Goal: Task Accomplishment & Management: Use online tool/utility

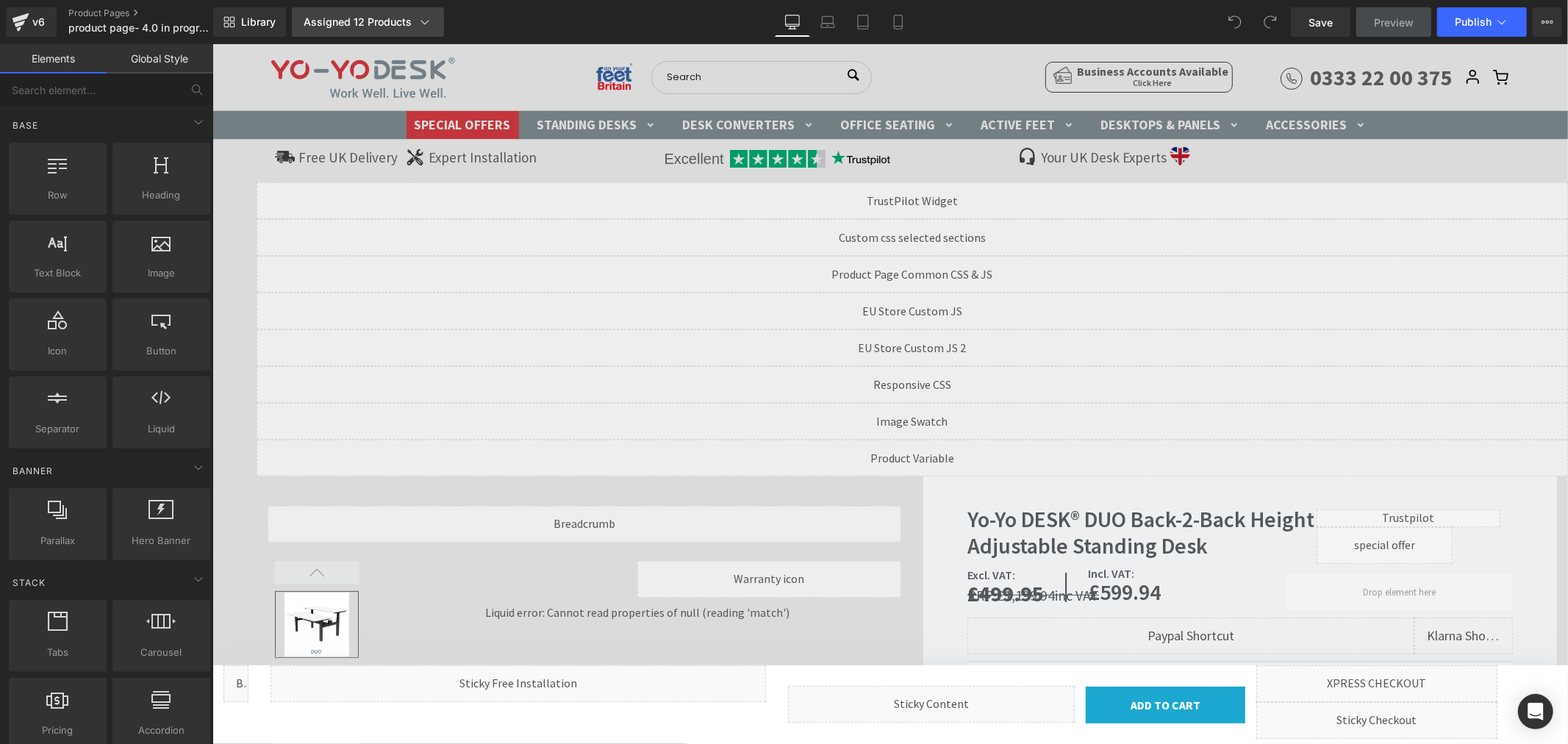
click at [398, 12] on link "Assigned 12 Products" at bounding box center [368, 22] width 152 height 30
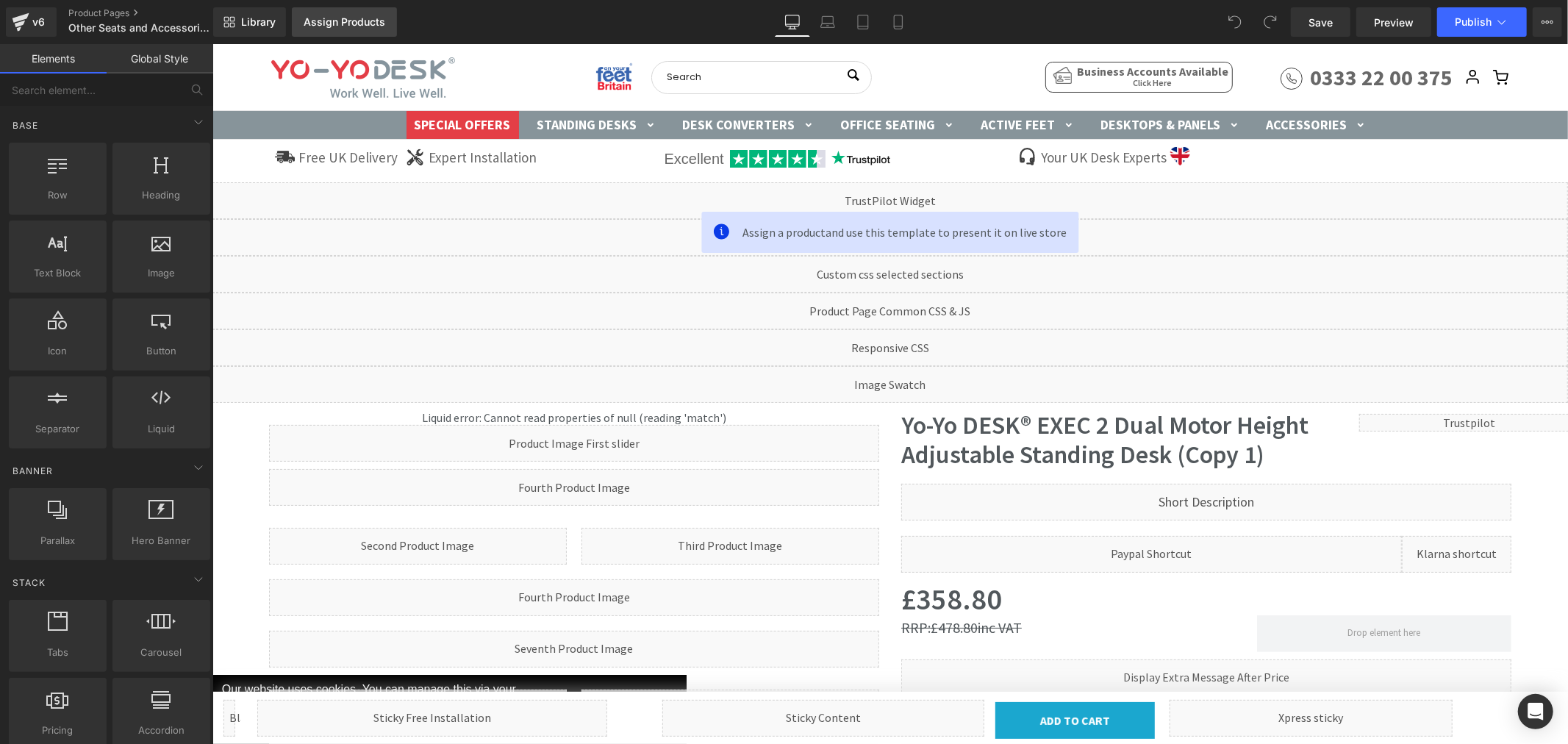
click at [333, 14] on link "Assign Products" at bounding box center [344, 22] width 105 height 30
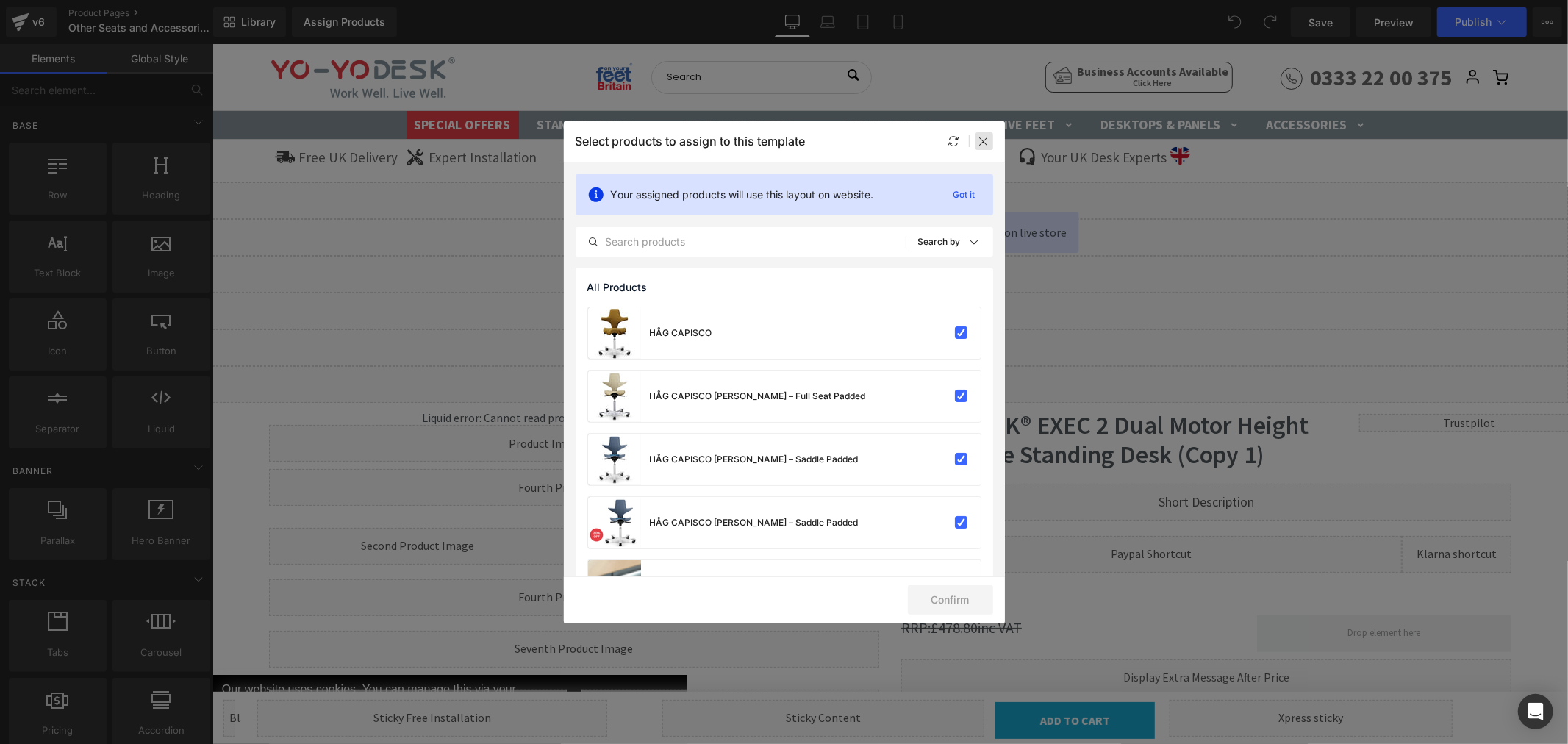
click at [981, 147] on icon at bounding box center [984, 141] width 12 height 12
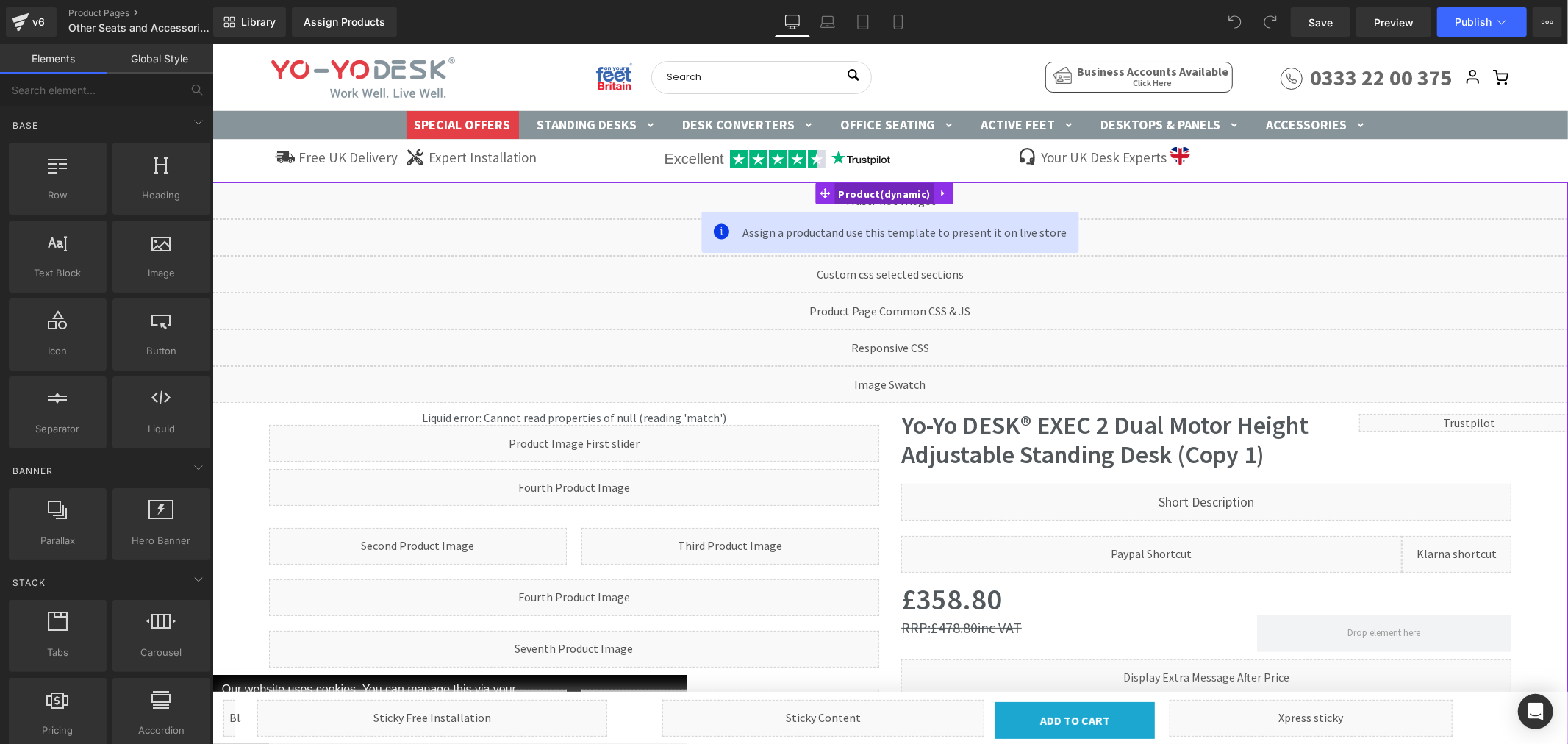
click at [865, 191] on span "Product" at bounding box center [884, 193] width 99 height 22
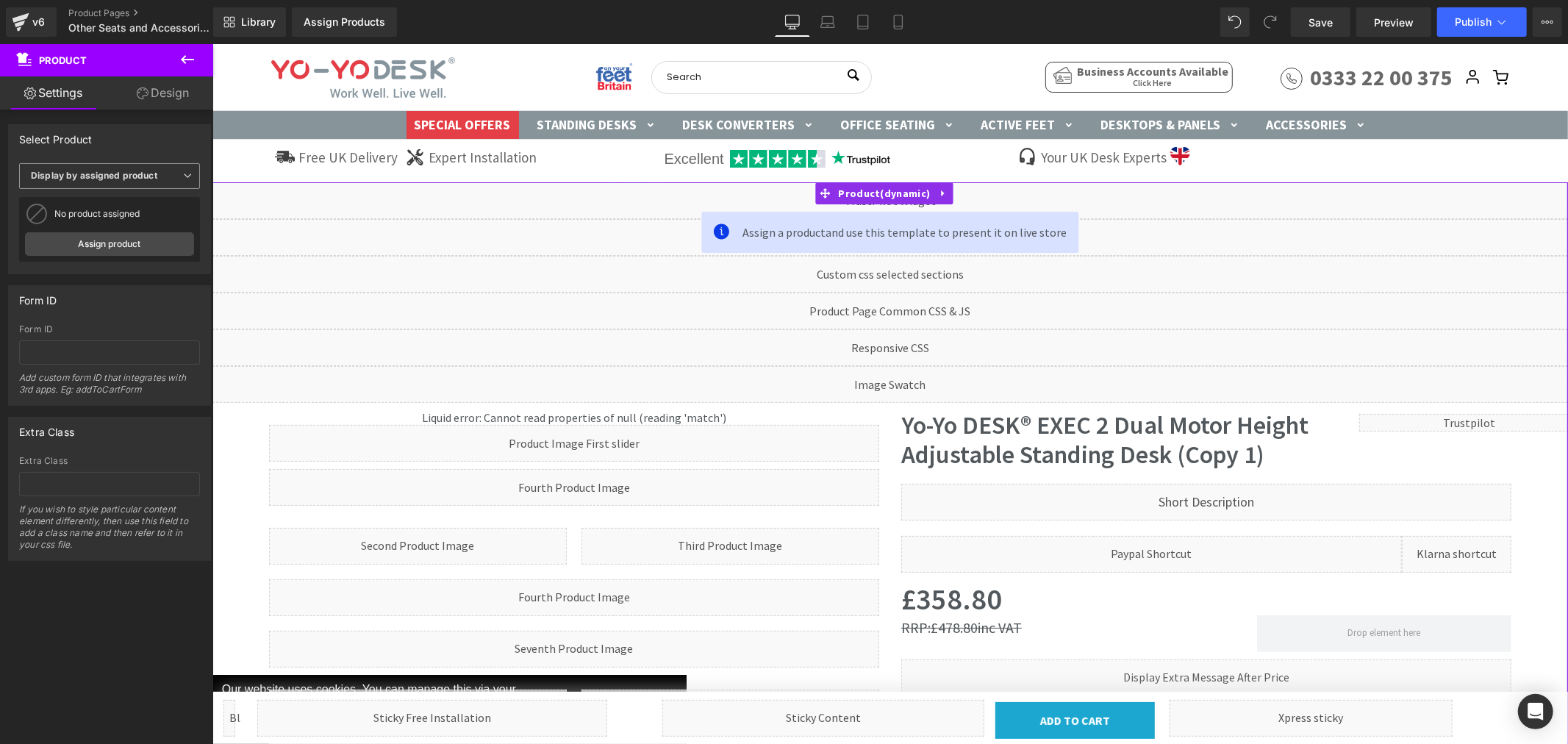
click at [136, 172] on b "Display by assigned product" at bounding box center [94, 175] width 127 height 11
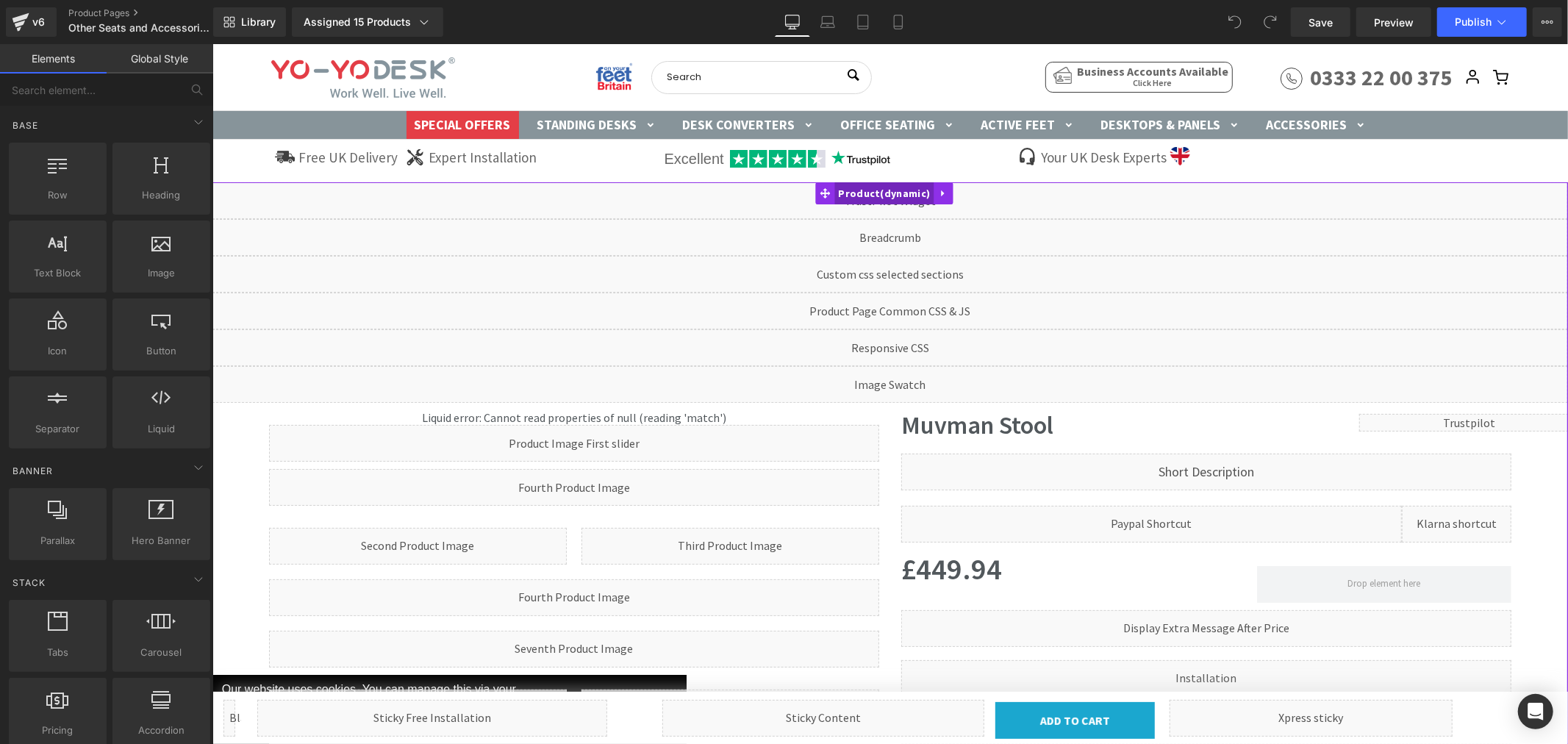
click at [846, 192] on span "Product" at bounding box center [884, 193] width 99 height 22
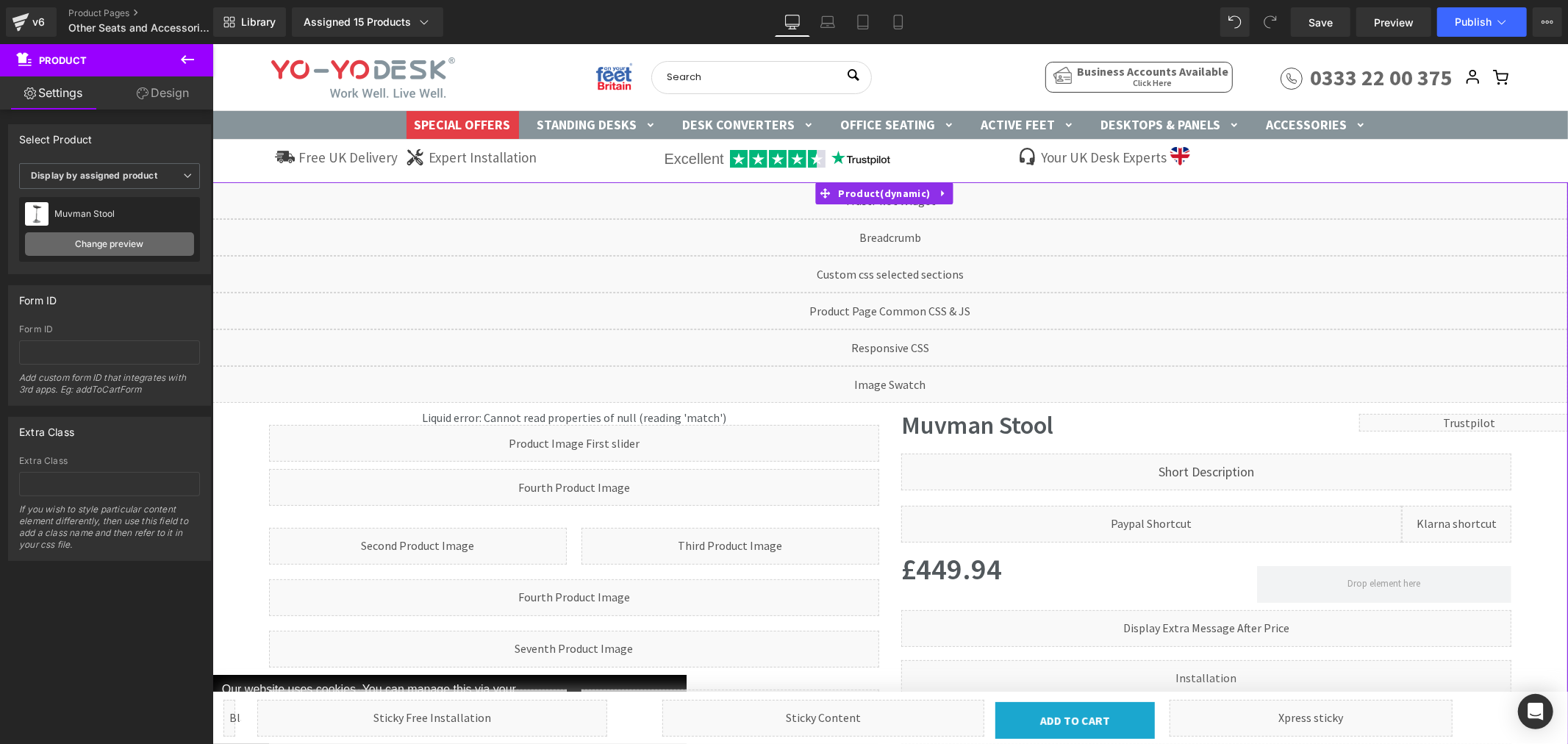
click at [112, 244] on link "Change preview" at bounding box center [109, 244] width 169 height 24
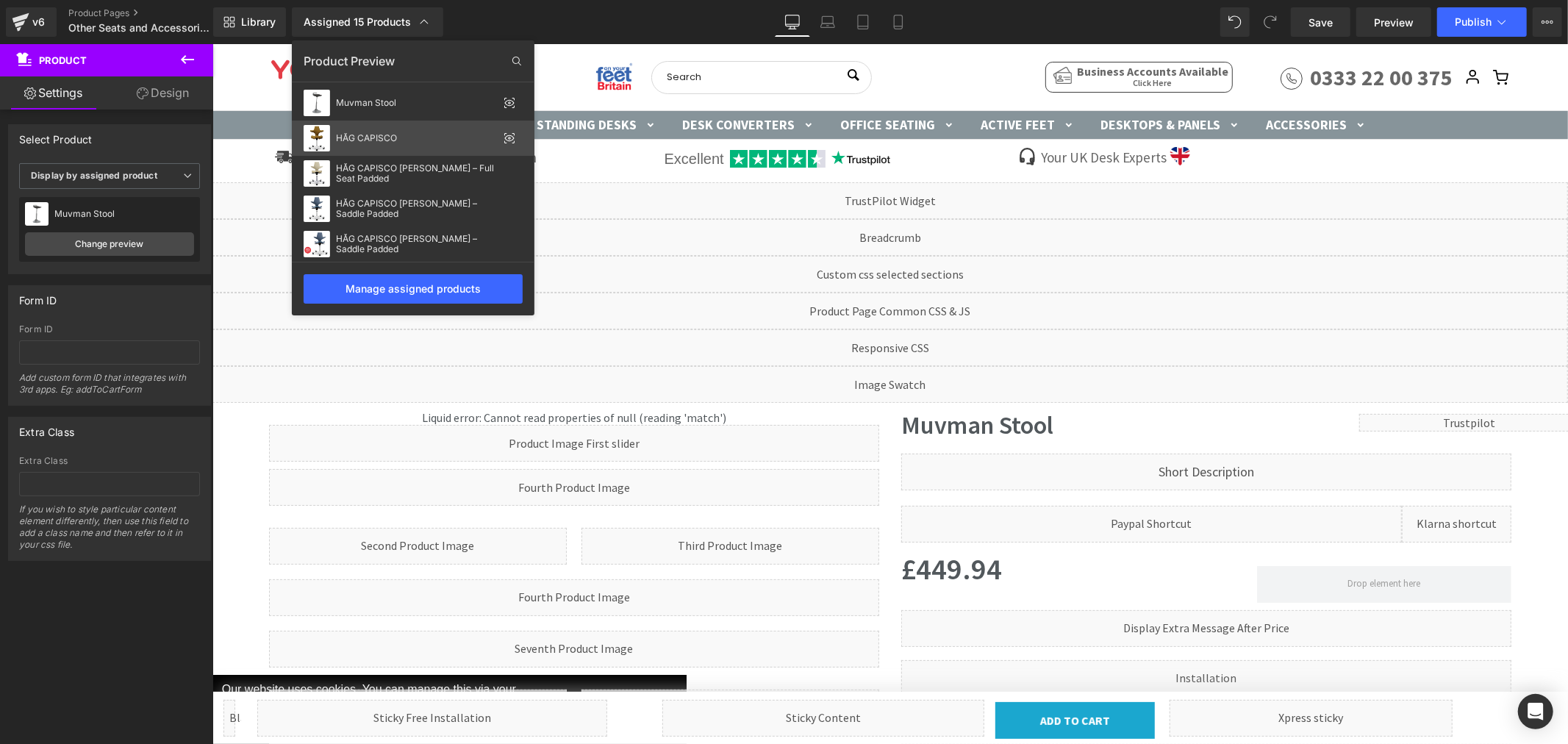
click at [424, 138] on div "HÅG CAPISCO" at bounding box center [417, 137] width 162 height 10
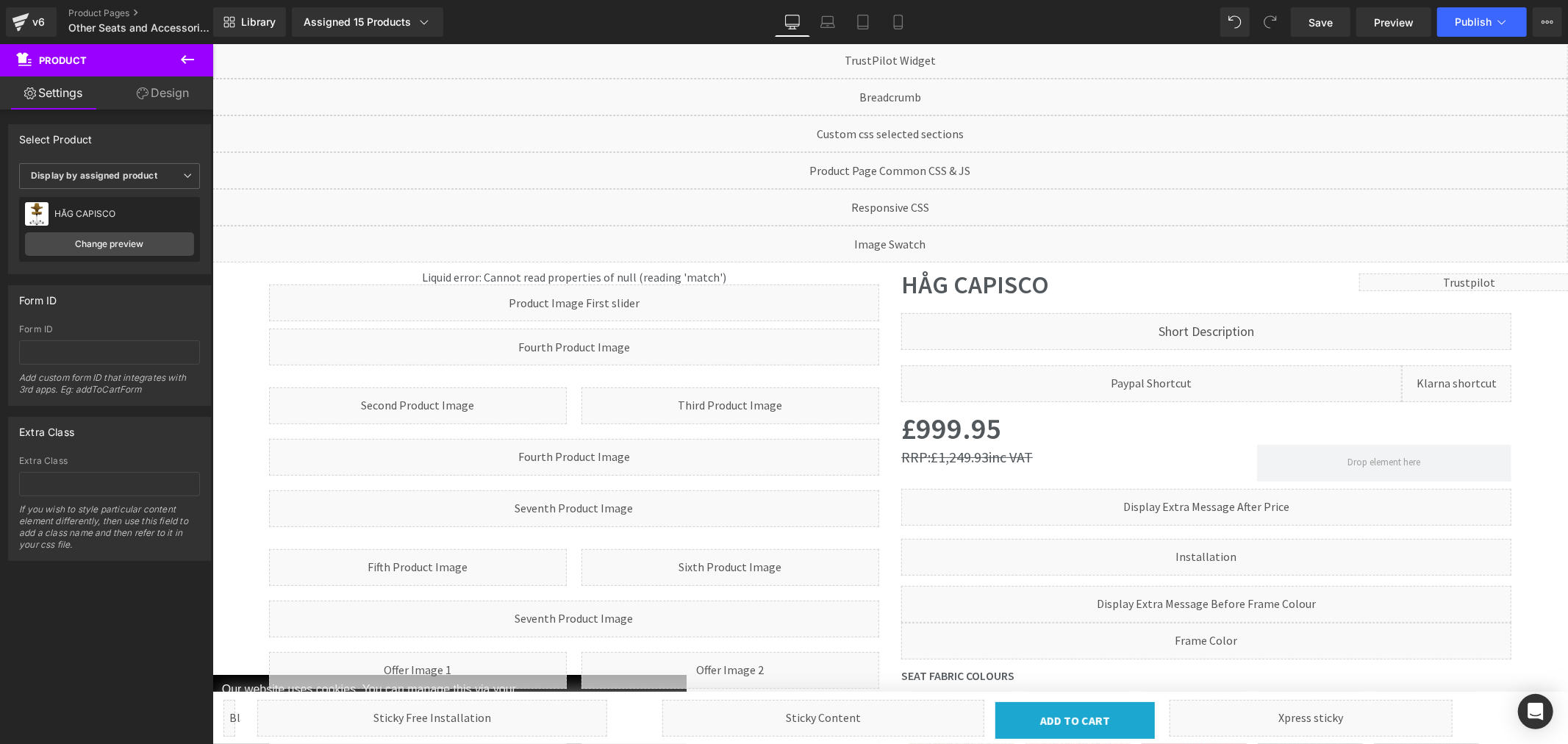
scroll to position [164, 0]
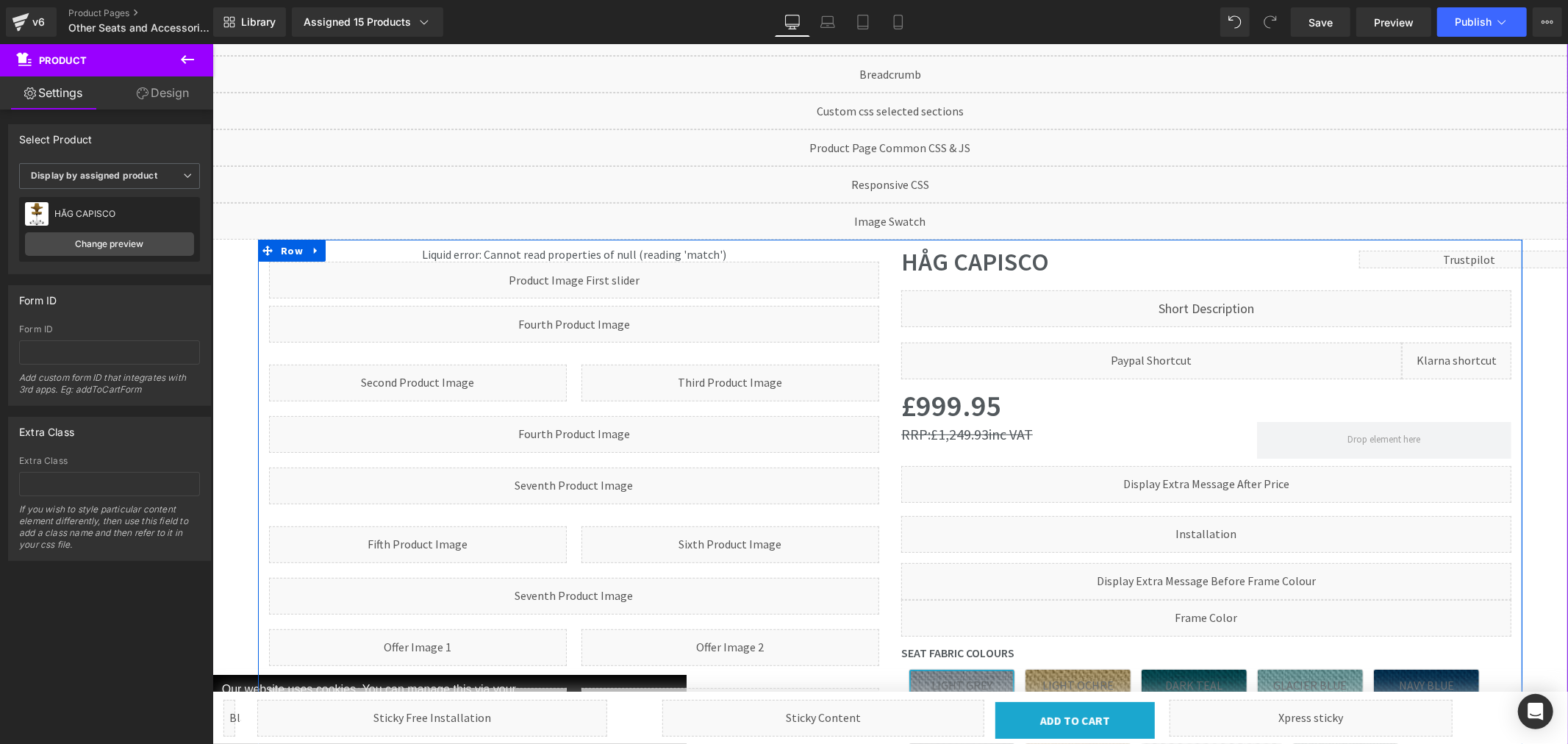
click at [579, 275] on div "Liquid" at bounding box center [573, 279] width 610 height 37
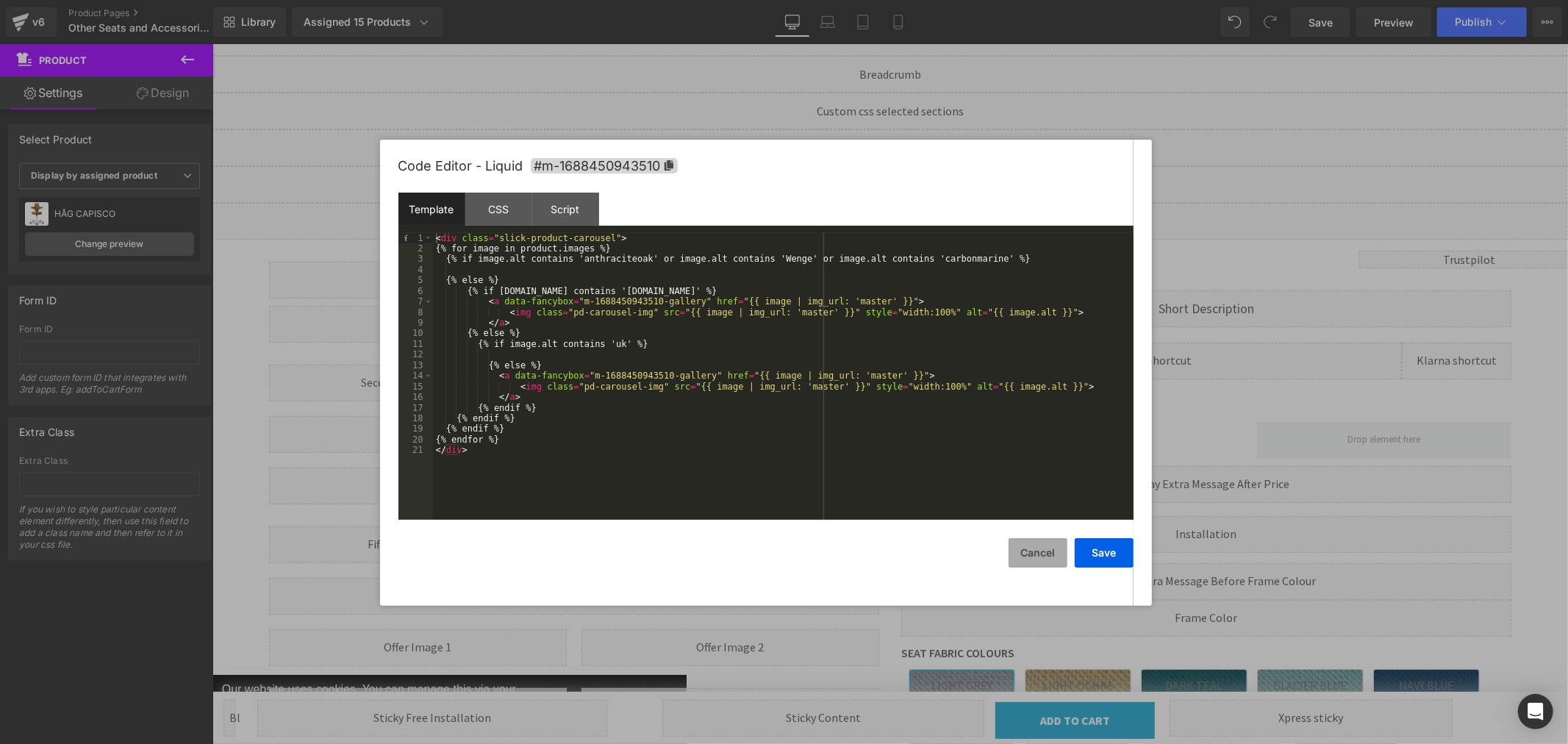
click at [1039, 552] on button "Cancel" at bounding box center [1038, 553] width 59 height 30
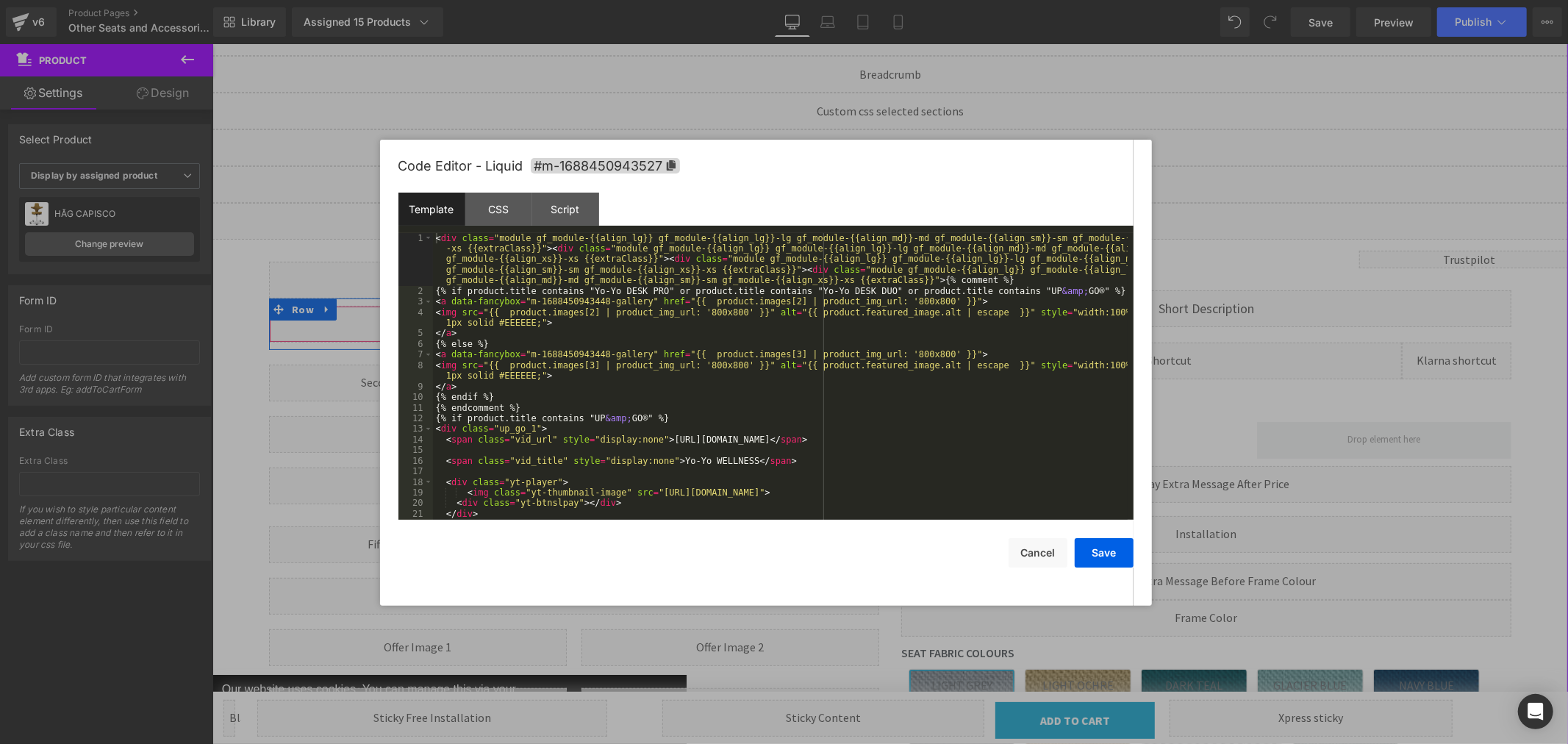
click at [586, 318] on div "Liquid" at bounding box center [573, 324] width 610 height 37
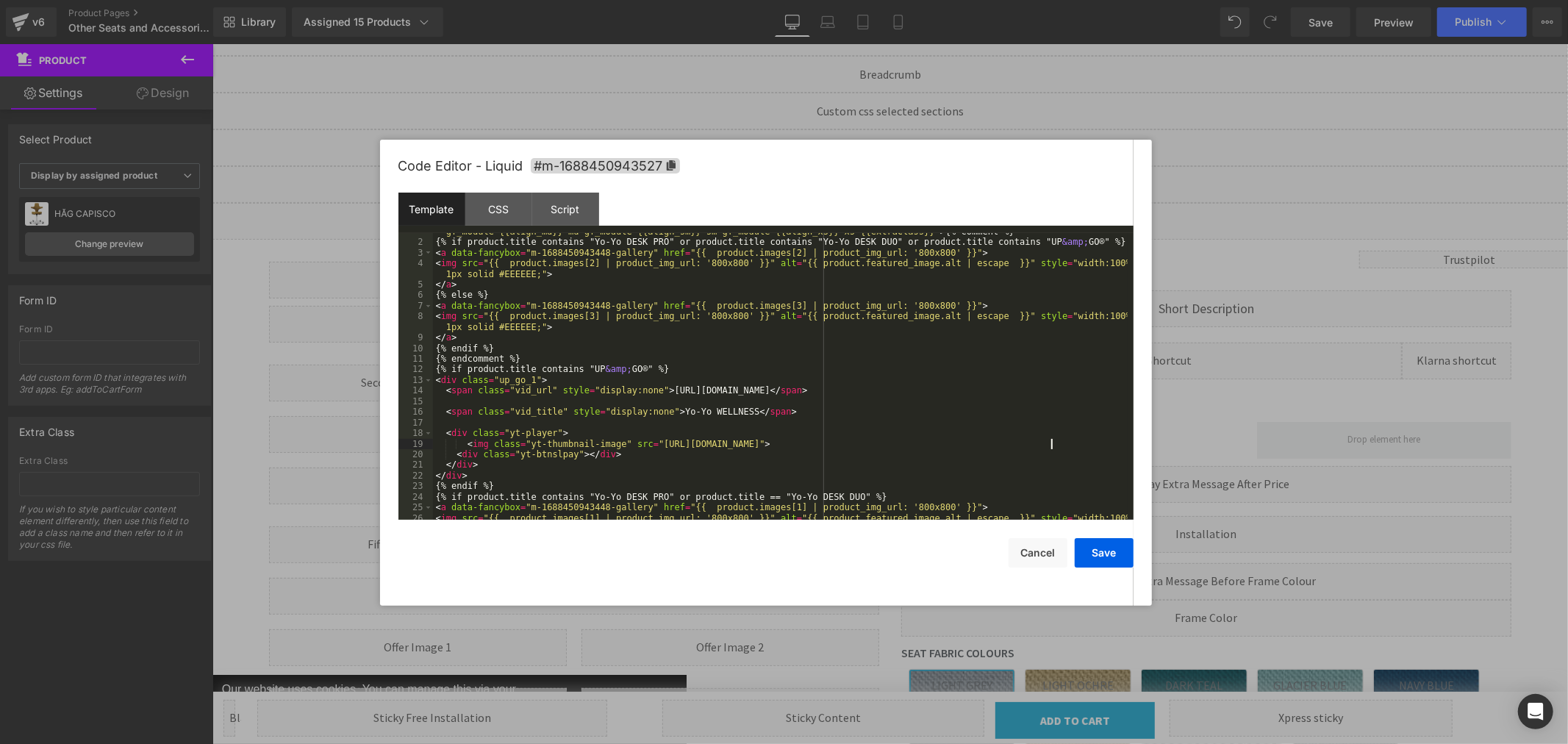
click at [1049, 444] on div "< div class = "module gf_module-{{align_lg}} gf_module-{{align_lg}}-lg gf_modul…" at bounding box center [780, 363] width 695 height 361
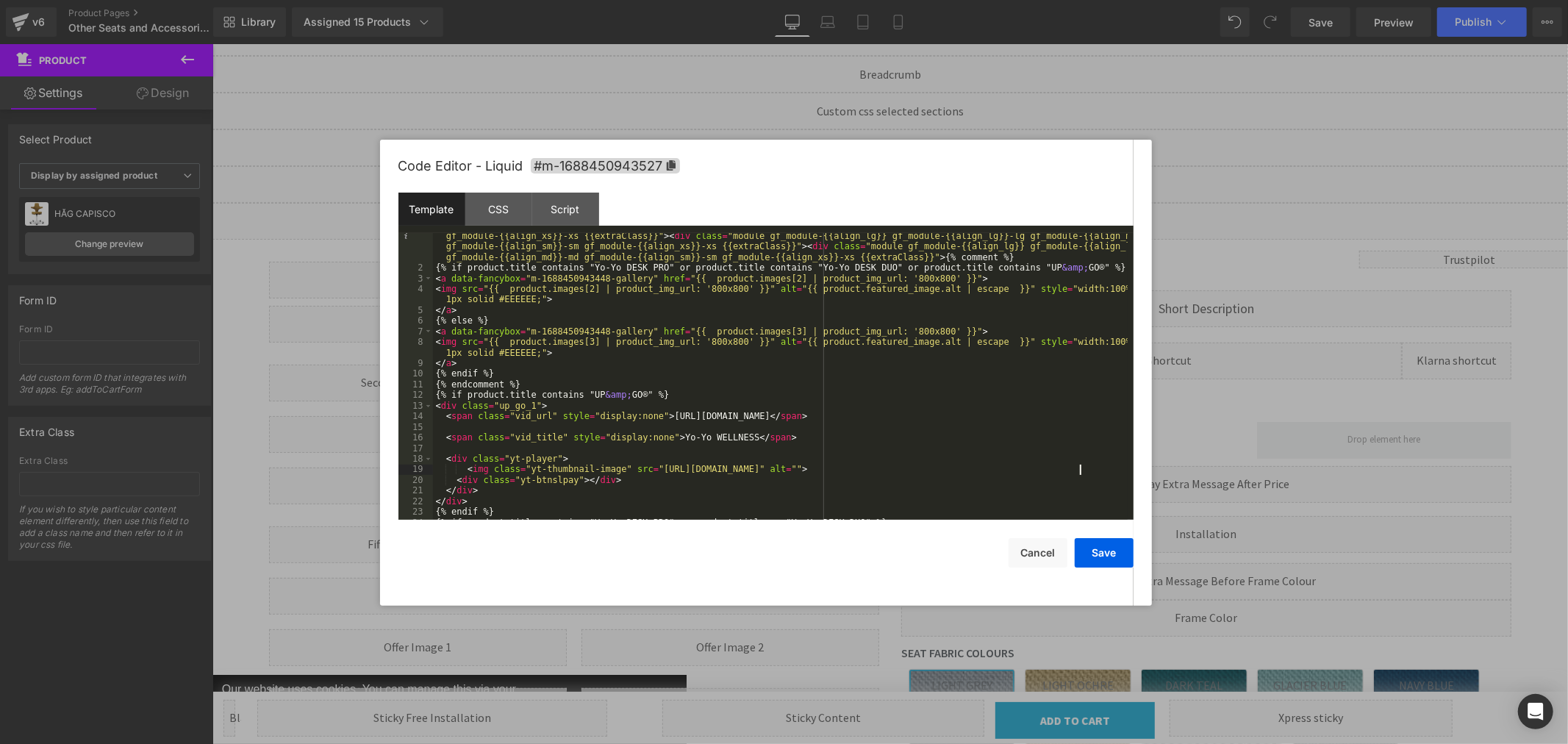
scroll to position [0, 0]
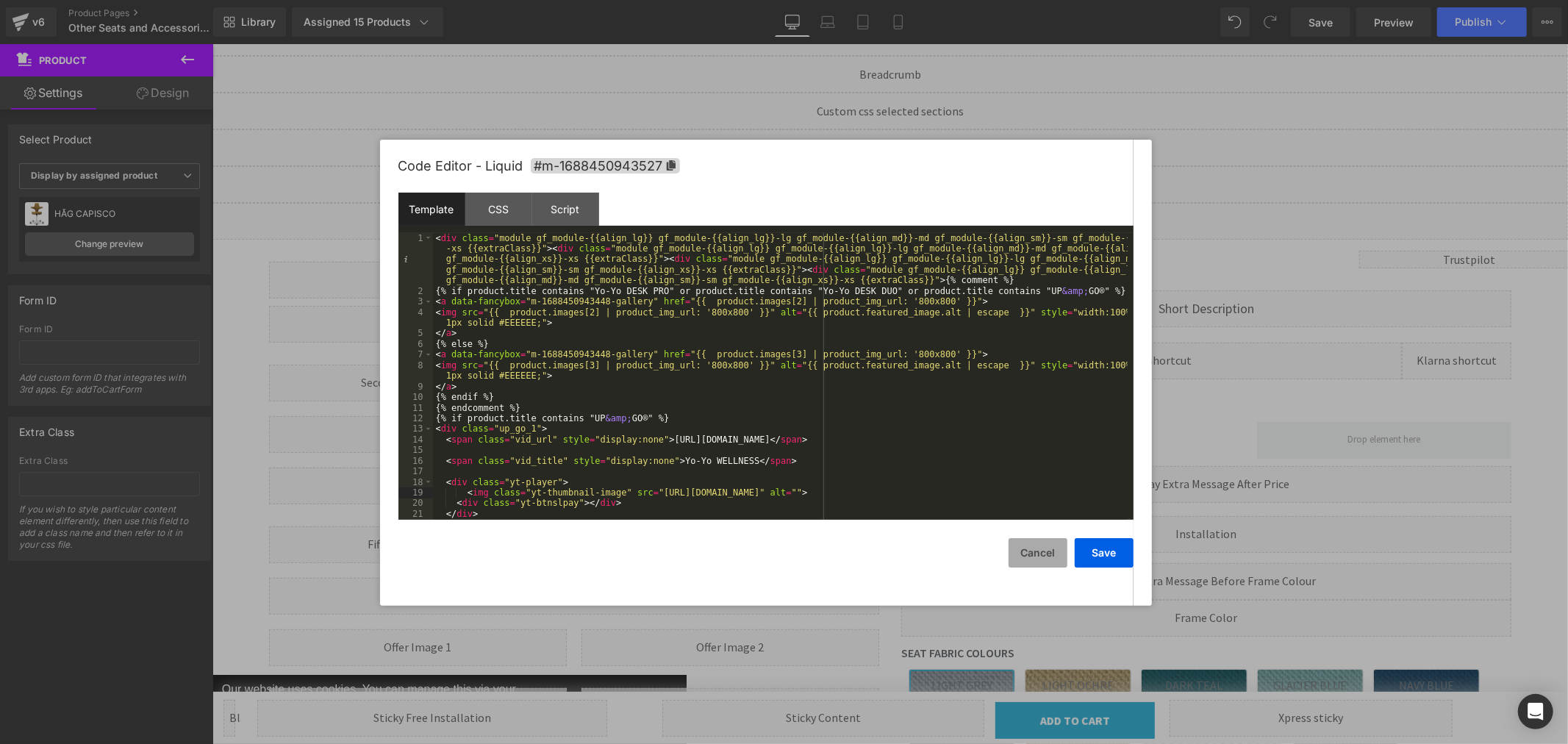
click at [1024, 546] on button "Cancel" at bounding box center [1038, 553] width 59 height 30
click at [585, 322] on div "Liquid" at bounding box center [573, 324] width 610 height 37
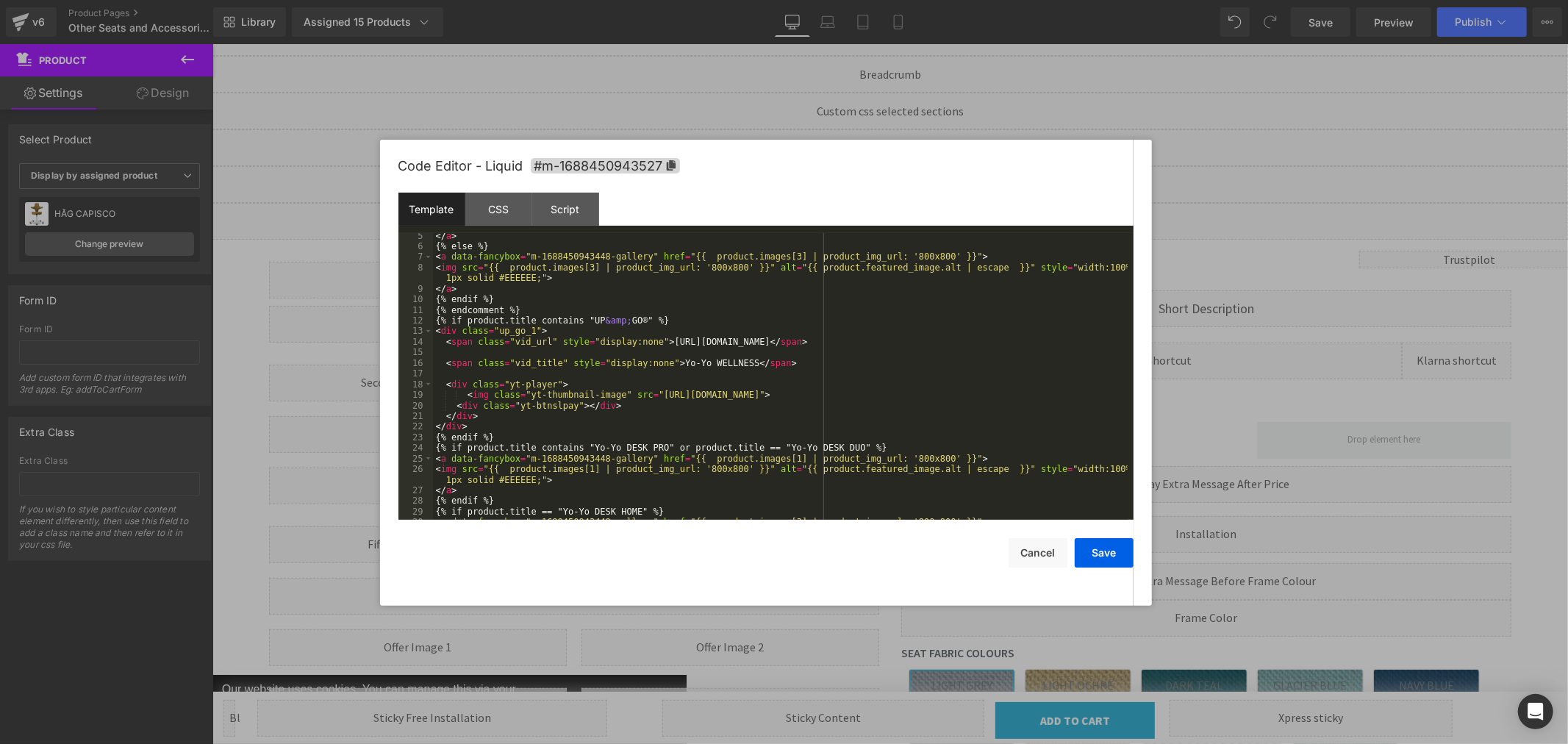
scroll to position [170, 0]
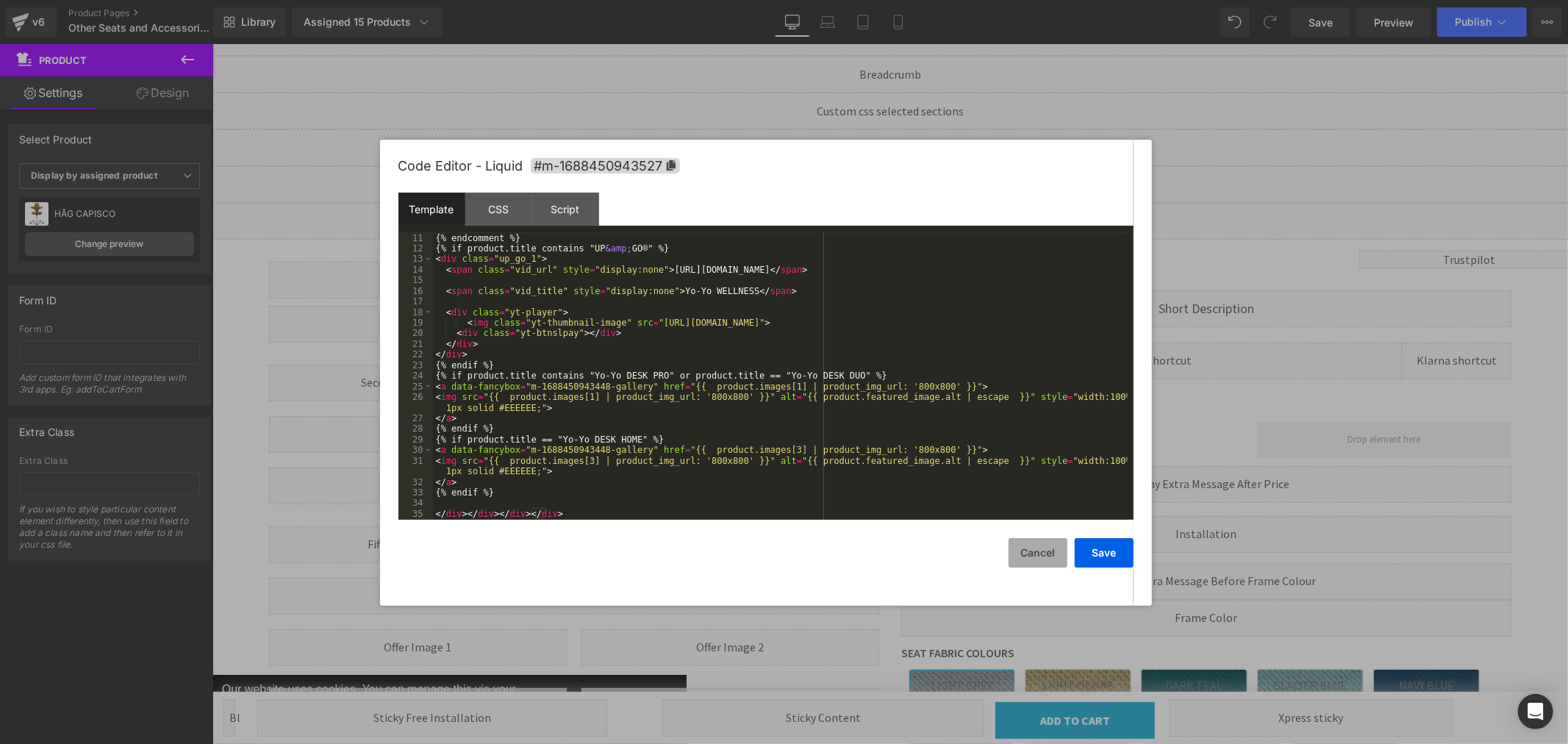
click at [1039, 557] on button "Cancel" at bounding box center [1038, 553] width 59 height 30
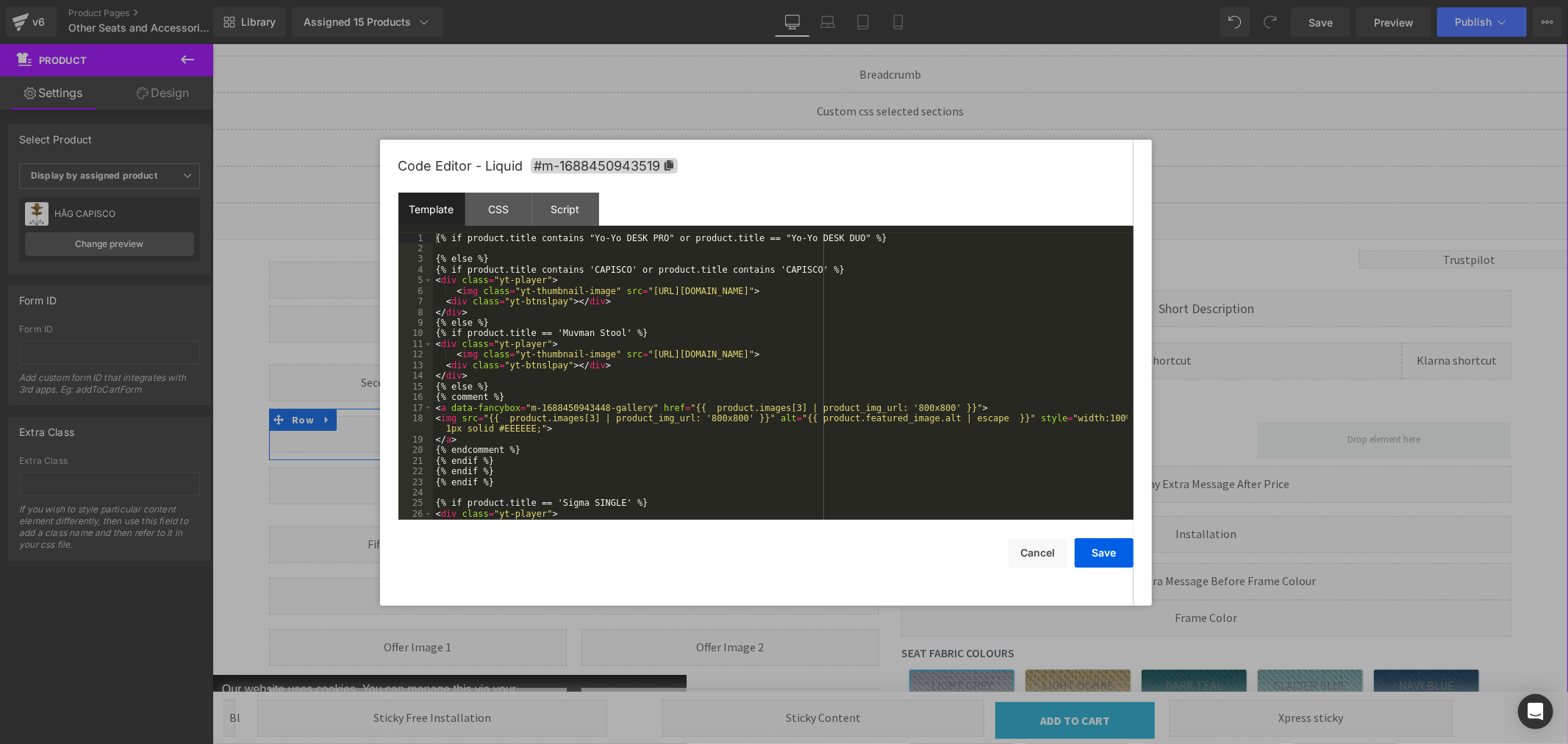
click at [586, 429] on div "Liquid" at bounding box center [573, 434] width 610 height 37
click at [1040, 292] on div "{% if product.title contains "Yo-Yo DESK PRO" or product.title == "Yo-Yo DESK D…" at bounding box center [780, 387] width 695 height 308
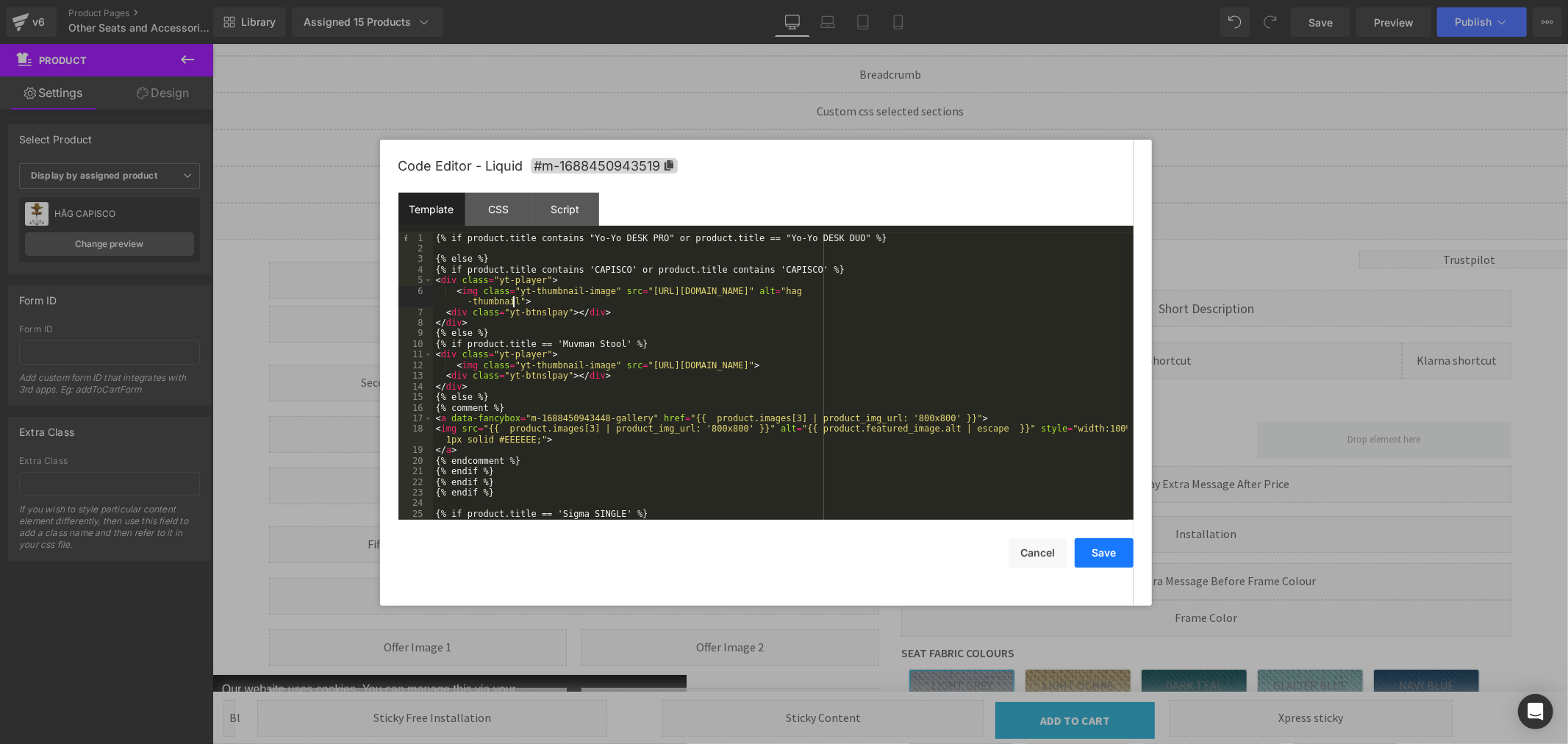
click at [1092, 551] on button "Save" at bounding box center [1103, 553] width 59 height 30
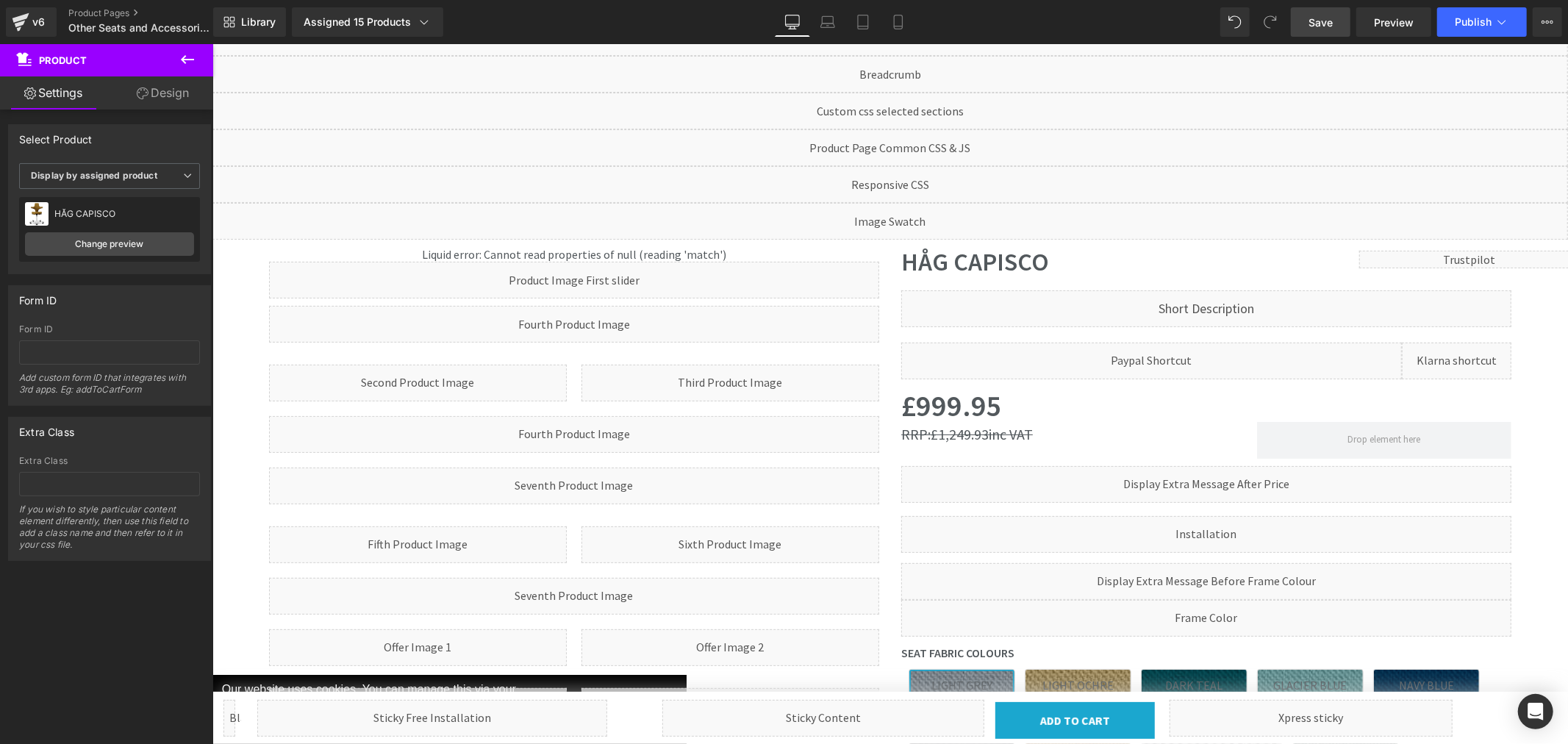
click at [1322, 18] on span "Save" at bounding box center [1320, 22] width 24 height 15
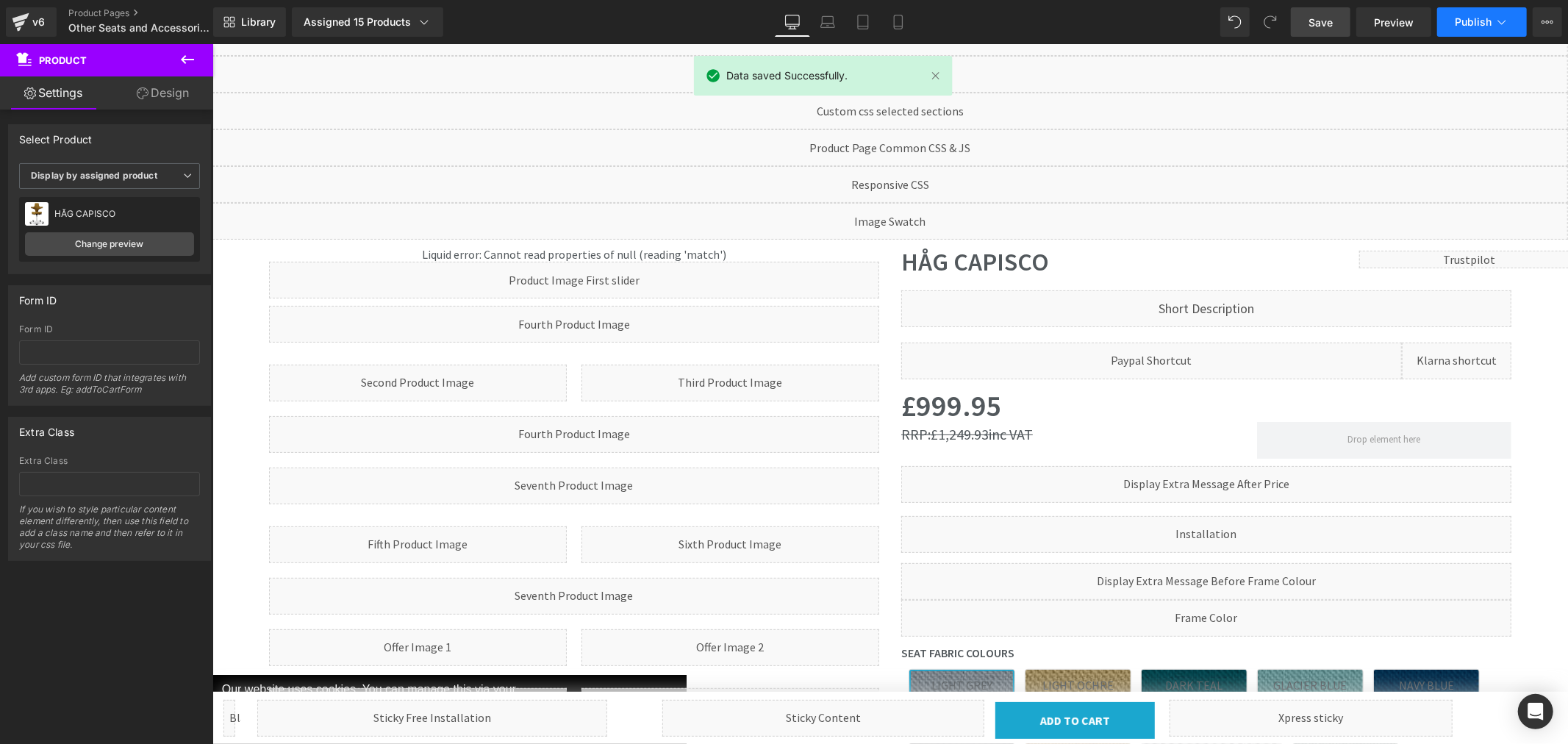
click at [1493, 23] on button "Publish" at bounding box center [1482, 22] width 89 height 30
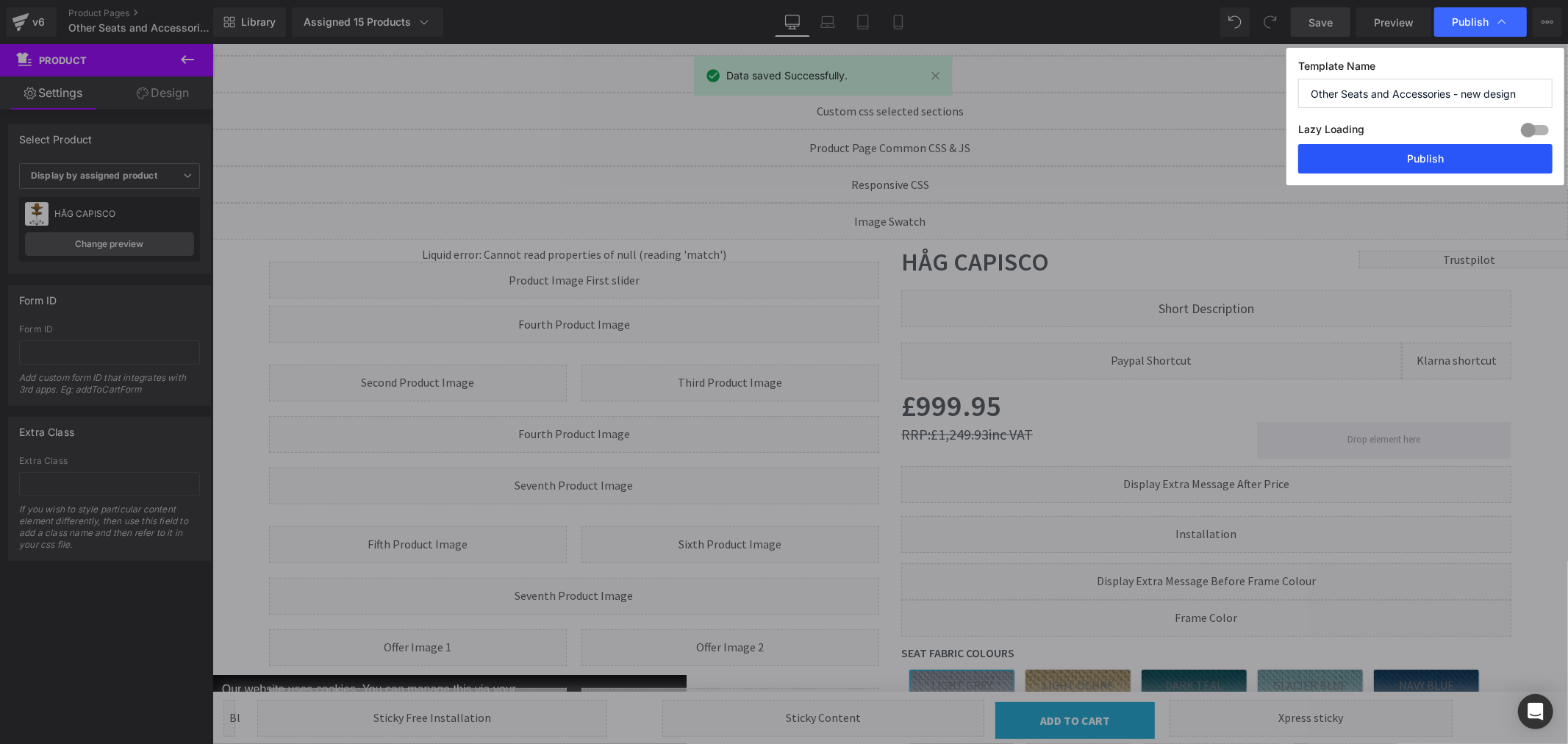
drag, startPoint x: 1218, startPoint y: 112, endPoint x: 1431, endPoint y: 155, distance: 217.3
click at [1431, 155] on button "Publish" at bounding box center [1425, 158] width 254 height 30
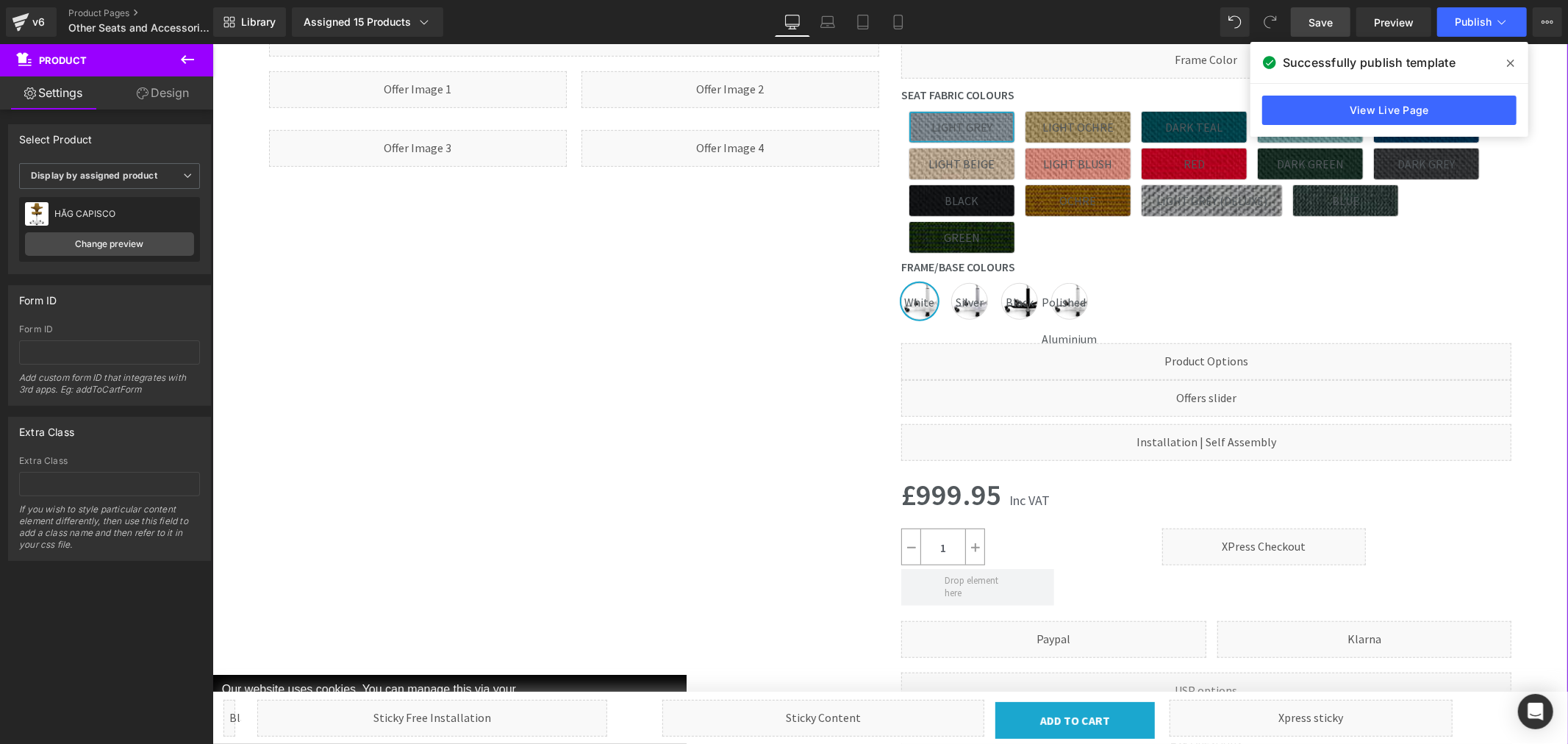
scroll to position [736, 0]
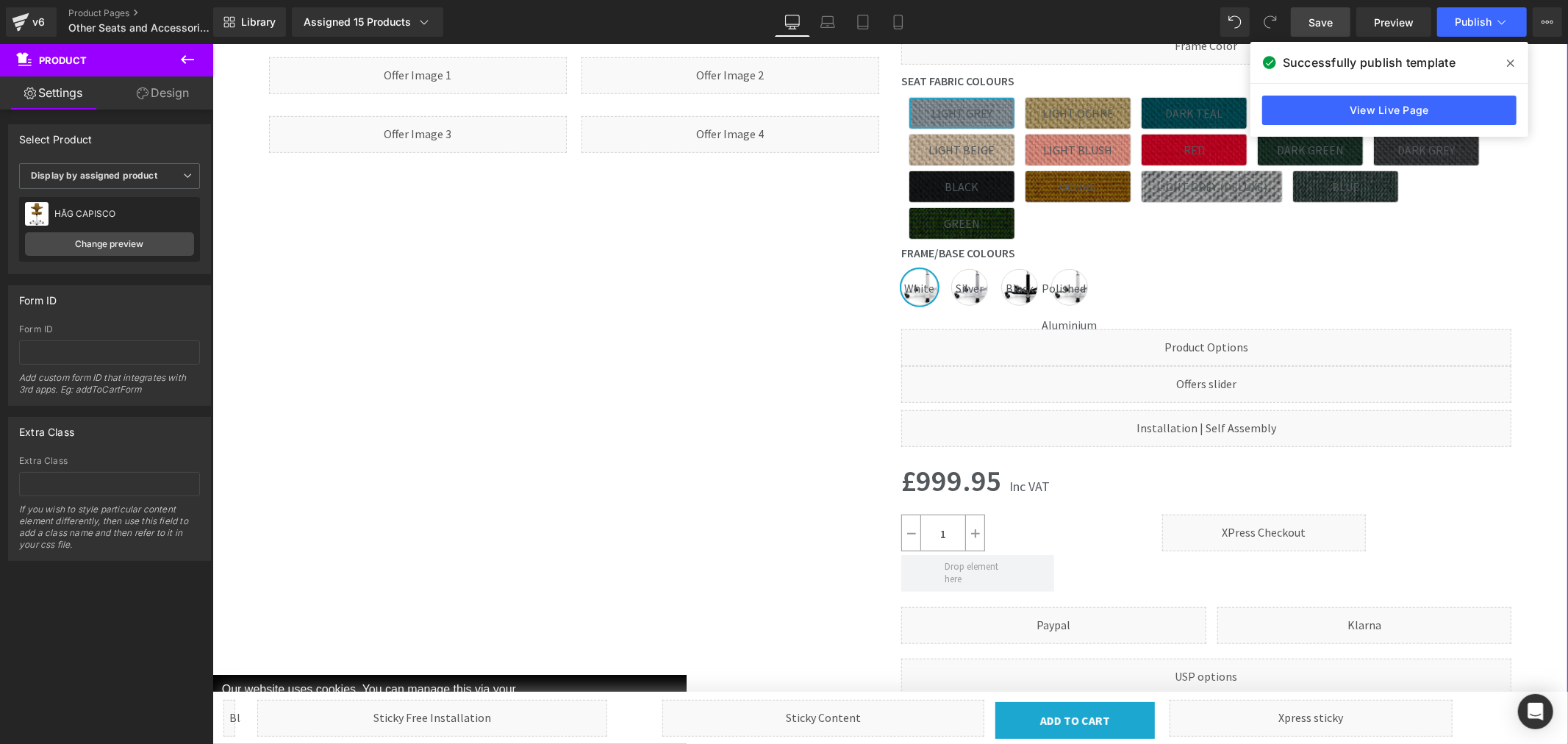
click at [1205, 329] on div "Liquid" at bounding box center [1206, 347] width 610 height 37
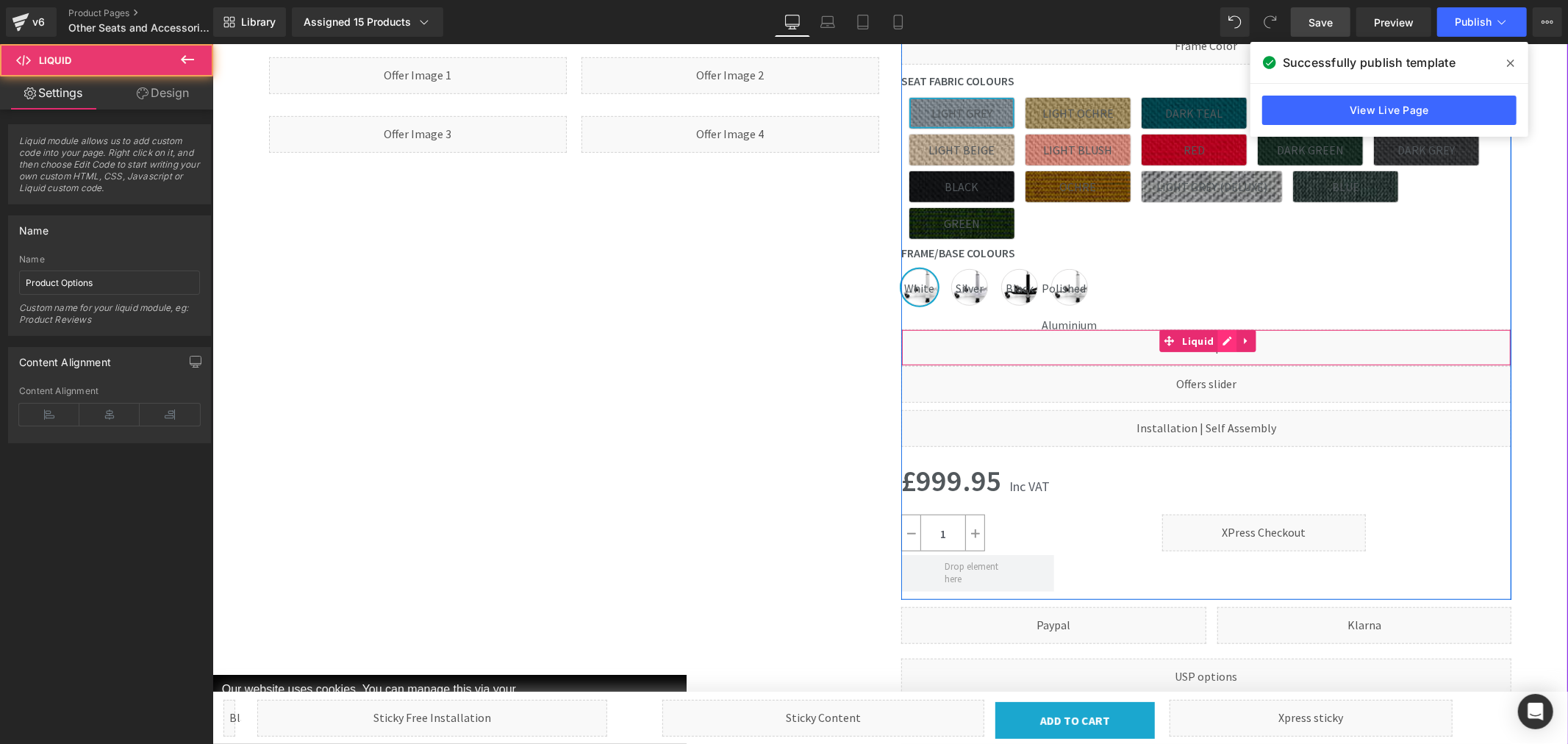
click at [1217, 329] on div "Liquid" at bounding box center [1206, 347] width 610 height 37
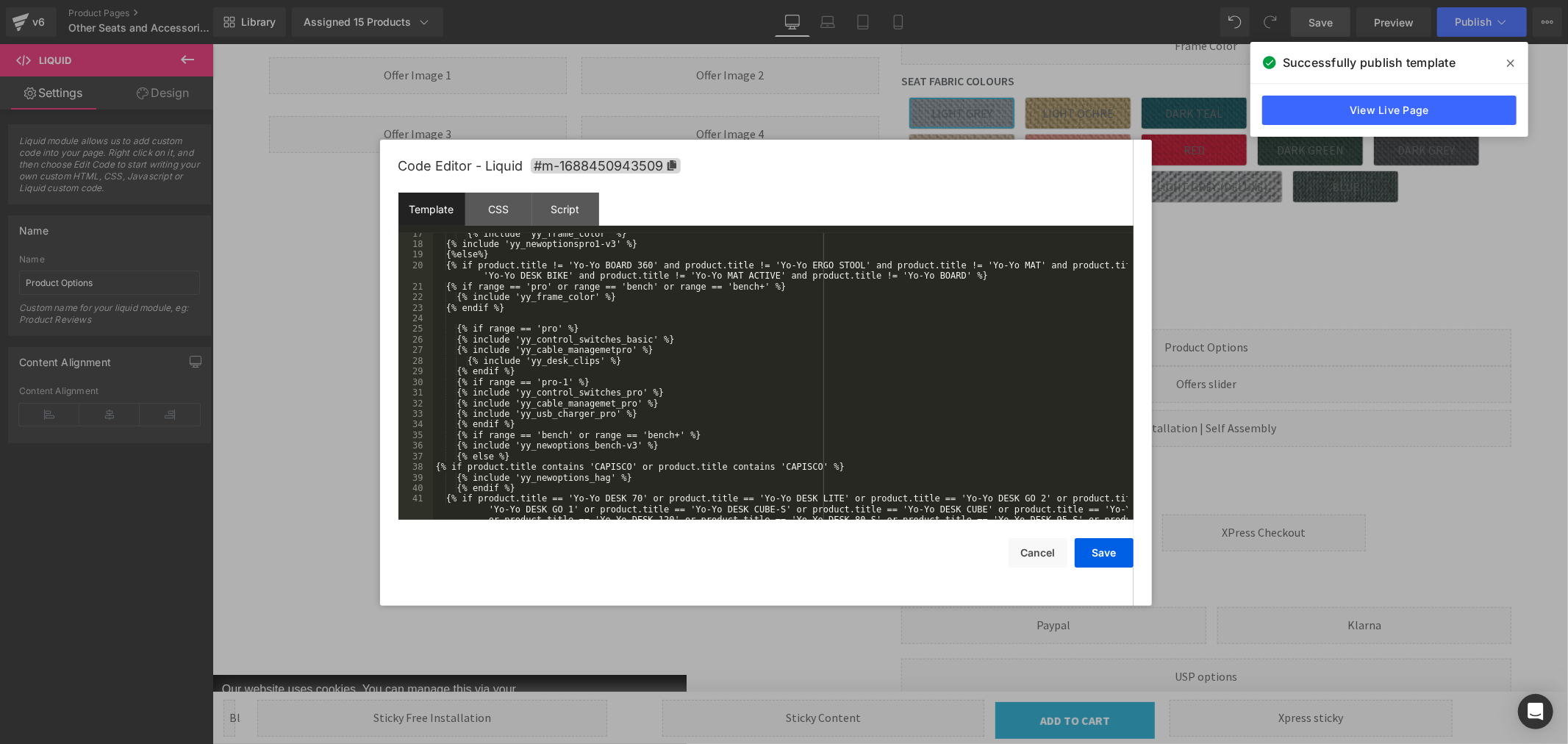
scroll to position [244, 0]
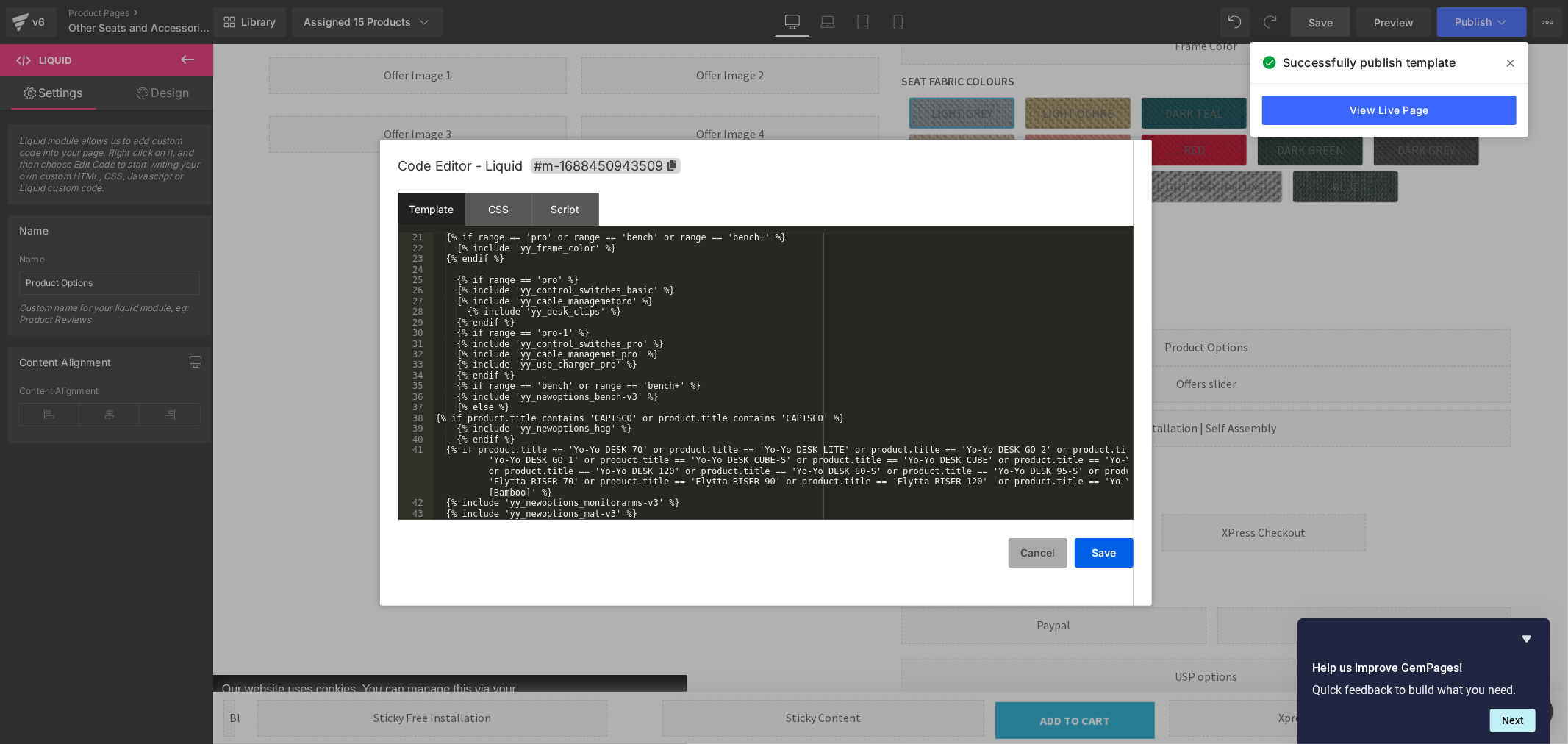
click at [1029, 560] on button "Cancel" at bounding box center [1038, 553] width 59 height 30
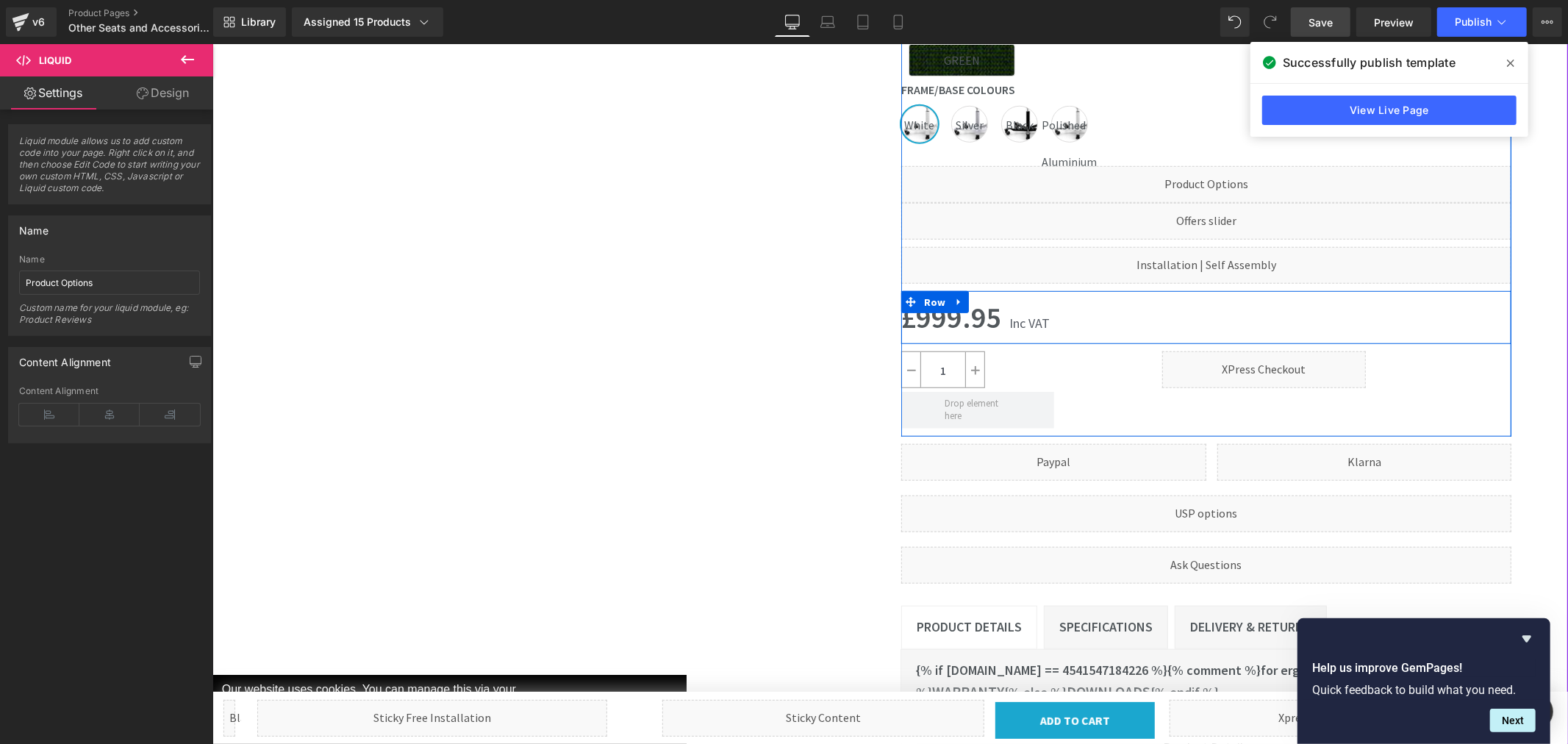
scroll to position [817, 0]
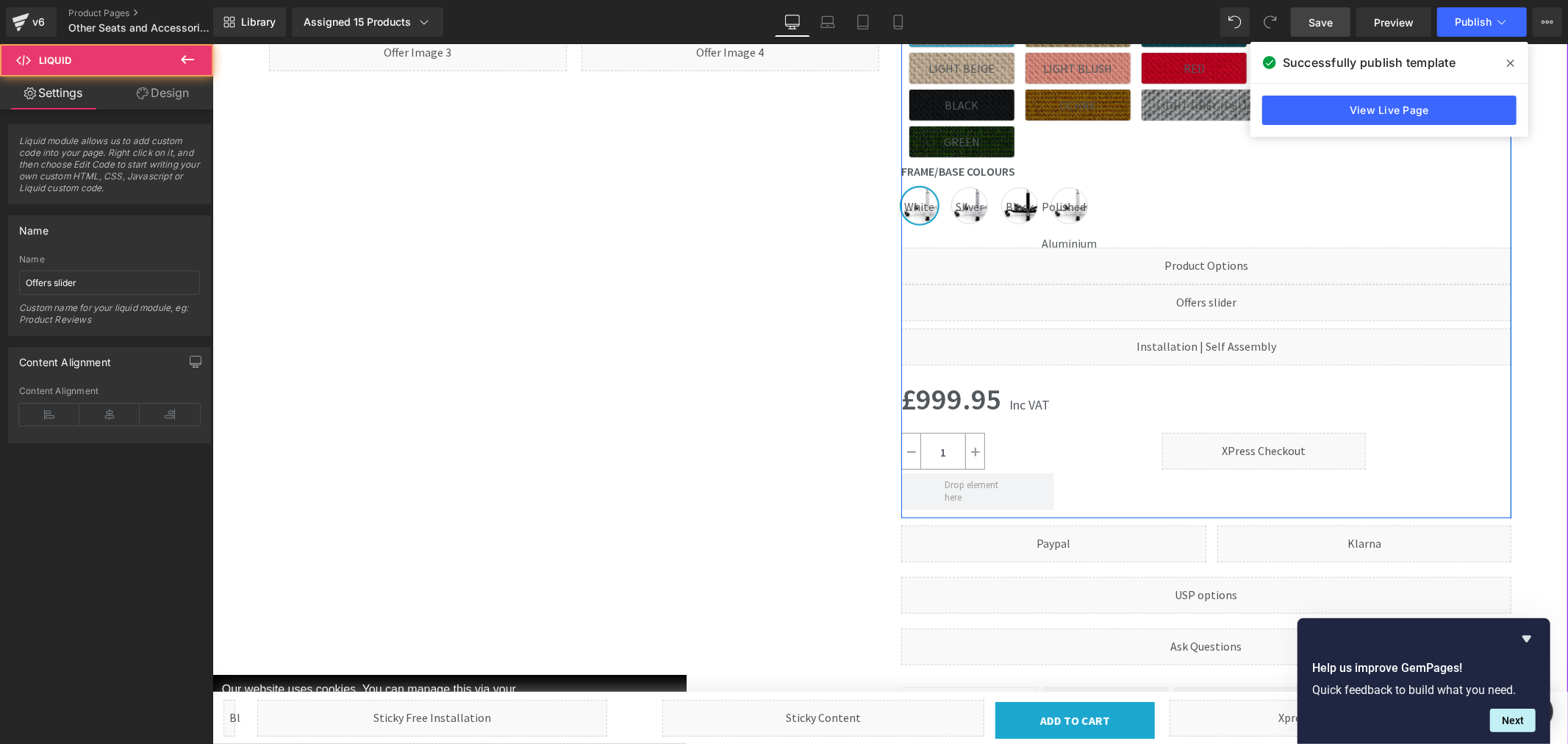
click at [1212, 284] on div "Liquid" at bounding box center [1206, 302] width 610 height 37
click at [1218, 284] on div "Liquid" at bounding box center [1206, 302] width 610 height 37
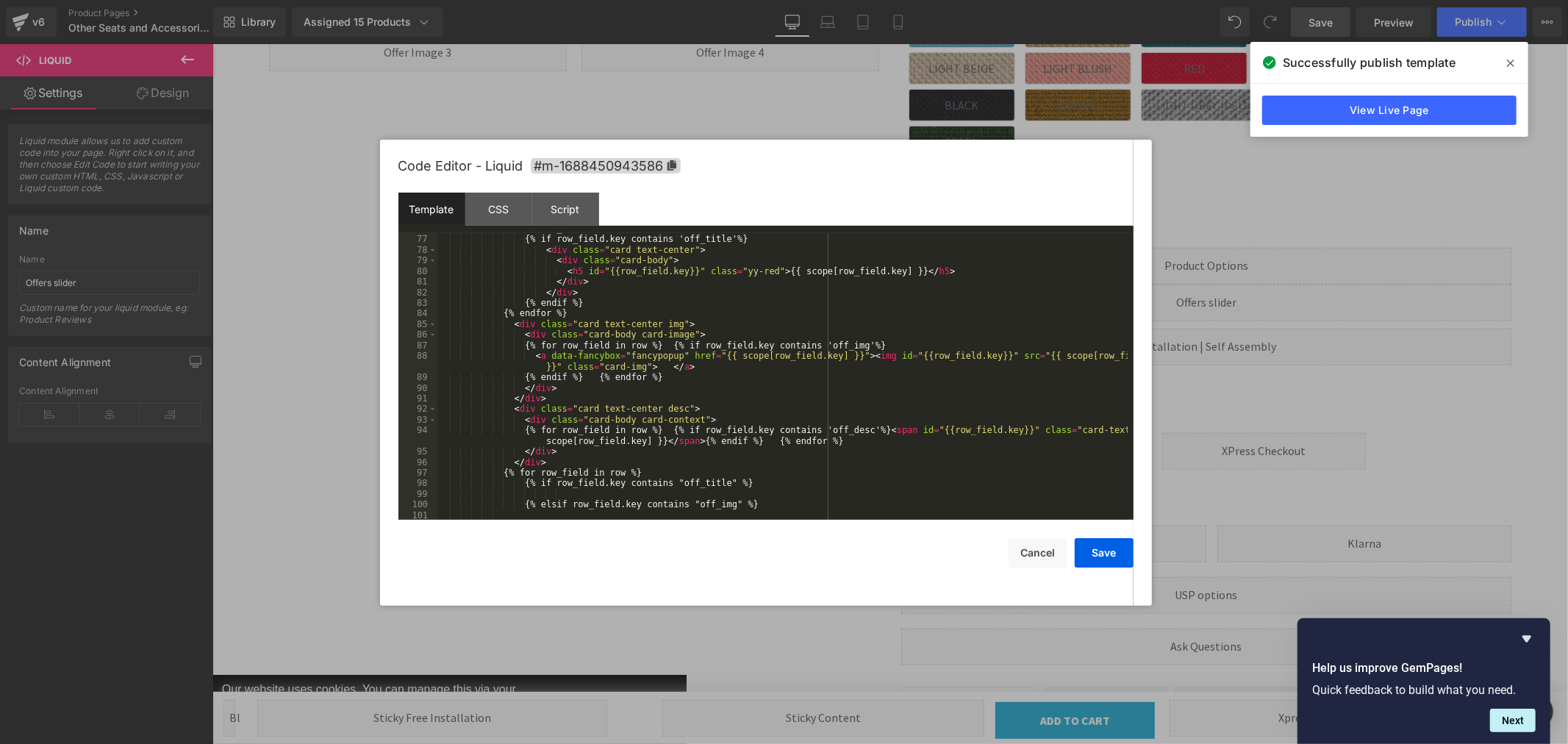
scroll to position [831, 0]
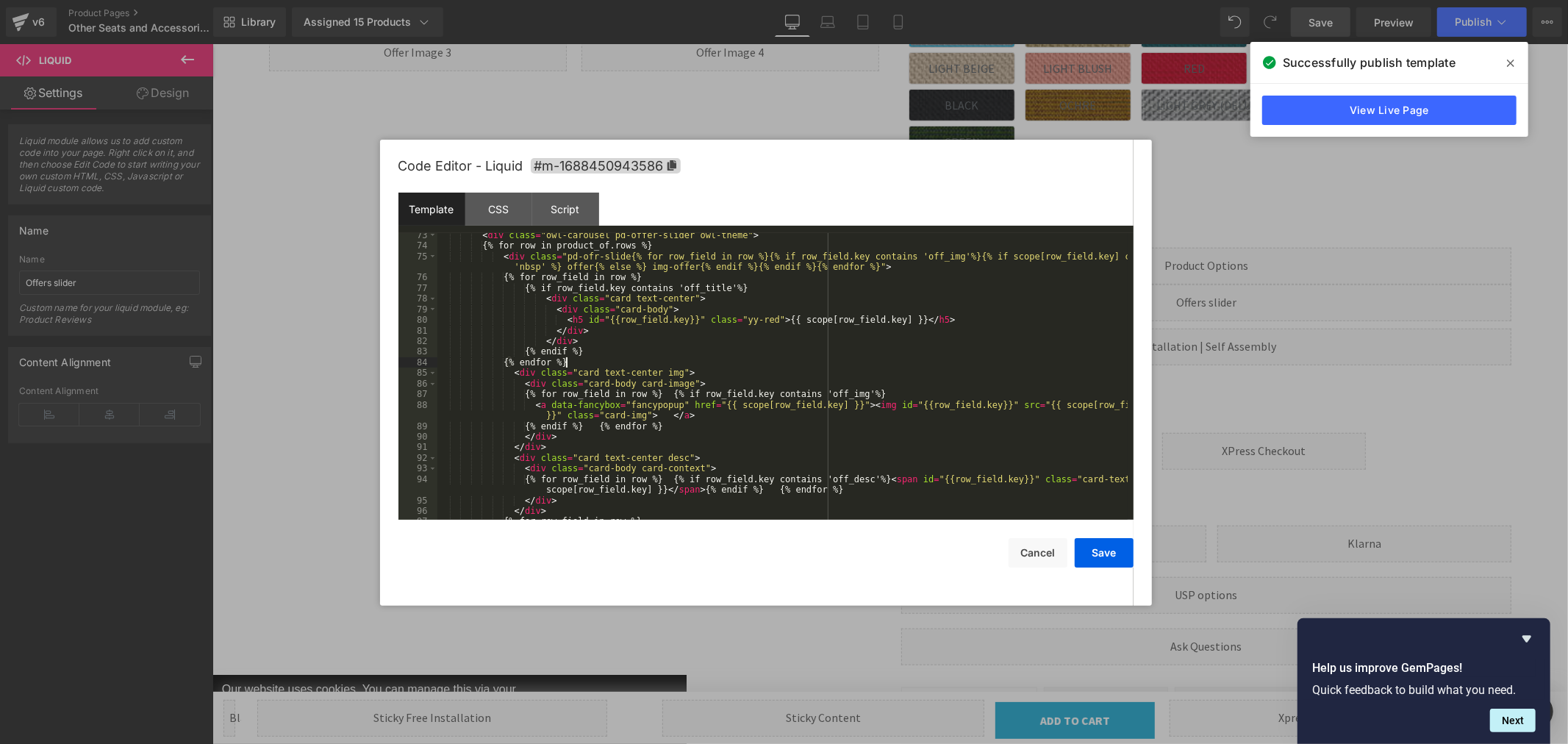
click at [700, 365] on div "< div class = "owl-carousel pd-offer-slider owl-theme" > {% for row in product_…" at bounding box center [783, 384] width 690 height 308
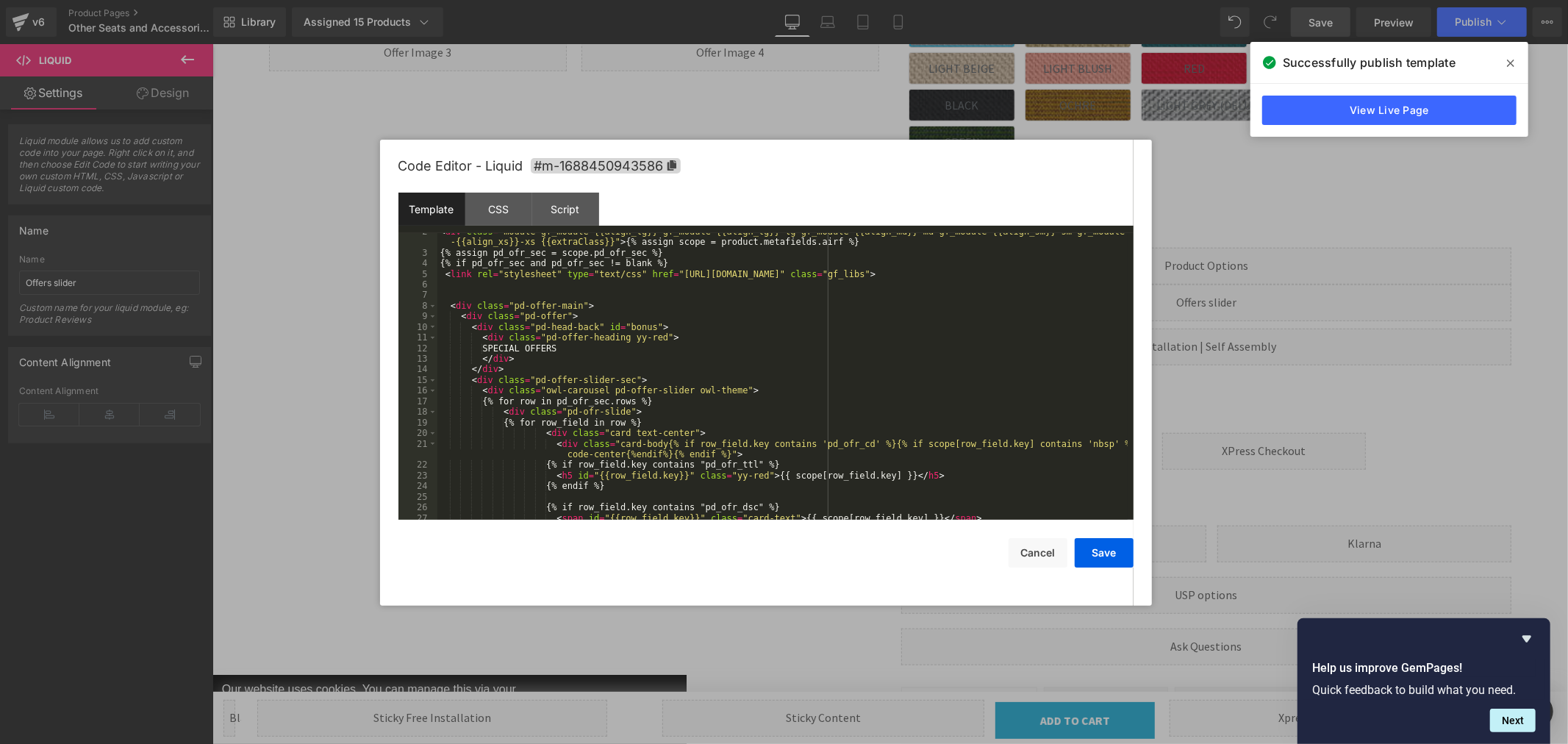
scroll to position [98, 0]
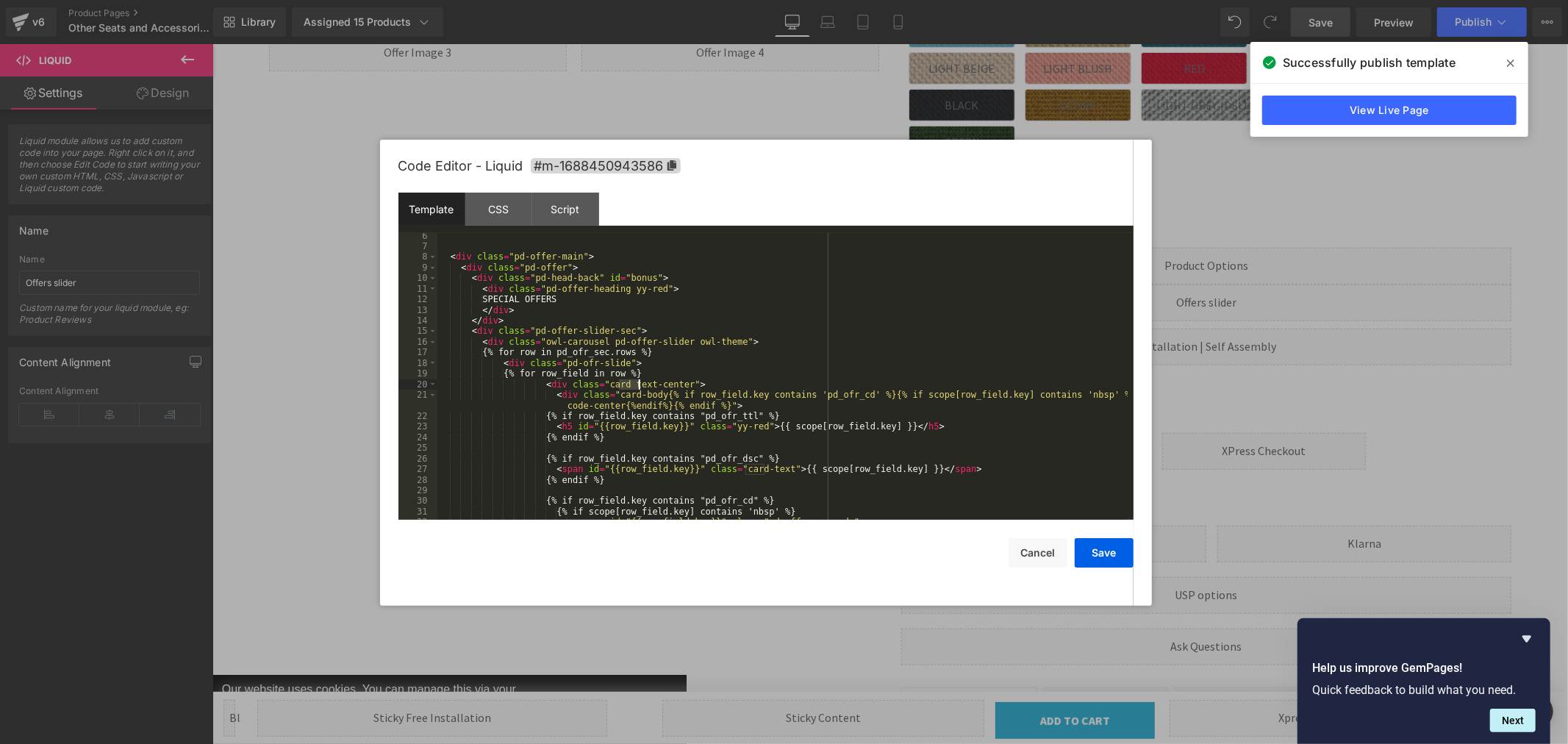
drag, startPoint x: 617, startPoint y: 385, endPoint x: 641, endPoint y: 381, distance: 24.3
click at [641, 381] on div "< div class = "pd-offer-main" > < div class = "pd-offer" > < div class = "pd-he…" at bounding box center [783, 384] width 690 height 308
click at [614, 381] on div "< div class = "pd-offer-main" > < div class = "pd-offer" > < div class = "pd-he…" at bounding box center [783, 384] width 690 height 308
drag, startPoint x: 601, startPoint y: 383, endPoint x: 672, endPoint y: 382, distance: 71.0
click at [672, 382] on div "< div class = "pd-offer-main" > < div class = "pd-offer" > < div class = "pd-he…" at bounding box center [783, 384] width 690 height 308
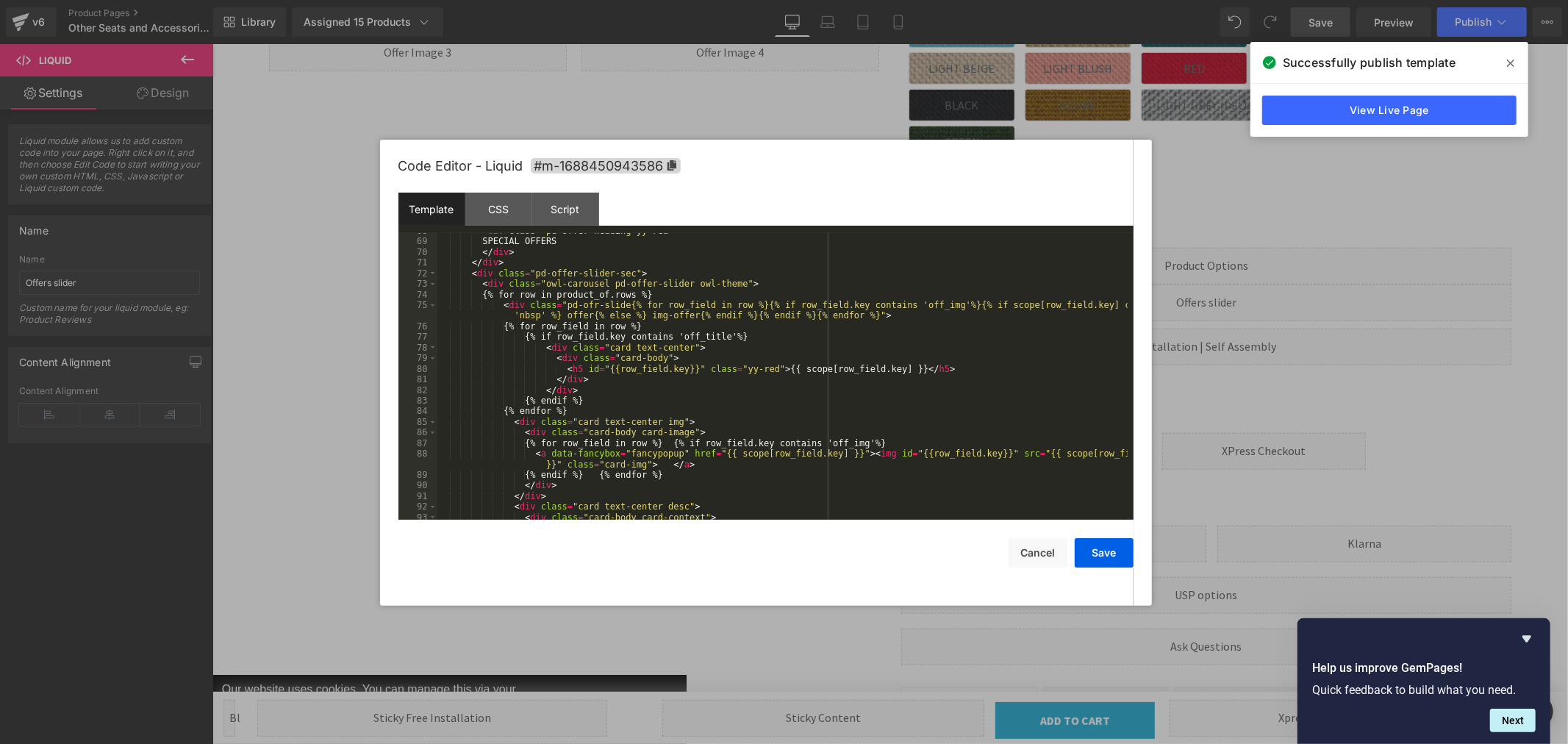
scroll to position [831, 0]
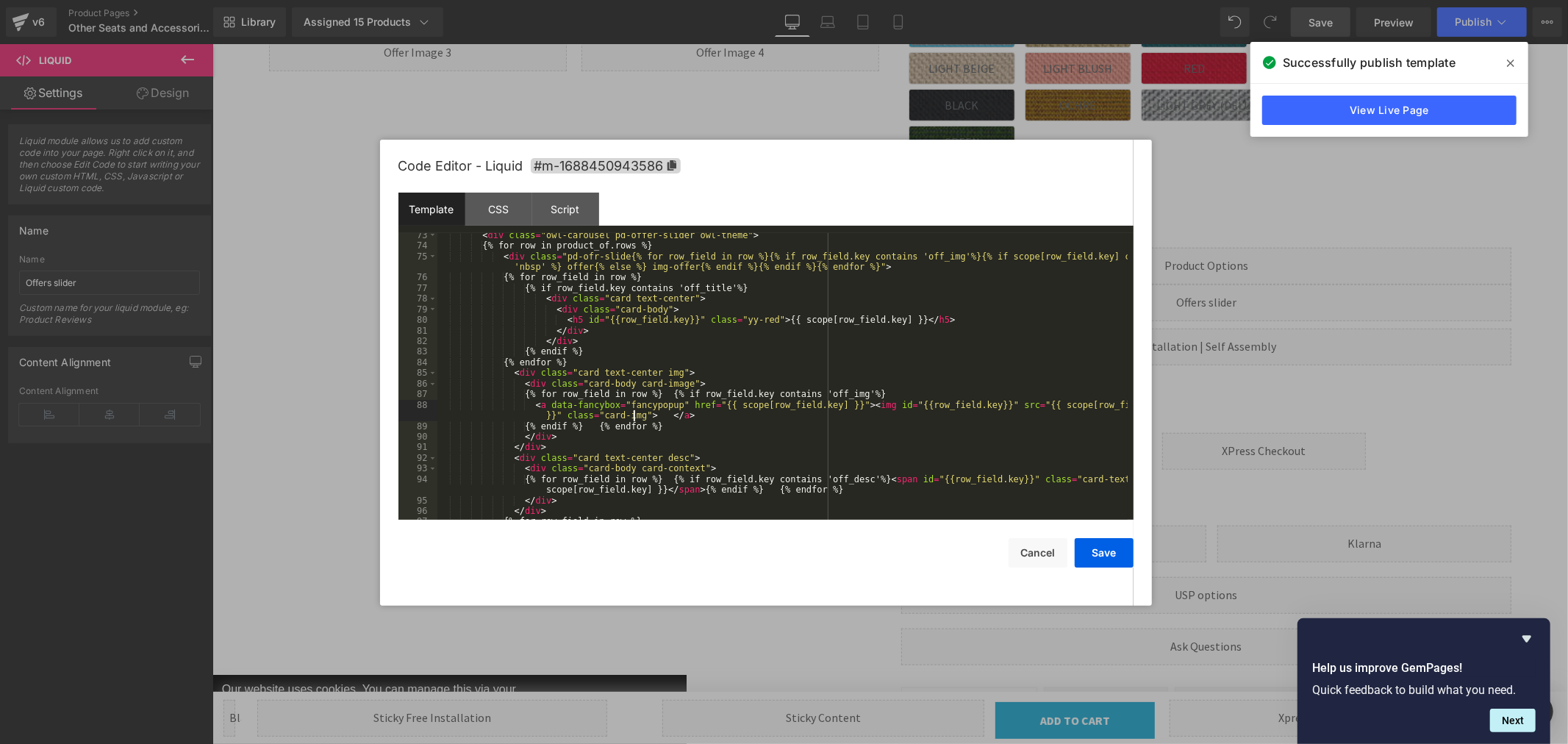
click at [634, 416] on div "< div class = "owl-carousel pd-offer-slider owl-theme" > {% for row in product_…" at bounding box center [783, 384] width 690 height 308
click at [1110, 551] on button "Save" at bounding box center [1103, 553] width 59 height 30
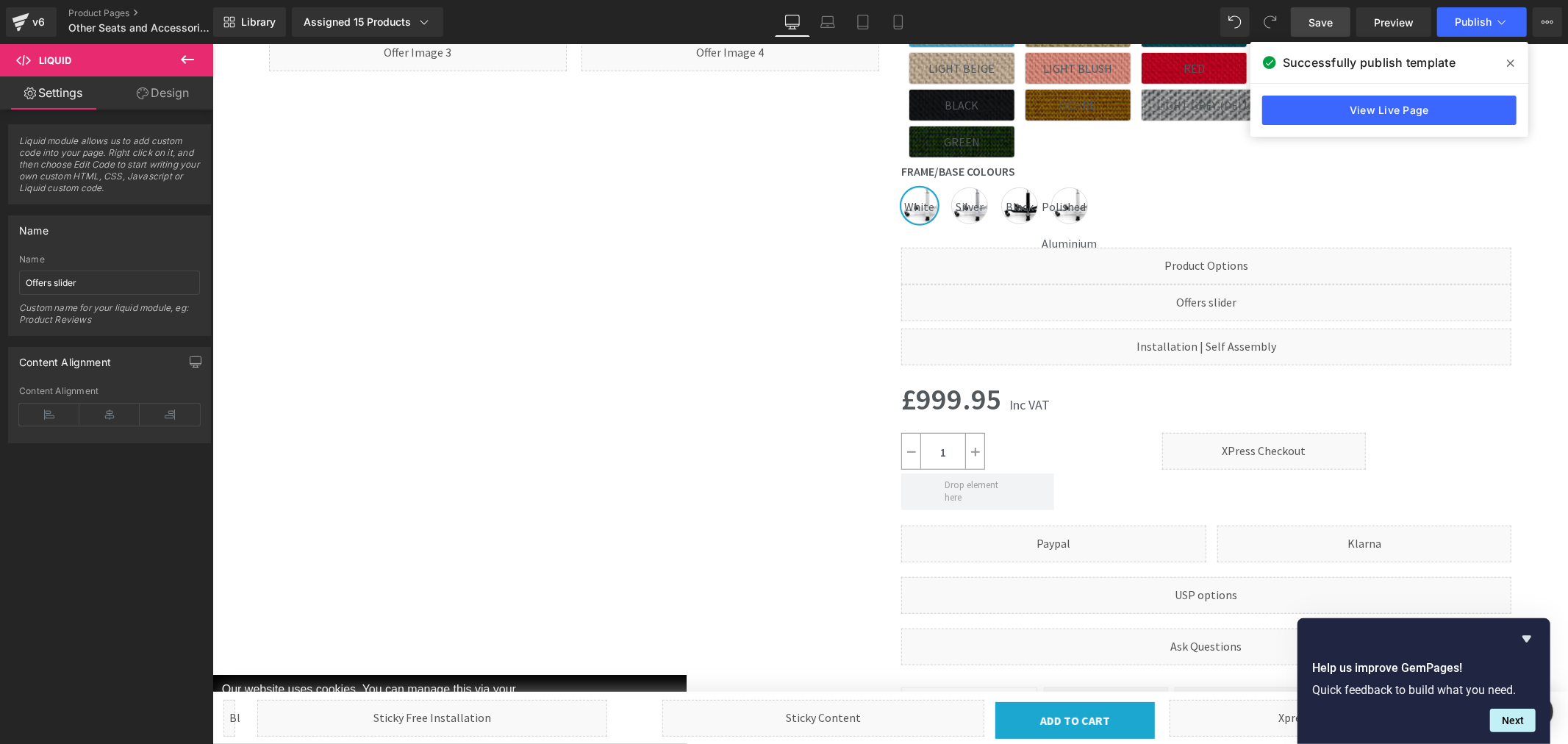
click at [1316, 22] on span "Save" at bounding box center [1320, 22] width 24 height 15
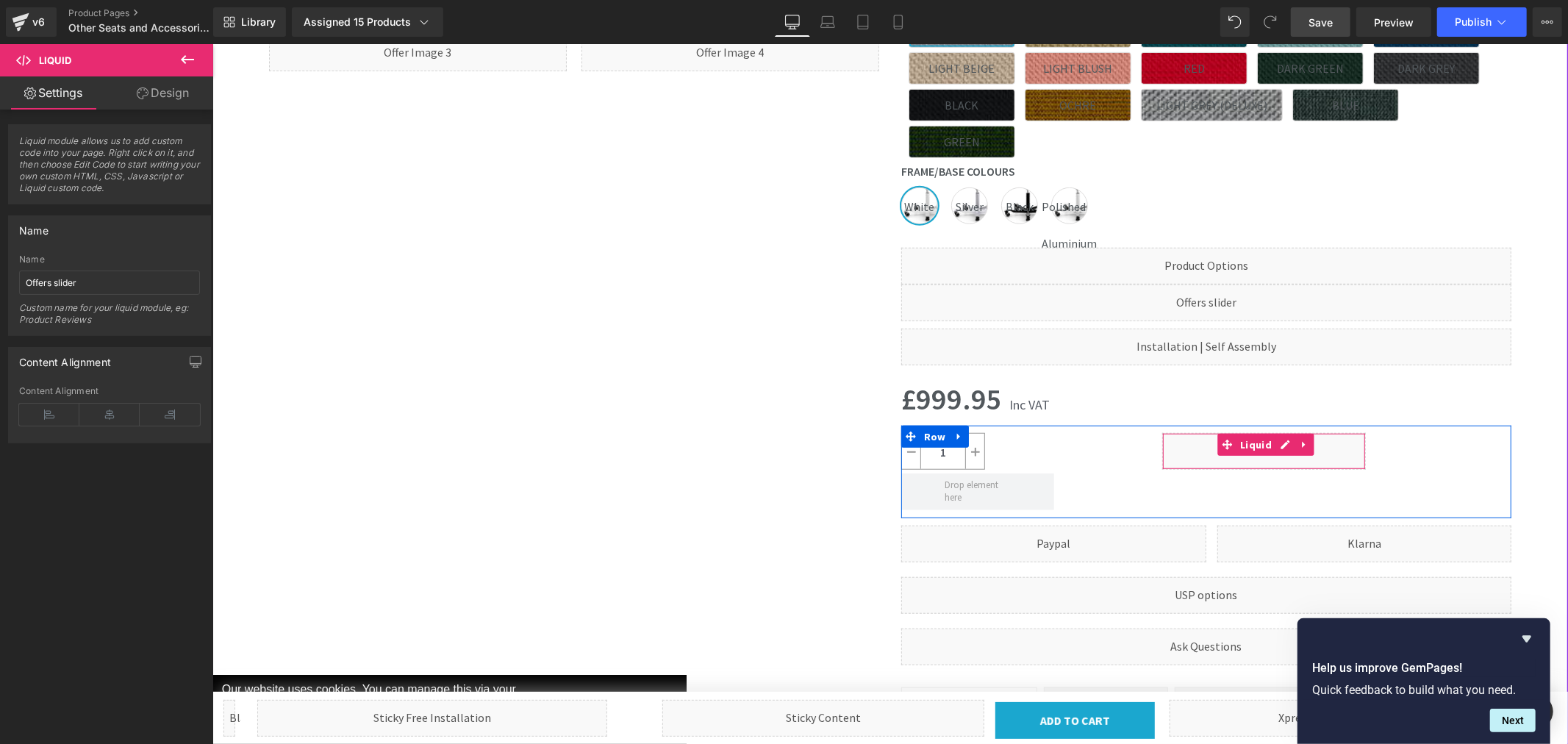
click at [1280, 432] on div "Liquid" at bounding box center [1263, 450] width 203 height 37
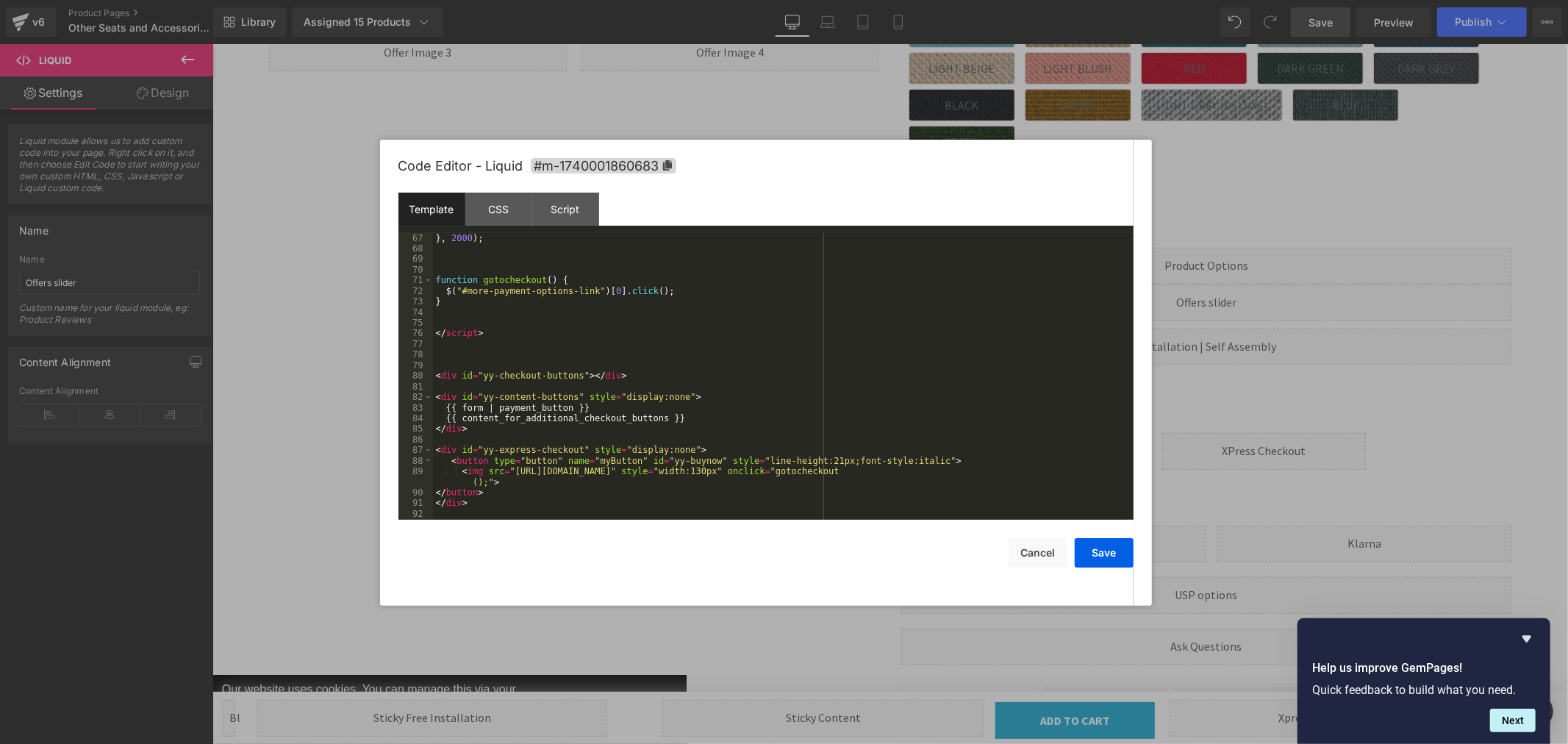
scroll to position [701, 0]
click at [487, 481] on div "} , 2000 ) ; function gotocheckout ( ) { $ ( "#more-payment-options-link" ) [ 0…" at bounding box center [780, 387] width 695 height 308
click at [1106, 559] on button "Save" at bounding box center [1103, 553] width 59 height 30
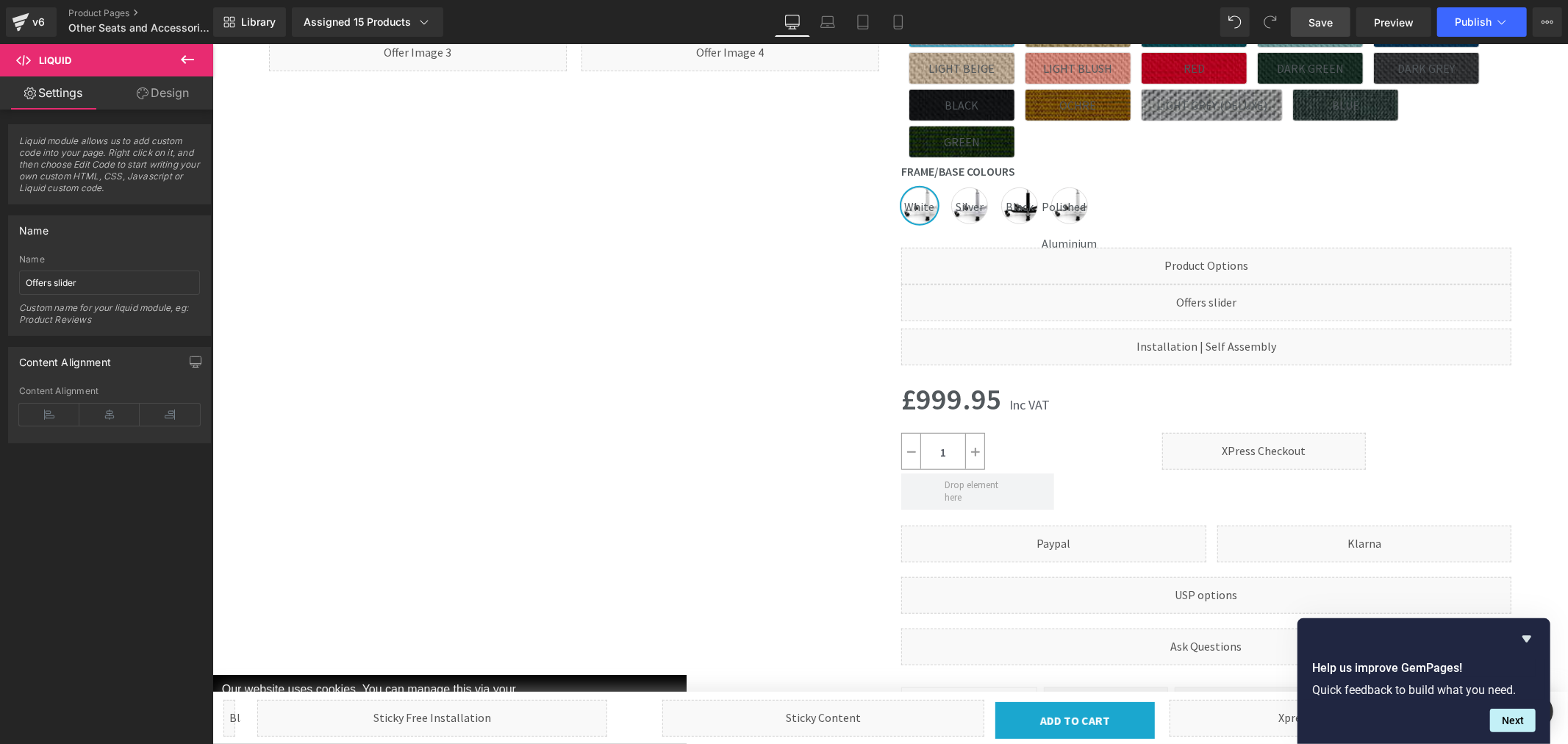
click at [1315, 19] on span "Save" at bounding box center [1320, 22] width 24 height 15
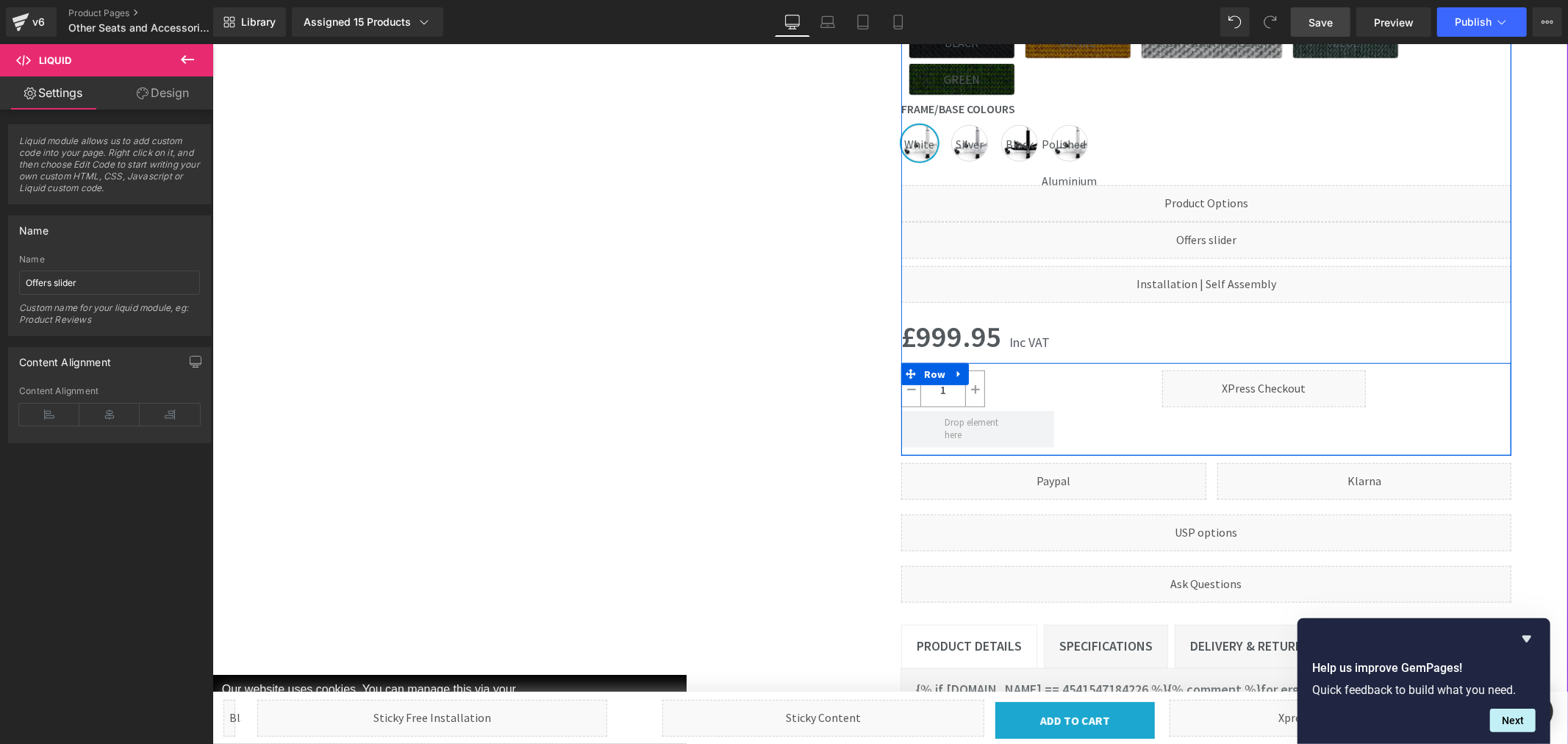
scroll to position [899, 0]
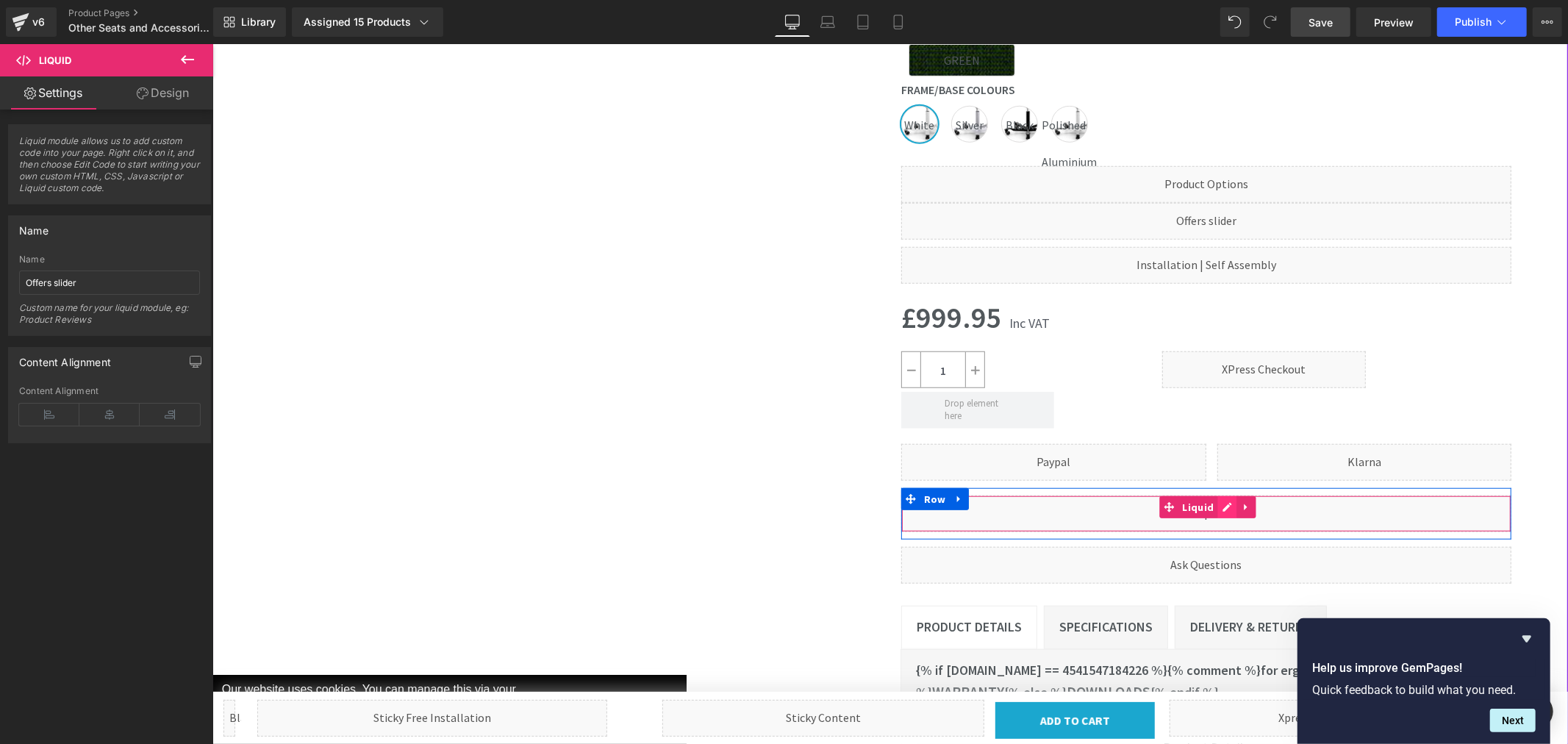
click at [1220, 495] on div "Liquid" at bounding box center [1206, 513] width 610 height 37
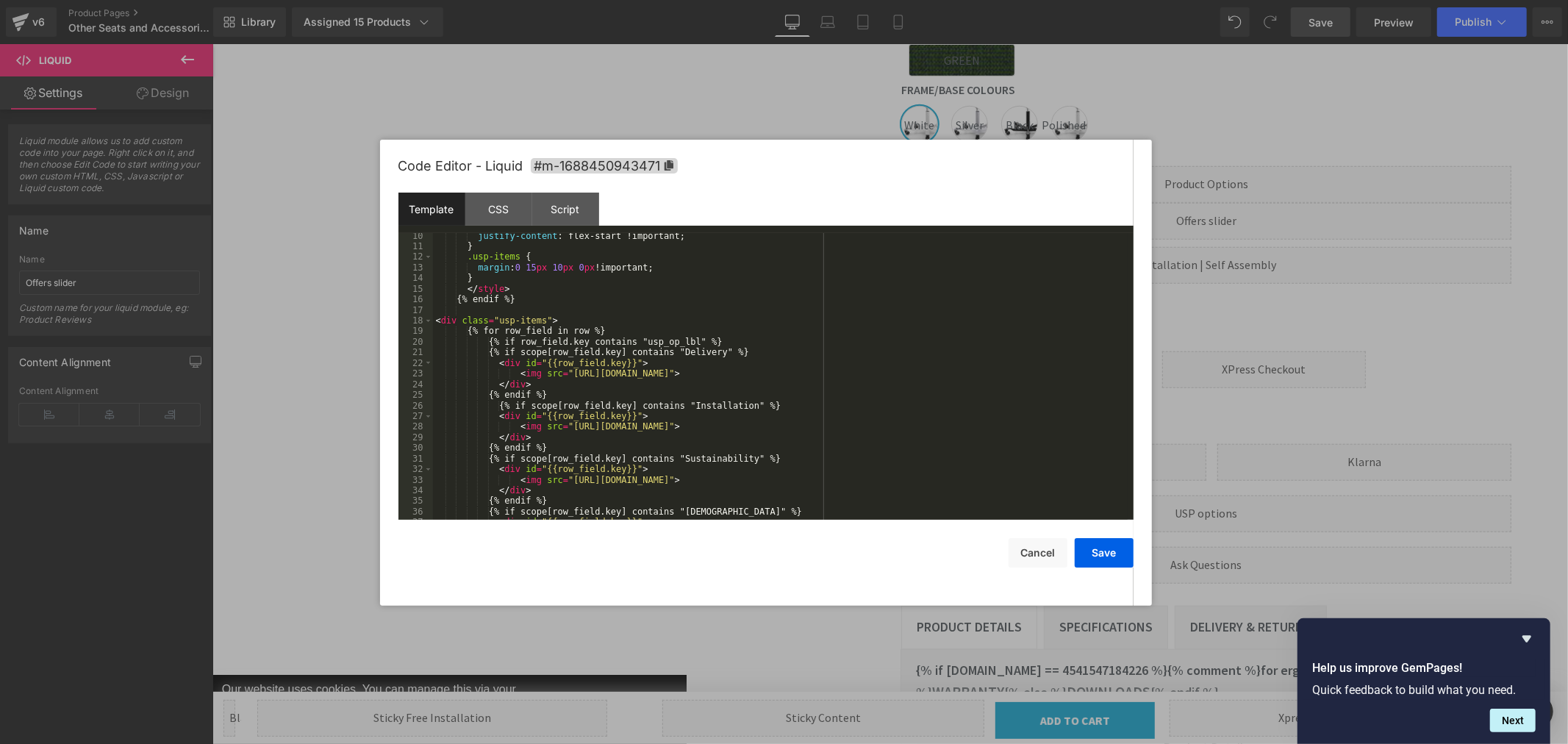
scroll to position [195, 0]
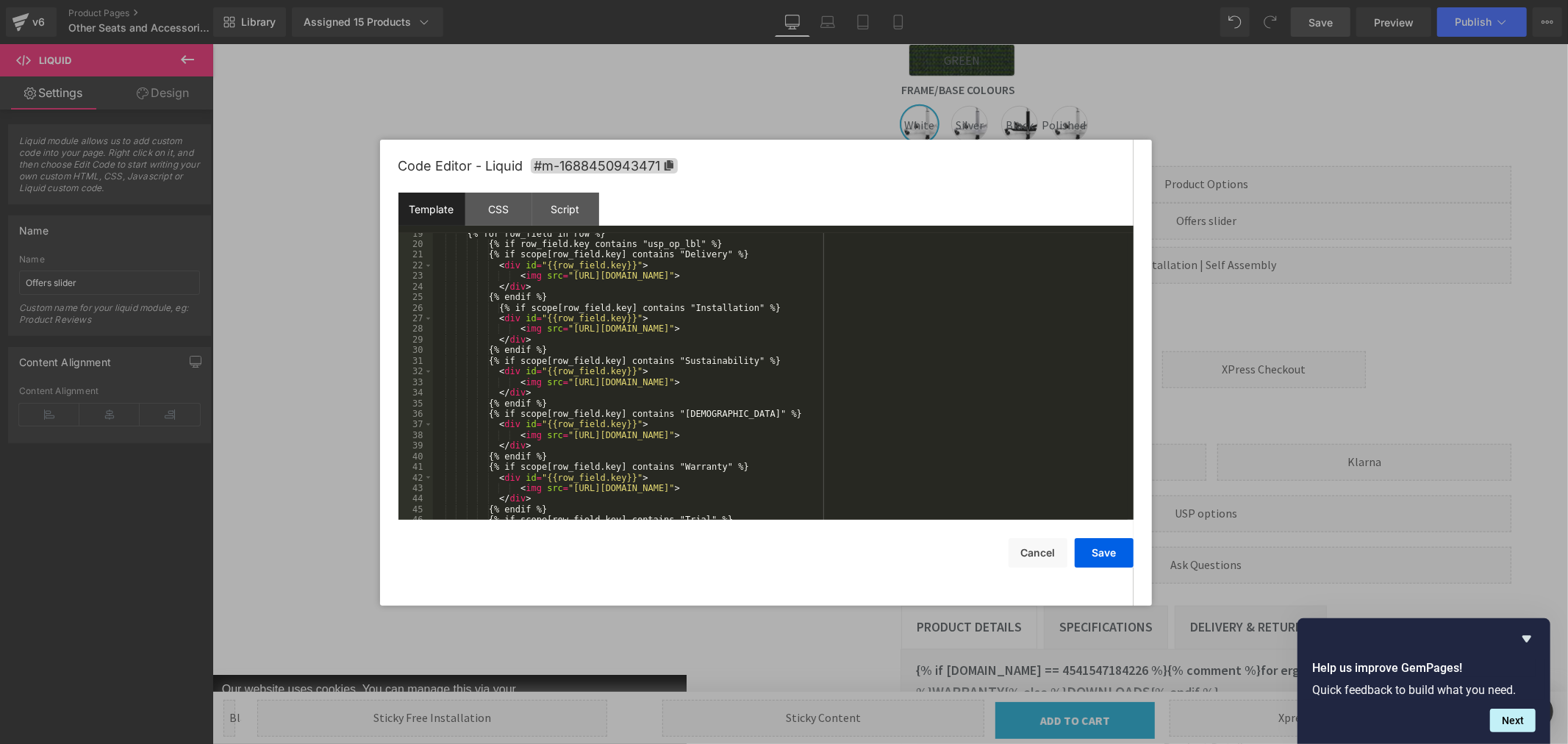
click at [1016, 277] on div "{% for row_field in row %} {% if row_field.key contains "usp_op_lbl" %} {% if s…" at bounding box center [780, 382] width 695 height 308
drag, startPoint x: 1020, startPoint y: 275, endPoint x: 1114, endPoint y: 276, distance: 94.0
click at [1114, 276] on div "{% for row_field in row %} {% if row_field.key contains "usp_op_lbl" %} {% if s…" at bounding box center [780, 382] width 695 height 308
click at [1016, 327] on div "{% for row_field in row %} {% if row_field.key contains "usp_op_lbl" %} {% if s…" at bounding box center [780, 382] width 695 height 308
drag, startPoint x: 1046, startPoint y: 331, endPoint x: 1107, endPoint y: 329, distance: 61.0
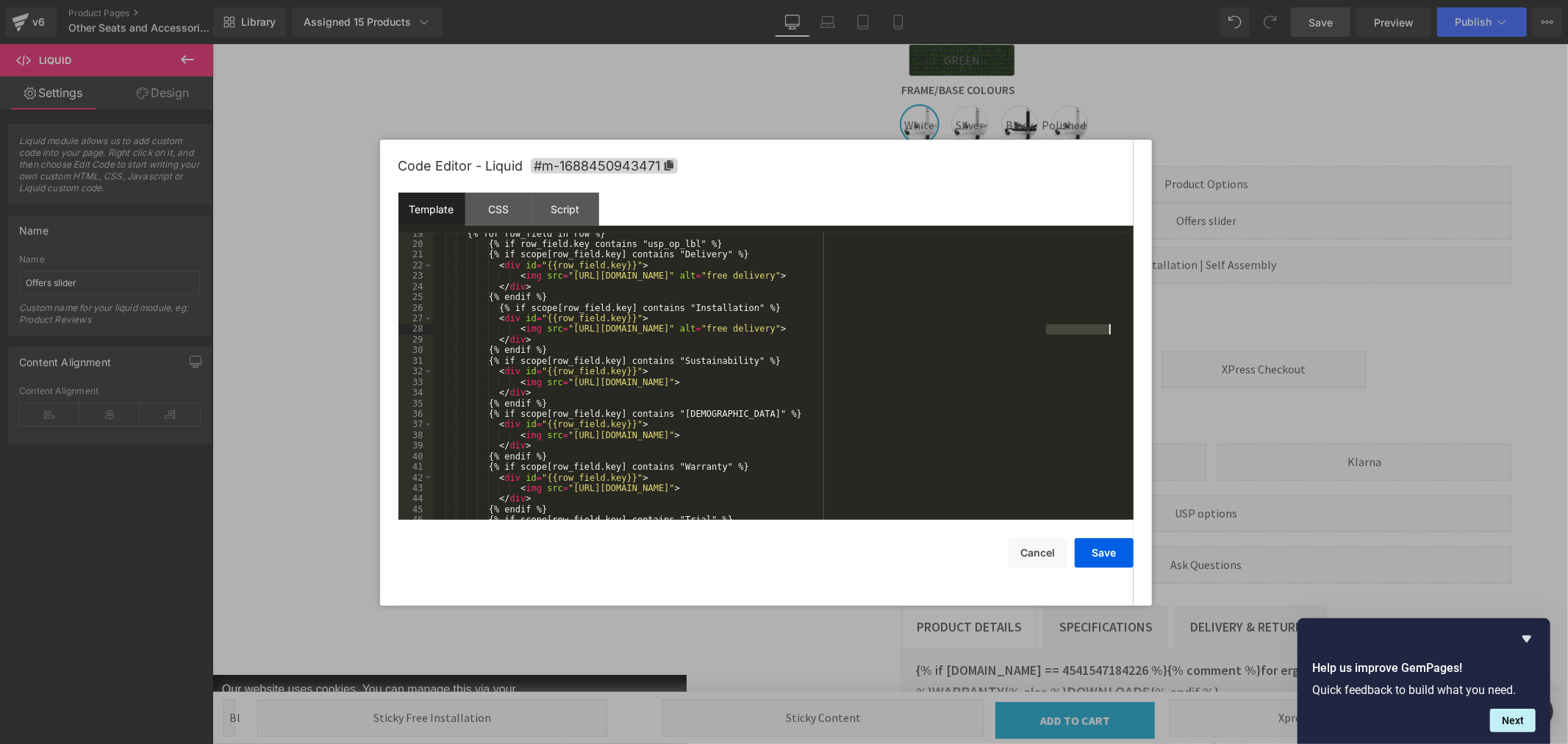
click at [1107, 329] on div "{% for row_field in row %} {% if row_field.key contains "usp_op_lbl" %} {% if s…" at bounding box center [780, 382] width 695 height 308
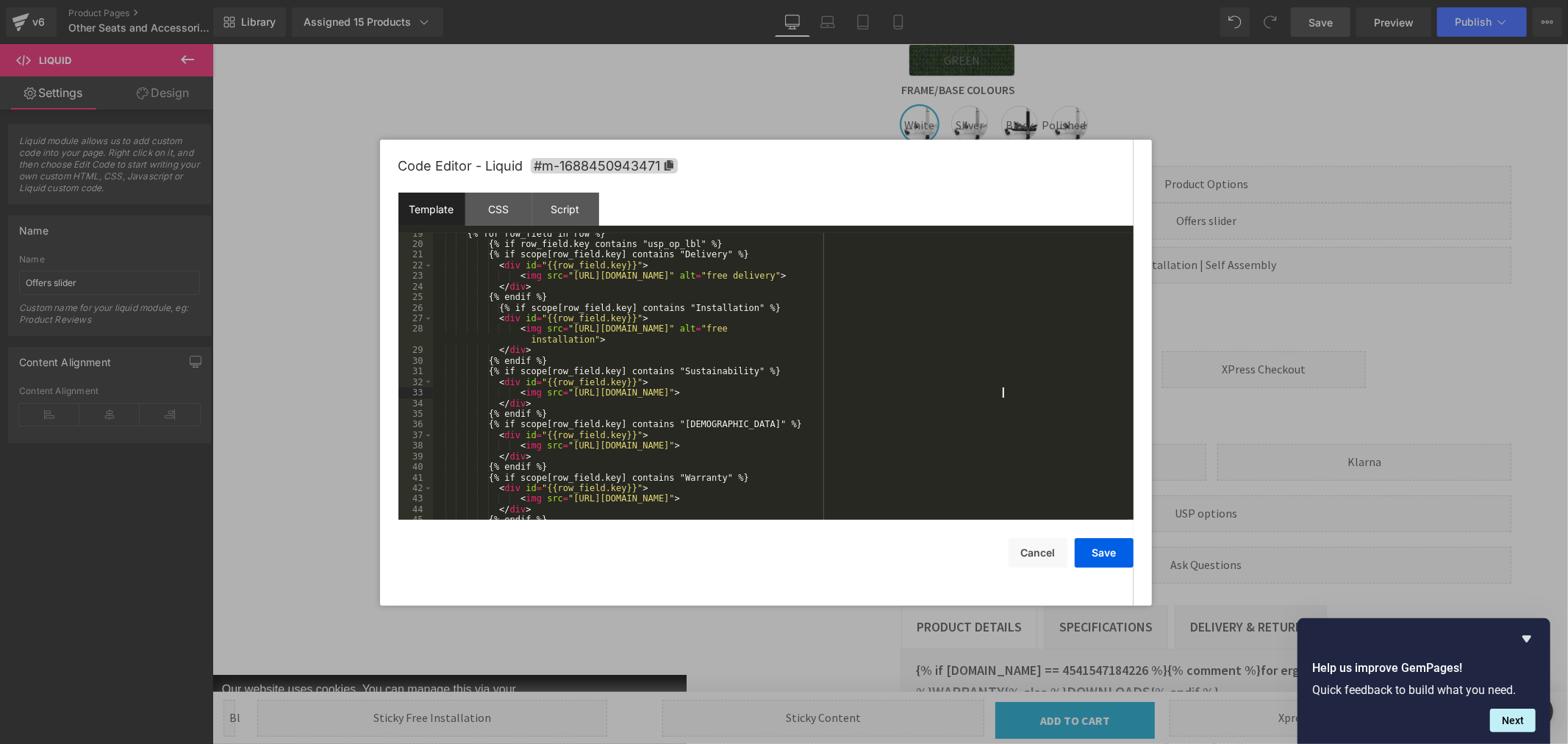
drag, startPoint x: 1001, startPoint y: 391, endPoint x: 1023, endPoint y: 396, distance: 22.6
click at [1002, 391] on div "{% for row_field in row %} {% if row_field.key contains "usp_op_lbl" %} {% if s…" at bounding box center [780, 382] width 695 height 308
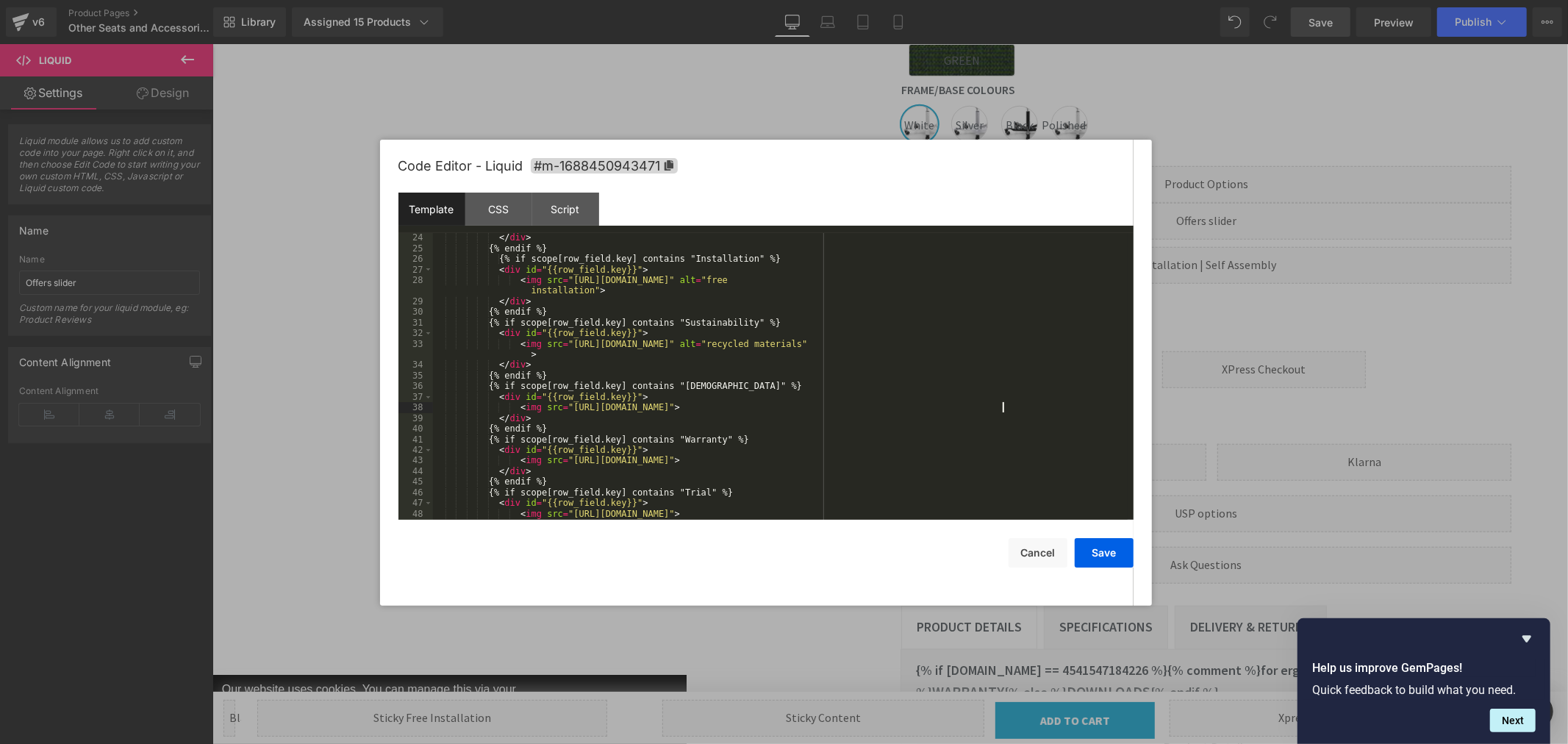
click at [1000, 406] on div "</ div > {% endif %} {% if scope[row_field.key] contains "Installation" %} < di…" at bounding box center [780, 386] width 695 height 308
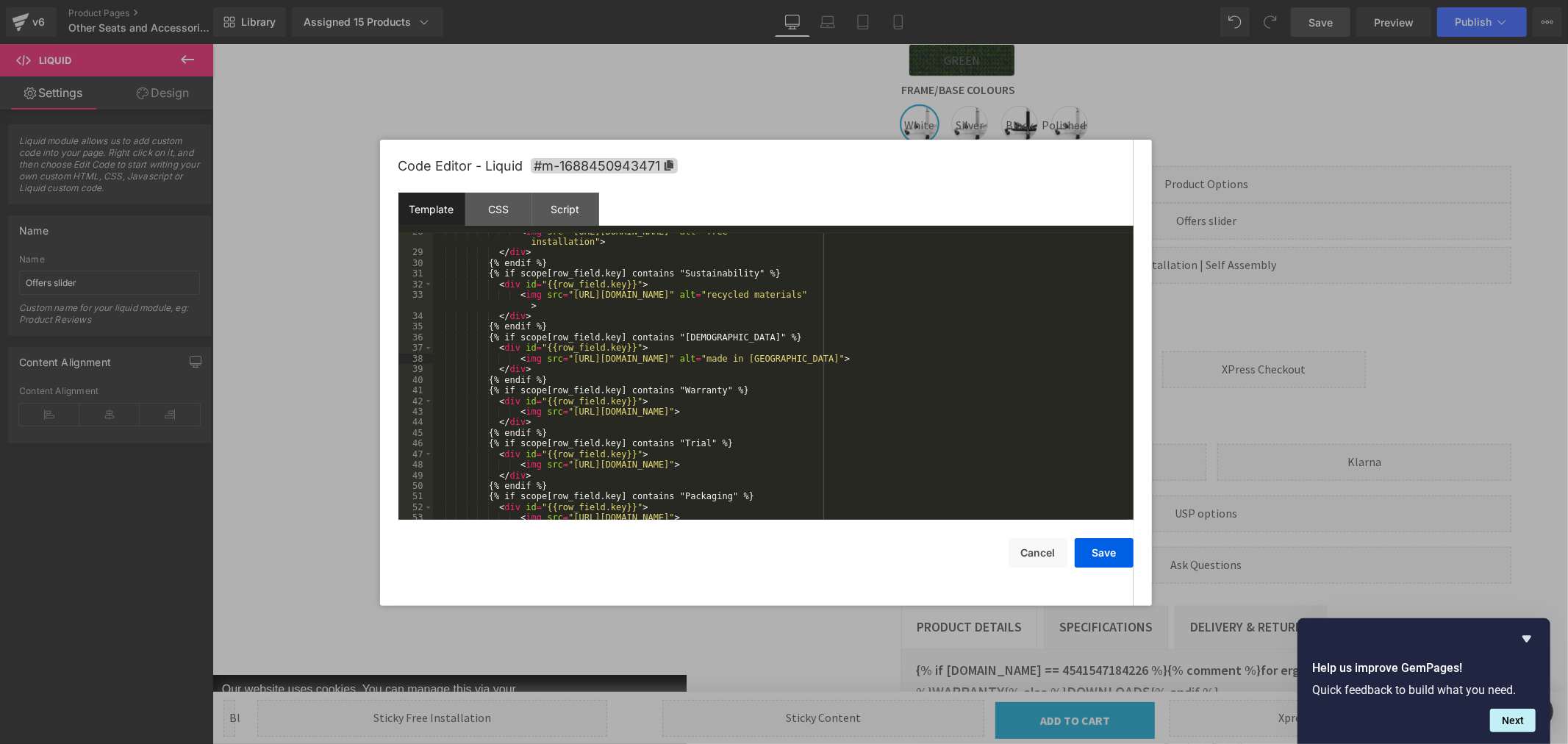
scroll to position [342, 0]
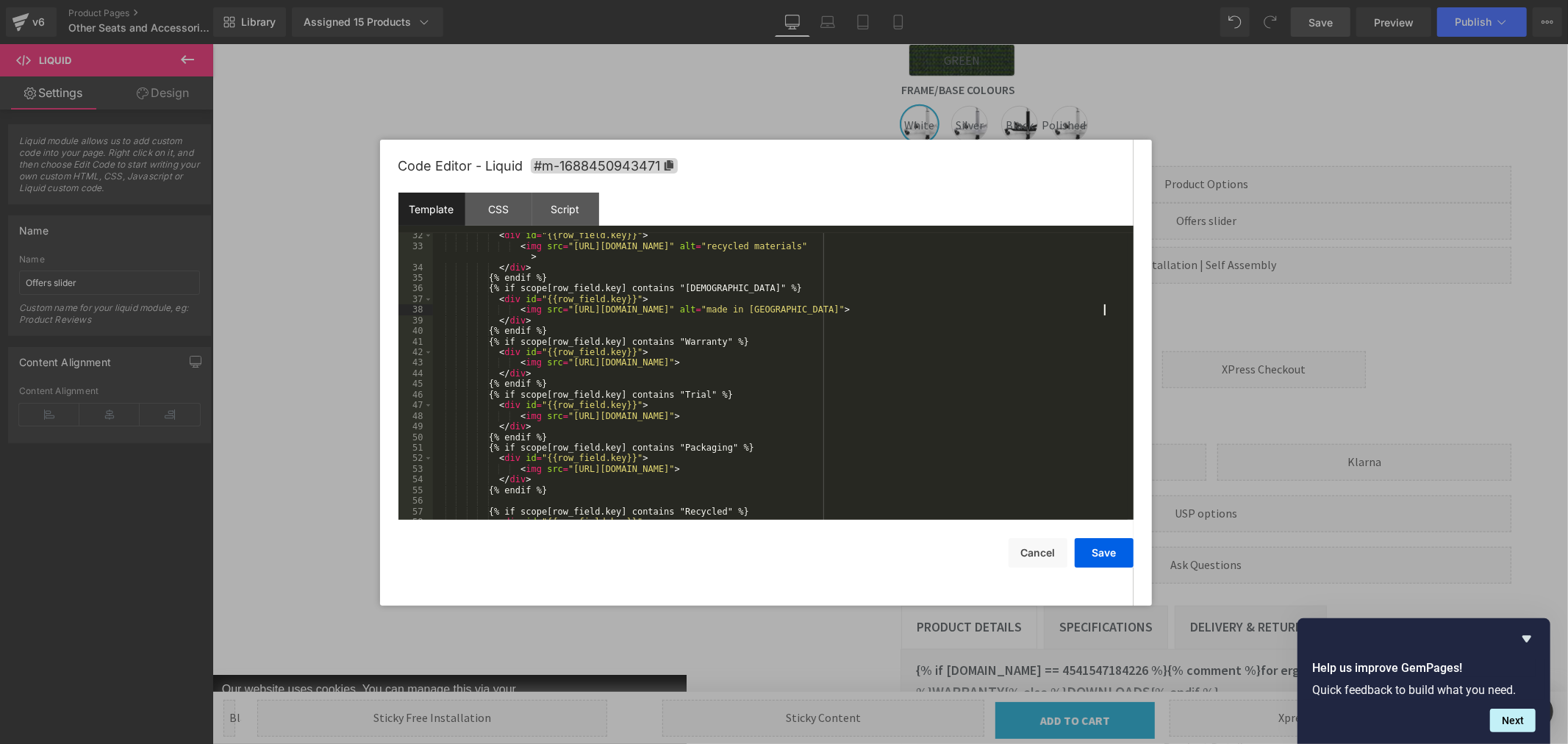
click at [969, 364] on div "< div id = "{{row_field.key}}" > < img src = "[URL][DOMAIN_NAME]" alt = "recycl…" at bounding box center [780, 384] width 695 height 308
click at [981, 416] on div "< div id = "{{row_field.key}}" > < img src = "[URL][DOMAIN_NAME]" alt = "recycl…" at bounding box center [780, 384] width 695 height 308
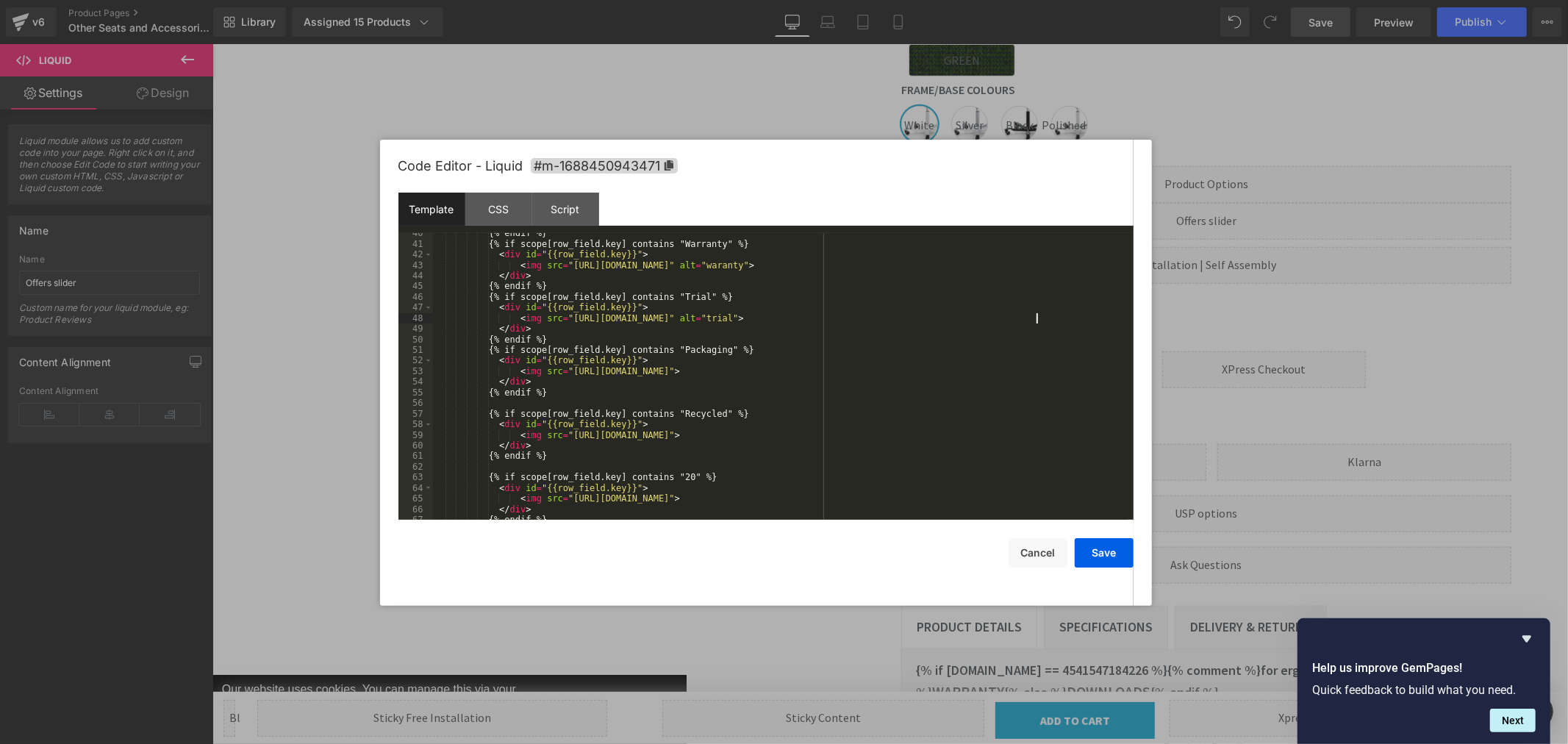
scroll to position [440, 0]
click at [998, 371] on div "{% endif %} {% if scope[row_field.key] contains "Warranty" %} < div id = "{{row…" at bounding box center [780, 381] width 695 height 308
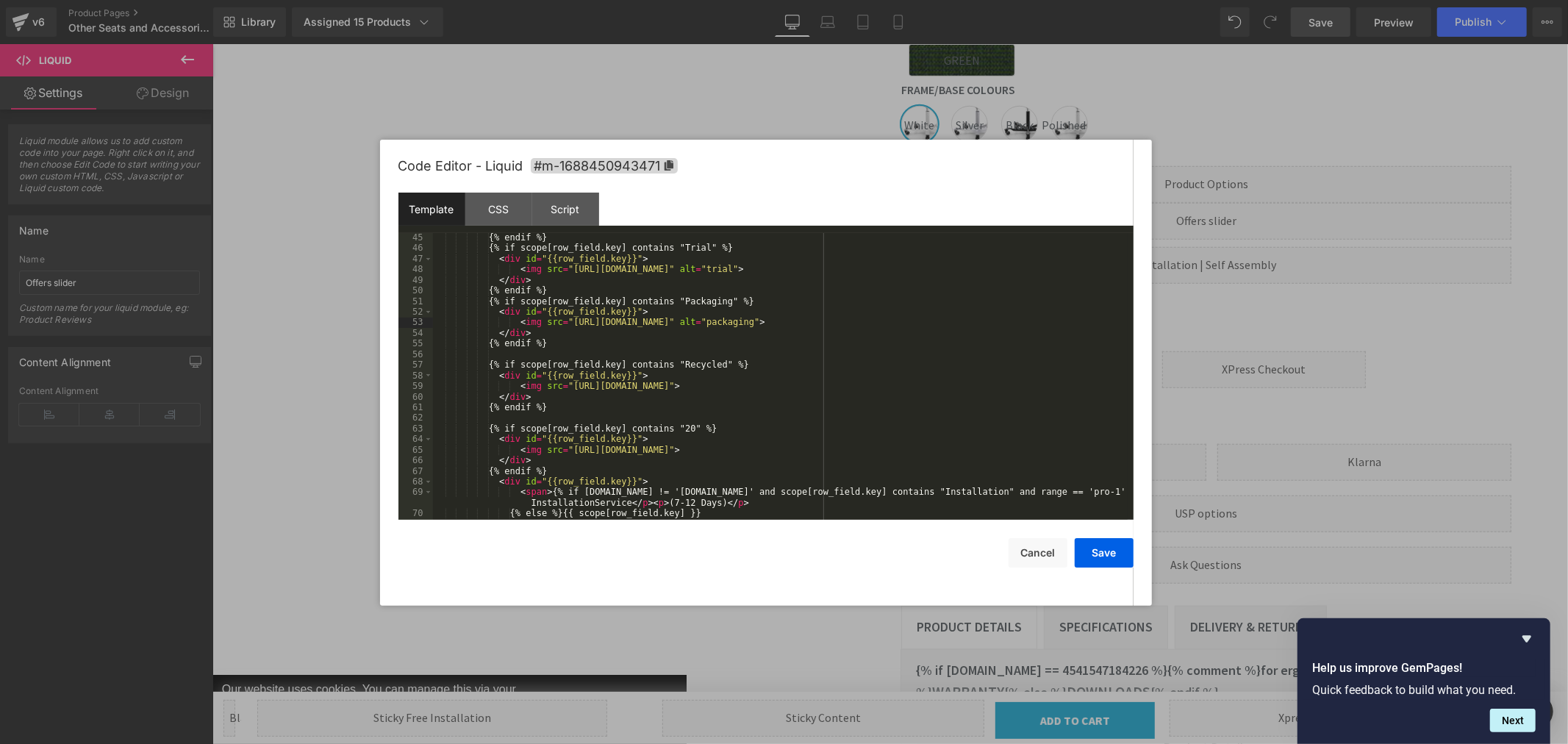
click at [1001, 386] on div "{% endif %} {% if scope[row_field.key] contains "Trial" %} < div id = "{{row_fi…" at bounding box center [780, 386] width 695 height 308
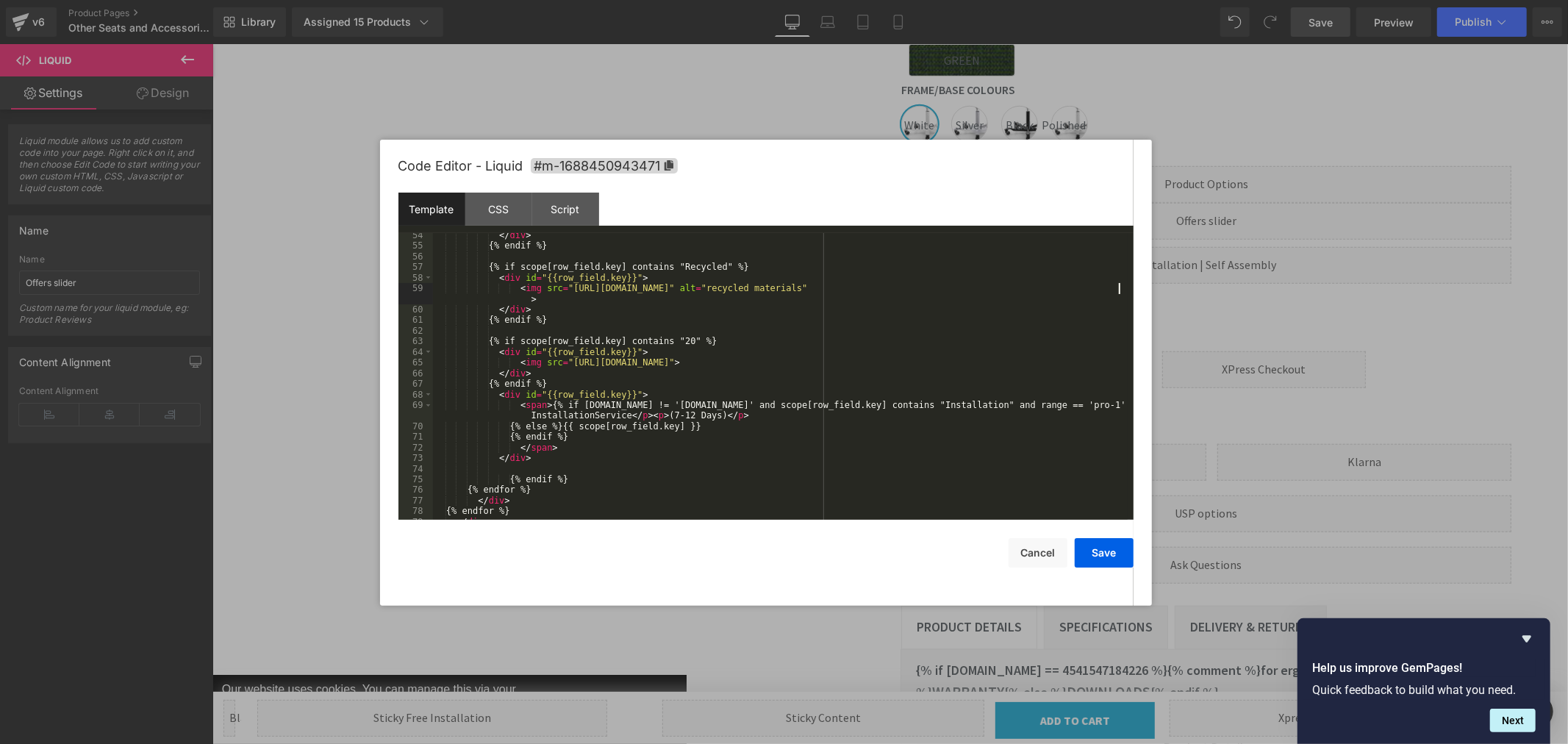
scroll to position [586, 0]
click at [958, 361] on div "</ div > {% endif %} {% if scope[row_field.key] contains "Recycled" %} < div id…" at bounding box center [780, 384] width 695 height 308
click at [1099, 551] on button "Save" at bounding box center [1103, 553] width 59 height 30
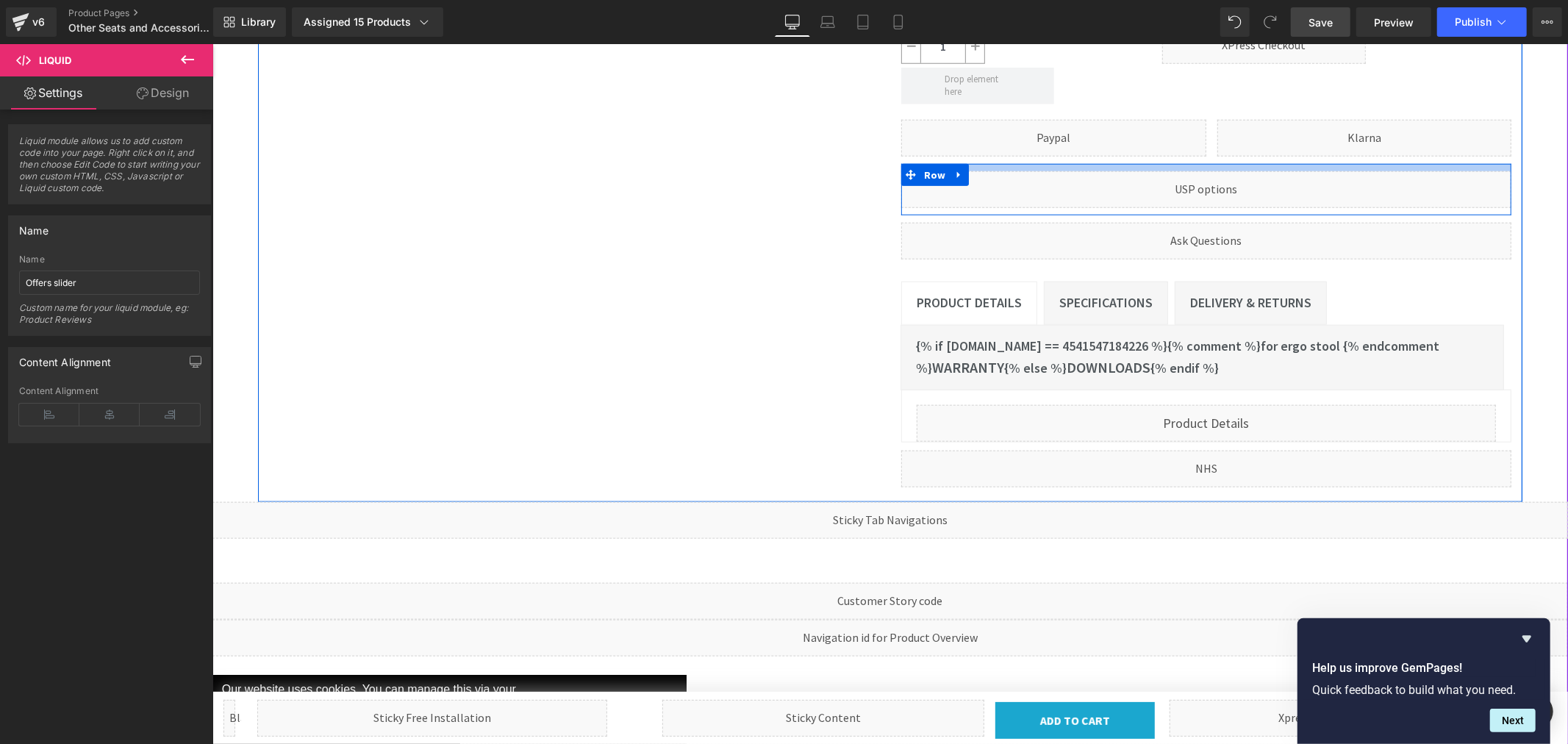
scroll to position [1225, 0]
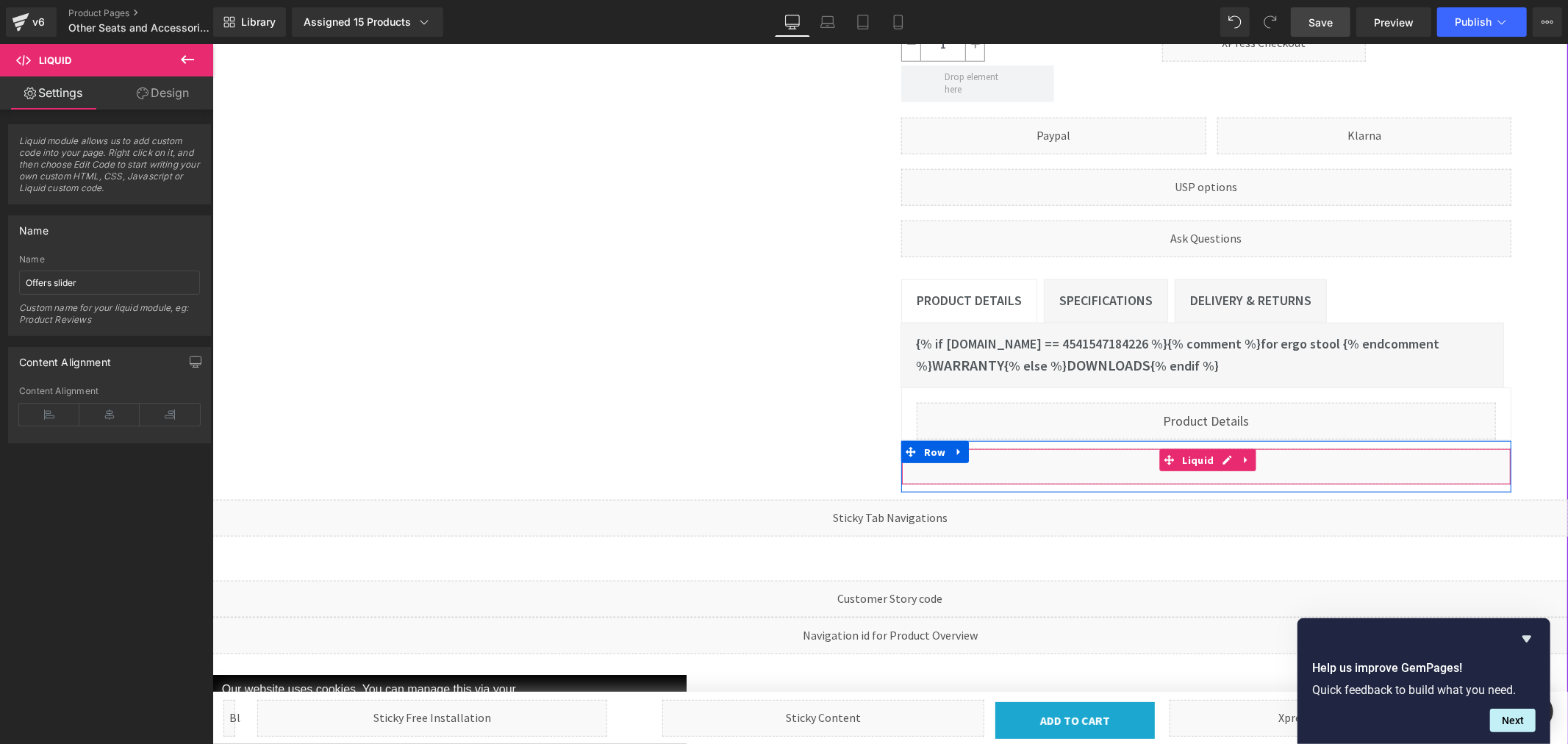
click at [1181, 447] on div "Liquid" at bounding box center [1206, 466] width 610 height 37
click at [1216, 447] on div "Liquid" at bounding box center [1206, 466] width 610 height 37
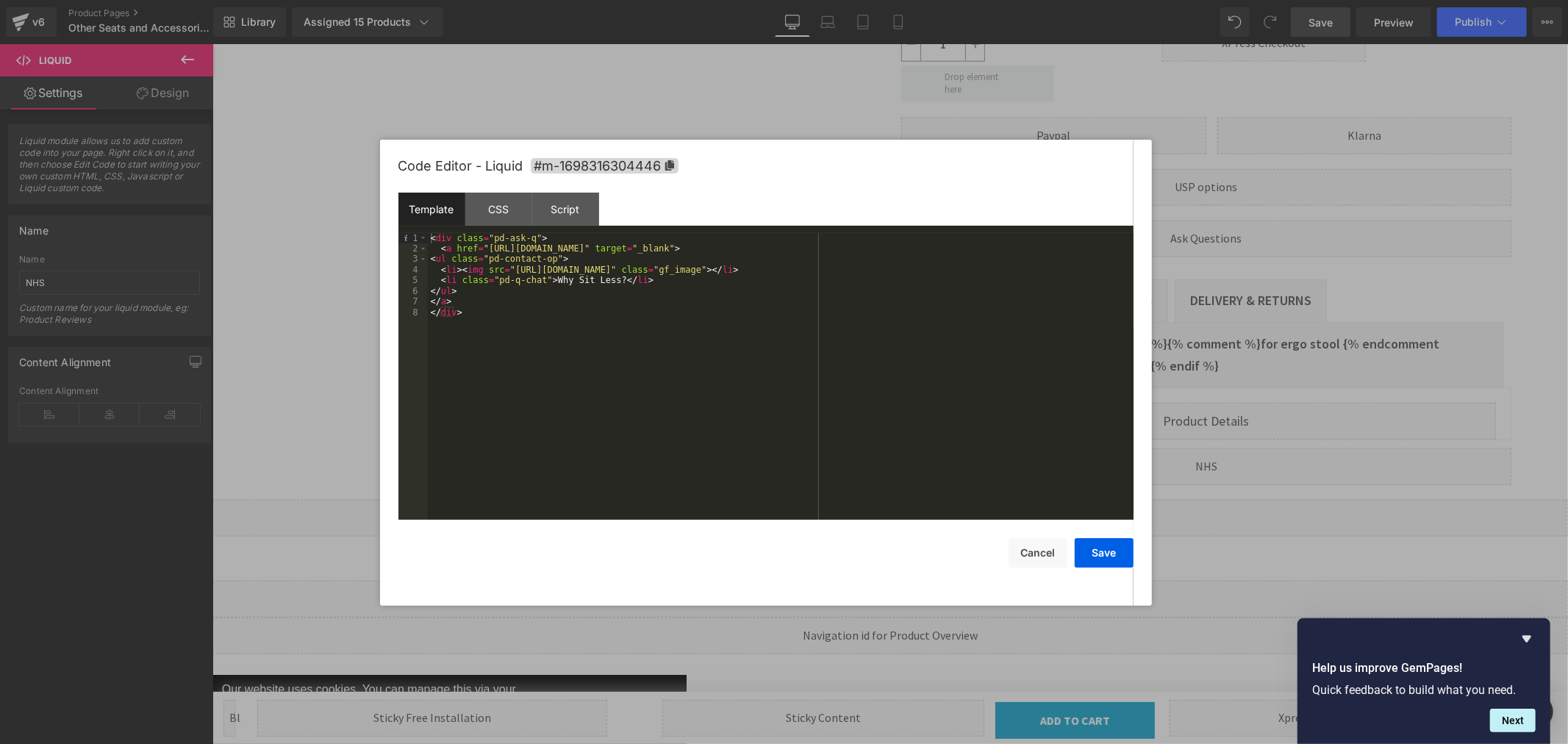
click at [982, 270] on div "< div class = "pd-ask-q" > < a href = "[URL][DOMAIN_NAME]" target = "_blank" > …" at bounding box center [780, 387] width 706 height 308
click at [1100, 547] on button "Save" at bounding box center [1103, 553] width 59 height 30
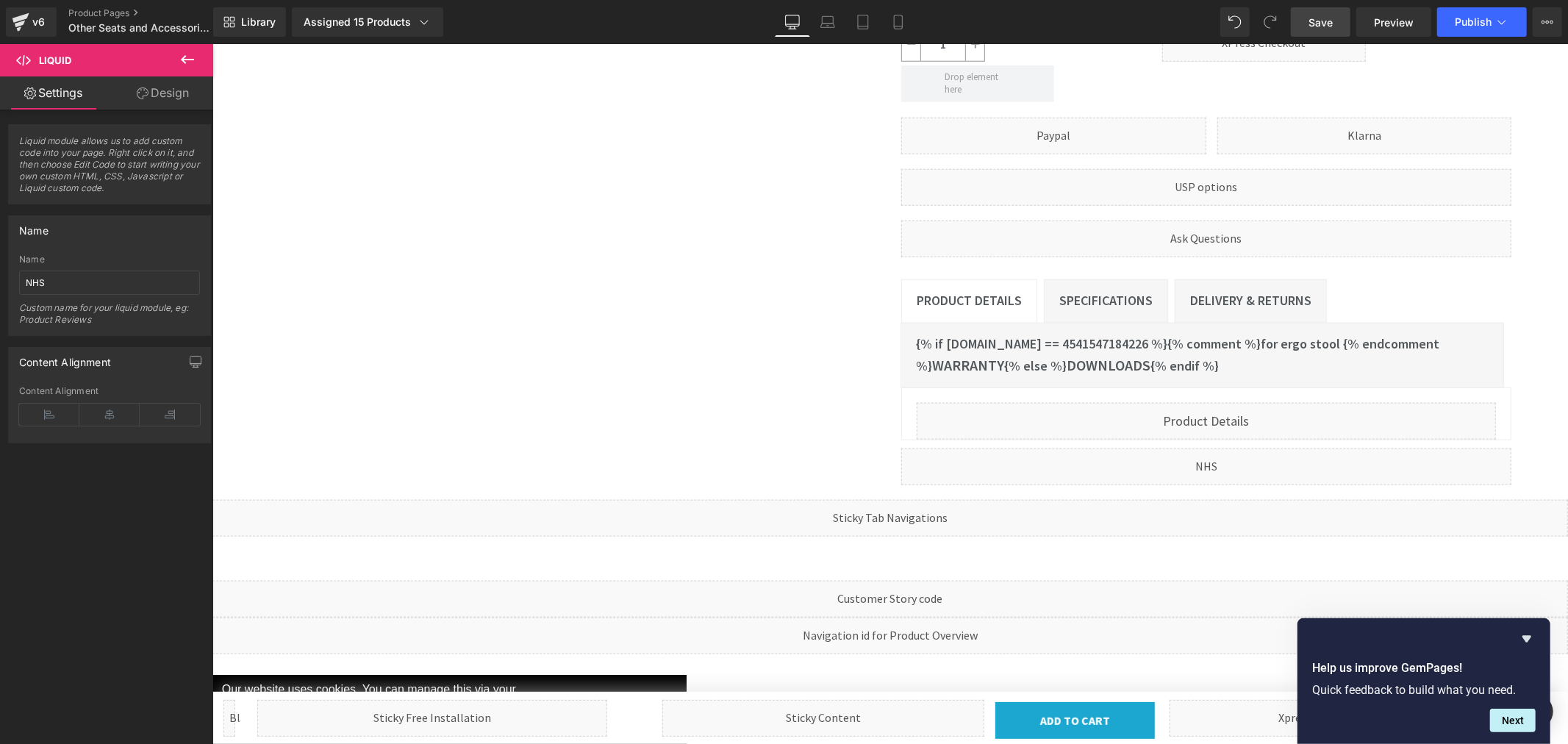
click at [1320, 14] on span "Save" at bounding box center [1320, 22] width 24 height 15
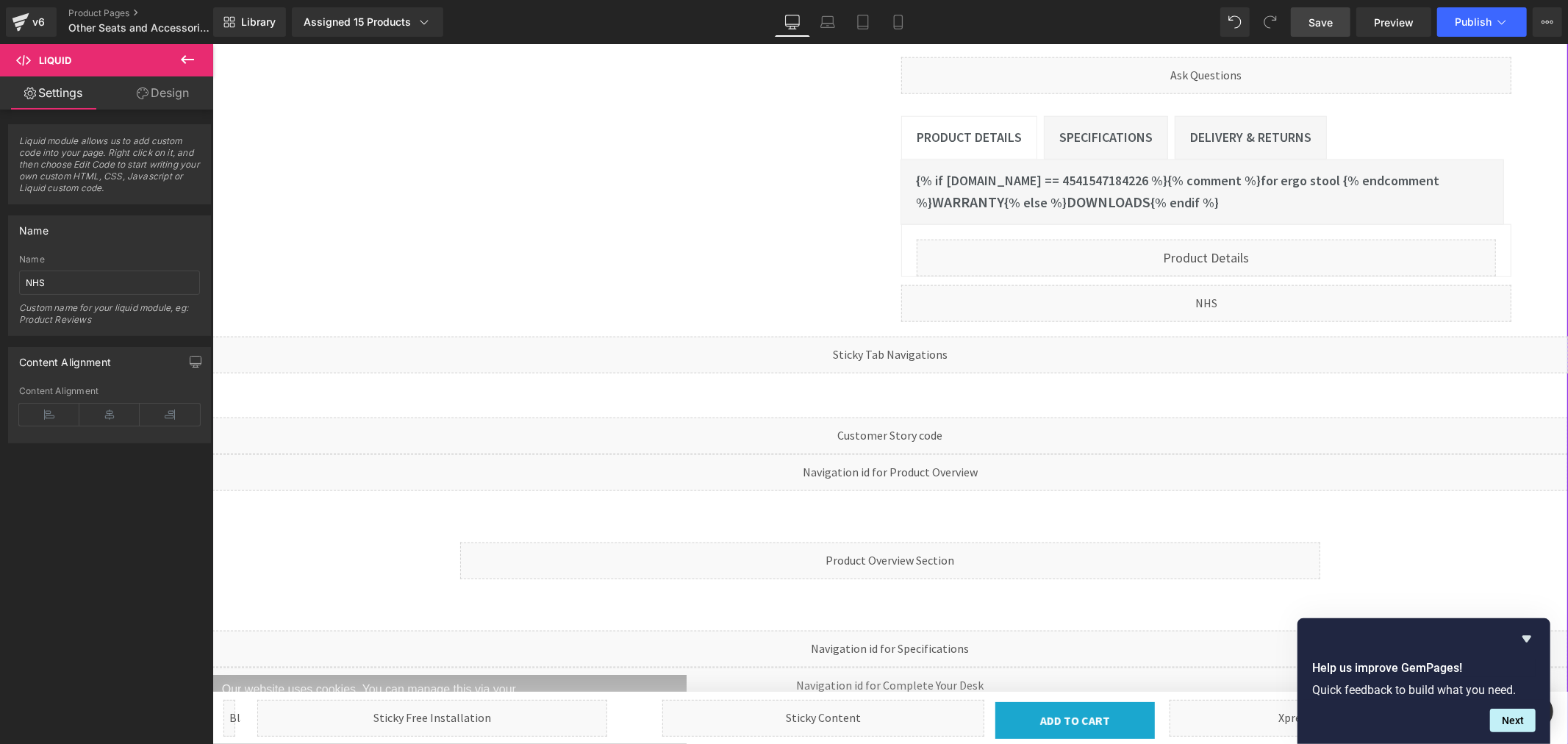
scroll to position [1471, 0]
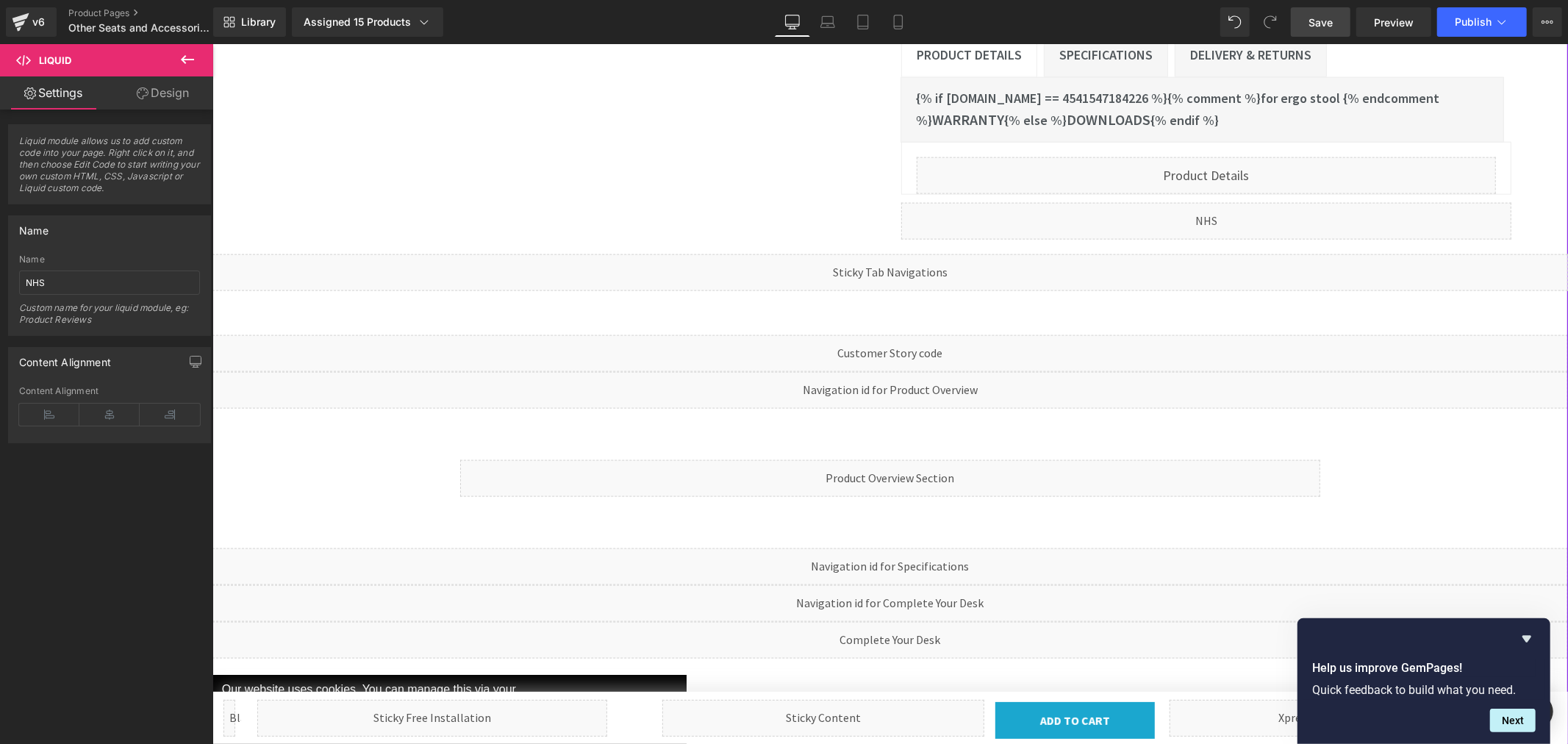
click at [914, 459] on div "Liquid" at bounding box center [889, 477] width 860 height 37
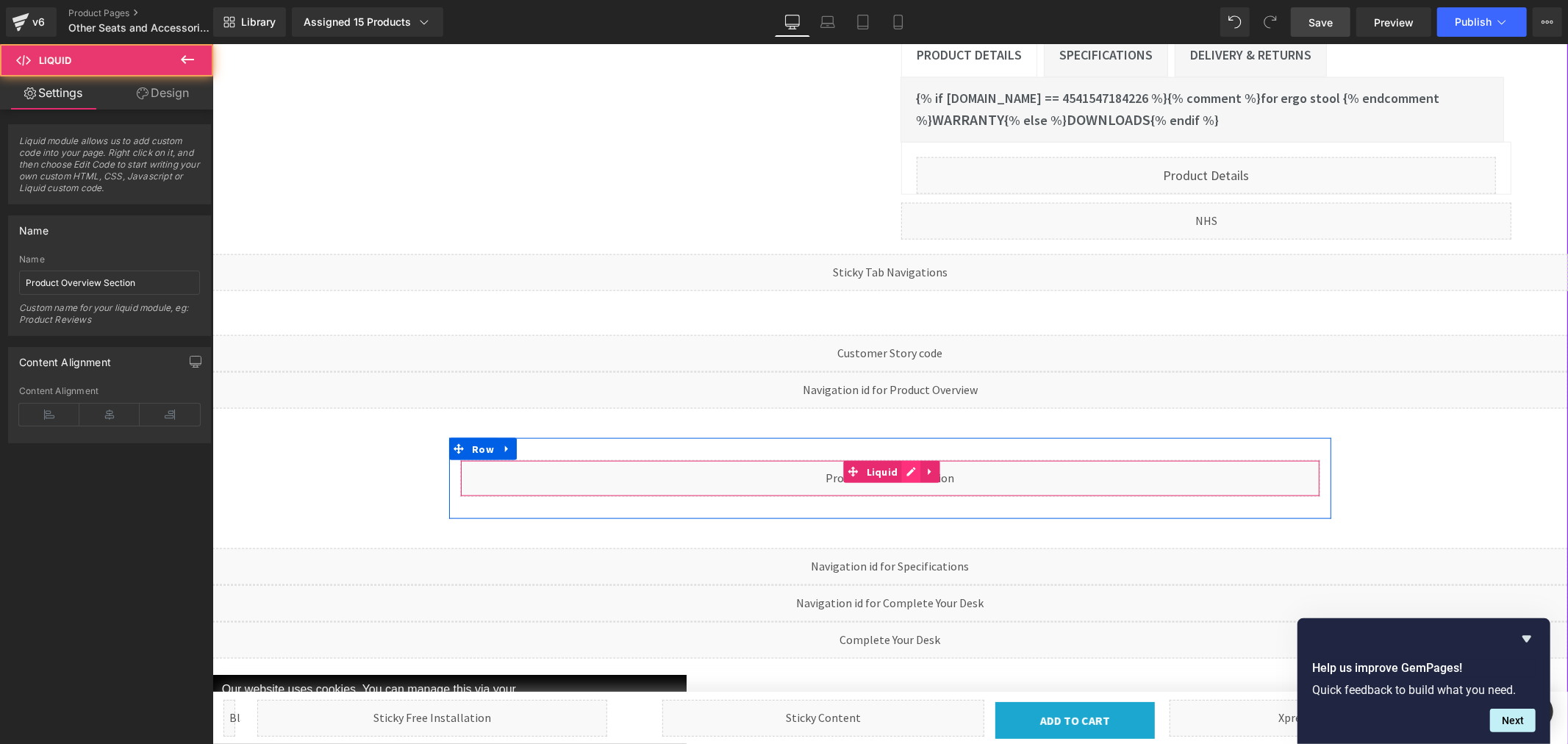
click at [904, 459] on div "Liquid" at bounding box center [889, 477] width 860 height 37
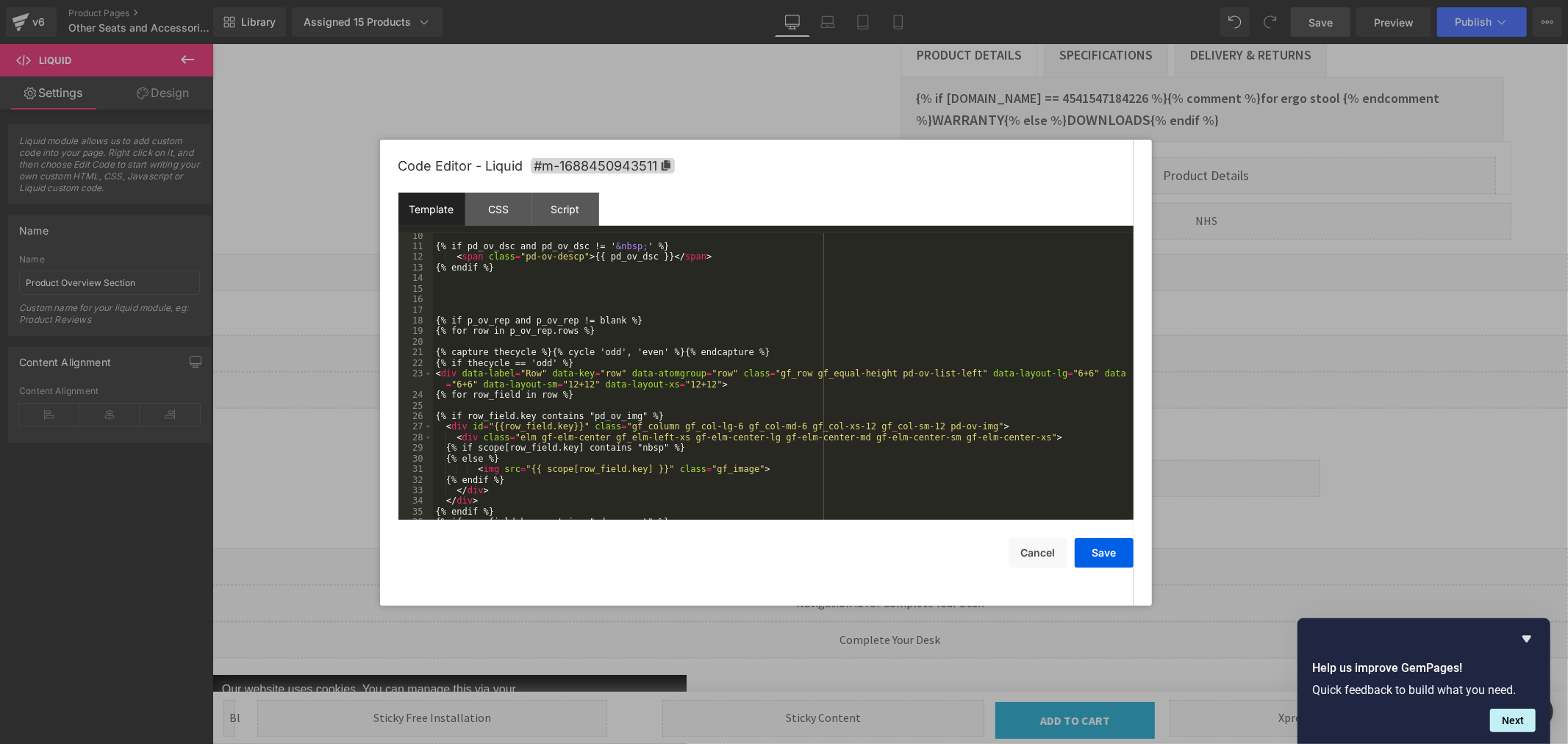
scroll to position [147, 0]
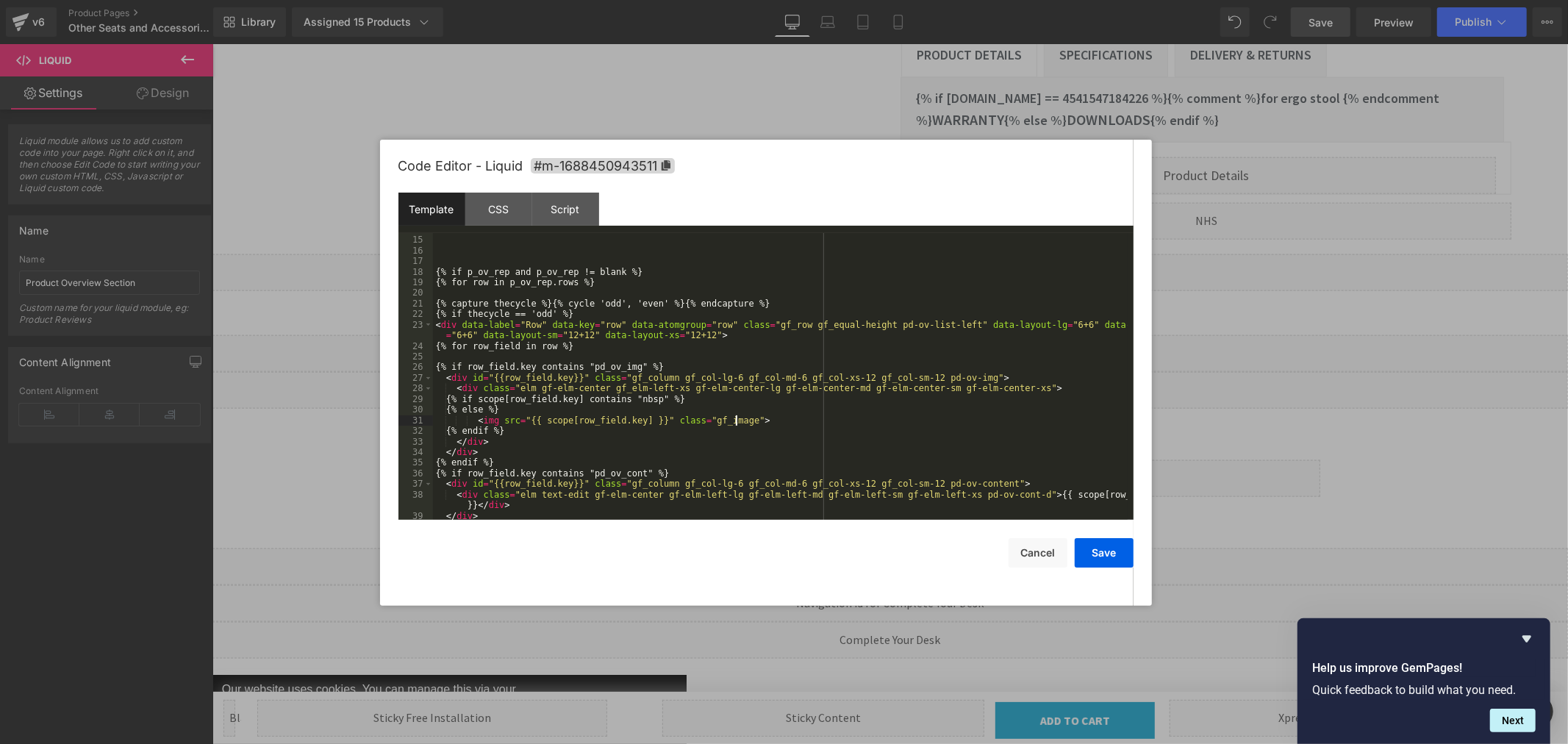
click at [736, 420] on div "{% if p_ov_rep and p_ov_rep != blank %} {% for row in p_ov_rep.rows %} {% captu…" at bounding box center [780, 378] width 695 height 308
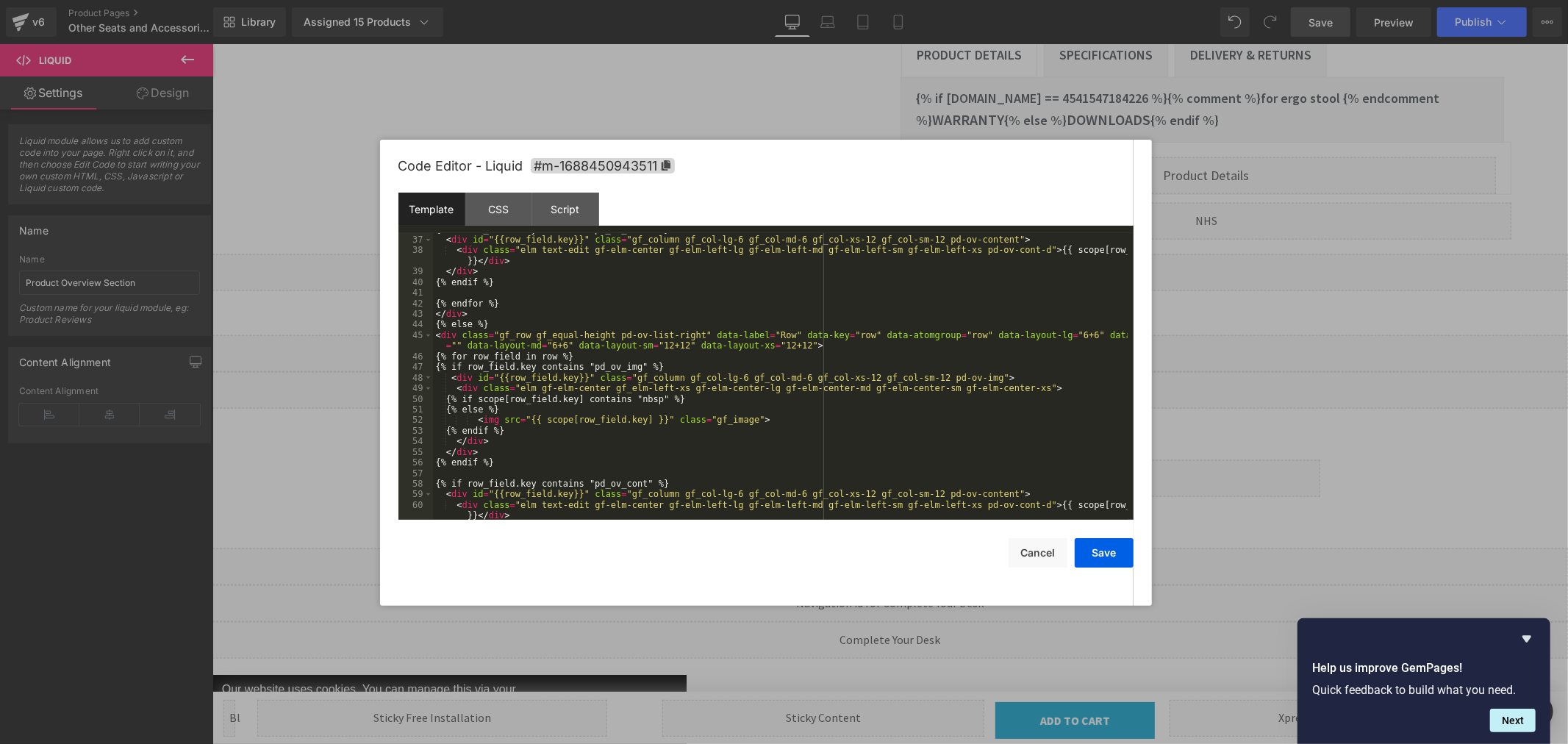
scroll to position [391, 0]
click at [734, 421] on div "{% if row_field.key contains "pd_ov_cont" %} < div id = "{{row_field.key}}" cla…" at bounding box center [780, 383] width 695 height 318
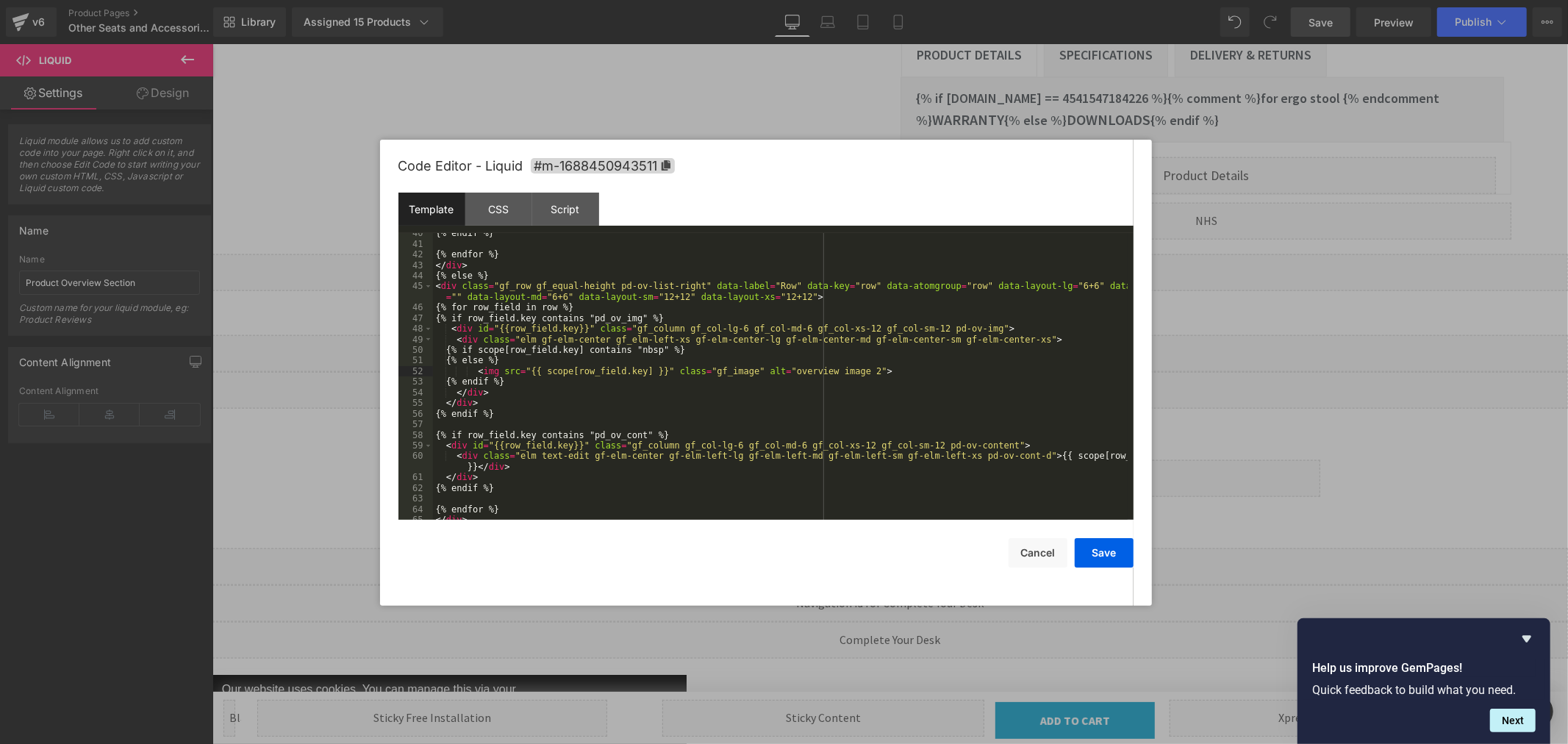
scroll to position [488, 0]
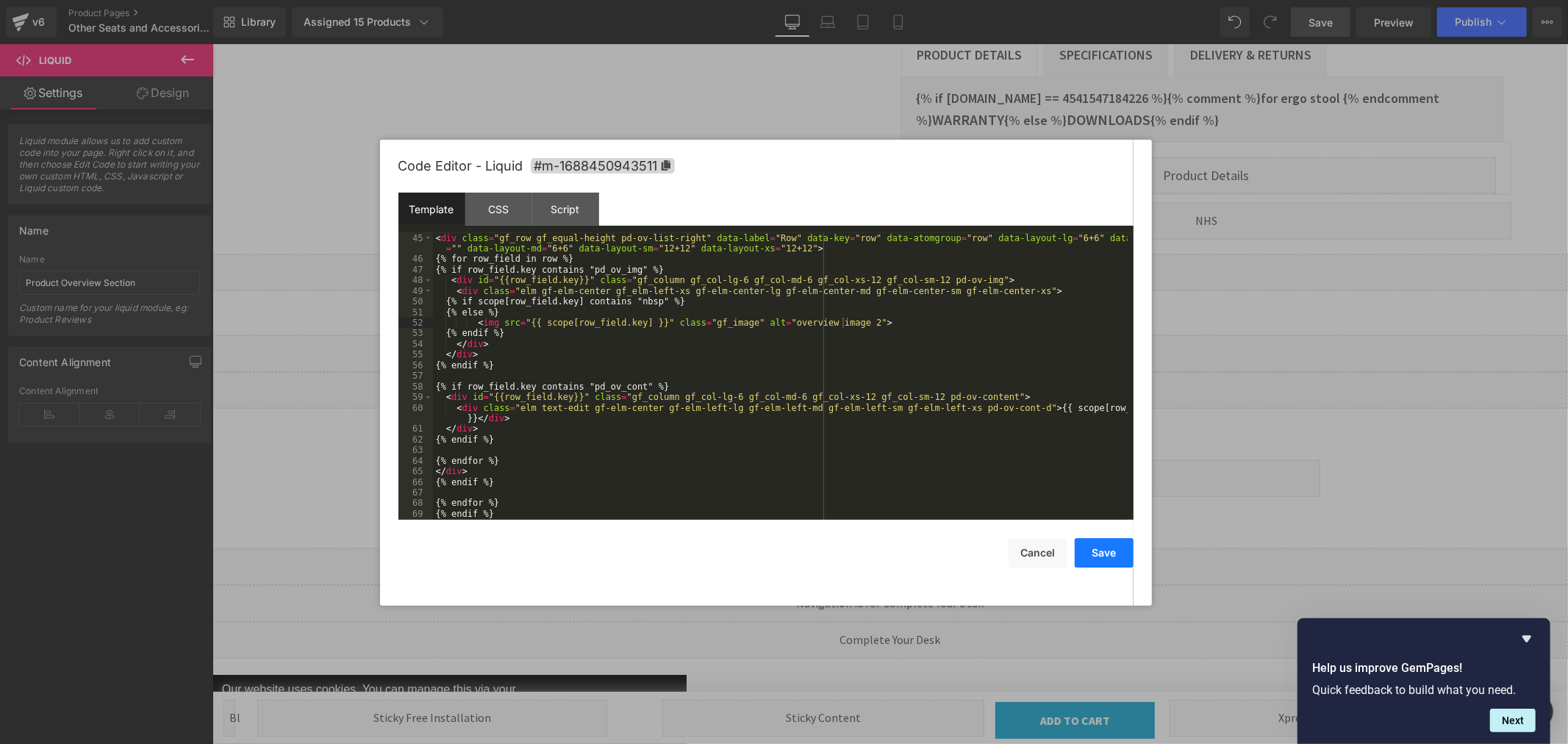
click at [1086, 553] on button "Save" at bounding box center [1103, 553] width 59 height 30
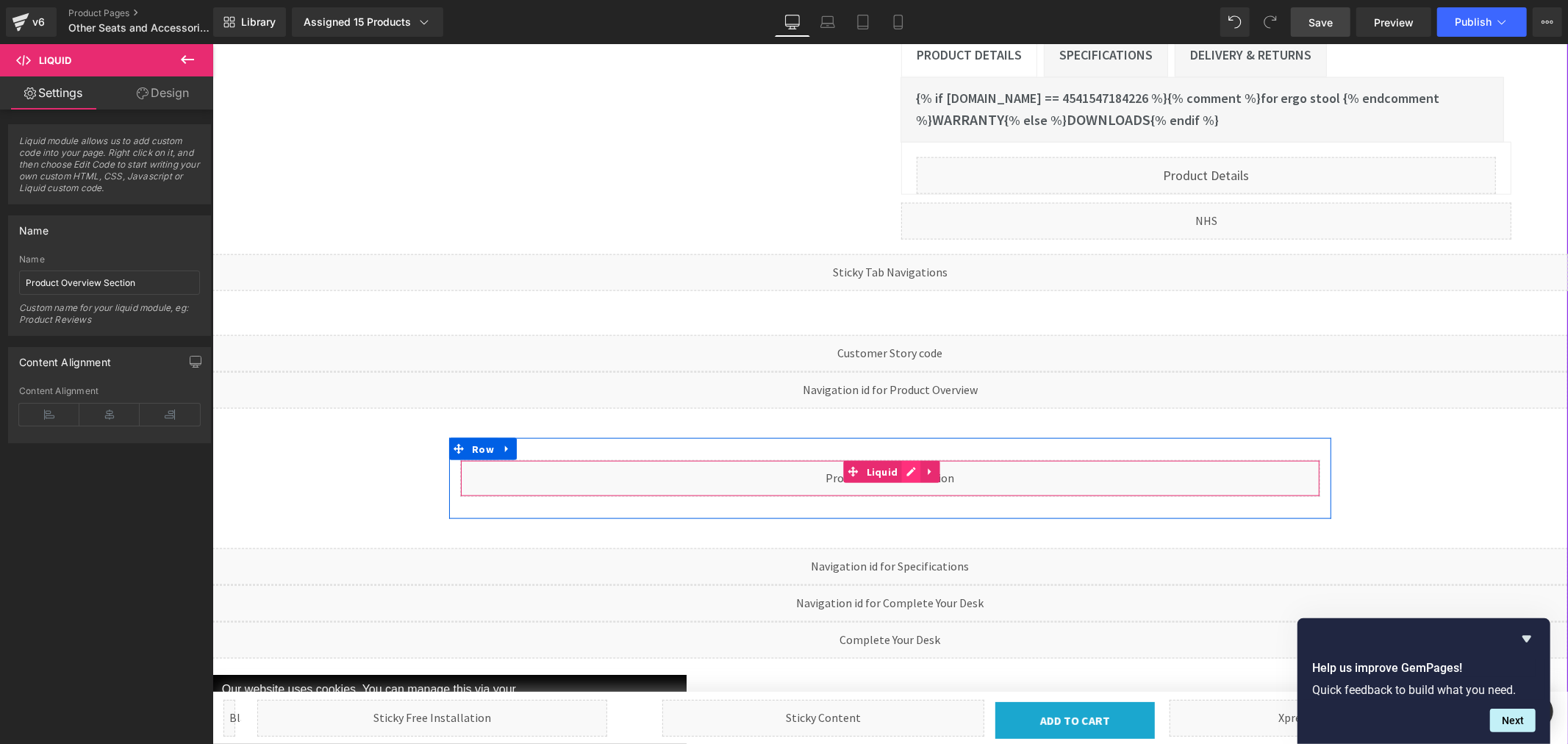
click at [907, 459] on div "Liquid" at bounding box center [889, 477] width 860 height 37
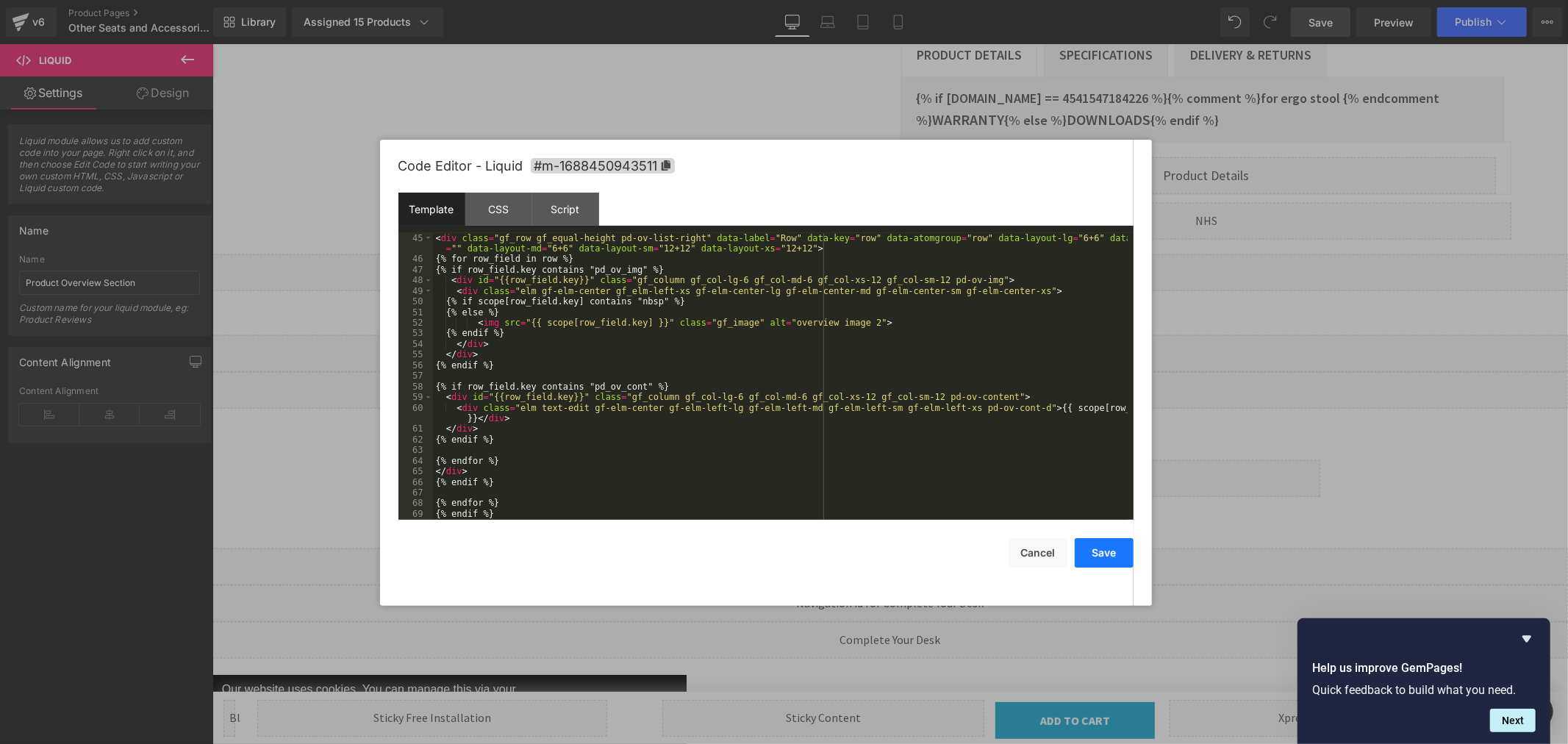
click at [1099, 553] on button "Save" at bounding box center [1103, 553] width 59 height 30
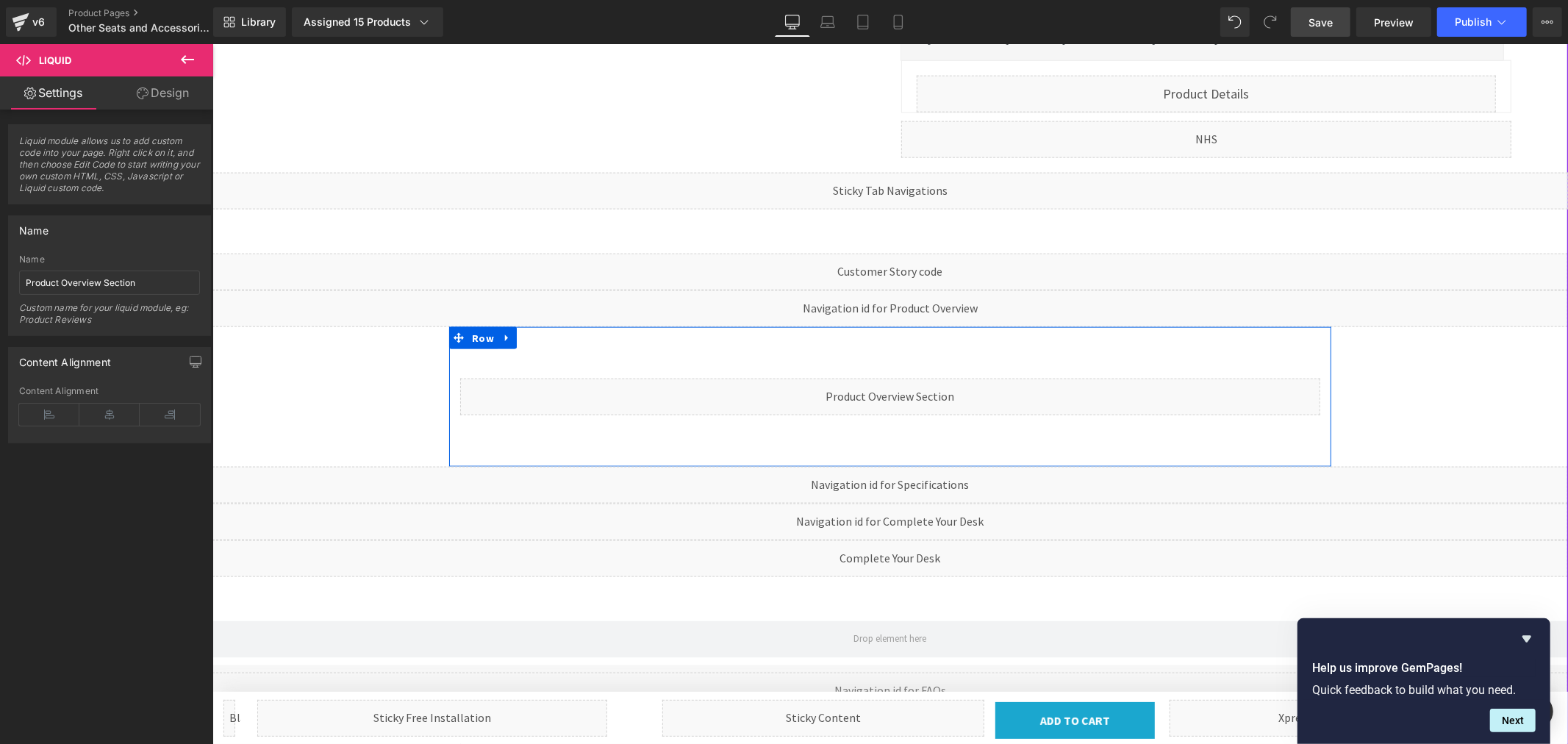
scroll to position [1634, 0]
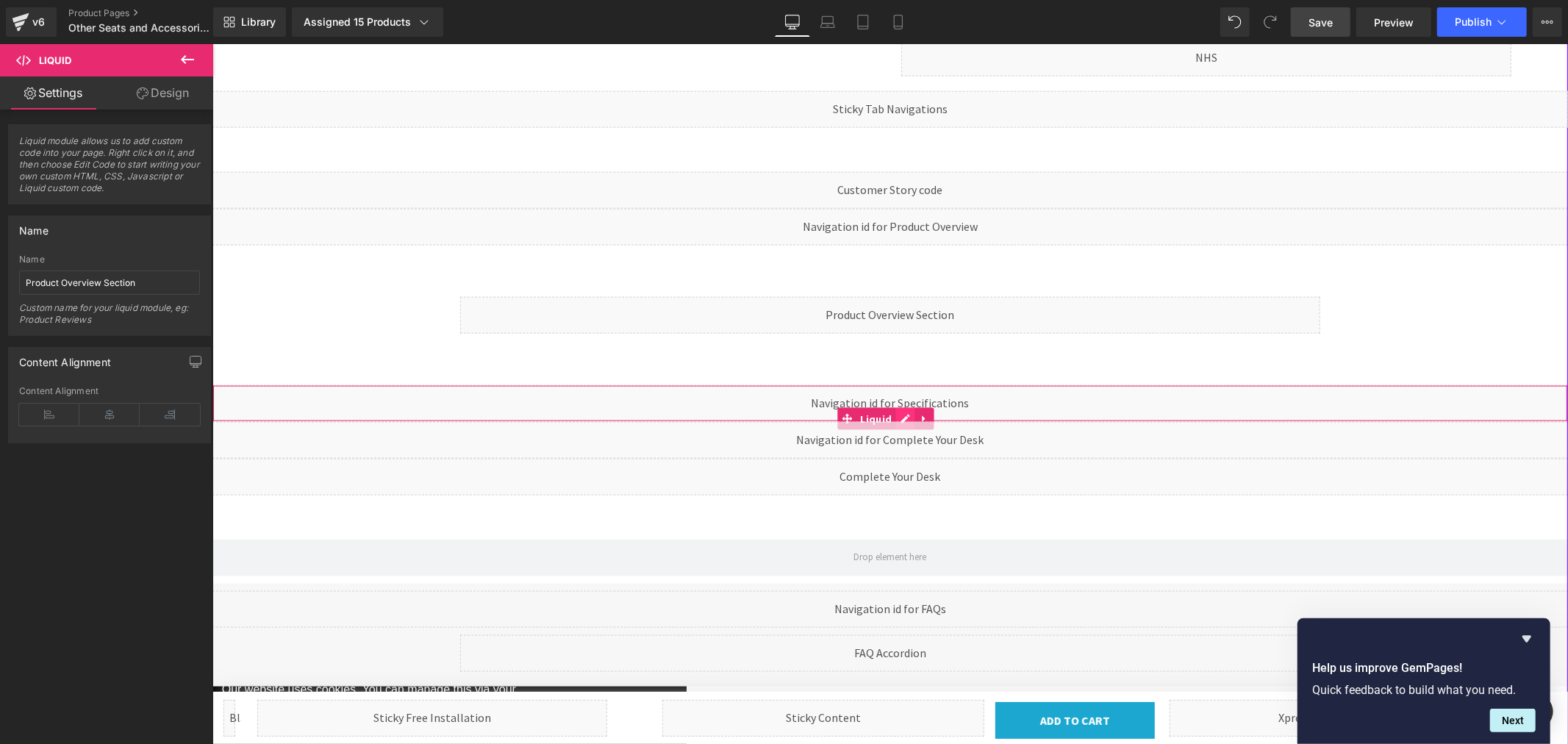
click at [902, 384] on div "Liquid" at bounding box center [889, 402] width 1356 height 37
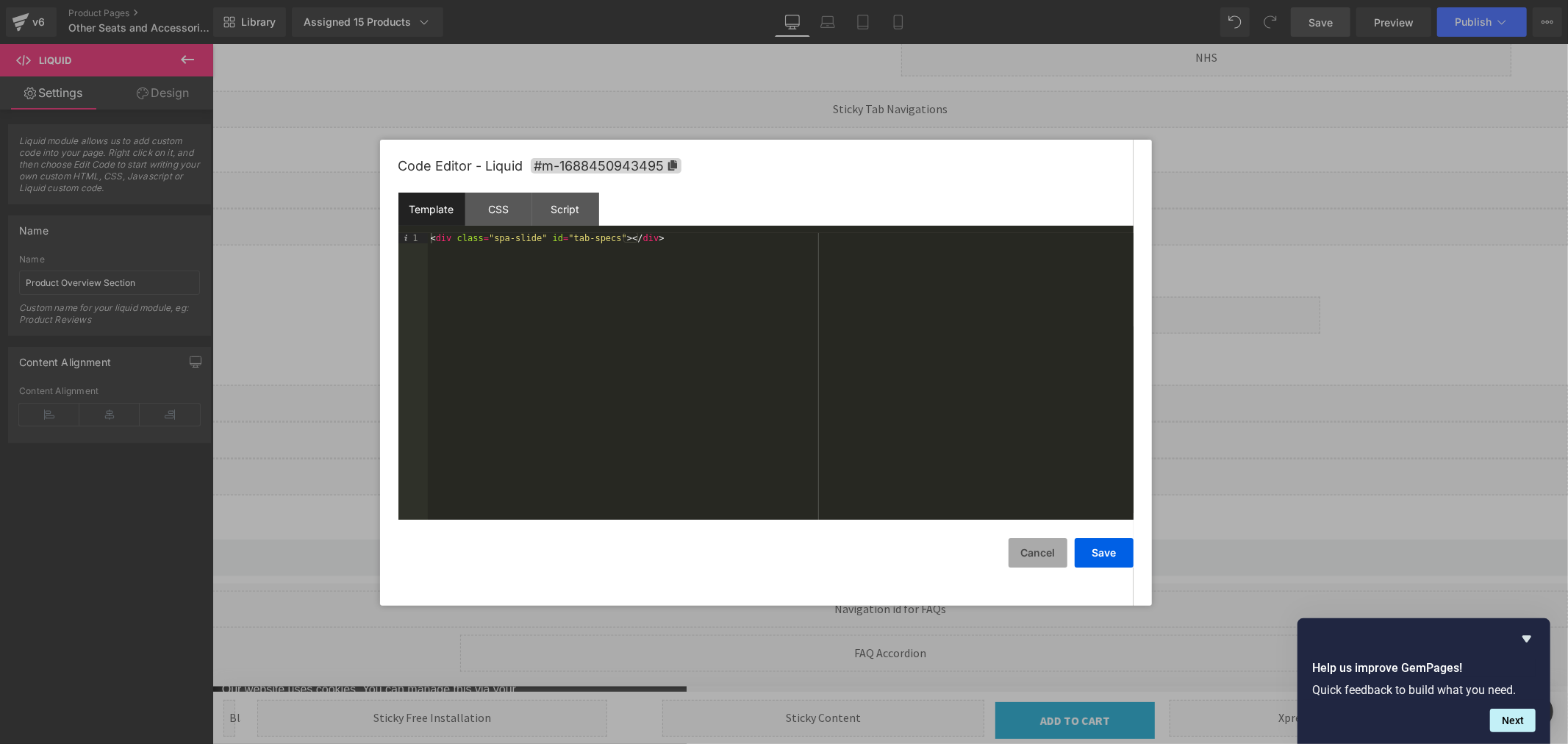
click at [1042, 555] on button "Cancel" at bounding box center [1038, 553] width 59 height 30
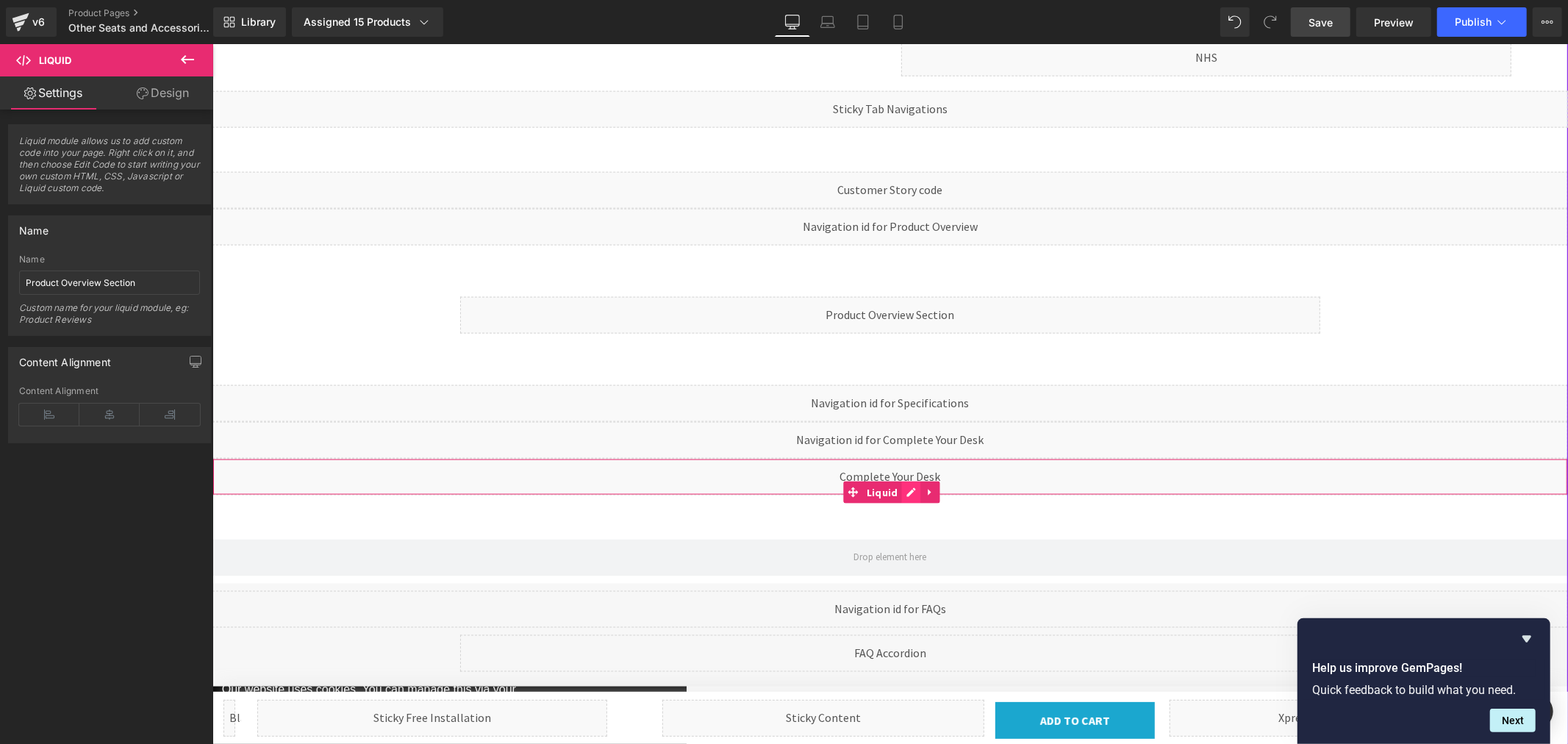
click at [902, 458] on div "Liquid" at bounding box center [889, 476] width 1356 height 37
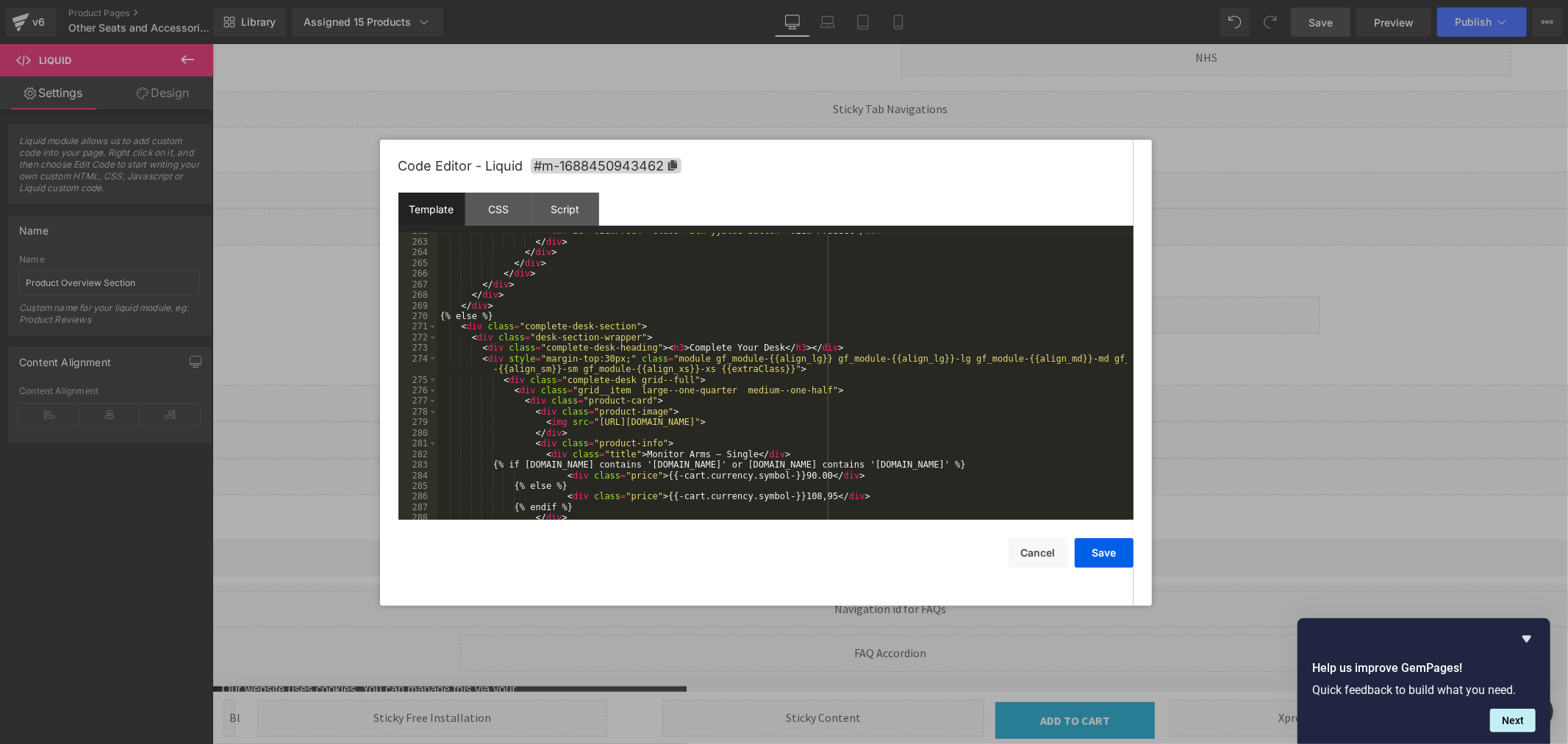
scroll to position [2934, 0]
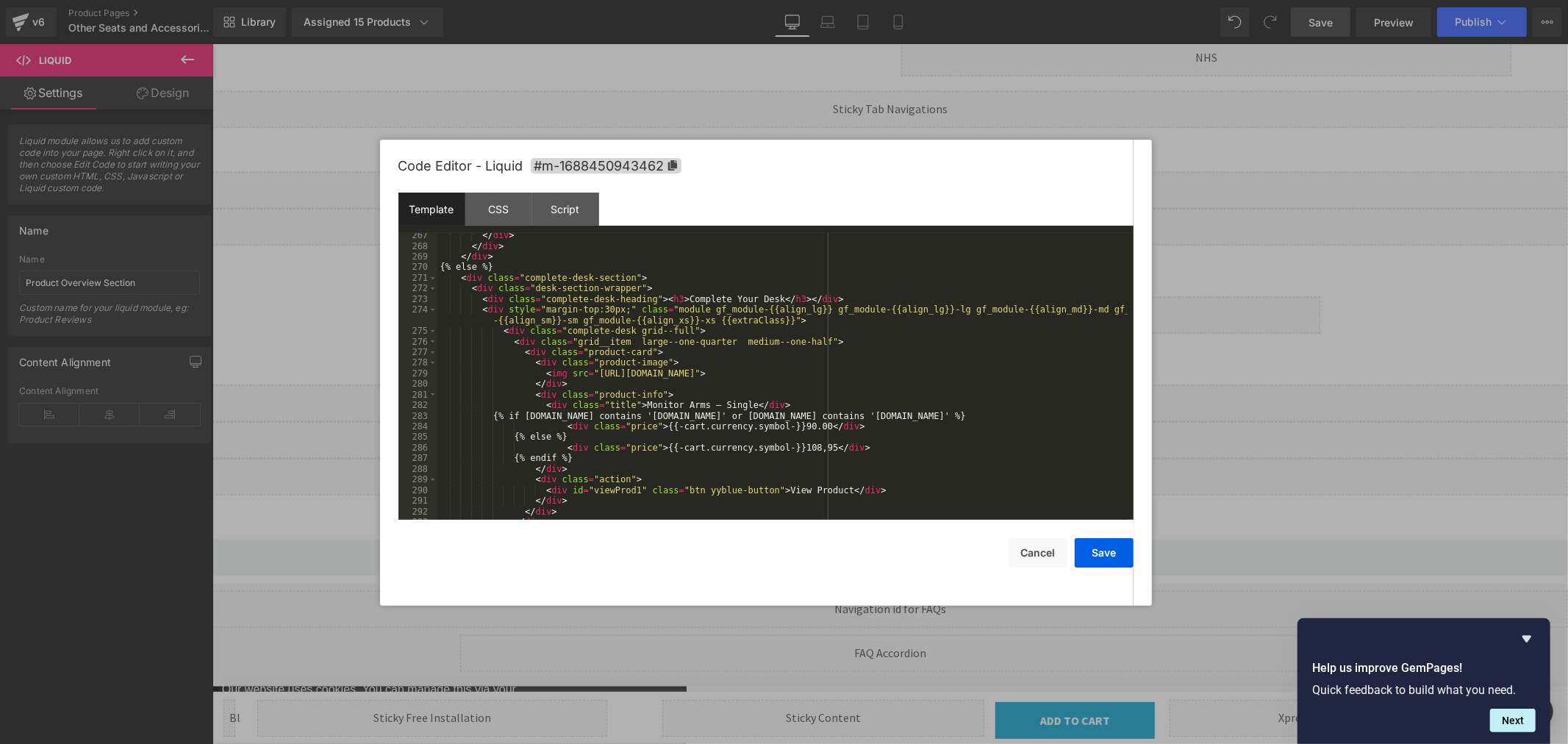
click at [822, 329] on div "</ div > </ div > </ div > {% else %} < div class = "complete-desk-section" > <…" at bounding box center [783, 384] width 690 height 308
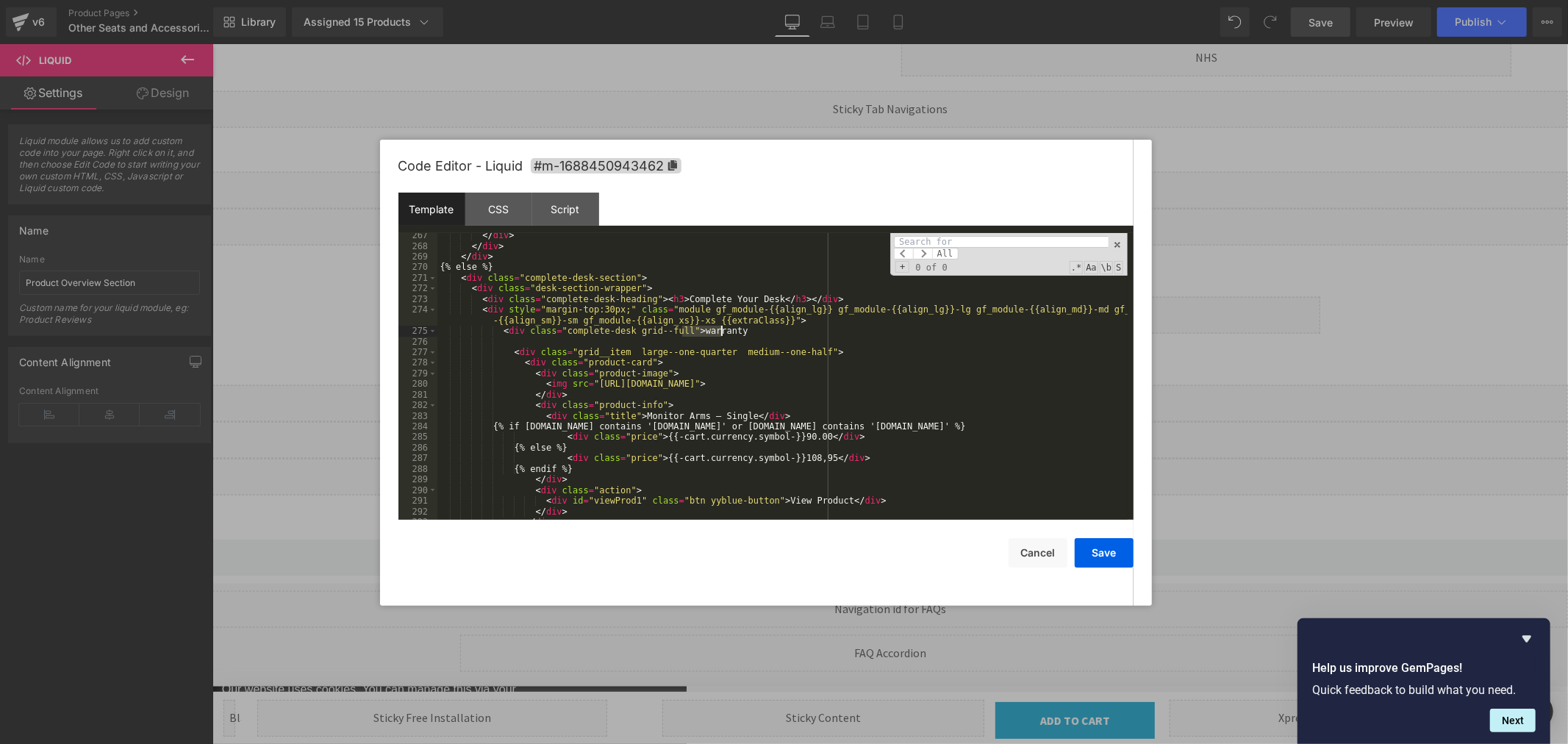
drag, startPoint x: 681, startPoint y: 332, endPoint x: 725, endPoint y: 335, distance: 44.1
click at [725, 335] on div "</ div > </ div > </ div > {% else %} < div class = "complete-desk-section" > <…" at bounding box center [783, 384] width 690 height 308
click at [598, 339] on div "</ div > </ div > </ div > {% else %} < div class = "complete-desk-section" > <…" at bounding box center [783, 384] width 690 height 308
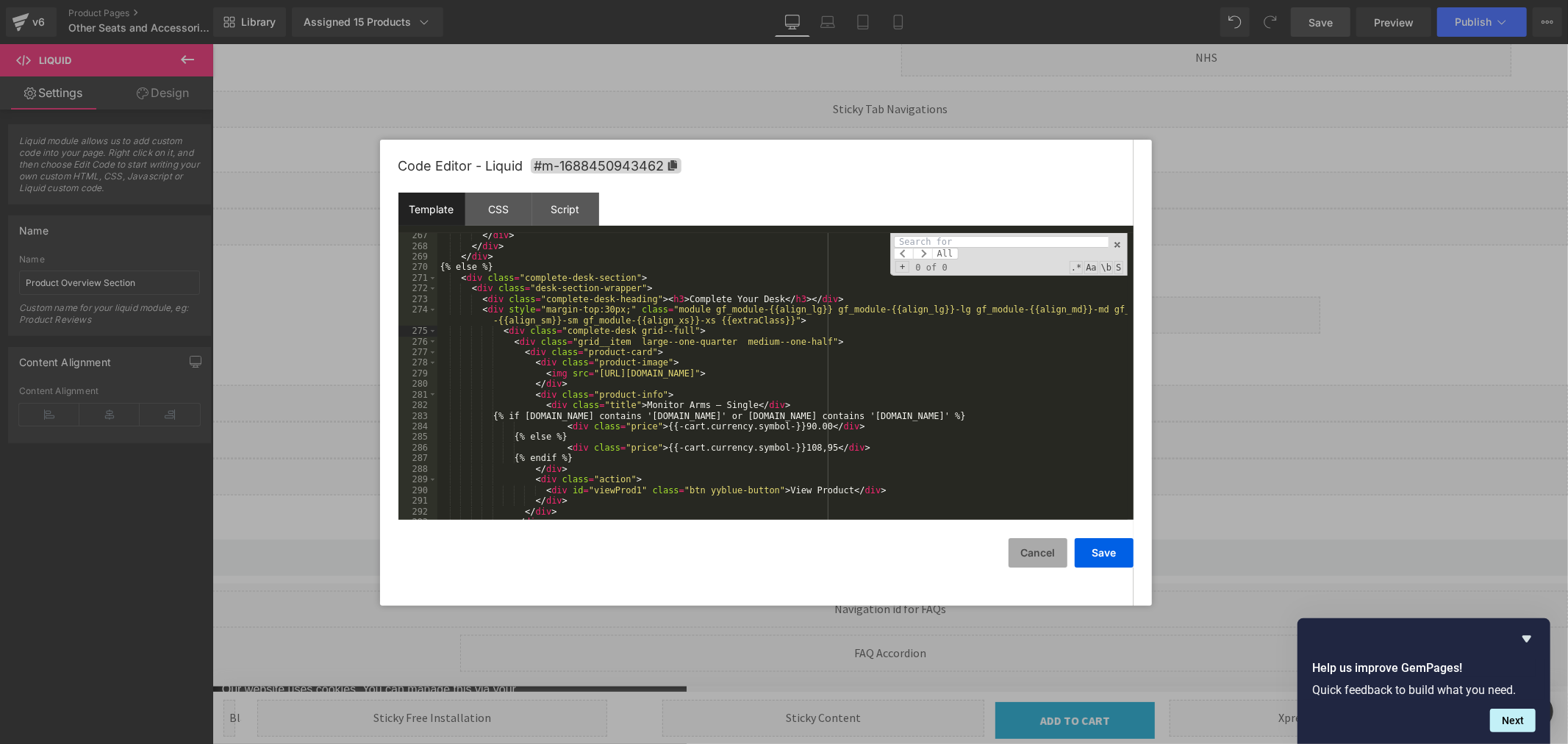
click at [1035, 548] on button "Cancel" at bounding box center [1038, 553] width 59 height 30
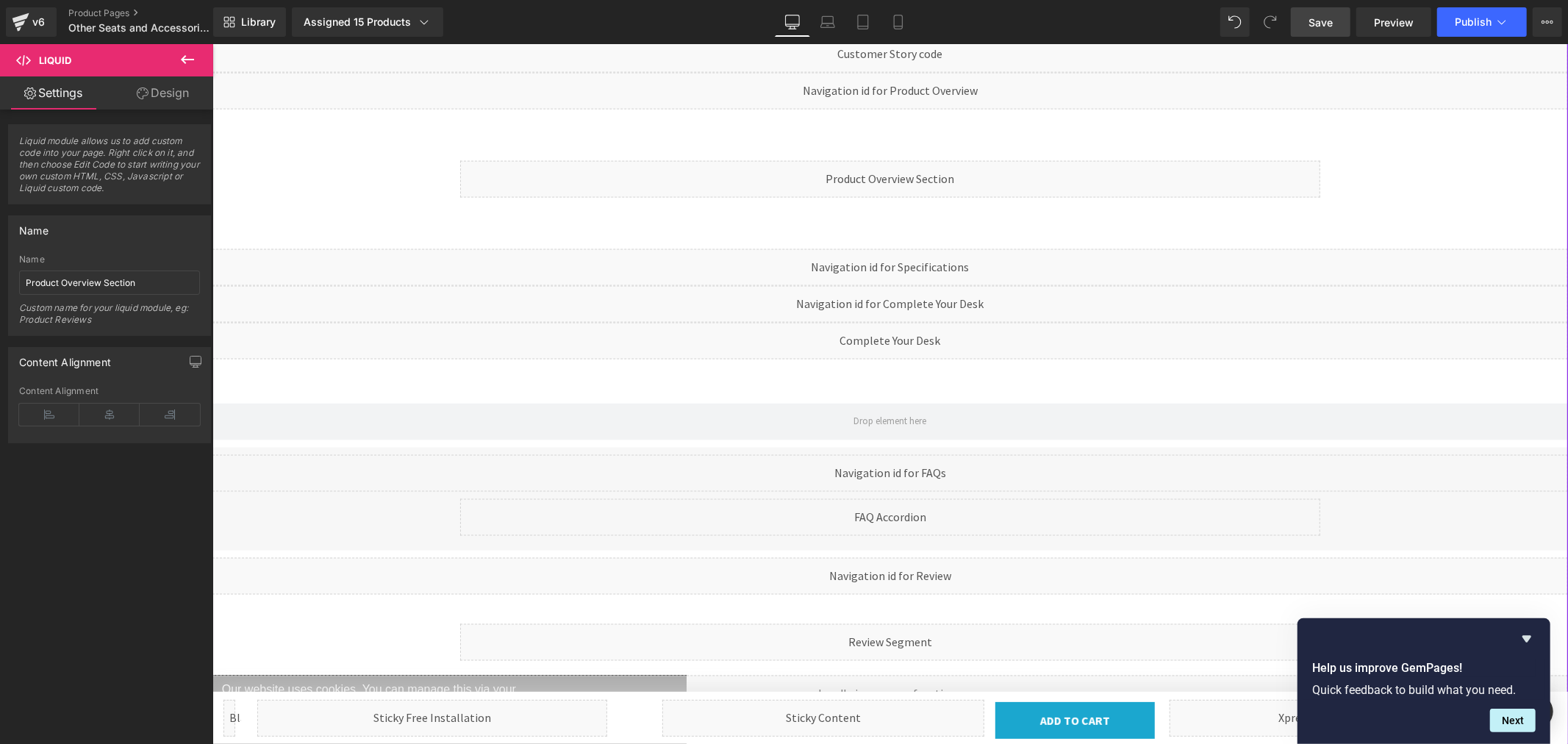
scroll to position [1716, 0]
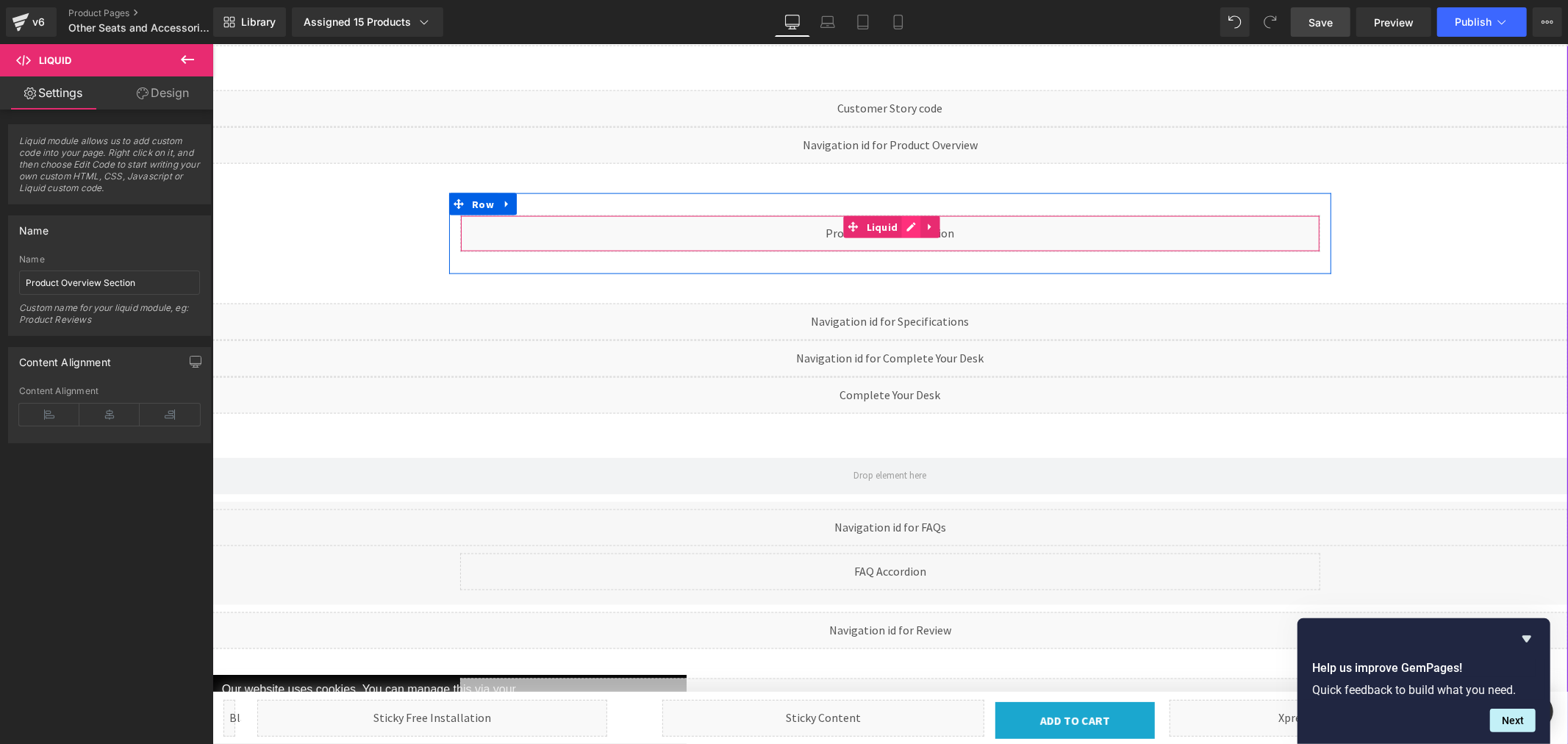
click at [900, 215] on div "Liquid" at bounding box center [889, 233] width 860 height 37
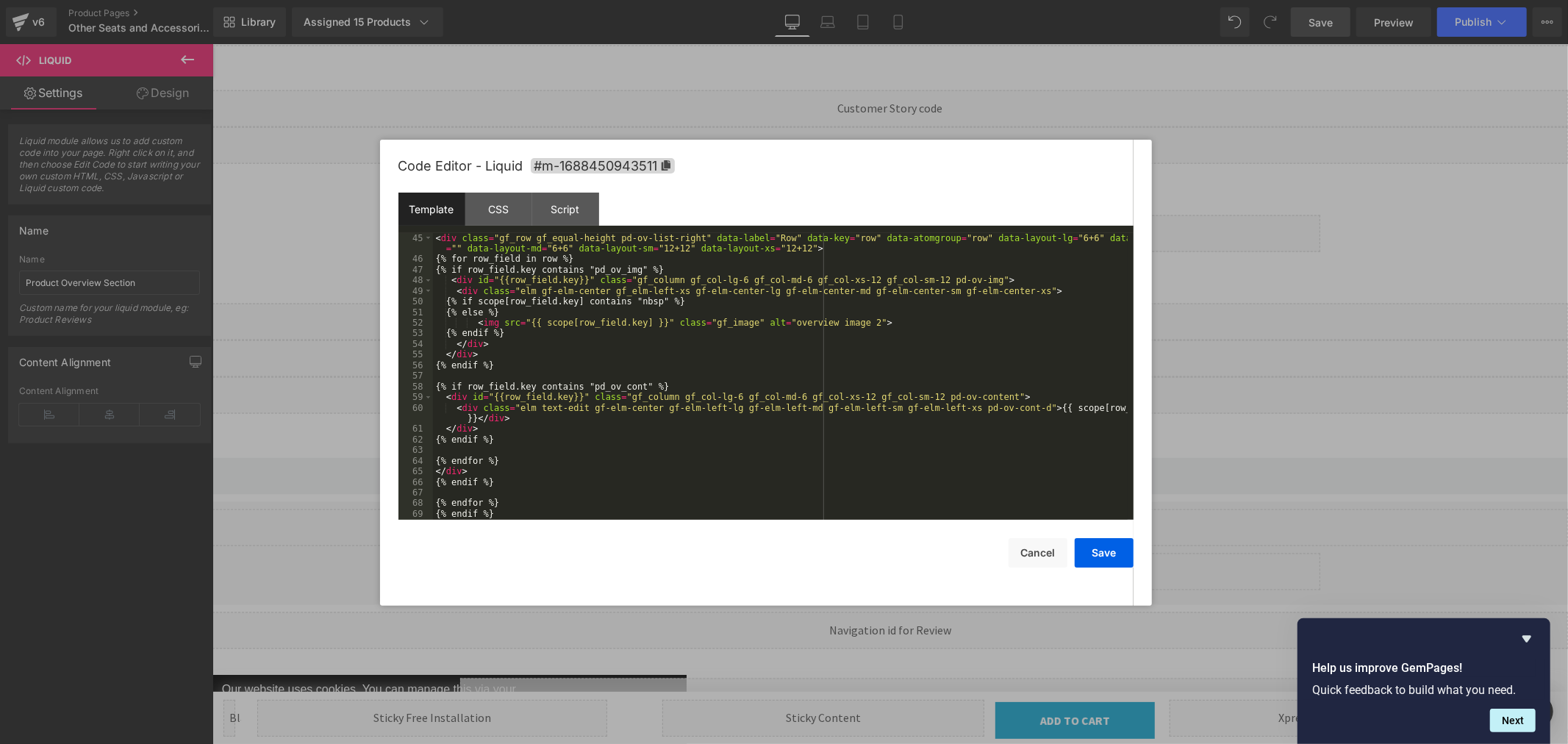
scroll to position [488, 0]
click at [1029, 554] on button "Cancel" at bounding box center [1038, 553] width 59 height 30
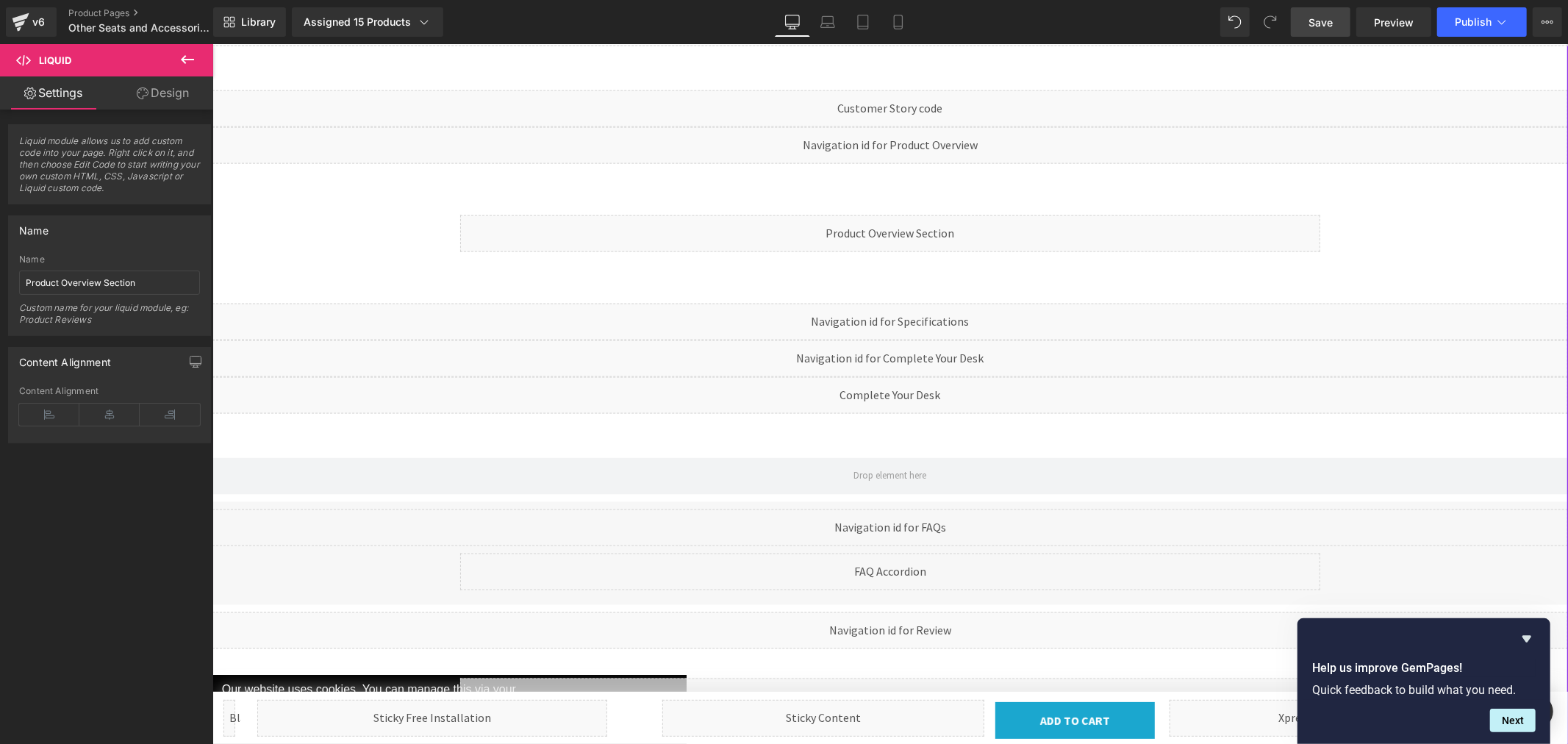
click at [908, 303] on div "Liquid" at bounding box center [889, 321] width 1356 height 37
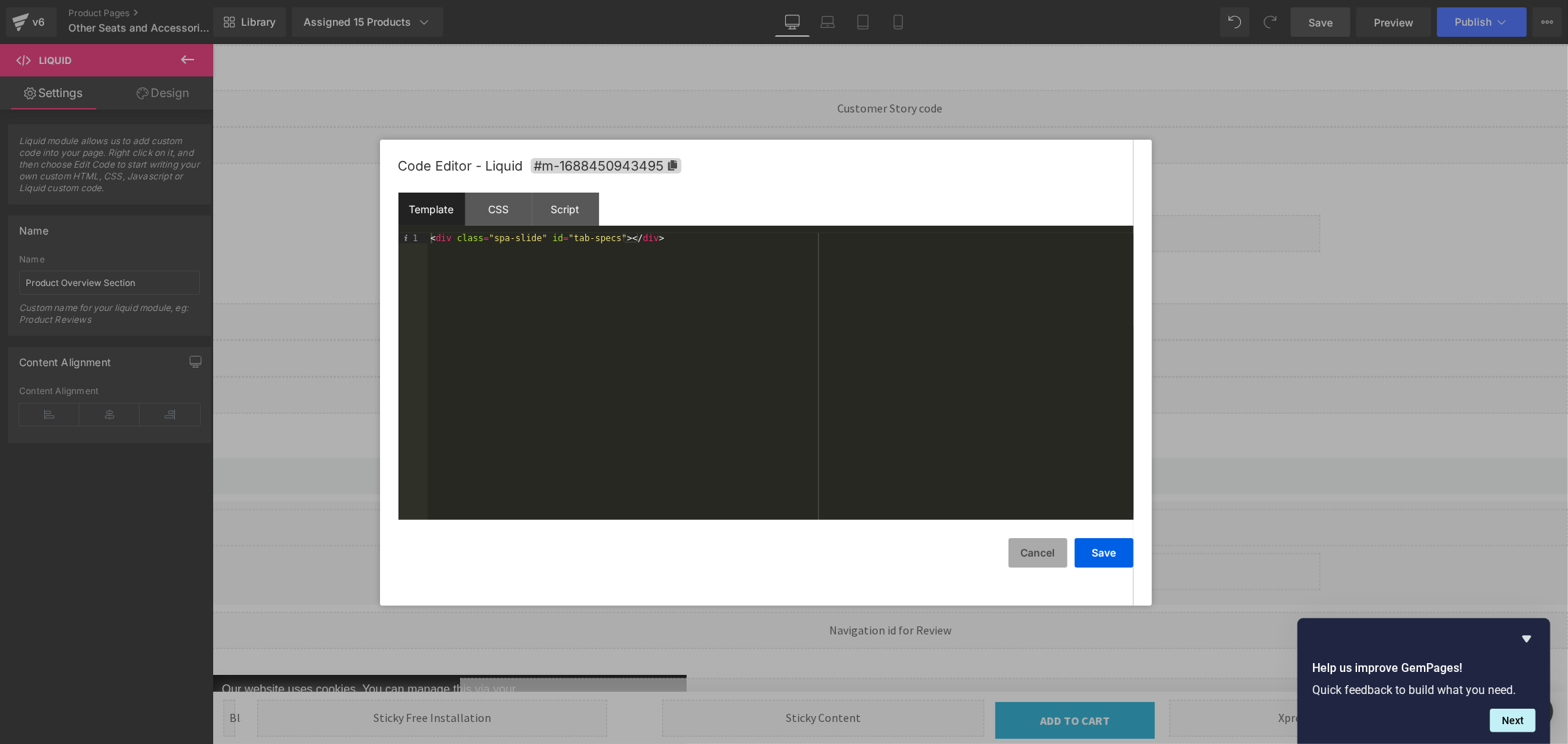
click at [1038, 562] on button "Cancel" at bounding box center [1038, 553] width 59 height 30
click at [902, 303] on div "Liquid" at bounding box center [889, 321] width 1356 height 37
click at [1031, 550] on button "Cancel" at bounding box center [1038, 553] width 59 height 30
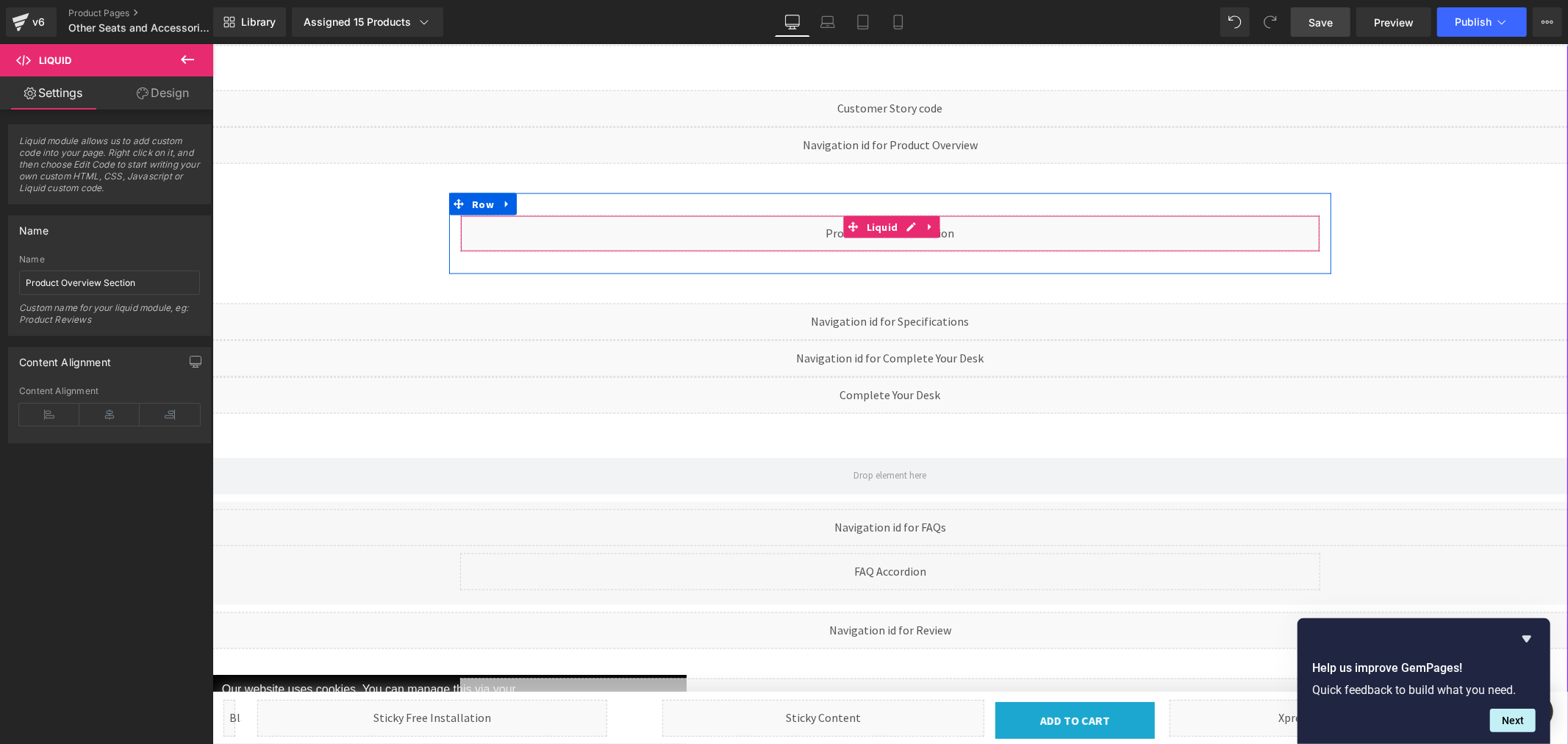
click at [905, 215] on div "Liquid" at bounding box center [889, 233] width 860 height 37
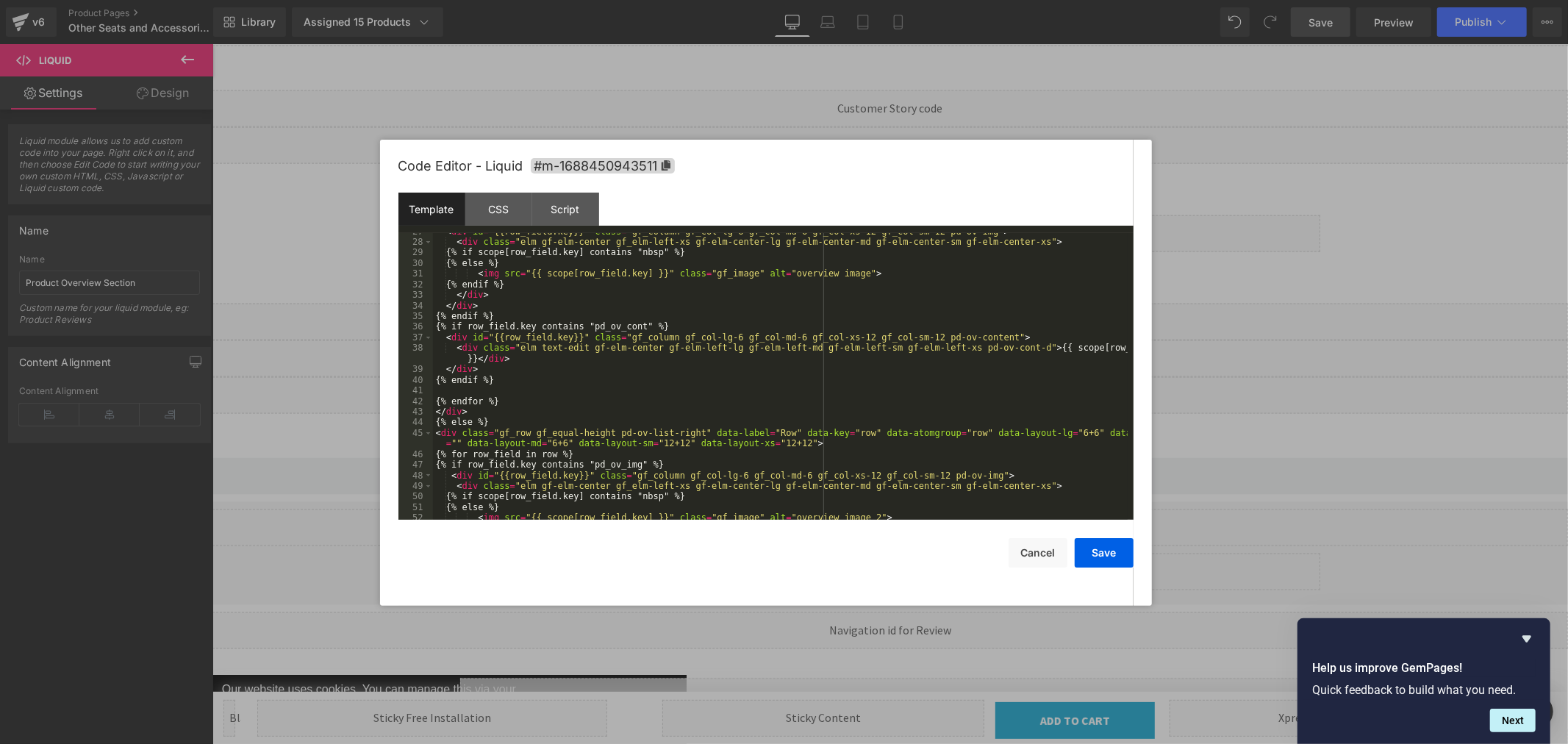
scroll to position [293, 0]
click at [1039, 562] on button "Cancel" at bounding box center [1038, 553] width 59 height 30
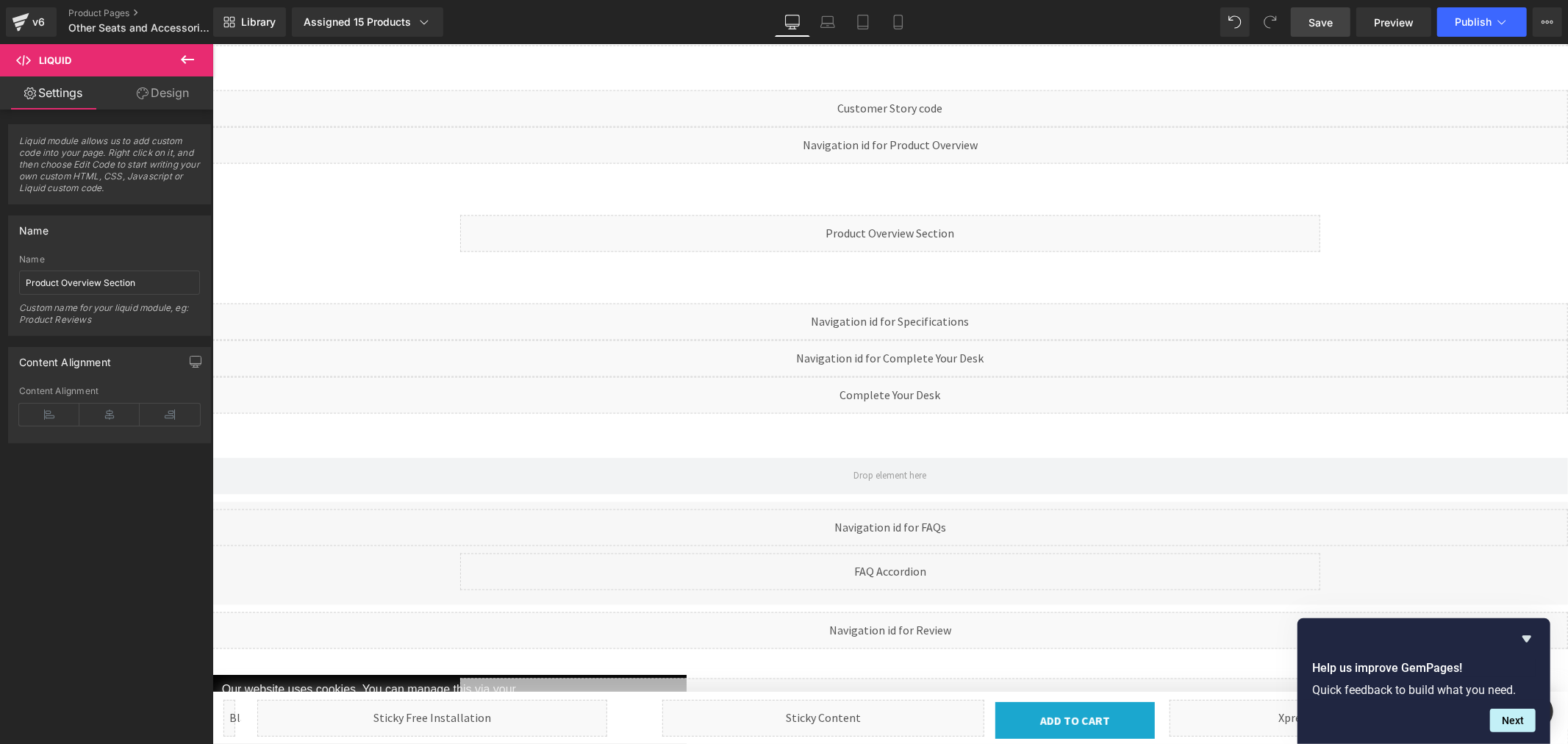
click at [1317, 22] on span "Save" at bounding box center [1320, 22] width 24 height 15
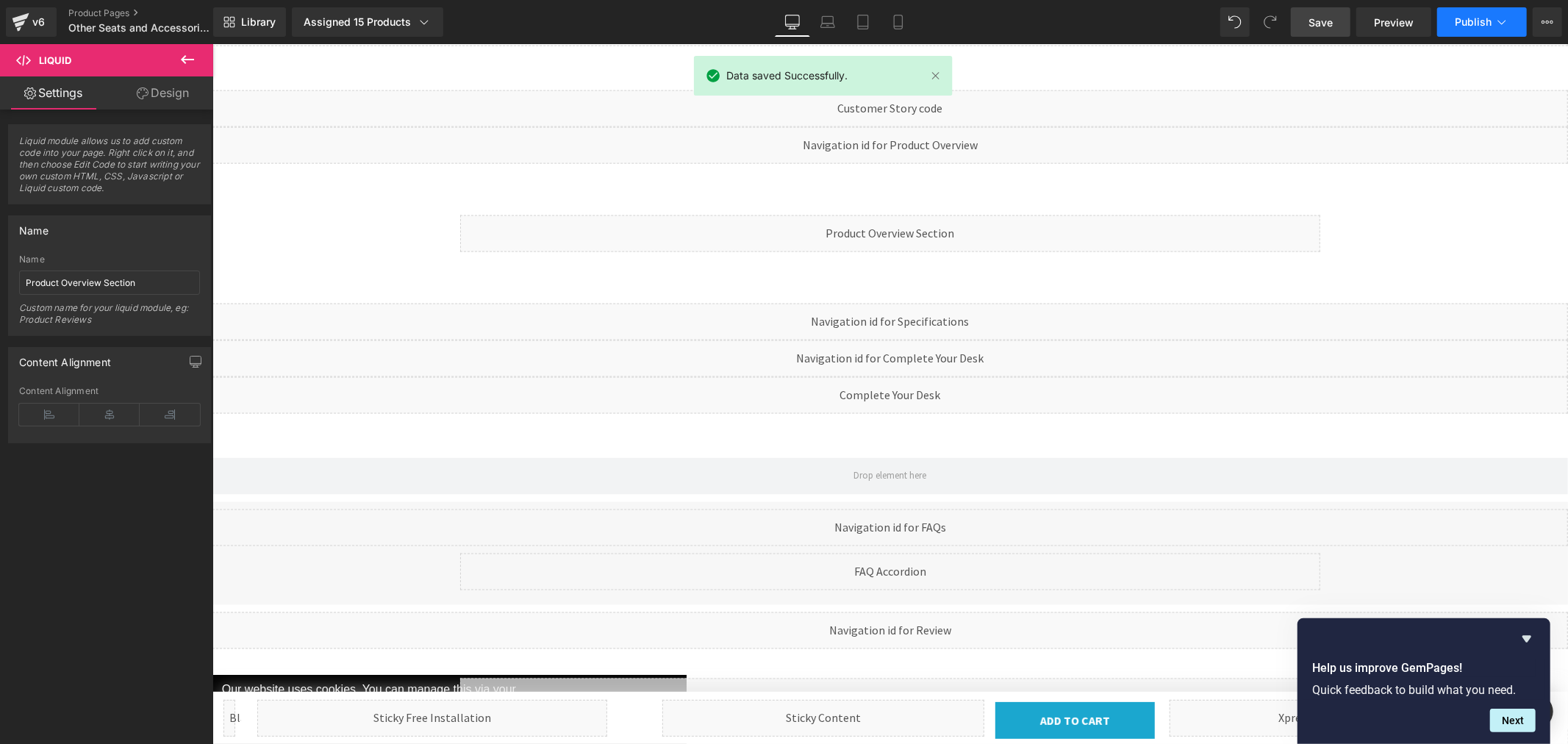
click at [1476, 21] on span "Publish" at bounding box center [1473, 22] width 37 height 12
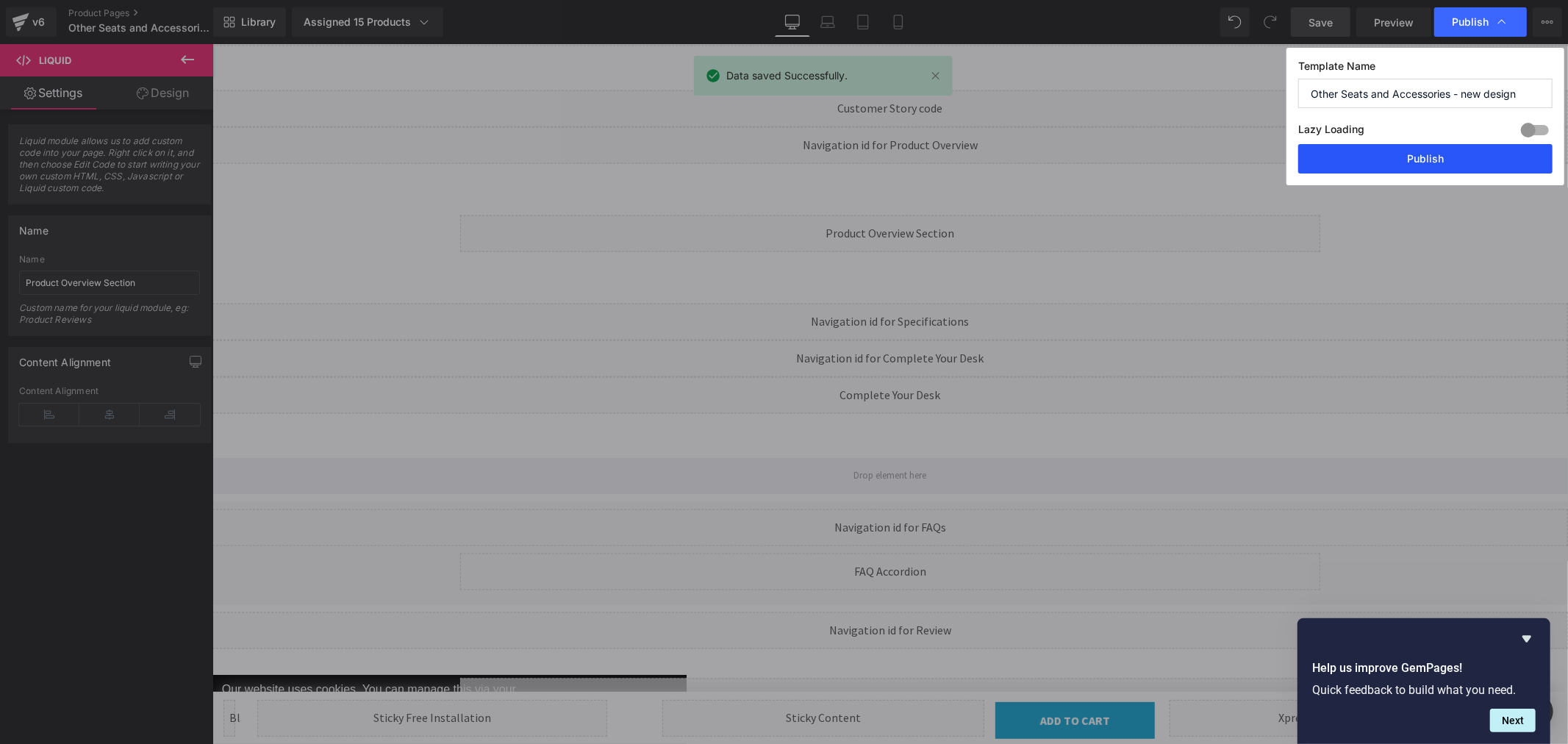
click at [1398, 163] on button "Publish" at bounding box center [1425, 158] width 254 height 30
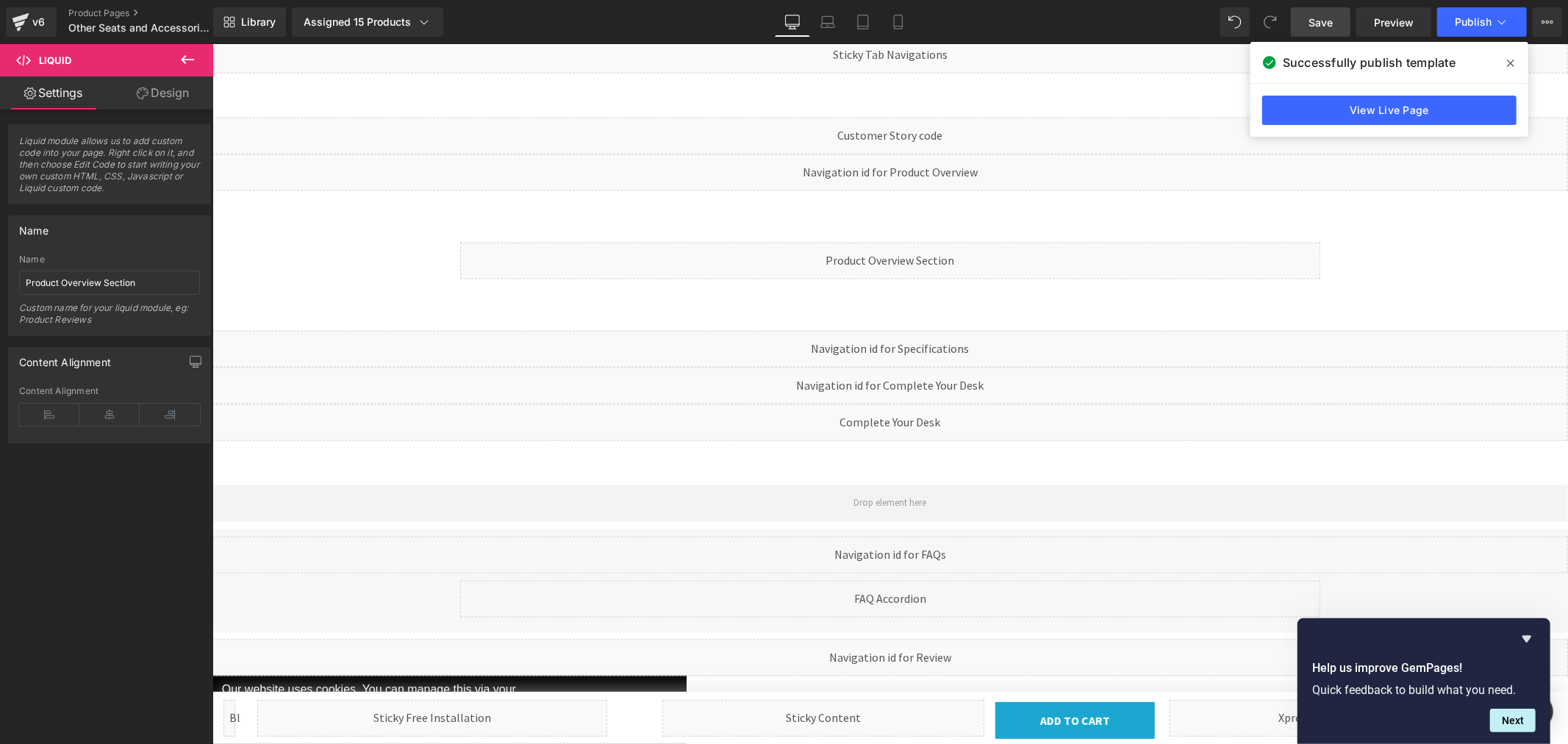
scroll to position [1716, 0]
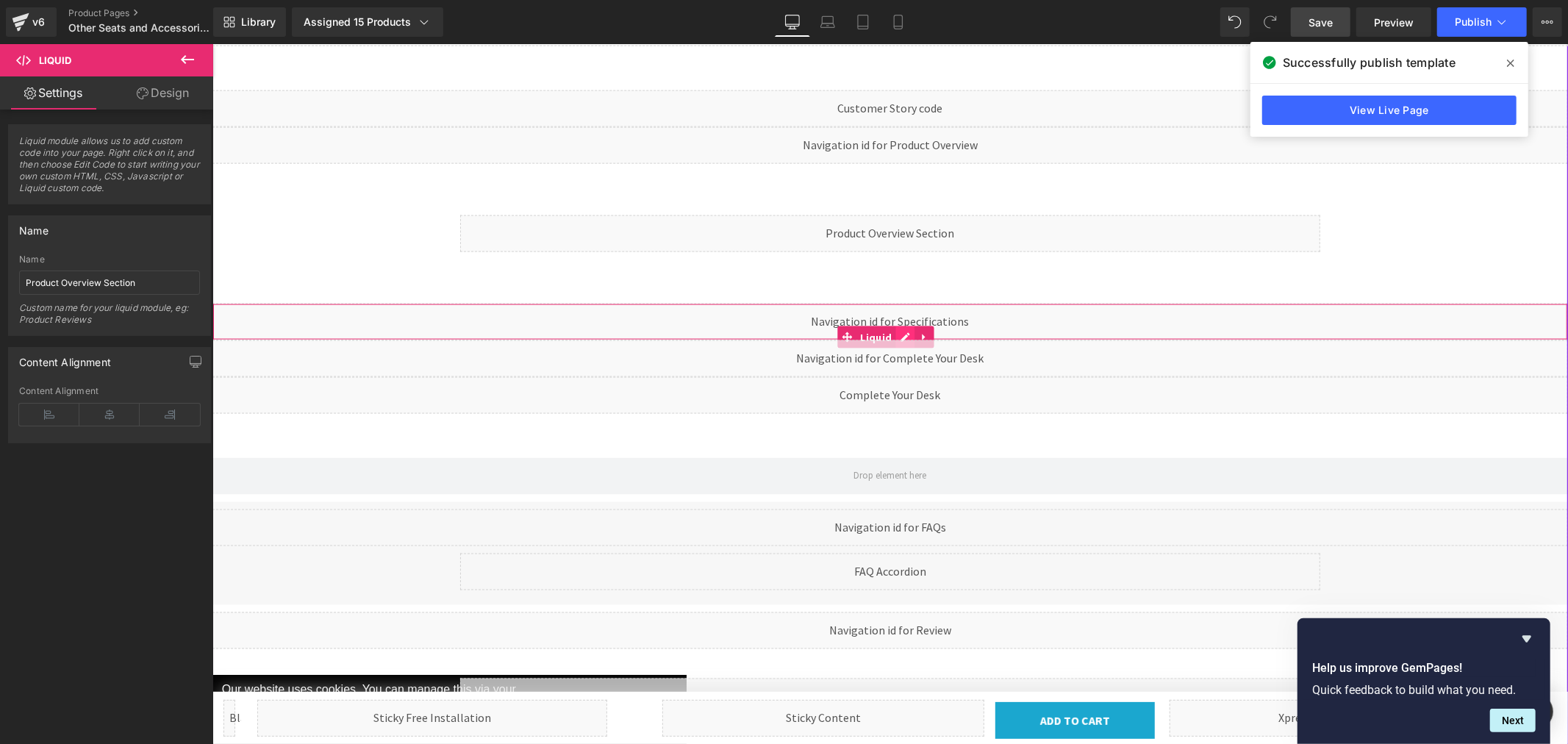
click at [901, 303] on div "Liquid" at bounding box center [889, 321] width 1356 height 37
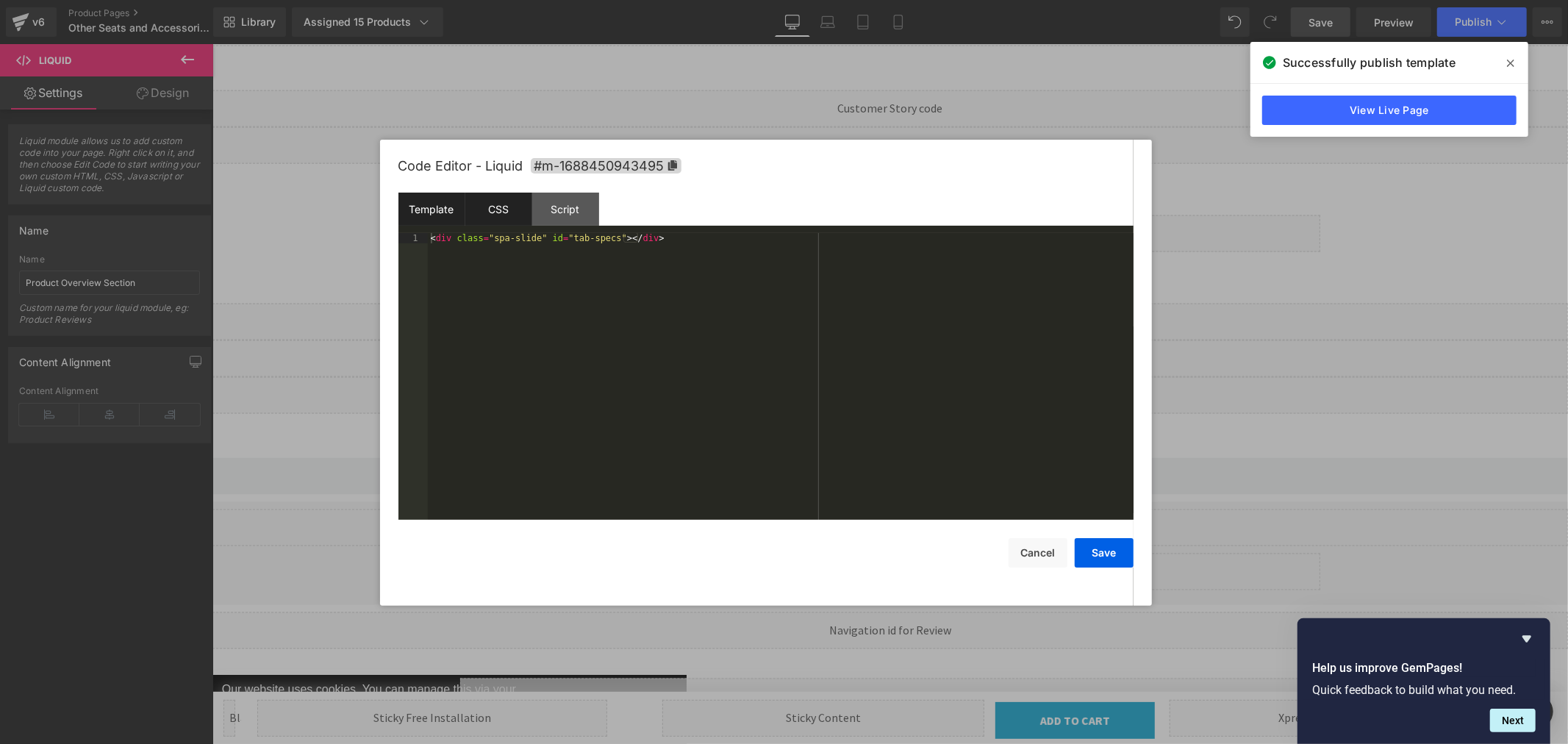
drag, startPoint x: 491, startPoint y: 203, endPoint x: 522, endPoint y: 203, distance: 31.0
click at [493, 203] on div "CSS" at bounding box center [499, 209] width 67 height 33
click at [556, 208] on div "Script" at bounding box center [566, 209] width 67 height 33
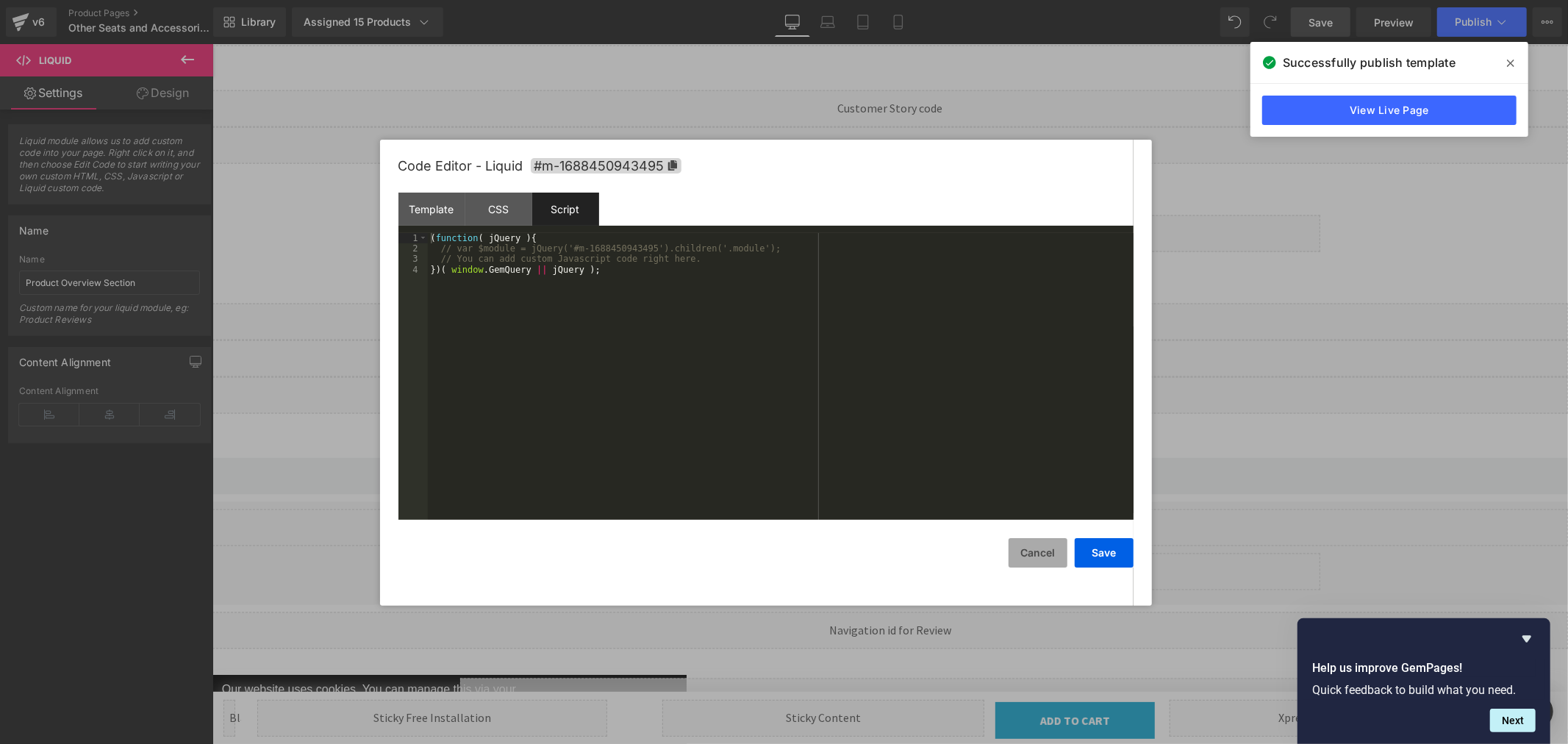
click at [1052, 554] on button "Cancel" at bounding box center [1038, 553] width 59 height 30
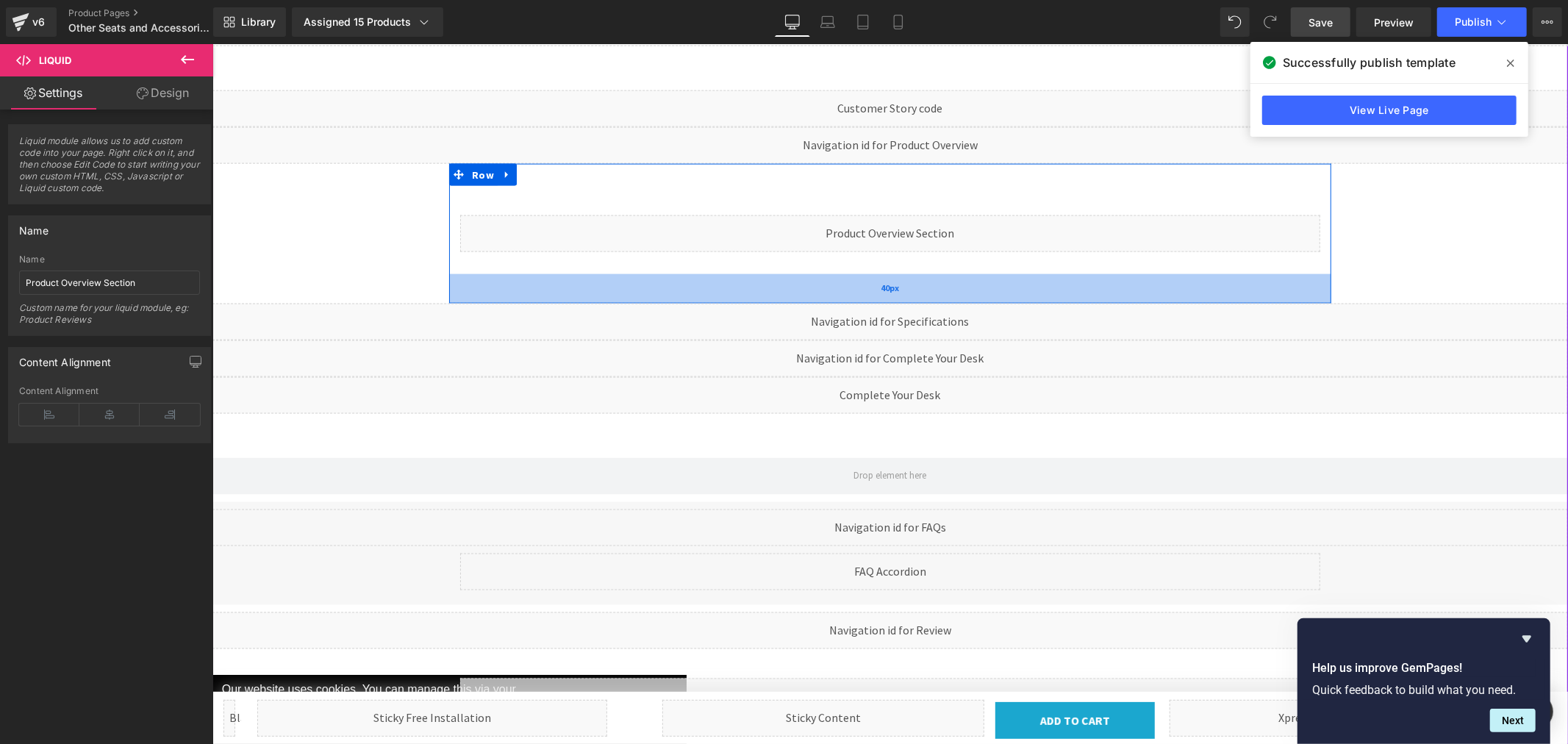
click at [853, 274] on div "40px" at bounding box center [889, 288] width 882 height 30
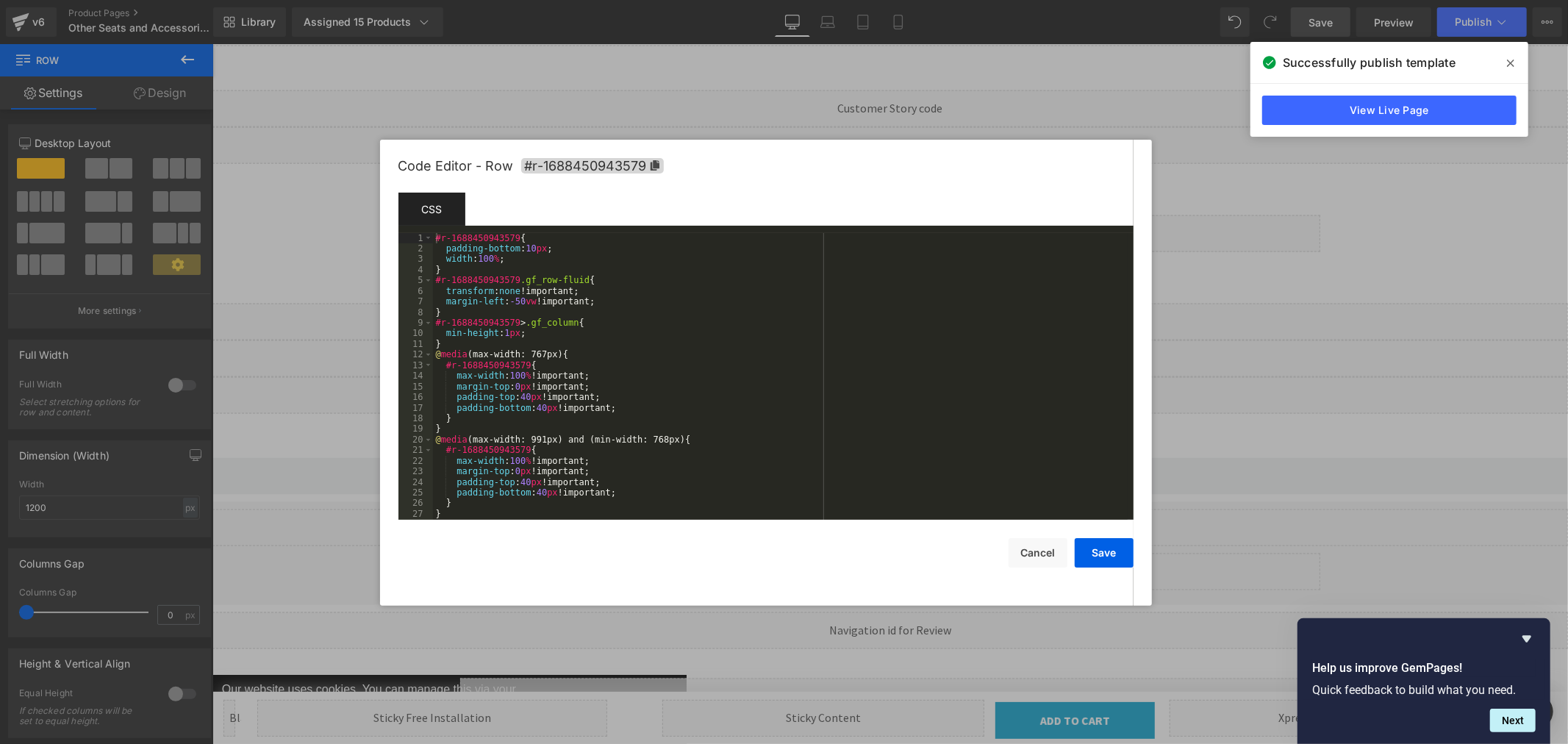
click at [820, 0] on div "Product You are previewing how the will restyle your page. You can not edit Ele…" at bounding box center [784, 0] width 1568 height 0
click at [1037, 556] on button "Cancel" at bounding box center [1038, 553] width 59 height 30
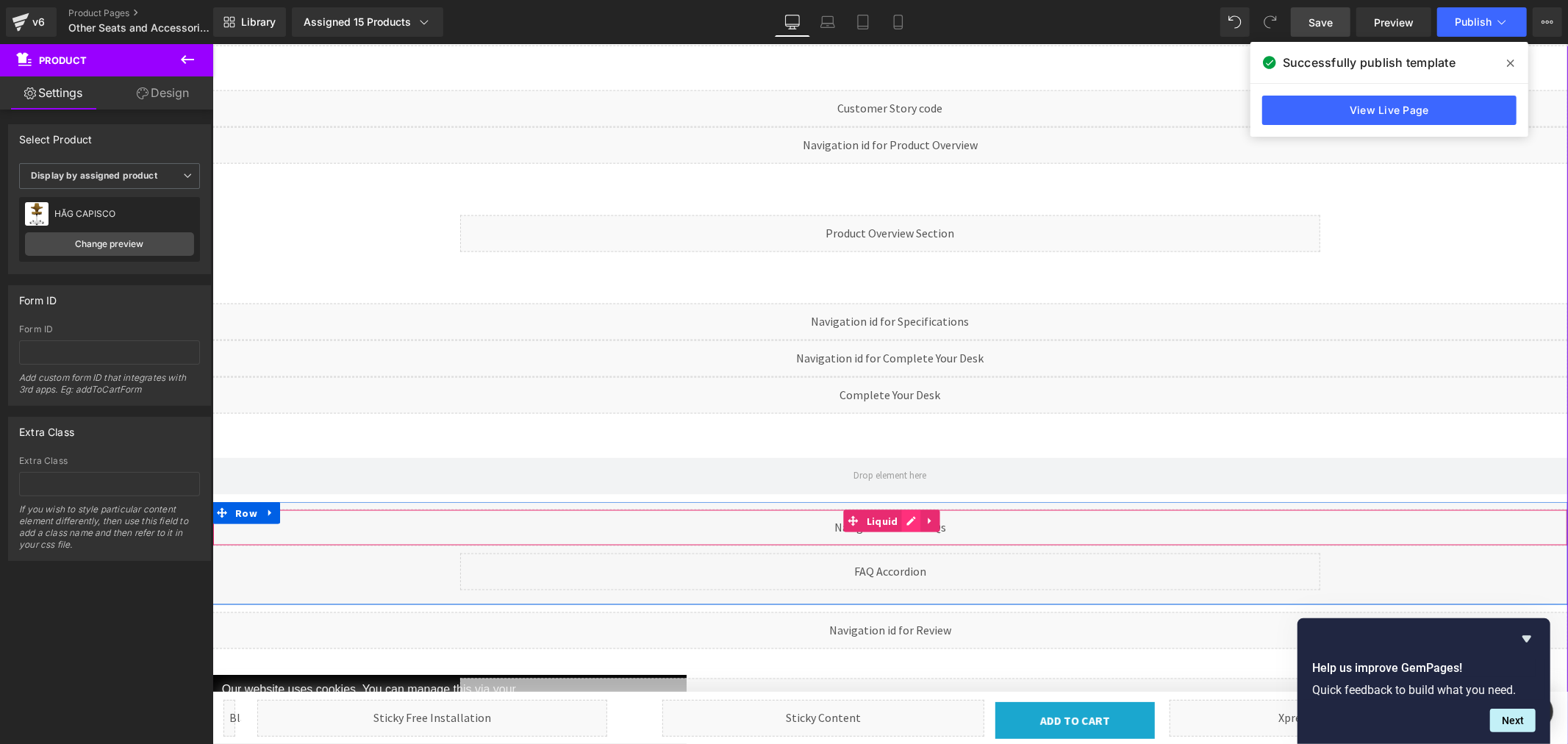
click at [905, 509] on div "Liquid" at bounding box center [889, 527] width 1356 height 37
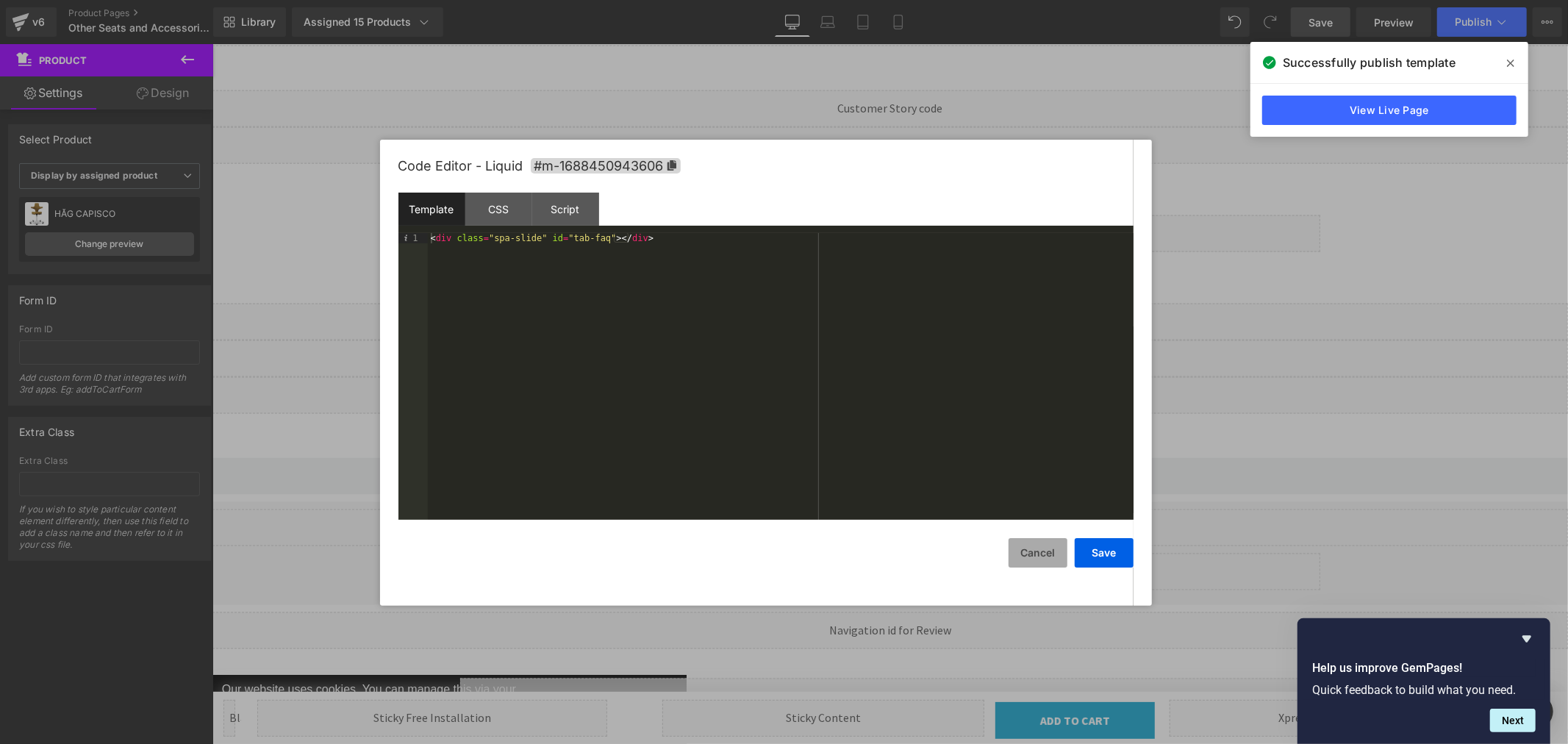
click at [1030, 558] on button "Cancel" at bounding box center [1038, 553] width 59 height 30
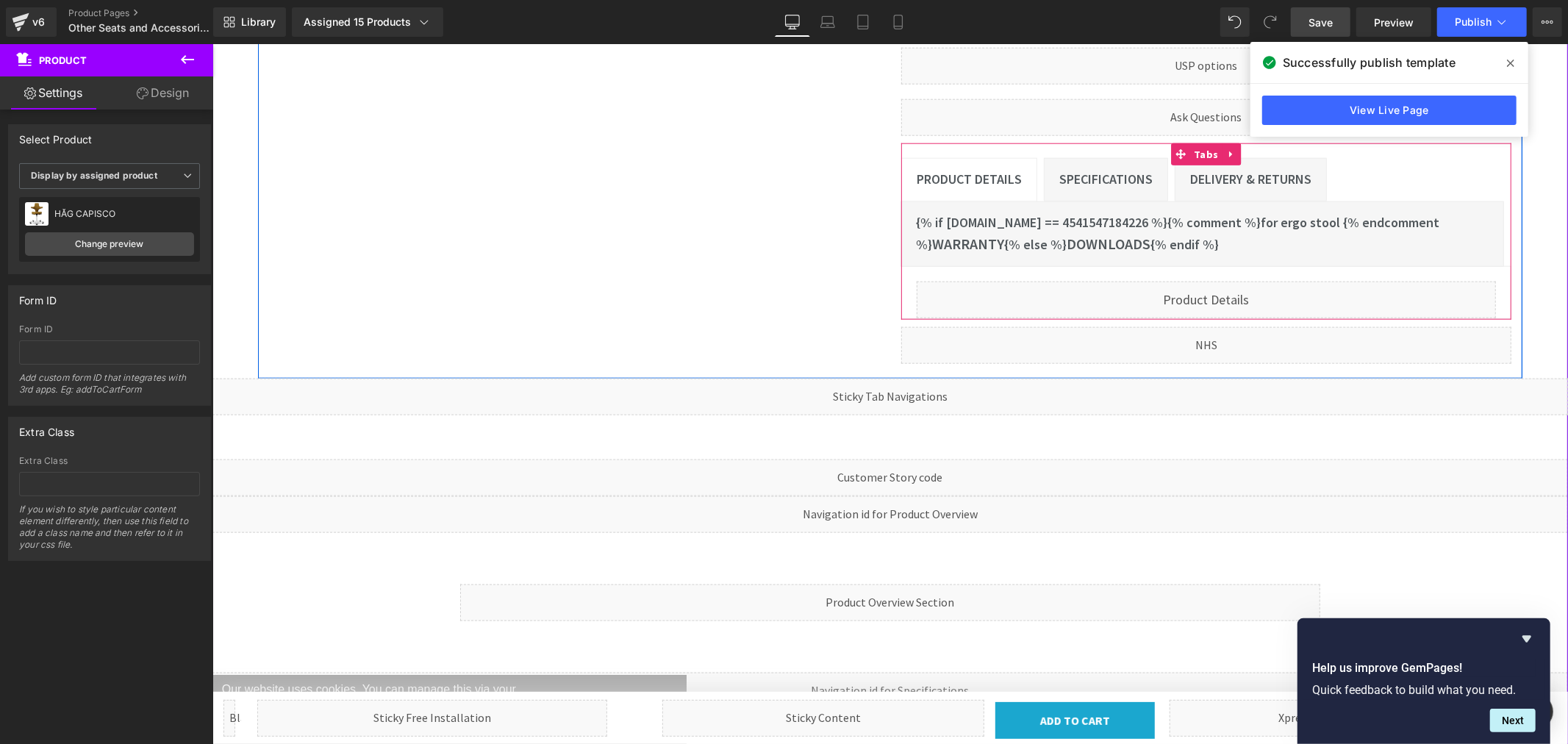
scroll to position [1389, 0]
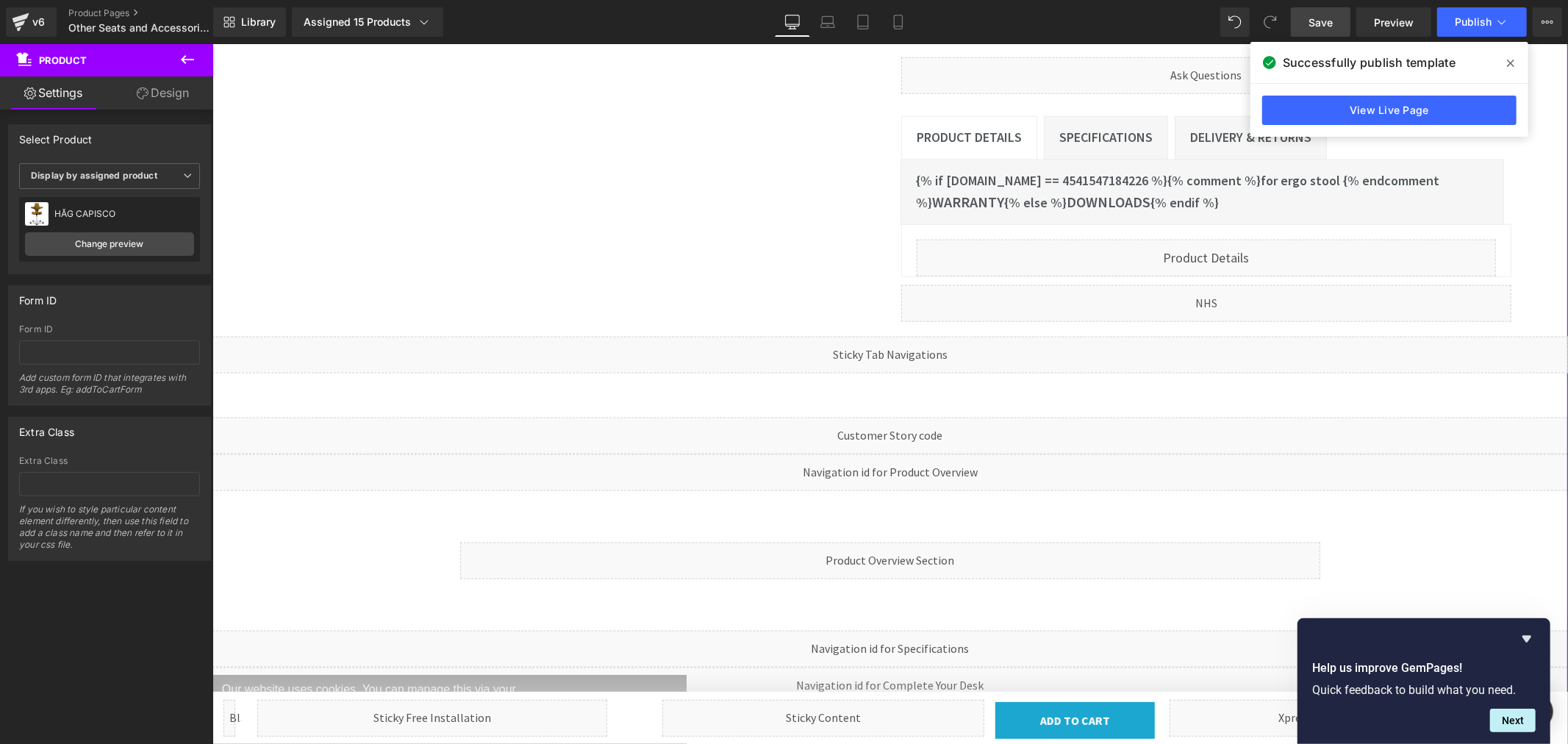
click at [919, 336] on div "Liquid" at bounding box center [889, 354] width 1356 height 37
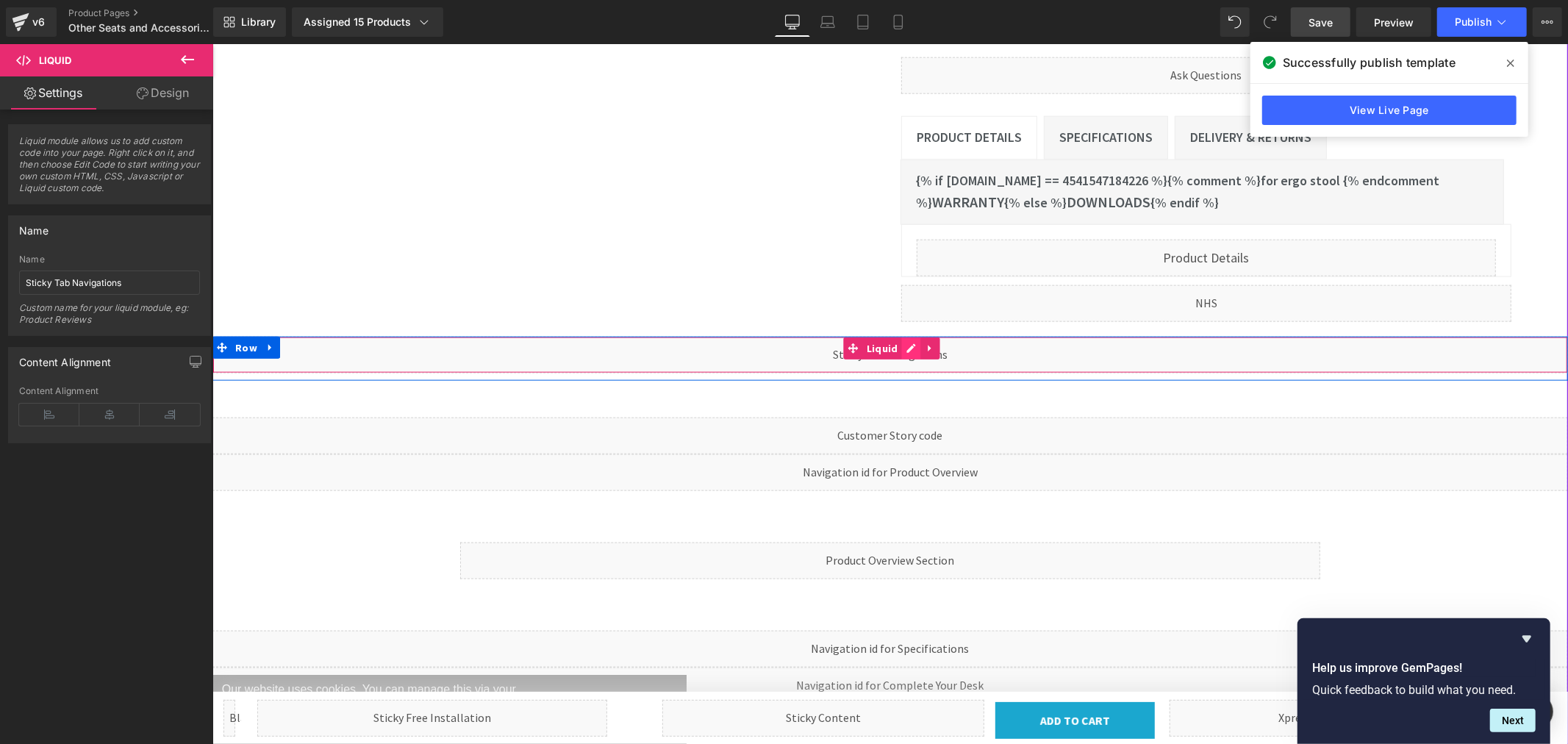
click at [906, 336] on div "Liquid" at bounding box center [889, 354] width 1356 height 37
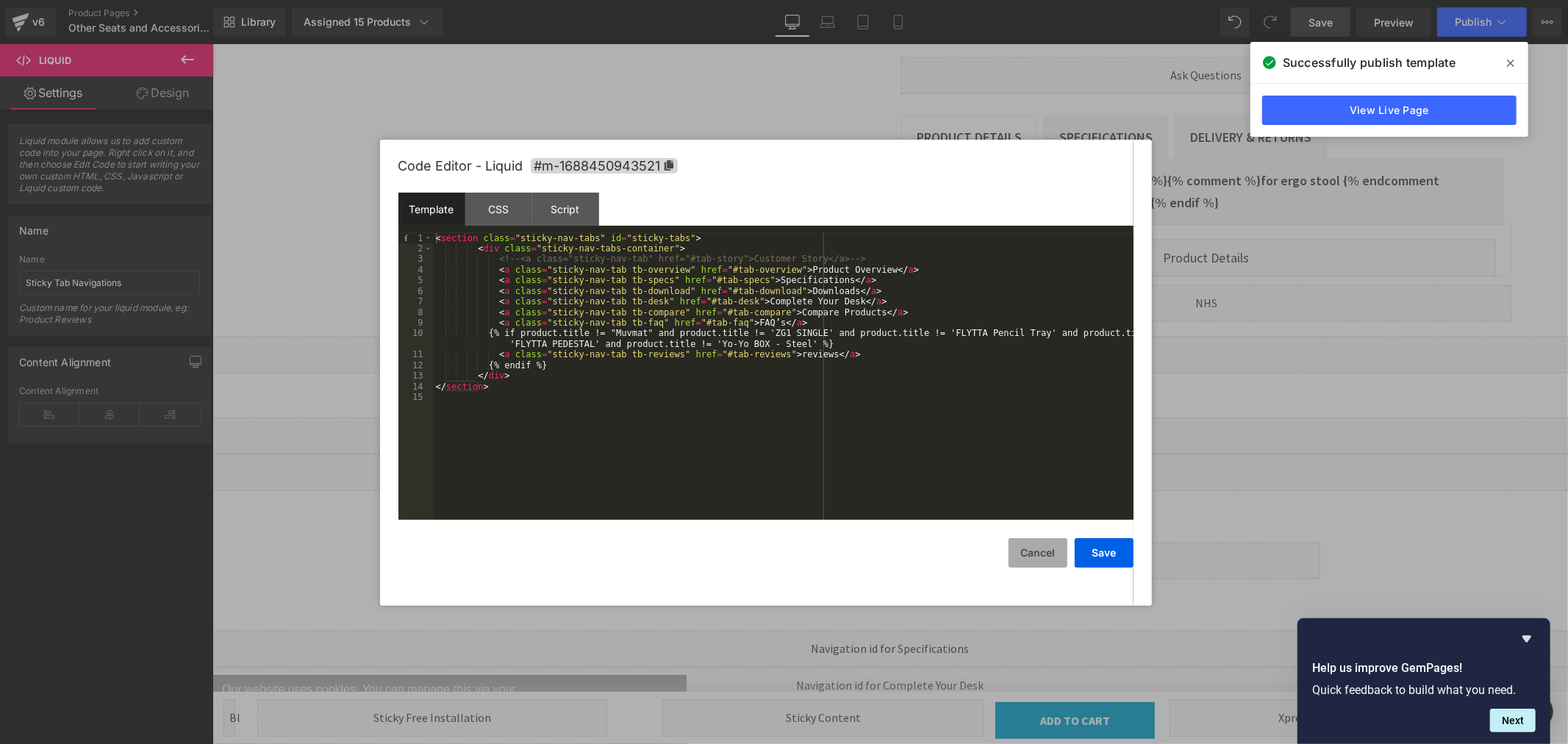
click at [1032, 551] on button "Cancel" at bounding box center [1038, 553] width 59 height 30
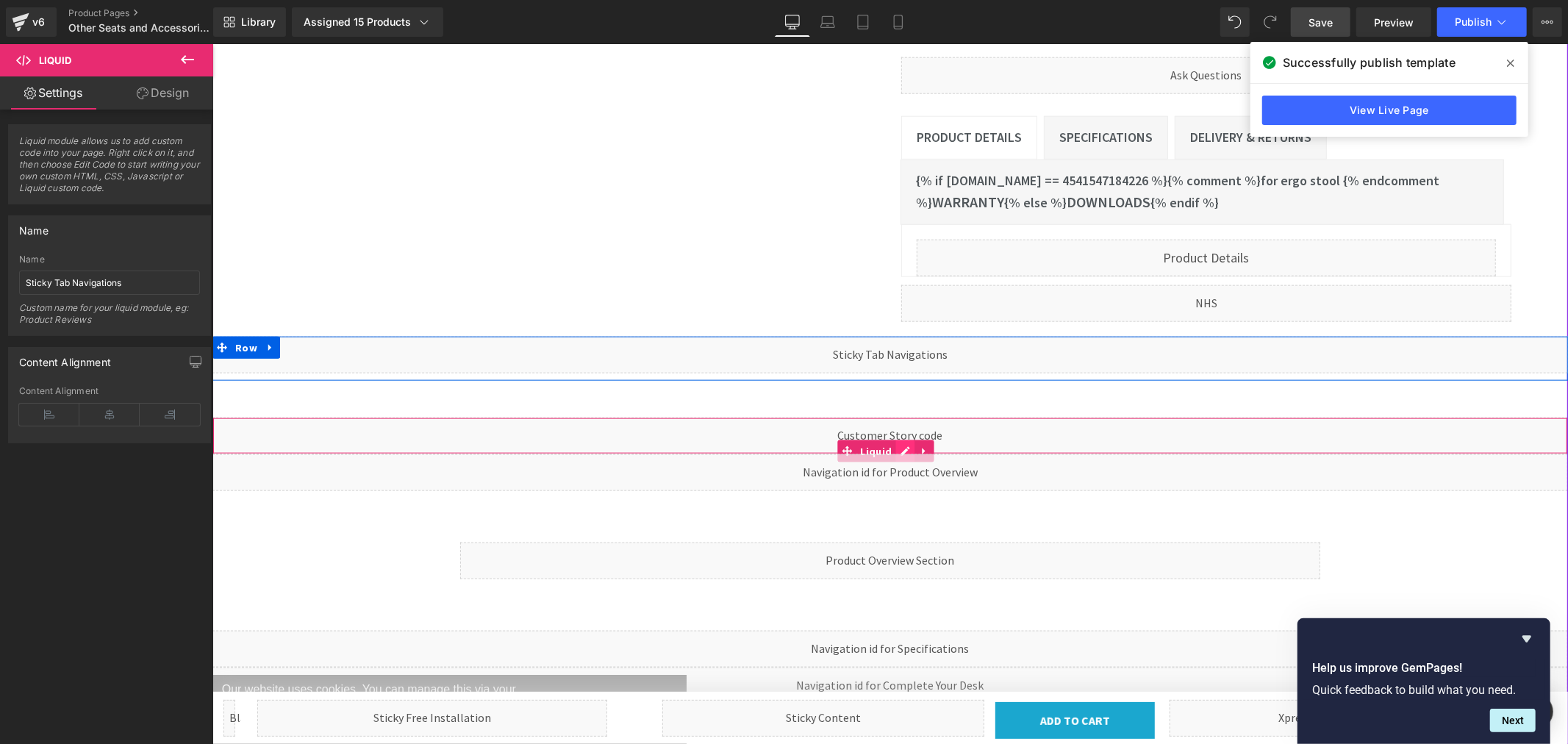
click at [904, 417] on div "Liquid" at bounding box center [889, 435] width 1356 height 37
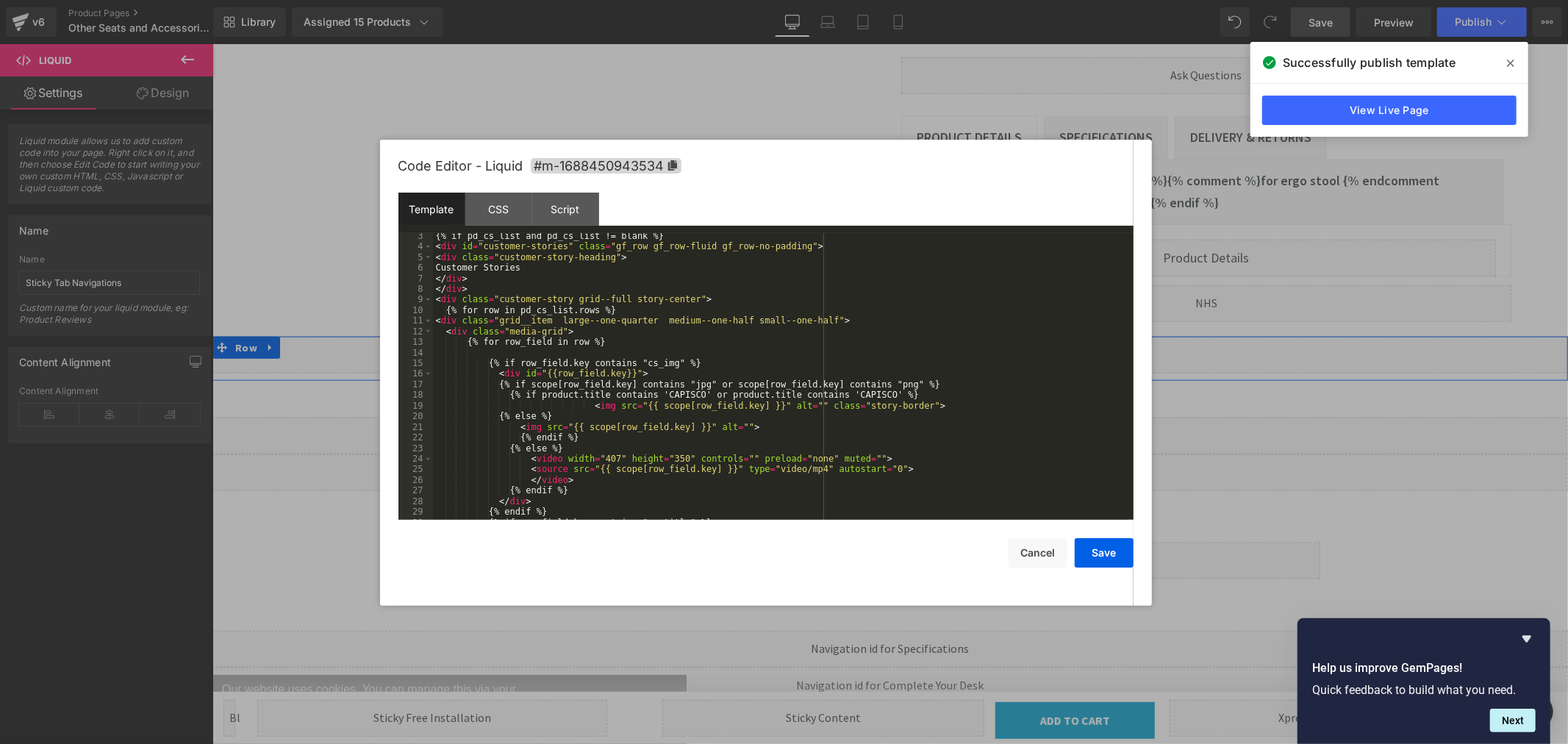
scroll to position [0, 0]
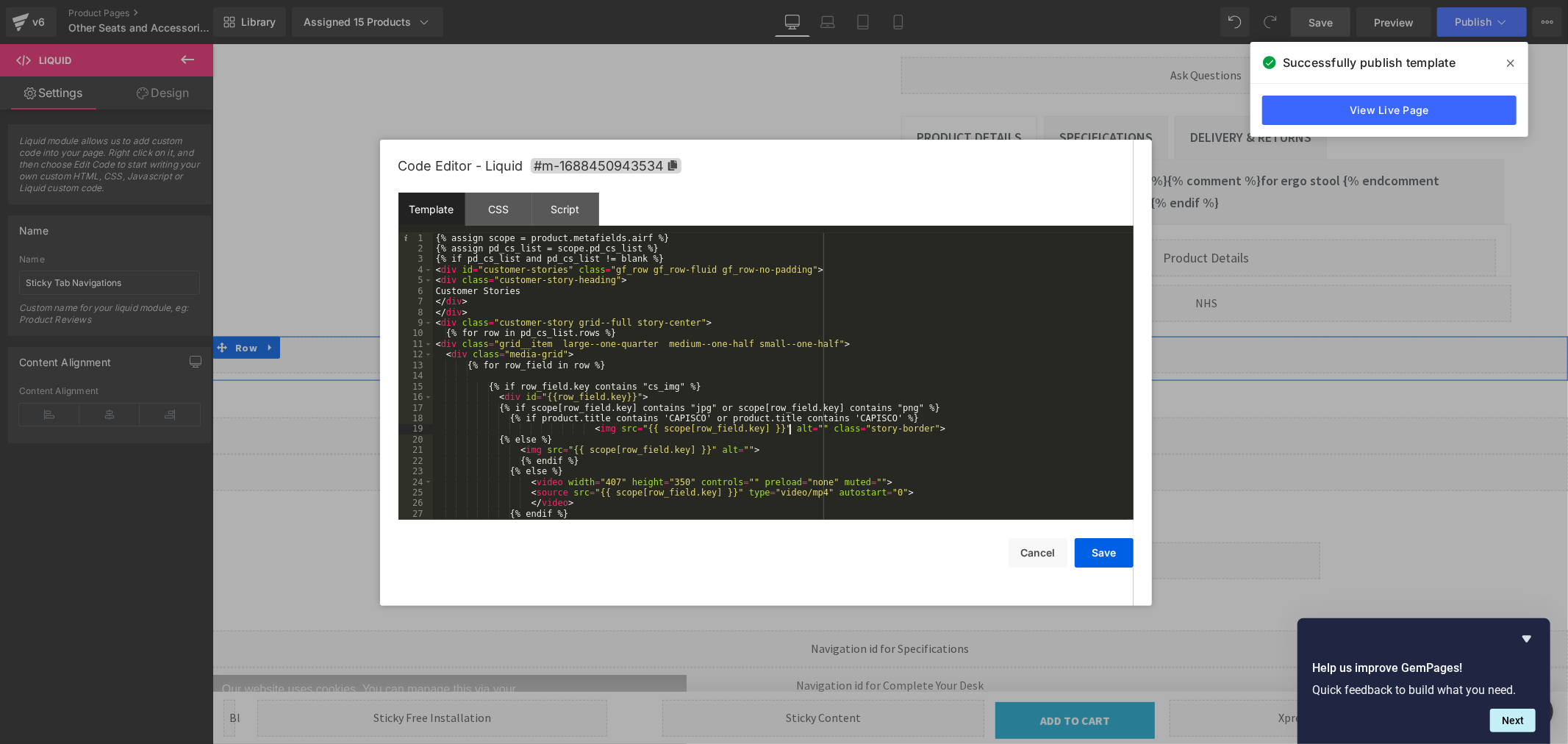
click at [789, 428] on div "{% assign scope = product.metafields.airf %} {% assign pd_cs_list = scope.pd_cs…" at bounding box center [780, 387] width 695 height 308
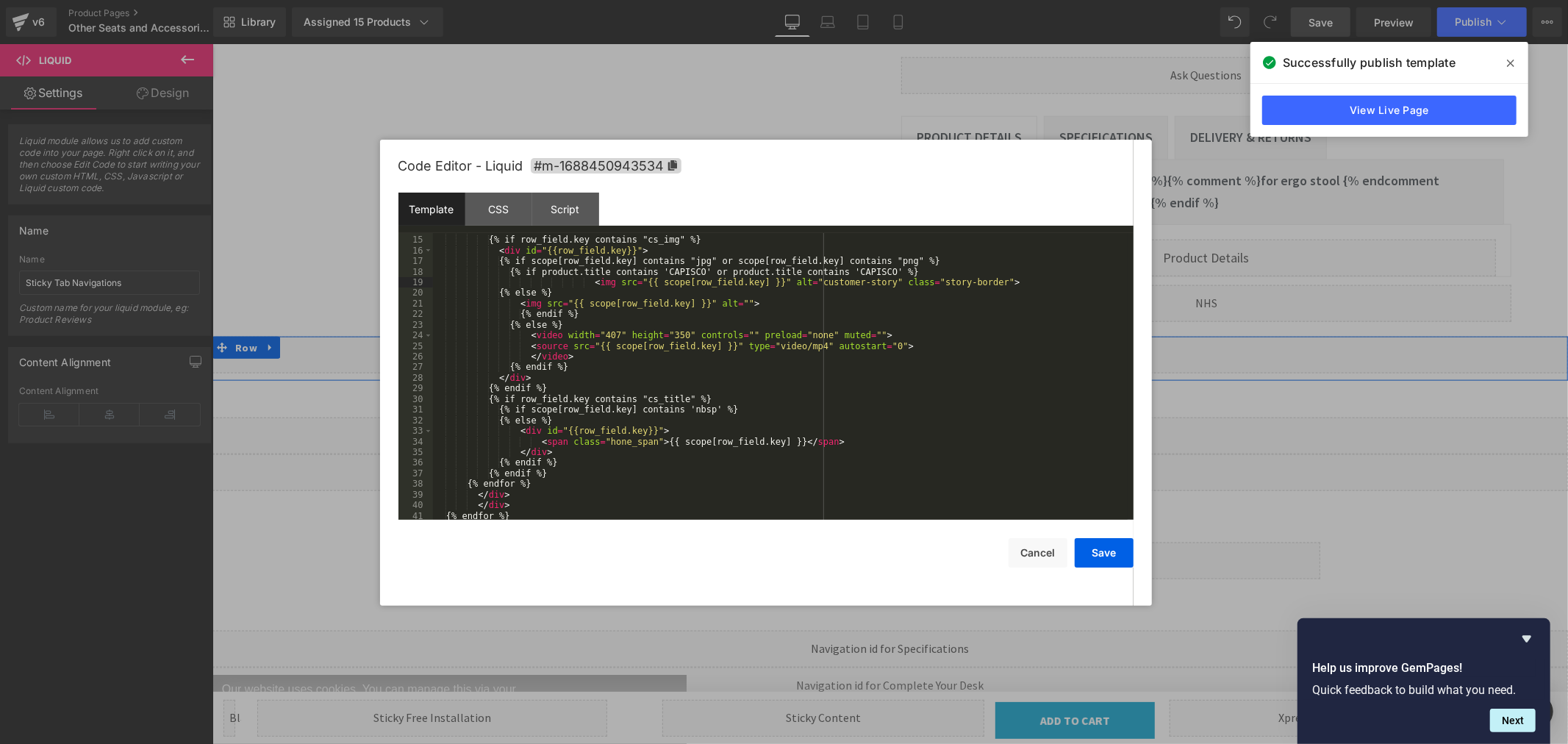
scroll to position [170, 0]
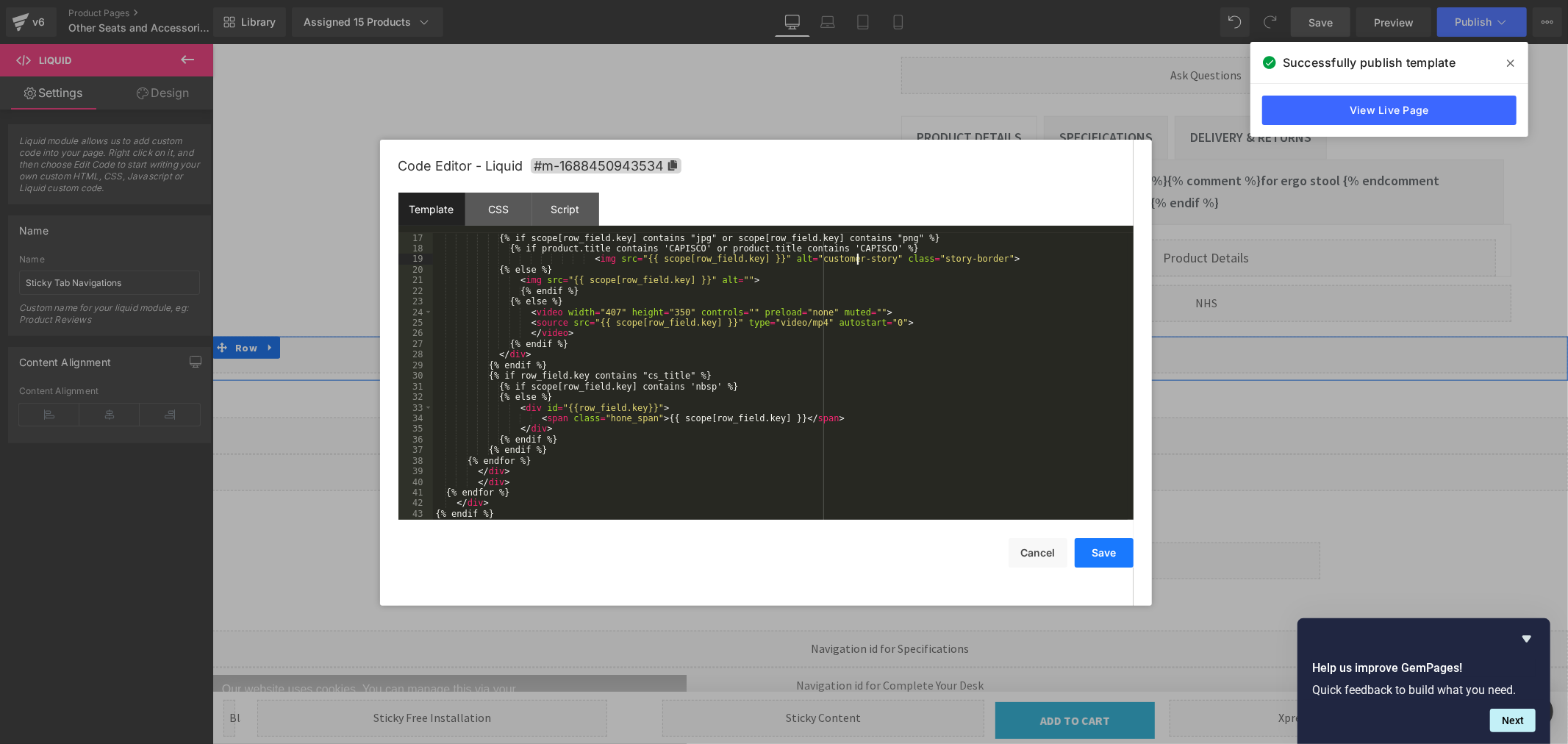
click at [1102, 542] on button "Save" at bounding box center [1103, 553] width 59 height 30
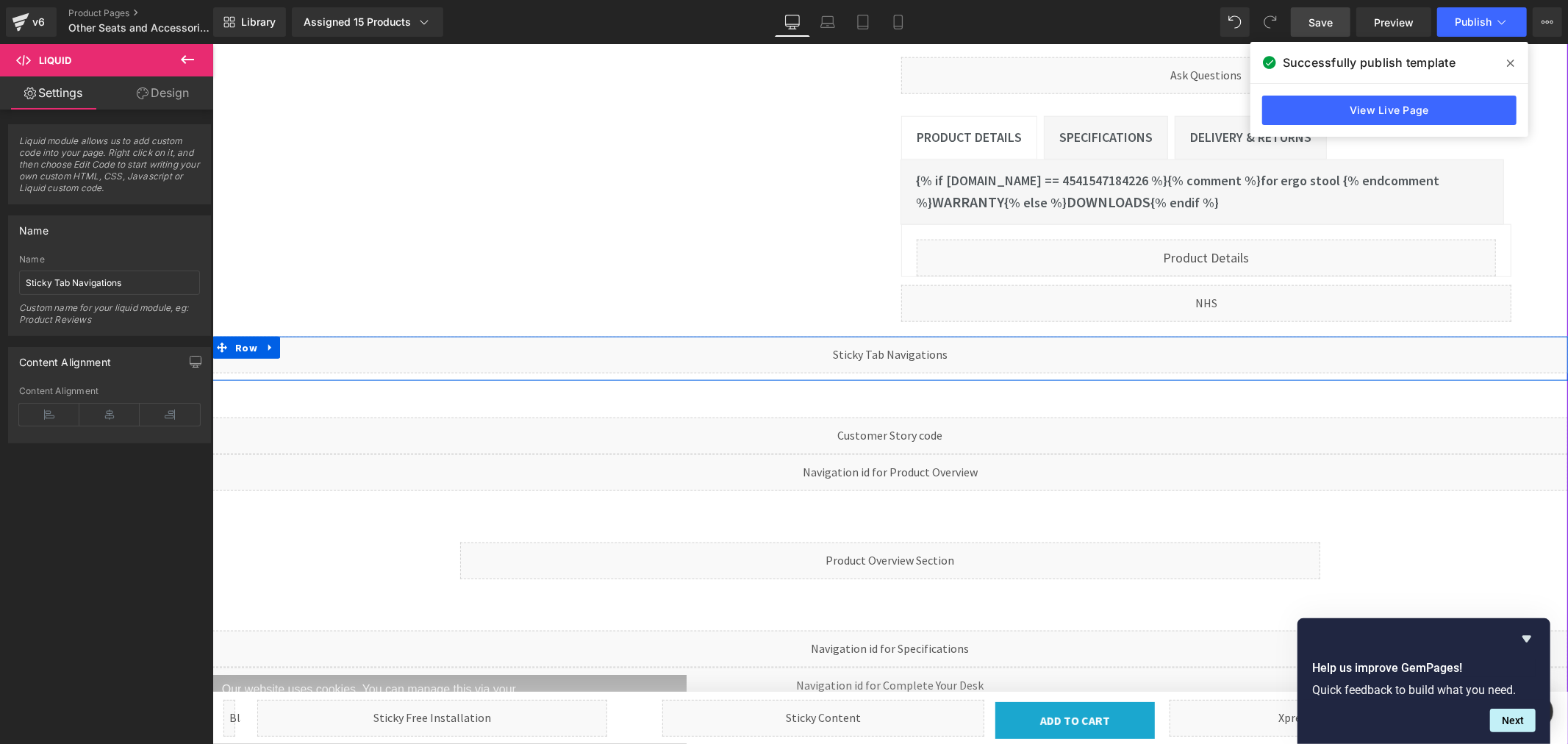
click at [897, 491] on div "Liquid Row Row 40px 40px" at bounding box center [889, 560] width 882 height 140
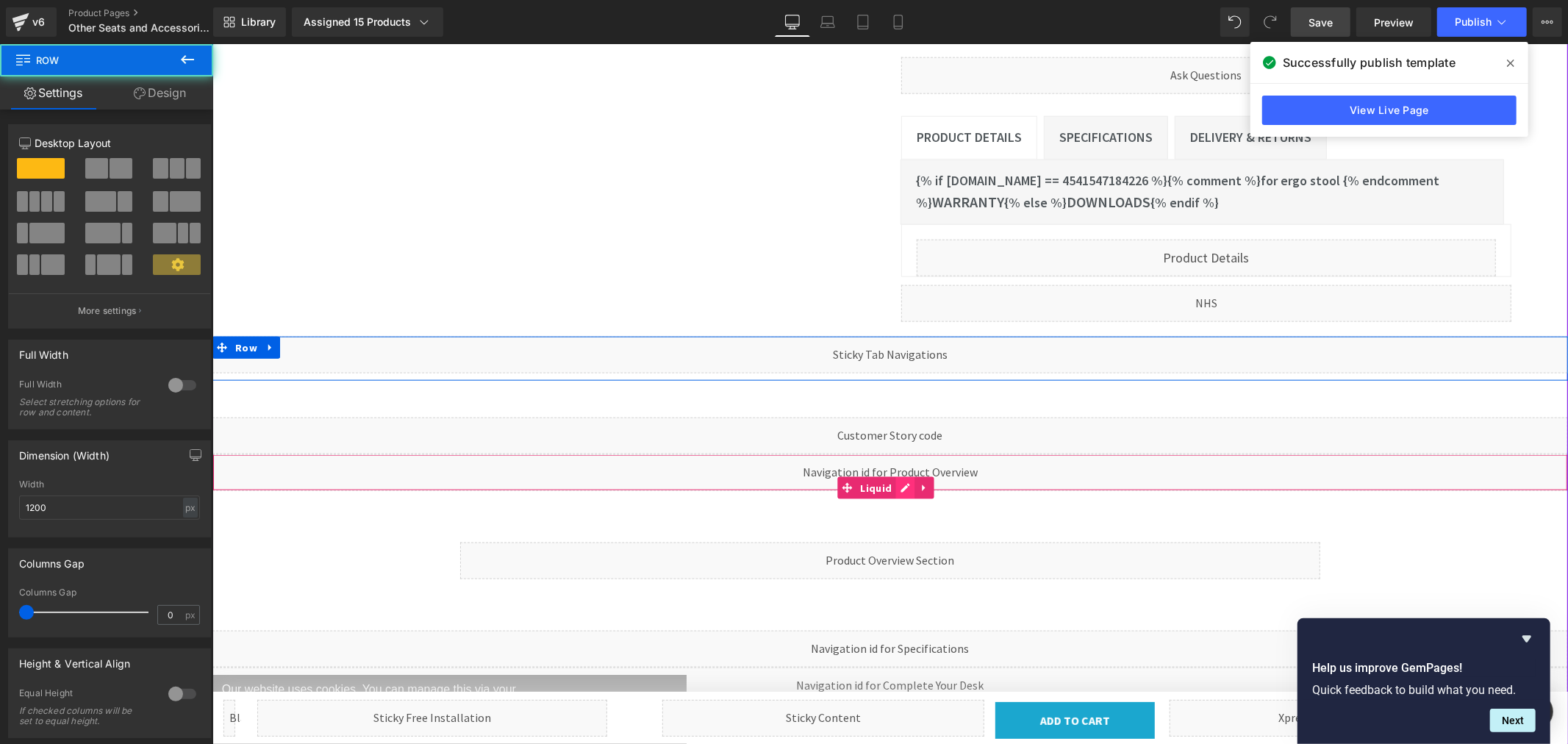
click at [902, 454] on div "Liquid" at bounding box center [889, 472] width 1356 height 37
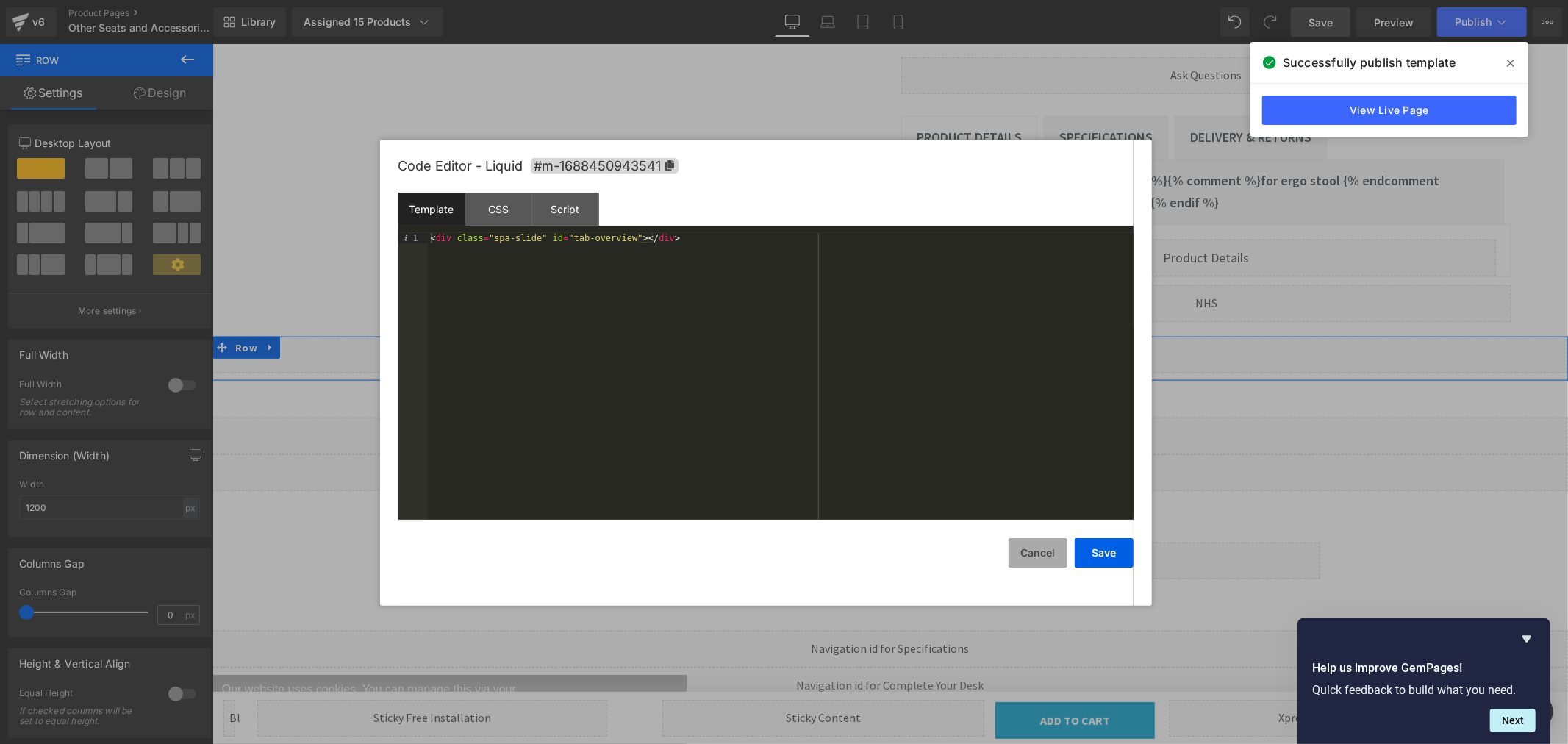
click at [1035, 560] on button "Cancel" at bounding box center [1038, 553] width 59 height 30
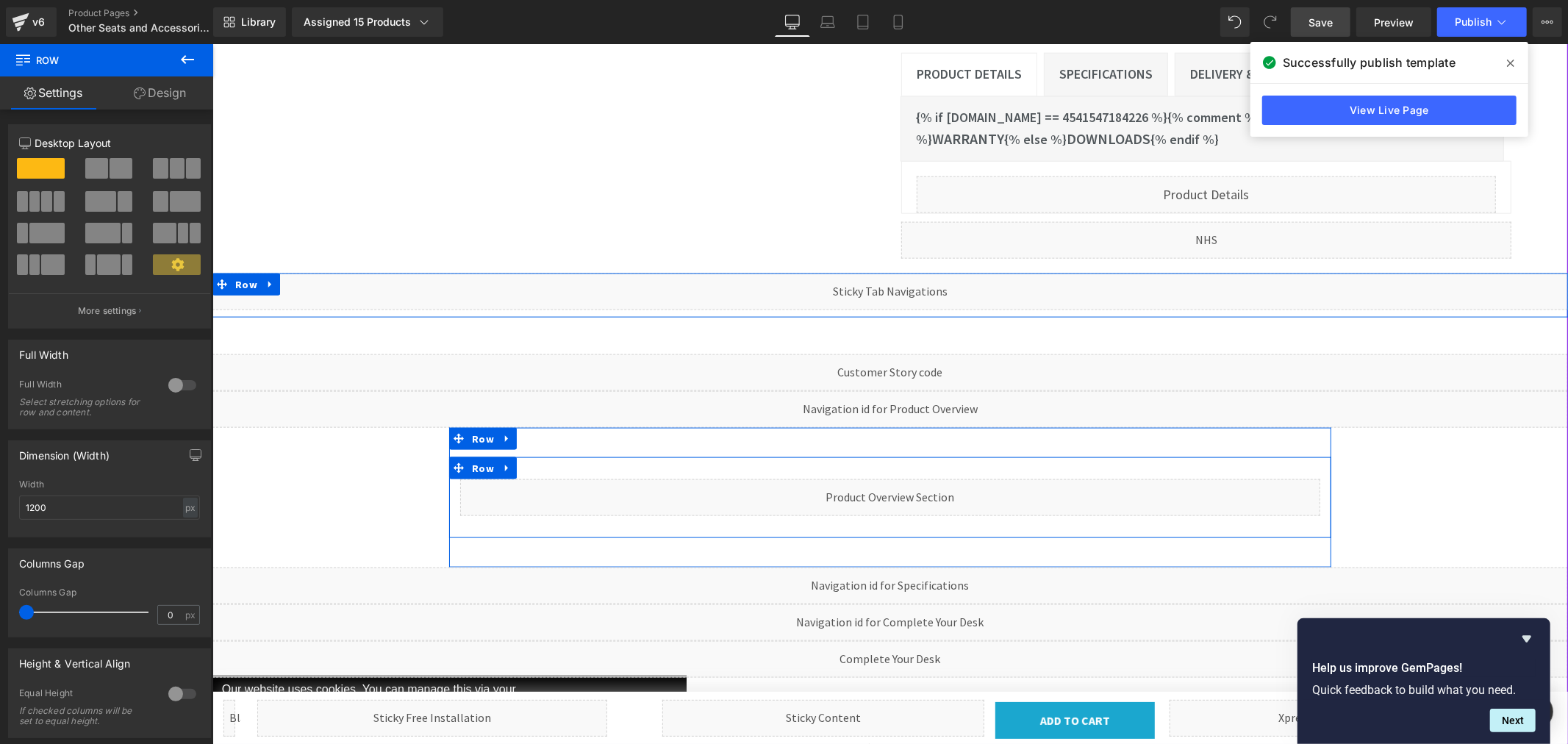
scroll to position [1471, 0]
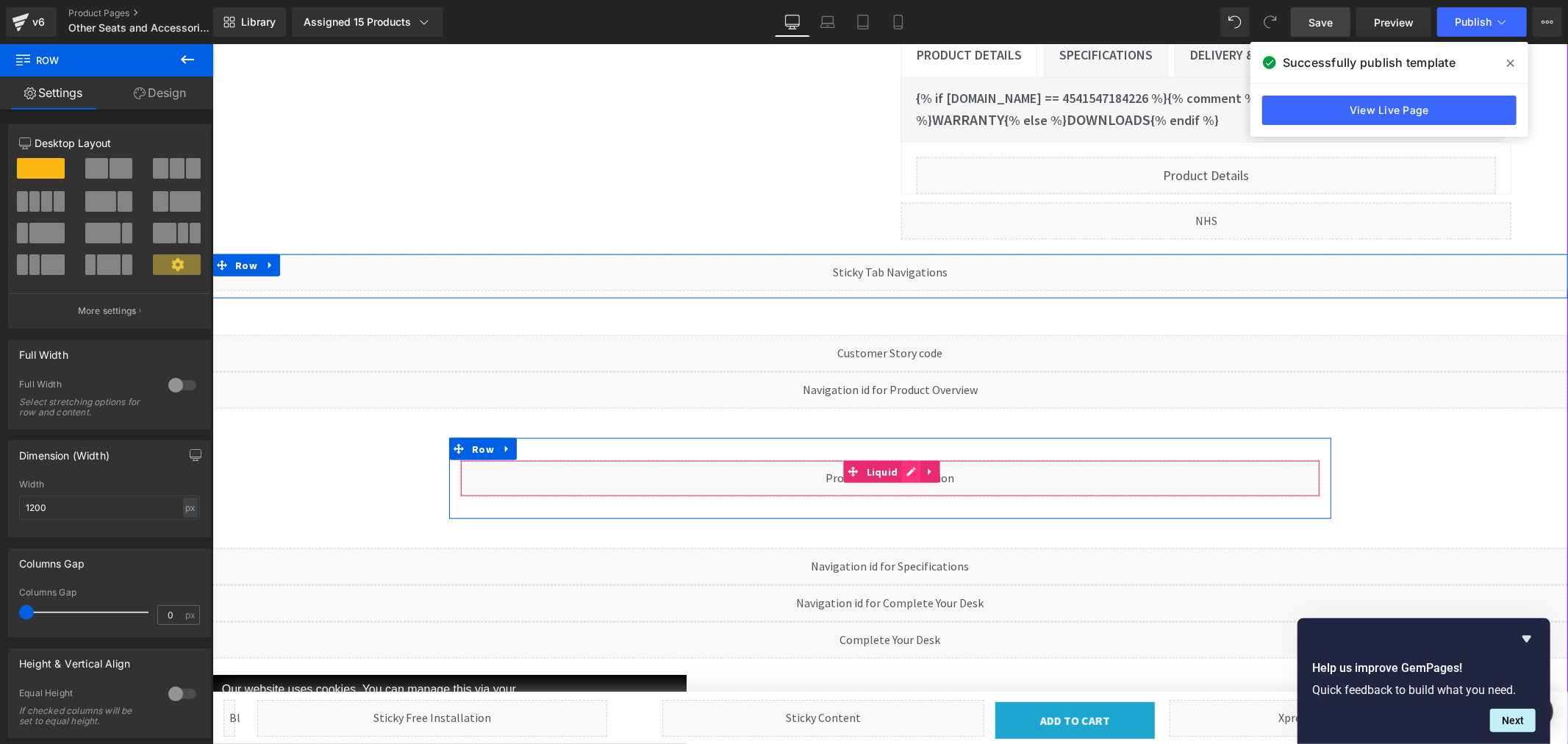
click at [903, 459] on div "Liquid" at bounding box center [889, 477] width 860 height 37
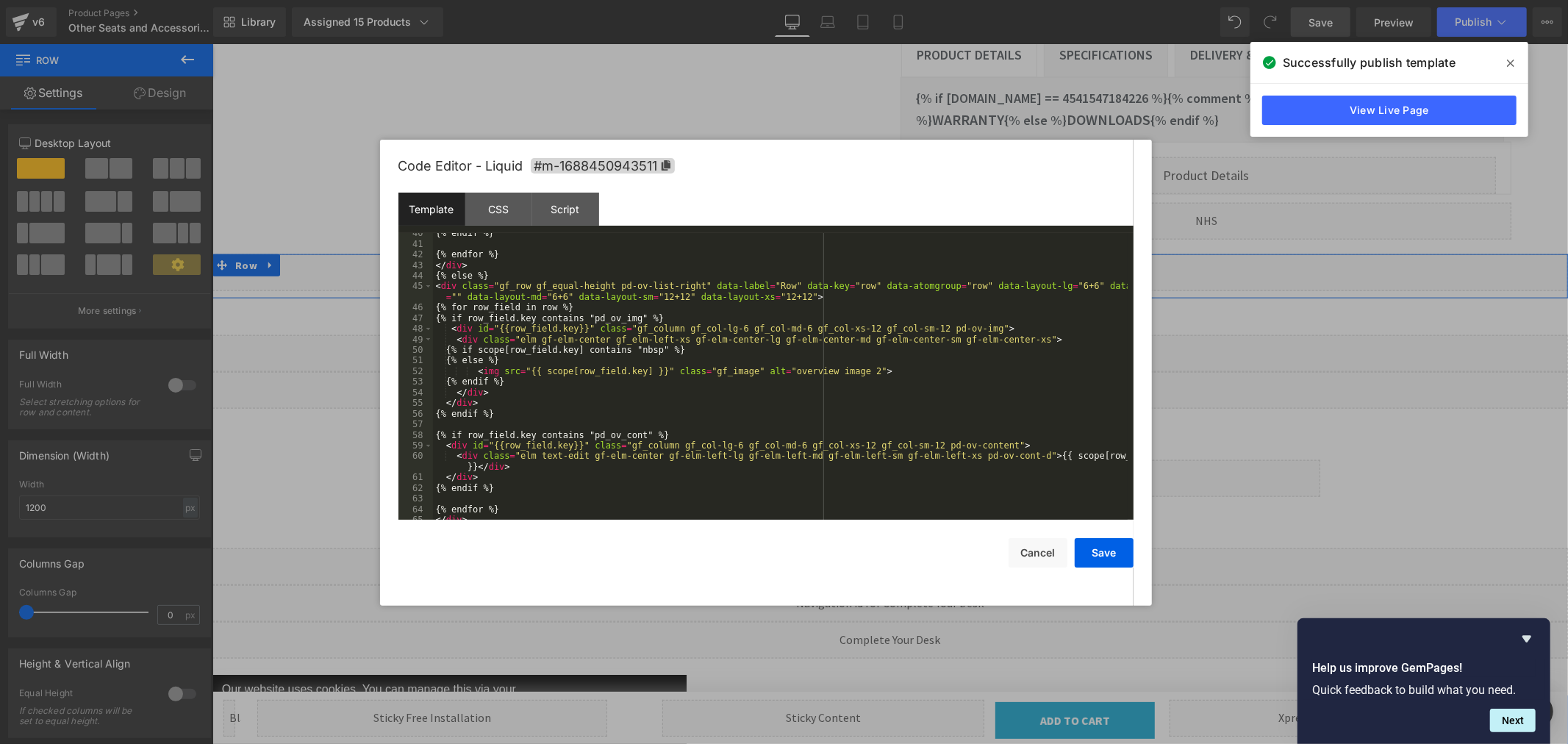
scroll to position [488, 0]
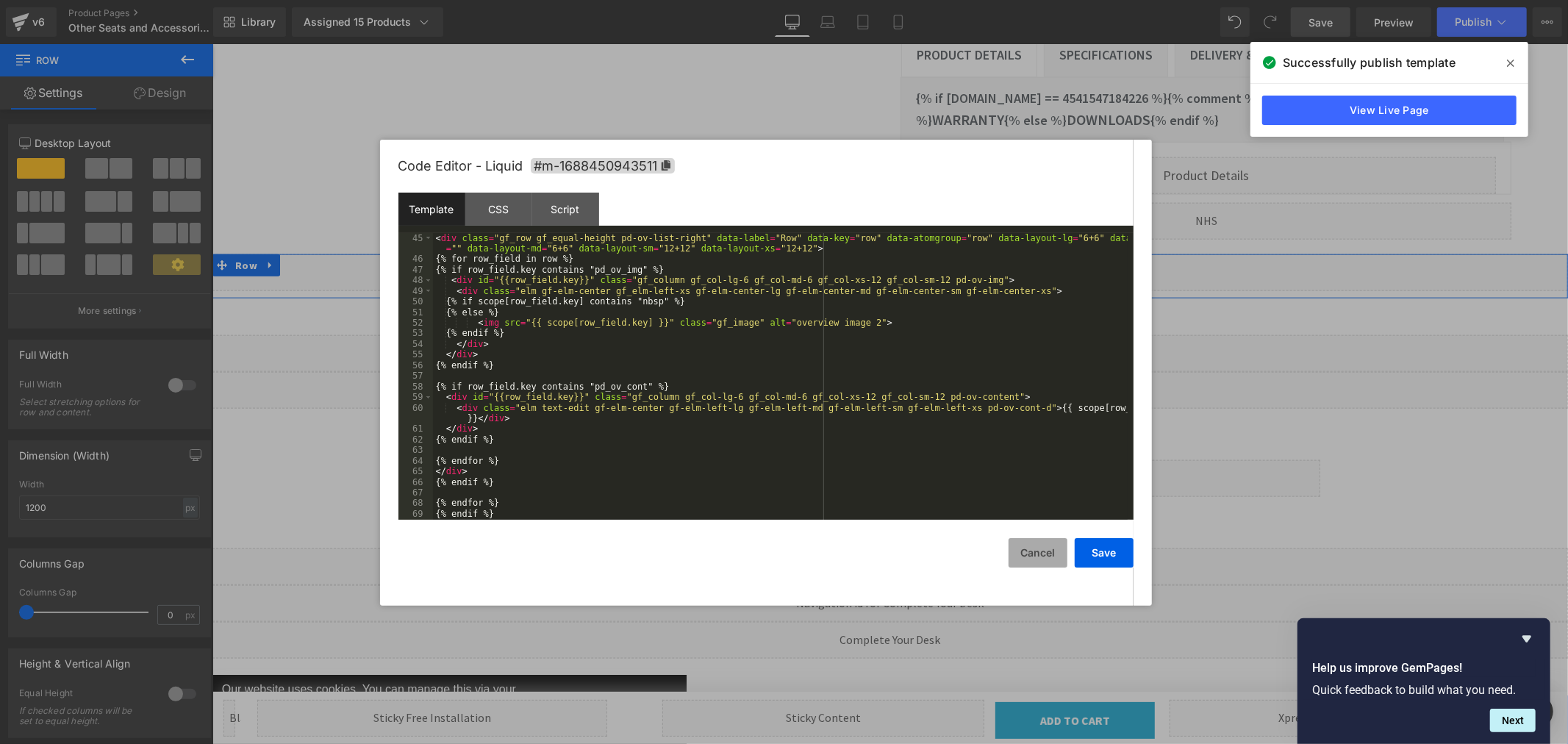
click at [1038, 552] on button "Cancel" at bounding box center [1038, 553] width 59 height 30
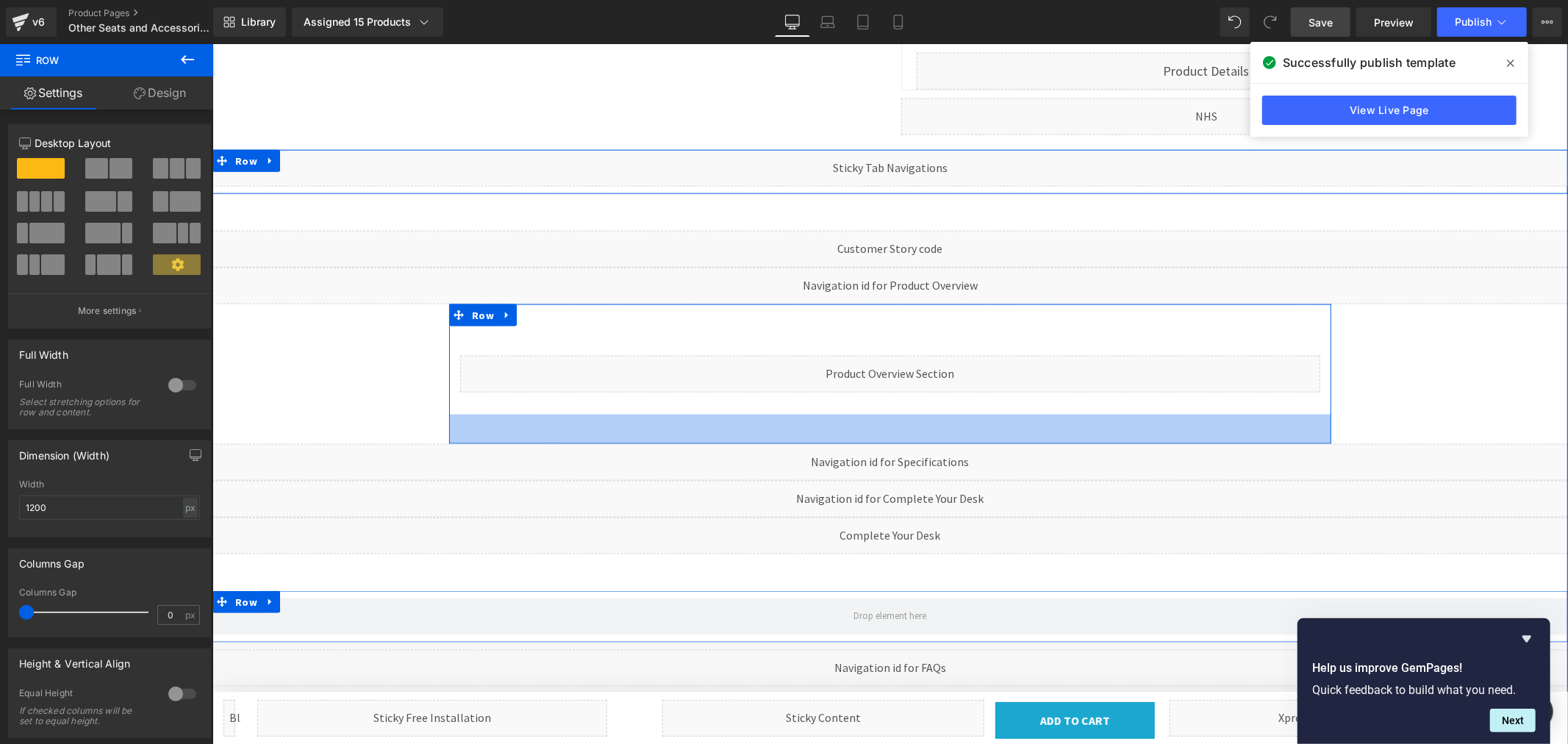
scroll to position [1634, 0]
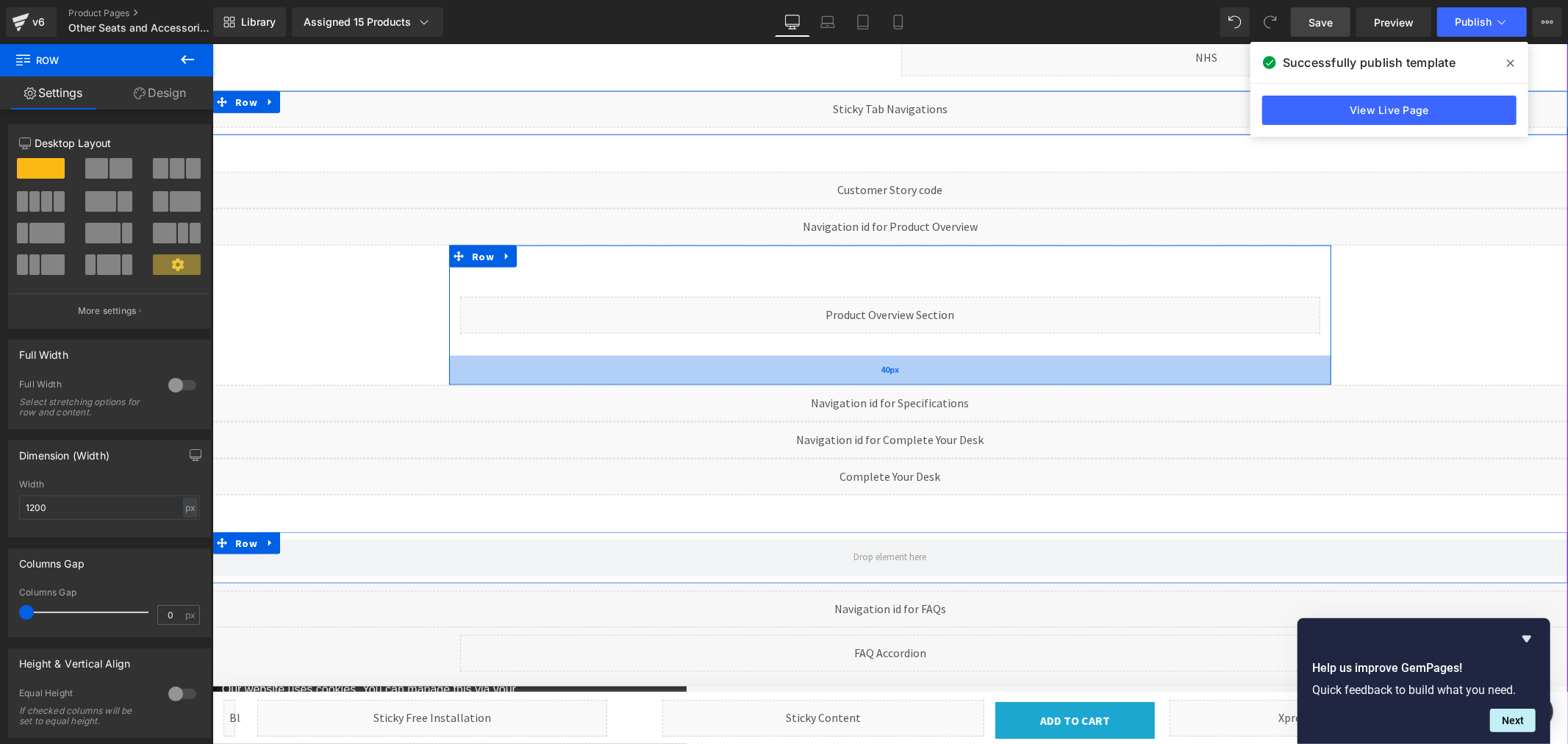
click at [895, 355] on div "40px" at bounding box center [889, 370] width 882 height 30
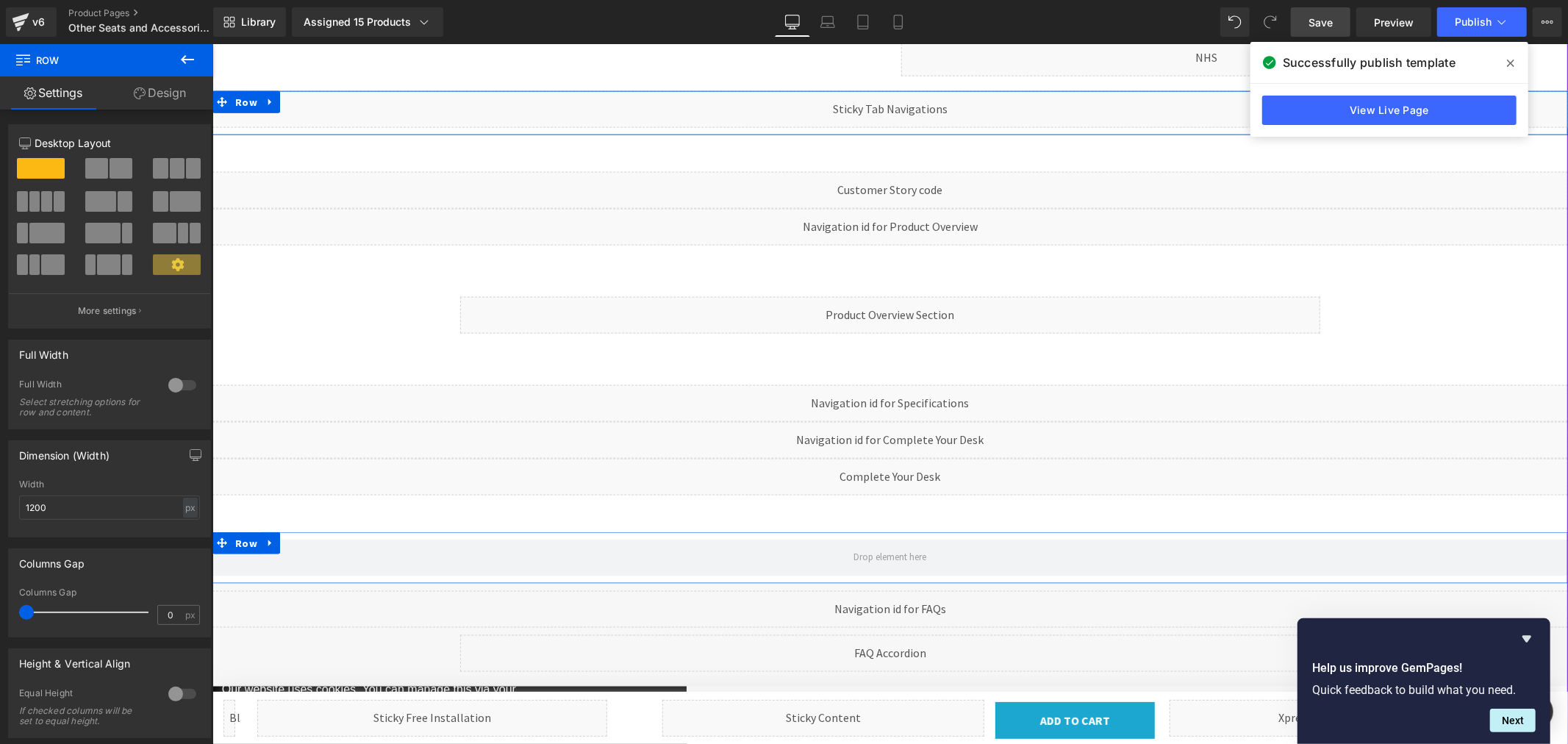
click at [903, 384] on div "Liquid" at bounding box center [889, 402] width 1356 height 37
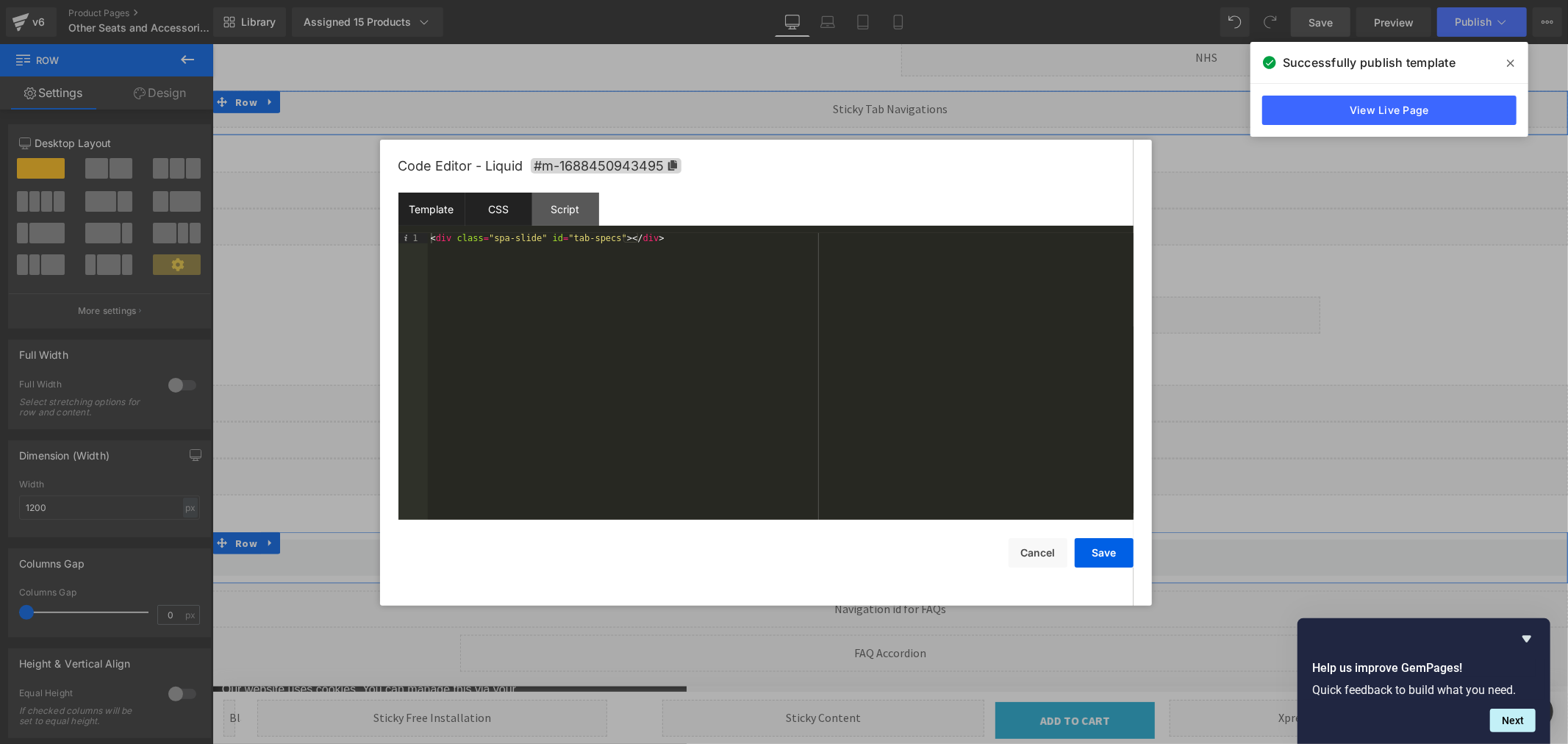
click at [507, 213] on div "CSS" at bounding box center [499, 209] width 67 height 33
click at [563, 215] on div "Script" at bounding box center [566, 209] width 67 height 33
click at [434, 210] on div "Template" at bounding box center [432, 209] width 67 height 33
click at [1039, 552] on button "Cancel" at bounding box center [1038, 553] width 59 height 30
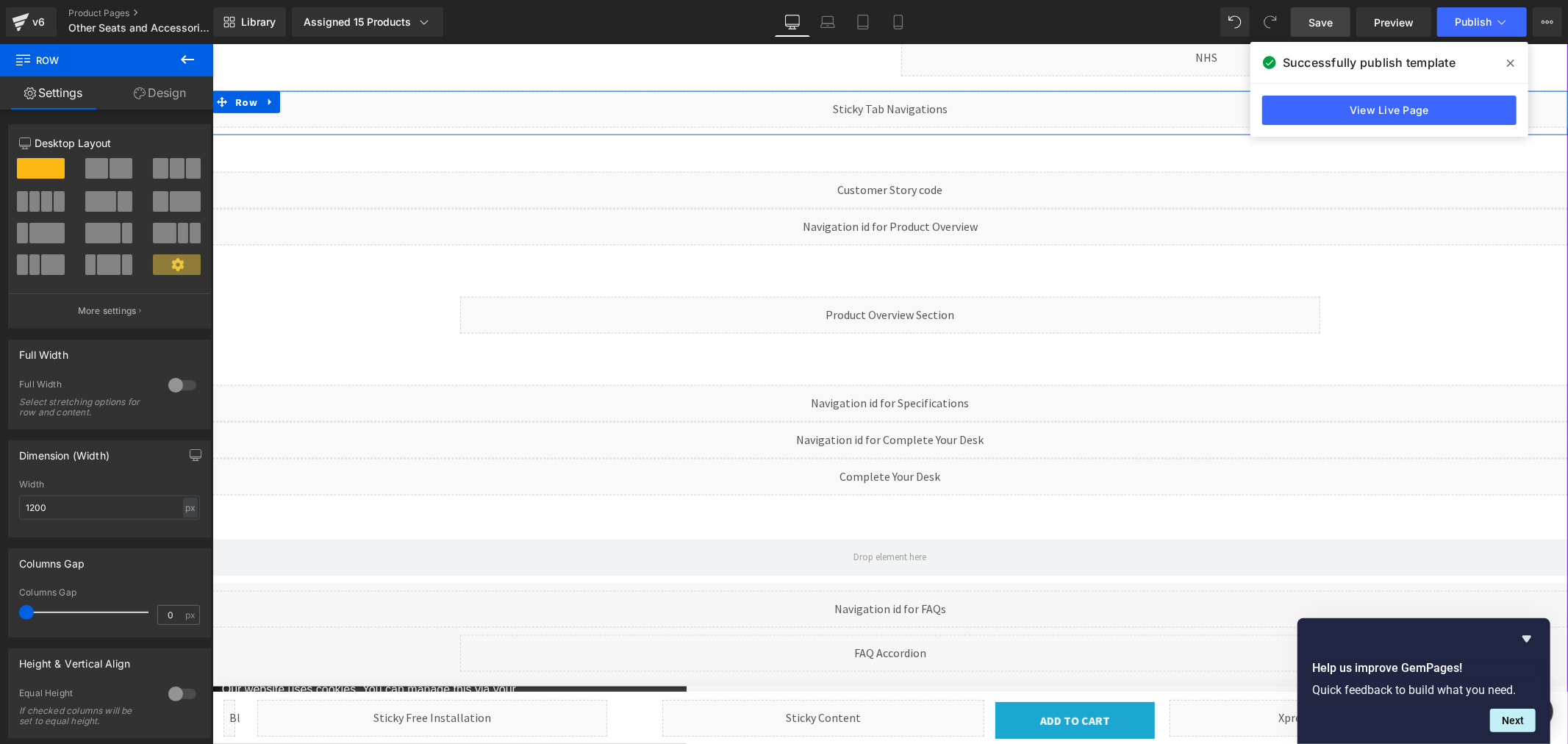
drag, startPoint x: 905, startPoint y: 376, endPoint x: 1117, endPoint y: 420, distance: 216.5
click at [905, 384] on div "Liquid" at bounding box center [889, 402] width 1356 height 37
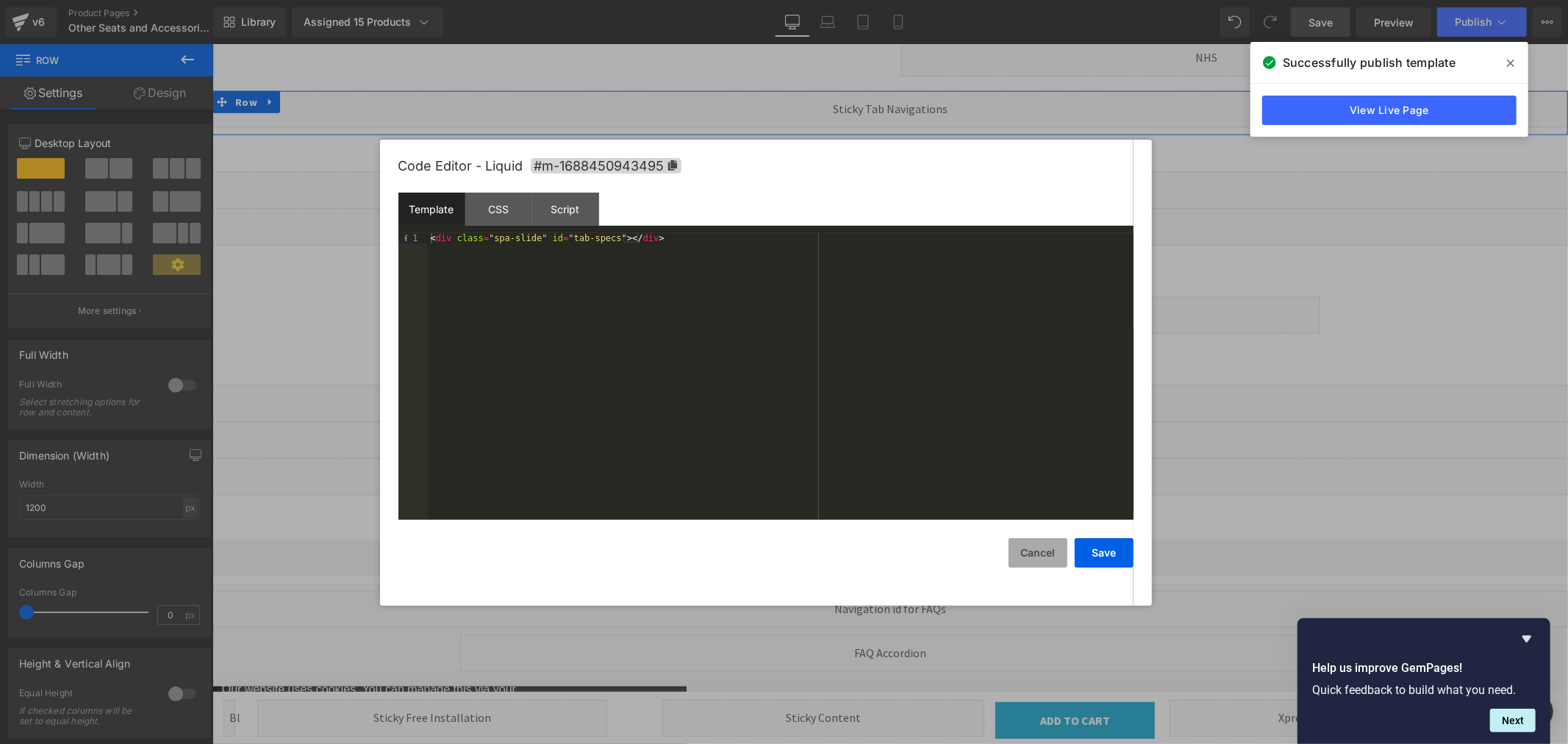
click at [1031, 554] on button "Cancel" at bounding box center [1038, 553] width 59 height 30
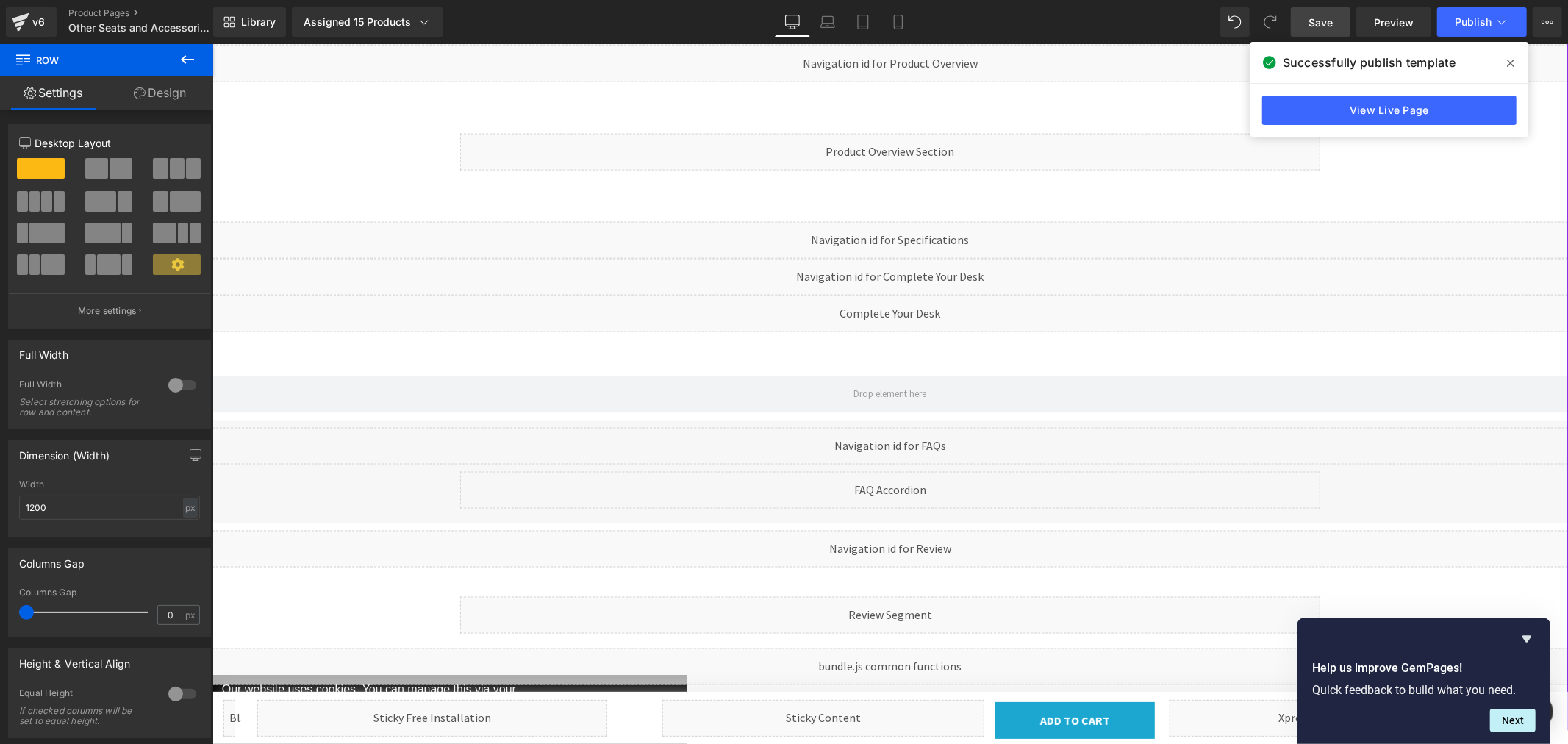
scroll to position [1716, 0]
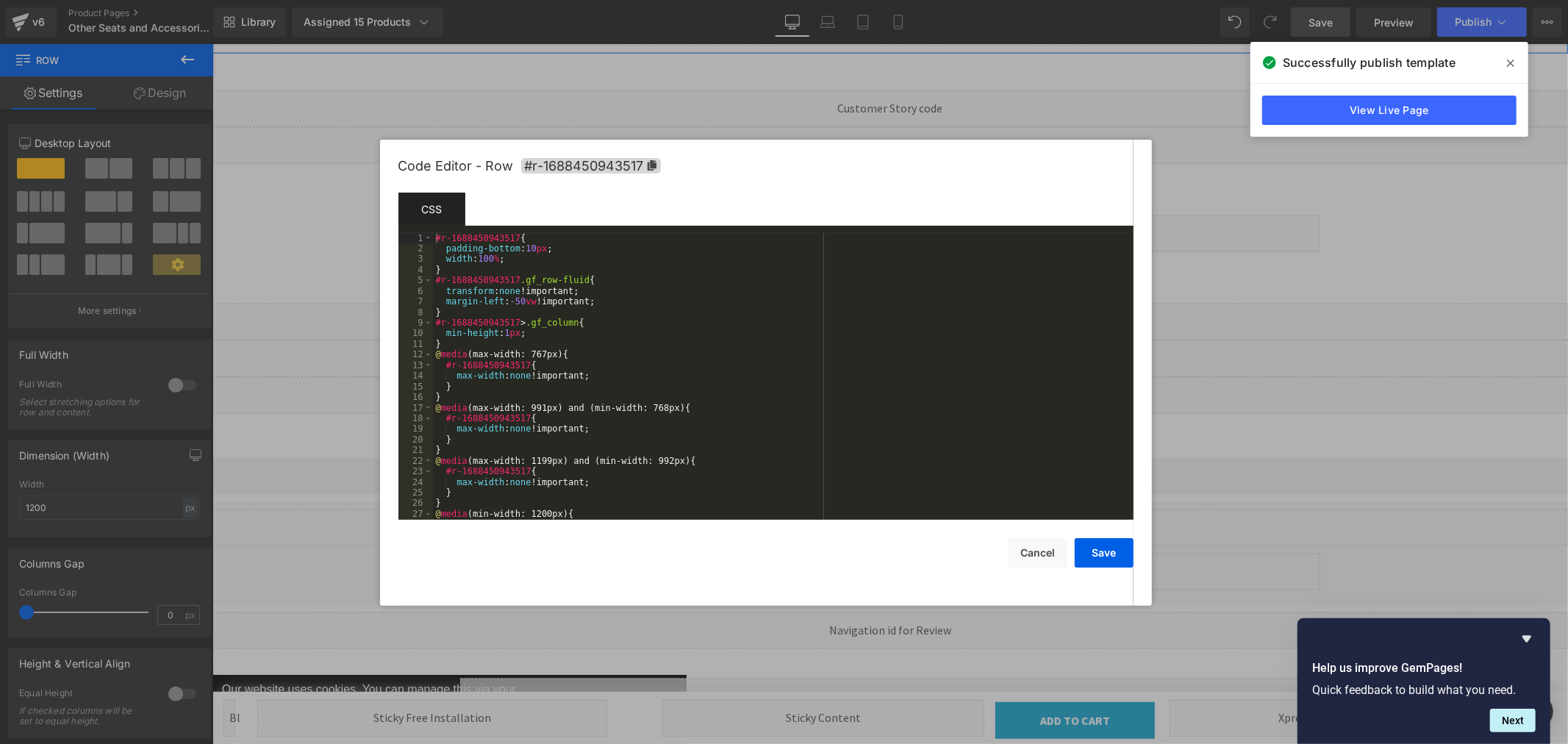
click at [857, 0] on div "Product You are previewing how the will restyle your page. You can not edit Ele…" at bounding box center [784, 0] width 1568 height 0
click at [1029, 554] on button "Cancel" at bounding box center [1038, 553] width 59 height 30
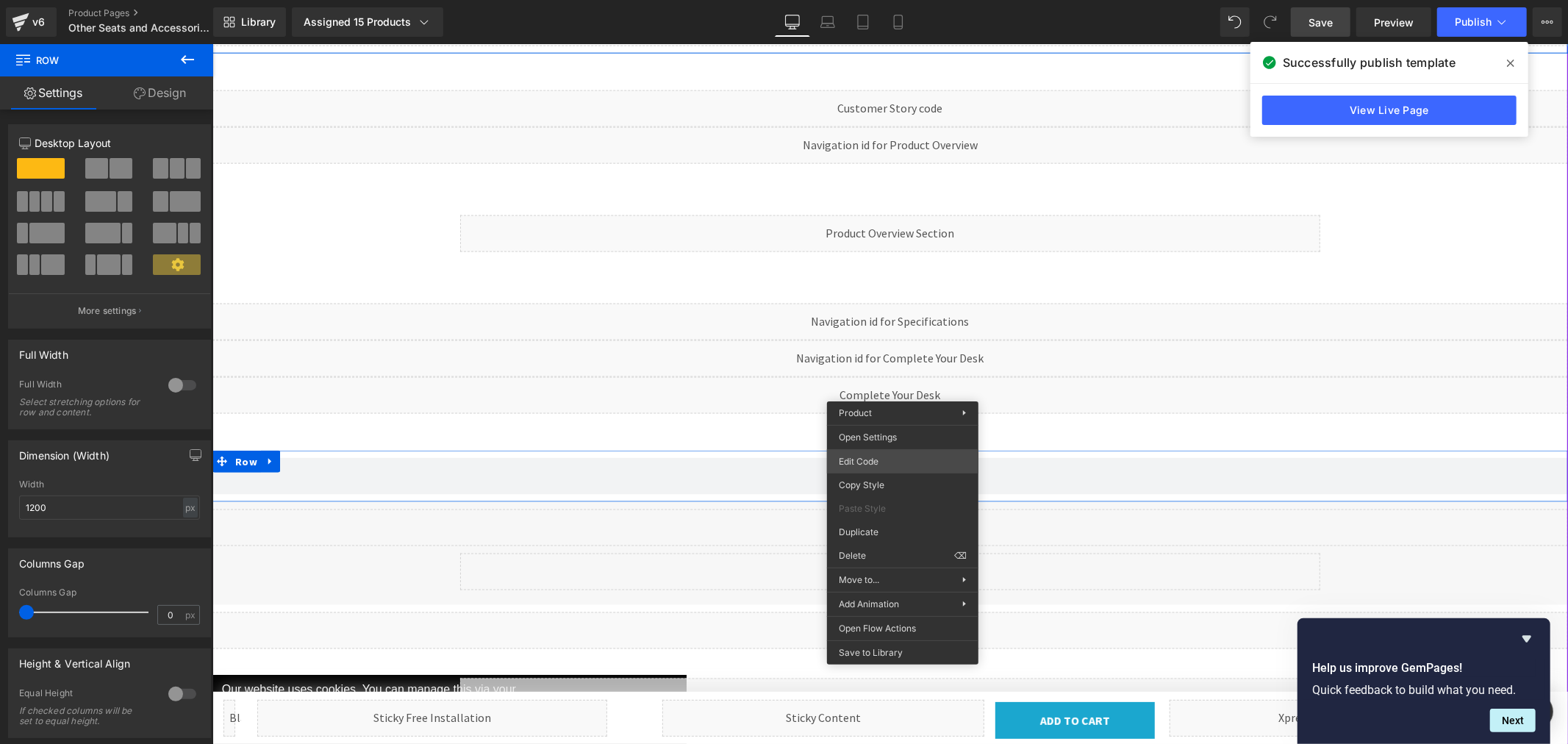
click at [869, 0] on div "Product You are previewing how the will restyle your page. You can not edit Ele…" at bounding box center [784, 0] width 1568 height 0
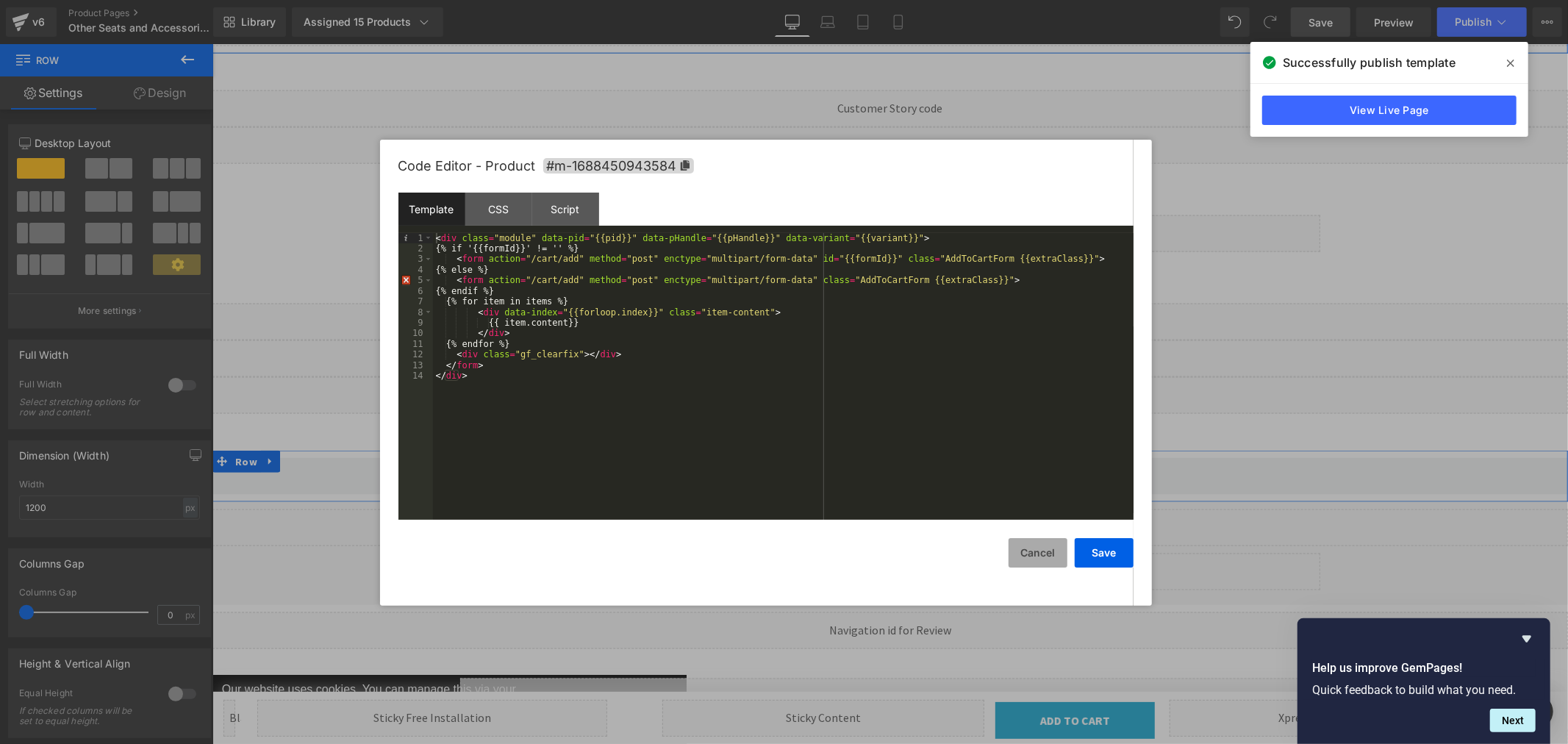
click at [1035, 556] on button "Cancel" at bounding box center [1038, 553] width 59 height 30
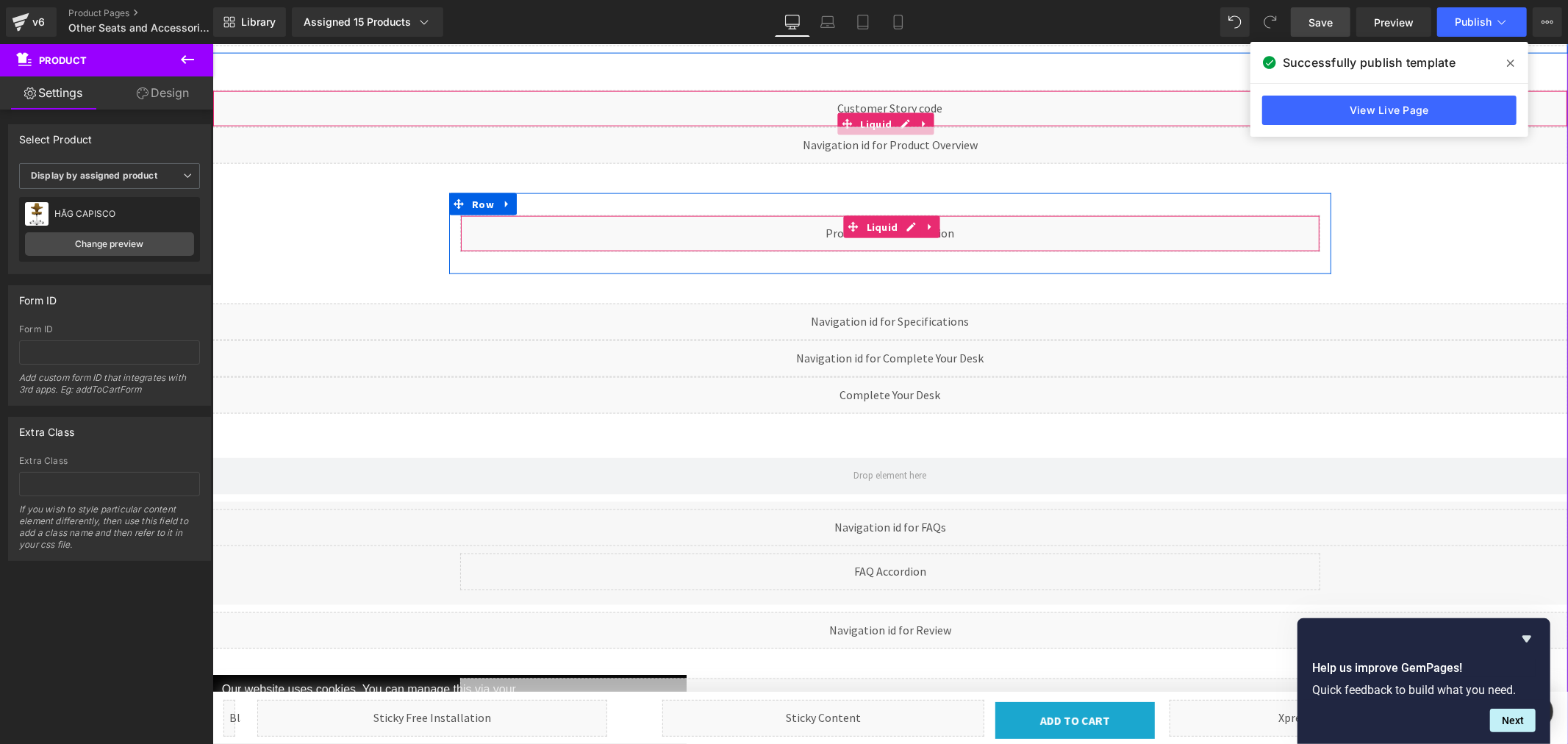
click at [901, 215] on div "Liquid" at bounding box center [889, 233] width 860 height 37
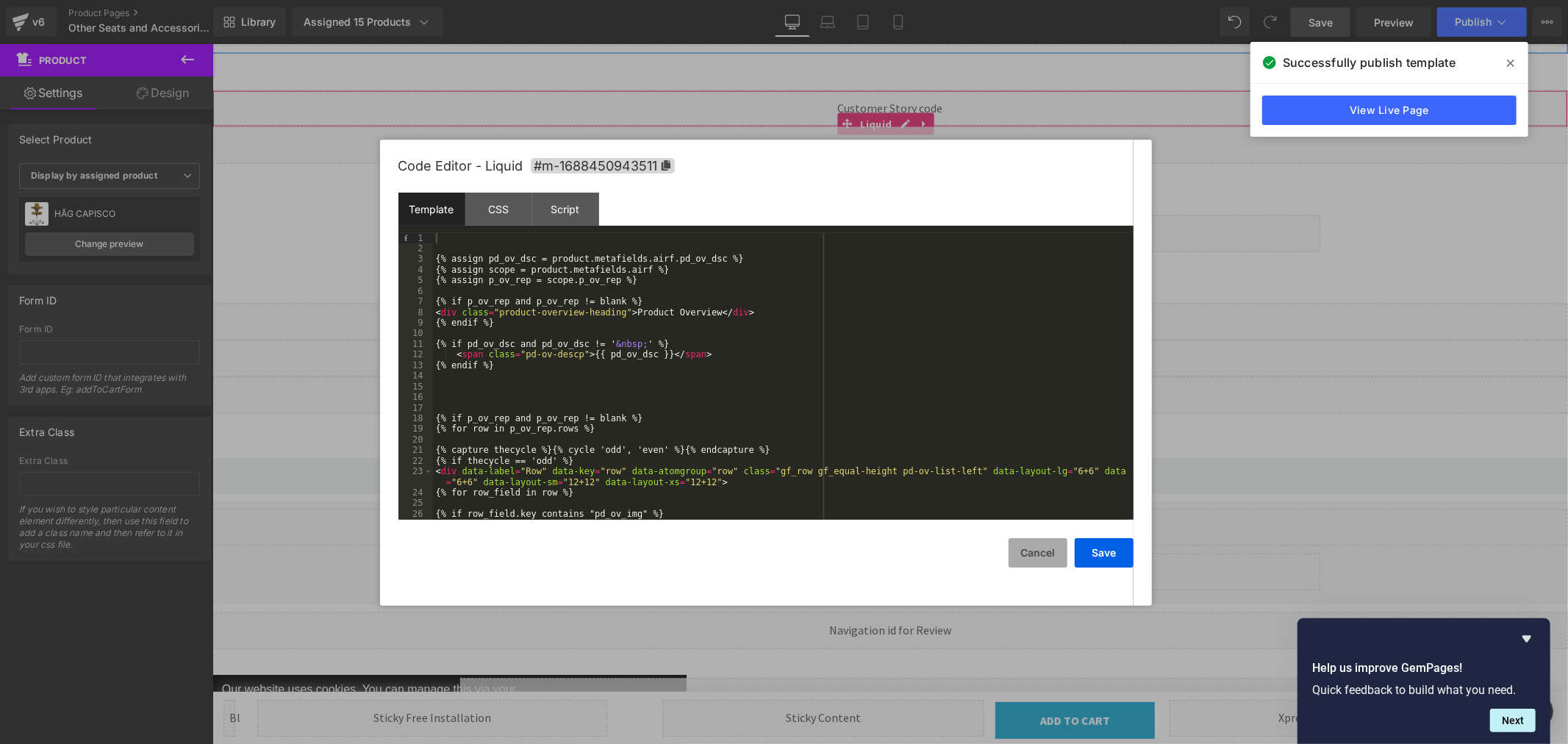
click at [1031, 553] on button "Cancel" at bounding box center [1038, 553] width 59 height 30
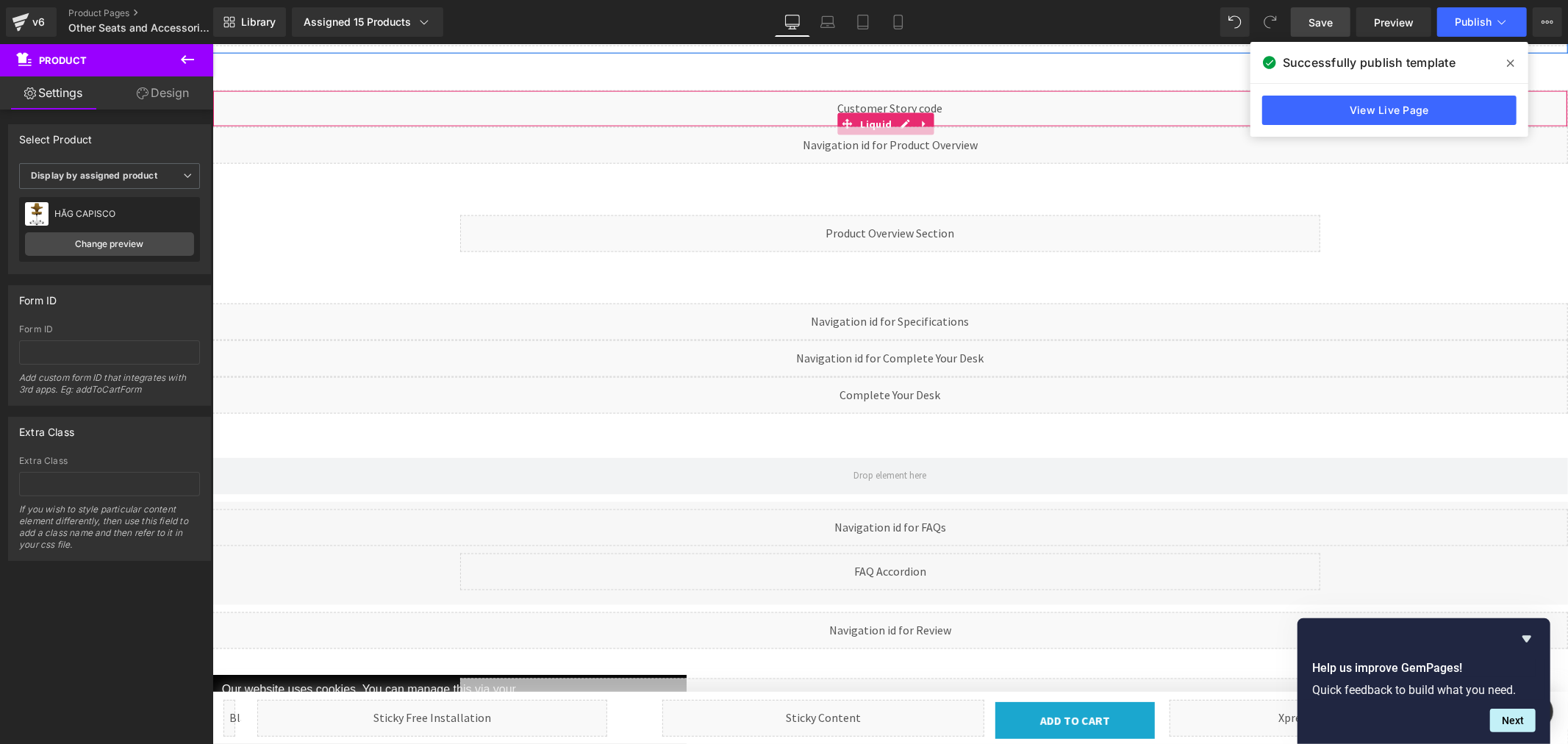
scroll to position [1753, 0]
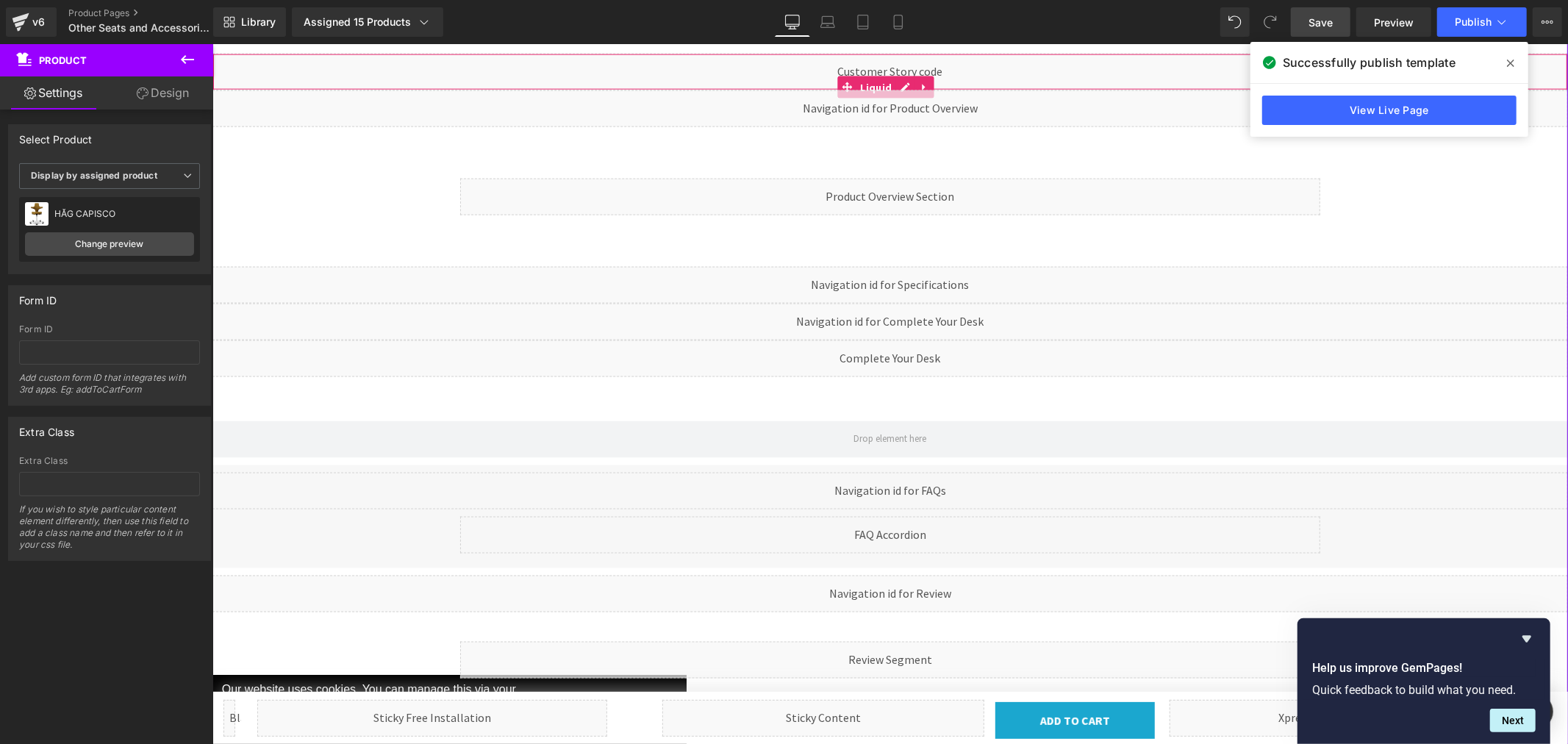
click at [211, 43] on div "Liquid" at bounding box center [211, 43] width 0 height 0
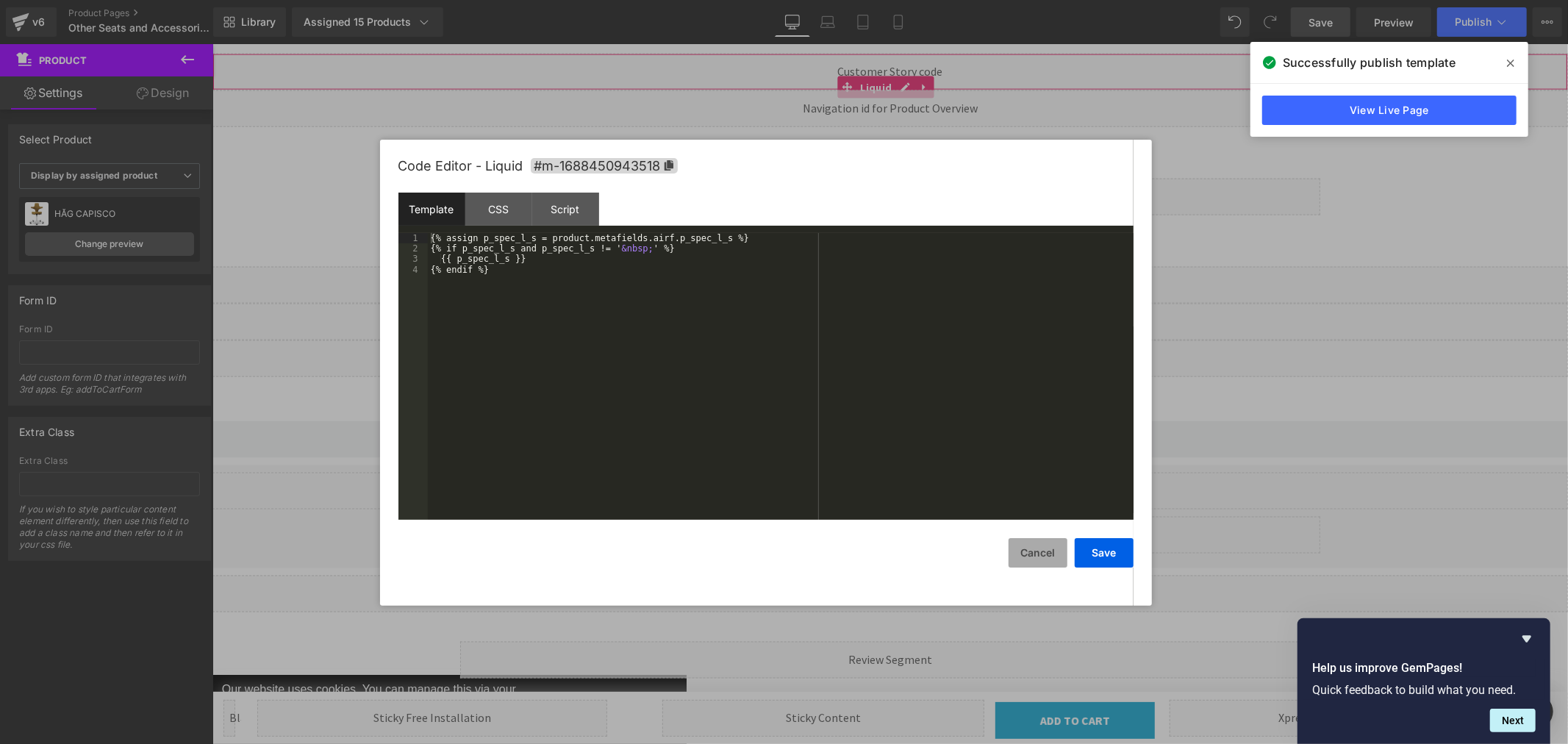
click at [1047, 553] on button "Cancel" at bounding box center [1038, 553] width 59 height 30
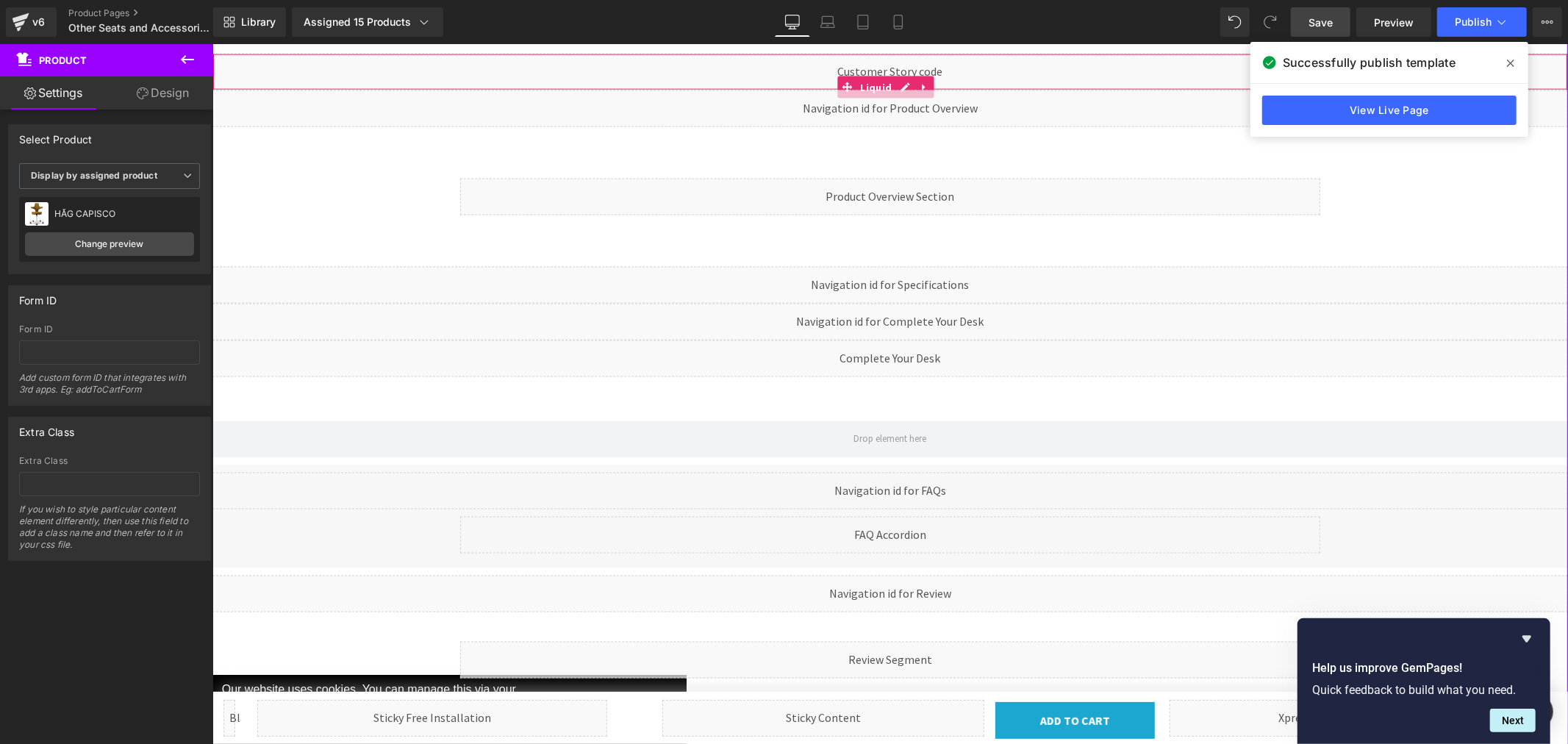
click at [211, 43] on div "Liquid" at bounding box center [211, 43] width 0 height 0
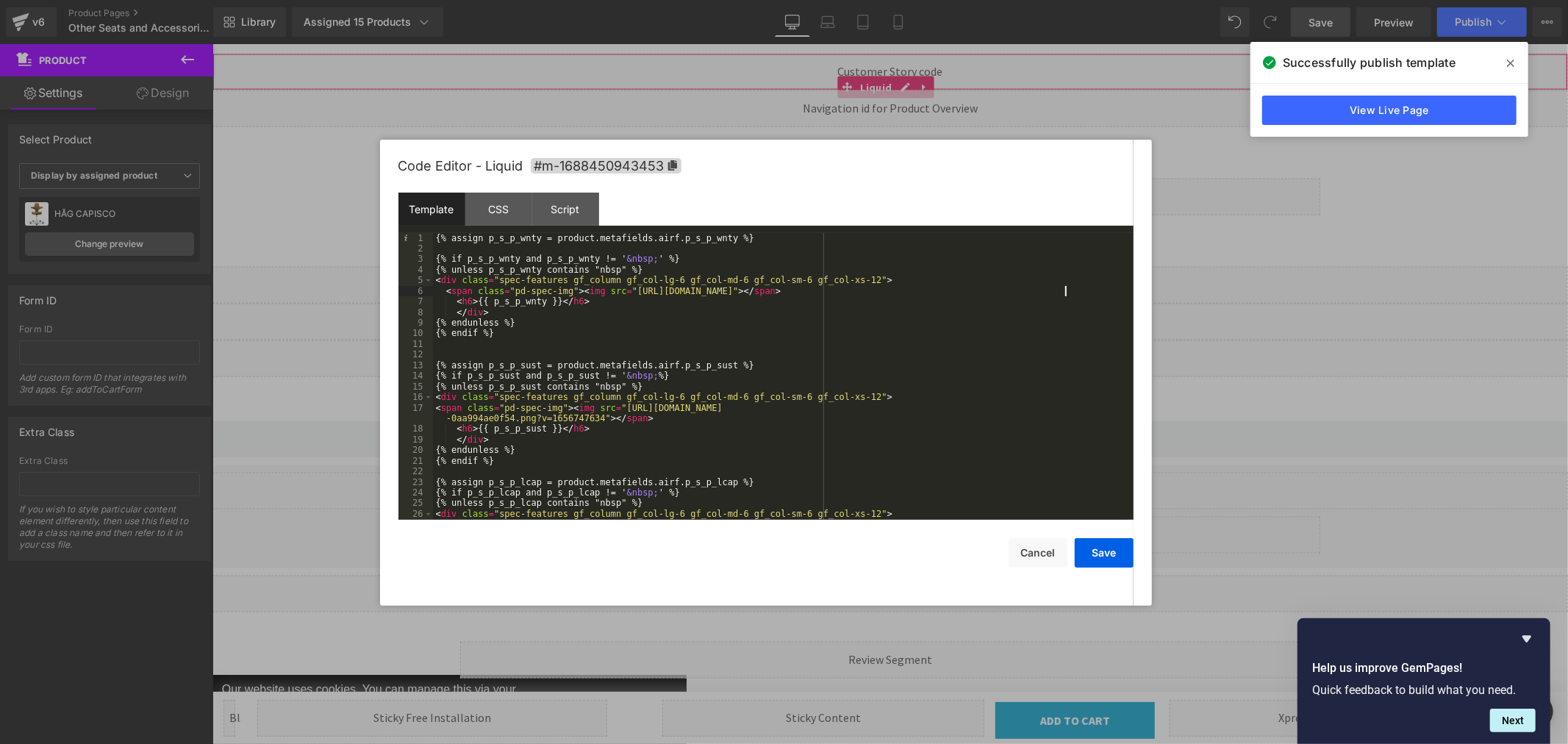
click at [1065, 289] on div "{% assign p_s_p_wnty = product.metafields.airf.p_s_p_wnty %} {% if p_s_p_wnty a…" at bounding box center [780, 387] width 695 height 308
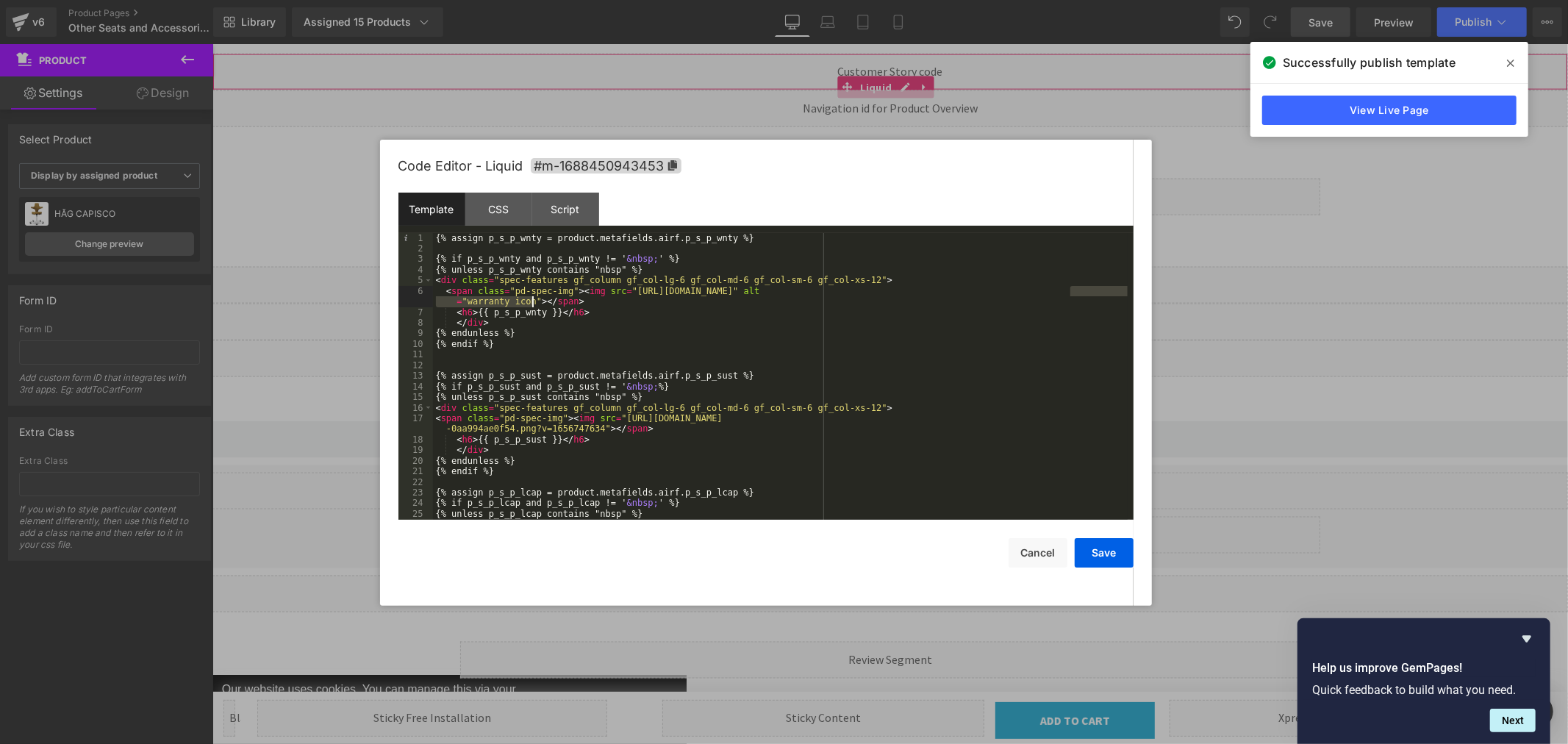
drag, startPoint x: 1069, startPoint y: 291, endPoint x: 531, endPoint y: 297, distance: 538.0
click at [531, 297] on div "{% assign p_s_p_wnty = product.metafields.airf.p_s_p_wnty %} {% if p_s_p_wnty a…" at bounding box center [780, 387] width 695 height 308
click at [594, 427] on div "{% assign p_s_p_wnty = product.metafields.airf.p_s_p_wnty %} {% if p_s_p_wnty a…" at bounding box center [780, 387] width 695 height 308
click at [661, 427] on div "{% assign p_s_p_wnty = product.metafields.airf.p_s_p_wnty %} {% if p_s_p_wnty a…" at bounding box center [780, 387] width 695 height 308
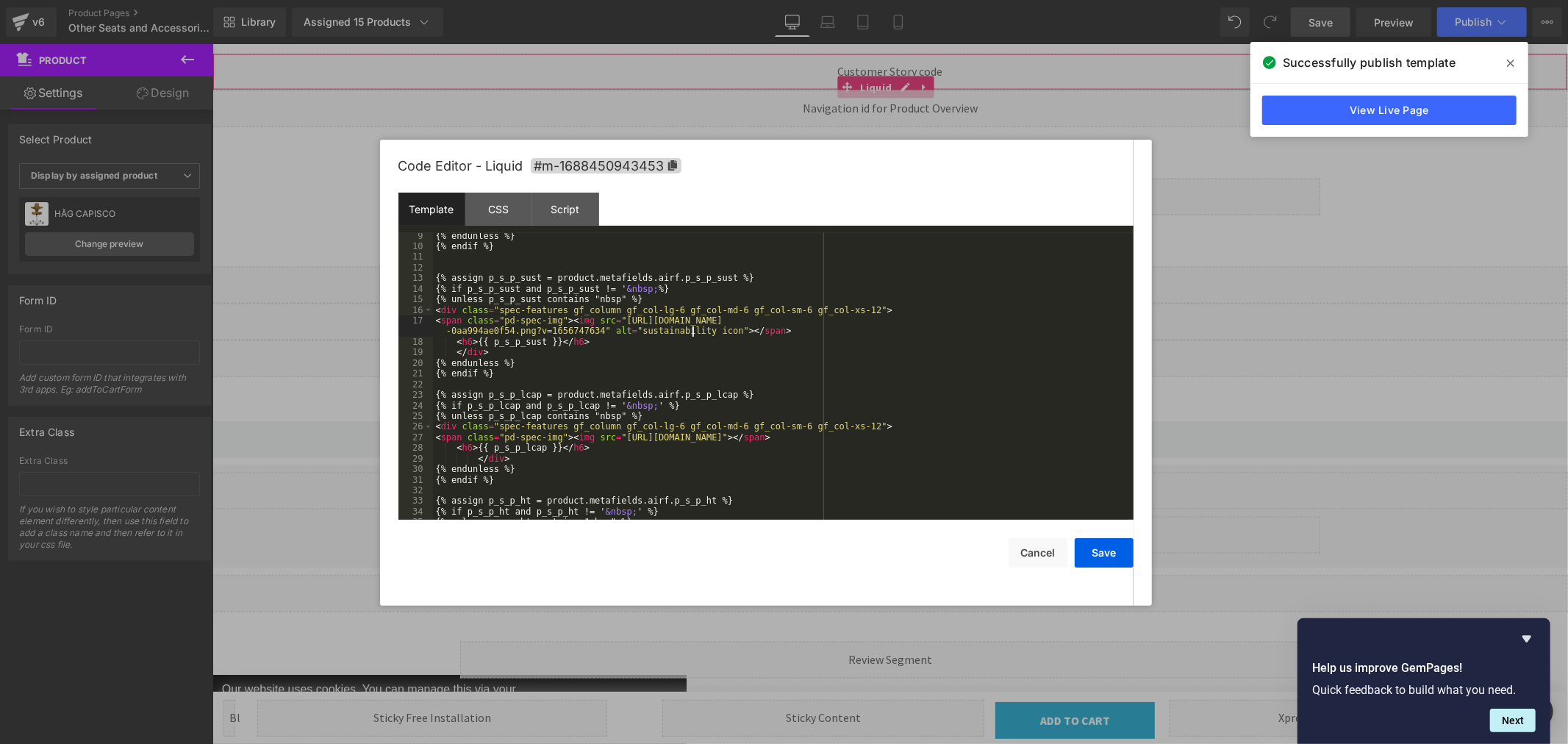
scroll to position [98, 0]
click at [1008, 437] on div "{% endunless %} {% endif %} {% assign p_s_p_sust = product.metafields.airf.p_s_…" at bounding box center [780, 384] width 695 height 308
drag, startPoint x: 1038, startPoint y: 438, endPoint x: 1102, endPoint y: 440, distance: 64.0
click at [1102, 440] on div "{% endunless %} {% endif %} {% assign p_s_p_sust = product.metafields.airf.p_s_…" at bounding box center [780, 384] width 695 height 308
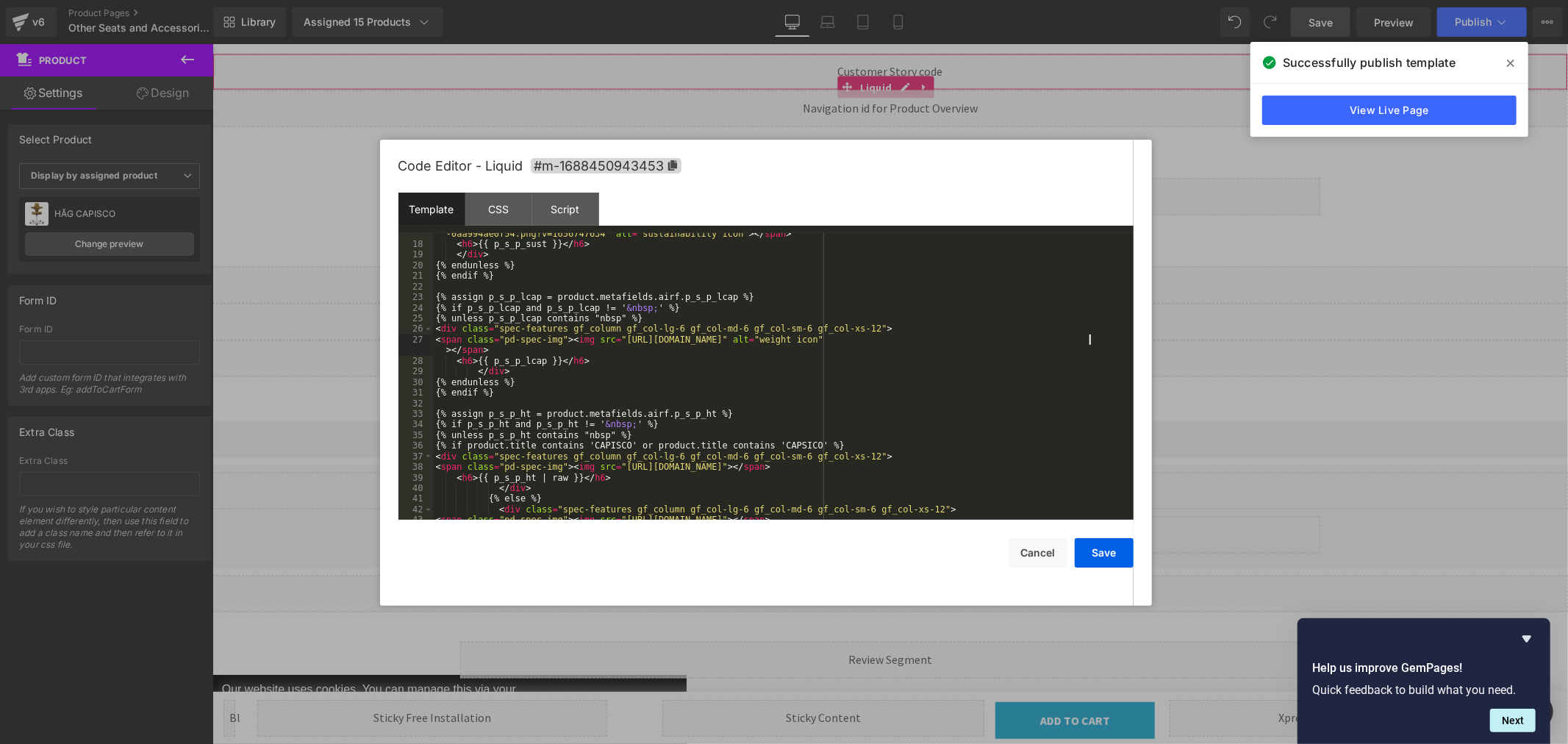
scroll to position [244, 0]
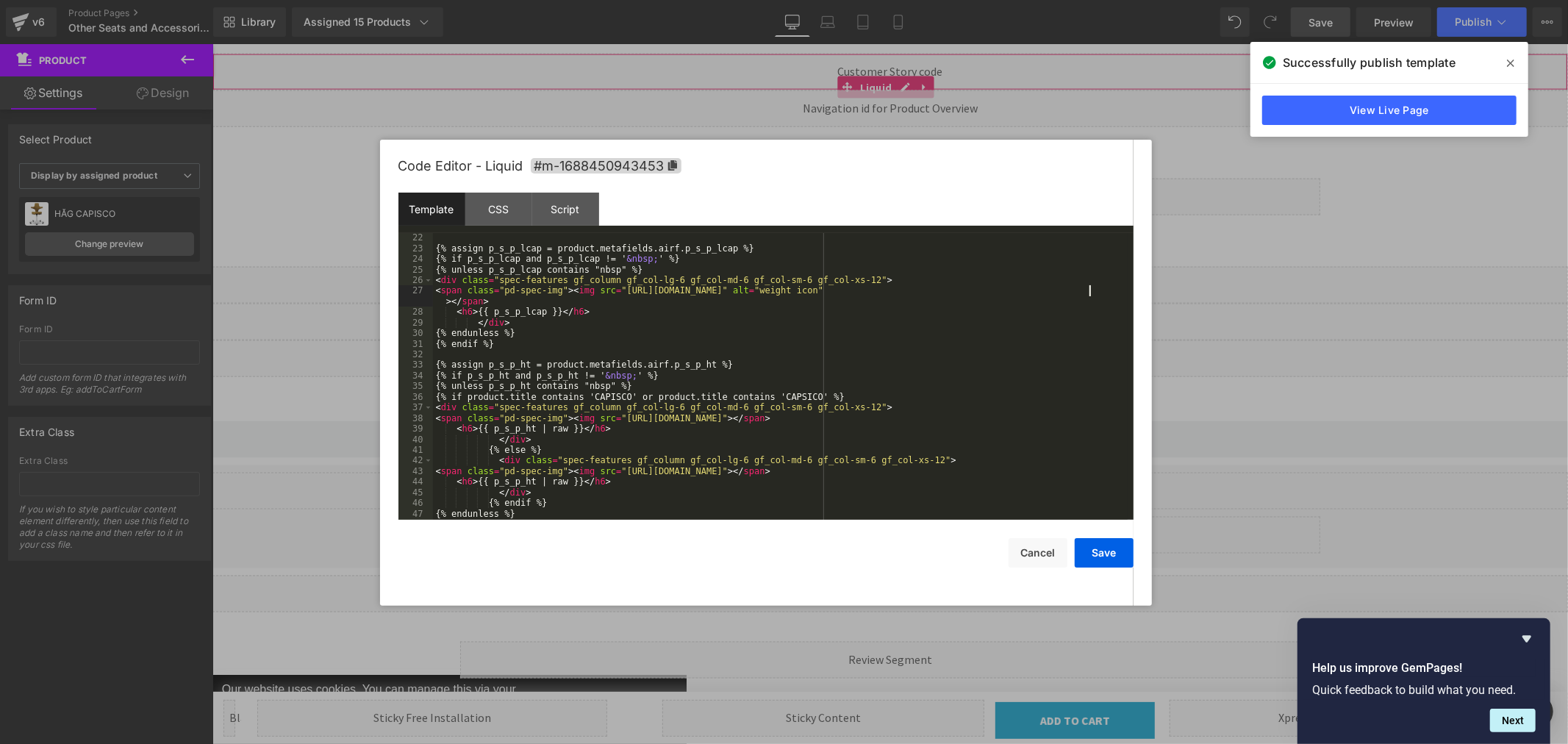
click at [1039, 418] on div "{% assign p_s_p_lcap = product.metafields.airf.p_s_p_lcap %} {% if p_s_p_lcap a…" at bounding box center [780, 386] width 695 height 308
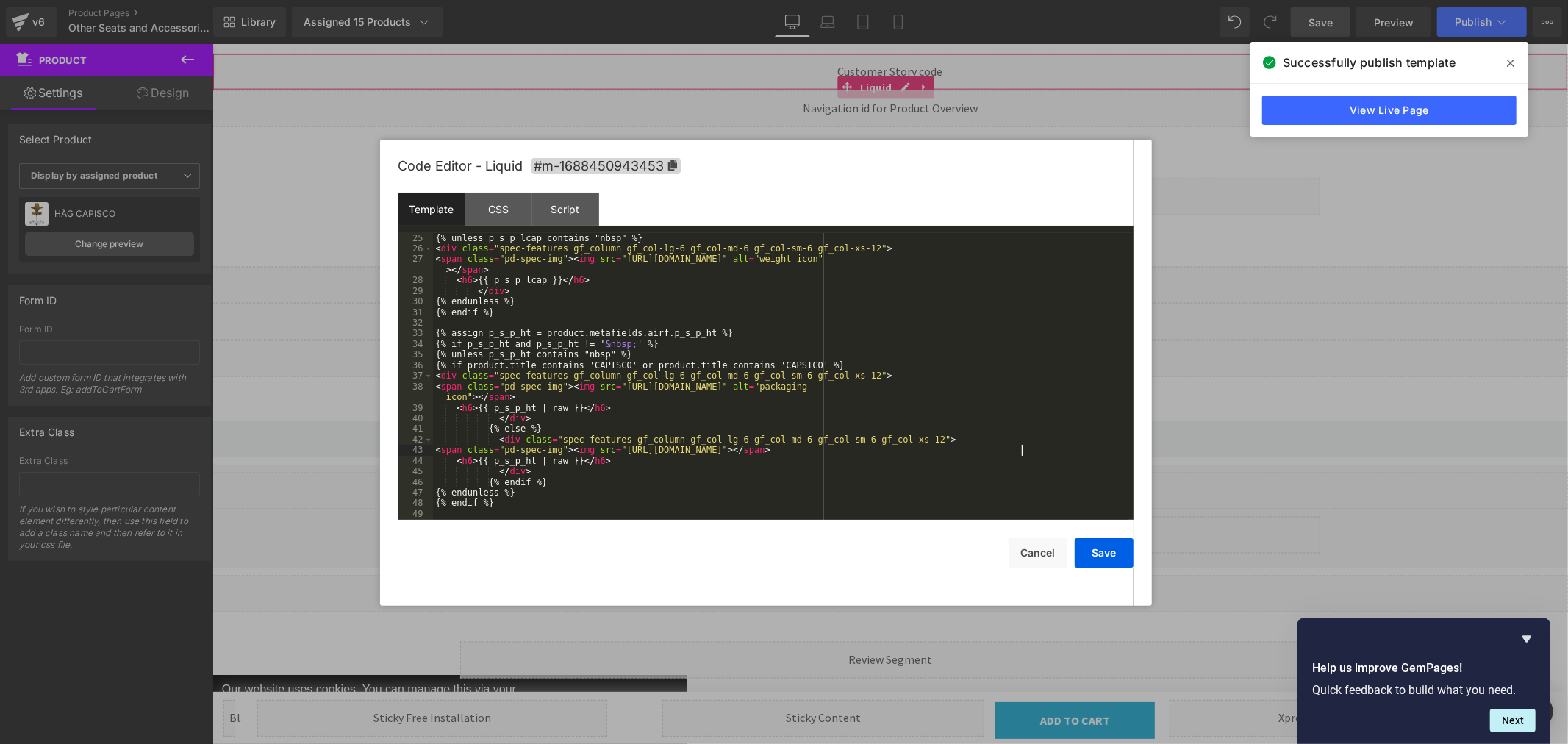
click at [1024, 450] on div "{% unless p_s_p_lcap contains "nbsp" %} < div class = "spec-features gf_column …" at bounding box center [780, 387] width 695 height 308
click at [1027, 448] on div "{% unless p_s_p_lcap contains "nbsp" %} < div class = "spec-features gf_column …" at bounding box center [780, 387] width 695 height 308
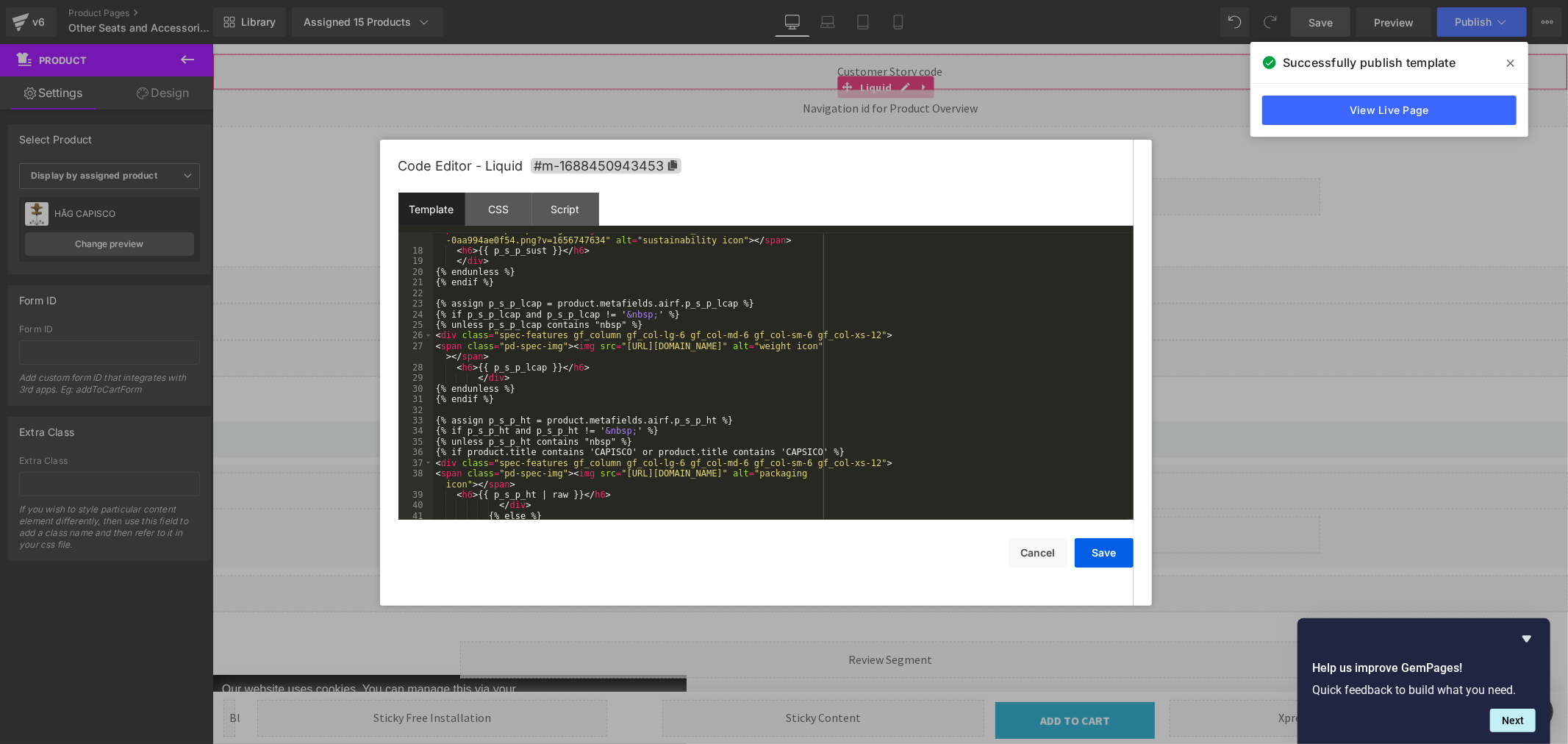
scroll to position [140, 0]
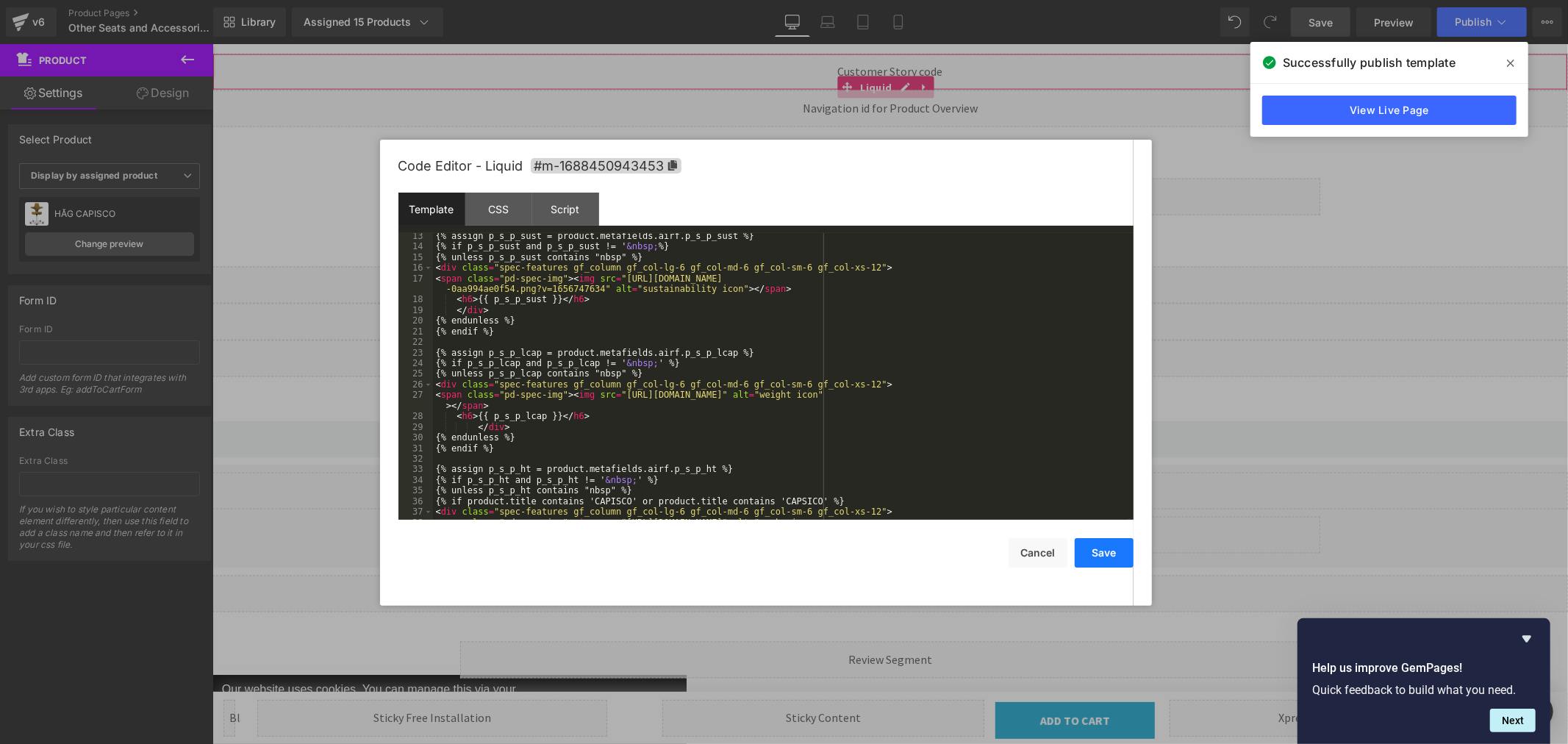
click at [1096, 554] on button "Save" at bounding box center [1103, 553] width 59 height 30
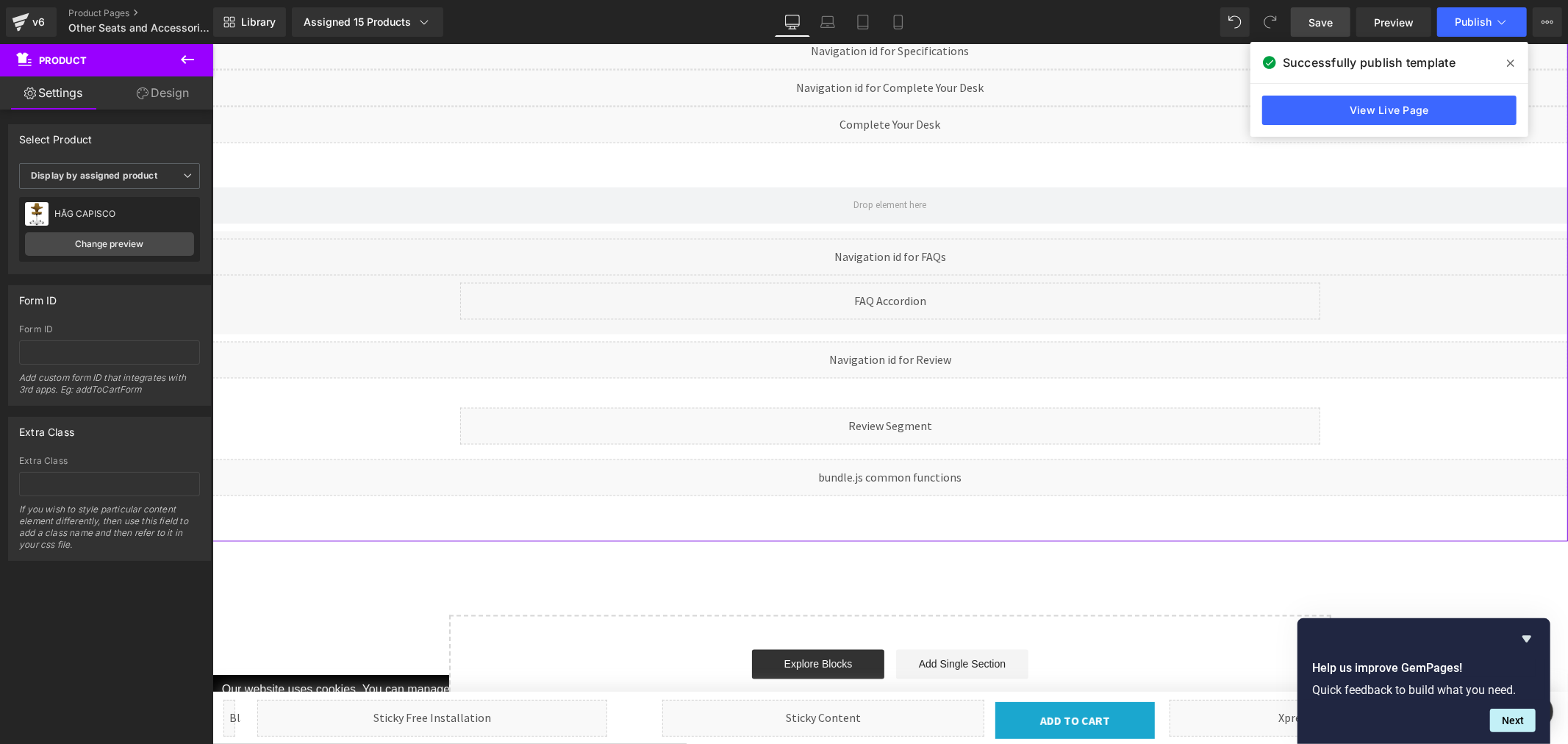
scroll to position [1998, 0]
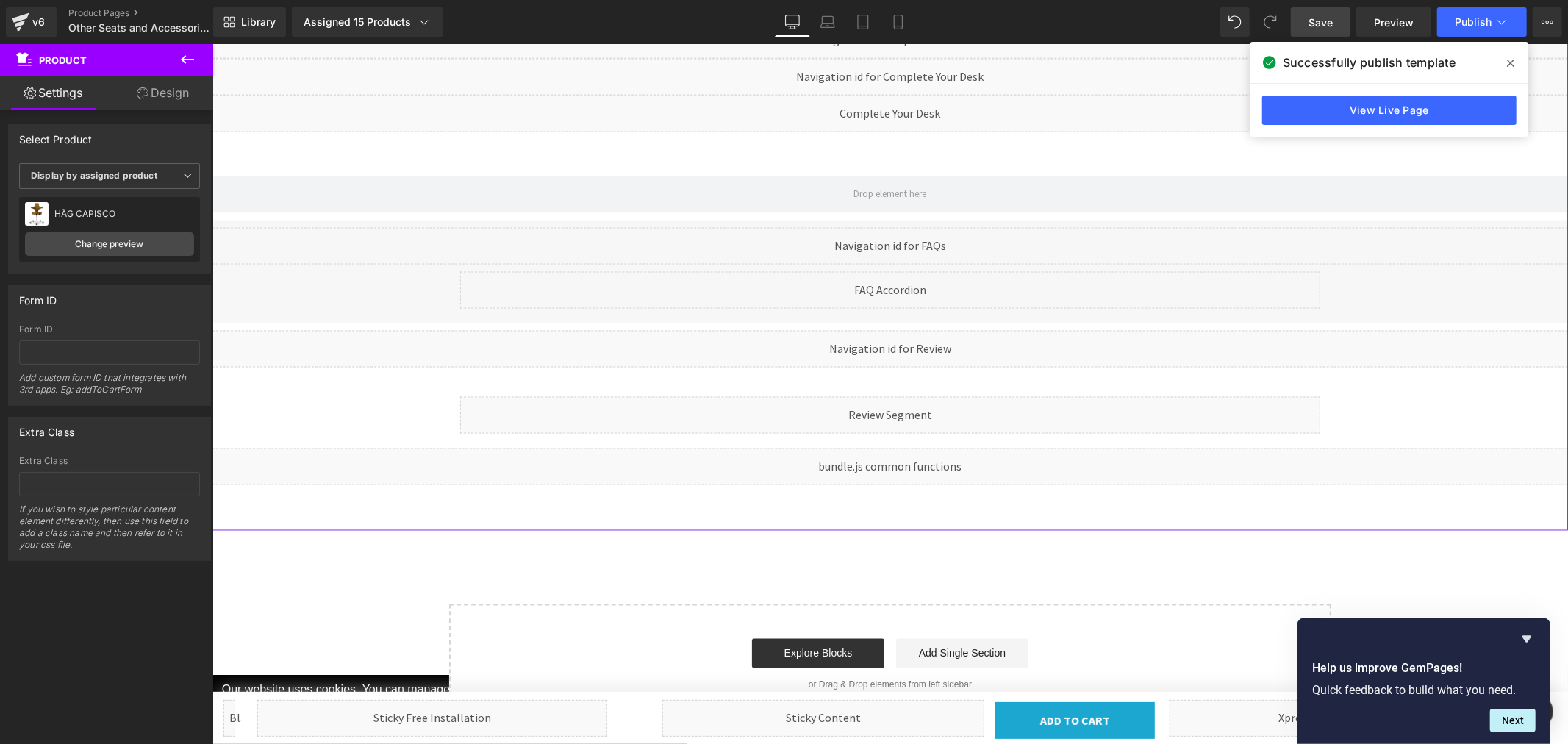
click at [211, 43] on div "Liquid" at bounding box center [211, 43] width 0 height 0
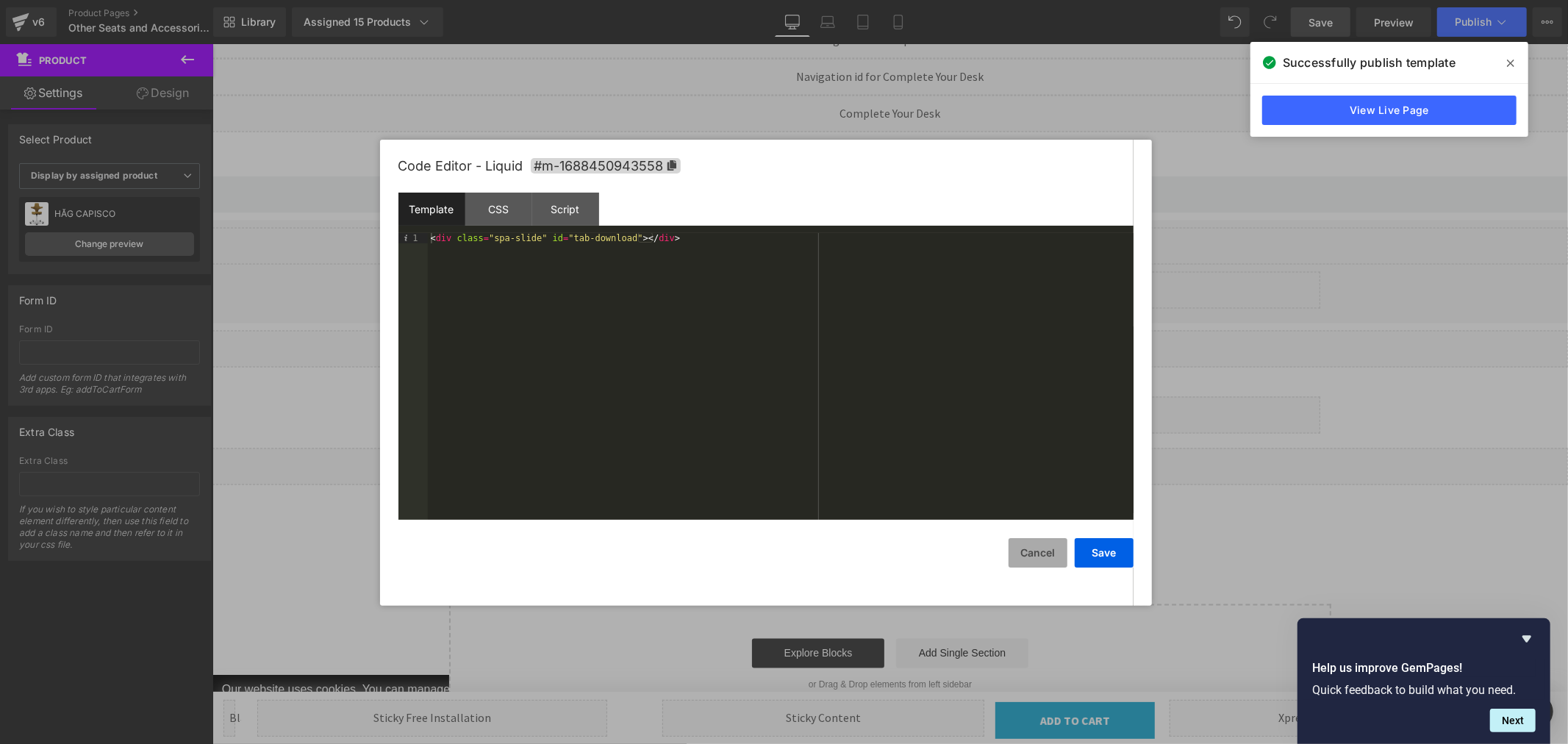
click at [1020, 550] on button "Cancel" at bounding box center [1038, 553] width 59 height 30
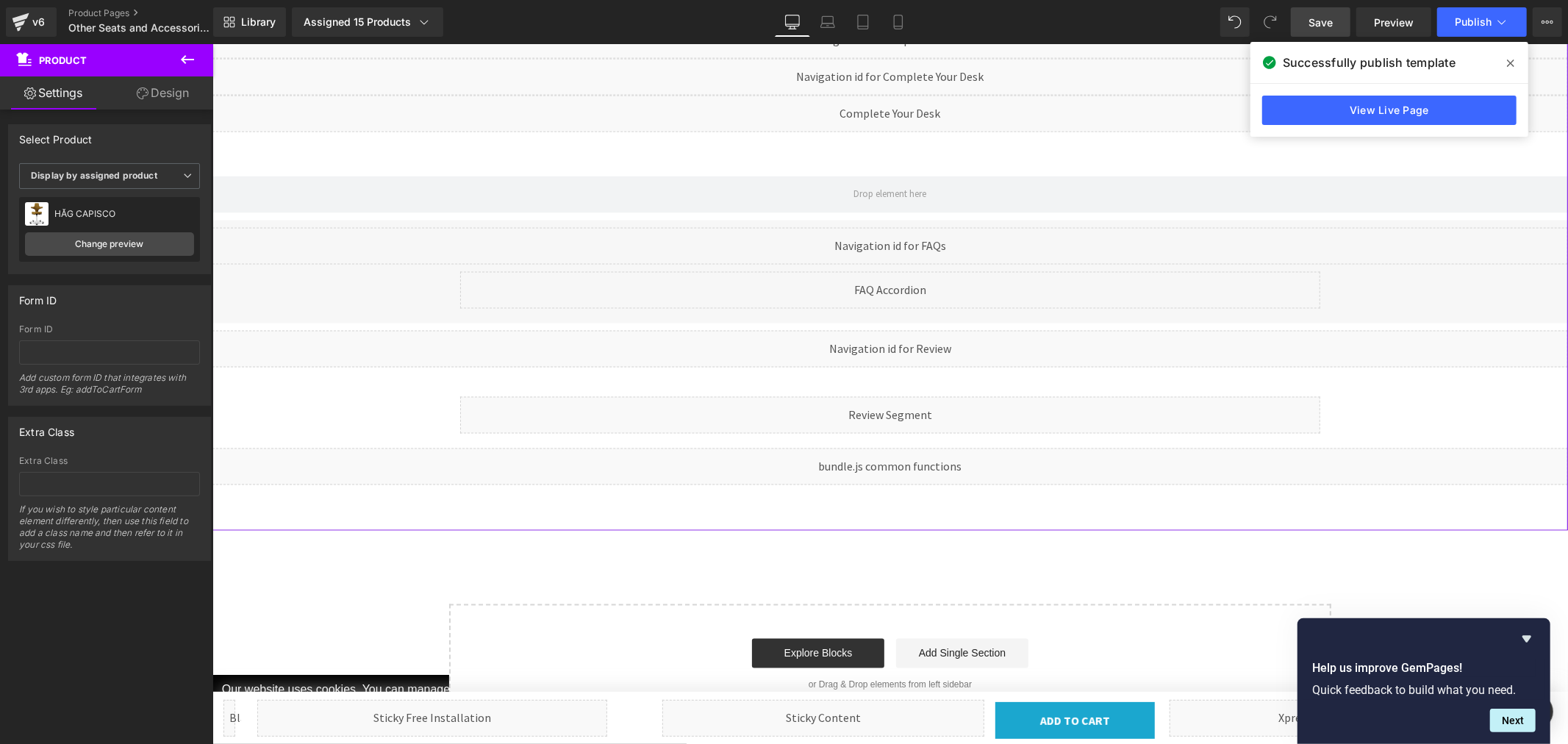
click at [211, 43] on div "Liquid" at bounding box center [211, 43] width 0 height 0
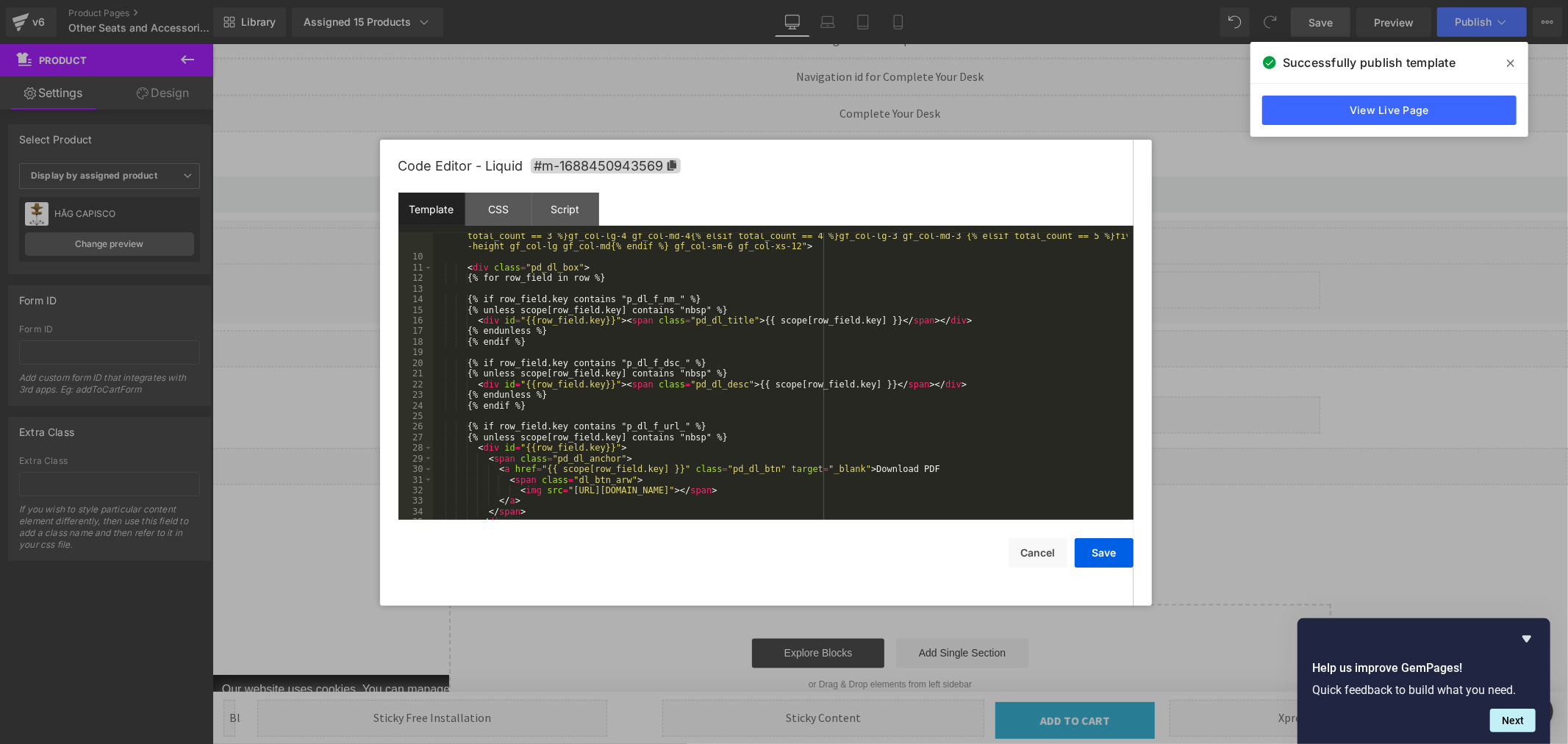
scroll to position [147, 0]
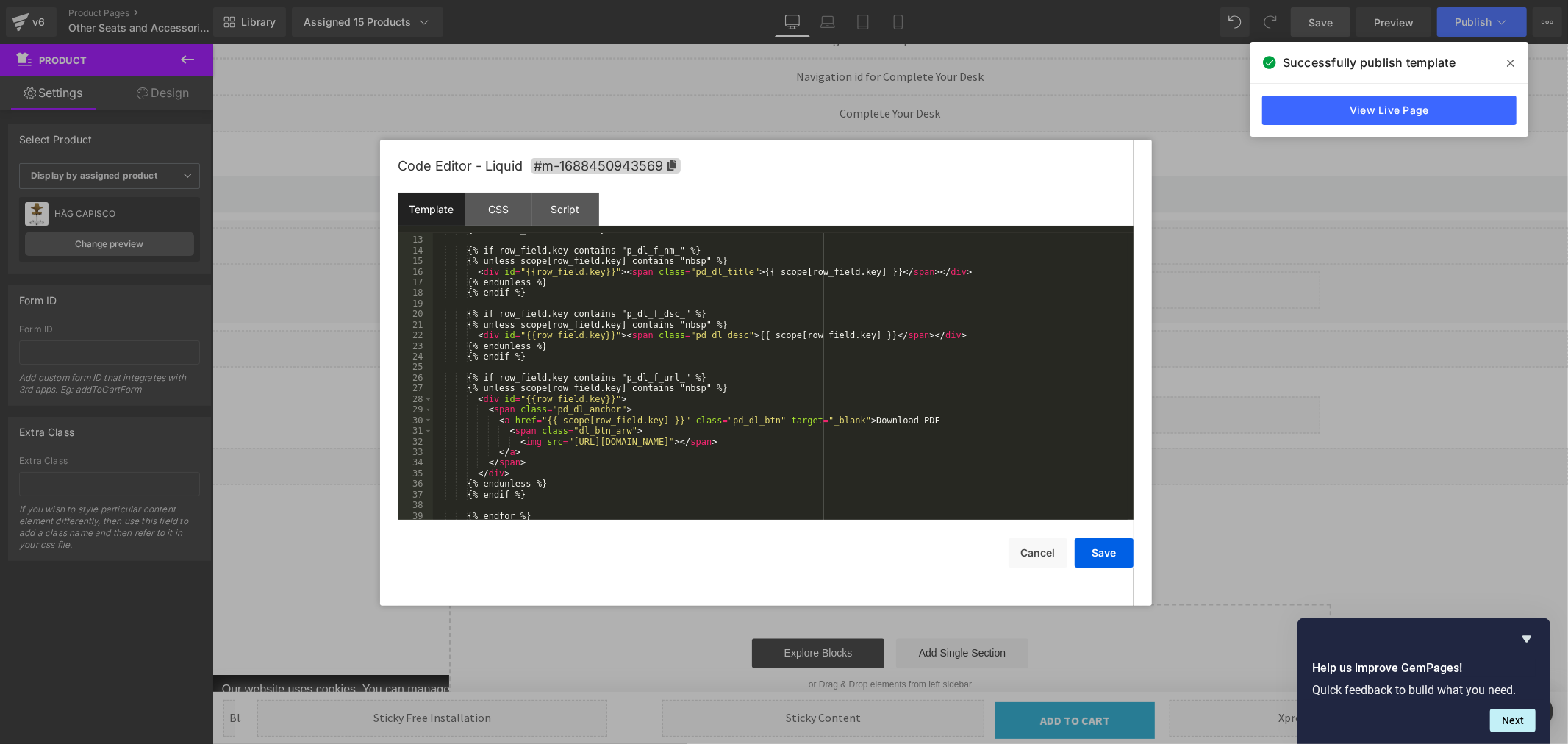
click at [953, 440] on div "{% for row_field in row %} {% if row_field.key contains "p_dl_f_nm_" %} {% unle…" at bounding box center [780, 378] width 695 height 308
click at [1013, 443] on div "{% for row_field in row %} {% if row_field.key contains "p_dl_f_nm_" %} {% unle…" at bounding box center [780, 378] width 695 height 308
drag, startPoint x: 958, startPoint y: 442, endPoint x: 1052, endPoint y: 442, distance: 94.0
click at [1052, 442] on div "{% for row_field in row %} {% if row_field.key contains "p_dl_f_nm_" %} {% unle…" at bounding box center [780, 378] width 695 height 308
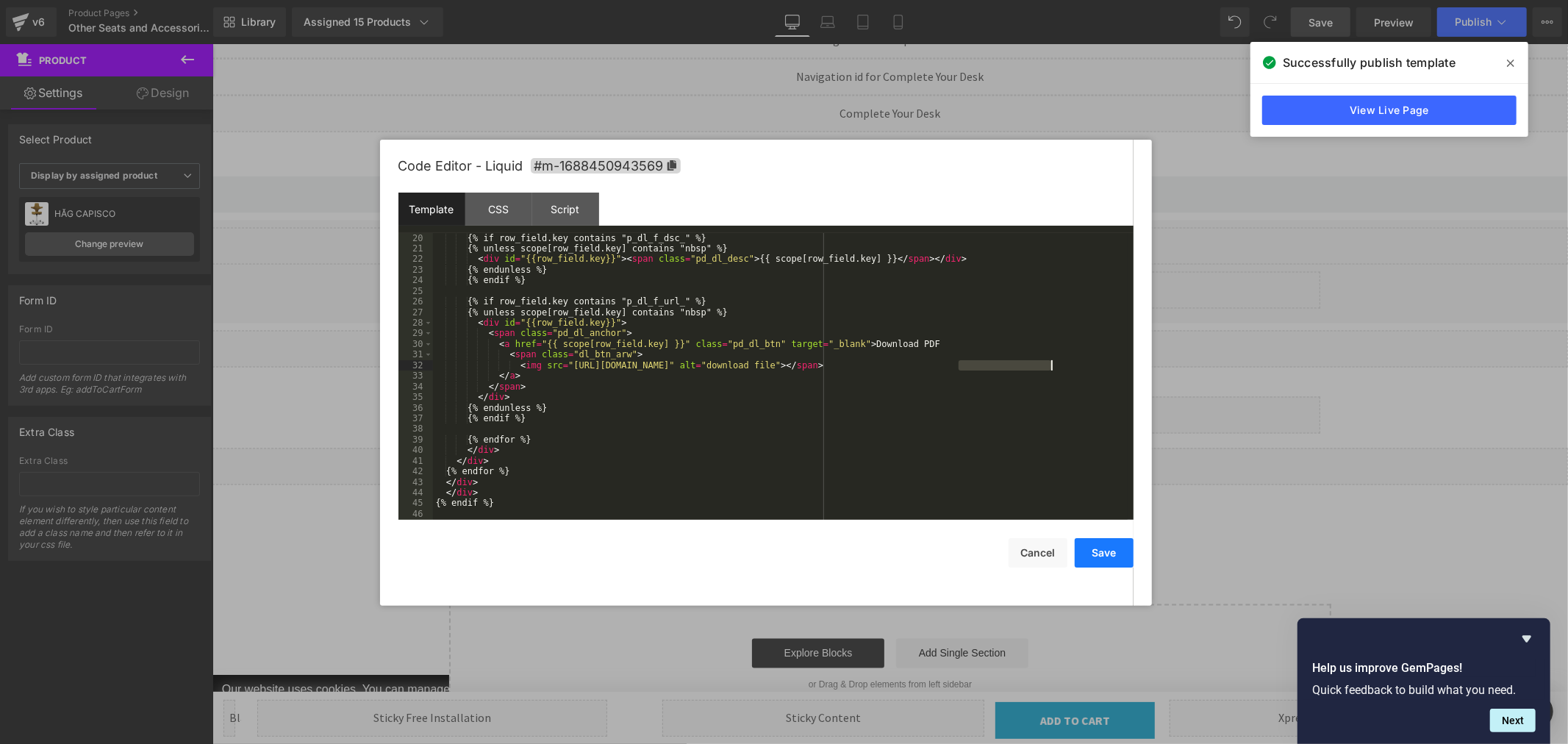
click at [1102, 553] on button "Save" at bounding box center [1103, 553] width 59 height 30
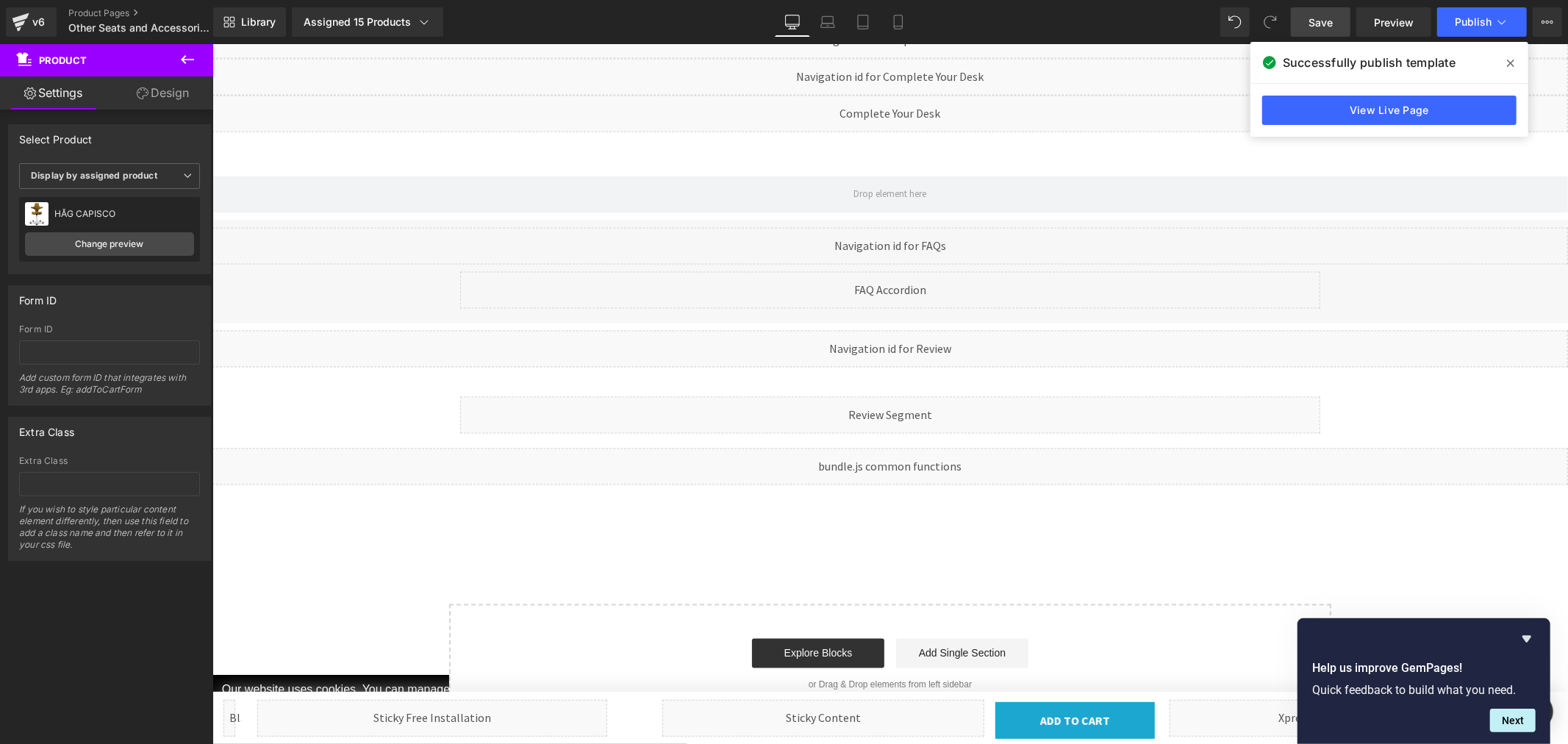
click at [1508, 61] on icon at bounding box center [1511, 62] width 7 height 12
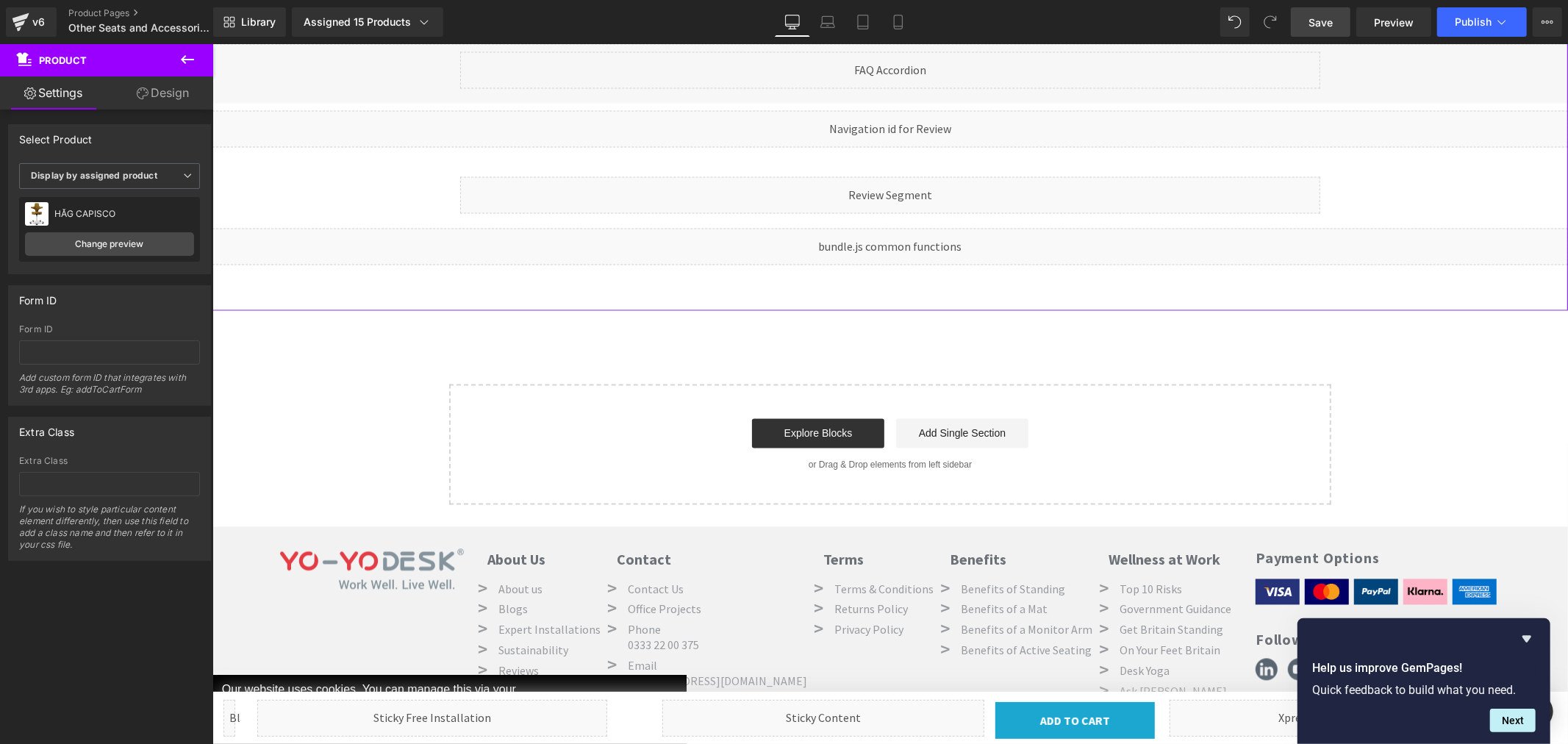
scroll to position [2243, 0]
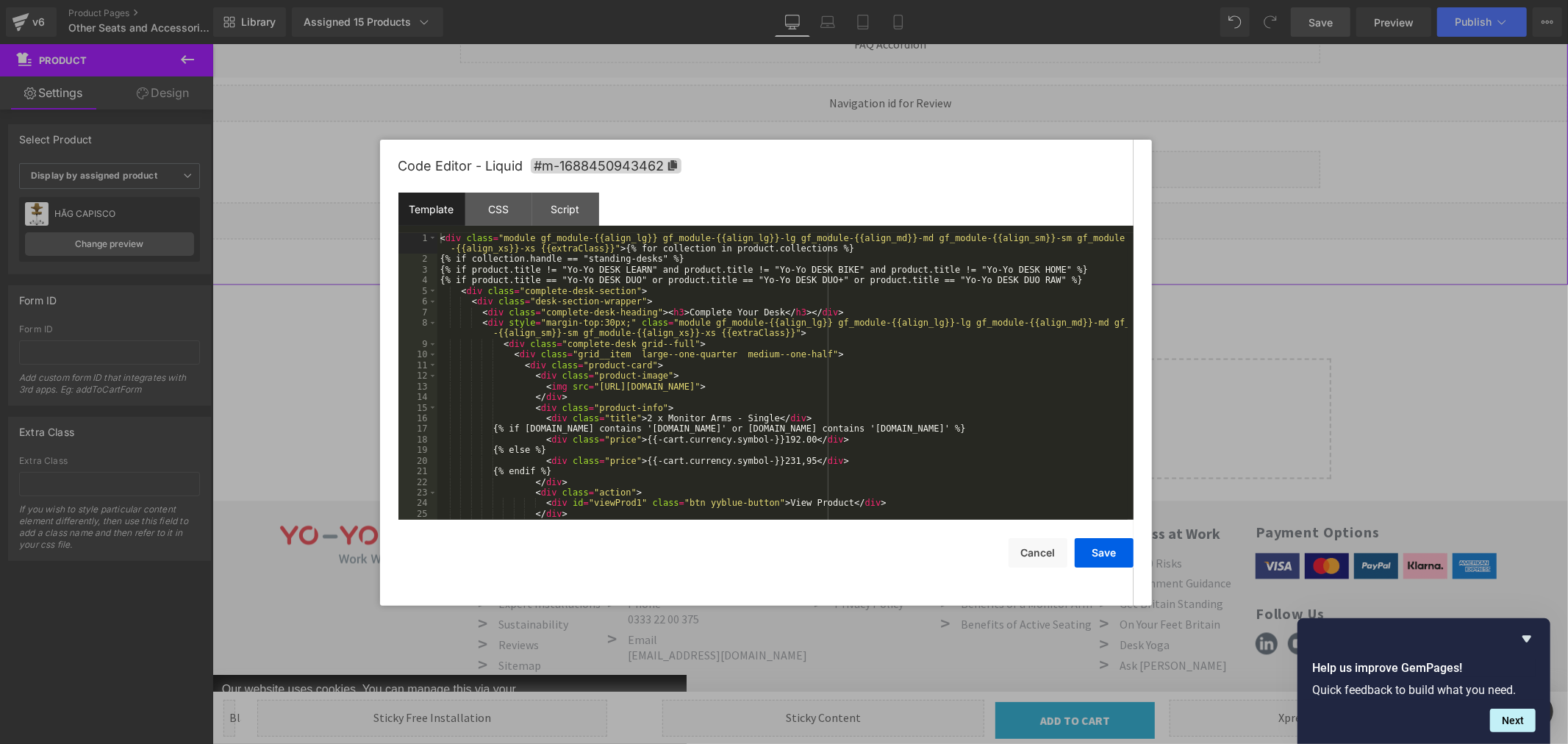
click at [996, 386] on div "< div class = "module gf_module-{{align_lg}} gf_module-{{align_lg}}-lg gf_modul…" at bounding box center [783, 392] width 690 height 318
drag, startPoint x: 1001, startPoint y: 382, endPoint x: 1055, endPoint y: 382, distance: 54.0
click at [1055, 382] on div "< div class = "module gf_module-{{align_lg}} gf_module-{{align_lg}}-lg gf_modul…" at bounding box center [783, 392] width 690 height 318
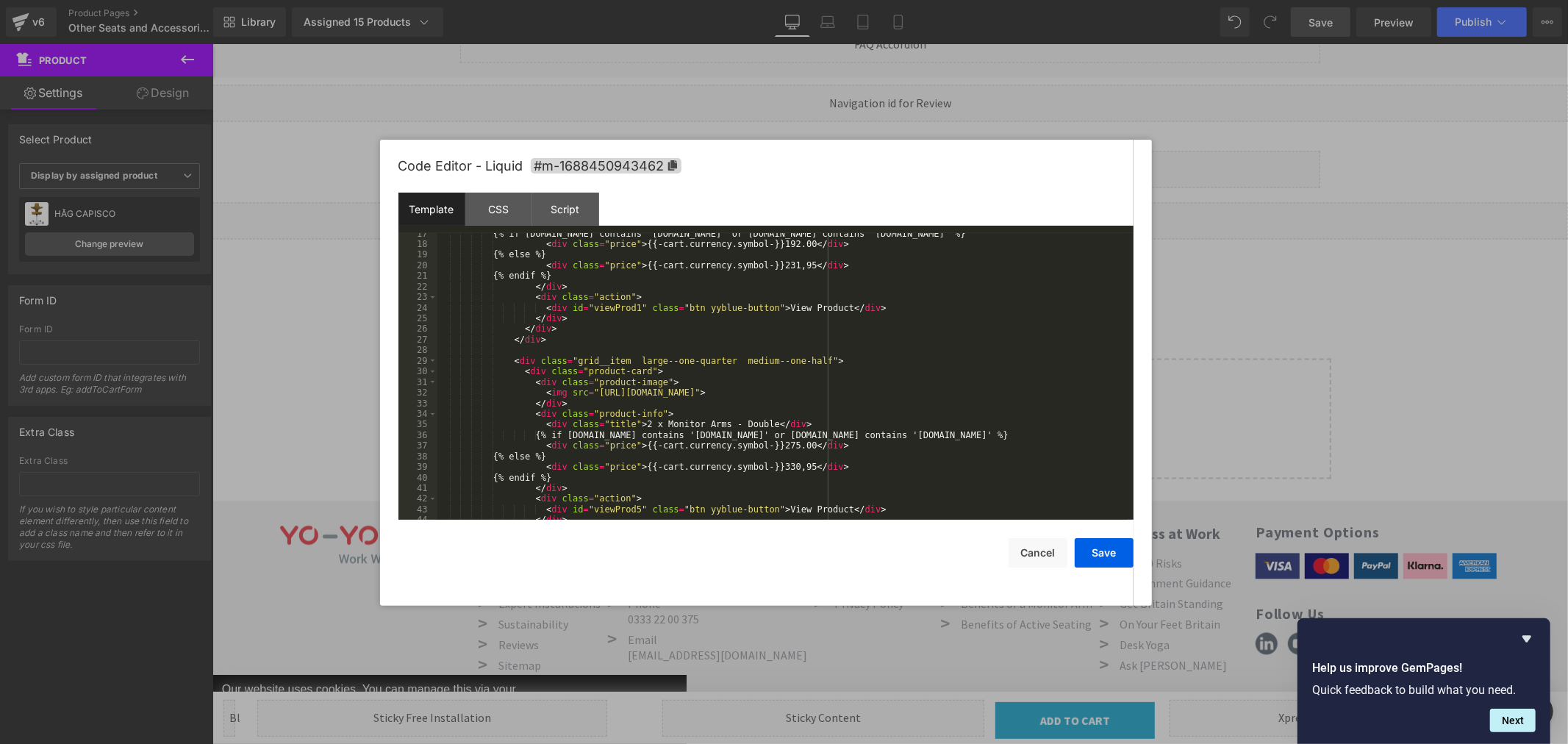
scroll to position [244, 0]
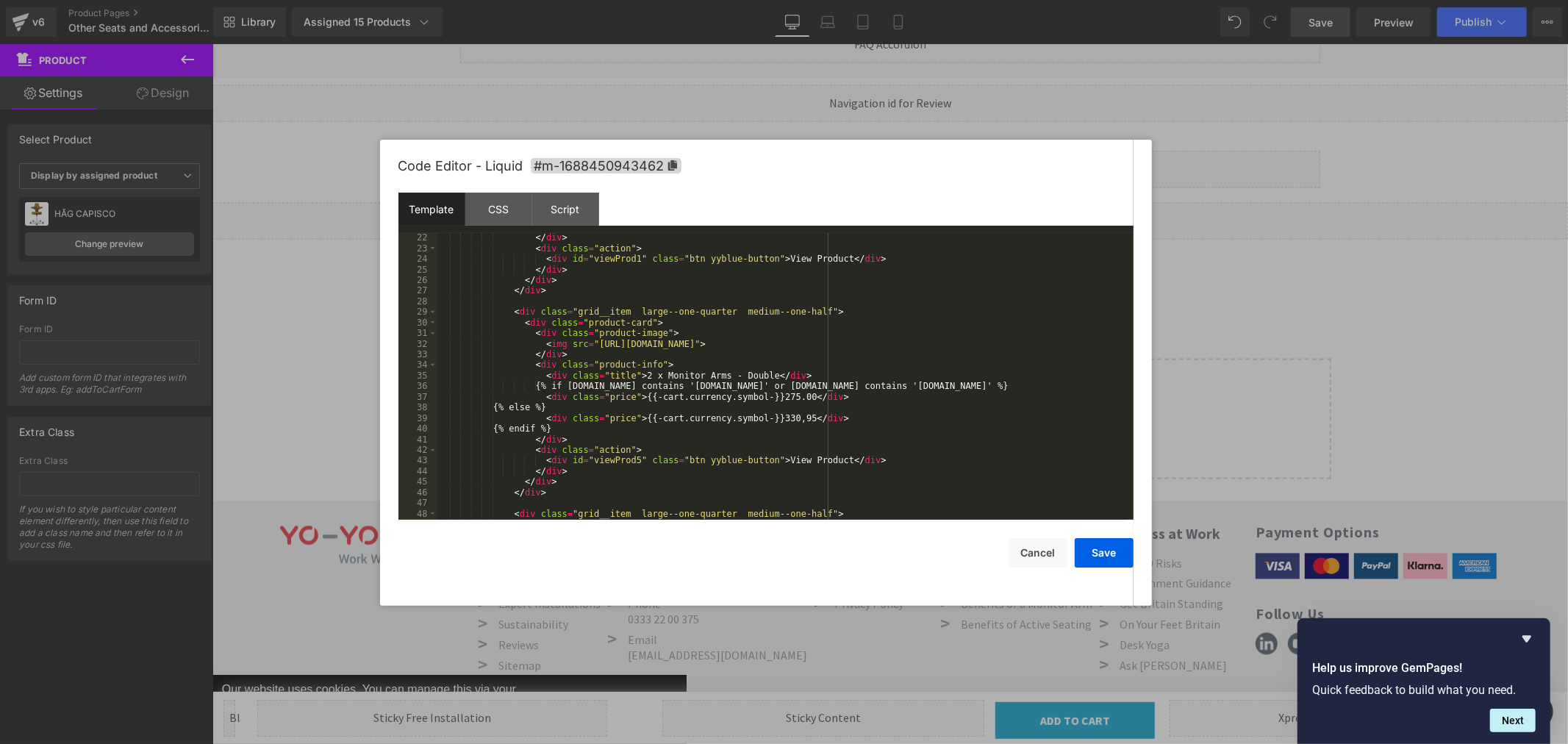
click at [992, 343] on div "</ div > < div class = "action" > < div id = "viewProd1" class = "btn yyblue-bu…" at bounding box center [783, 386] width 690 height 308
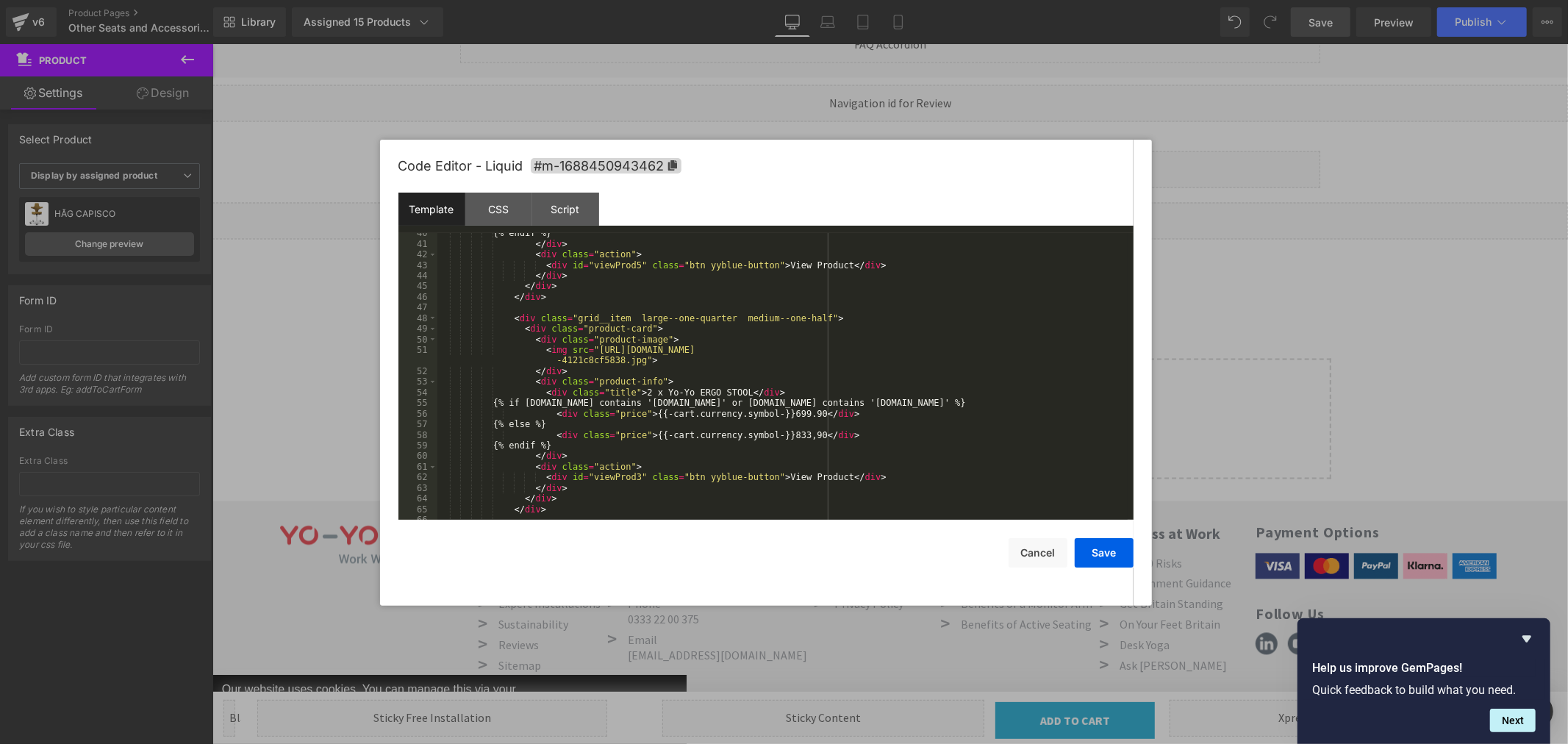
scroll to position [440, 0]
click at [633, 361] on div "{% endif %} </ div > < div class = "action" > < div id = "viewProd5" class = "b…" at bounding box center [783, 381] width 690 height 308
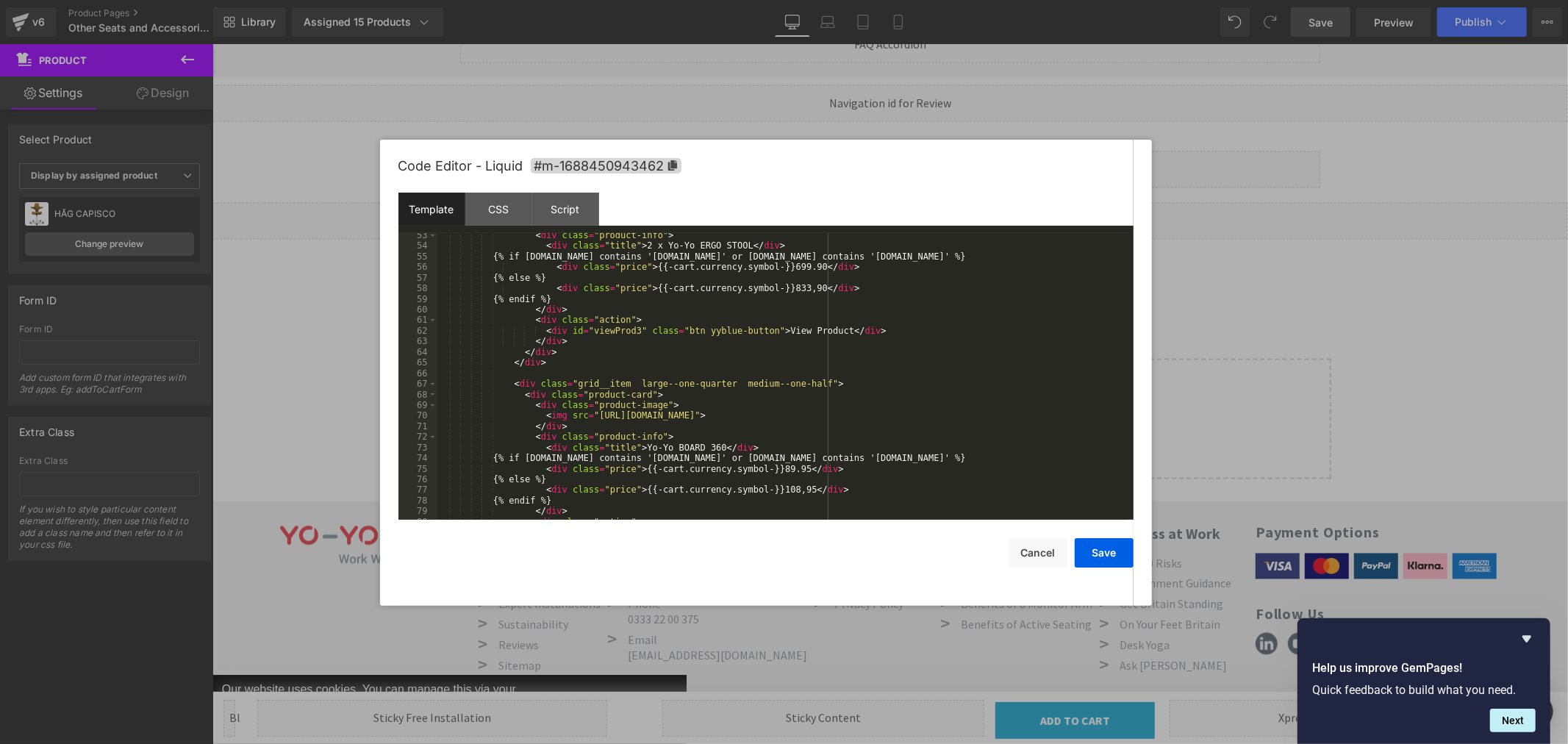
scroll to position [636, 0]
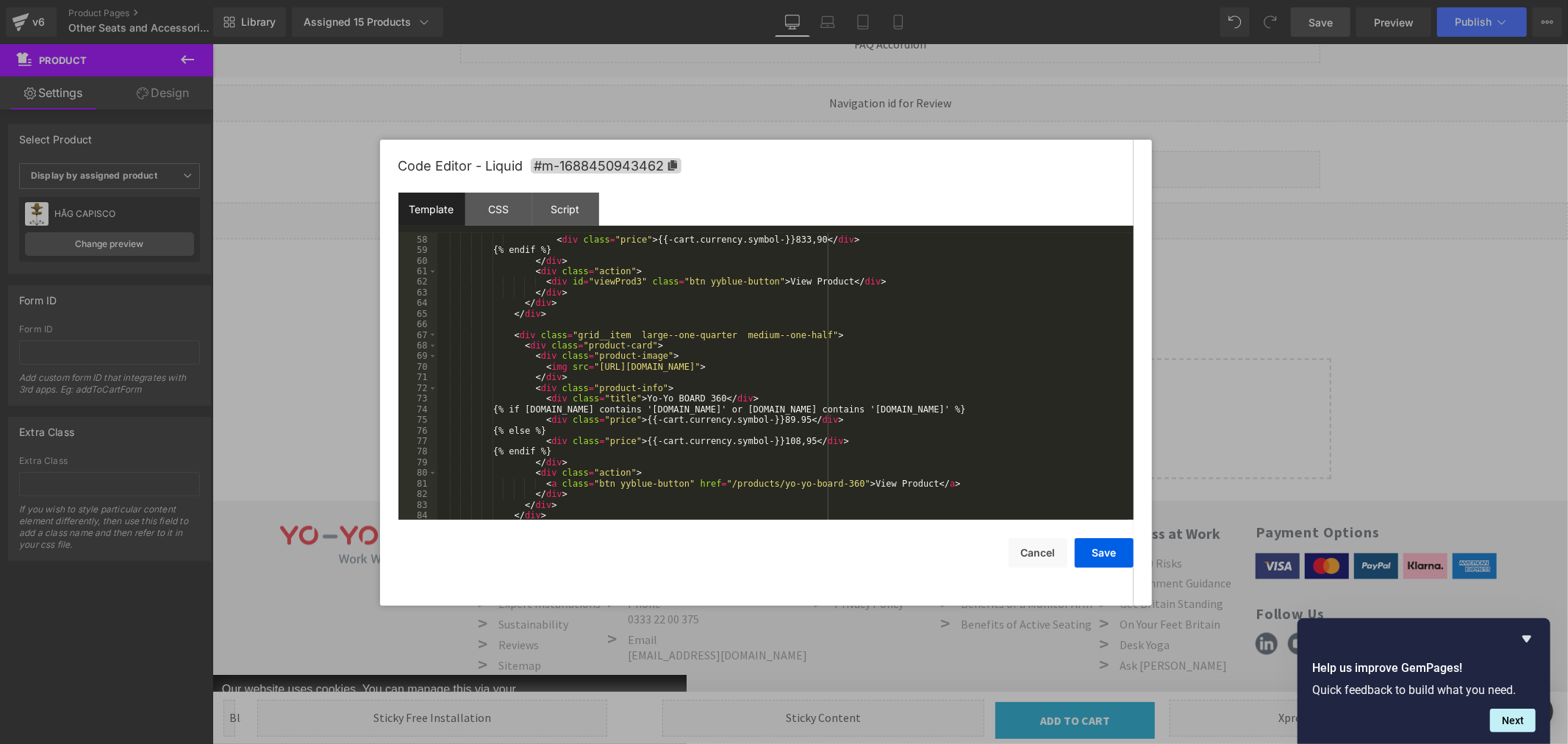
click at [991, 368] on div "{% else %} < div class = "price" > {{-cart.currency.symbol-}}833,90 </ div > {%…" at bounding box center [783, 377] width 690 height 308
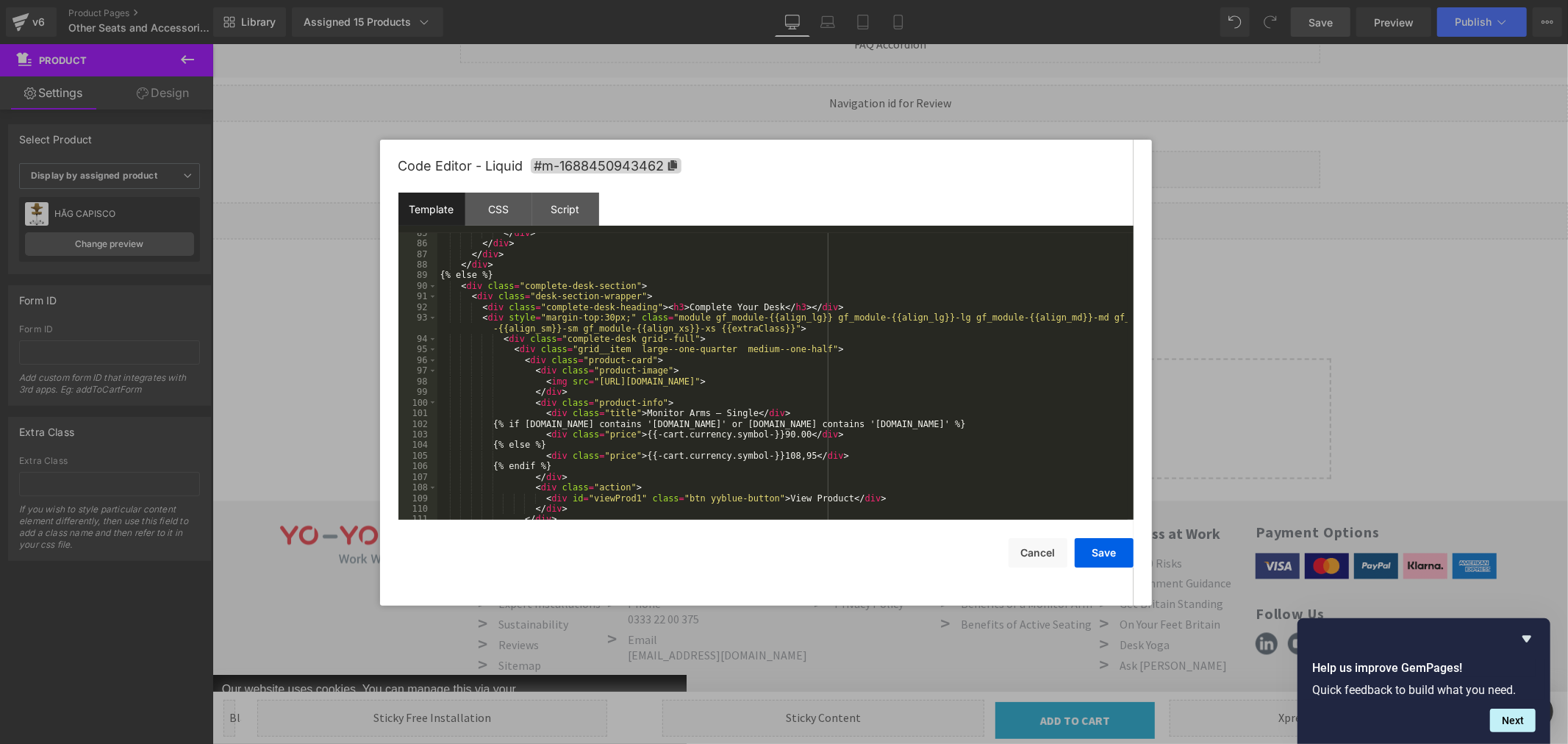
scroll to position [978, 0]
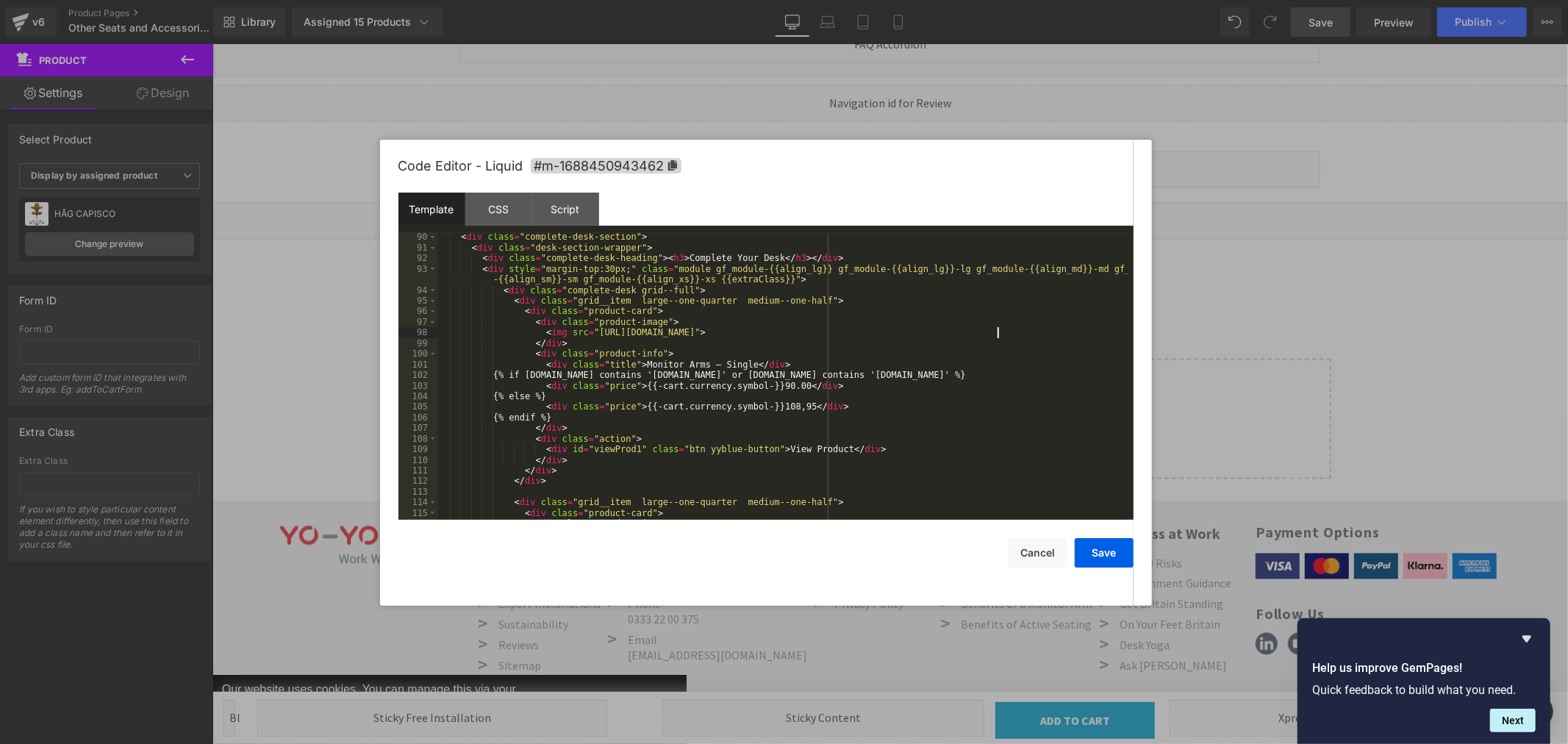
click at [996, 332] on div "< div class = "complete-desk-section" > < div class = "desk-section-wrapper" > …" at bounding box center [783, 385] width 690 height 308
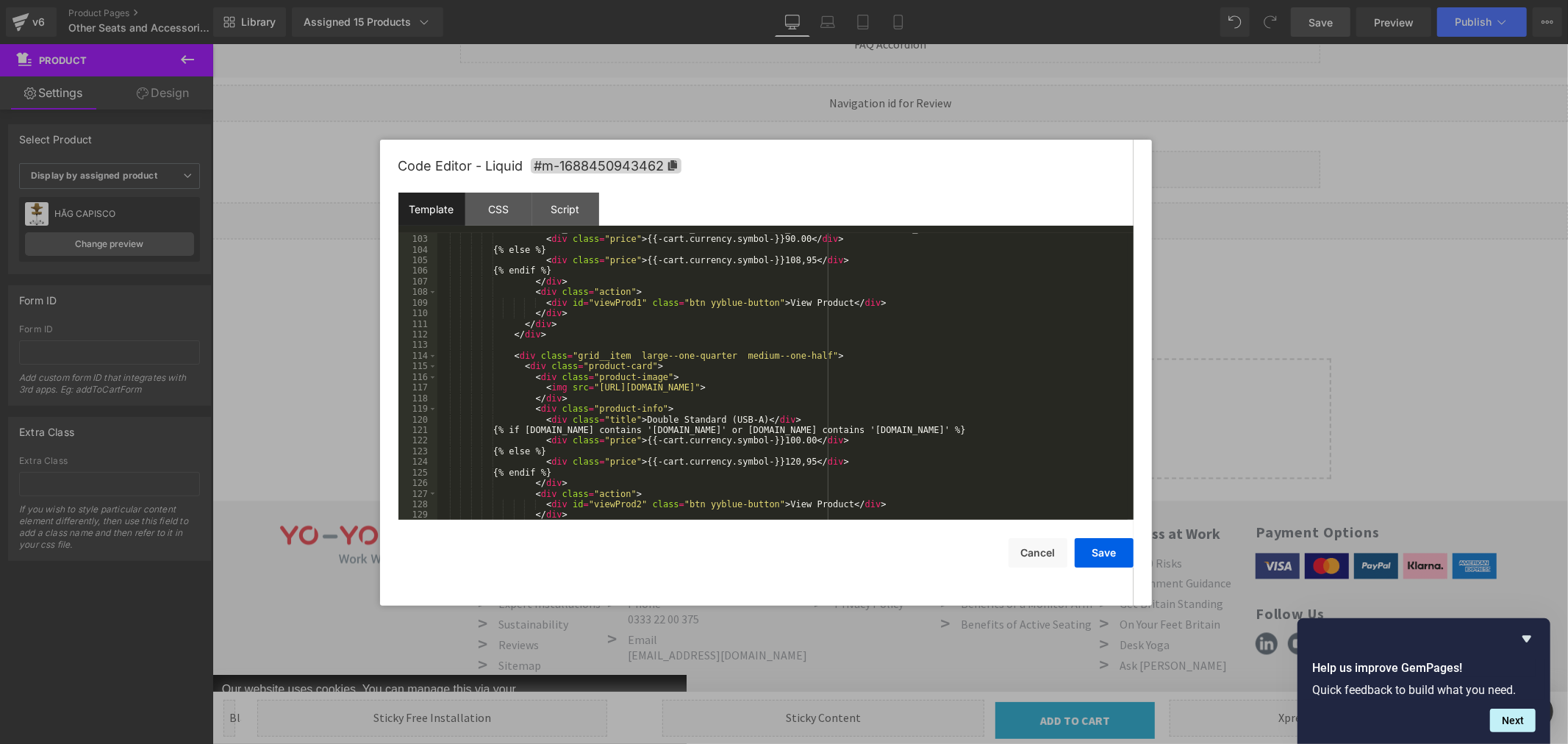
scroll to position [1125, 0]
click at [978, 388] on div "{% if [DOMAIN_NAME] contains '[DOMAIN_NAME]' or [DOMAIN_NAME] contains '[DOMAIN…" at bounding box center [783, 377] width 690 height 308
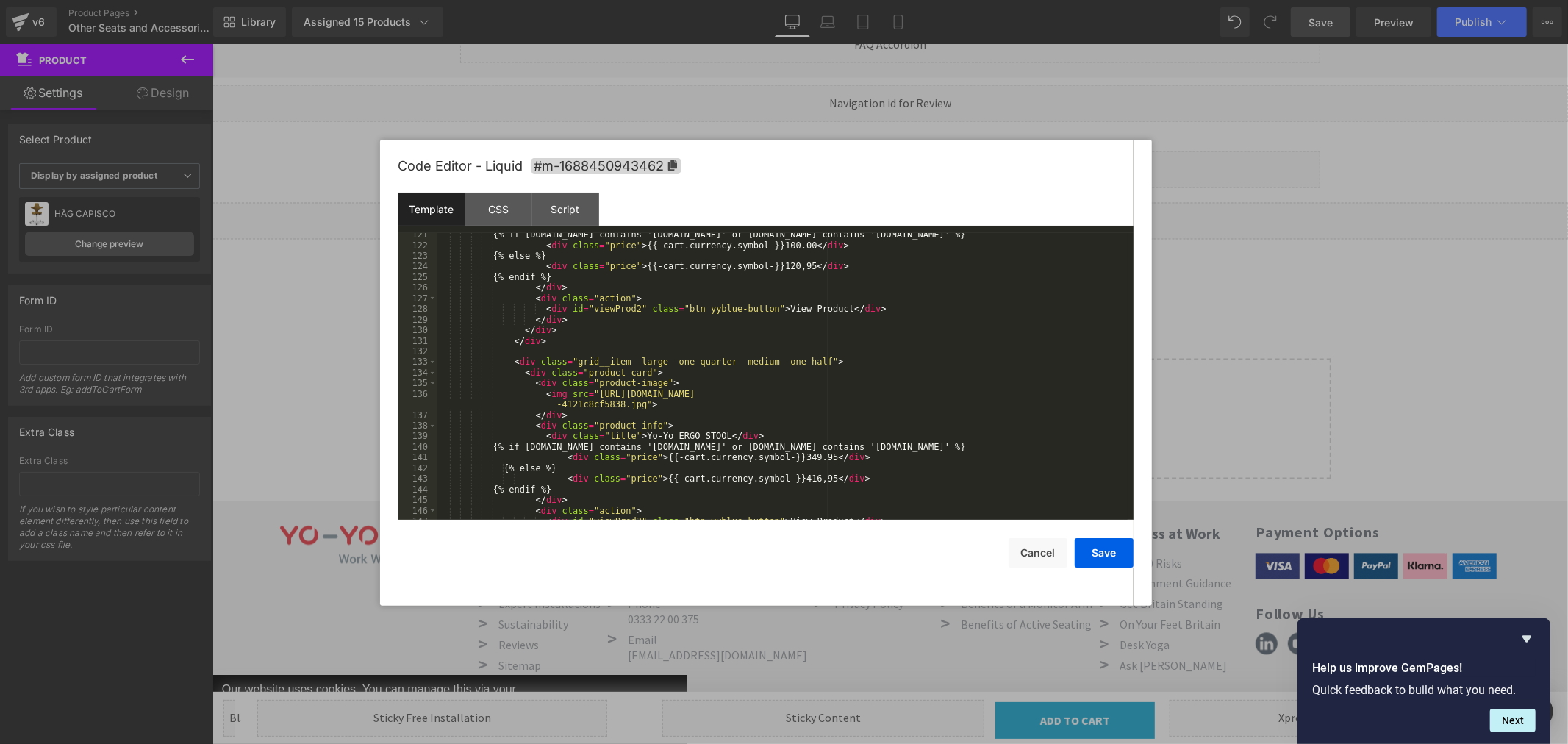
scroll to position [1370, 0]
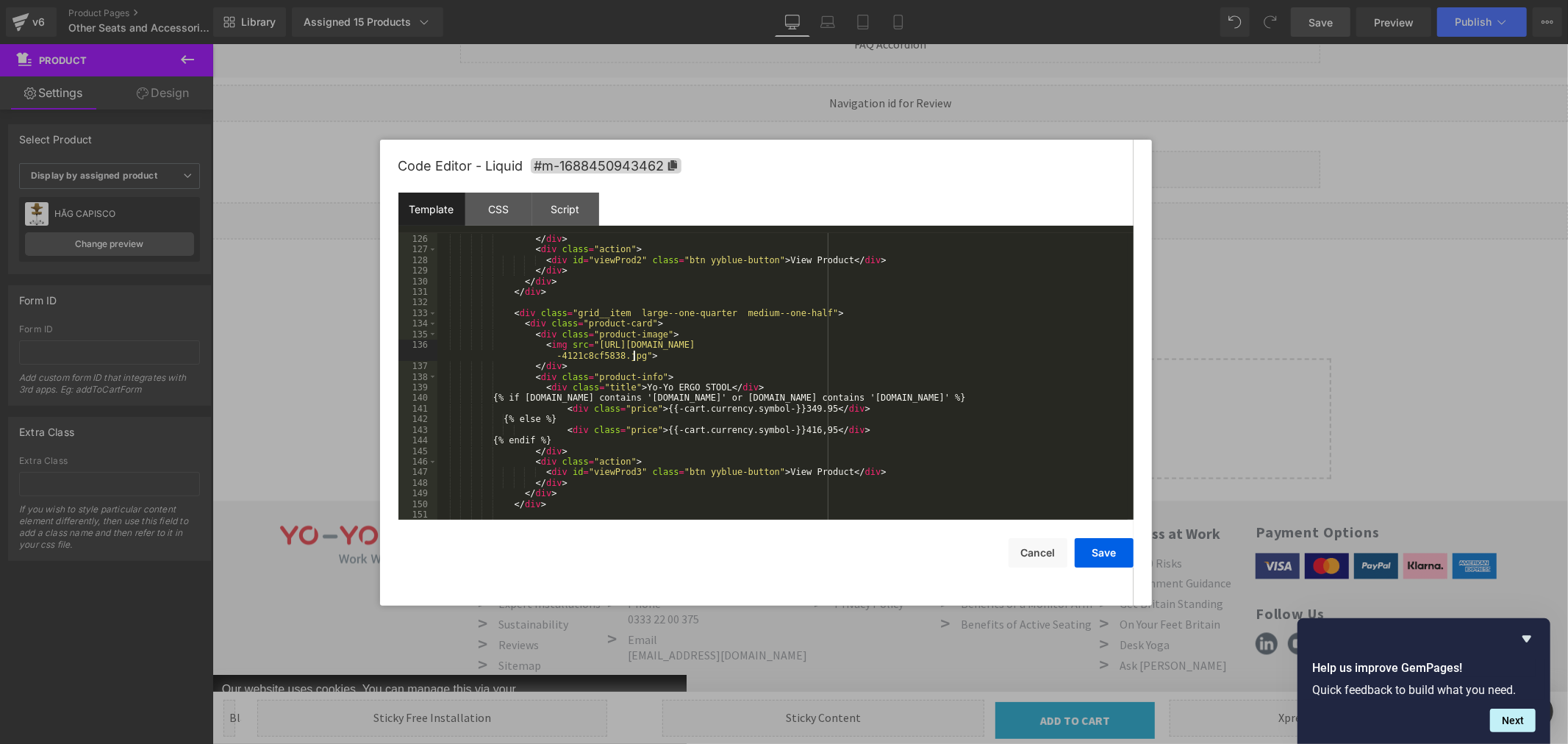
click at [634, 355] on div "{% endif %} </ div > < div class = "action" > < div id = "viewProd2" class = "b…" at bounding box center [783, 377] width 690 height 308
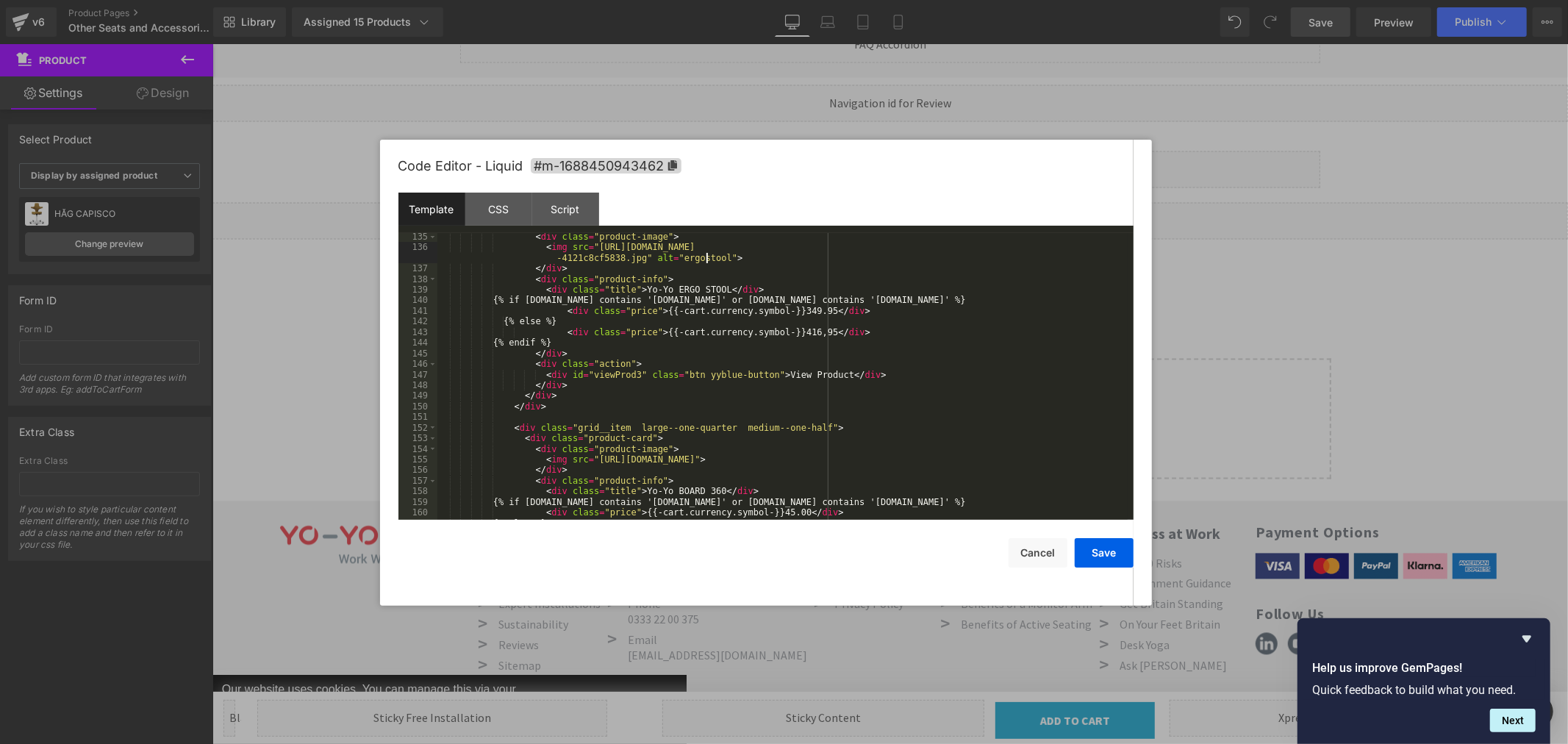
scroll to position [1564, 0]
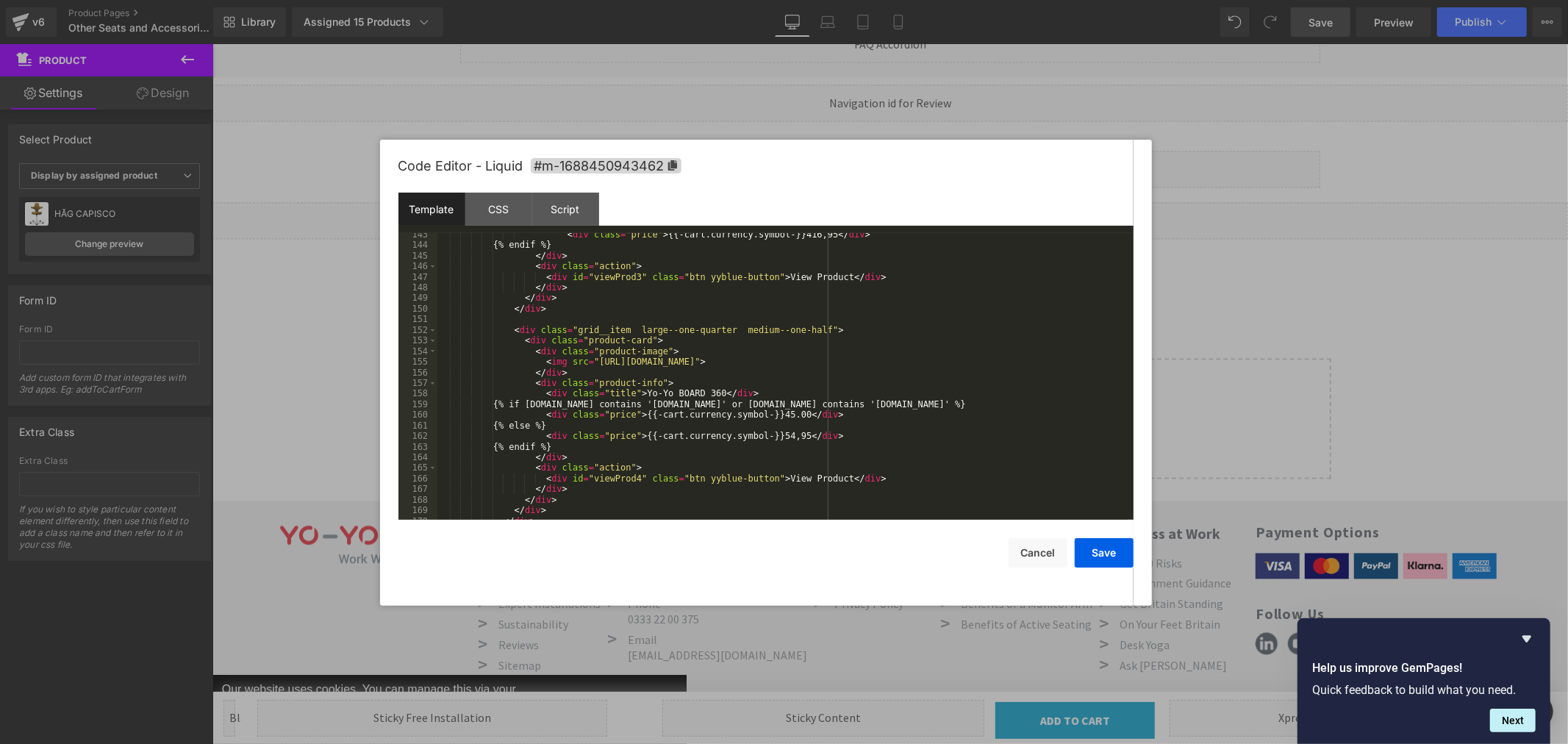
click at [993, 361] on div "< div class = "price" > {{-cart.currency.symbol-}}416,95 </ div > {% endif %} <…" at bounding box center [783, 383] width 690 height 308
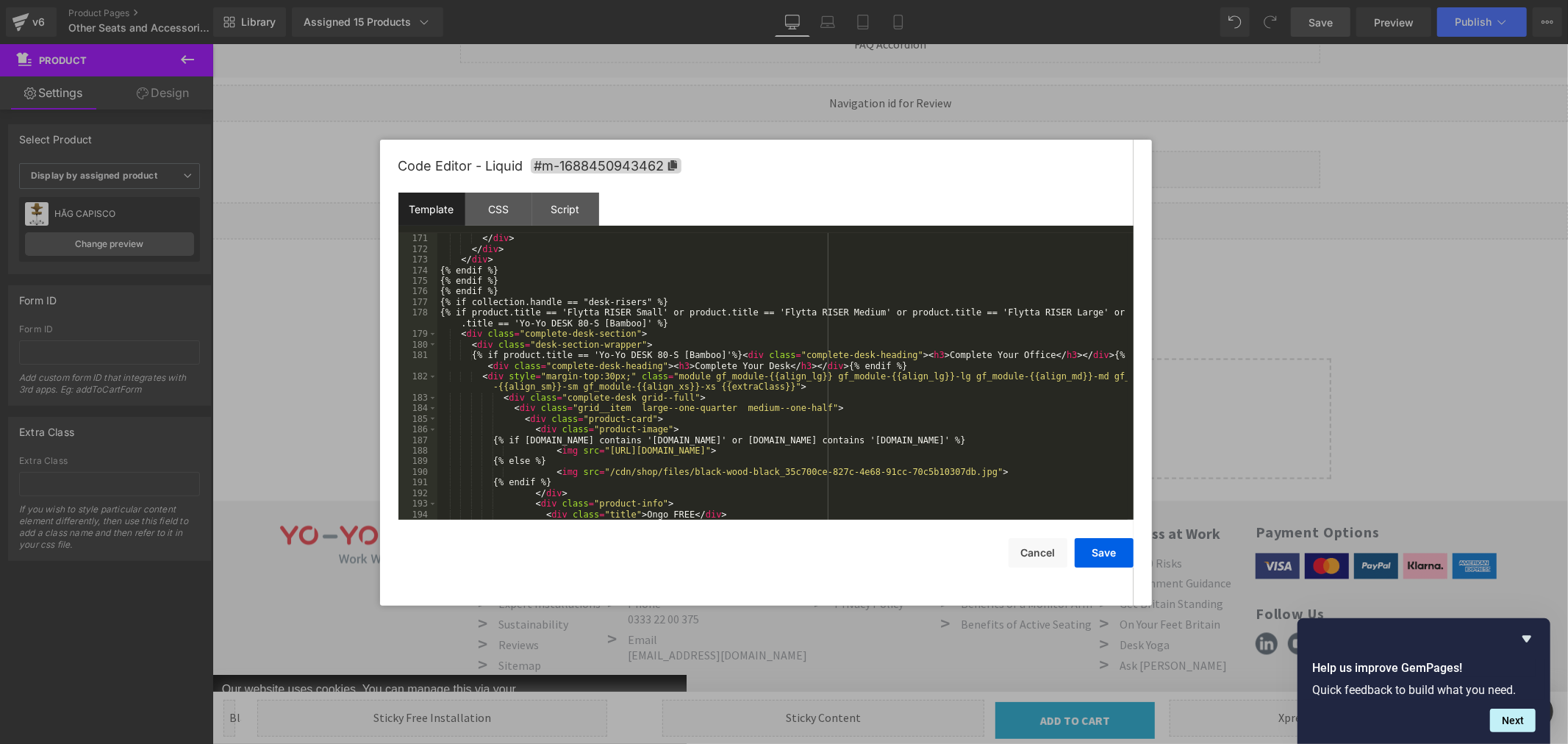
scroll to position [1907, 0]
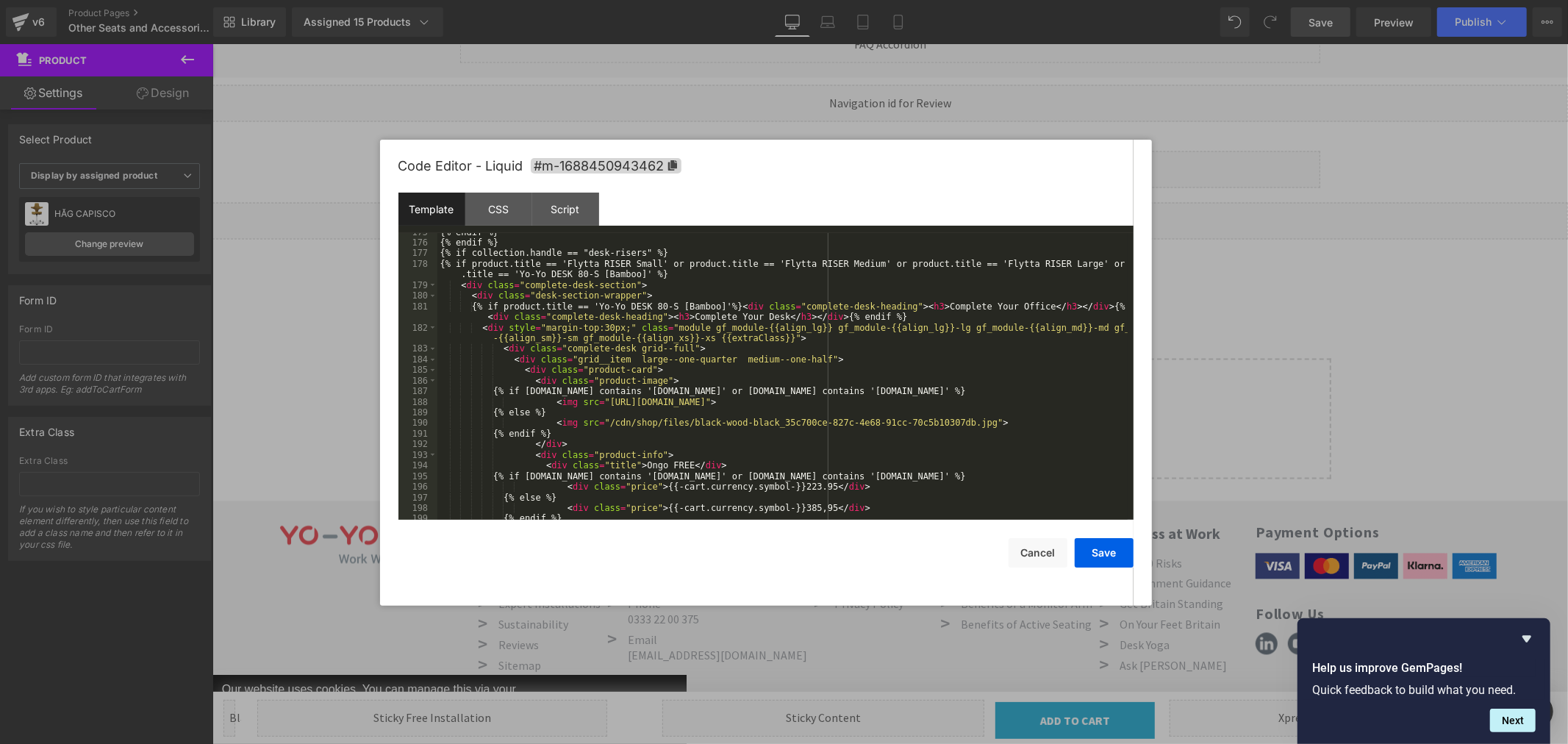
click at [1084, 403] on div "{% endif %} {% endif %} {% if collection.handle == "desk-risers" %} {% if produ…" at bounding box center [783, 381] width 690 height 308
drag, startPoint x: 951, startPoint y: 436, endPoint x: 988, endPoint y: 442, distance: 37.5
click at [952, 436] on div "{% endif %} {% endif %} {% if collection.handle == "desk-risers" %} {% if produ…" at bounding box center [783, 381] width 690 height 308
paste textarea
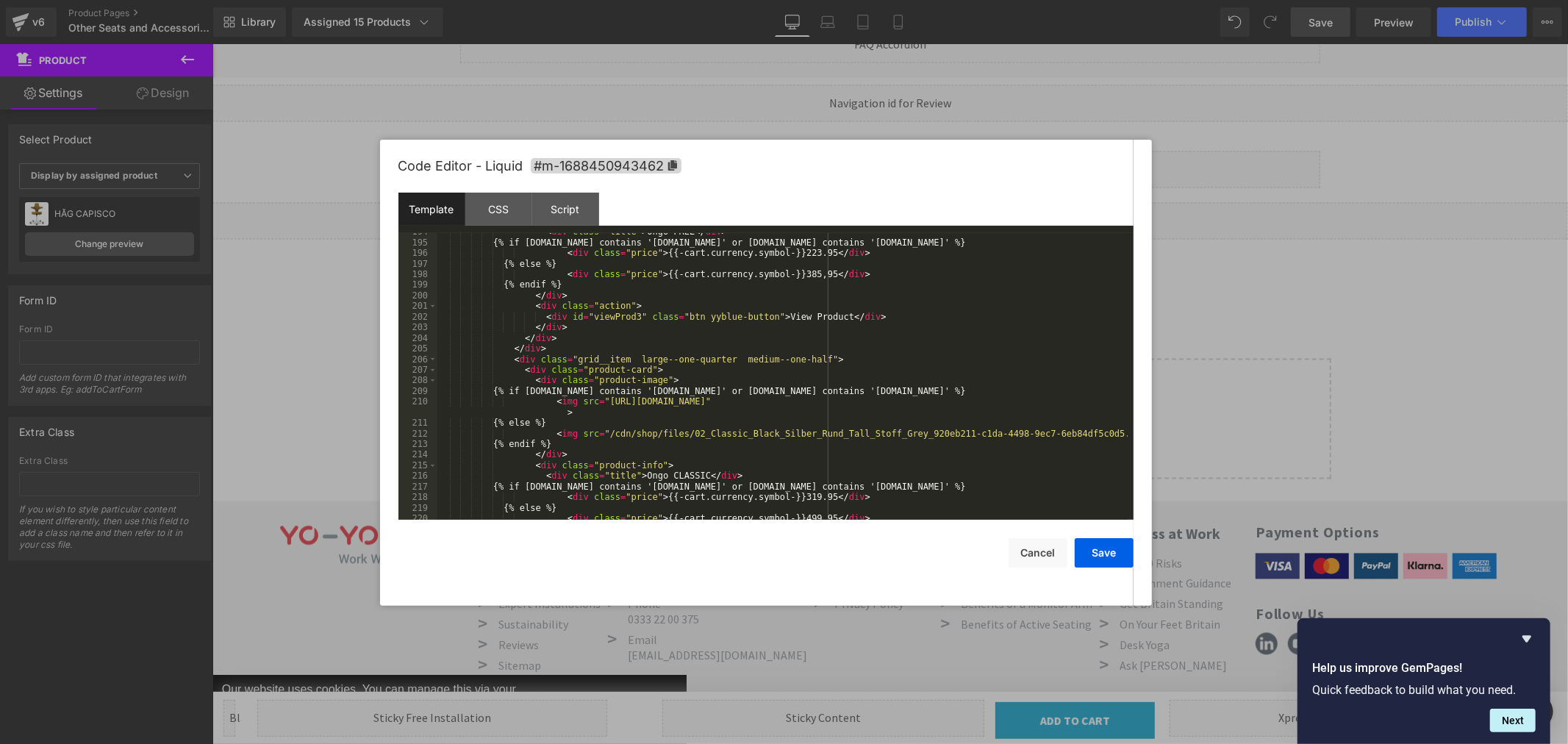
scroll to position [2152, 0]
click at [556, 416] on div "< div class = "title" > Ongo FREE </ div > {% if [DOMAIN_NAME] contains '[DOMAI…" at bounding box center [783, 381] width 690 height 308
click at [1090, 431] on div "< div class = "title" > Ongo FREE </ div > {% if [DOMAIN_NAME] contains '[DOMAI…" at bounding box center [783, 381] width 690 height 308
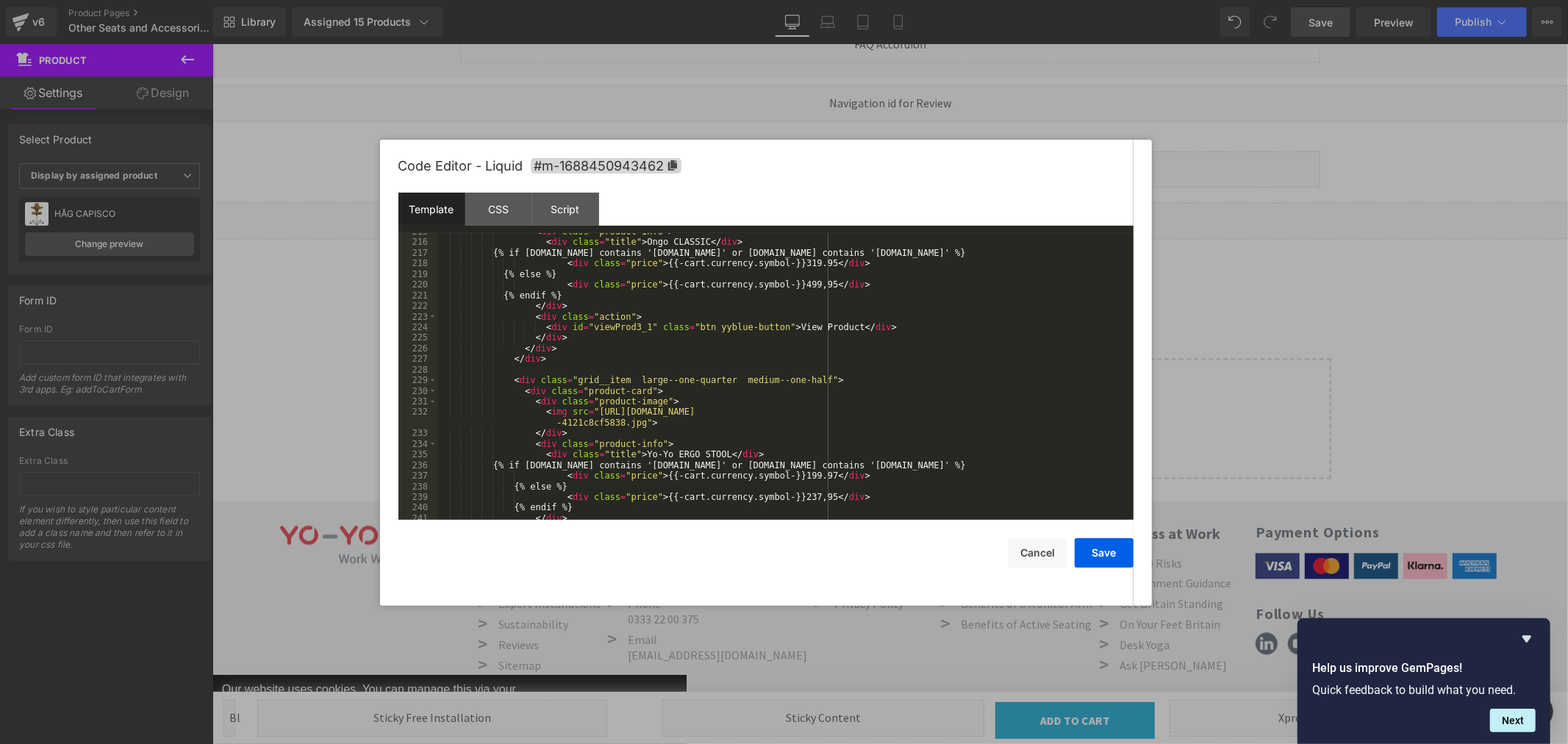
scroll to position [2445, 0]
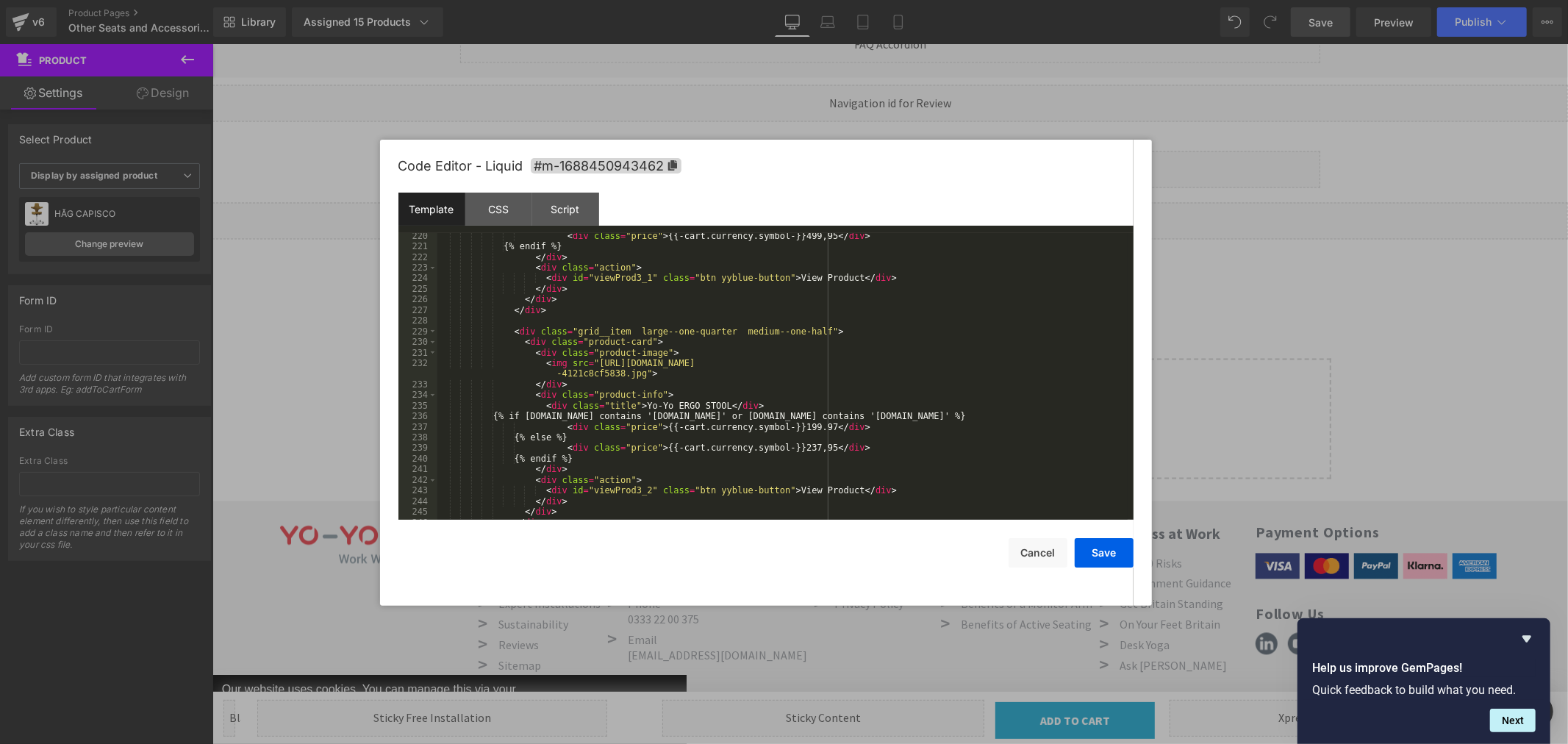
click at [634, 372] on div "< div class = "price" > {{-cart.currency.symbol-}}499,95 </ div > {% endif %} <…" at bounding box center [783, 384] width 690 height 308
paste textarea
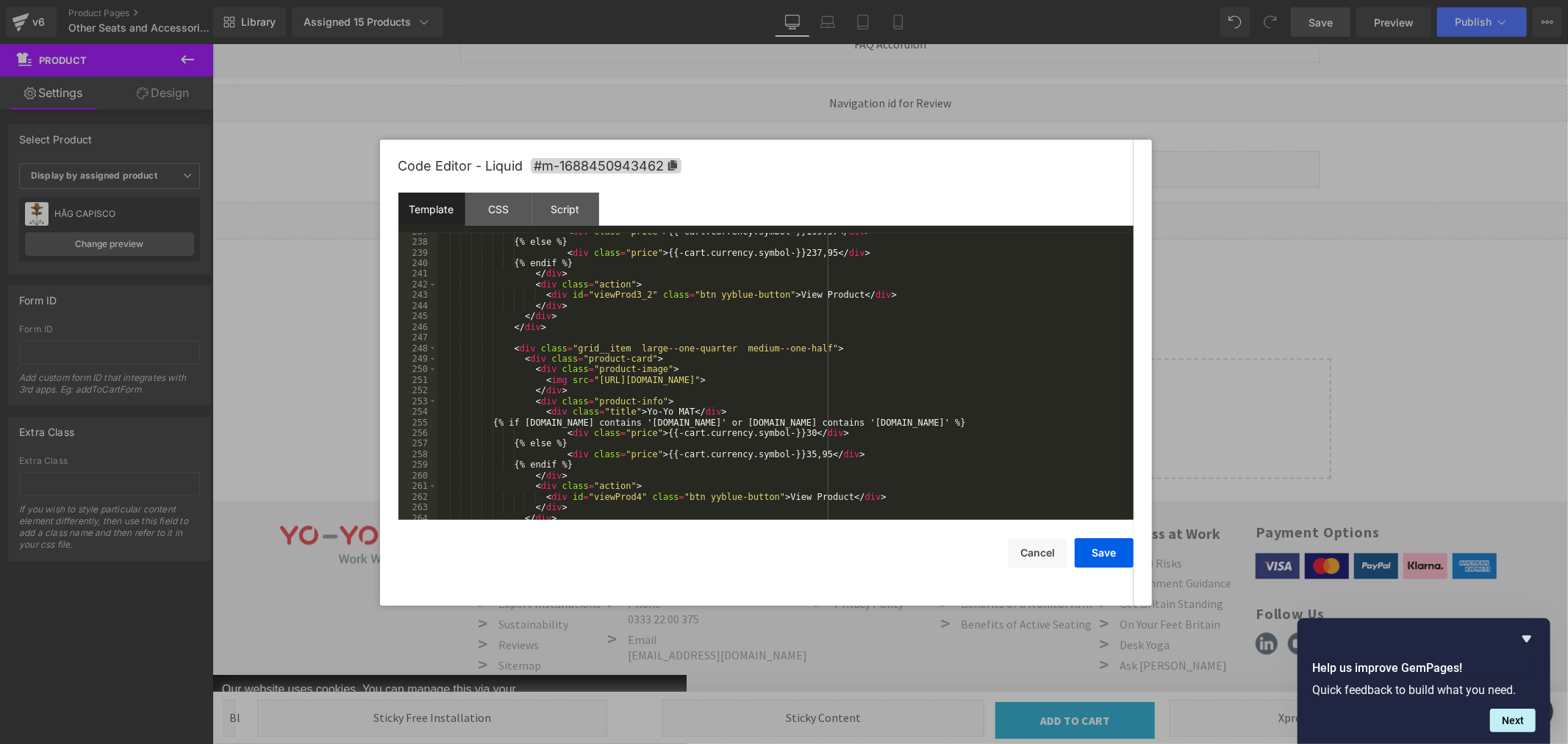
scroll to position [2641, 0]
click at [1066, 379] on div "< div class = "price" > {{-cart.currency.symbol-}}199.97 </ div > {% else %} < …" at bounding box center [783, 381] width 690 height 308
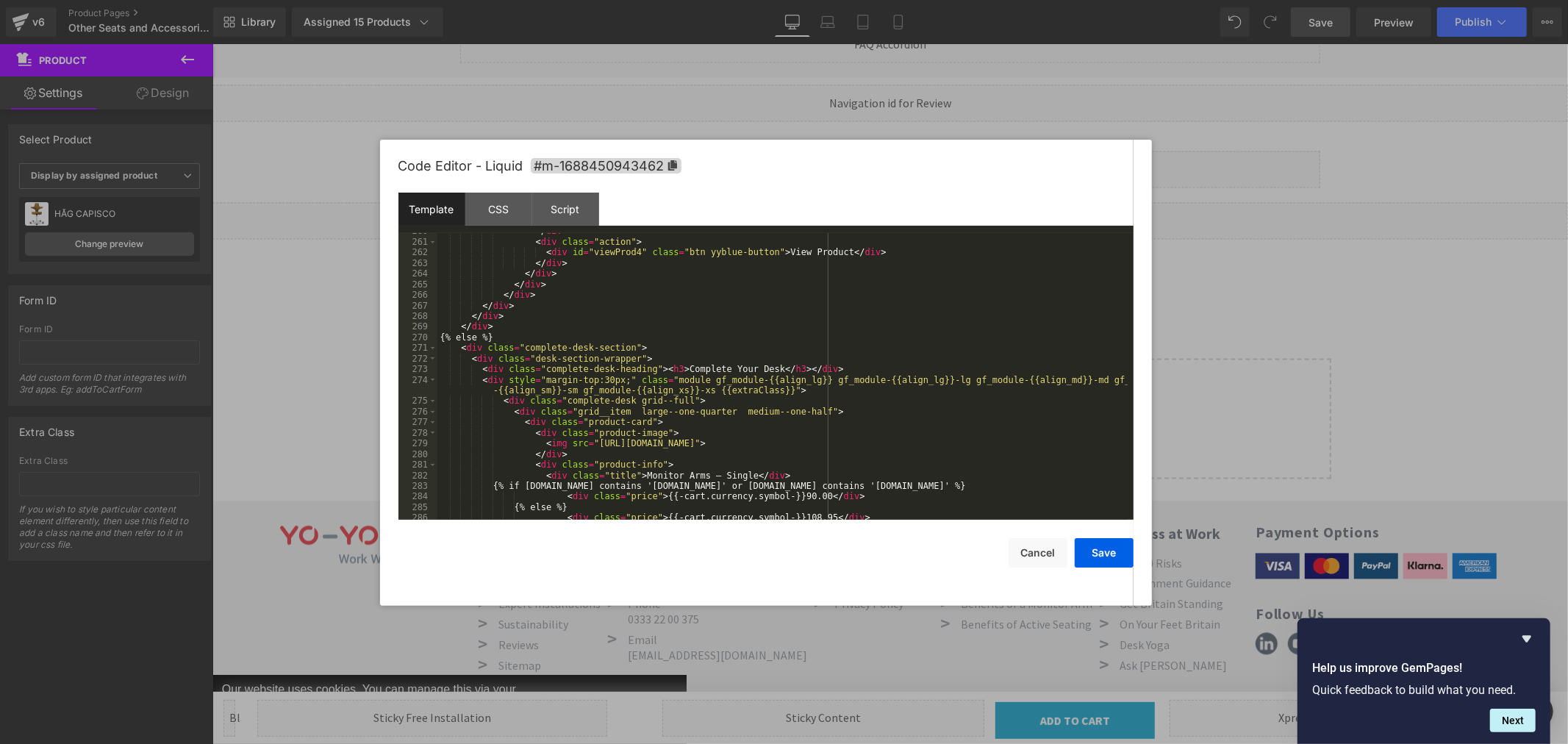
scroll to position [2934, 0]
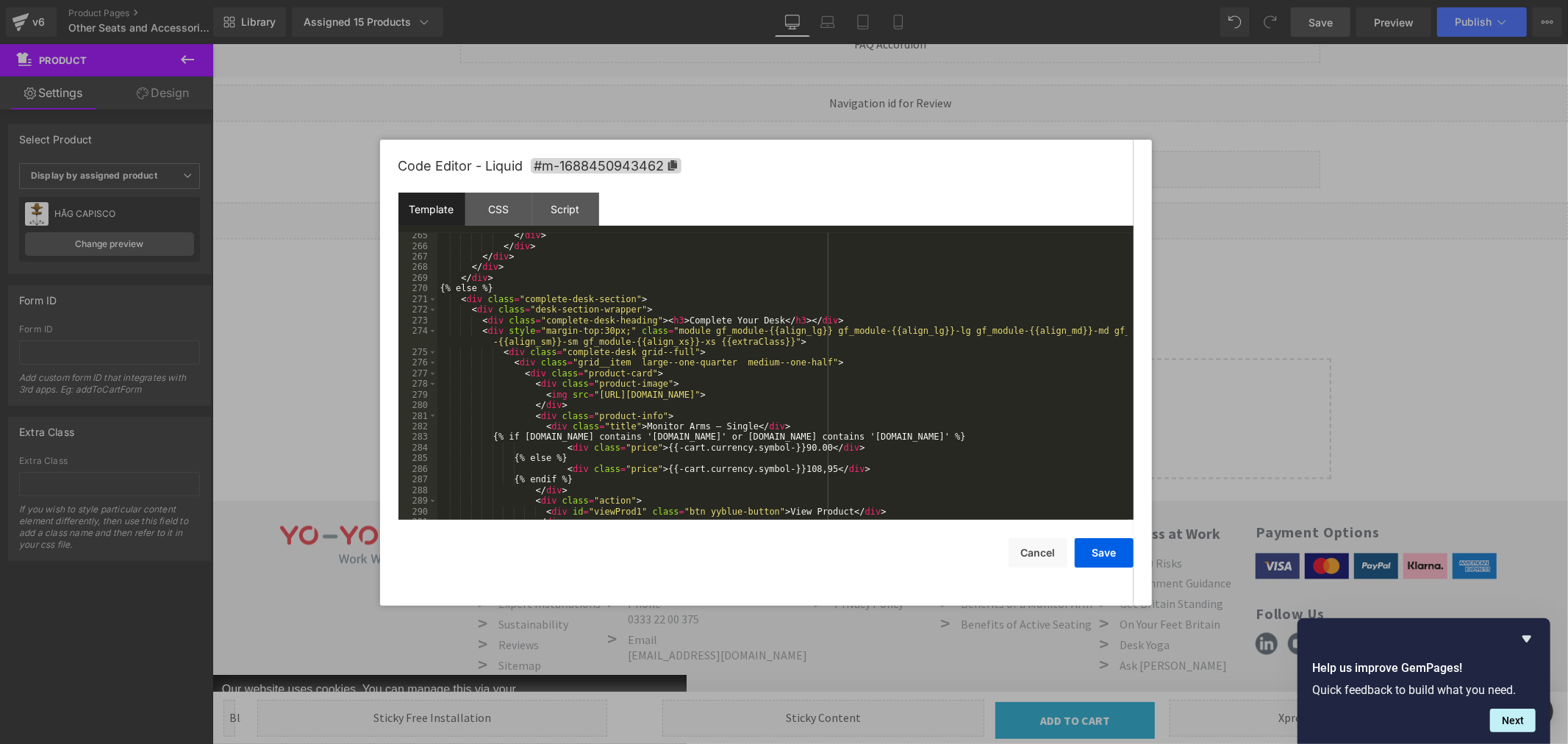
click at [996, 392] on div "</ div > </ div > </ div > </ div > </ div > {% else %} < div class = "complete…" at bounding box center [783, 384] width 690 height 308
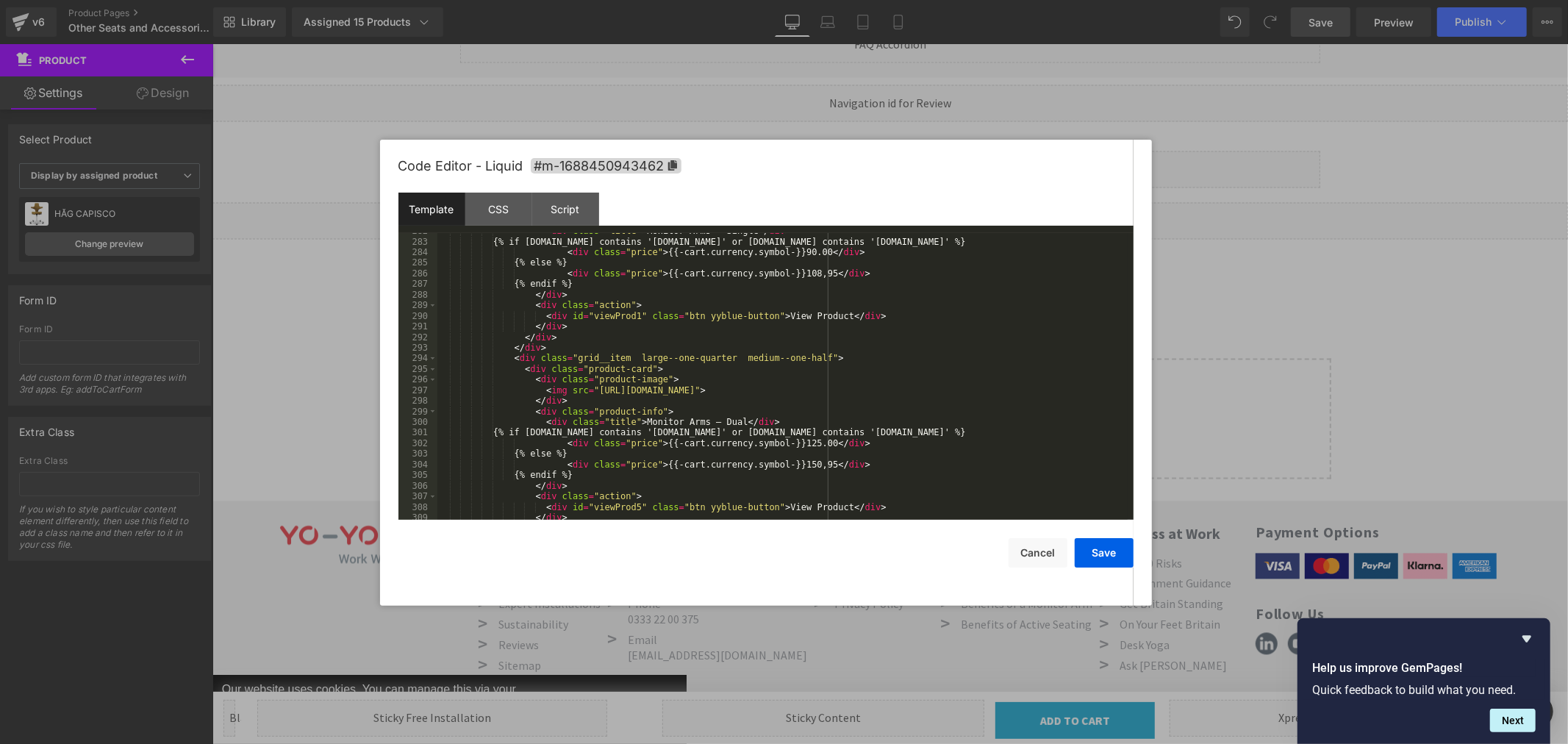
scroll to position [3130, 0]
drag, startPoint x: 991, startPoint y: 390, endPoint x: 1010, endPoint y: 391, distance: 19.0
click at [992, 390] on div "< div class = "title" > Monitor Arms – Single </ div > {% if [DOMAIN_NAME] cont…" at bounding box center [783, 380] width 690 height 308
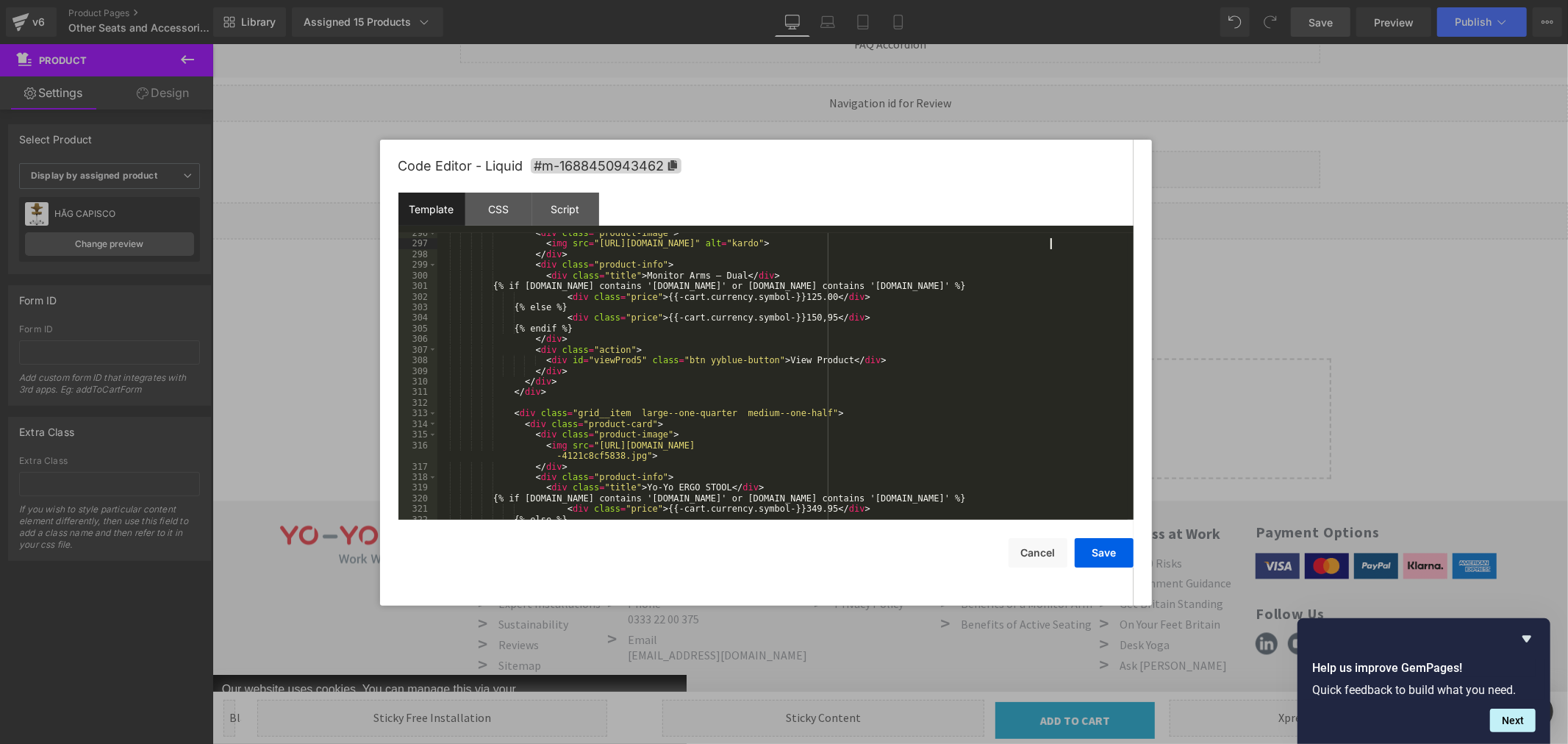
scroll to position [3326, 0]
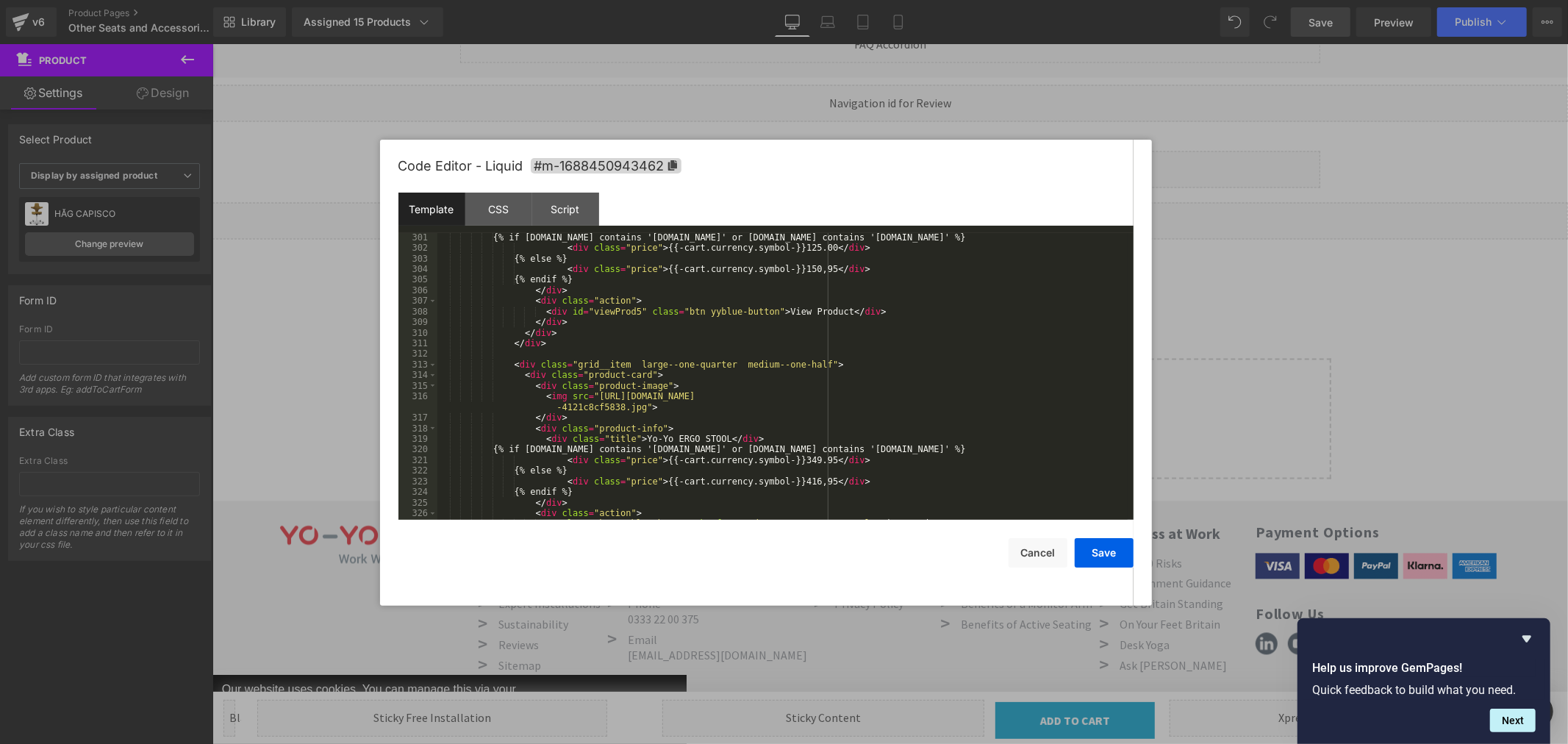
click at [633, 407] on div "{% if [DOMAIN_NAME] contains '[DOMAIN_NAME]' or [DOMAIN_NAME] contains '[DOMAIN…" at bounding box center [783, 386] width 690 height 308
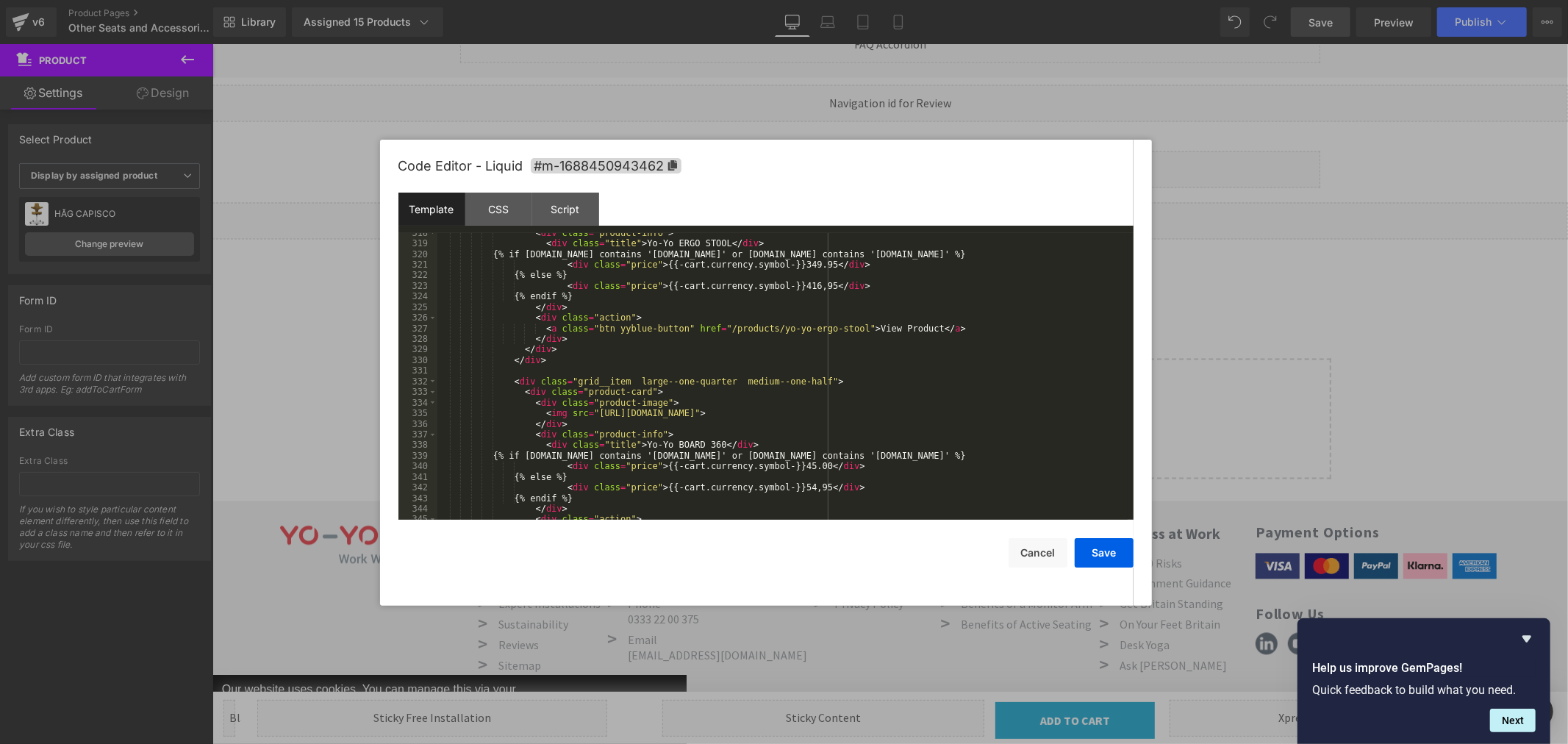
scroll to position [3570, 0]
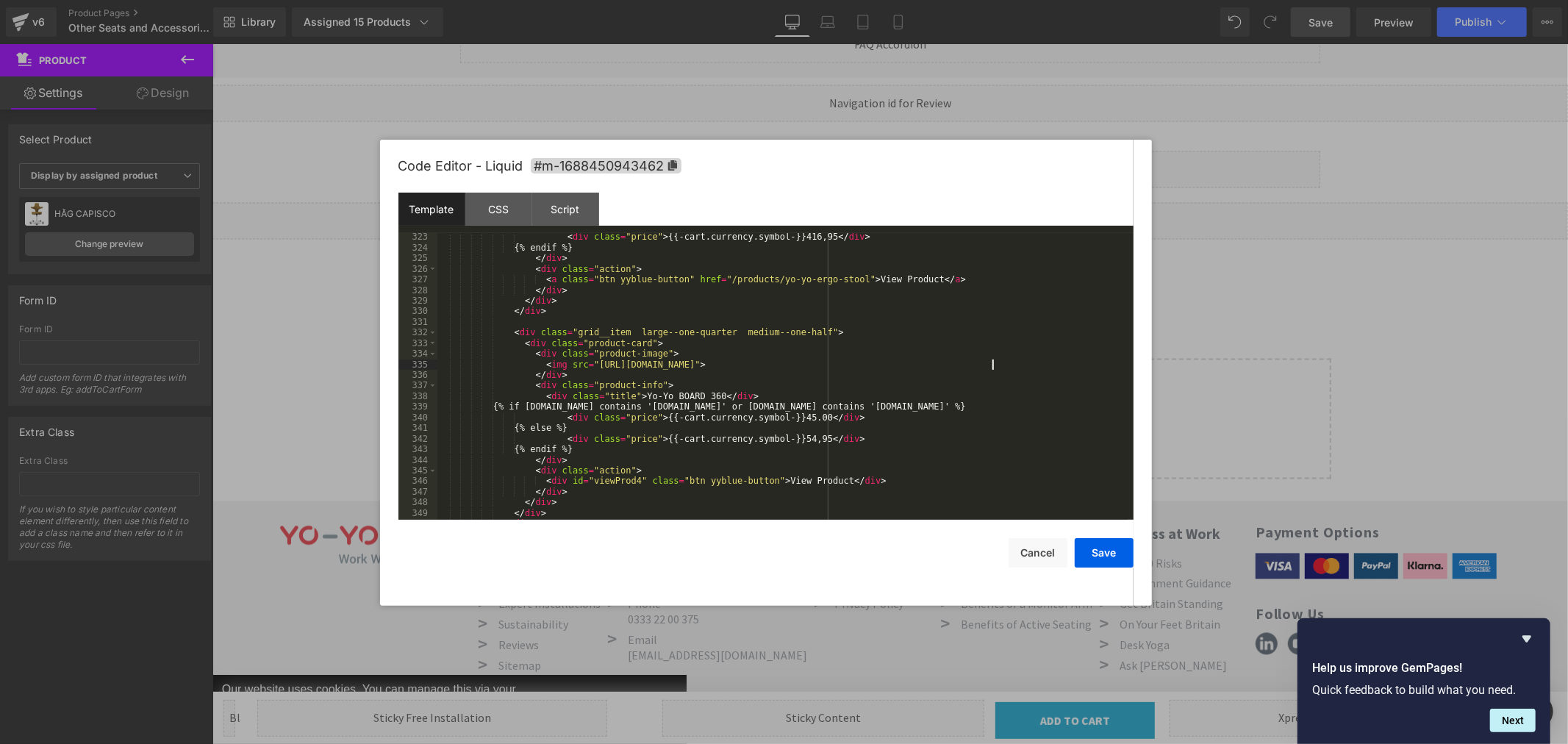
click at [992, 361] on div "< div class = "price" > {{-cart.currency.symbol-}}416,95 </ div > {% endif %} <…" at bounding box center [783, 385] width 690 height 308
paste textarea
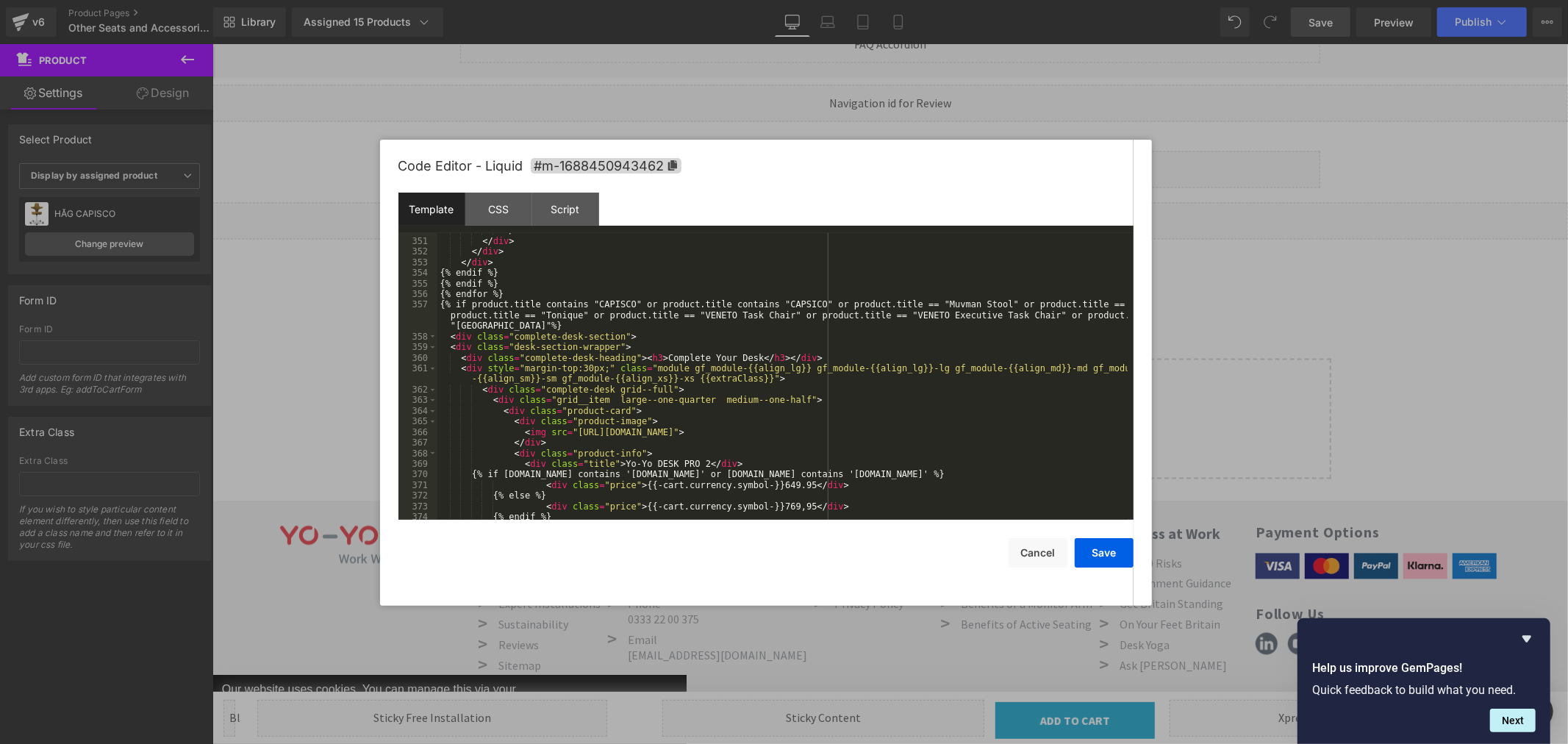
scroll to position [3913, 0]
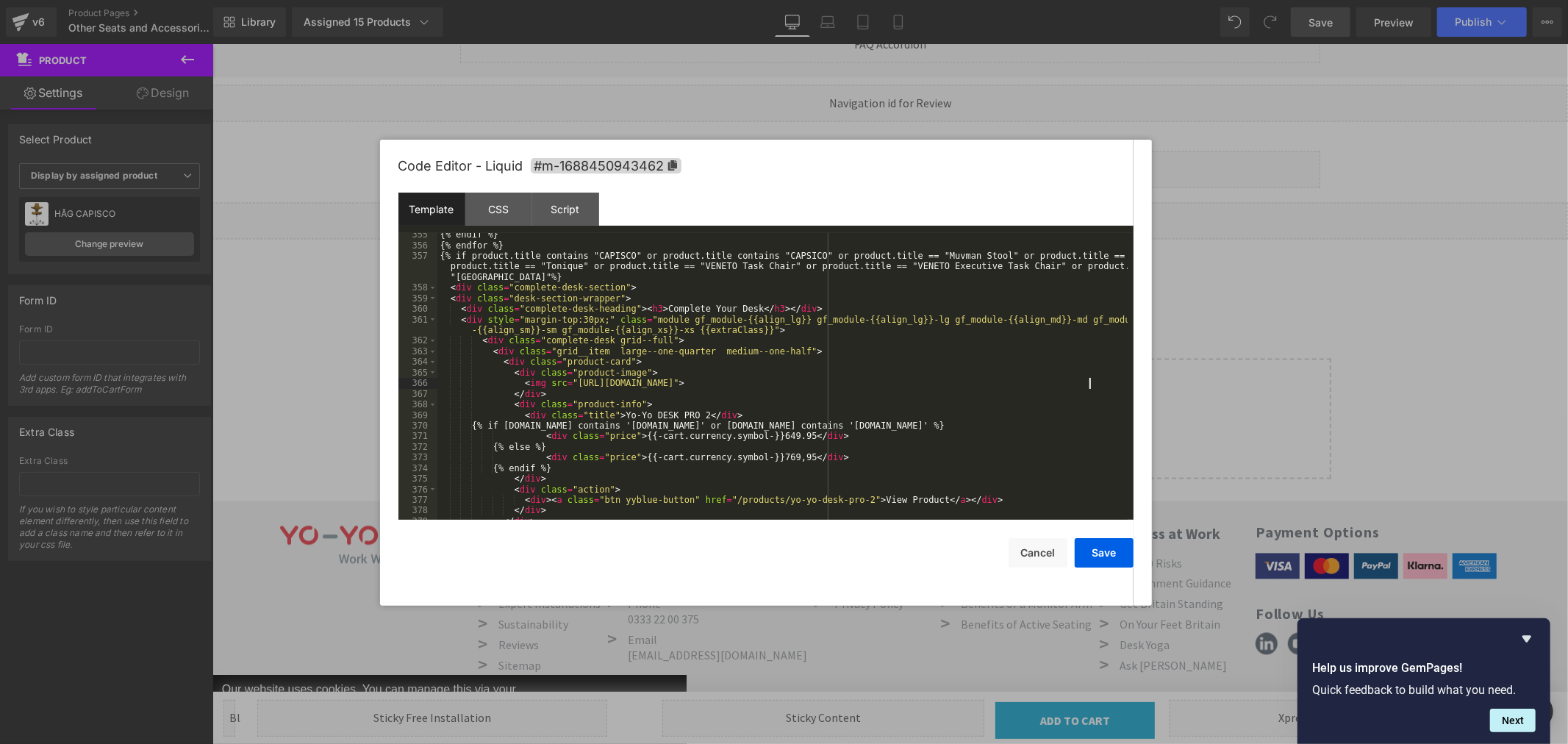
click at [1088, 384] on div "{% endif %} {% endfor %} {% if product.title contains "CAPISCO" or product.titl…" at bounding box center [783, 383] width 690 height 308
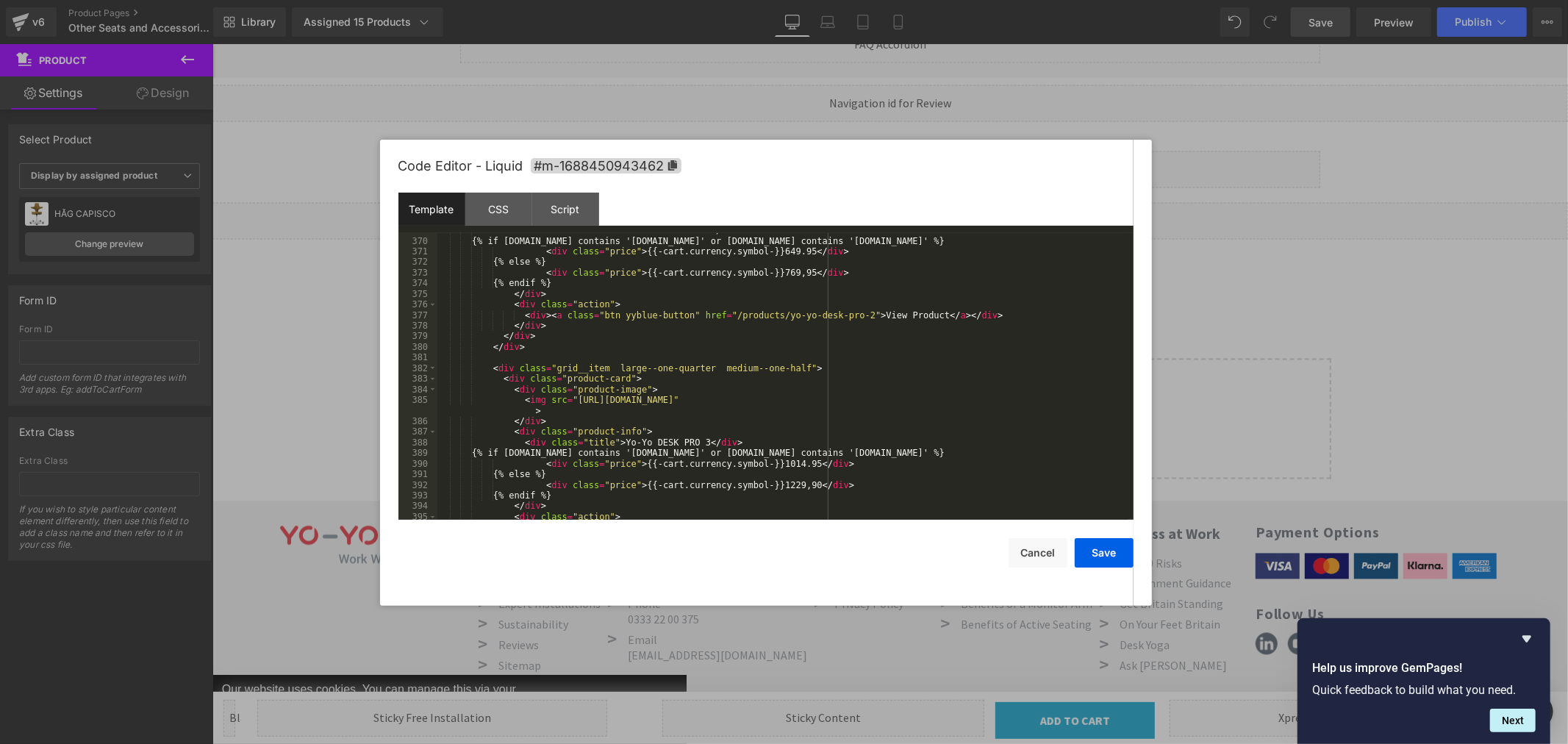
scroll to position [4157, 0]
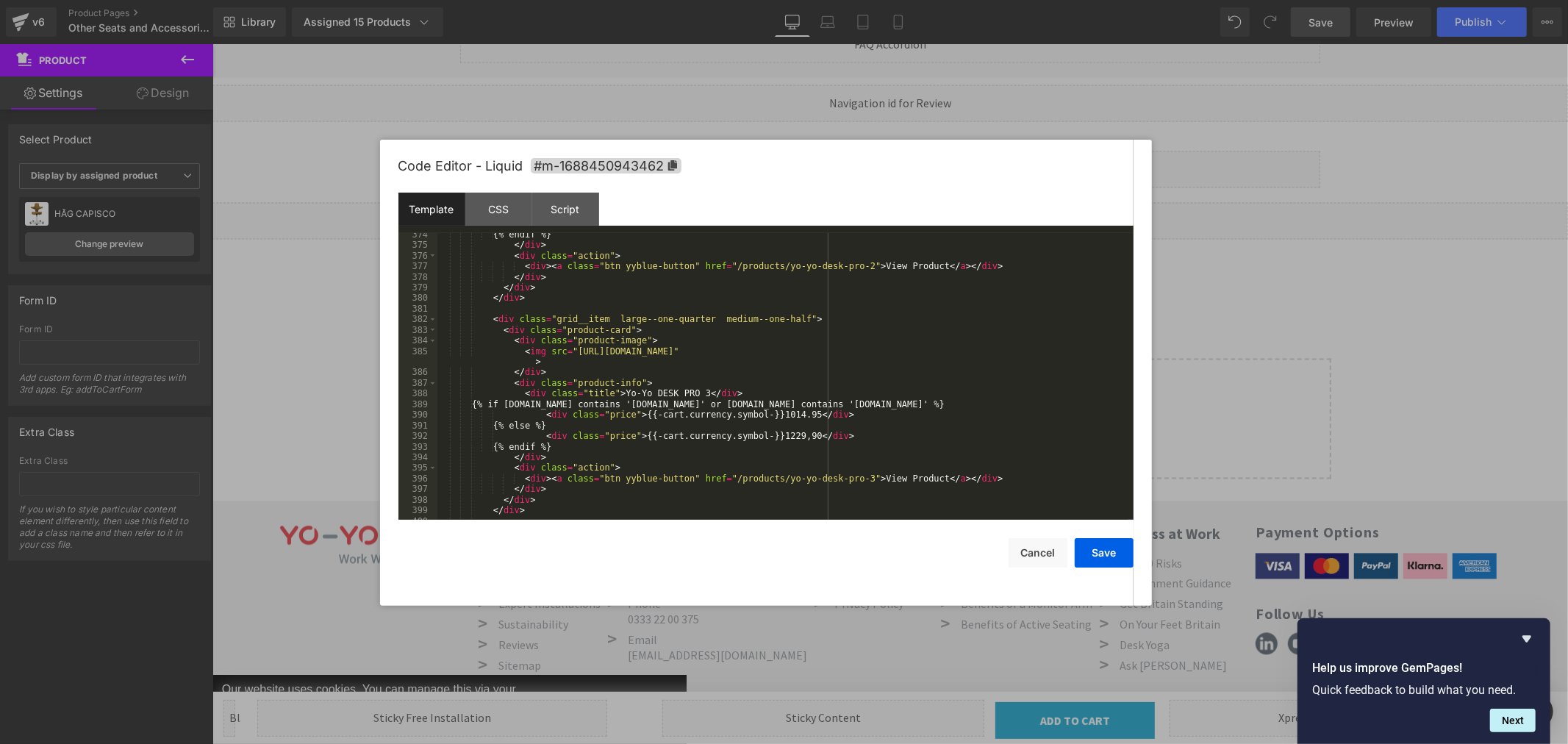
click at [527, 361] on div "{% endif %} </ div > < div class = "action" > < div > < a class = "btn yyblue-b…" at bounding box center [783, 383] width 690 height 308
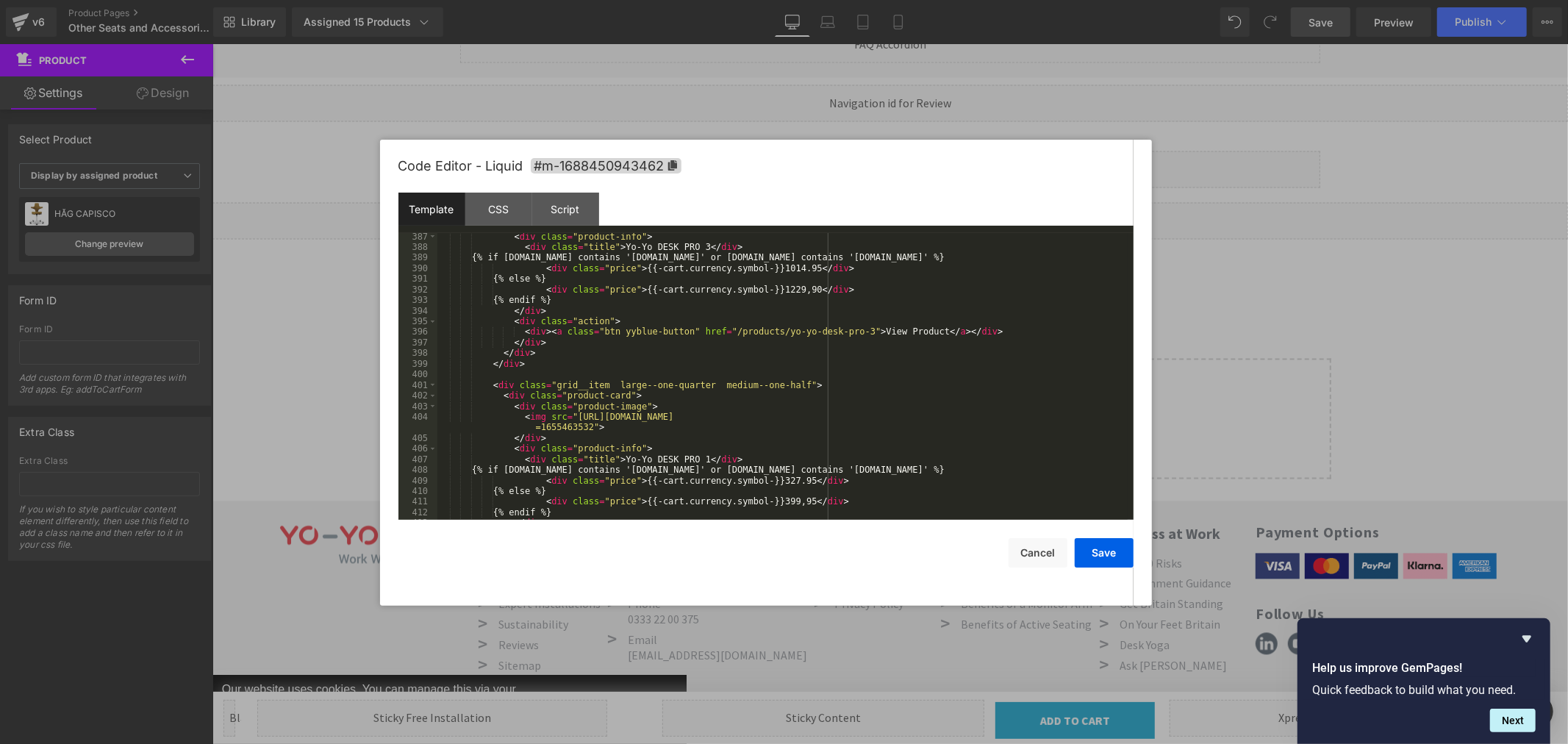
scroll to position [4402, 0]
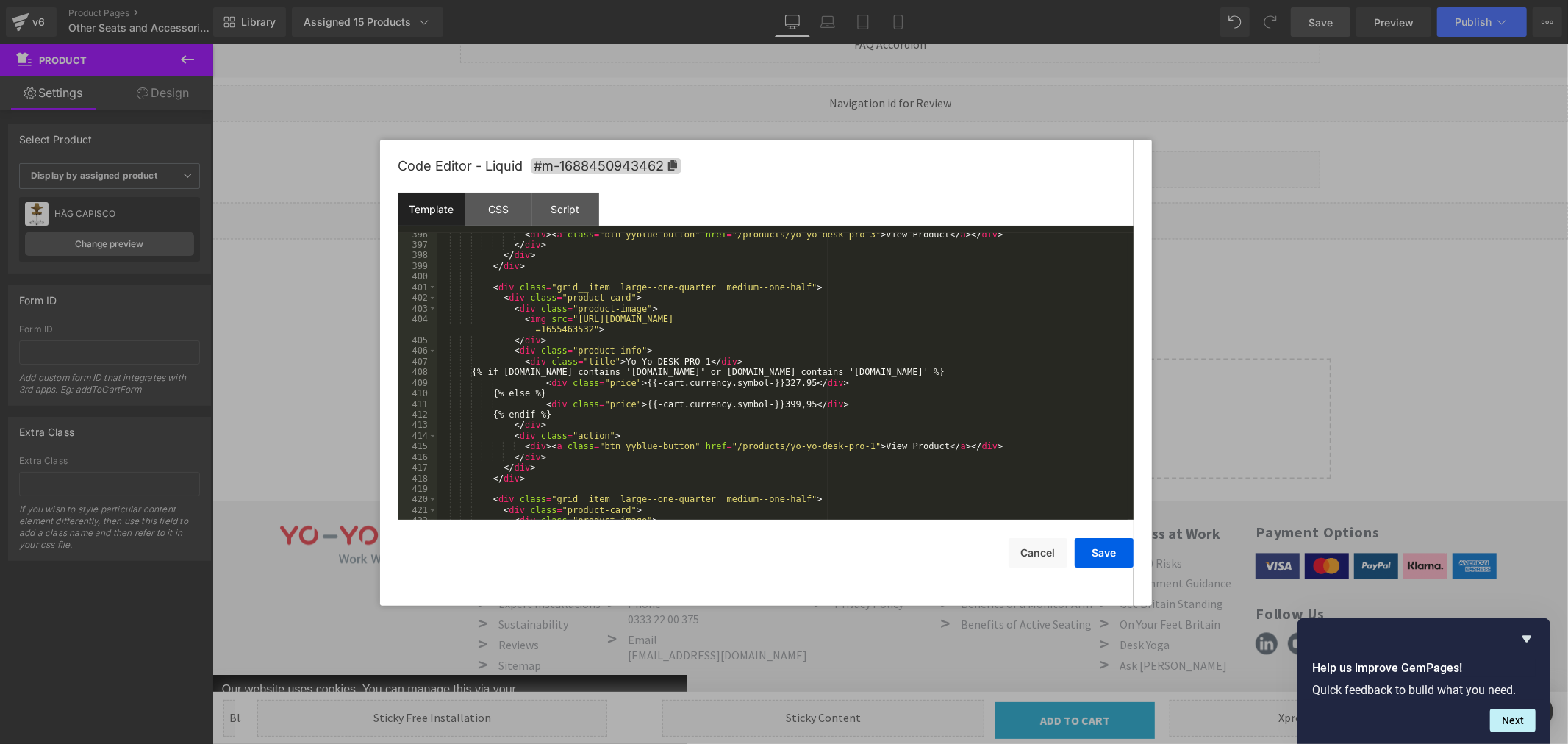
click at [586, 326] on div "< div > < a class = "btn yyblue-button" href = "/products/yo-yo-desk-pro-3" > V…" at bounding box center [783, 383] width 690 height 308
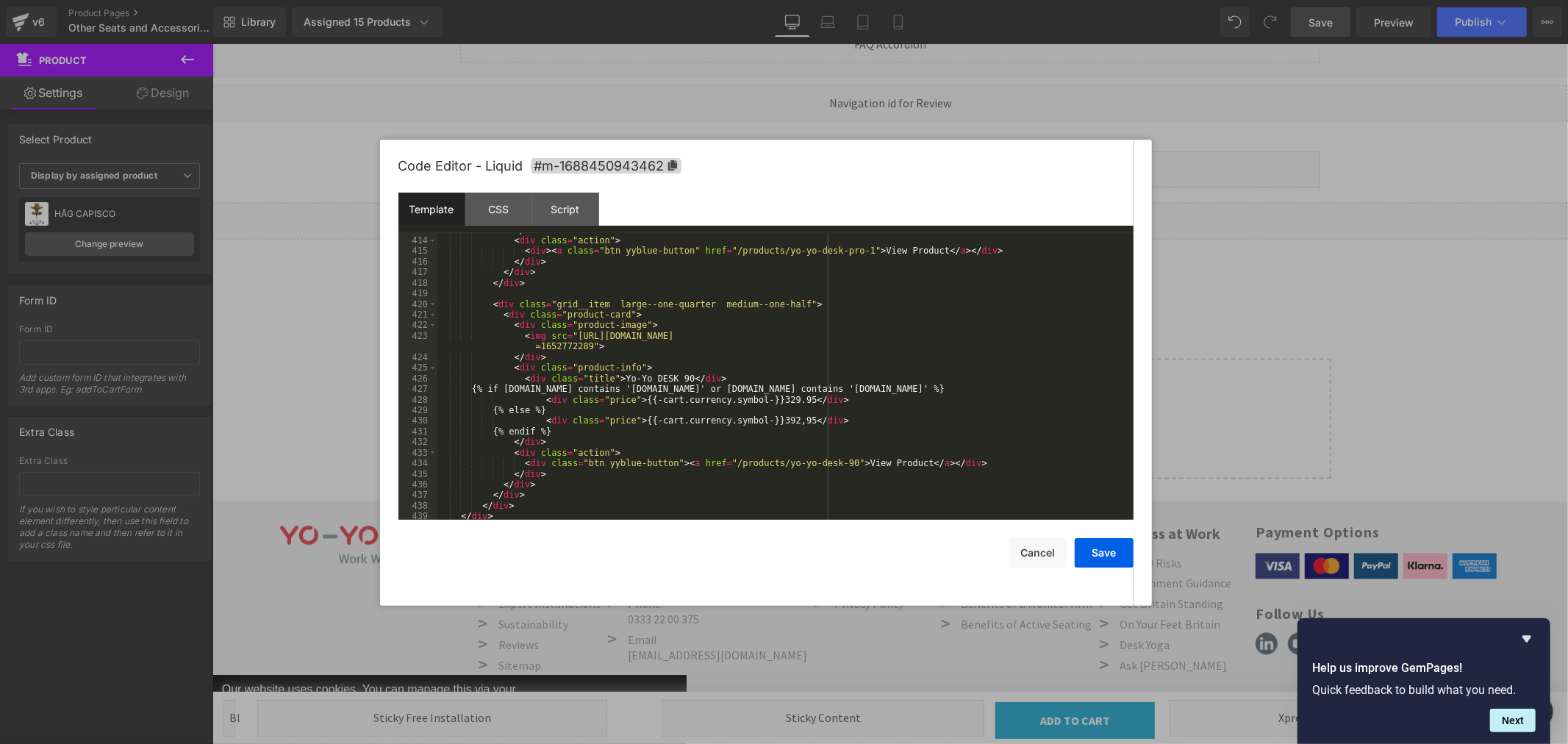
scroll to position [4598, 0]
click at [585, 344] on div "</ div > < div class = "action" > < div > < a class = "btn yyblue-button" href …" at bounding box center [783, 379] width 690 height 308
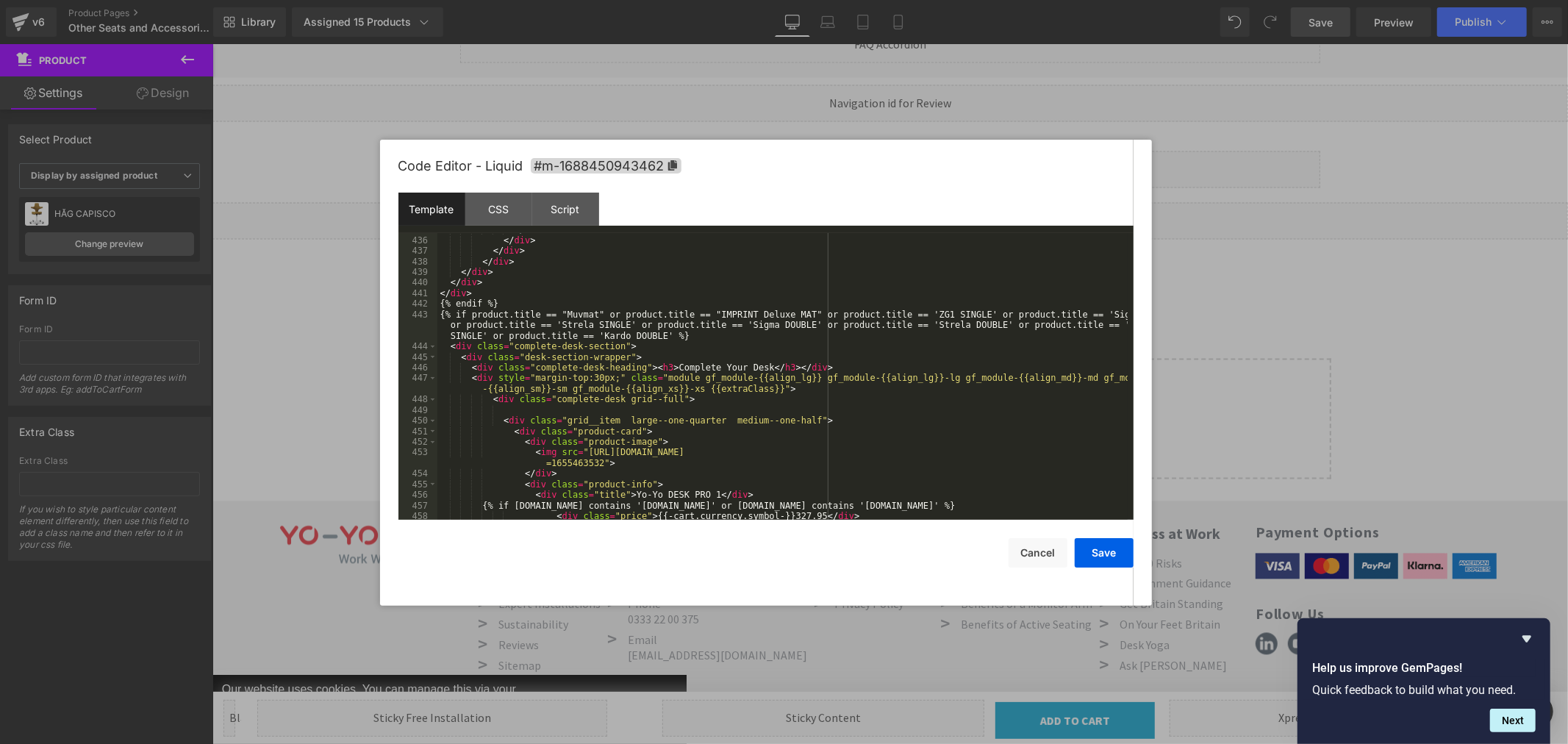
scroll to position [4940, 0]
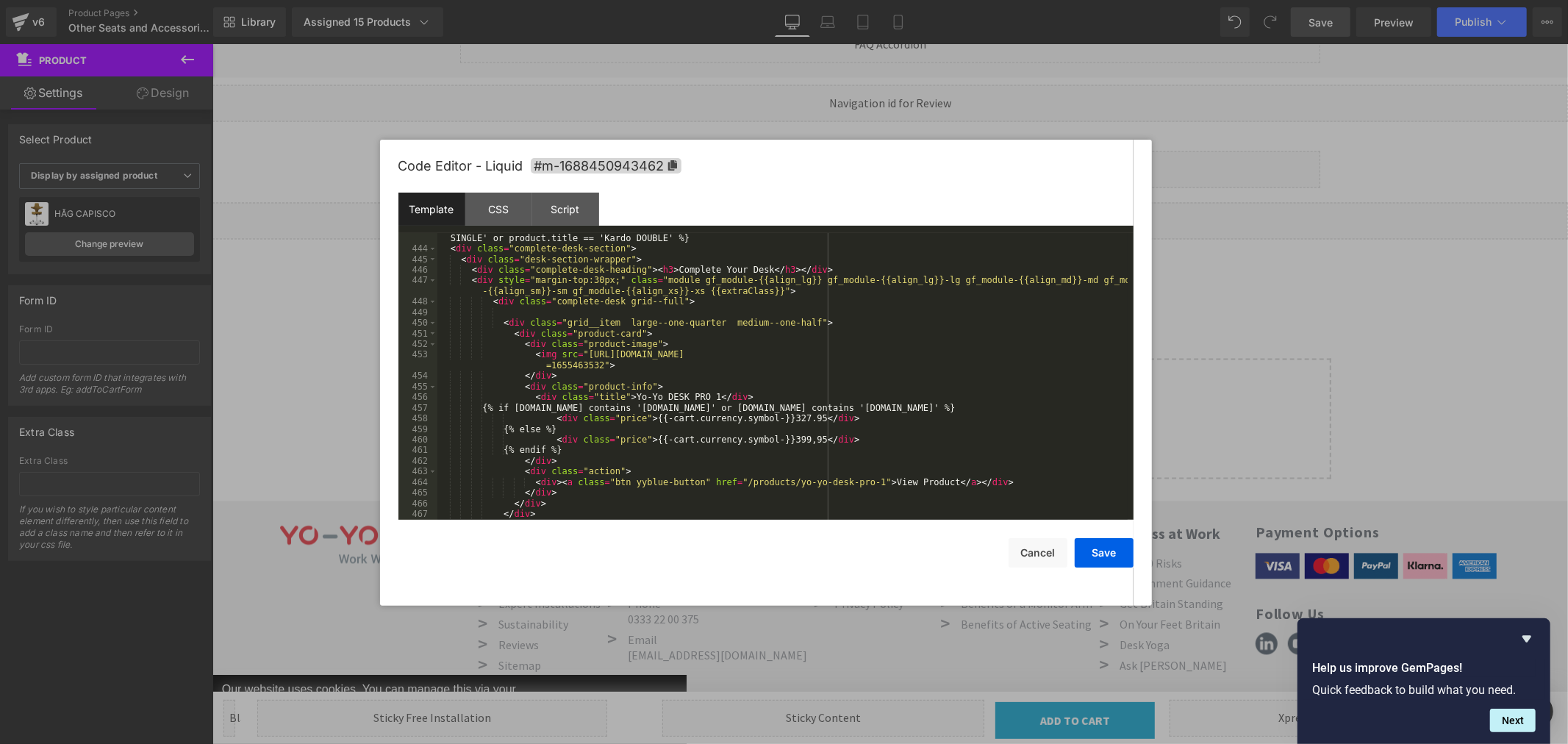
click at [594, 368] on div "{% if product.title == "Muvmat" or product.title == "IMPRINT Deluxe MAT" or pro…" at bounding box center [783, 376] width 690 height 329
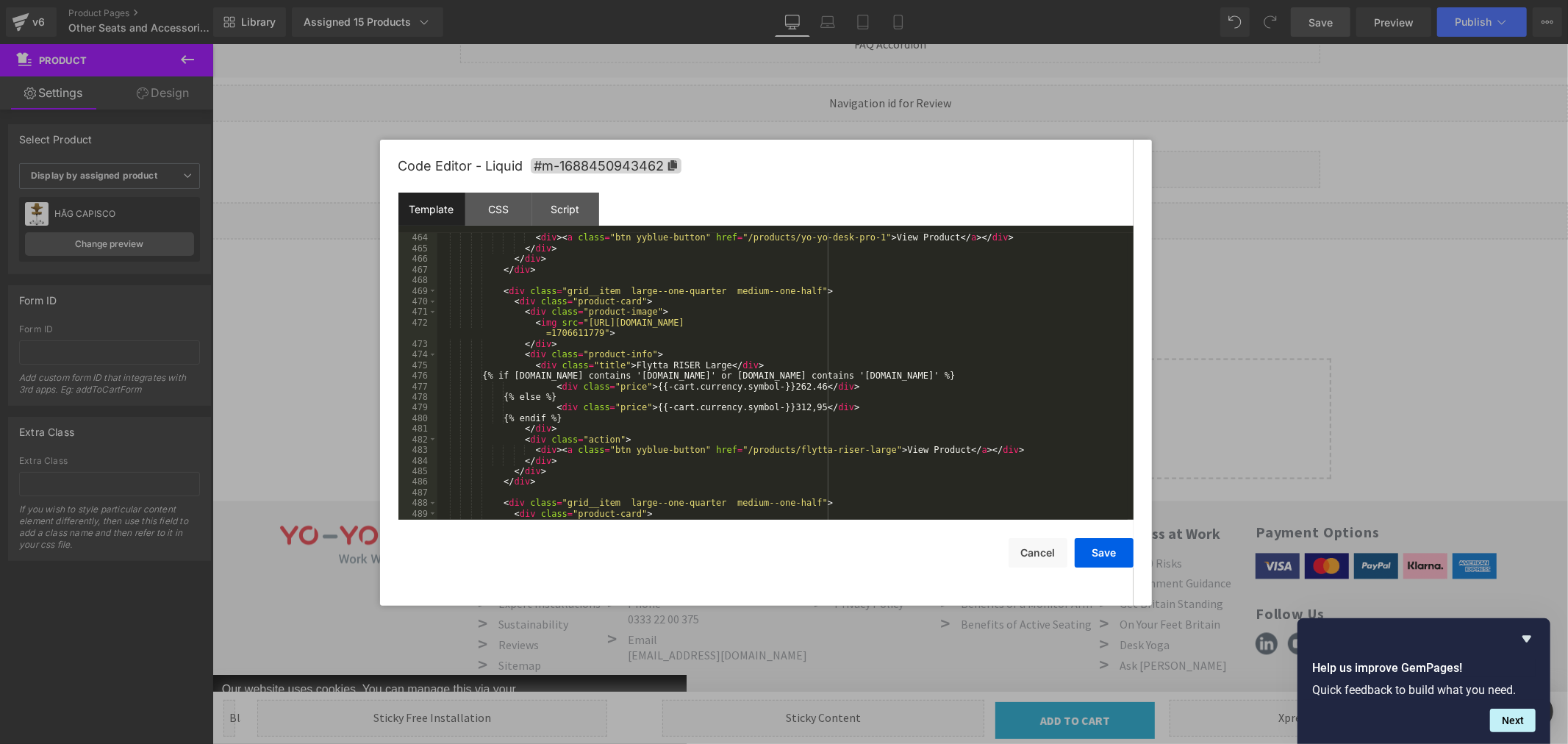
scroll to position [5184, 0]
click at [596, 337] on div "< div > < a class = "btn yyblue-button" href = "/products/yo-yo-desk-pro-1" > V…" at bounding box center [783, 386] width 690 height 308
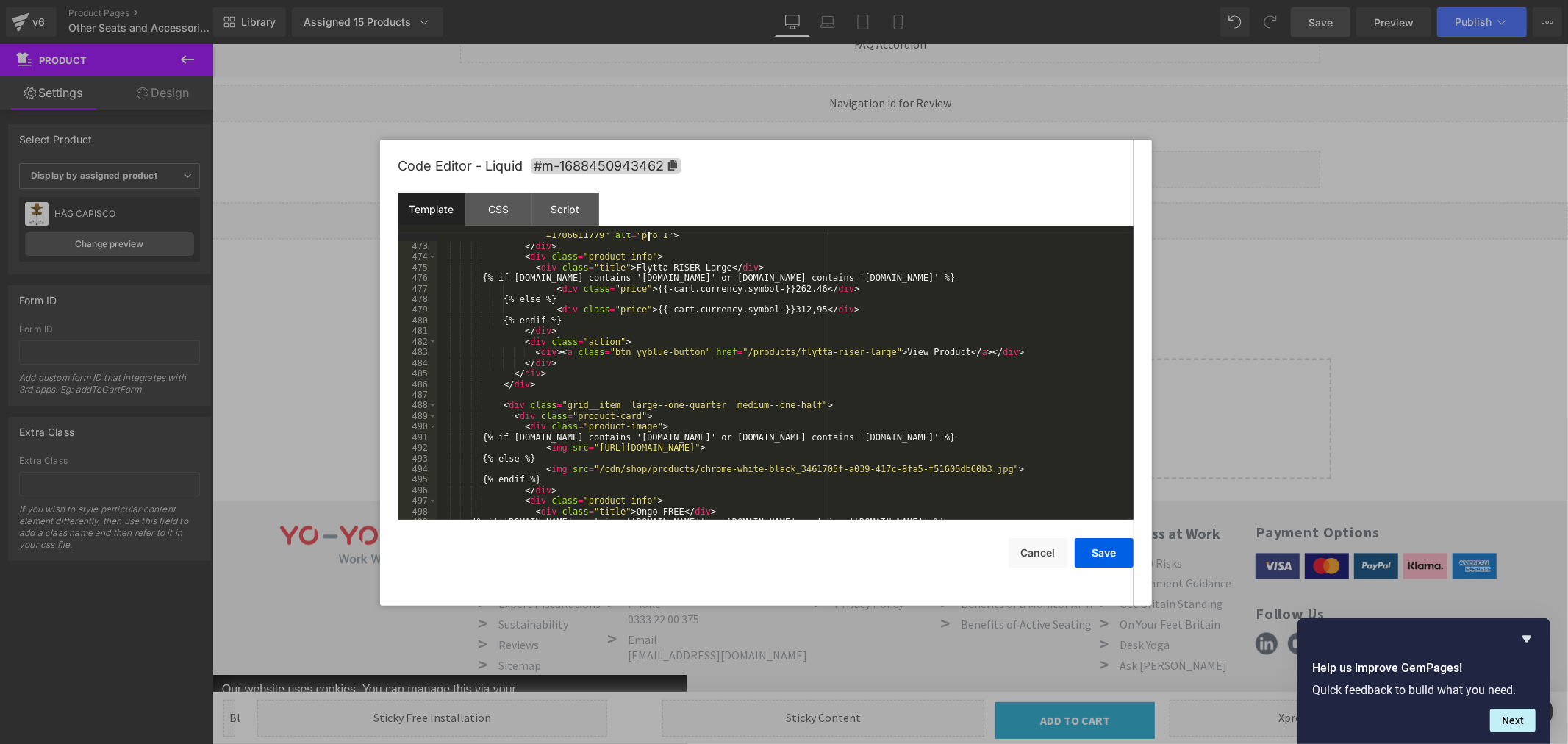
scroll to position [5331, 0]
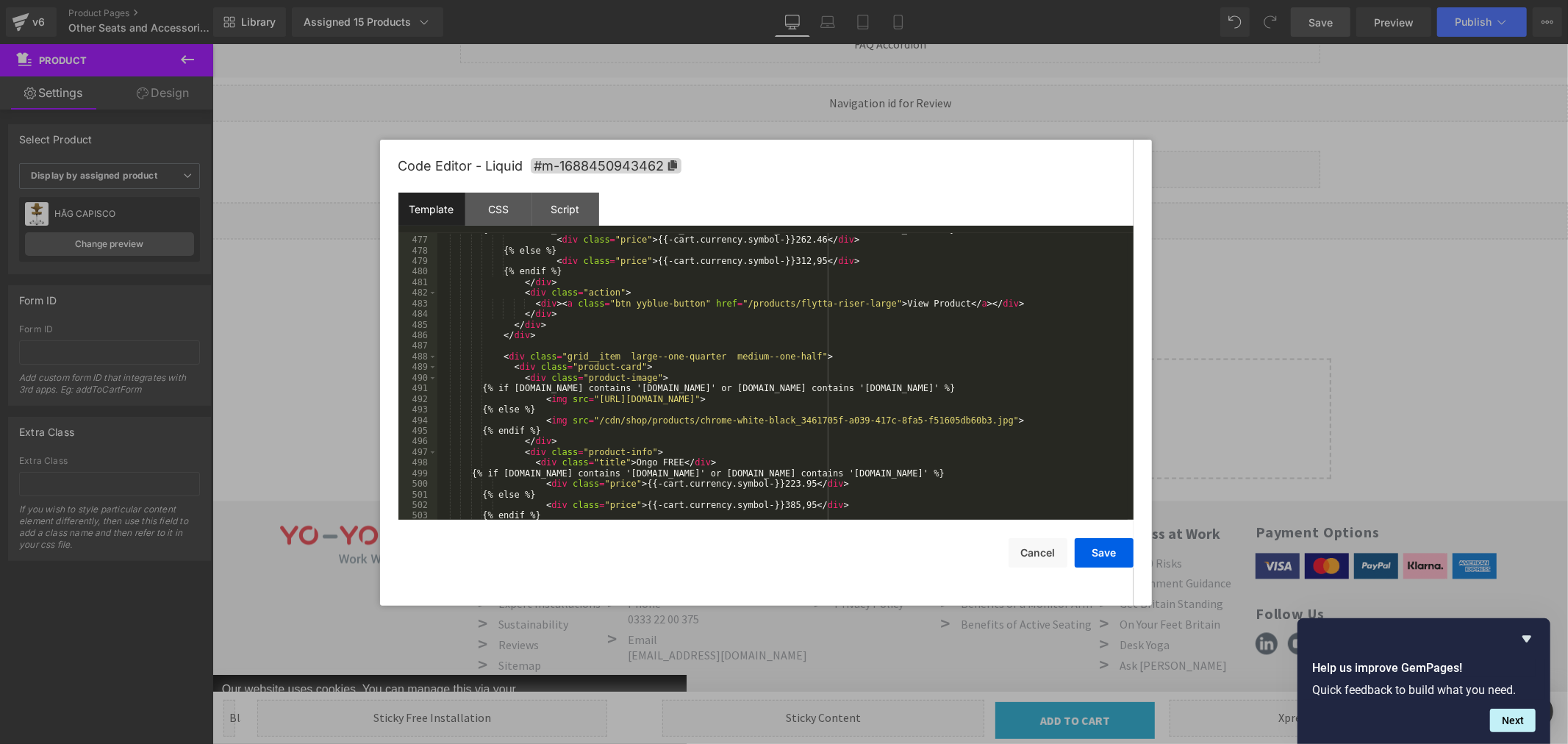
click at [1092, 400] on div "{% if [DOMAIN_NAME] contains '[DOMAIN_NAME]' or [DOMAIN_NAME] contains '[DOMAIN…" at bounding box center [783, 378] width 690 height 308
click at [1094, 399] on div "{% if [DOMAIN_NAME] contains '[DOMAIN_NAME]' or [DOMAIN_NAME] contains '[DOMAIN…" at bounding box center [783, 378] width 690 height 308
click at [969, 427] on div "{% if [DOMAIN_NAME] contains '[DOMAIN_NAME]' or [DOMAIN_NAME] contains '[DOMAIN…" at bounding box center [783, 378] width 690 height 308
drag, startPoint x: 968, startPoint y: 432, endPoint x: 1001, endPoint y: 424, distance: 34.0
click at [971, 431] on div "{% if [DOMAIN_NAME] contains '[DOMAIN_NAME]' or [DOMAIN_NAME] contains '[DOMAIN…" at bounding box center [783, 378] width 690 height 308
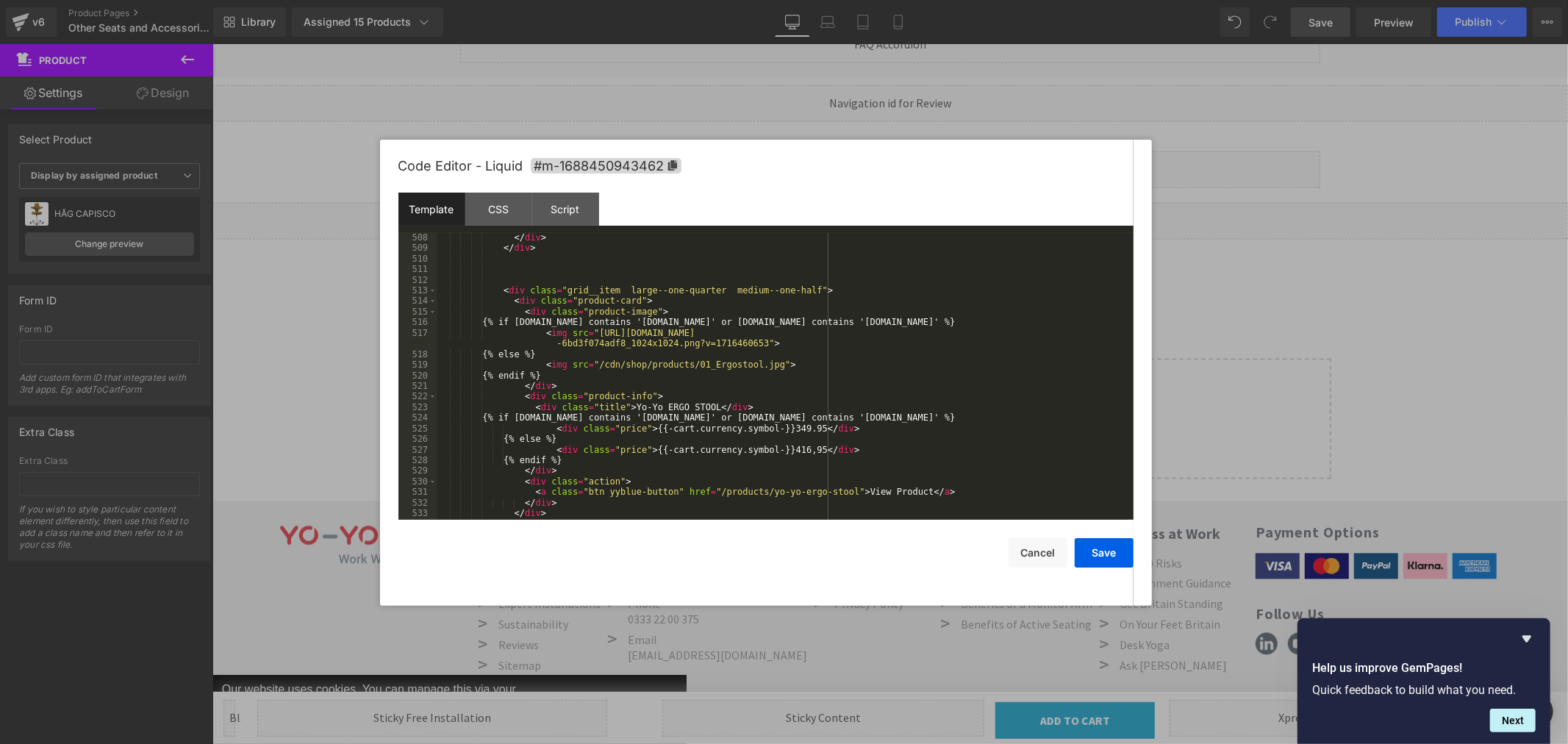
scroll to position [5674, 0]
click at [744, 343] on div "</ div > </ div > < div class = "grid__item large--one-quarter medium--one-half…" at bounding box center [783, 386] width 690 height 308
click at [759, 364] on div "</ div > </ div > < div class = "grid__item large--one-quarter medium--one-half…" at bounding box center [783, 386] width 690 height 308
drag, startPoint x: 699, startPoint y: 457, endPoint x: 805, endPoint y: 454, distance: 106.0
click at [805, 454] on div "</ div > </ div > < div class = "grid__item large--one-quarter medium--one-half…" at bounding box center [783, 386] width 690 height 308
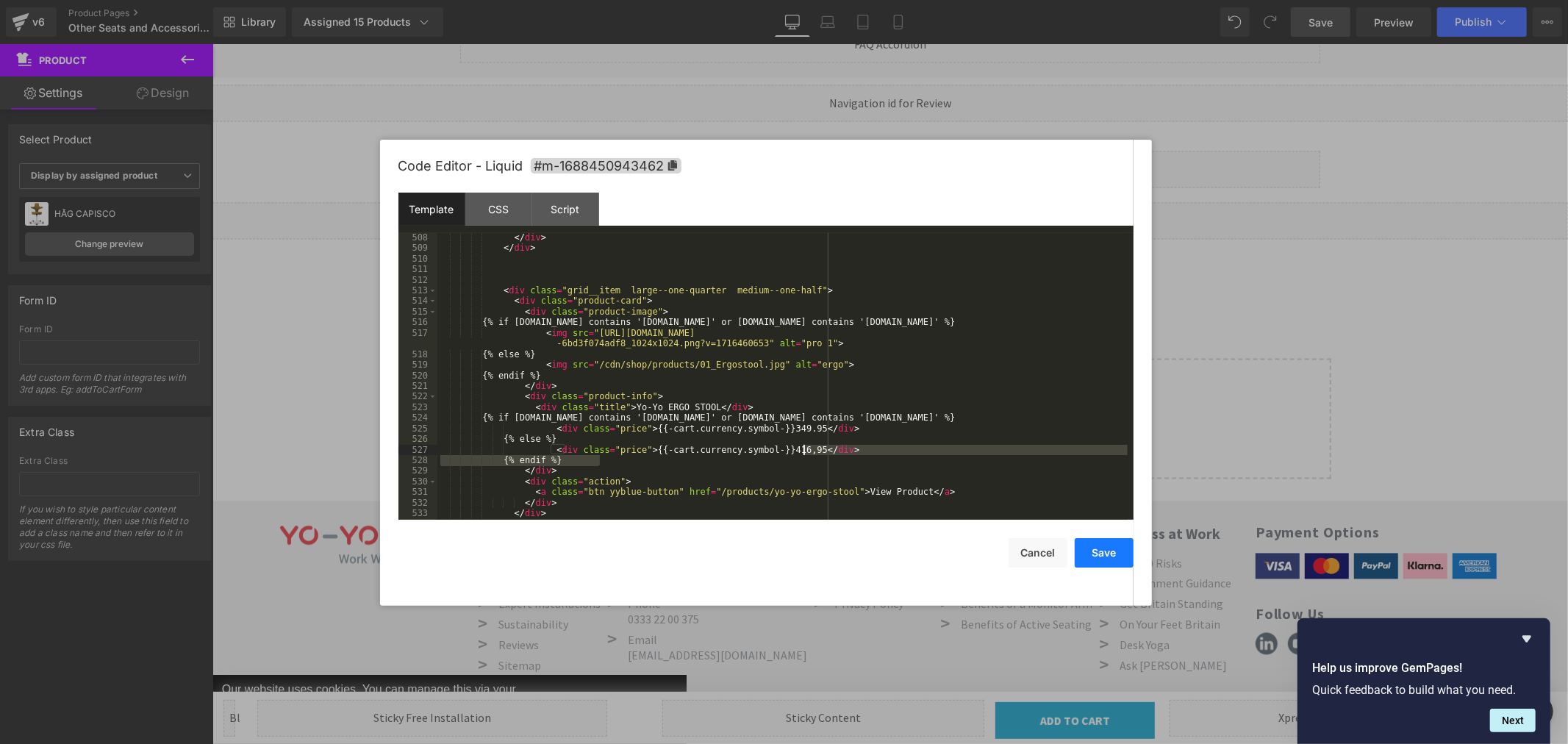
click at [1101, 550] on button "Save" at bounding box center [1103, 553] width 59 height 30
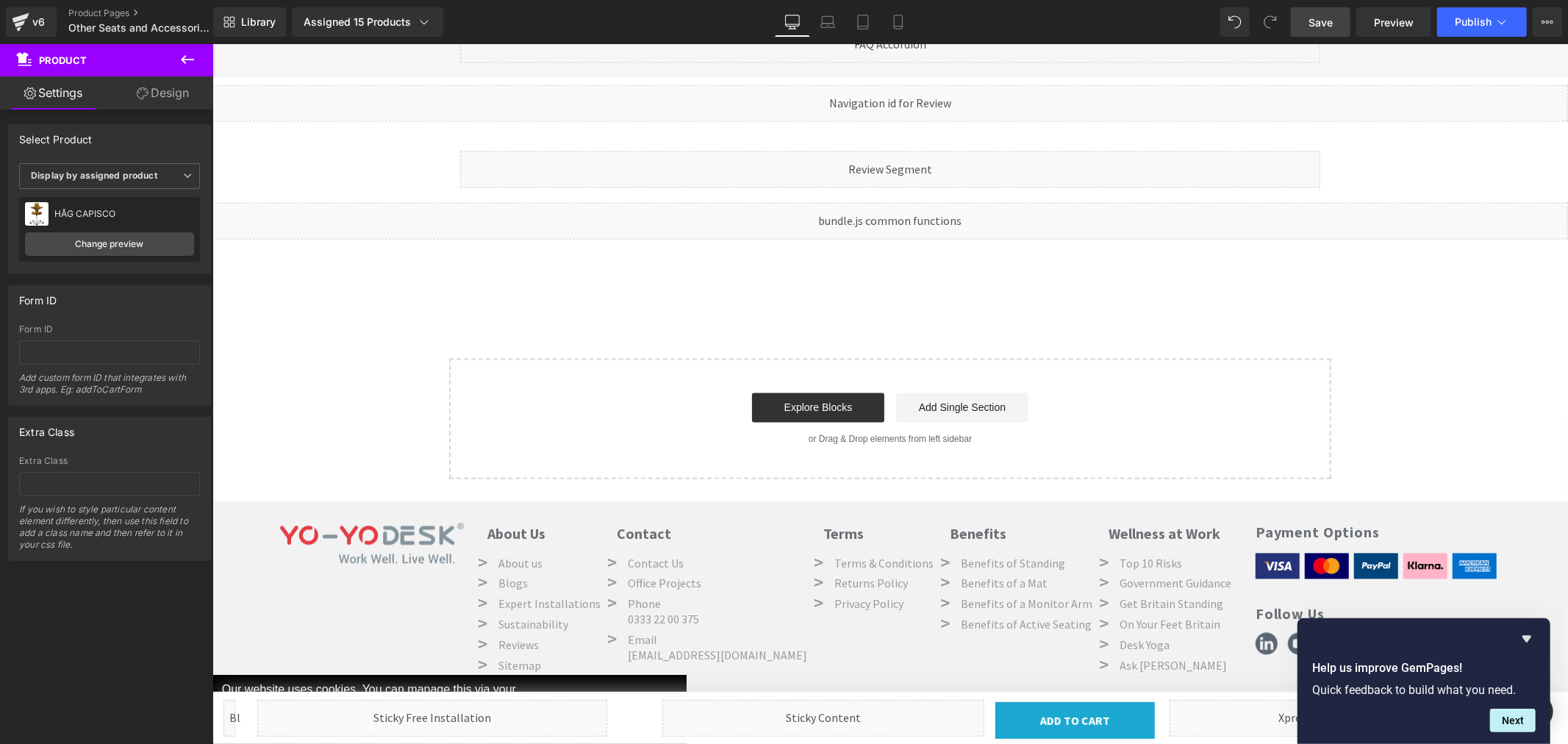
click at [1301, 30] on link "Save" at bounding box center [1321, 22] width 60 height 30
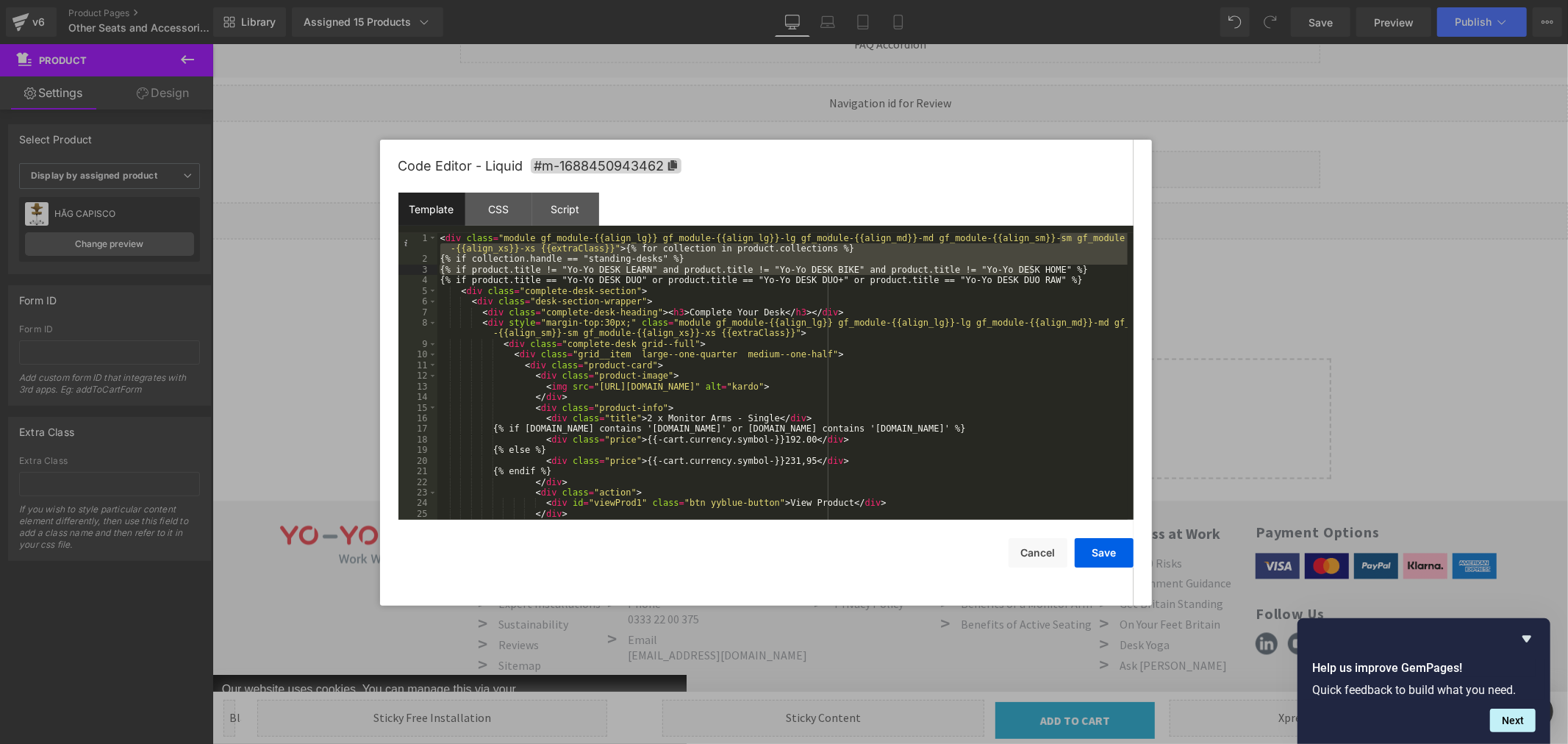
click at [1118, 267] on pre "1 2 3 4 5 6 7 8 9 10 11 12 13 14 15 16 17 18 19 20 21 22 23 24 25 26 < div clas…" at bounding box center [766, 376] width 736 height 287
click at [1125, 246] on pre "1 2 3 4 5 6 7 8 9 10 11 12 13 14 15 16 17 18 19 20 21 22 23 24 25 26 < div clas…" at bounding box center [766, 376] width 736 height 287
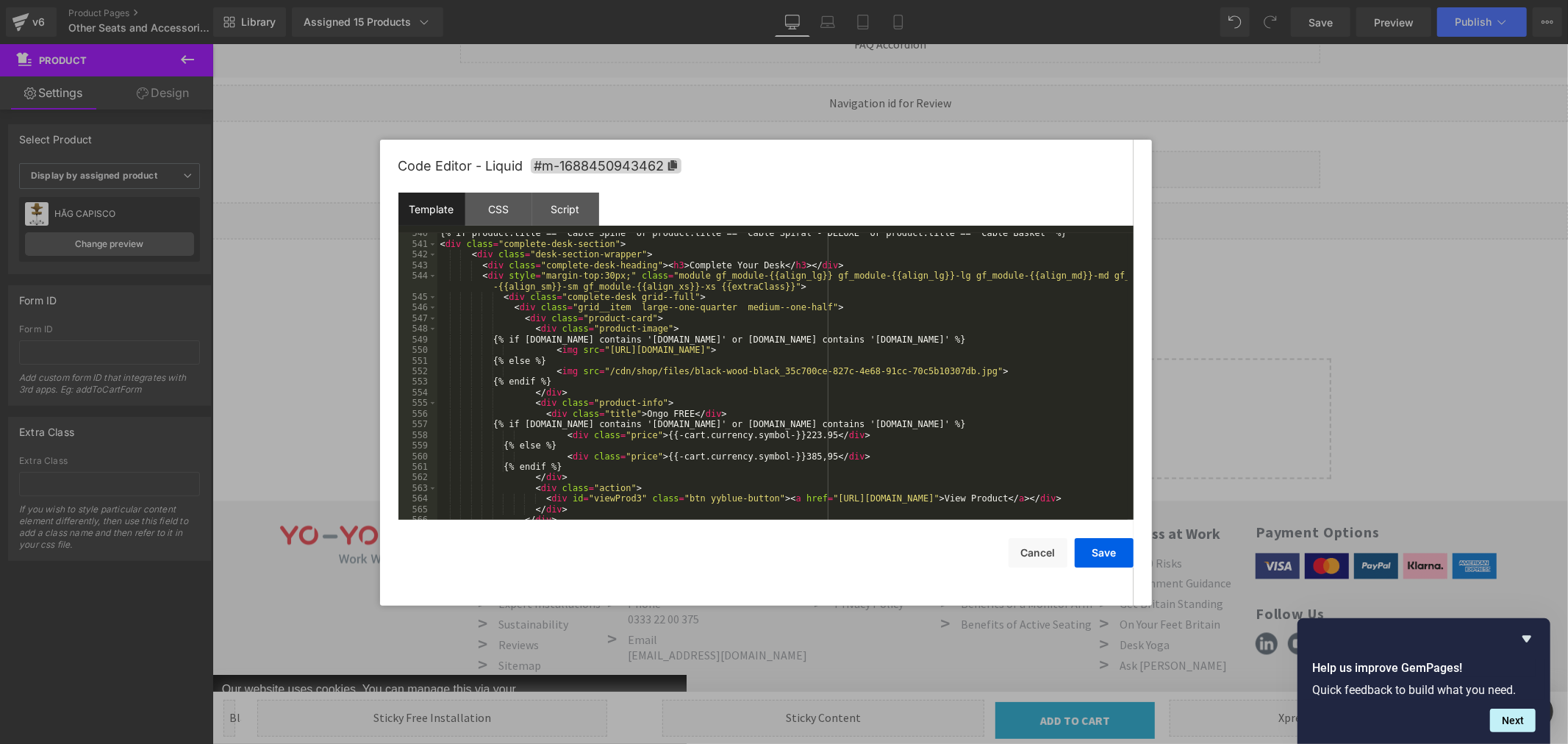
scroll to position [6028, 0]
drag, startPoint x: 1102, startPoint y: 349, endPoint x: 1118, endPoint y: 349, distance: 16.0
click at [1103, 349] on div "{% if product.title == 'Cable Spine' or product.title == 'Cable Spiral - DELUXE…" at bounding box center [783, 381] width 690 height 308
click at [1107, 350] on div "{% if product.title == 'Cable Spine' or product.title == 'Cable Spiral - DELUXE…" at bounding box center [783, 381] width 690 height 308
drag, startPoint x: 1103, startPoint y: 351, endPoint x: 1118, endPoint y: 349, distance: 15.1
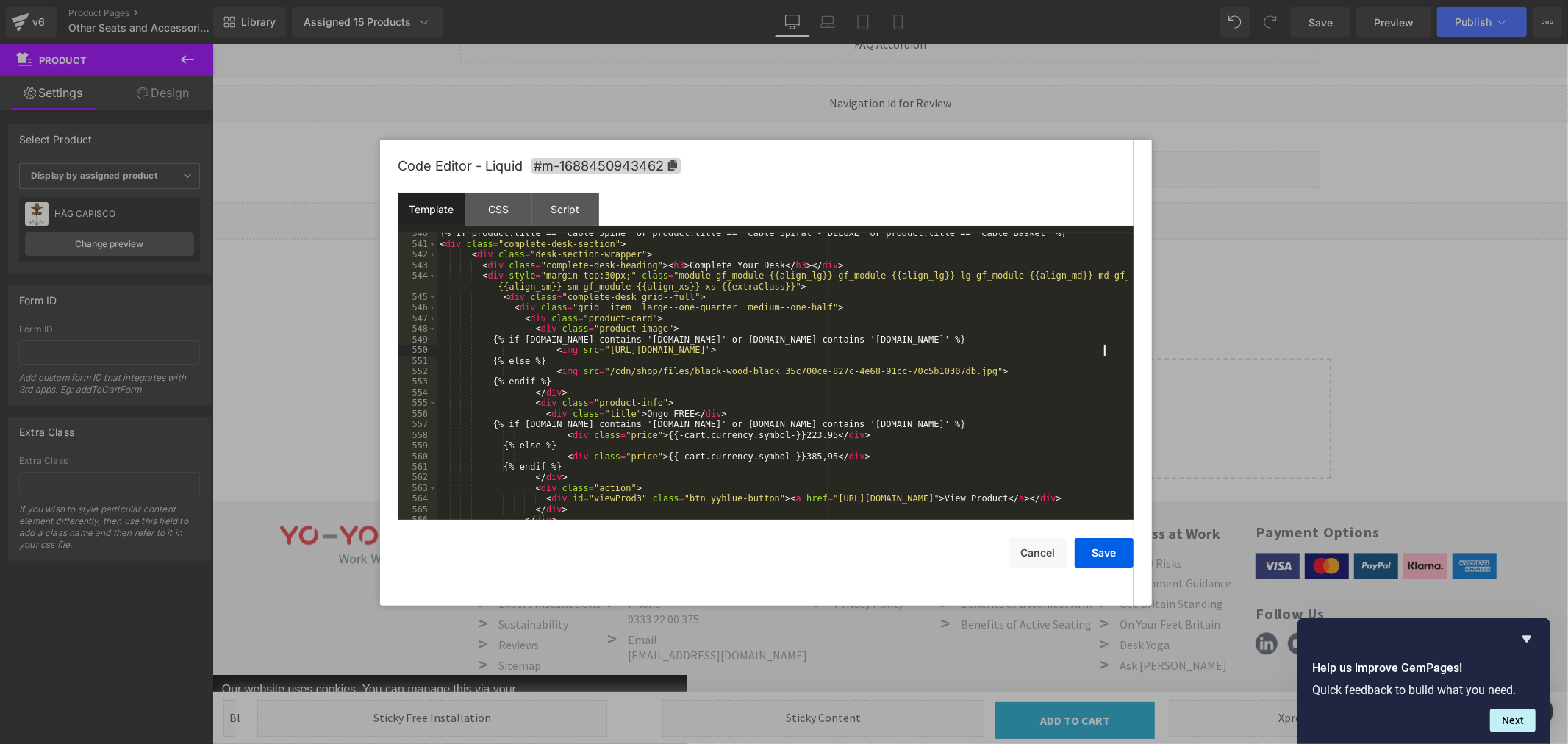
click at [1105, 351] on div "{% if product.title == 'Cable Spine' or product.title == 'Cable Spiral - DELUXE…" at bounding box center [783, 381] width 690 height 308
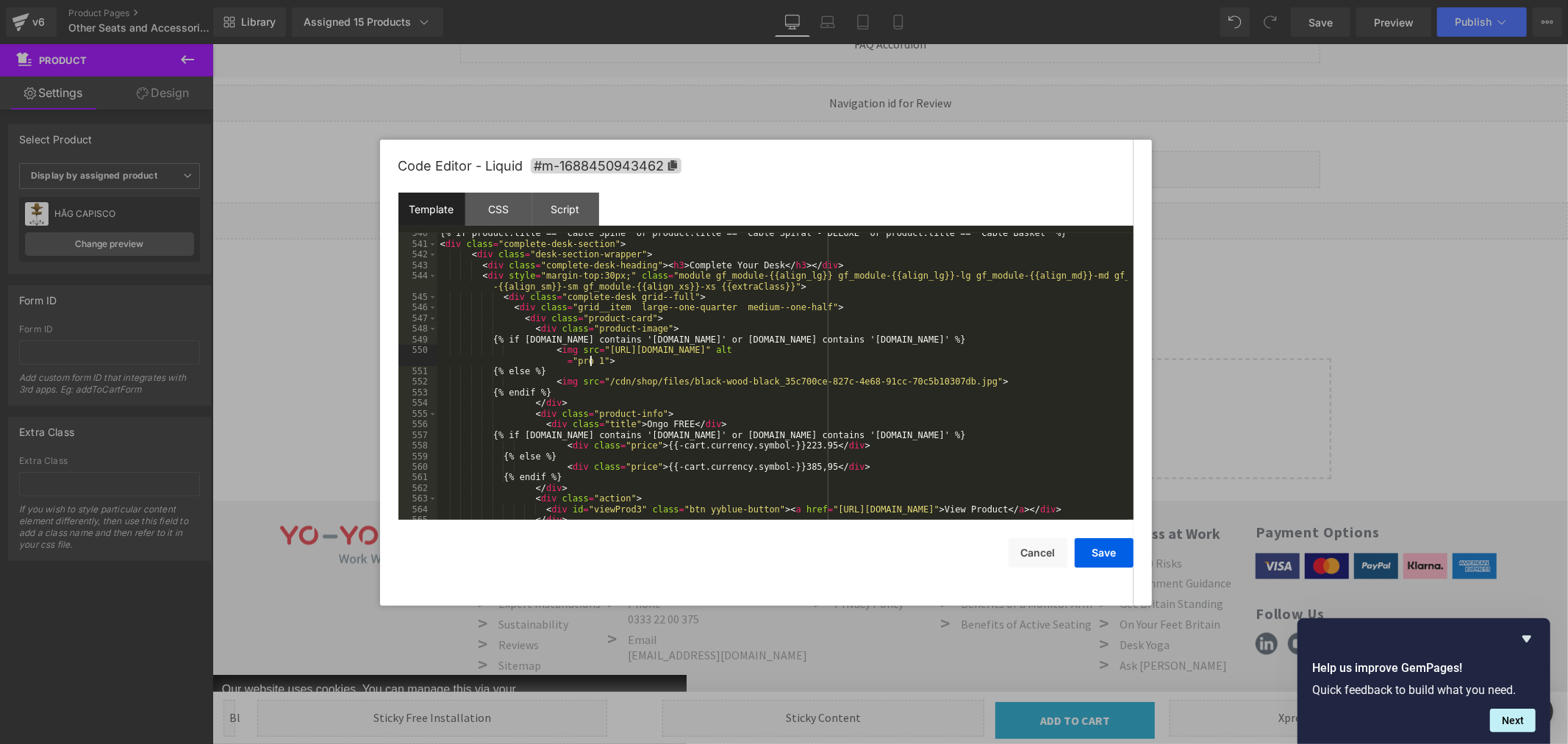
click at [953, 381] on div "{% if product.title == 'Cable Spine' or product.title == 'Cable Spiral - DELUXE…" at bounding box center [783, 381] width 690 height 308
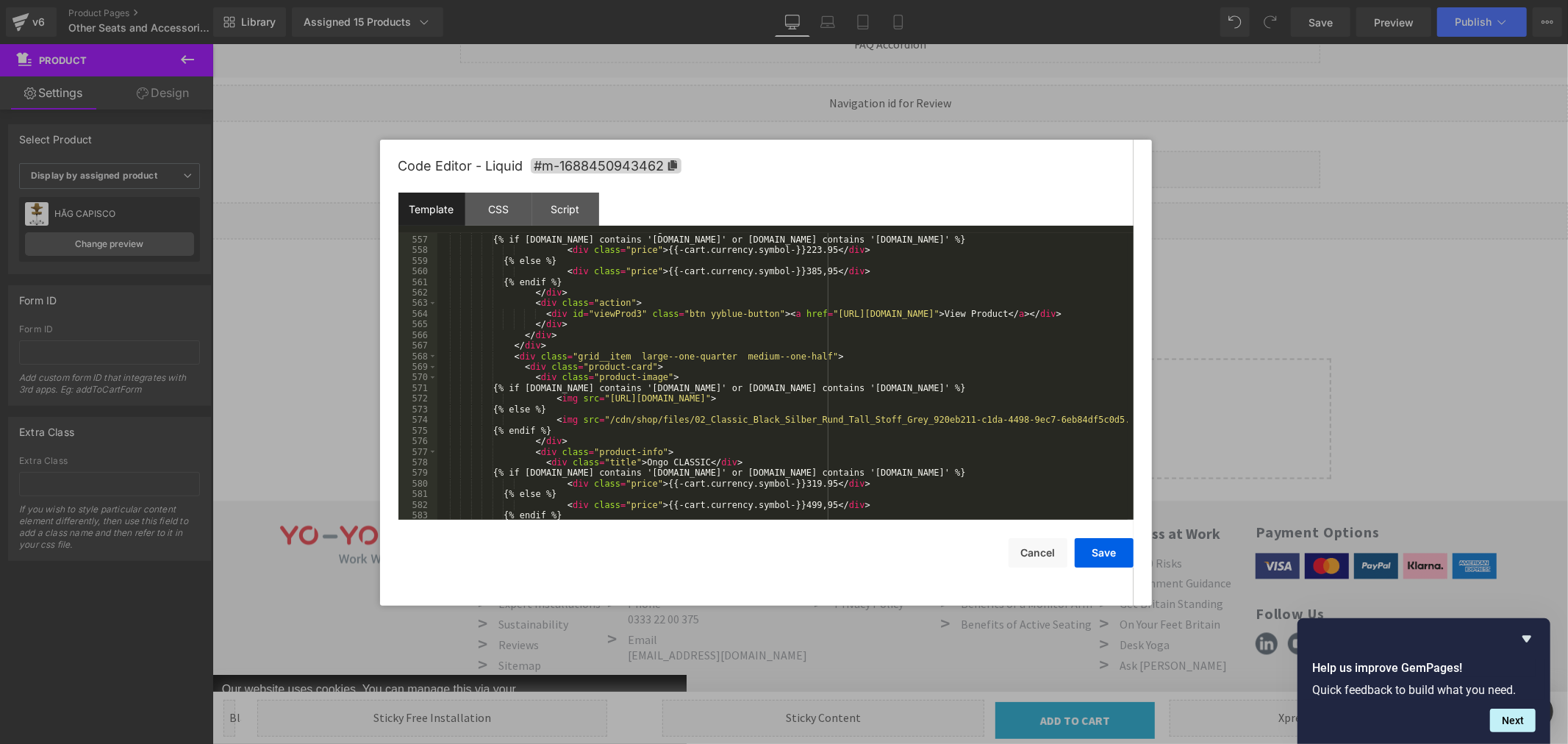
scroll to position [6272, 0]
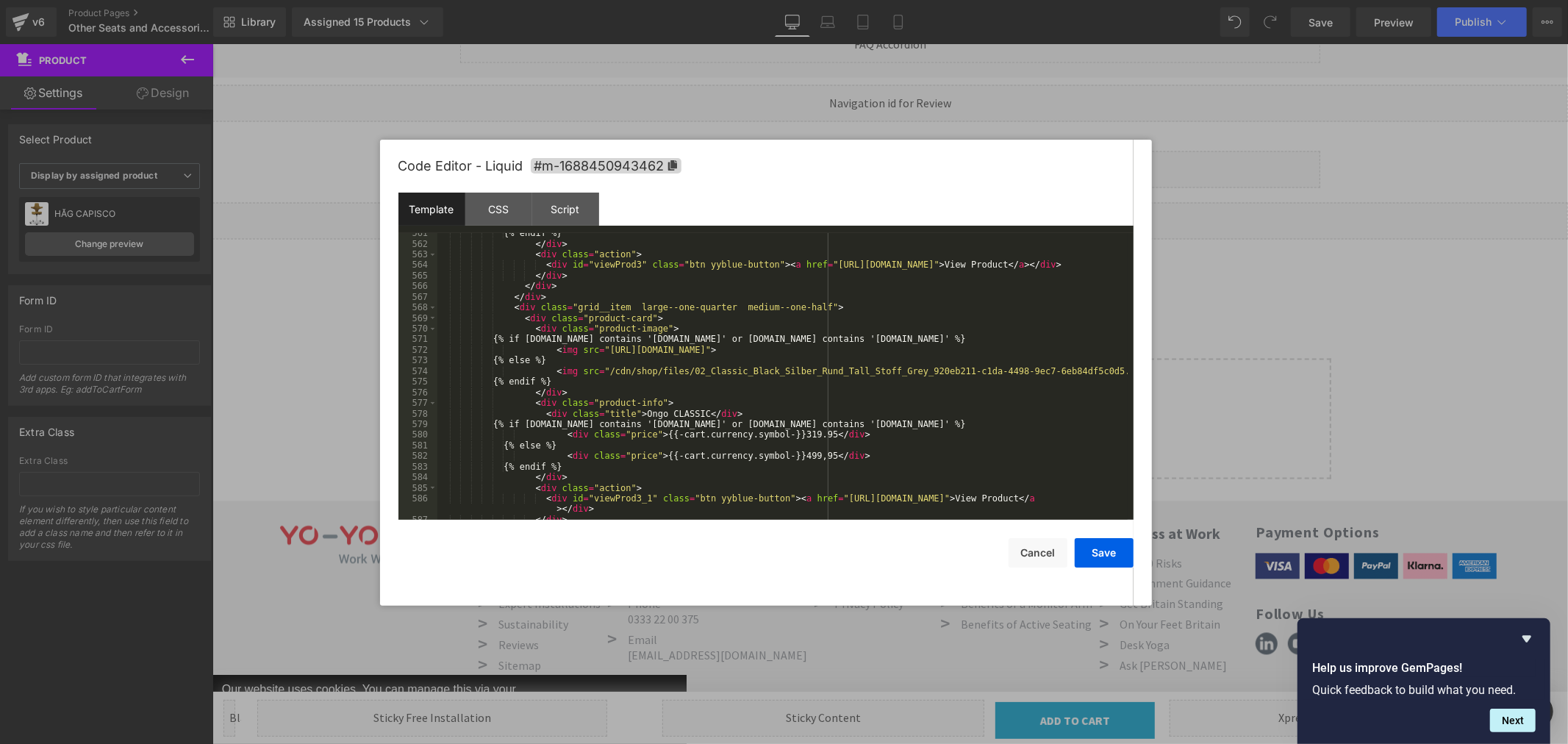
click at [1104, 352] on div "{% endif %} </ div > < div class = "action" > < div id = "viewProd3" class = "b…" at bounding box center [783, 381] width 690 height 308
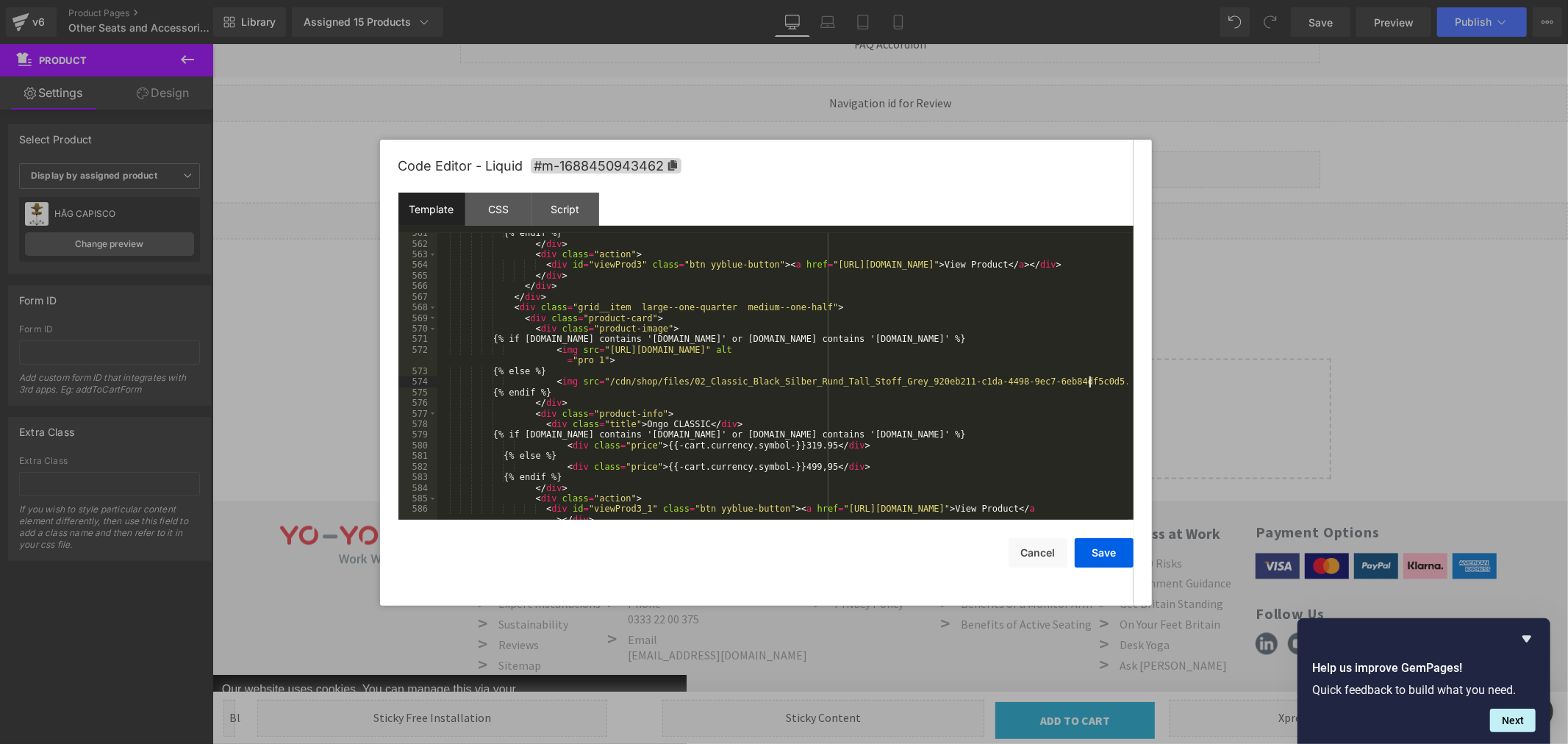
click at [1089, 384] on div "{% endif %} </ div > < div class = "action" > < div id = "viewProd3" class = "b…" at bounding box center [783, 387] width 690 height 318
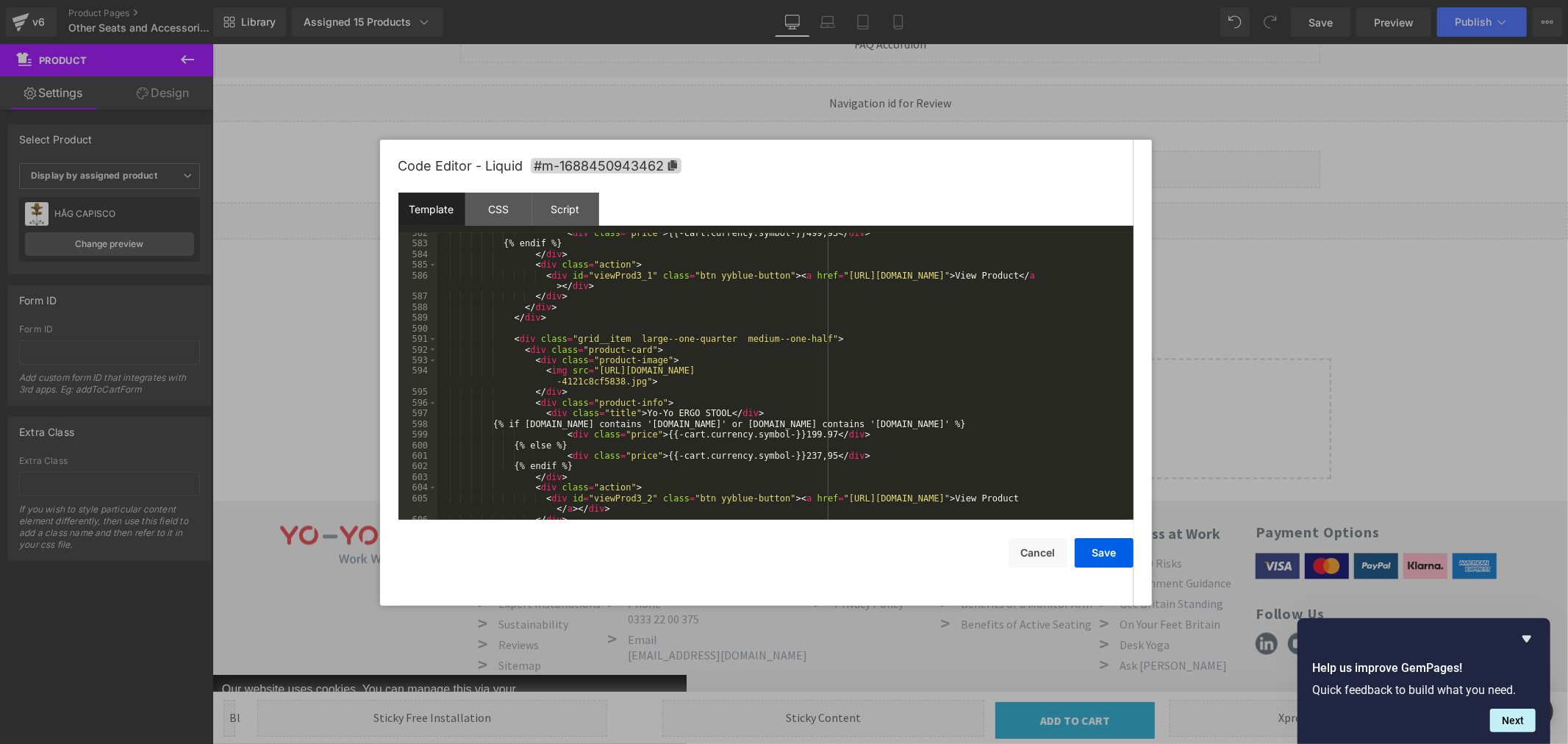
scroll to position [6517, 0]
click at [634, 381] on div "< div class = "price" > {{-cart.currency.symbol-}}499,95 </ div > {% endif %} <…" at bounding box center [783, 381] width 690 height 308
paste textarea
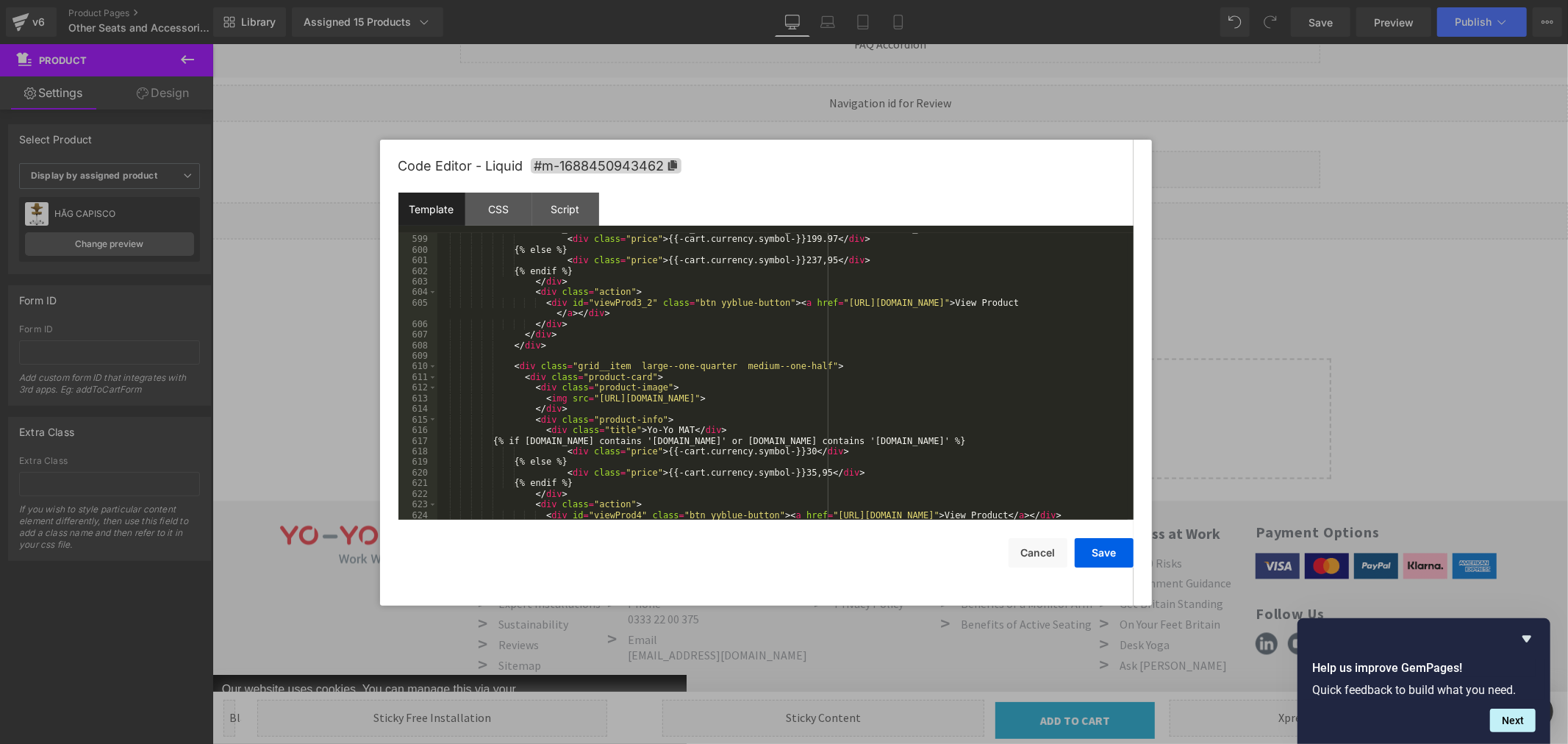
scroll to position [6761, 0]
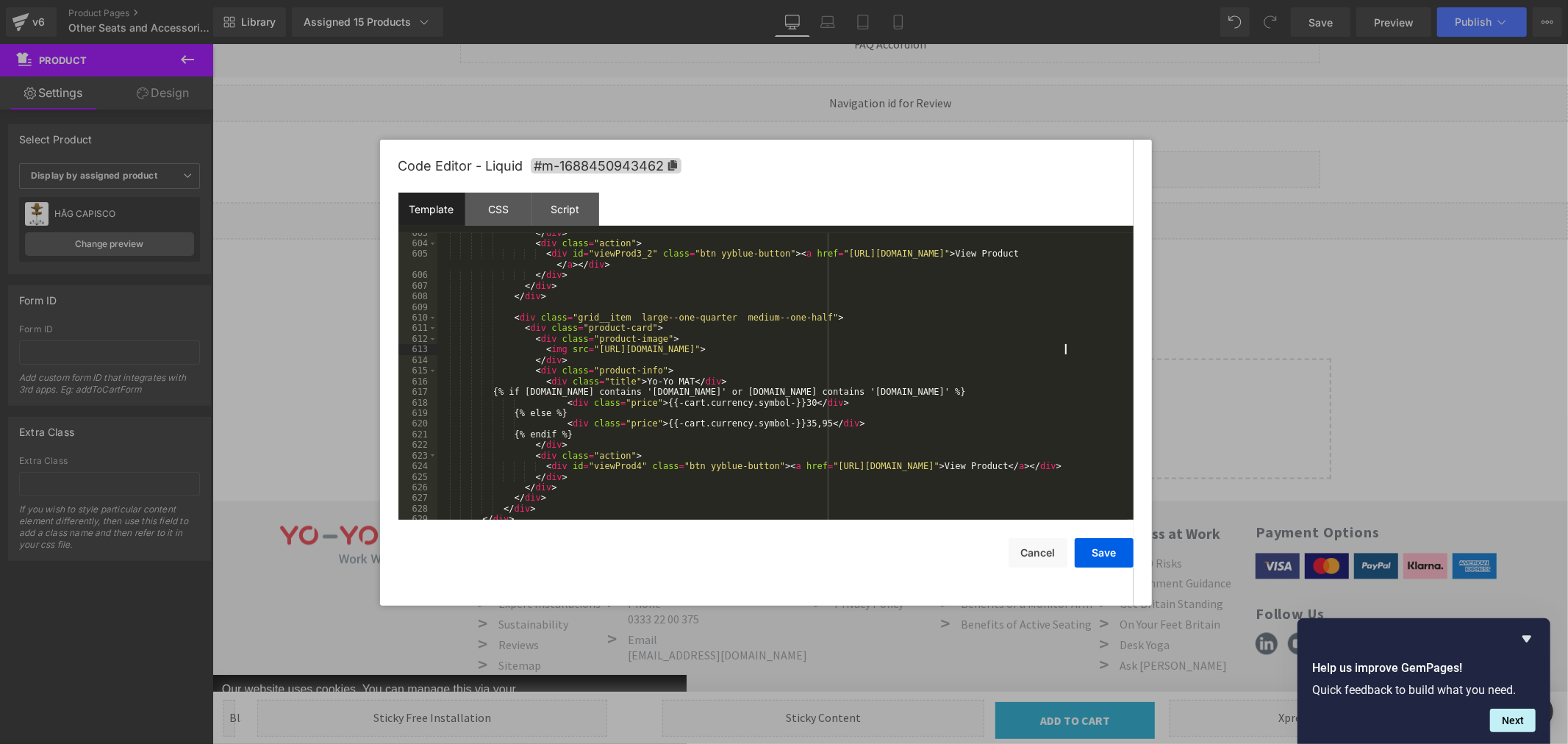
click at [1065, 349] on div "</ div > < div class = "action" > < div id = "viewProd3_2" class = "btn yyblue-…" at bounding box center [783, 381] width 690 height 308
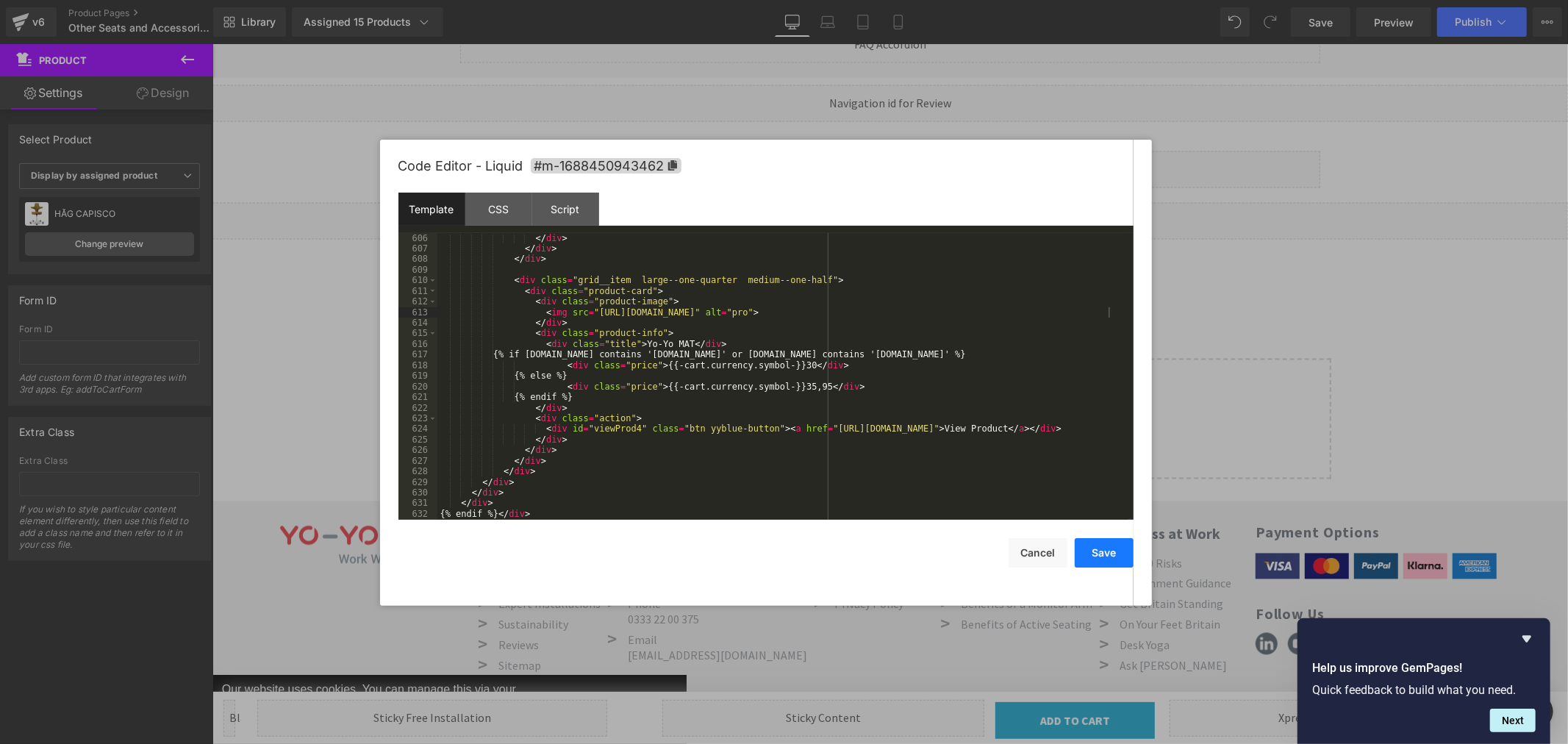
click at [1097, 551] on button "Save" at bounding box center [1103, 553] width 59 height 30
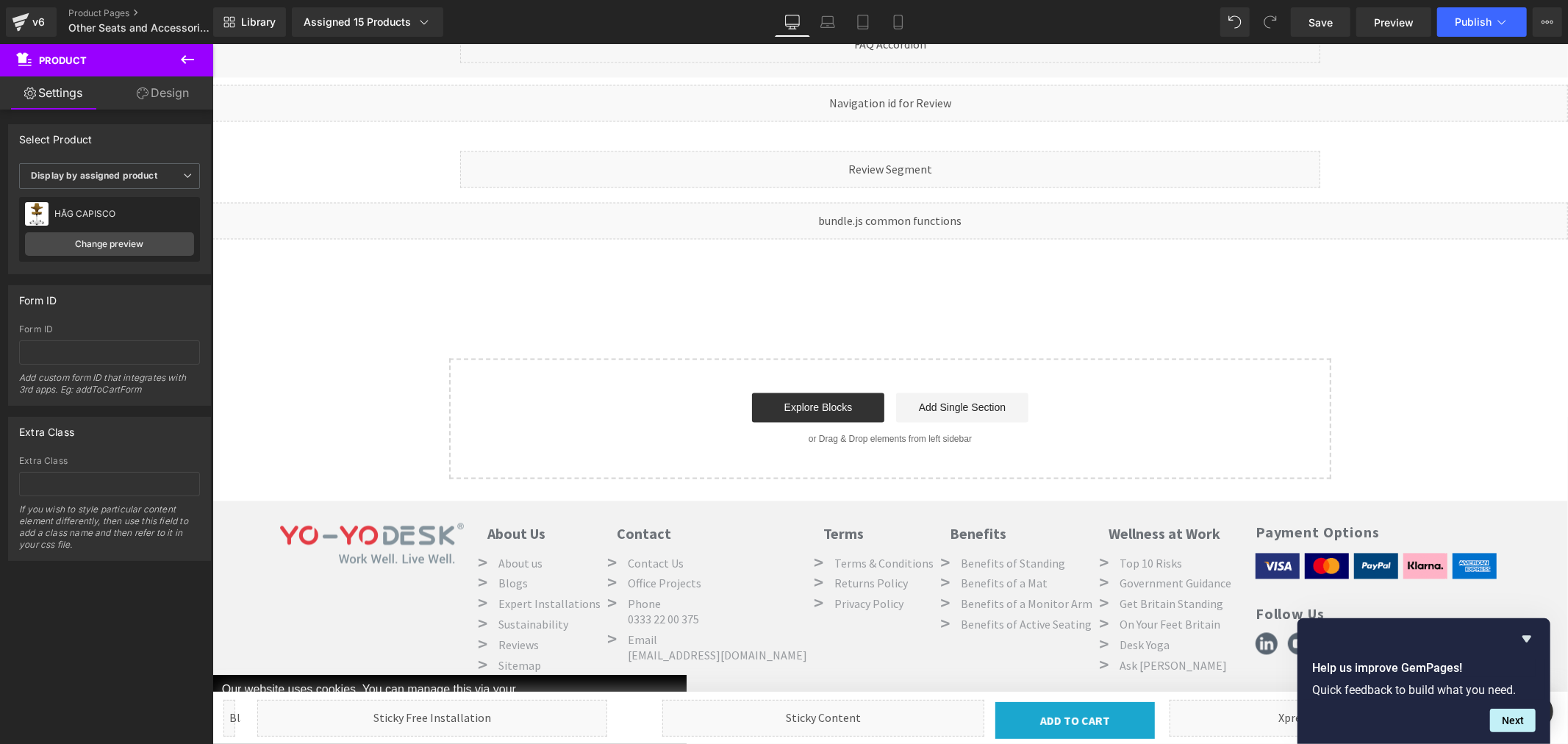
click at [1525, 634] on icon "Hide survey" at bounding box center [1527, 639] width 18 height 18
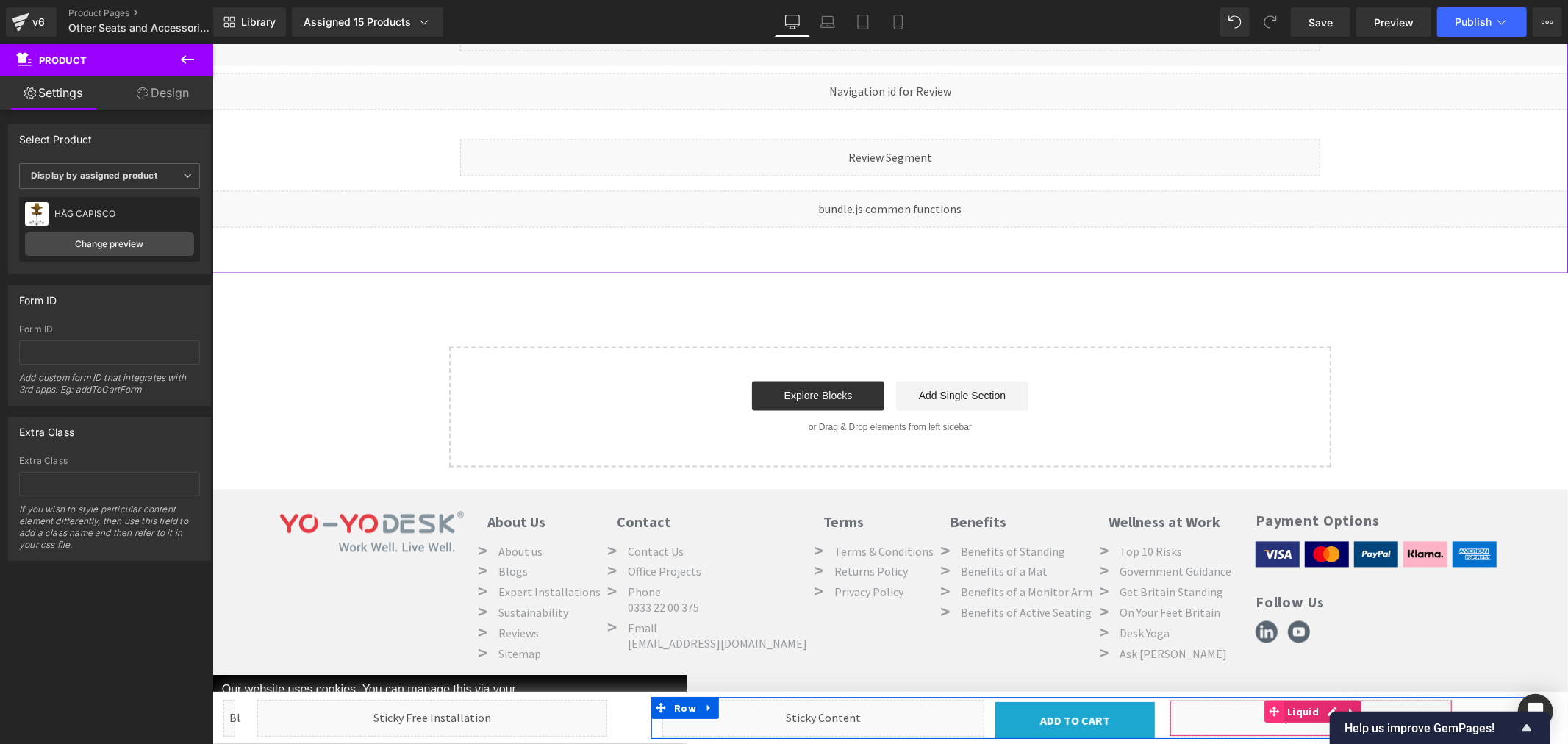
scroll to position [2325, 0]
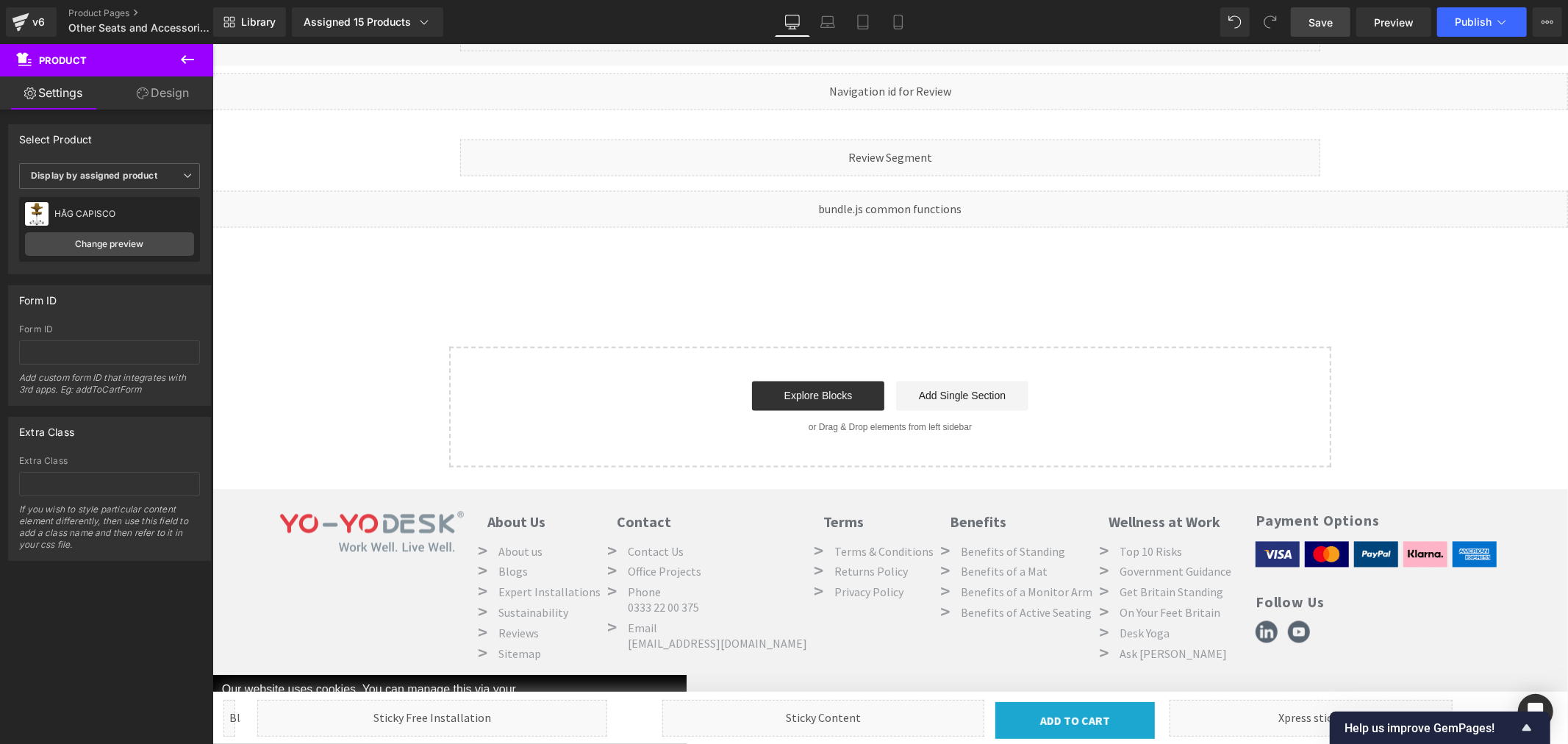
click at [1319, 24] on span "Save" at bounding box center [1320, 22] width 24 height 15
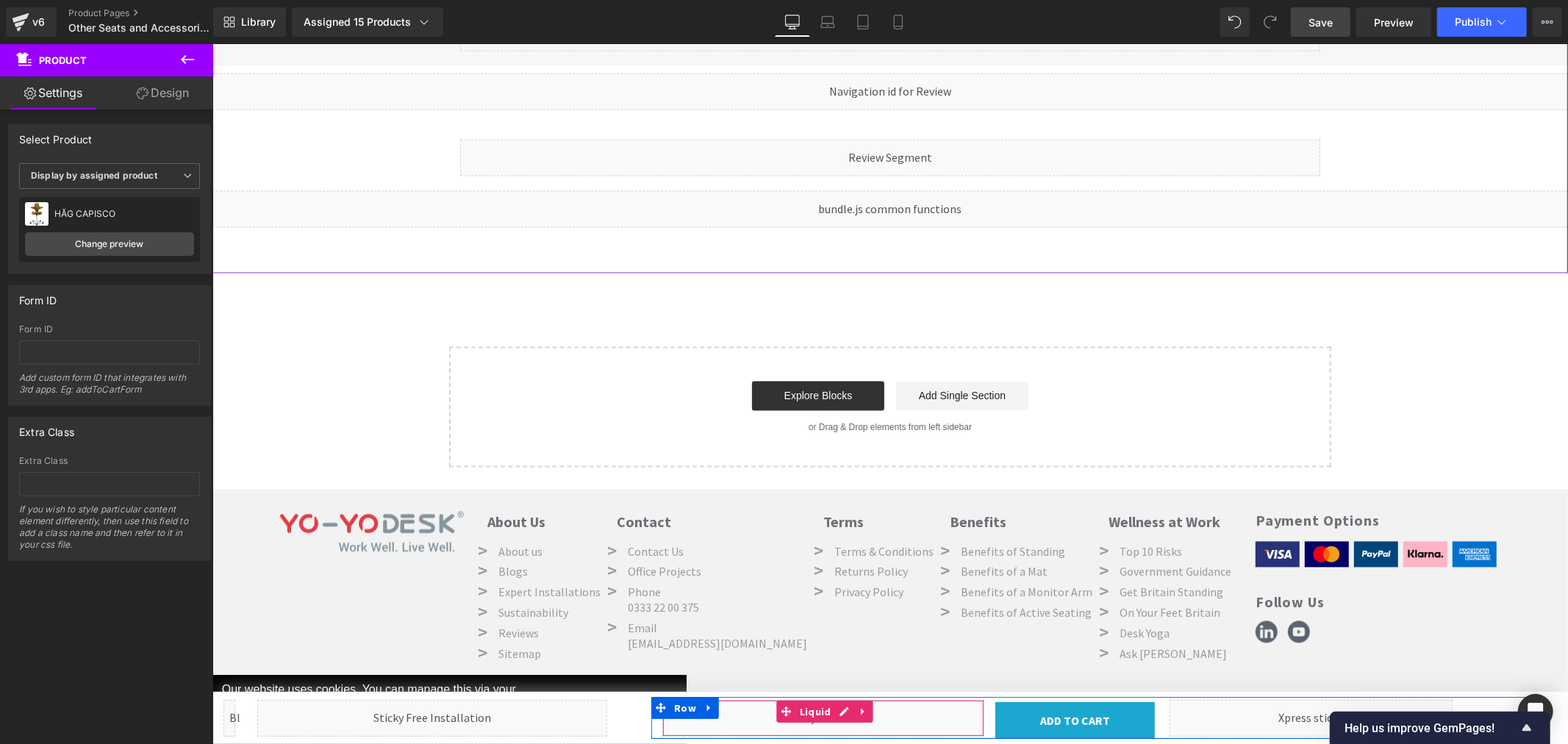
click at [837, 715] on div "Liquid" at bounding box center [822, 718] width 322 height 37
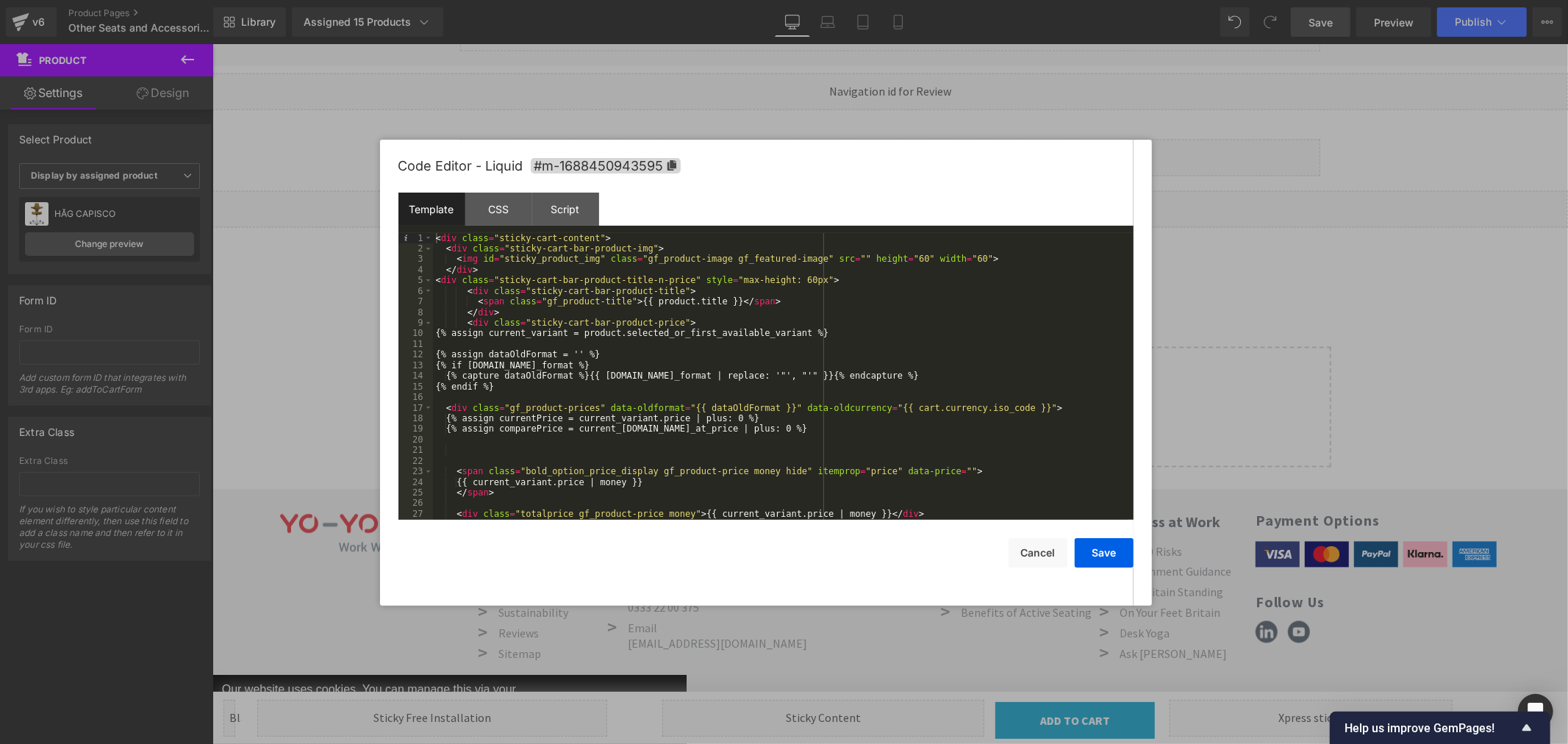
scroll to position [0, 0]
click at [944, 259] on div "< div class = "sticky-cart-content" > < div class = "sticky-cart-bar-product-im…" at bounding box center [780, 387] width 695 height 308
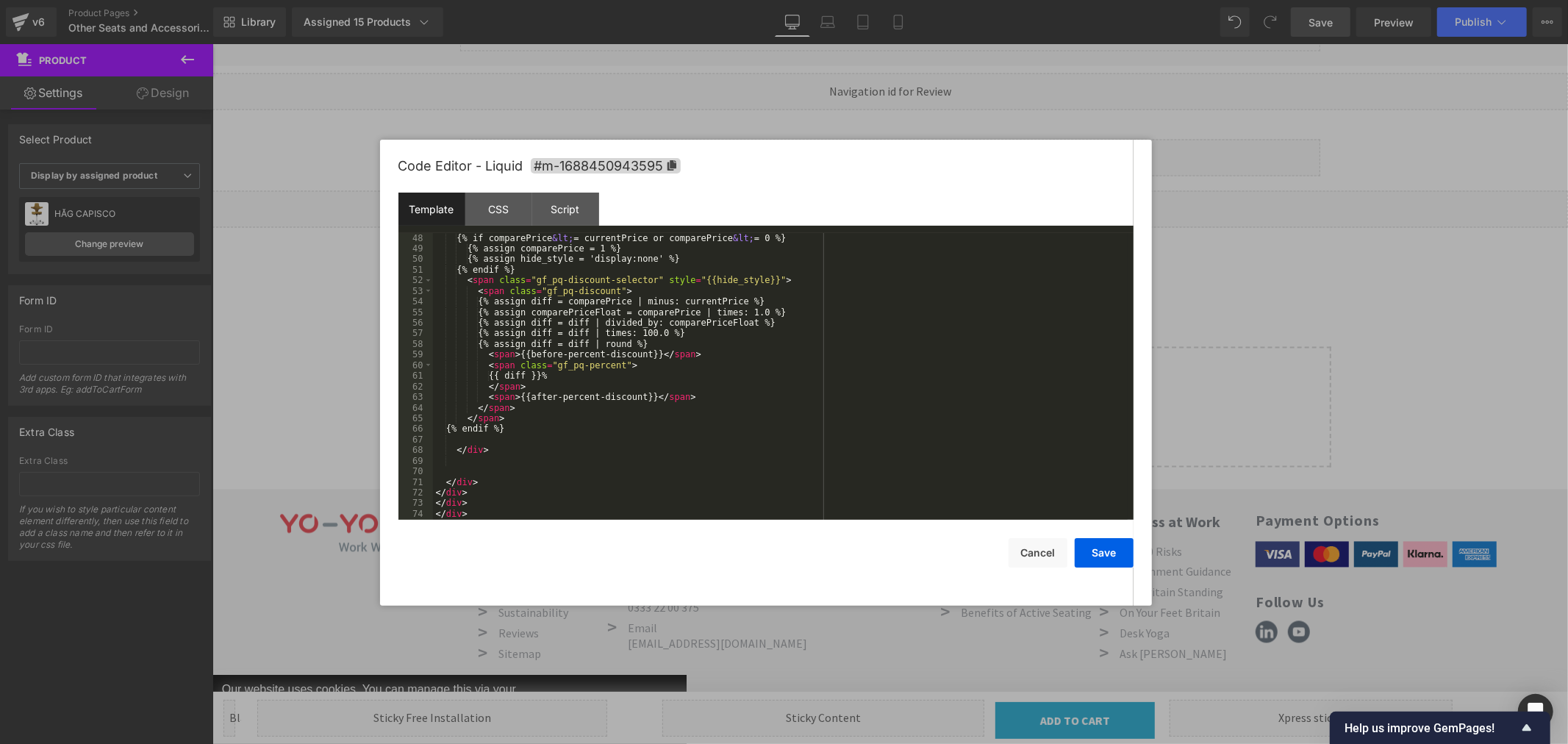
scroll to position [520, 0]
click at [1101, 554] on button "Save" at bounding box center [1103, 553] width 59 height 30
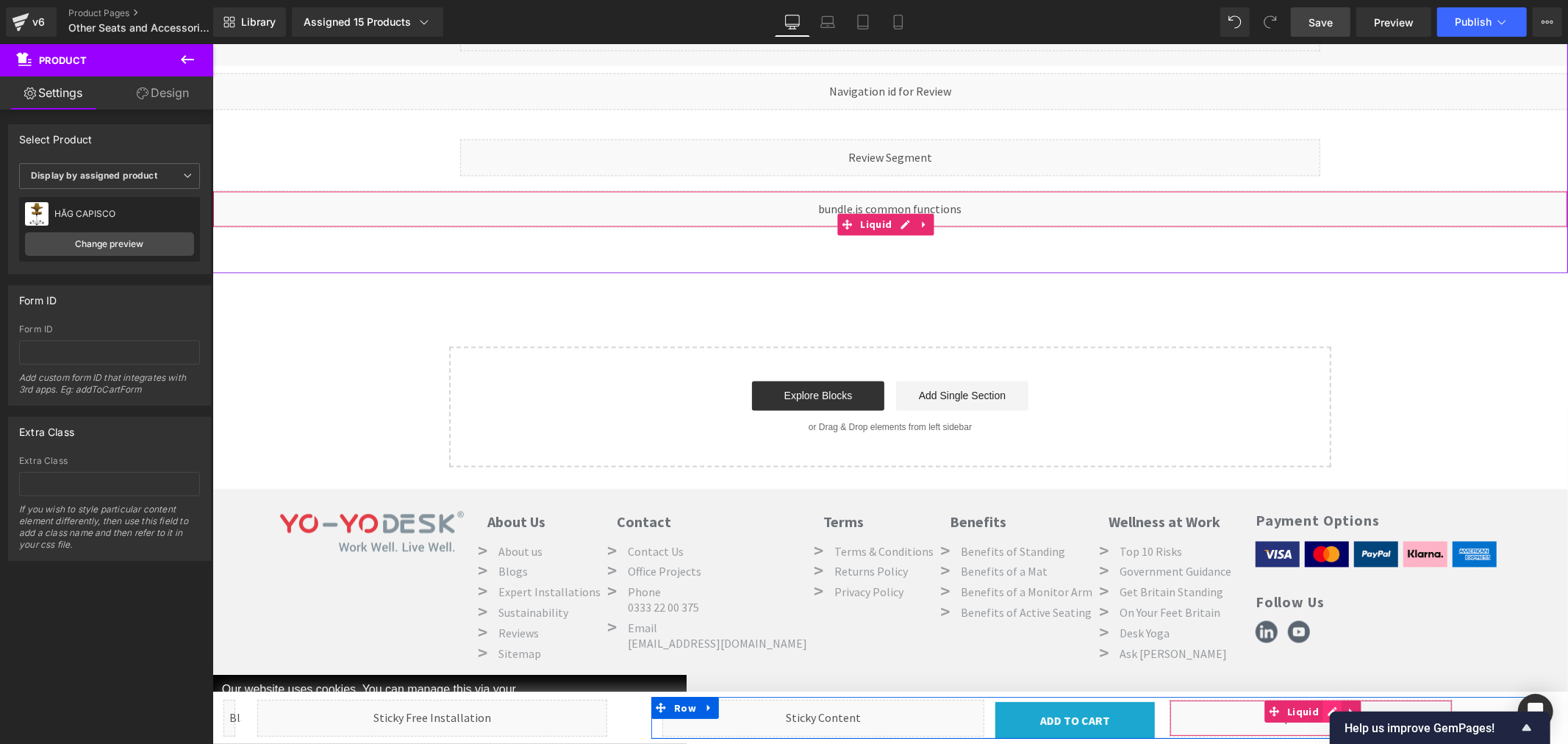
click at [1320, 711] on div "Liquid" at bounding box center [1310, 718] width 283 height 37
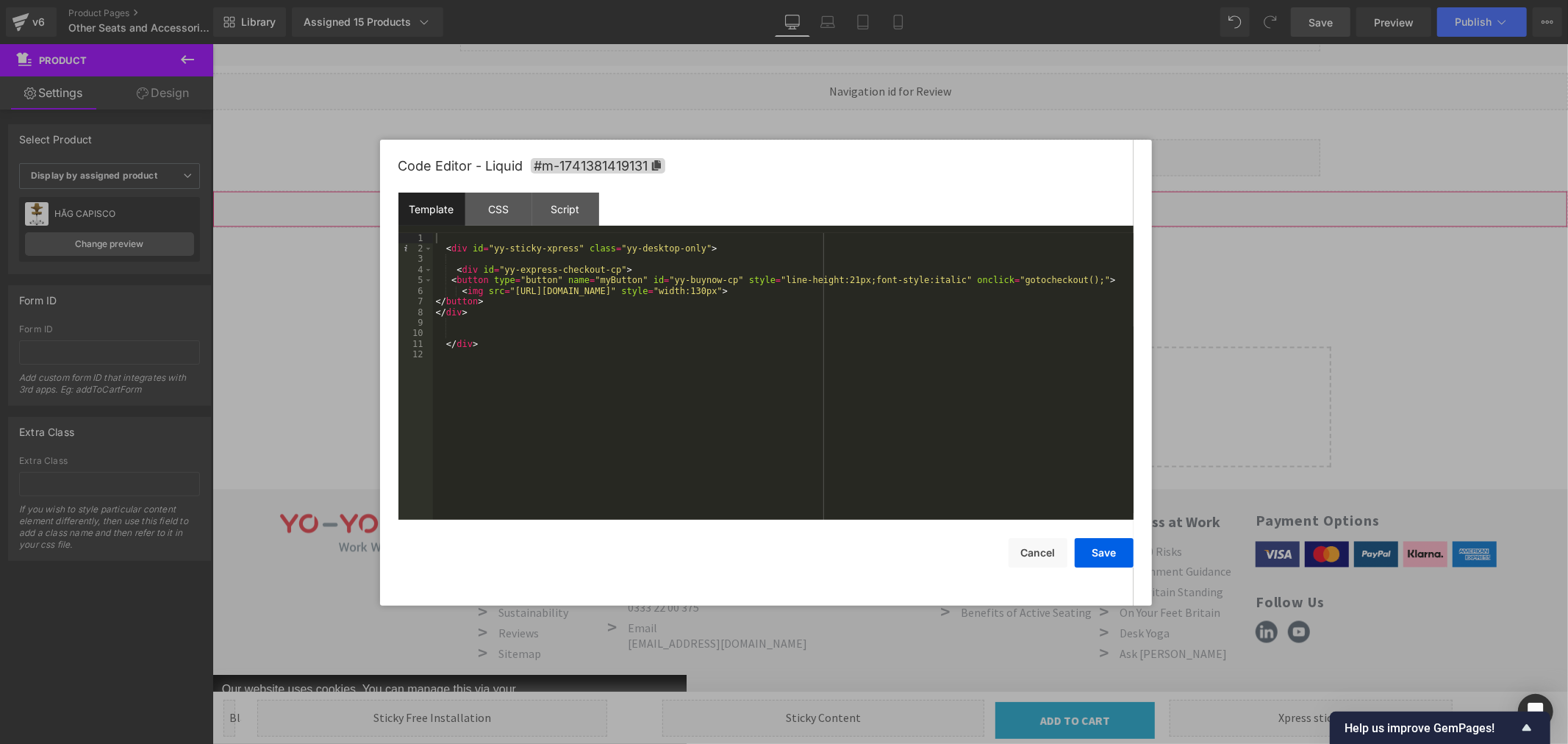
click at [1012, 292] on div "< div id = "yy-sticky-xpress" class = "yy-desktop-only" > < div id = "yy-expres…" at bounding box center [783, 387] width 700 height 308
click at [1094, 551] on button "Save" at bounding box center [1103, 553] width 59 height 30
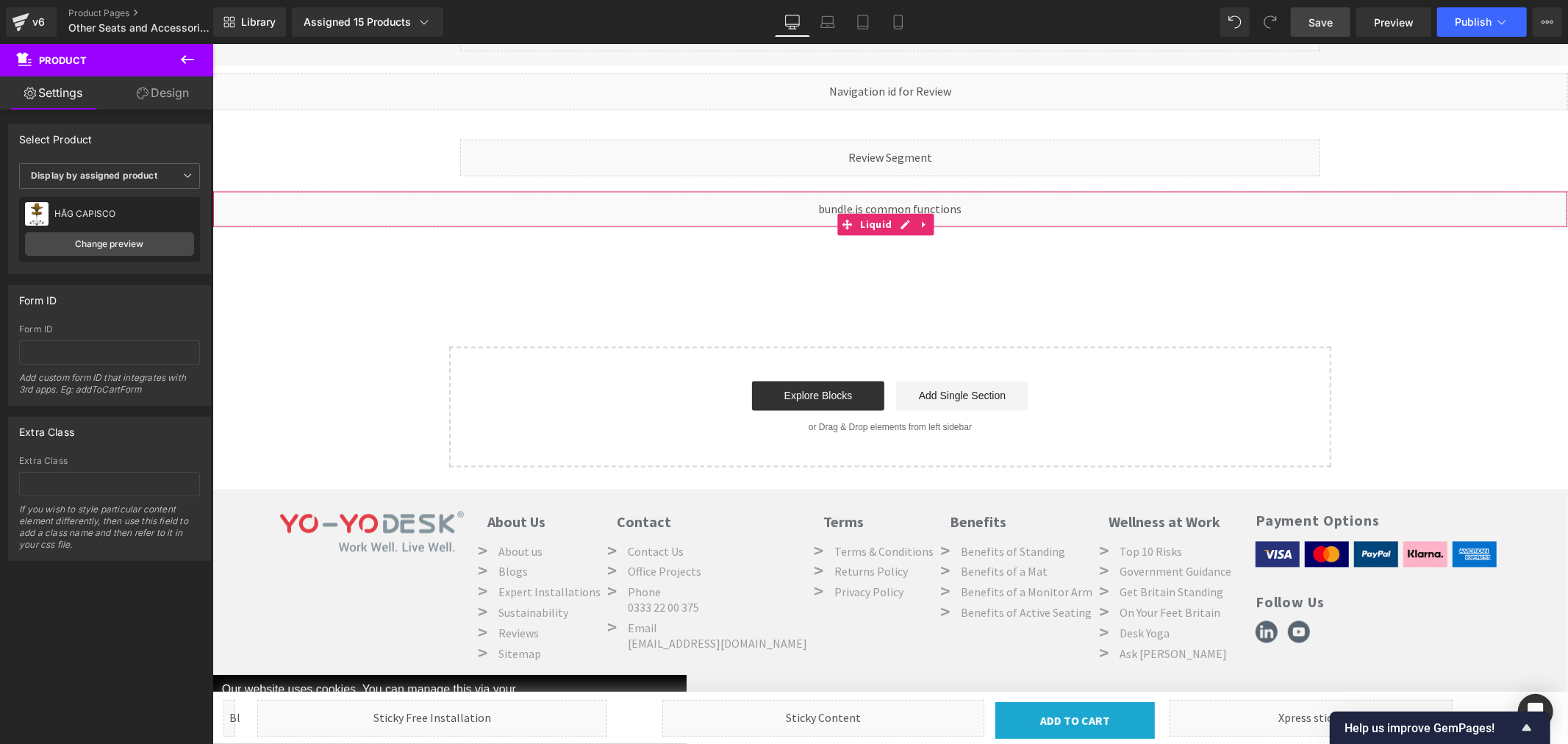
drag, startPoint x: 1323, startPoint y: 24, endPoint x: 1160, endPoint y: 85, distance: 174.0
click at [1323, 24] on span "Save" at bounding box center [1320, 22] width 24 height 15
click at [1472, 18] on span "Publish" at bounding box center [1473, 22] width 37 height 12
click at [1478, 21] on span "Publish" at bounding box center [1473, 22] width 37 height 12
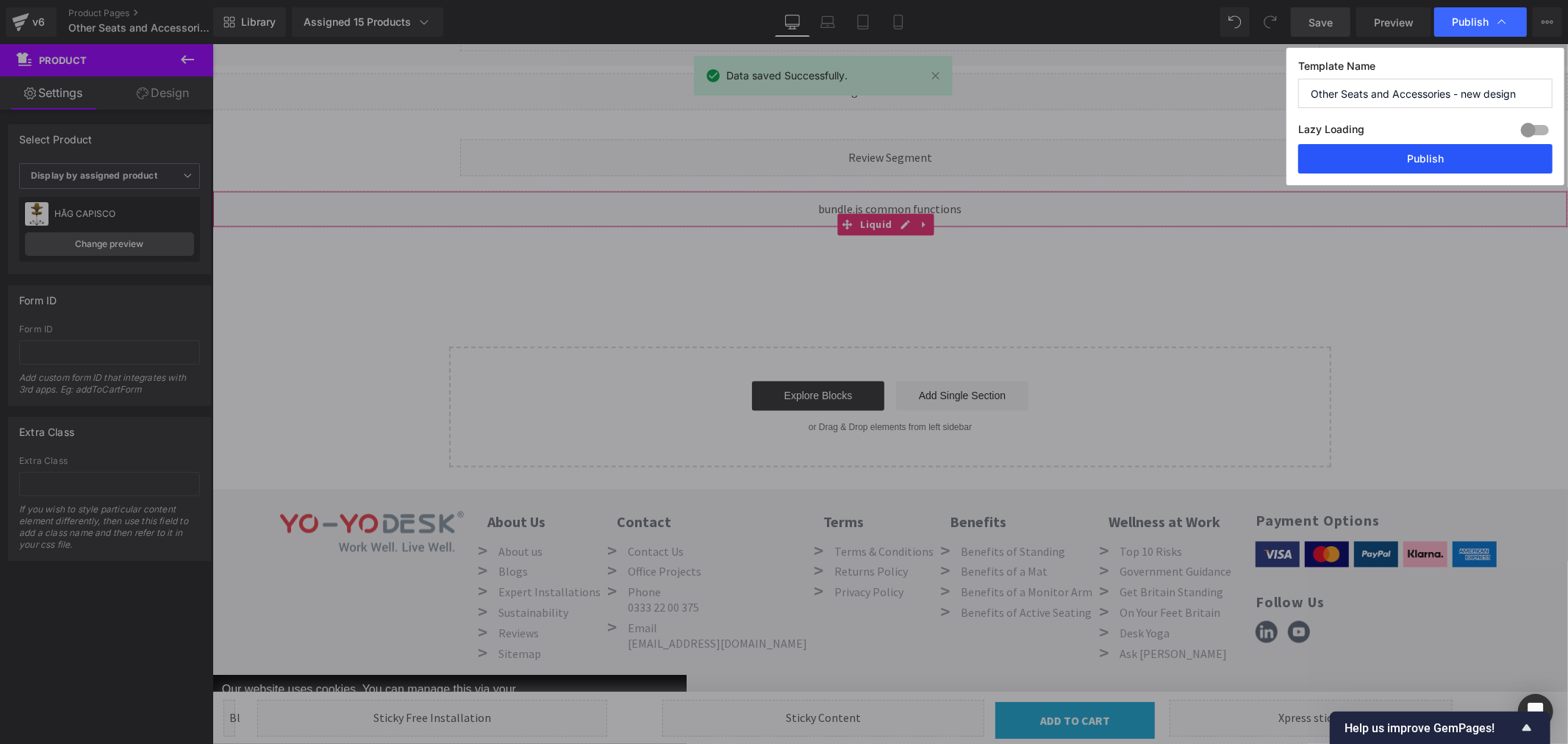
click at [1425, 157] on button "Publish" at bounding box center [1425, 158] width 254 height 30
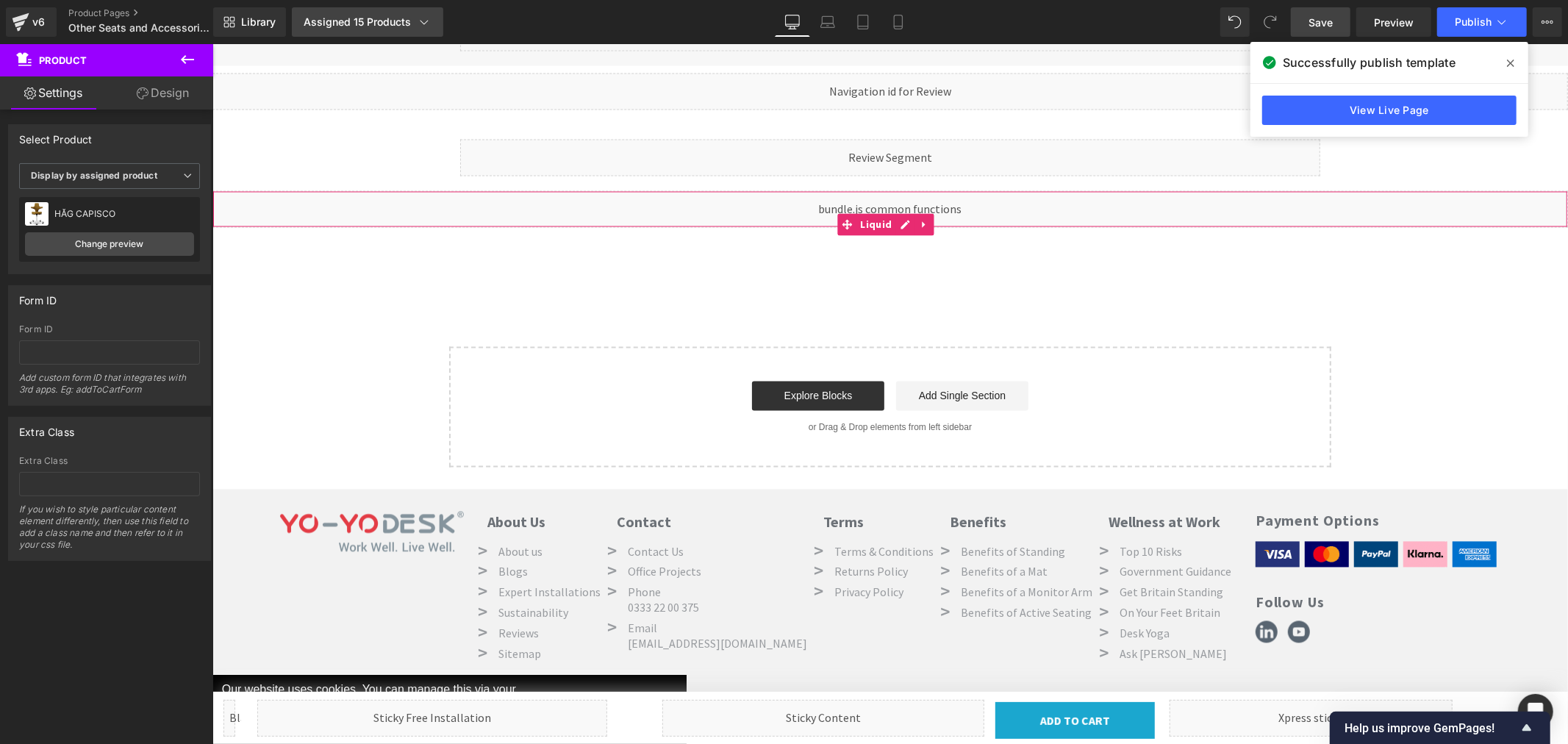
click at [354, 24] on div "Assigned 15 Products" at bounding box center [368, 22] width 128 height 14
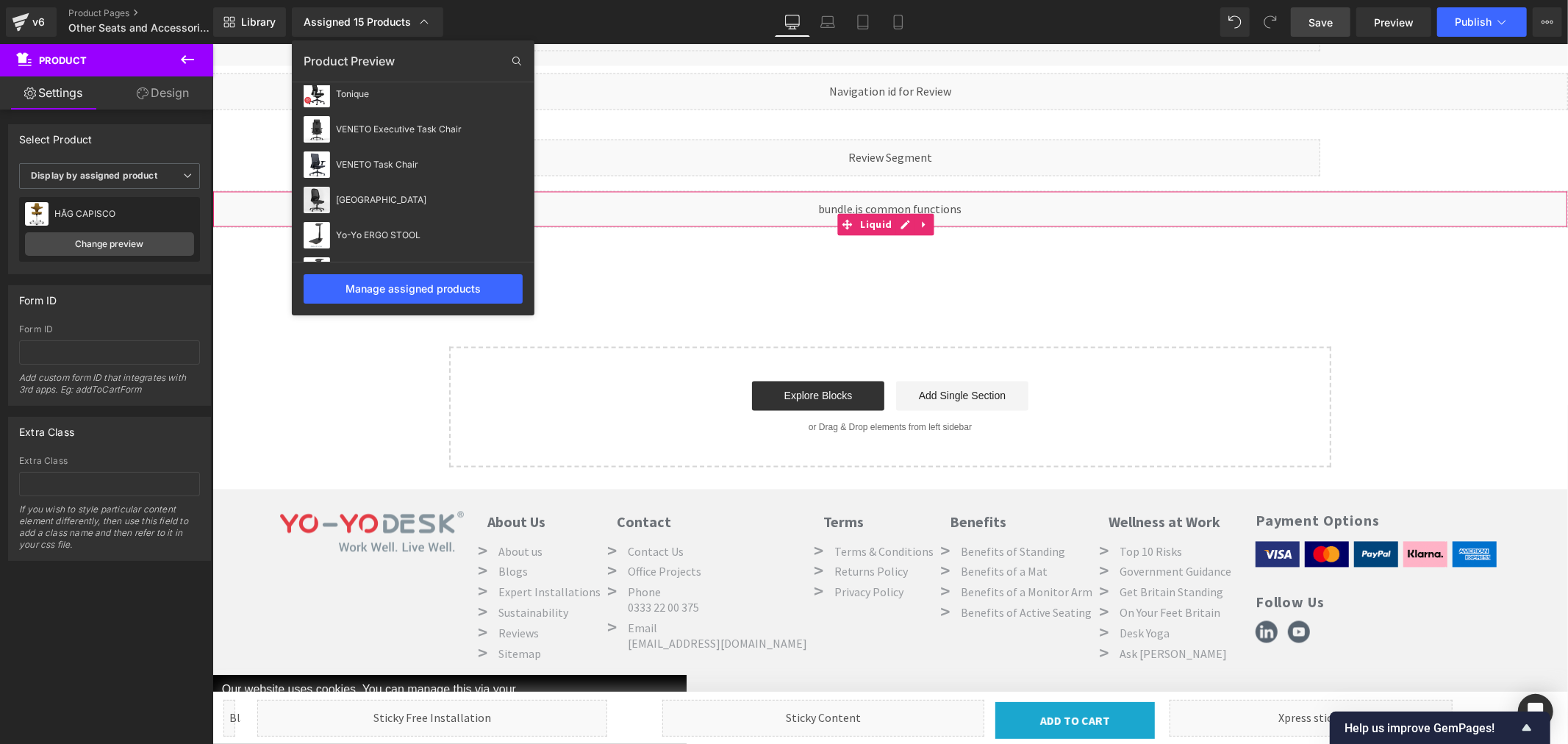
scroll to position [364, 0]
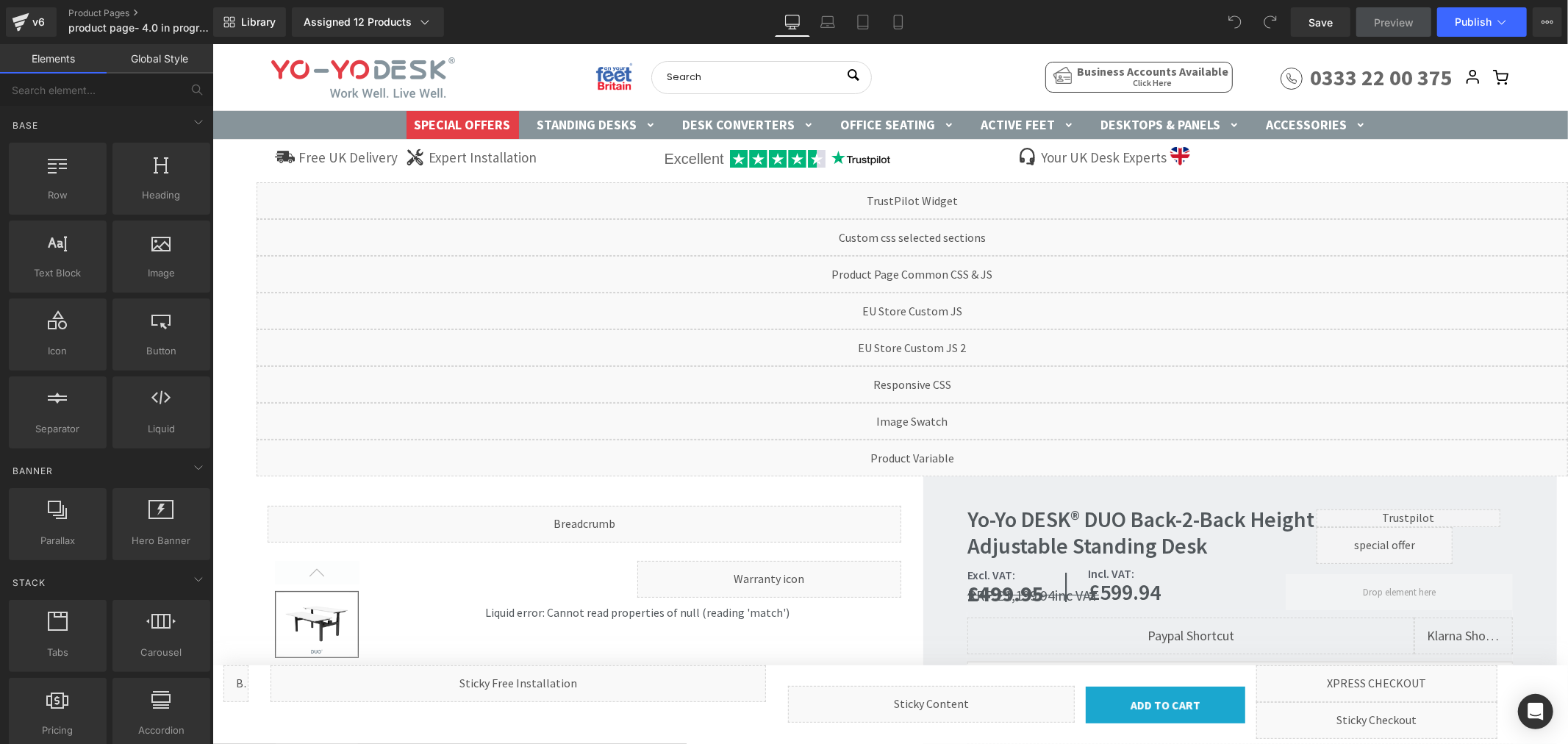
scroll to position [736, 0]
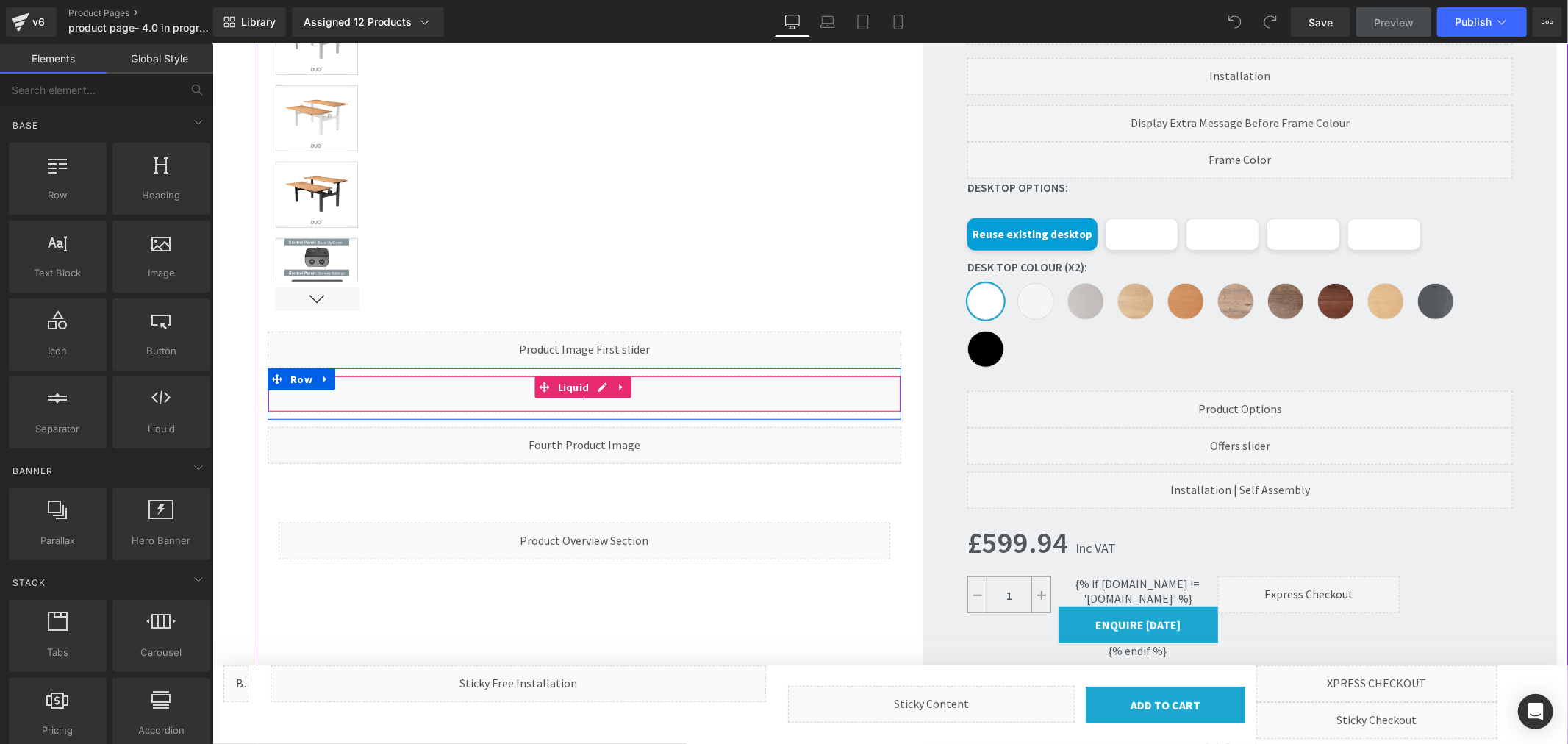
click at [601, 390] on div "Liquid" at bounding box center [583, 393] width 634 height 37
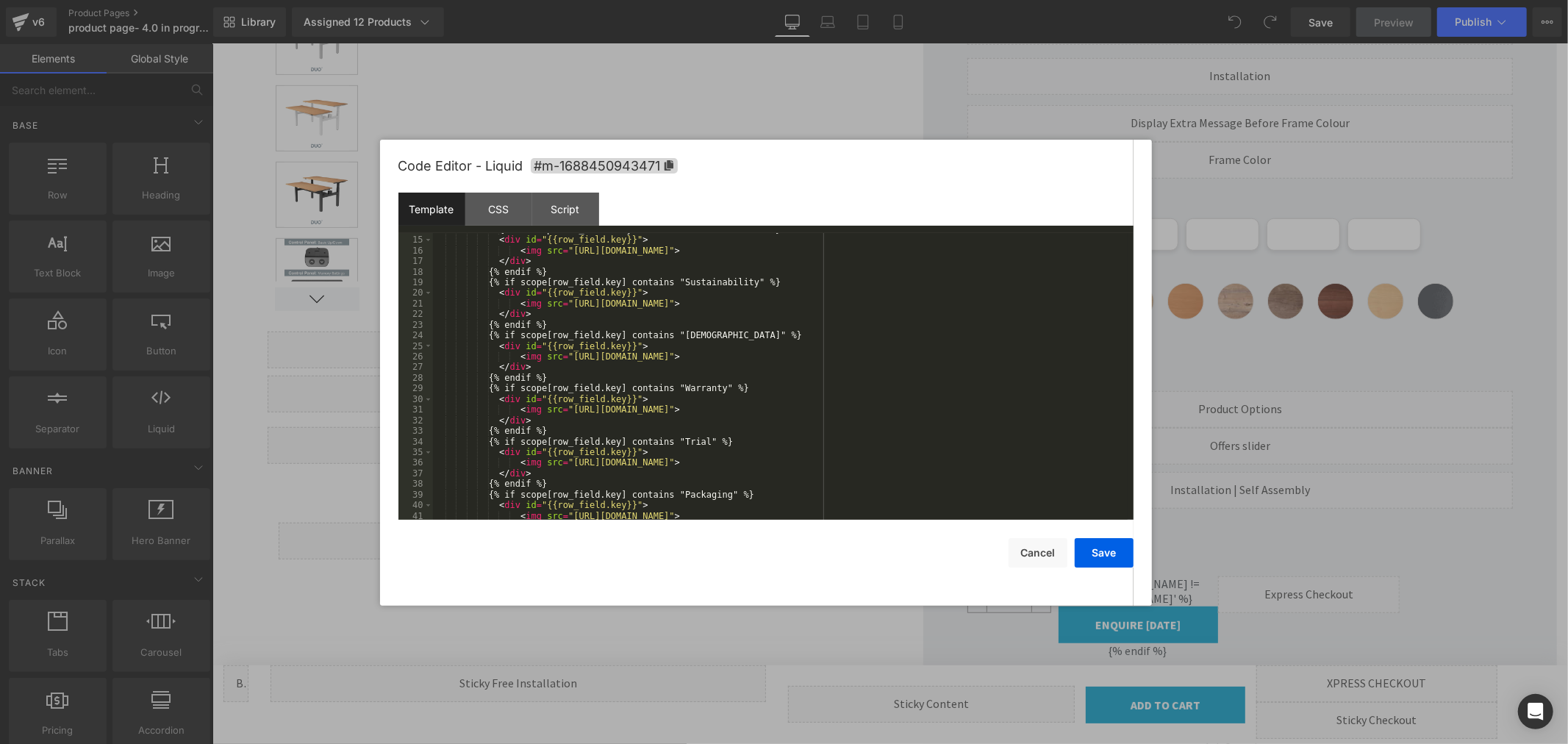
scroll to position [0, 0]
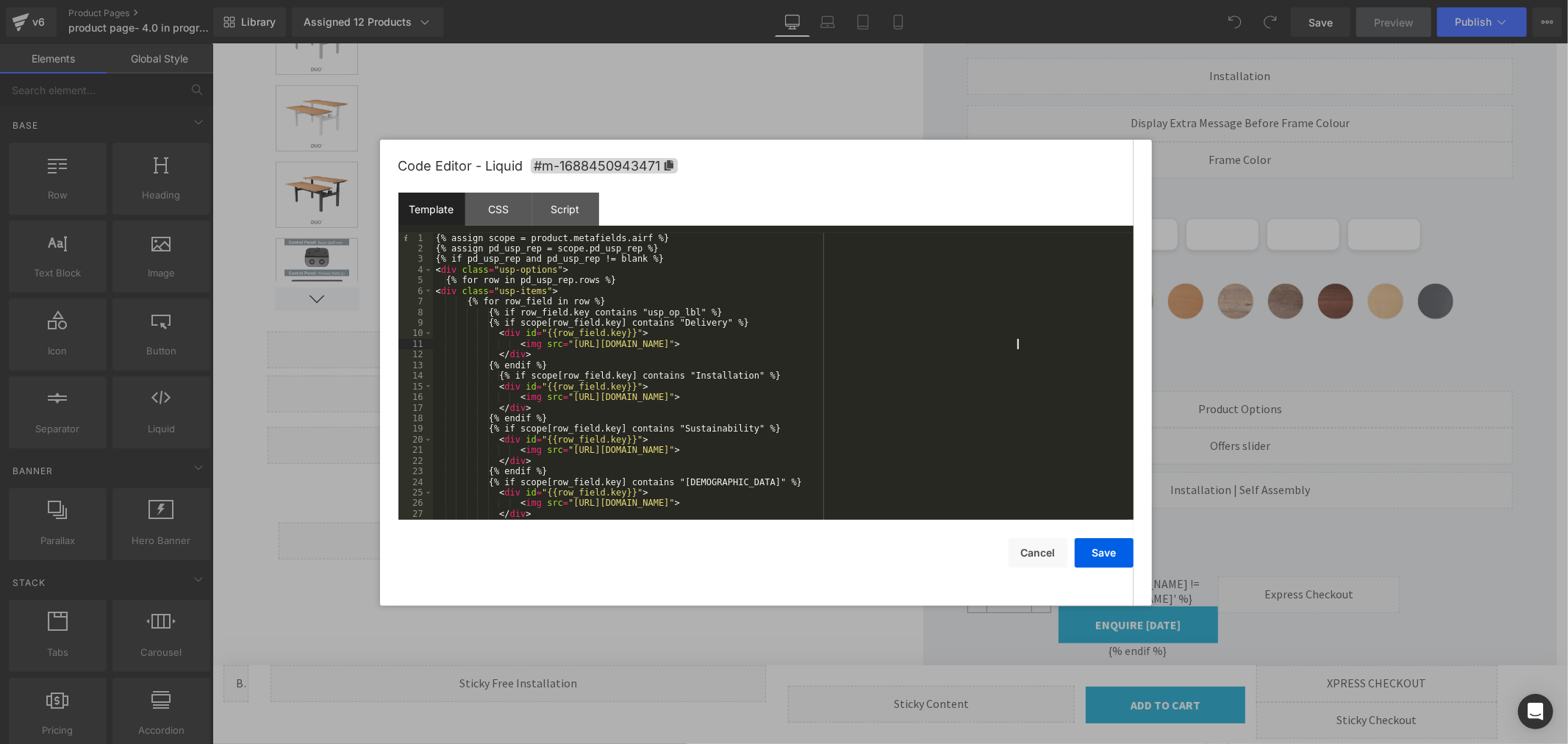
click at [1018, 344] on div "{% assign scope = product.metafields.airf %} {% assign pd_usp_rep = scope.pd_us…" at bounding box center [780, 387] width 695 height 308
click at [1047, 343] on div "{% assign scope = product.metafields.airf %} {% assign pd_usp_rep = scope.pd_us…" at bounding box center [780, 387] width 695 height 308
drag, startPoint x: 1022, startPoint y: 343, endPoint x: 1113, endPoint y: 347, distance: 91.1
click at [1113, 347] on div "{% assign scope = product.metafields.airf %} {% assign pd_usp_rep = scope.pd_us…" at bounding box center [780, 387] width 695 height 308
click at [1016, 399] on div "{% assign scope = product.metafields.airf %} {% assign pd_usp_rep = scope.pd_us…" at bounding box center [780, 387] width 695 height 308
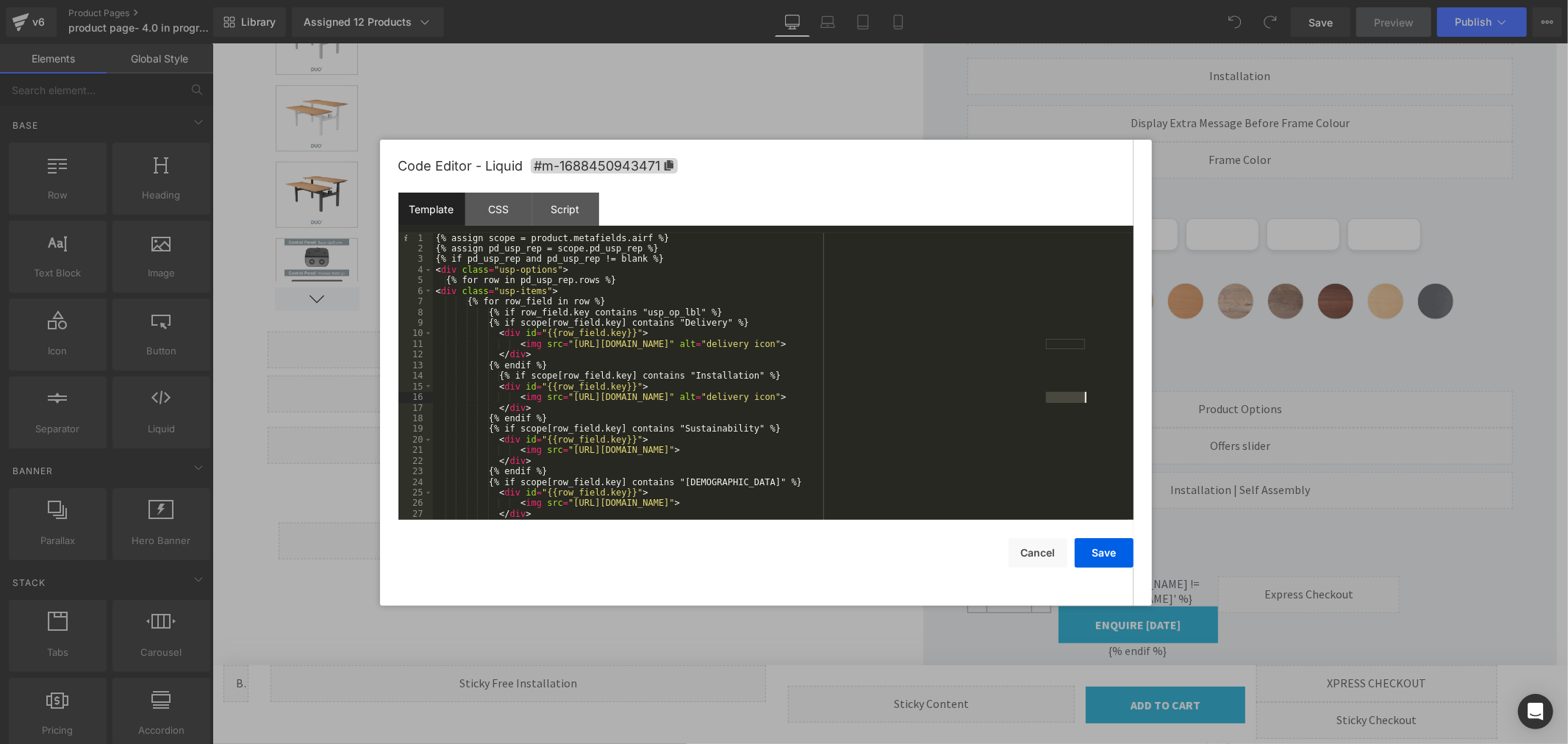
drag, startPoint x: 1046, startPoint y: 396, endPoint x: 1086, endPoint y: 396, distance: 40.0
click at [1086, 396] on div "{% assign scope = product.metafields.airf %} {% assign pd_usp_rep = scope.pd_us…" at bounding box center [780, 387] width 695 height 308
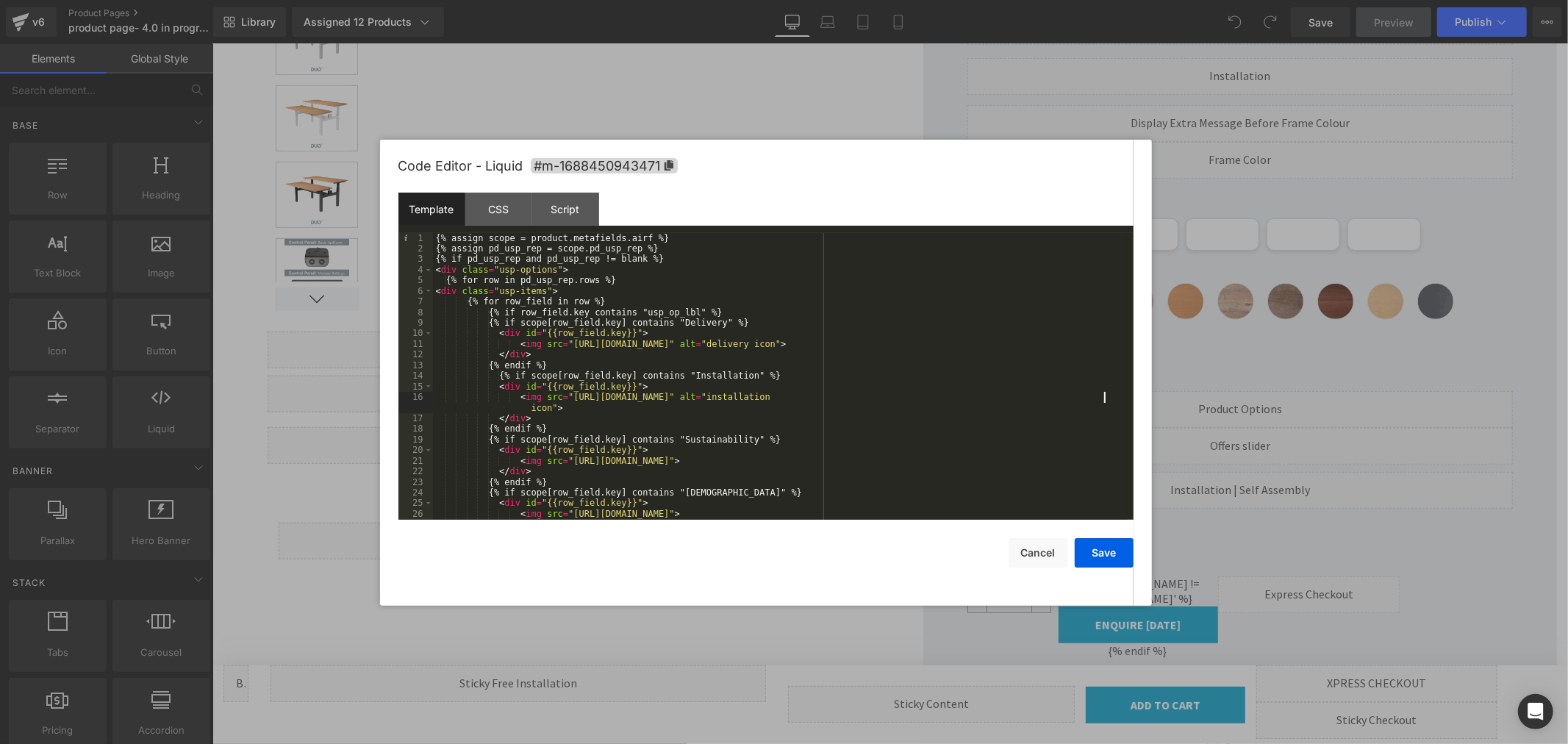
scroll to position [49, 0]
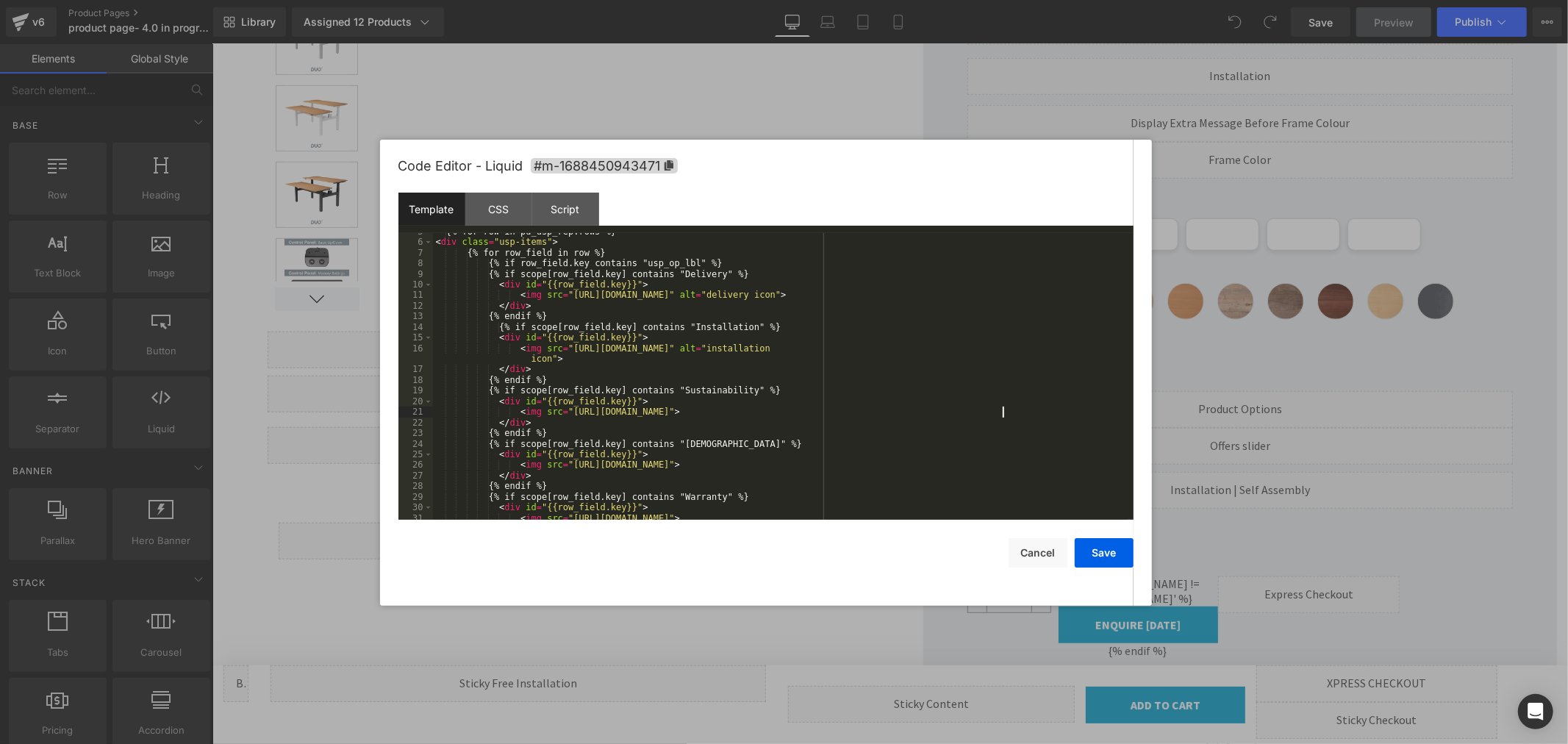
drag, startPoint x: 1003, startPoint y: 414, endPoint x: 1025, endPoint y: 408, distance: 22.8
click at [1004, 413] on div "{% for row in pd_usp_rep.rows %} < div class = "usp-items" > {% for row_field i…" at bounding box center [780, 381] width 695 height 308
click at [1049, 413] on div "{% for row in pd_usp_rep.rows %} < div class = "usp-items" > {% for row_field i…" at bounding box center [780, 381] width 695 height 308
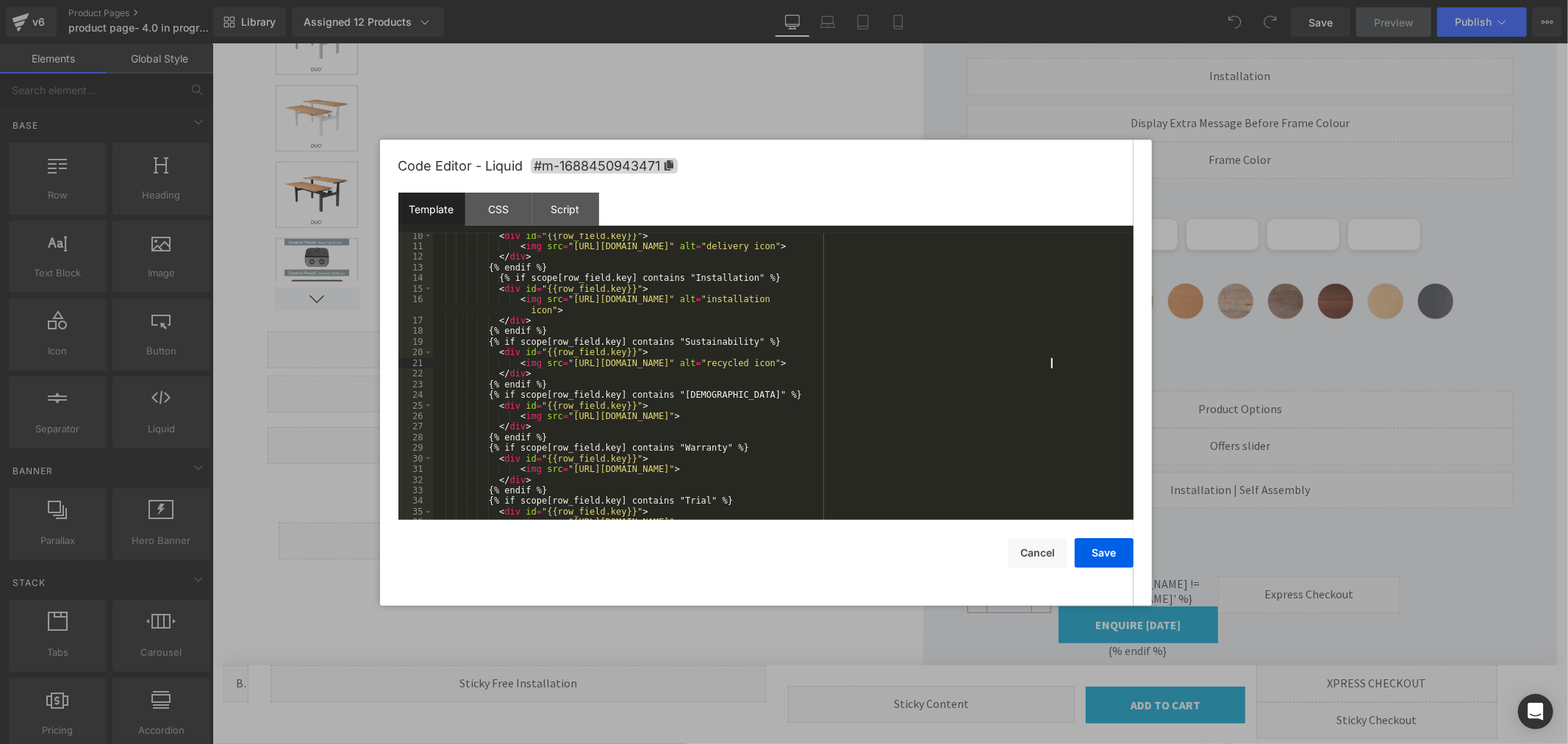
scroll to position [98, 0]
click at [1004, 416] on div "< div id = "{{row_field.key}}" > < img src = "https://cdn.shopify.com/s/files/1…" at bounding box center [780, 384] width 695 height 308
click at [967, 467] on div "< div id = "{{row_field.key}}" > < img src = "https://cdn.shopify.com/s/files/1…" at bounding box center [780, 384] width 695 height 308
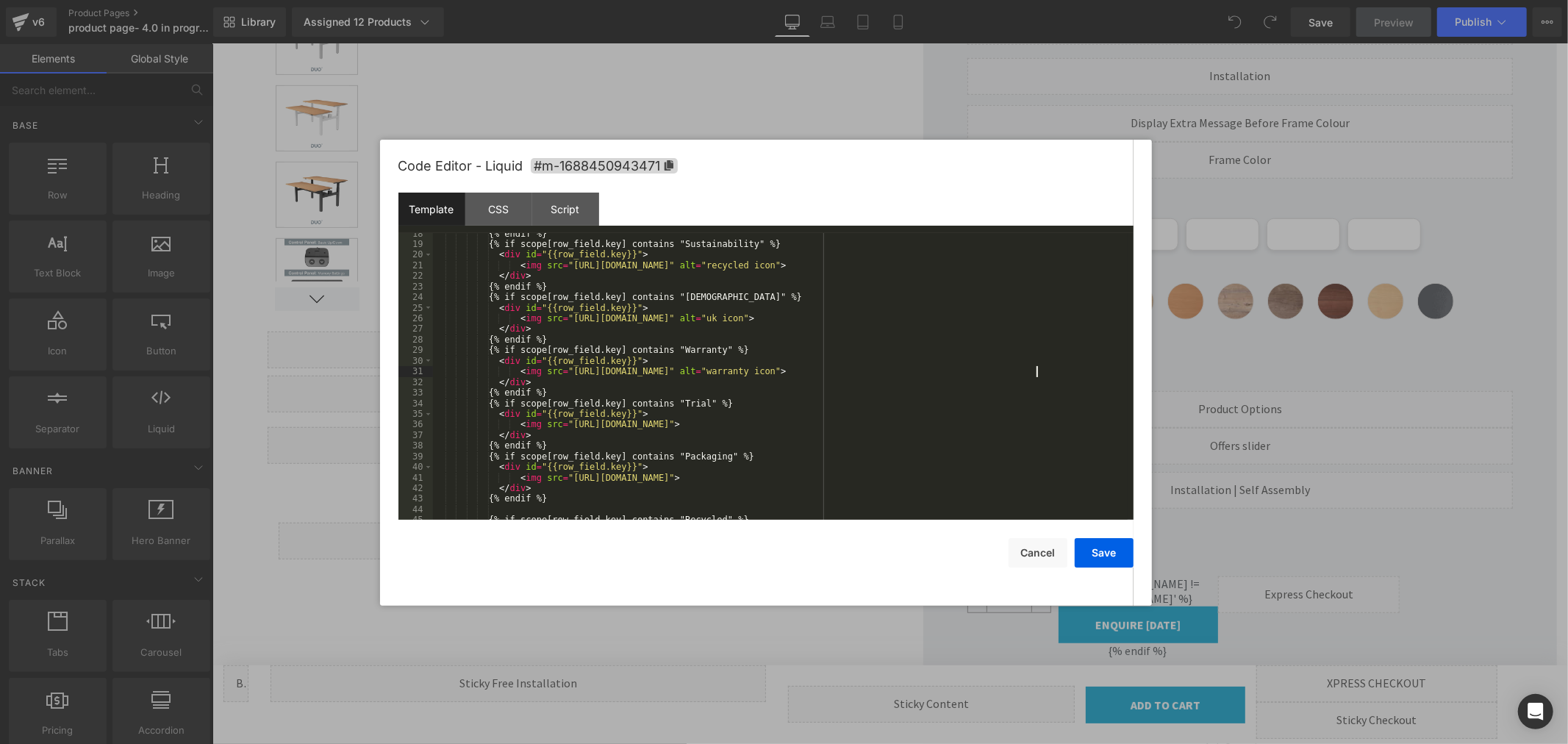
scroll to position [244, 0]
click at [983, 377] on div "{% endif %} {% if scope[row_field.key] contains "Britian" %} < div id = "{{row_…" at bounding box center [780, 386] width 695 height 308
click at [995, 429] on div "{% endif %} {% if scope[row_field.key] contains "Britian" %} < div id = "{{row_…" at bounding box center [780, 386] width 695 height 308
click at [996, 431] on div "{% endif %} {% if scope[row_field.key] contains "Britian" %} < div id = "{{row_…" at bounding box center [780, 386] width 695 height 308
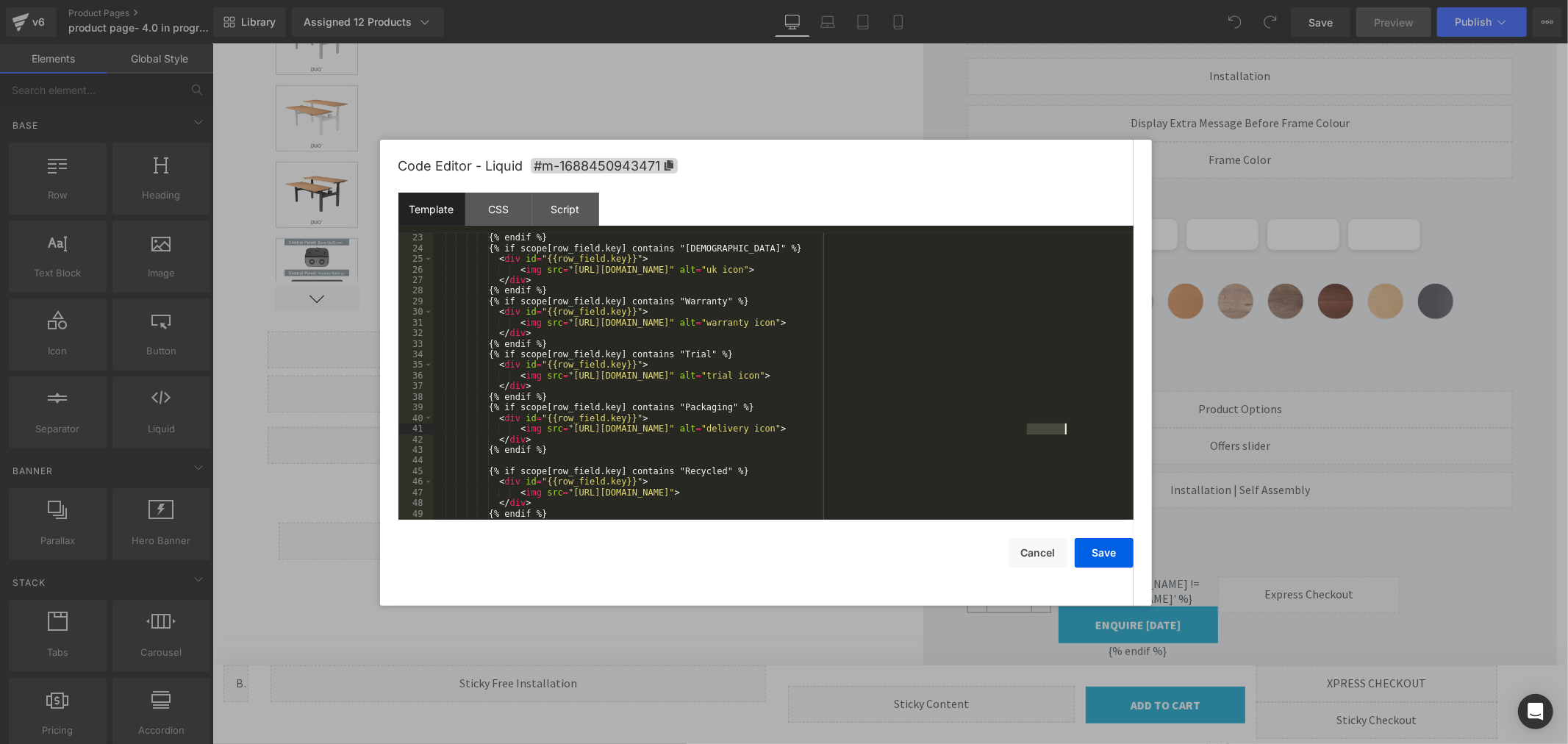
drag, startPoint x: 1028, startPoint y: 431, endPoint x: 1066, endPoint y: 432, distance: 38.0
click at [1066, 432] on div "{% endif %} {% if scope[row_field.key] contains "Britian" %} < div id = "{{row_…" at bounding box center [780, 386] width 695 height 308
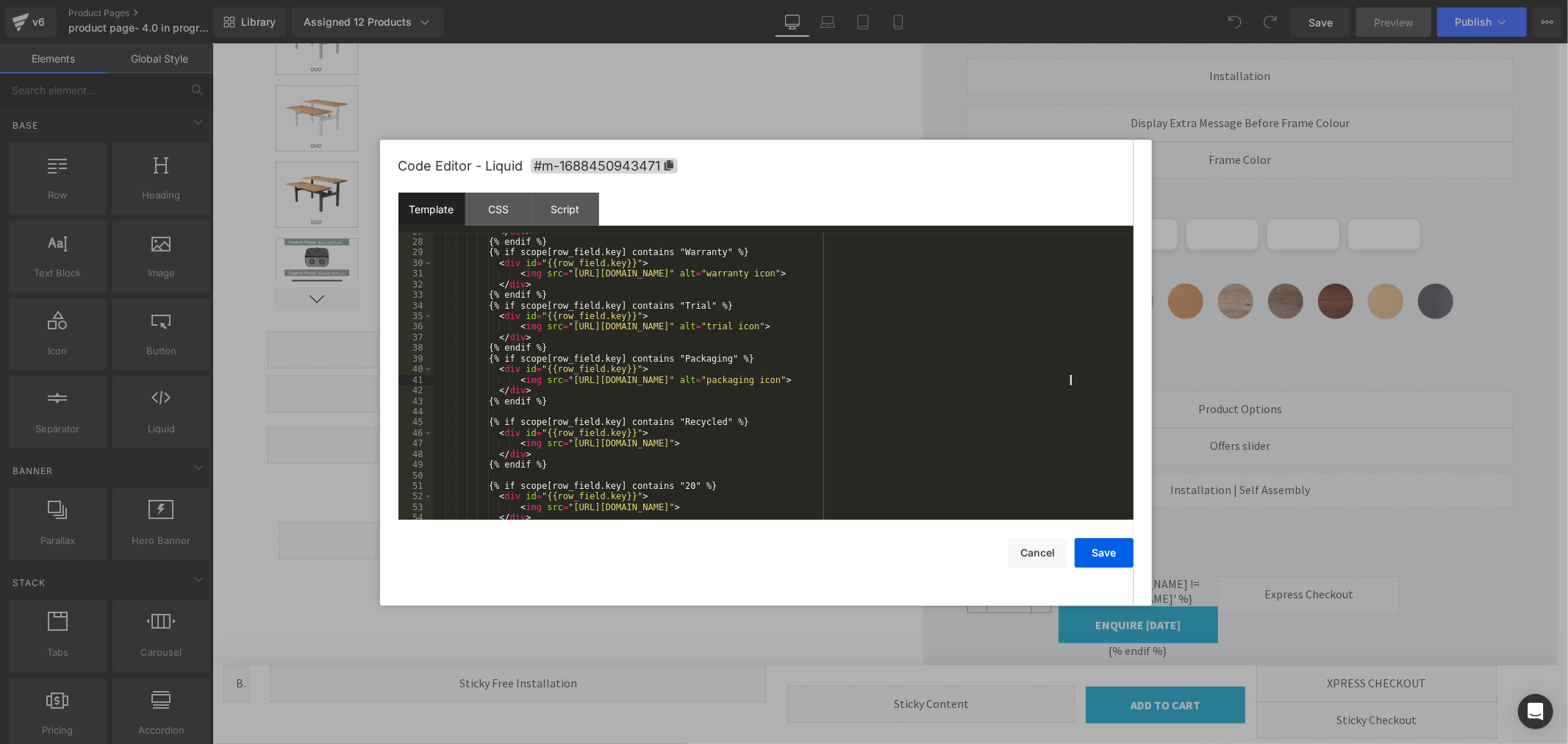
scroll to position [342, 0]
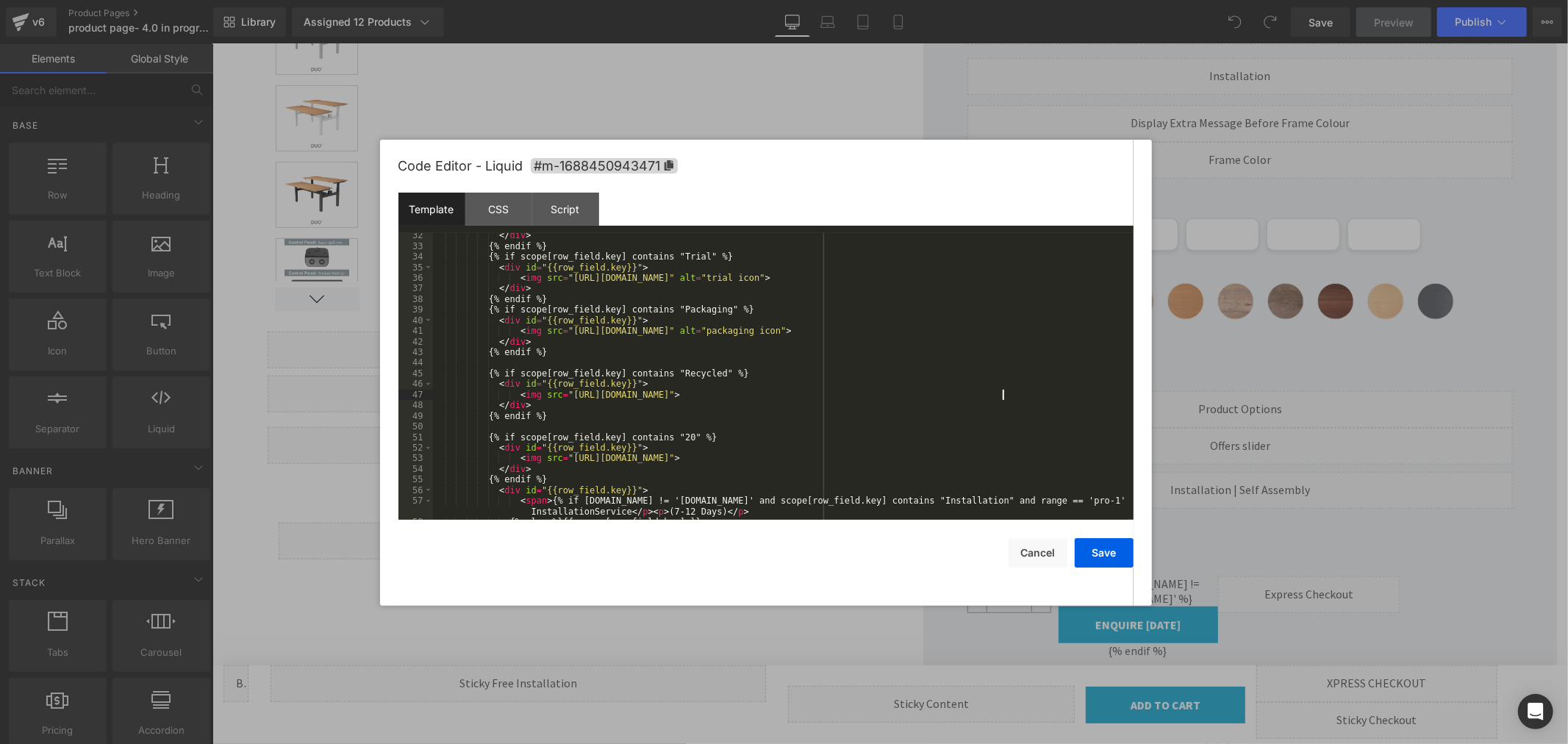
click at [1002, 394] on div "</ div > {% endif %} {% if scope[row_field.key] contains "Trial" %} < div id = …" at bounding box center [780, 384] width 695 height 308
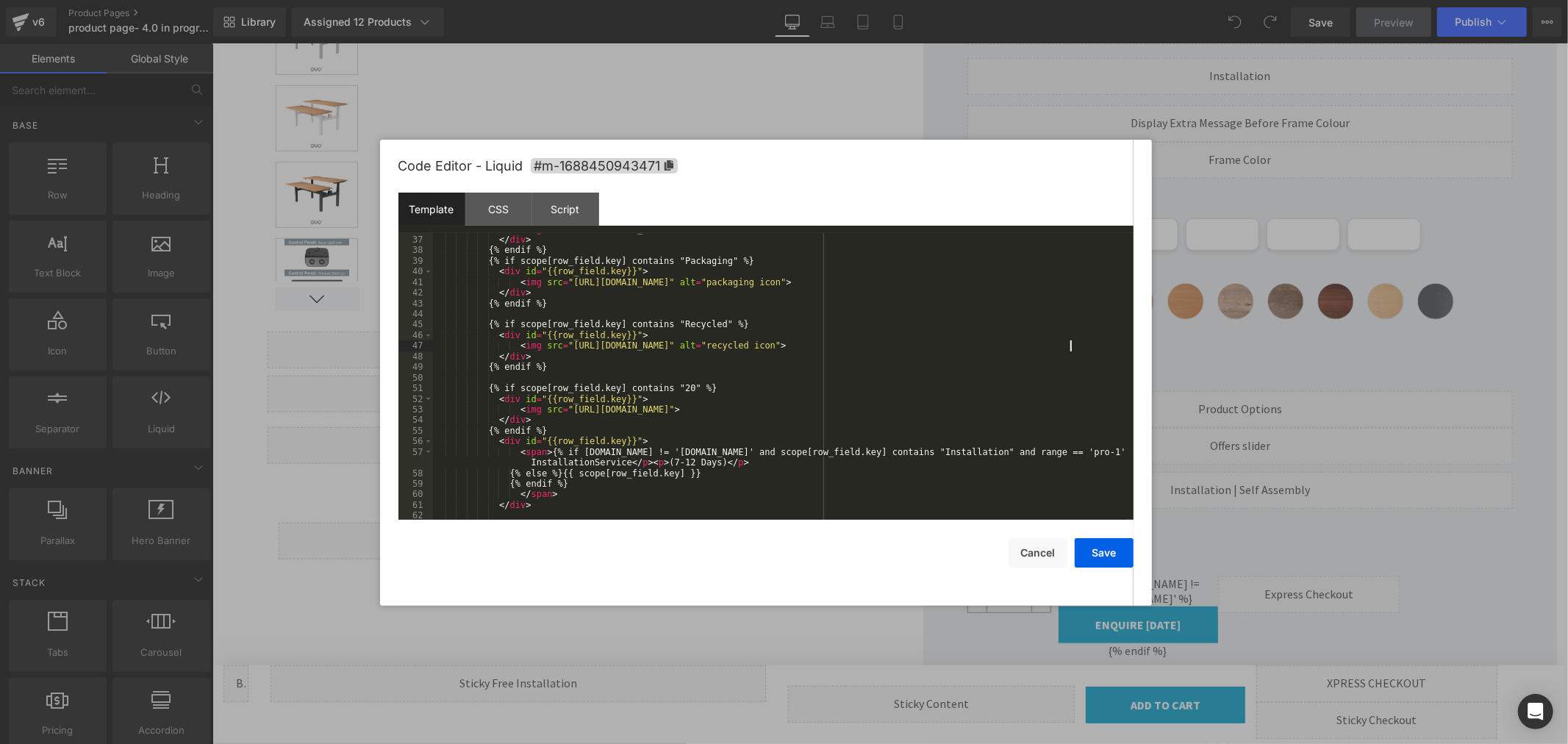
scroll to position [391, 0]
click at [961, 409] on div "< img src = "https://cdn.shopify.com/s/files/1/0060/0801/2900/files/trial_icon_…" at bounding box center [780, 378] width 695 height 308
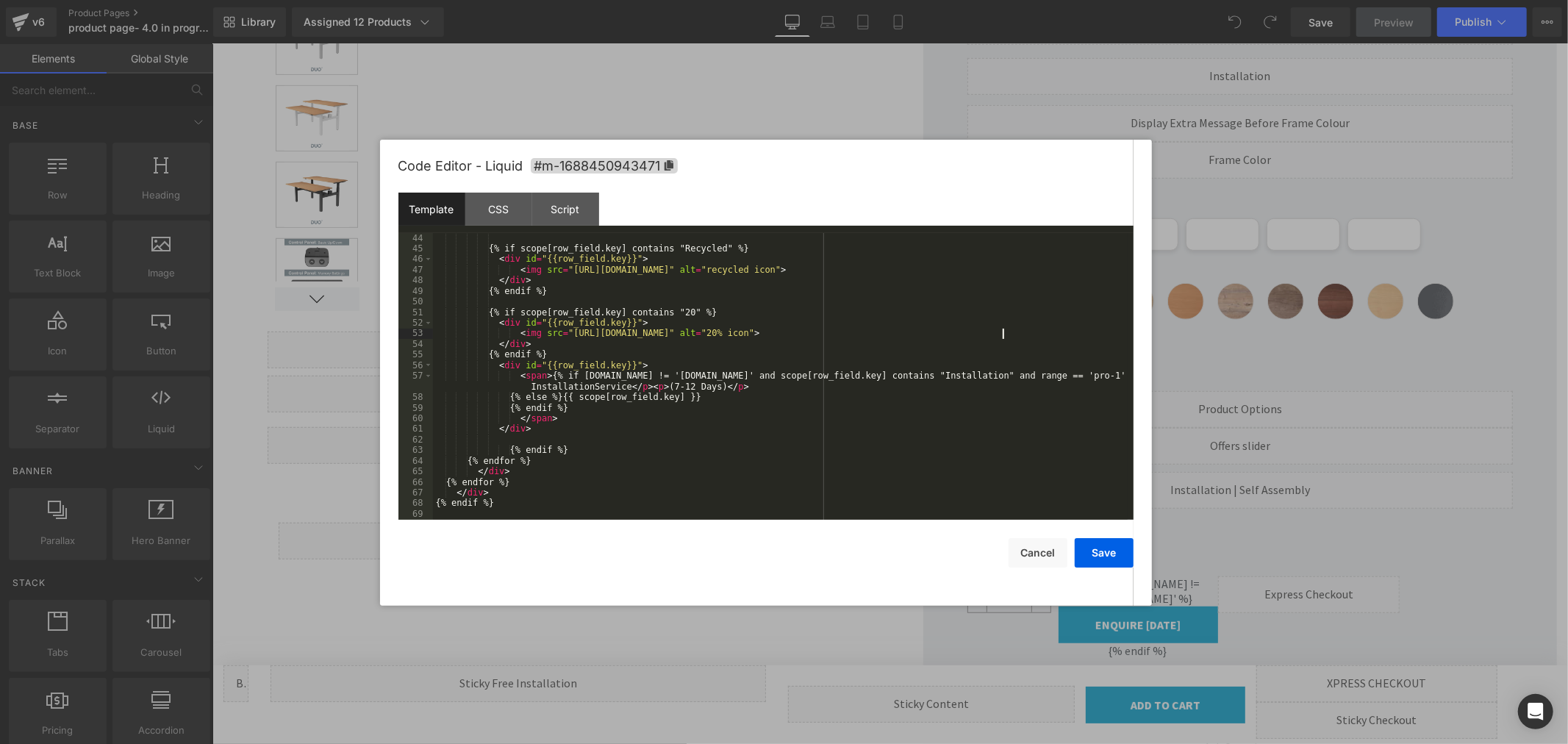
scroll to position [467, 0]
click at [1099, 550] on button "Save" at bounding box center [1103, 553] width 59 height 30
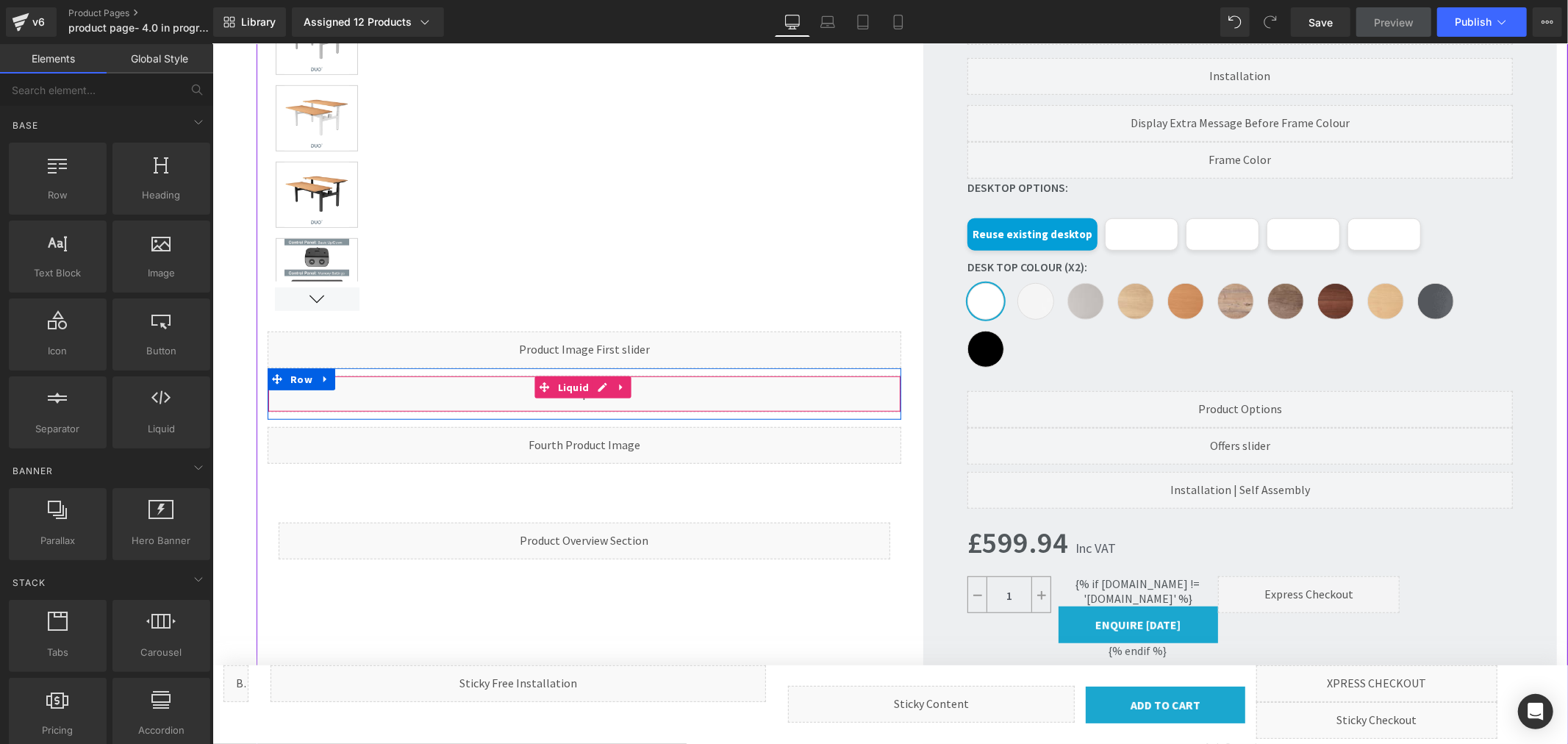
click at [596, 388] on div "Liquid" at bounding box center [583, 393] width 634 height 37
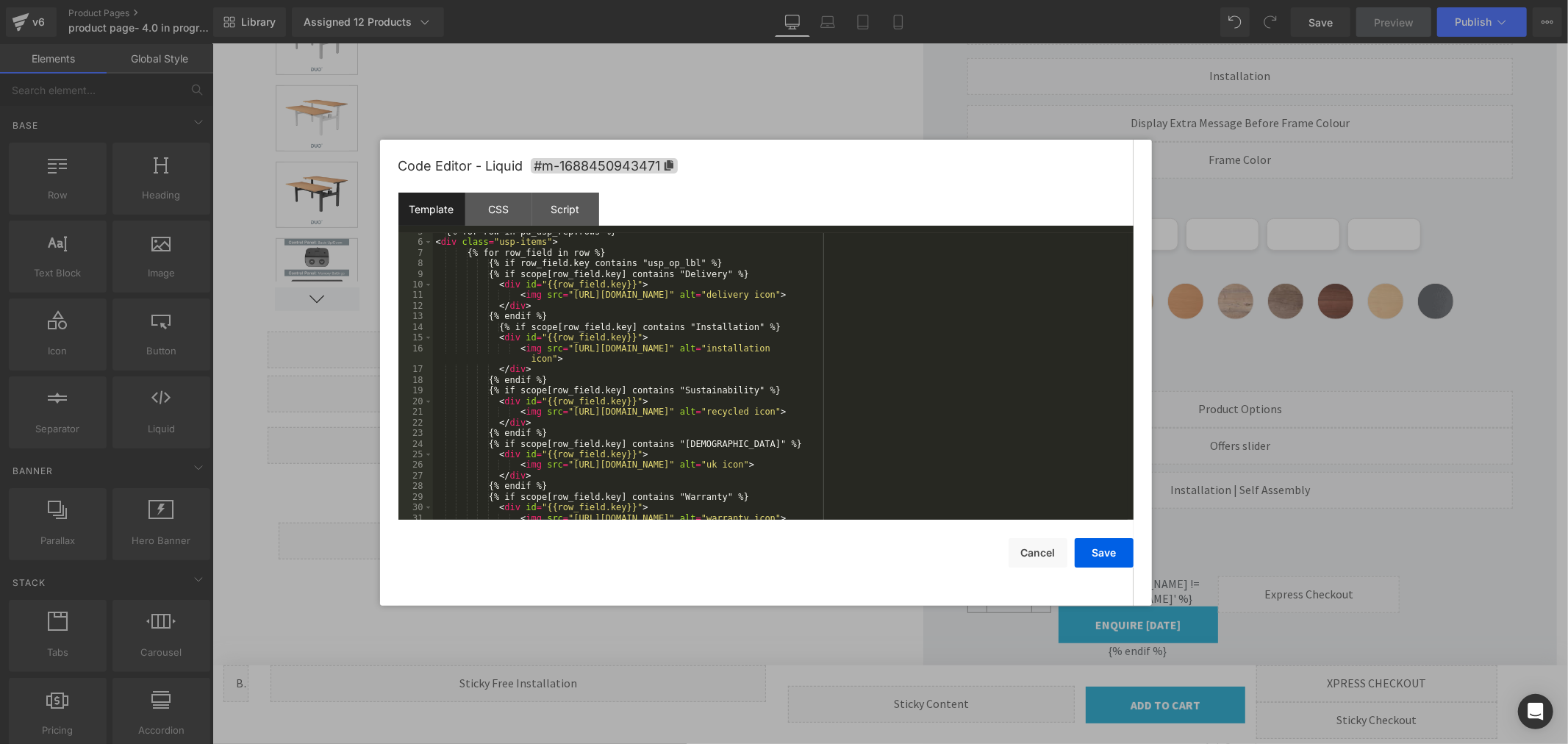
scroll to position [98, 0]
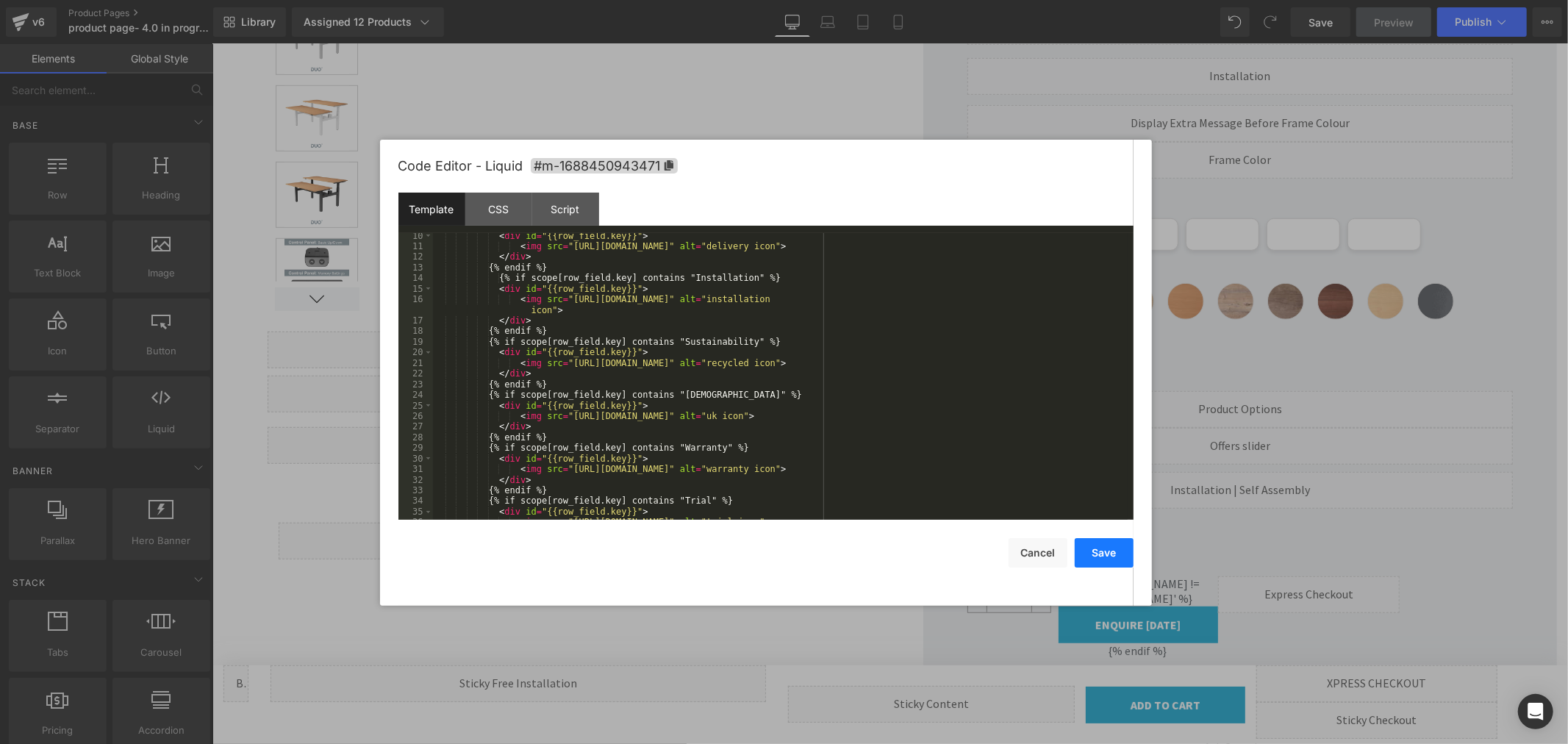
click at [1106, 548] on button "Save" at bounding box center [1103, 553] width 59 height 30
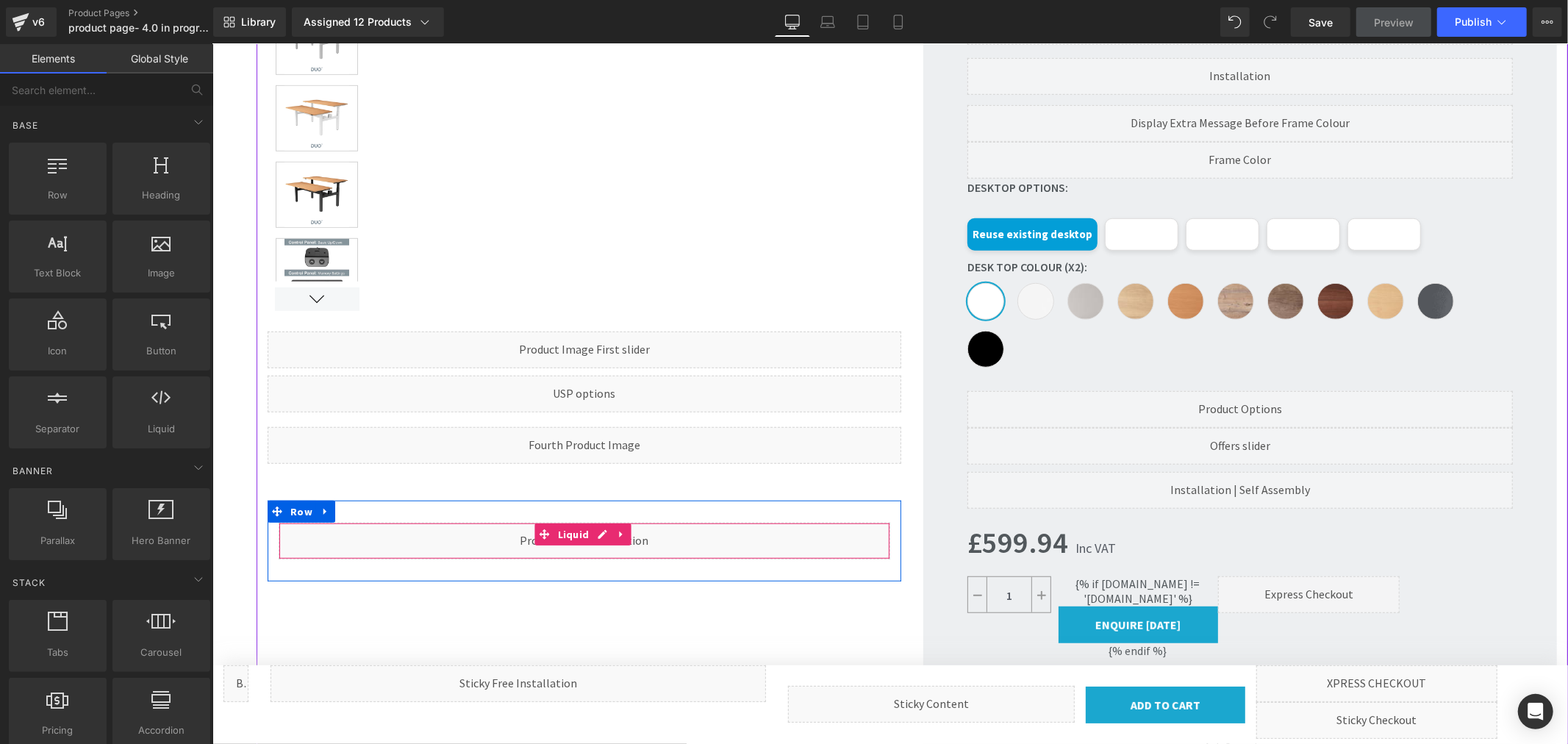
click at [608, 532] on div "Liquid" at bounding box center [584, 541] width 612 height 37
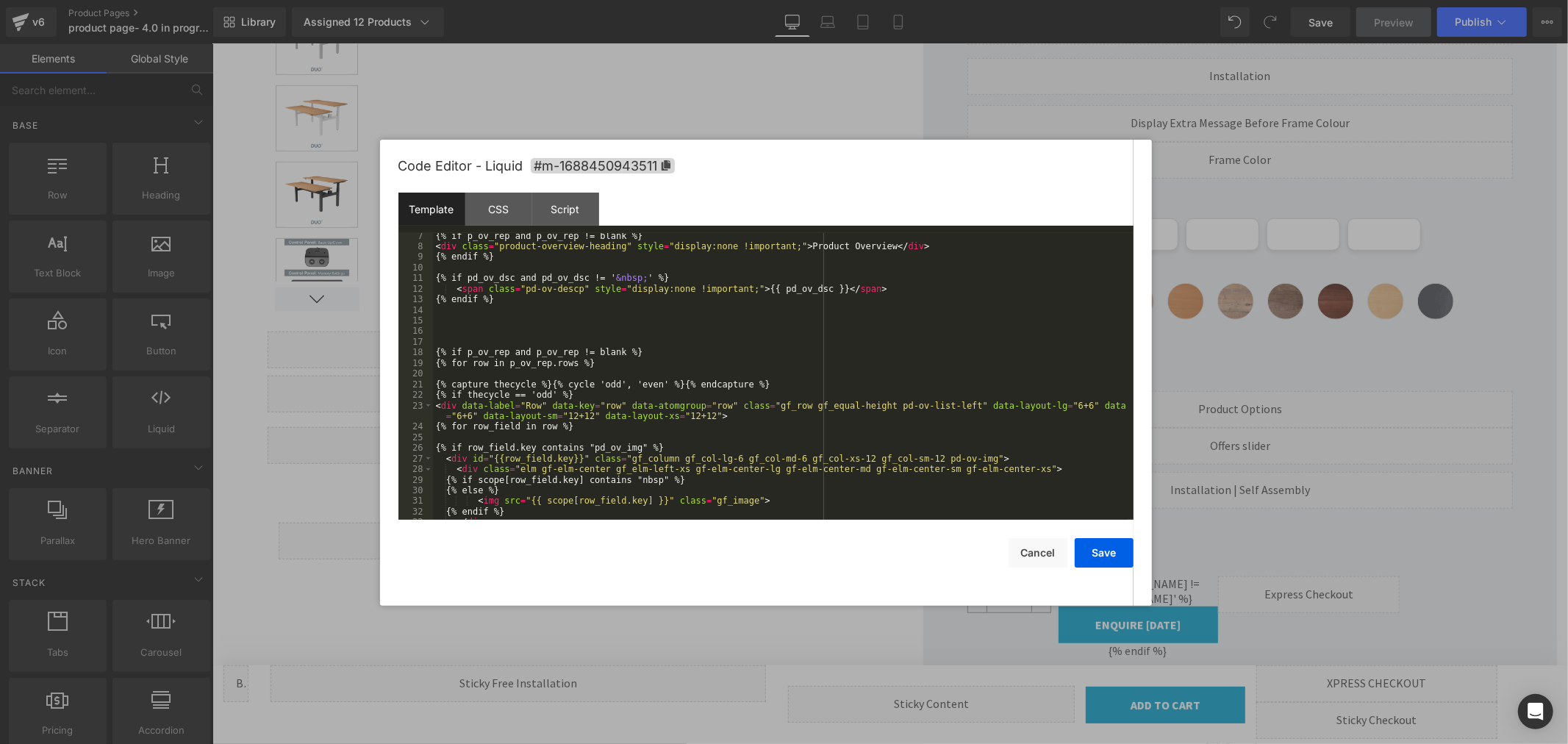
scroll to position [147, 0]
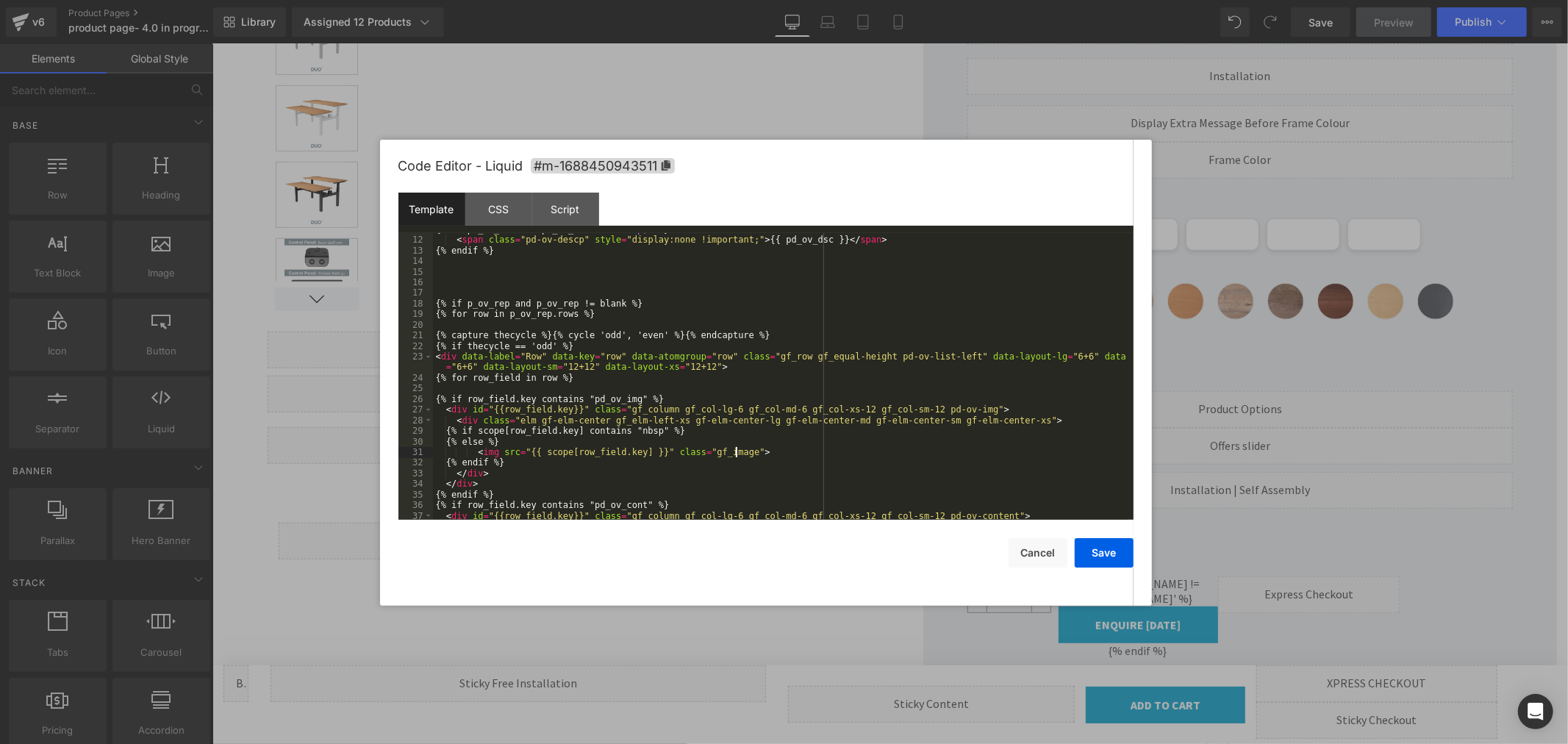
click at [737, 452] on div "{% if pd_ov_dsc and pd_ov_dsc != ' &nbsp; ' %} < span class = "pd-ov-descp" sty…" at bounding box center [780, 378] width 695 height 308
drag, startPoint x: 739, startPoint y: 453, endPoint x: 809, endPoint y: 450, distance: 70.1
click at [809, 450] on div "{% if pd_ov_dsc and pd_ov_dsc != ' &nbsp; ' %} < span class = "pd-ov-descp" sty…" at bounding box center [780, 378] width 695 height 308
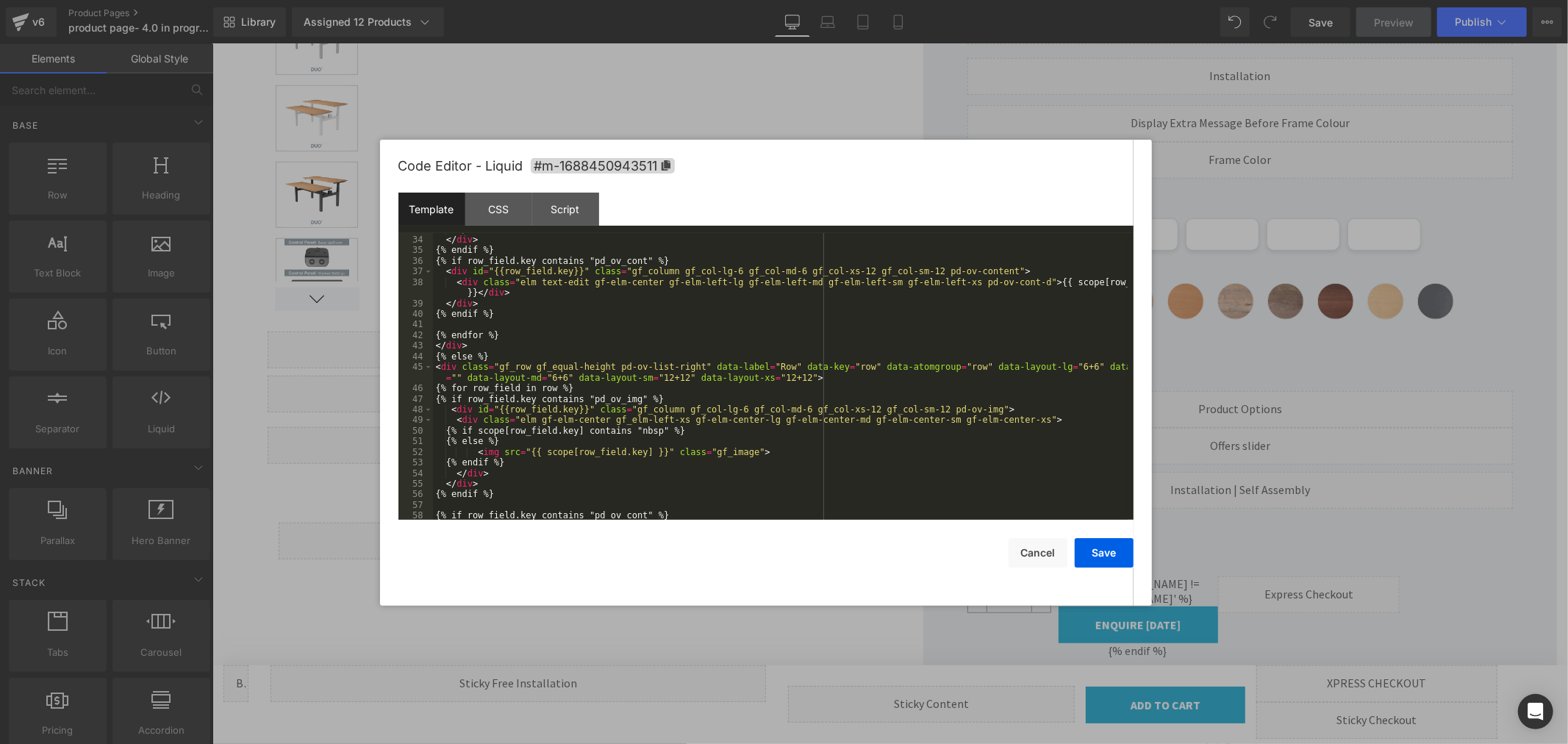
scroll to position [391, 0]
click at [736, 454] on div "</ div > </ div > {% endif %} {% if row_field.key contains "pd_ov_cont" %} < di…" at bounding box center [780, 378] width 695 height 308
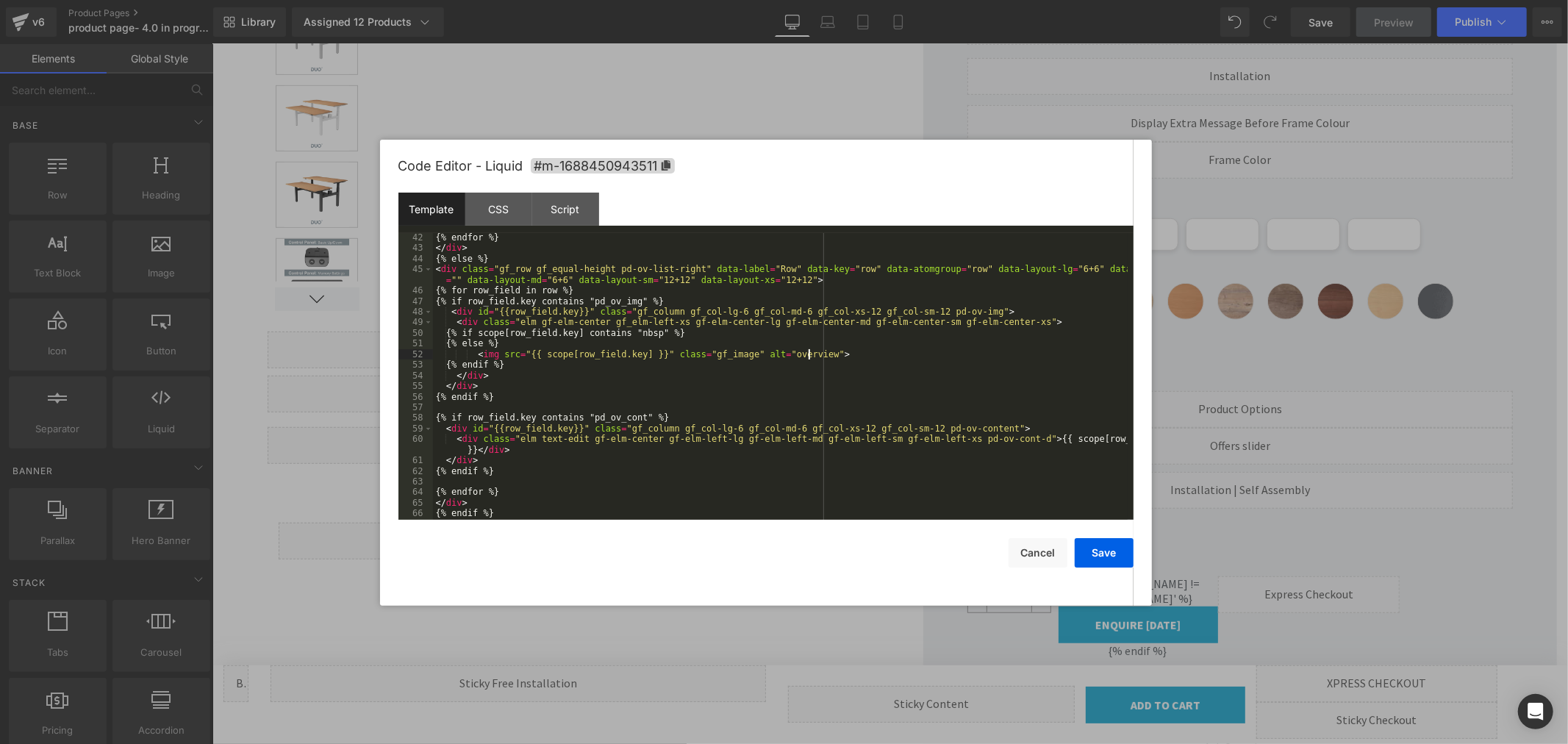
scroll to position [520, 0]
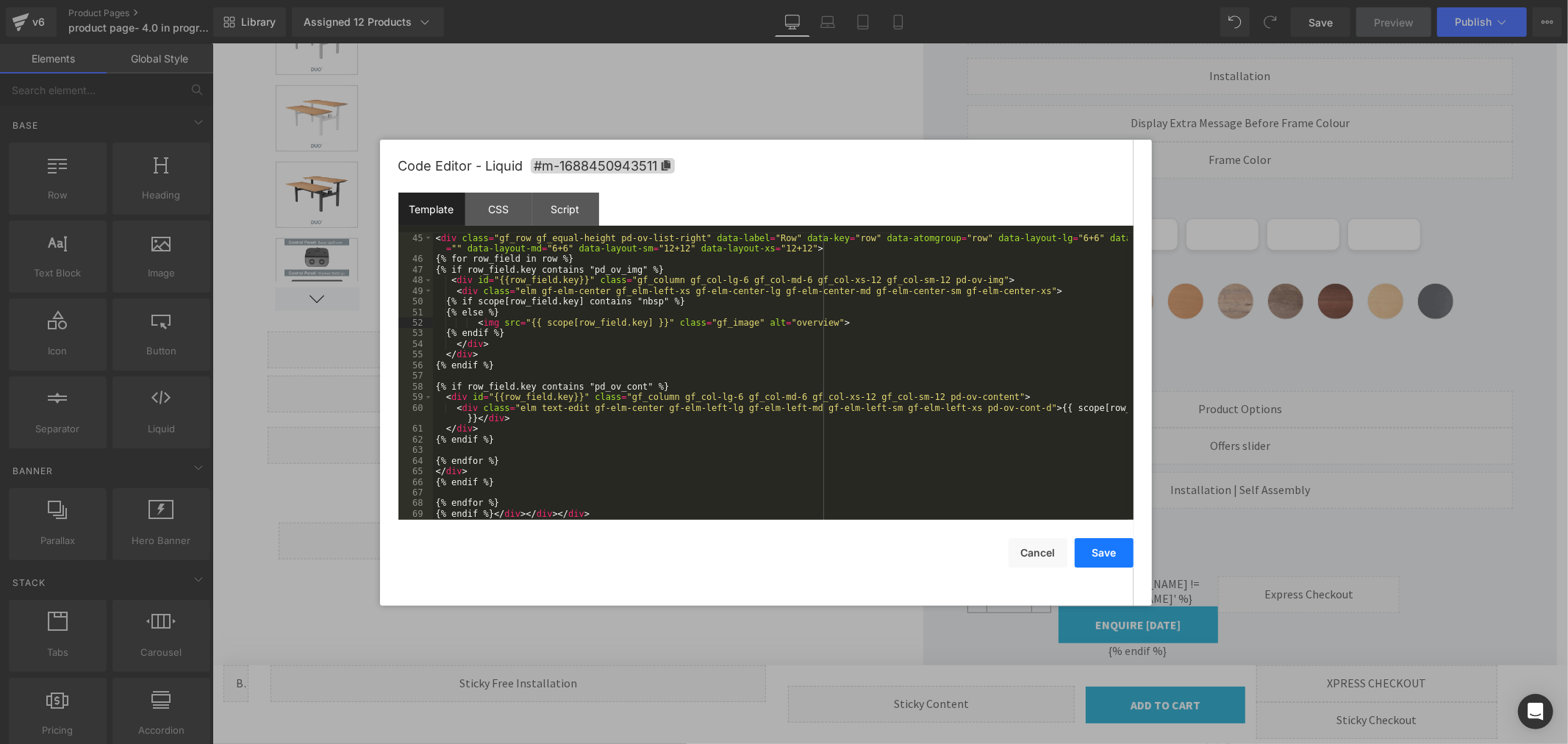
click at [1097, 551] on button "Save" at bounding box center [1103, 553] width 59 height 30
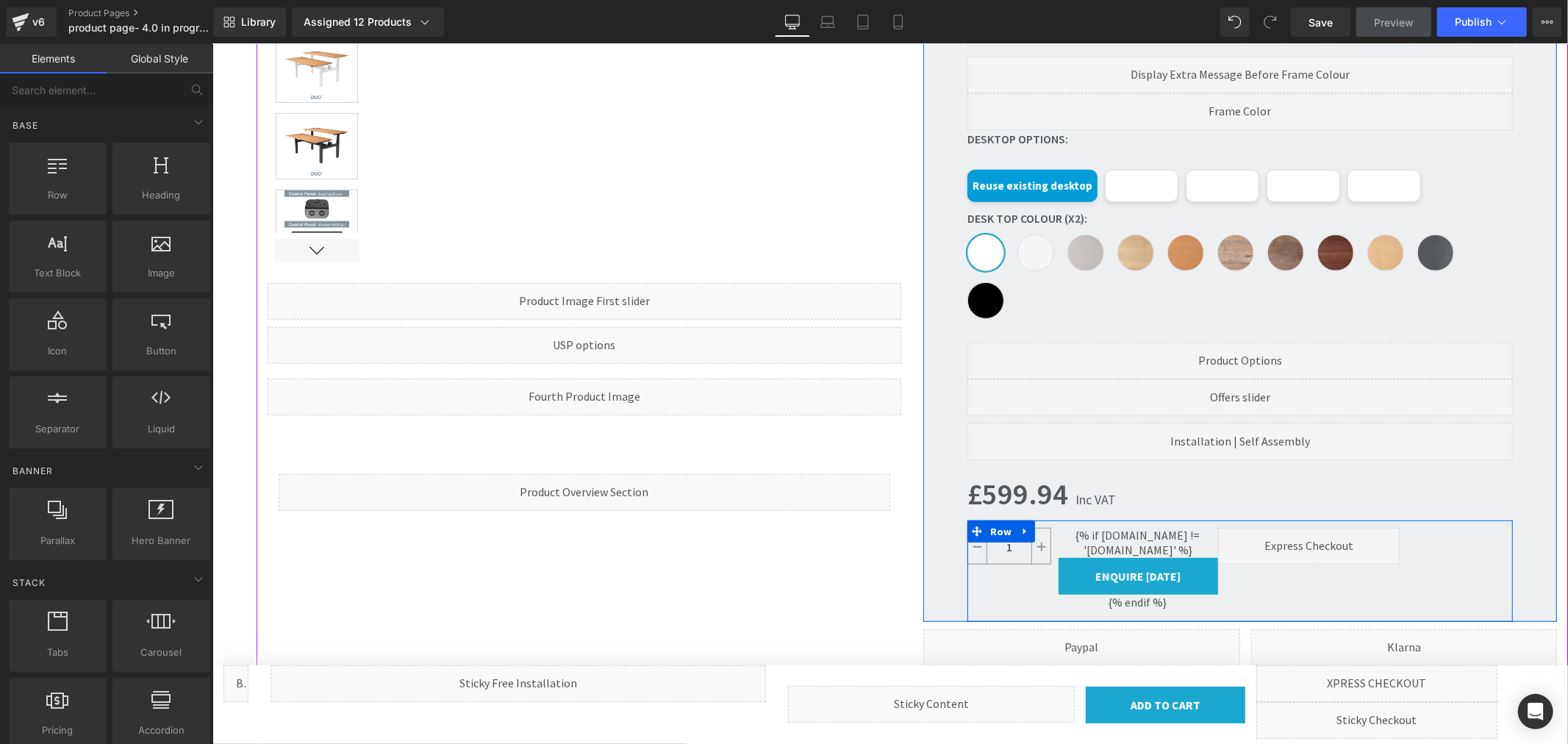
scroll to position [736, 0]
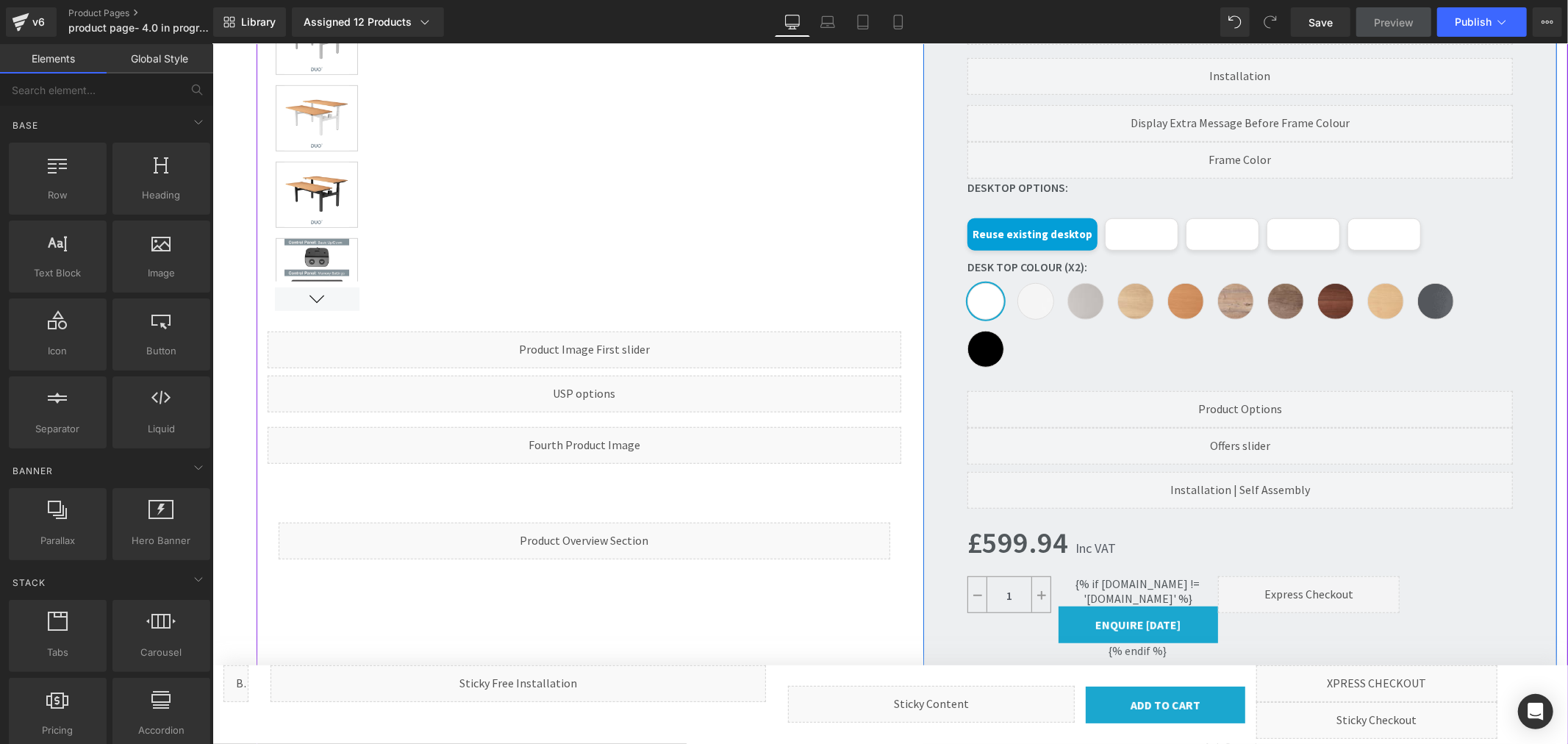
click at [1235, 400] on div "Liquid" at bounding box center [1240, 409] width 546 height 37
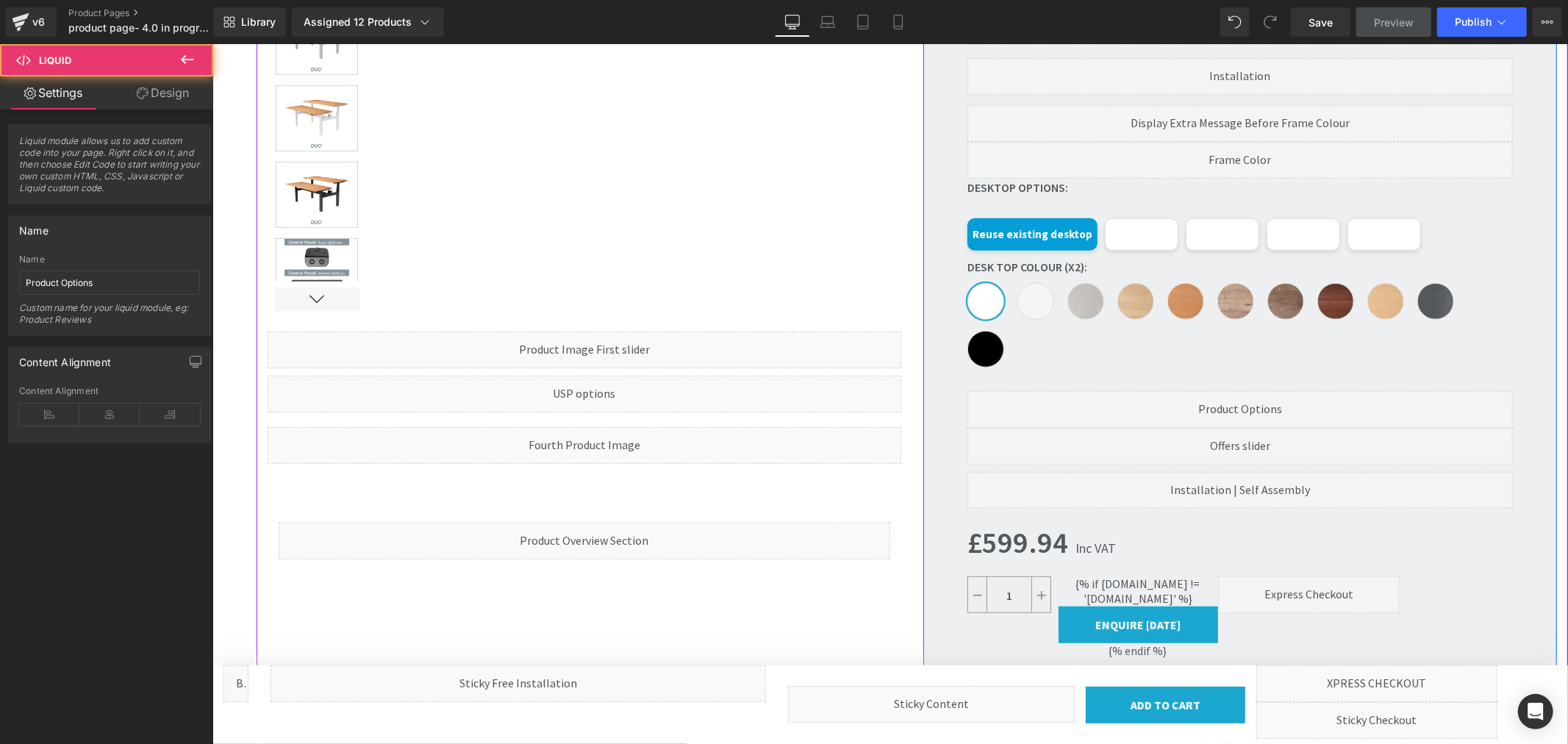
drag, startPoint x: 1249, startPoint y: 400, endPoint x: 1462, endPoint y: 443, distance: 217.3
click at [1249, 400] on div "Liquid" at bounding box center [1240, 409] width 546 height 37
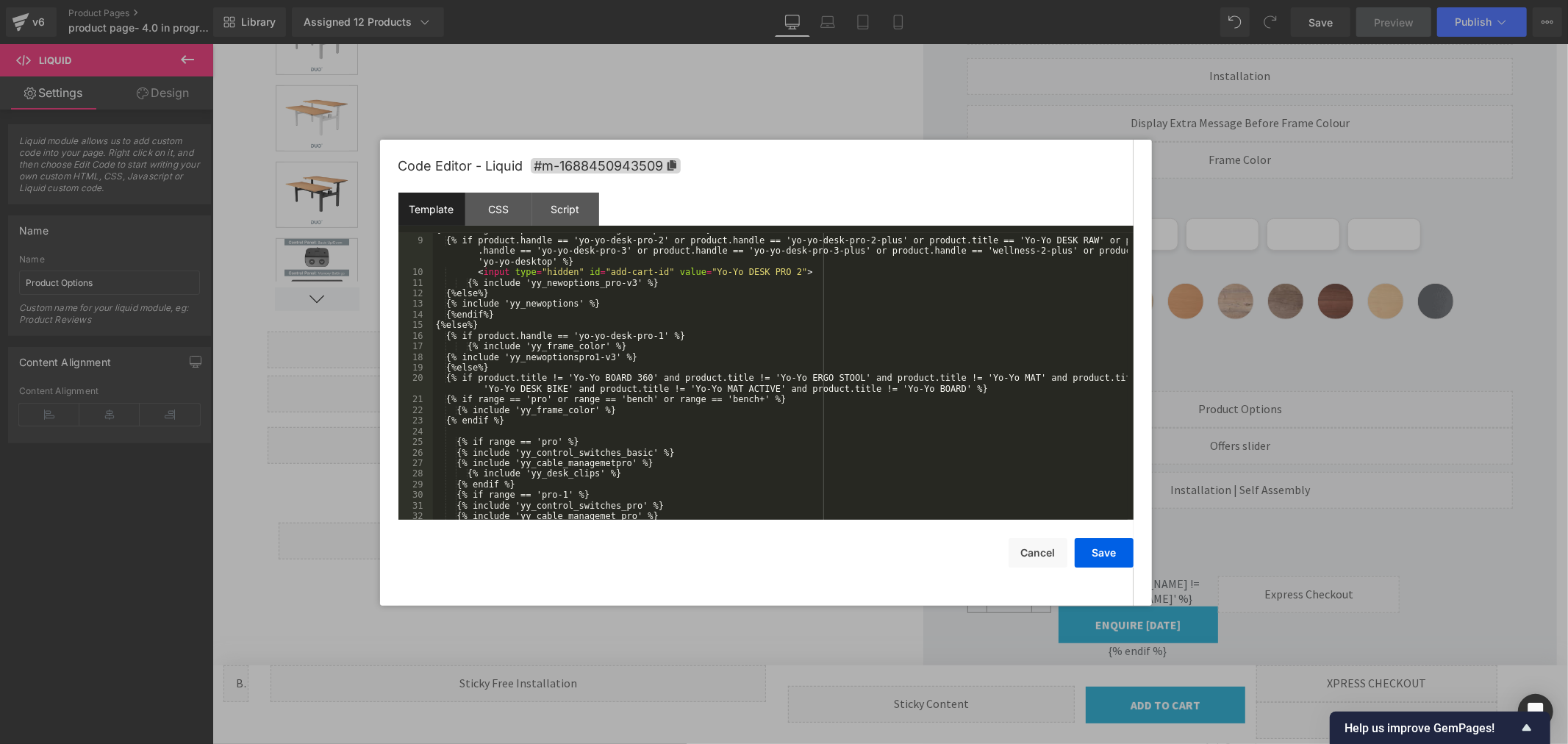
scroll to position [0, 0]
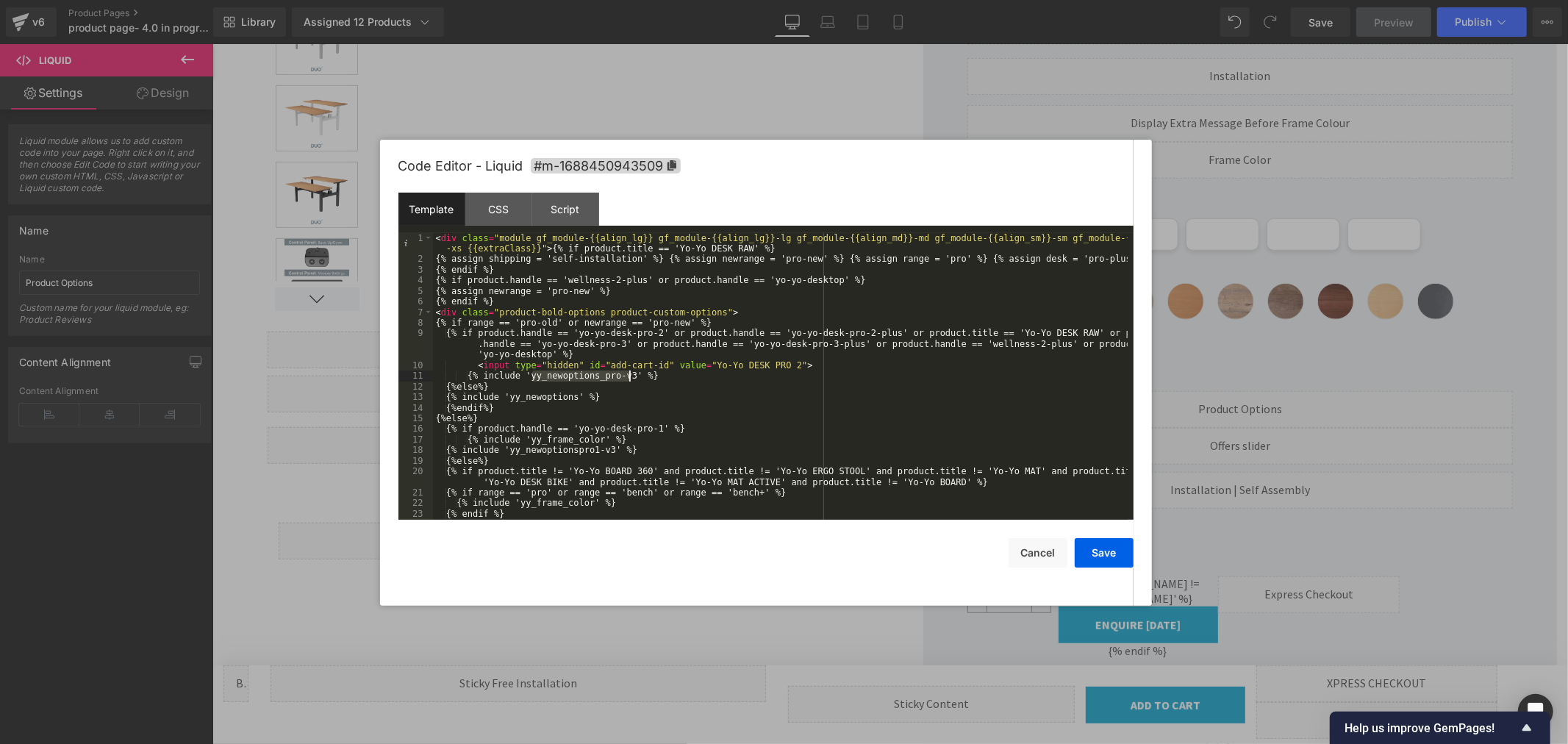
drag, startPoint x: 531, startPoint y: 376, endPoint x: 630, endPoint y: 378, distance: 99.0
click at [630, 378] on div "< div class = "module gf_module-{{align_lg}} gf_module-{{align_lg}}-lg gf_modul…" at bounding box center [780, 392] width 695 height 318
click at [1042, 562] on button "Cancel" at bounding box center [1038, 553] width 59 height 30
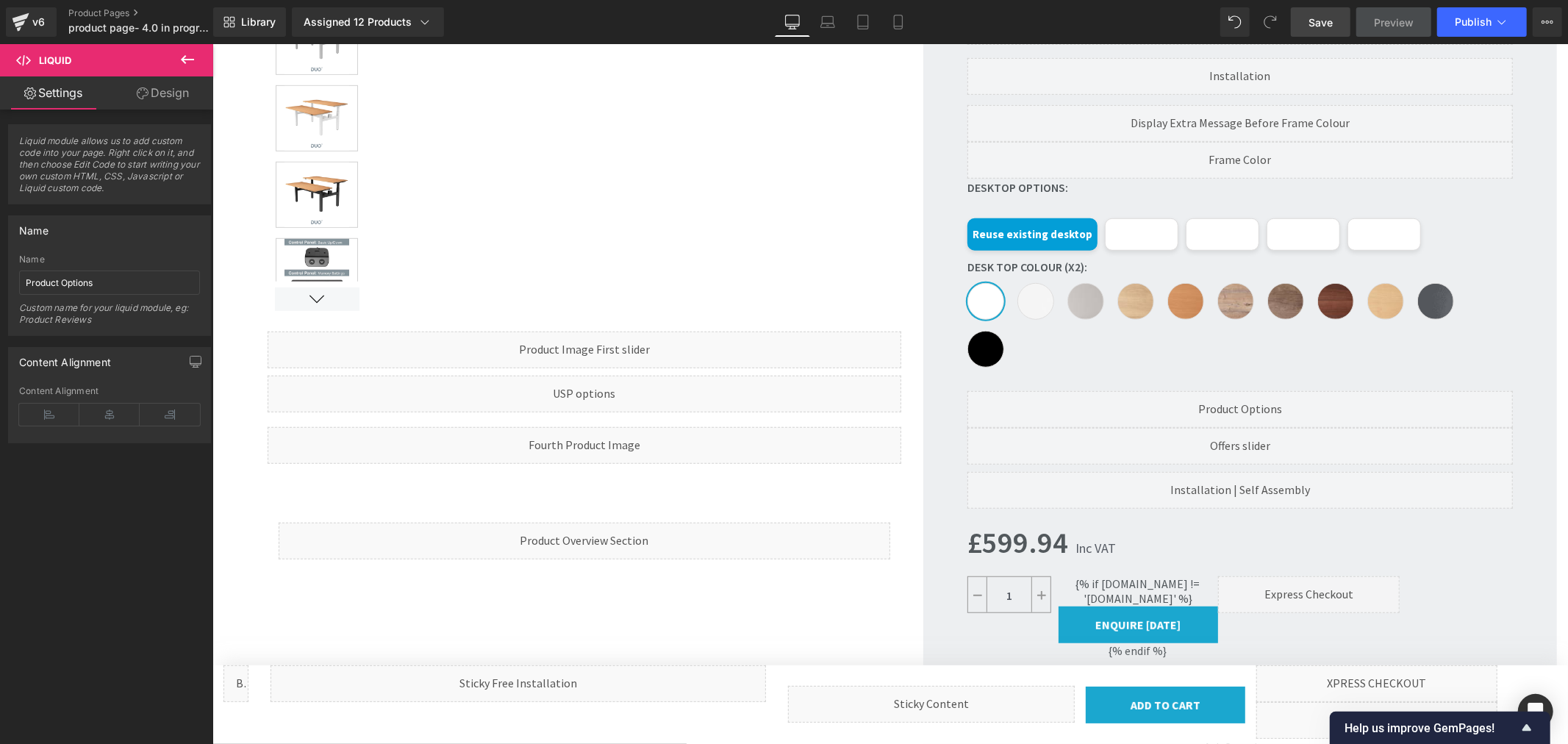
click at [1329, 24] on span "Save" at bounding box center [1320, 22] width 24 height 15
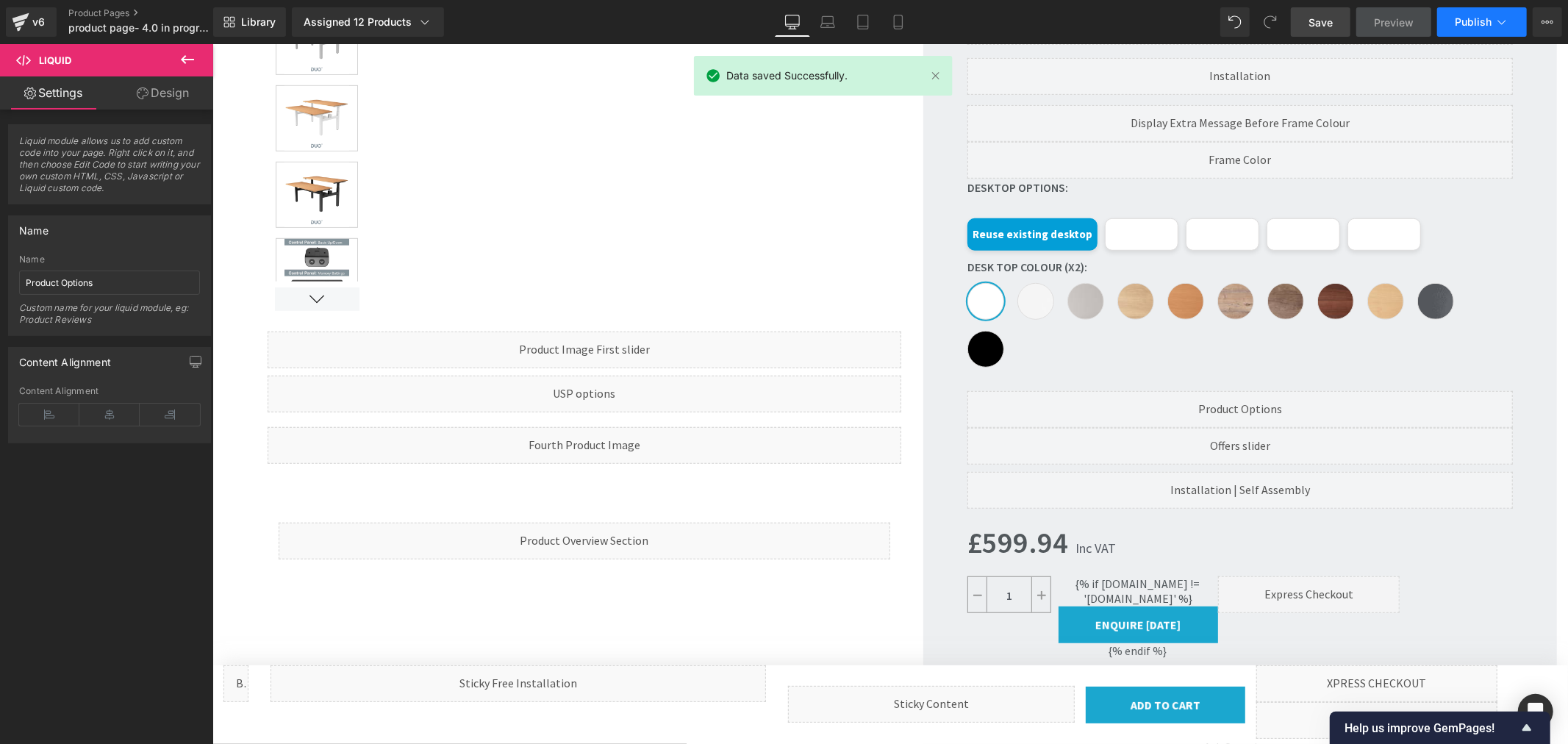
click at [1469, 21] on span "Publish" at bounding box center [1473, 22] width 37 height 12
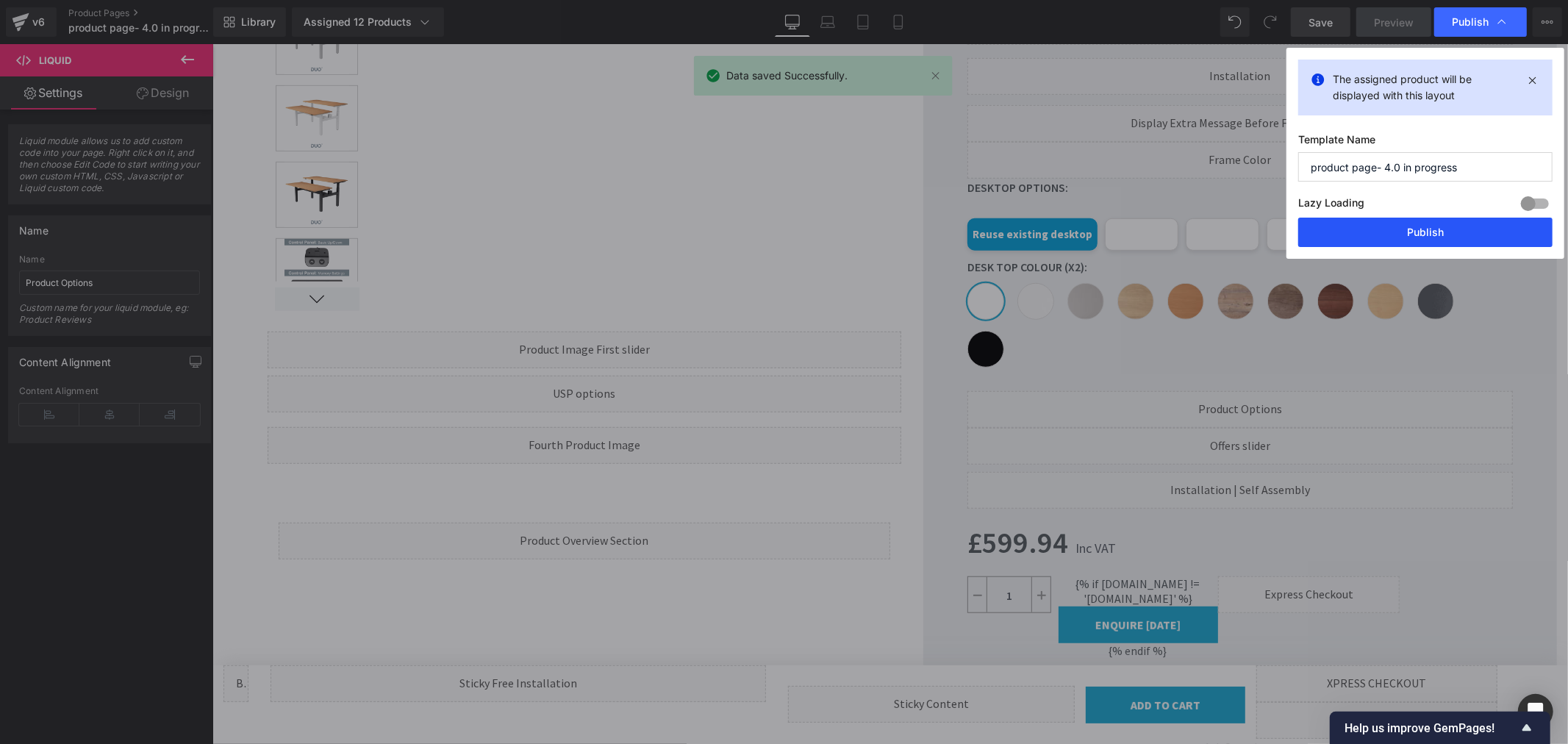
click at [1400, 238] on button "Publish" at bounding box center [1425, 232] width 254 height 30
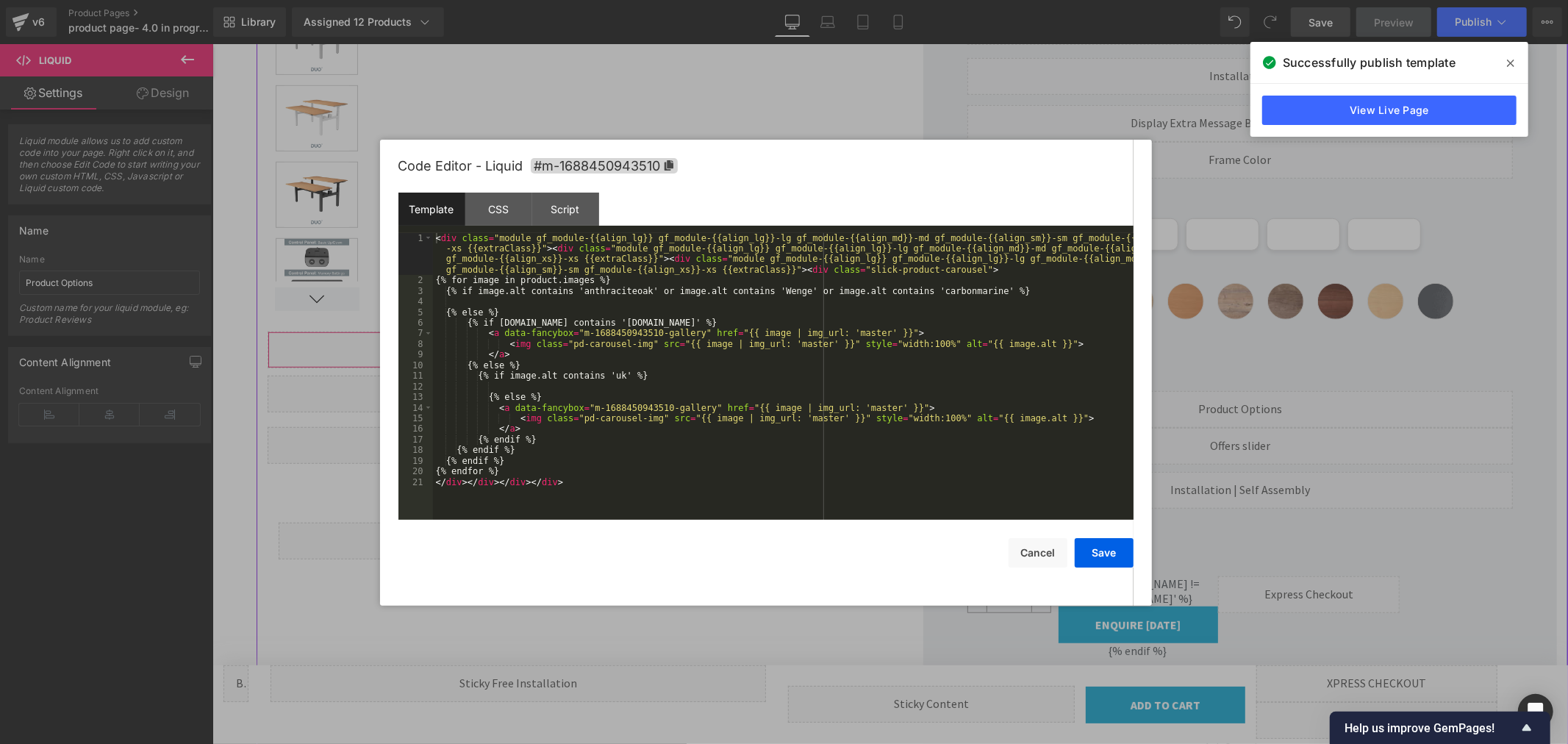
click at [599, 344] on div "Liquid" at bounding box center [583, 349] width 634 height 37
click at [1027, 553] on button "Cancel" at bounding box center [1038, 553] width 59 height 30
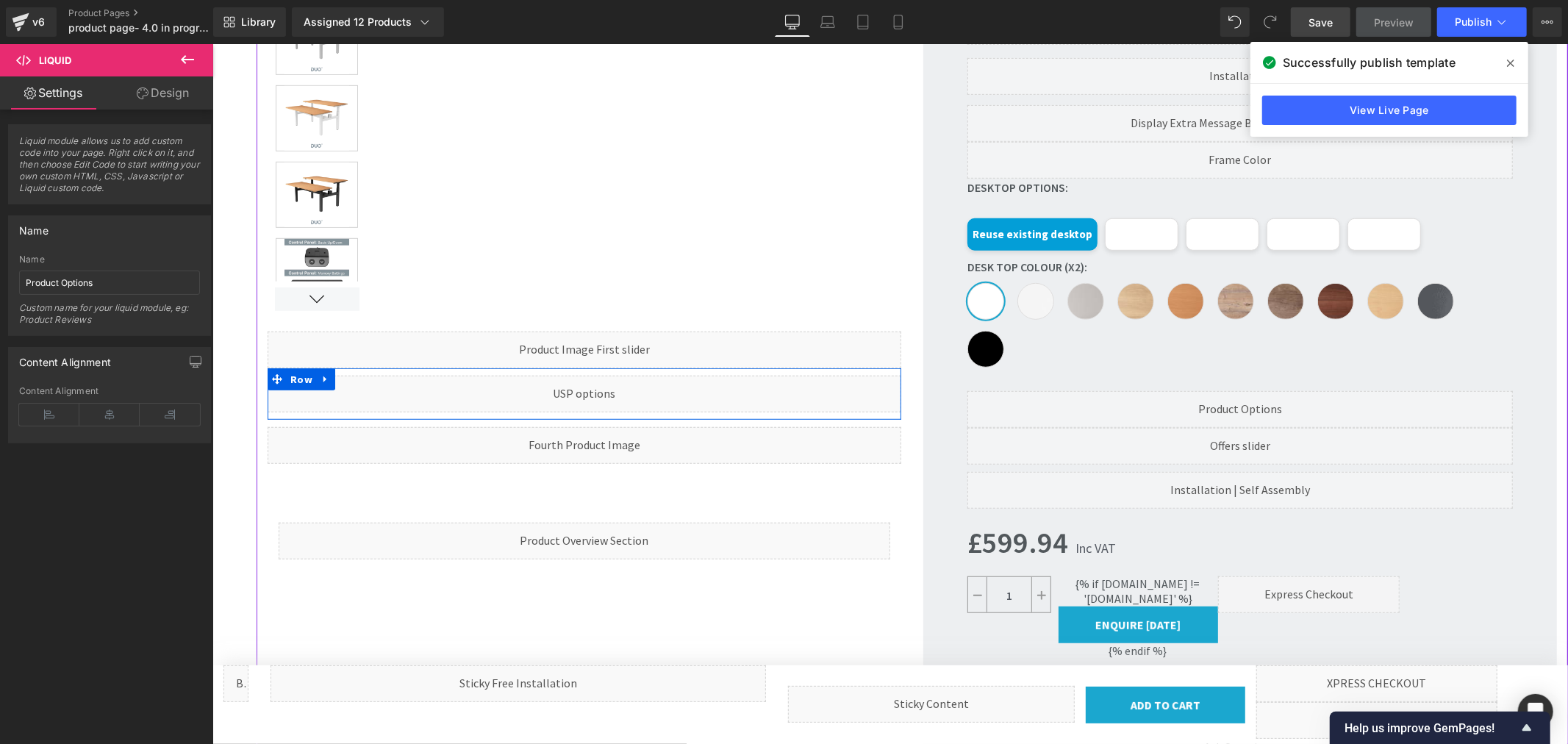
click at [601, 391] on div "Liquid" at bounding box center [583, 393] width 634 height 37
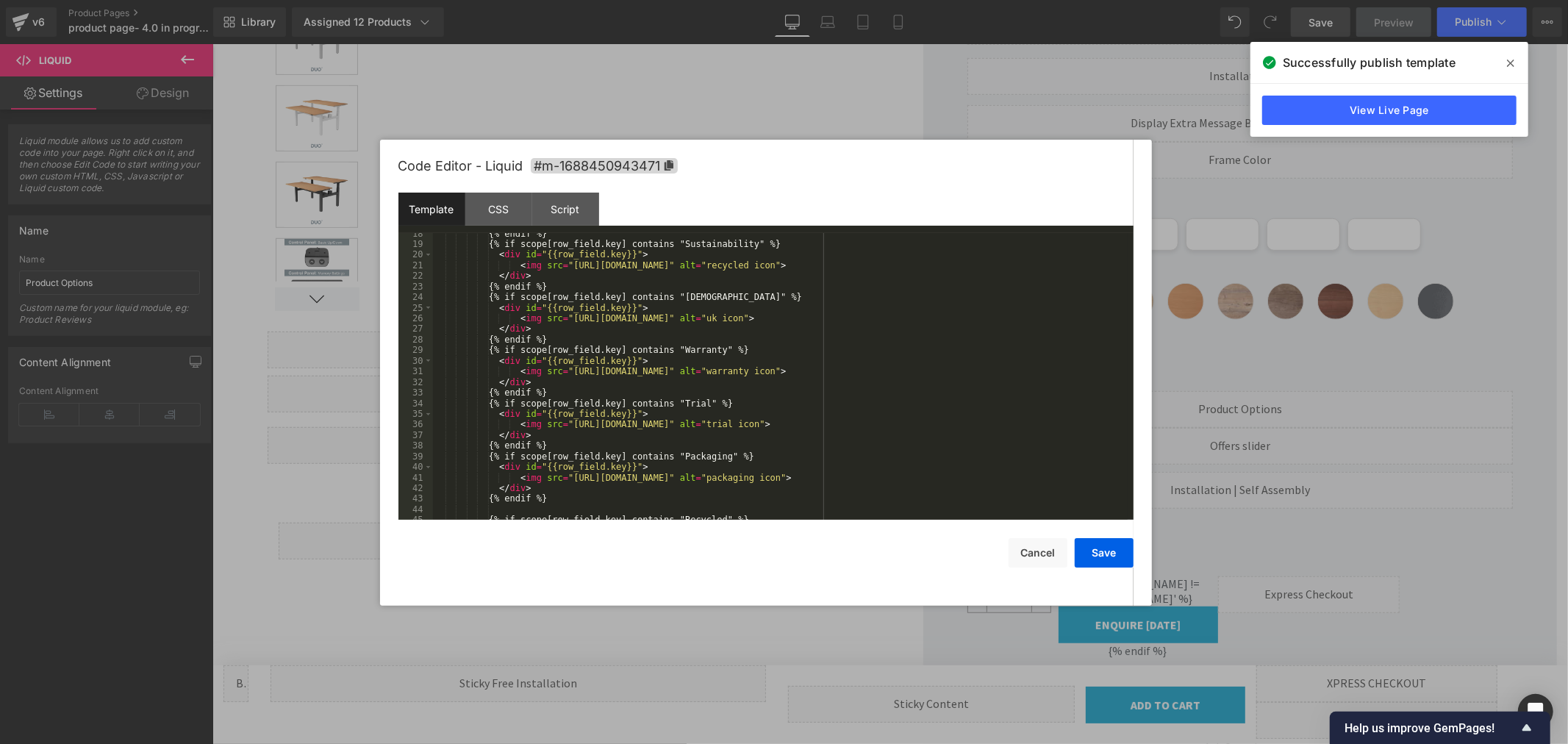
scroll to position [244, 0]
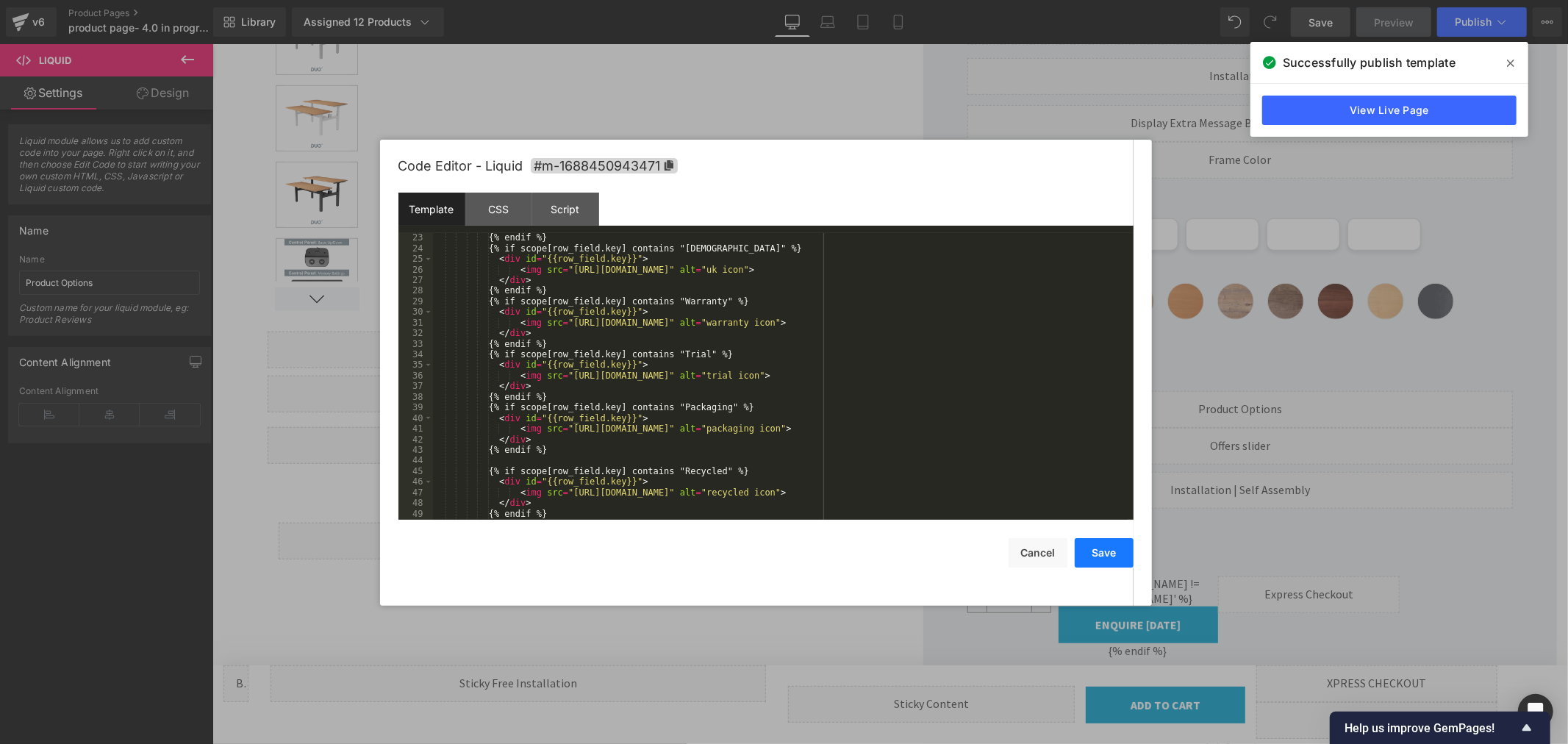
click at [1098, 549] on button "Save" at bounding box center [1103, 553] width 59 height 30
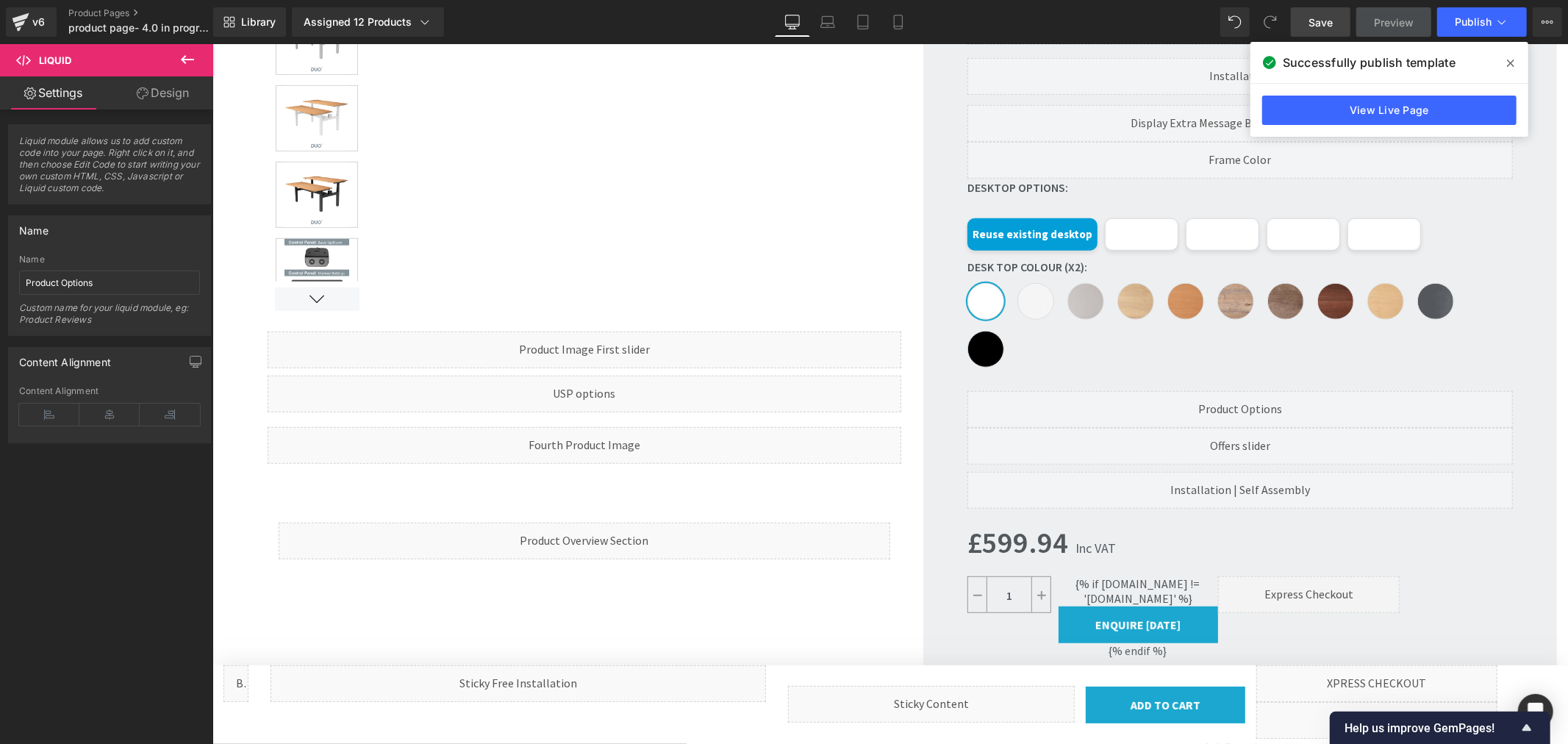
click at [1509, 61] on icon at bounding box center [1511, 62] width 7 height 12
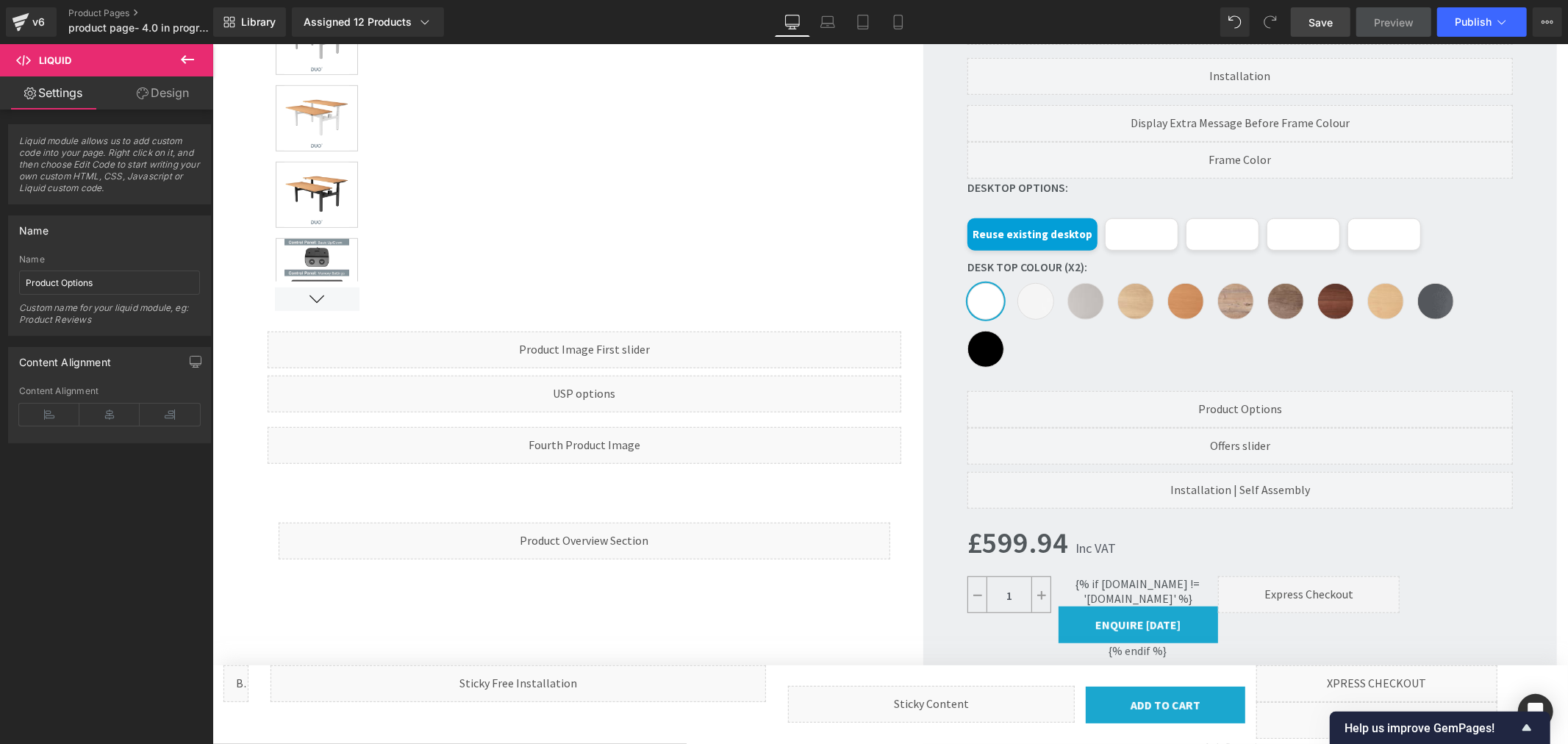
click at [1314, 21] on span "Save" at bounding box center [1320, 22] width 24 height 15
click at [1478, 38] on div "Library Assigned 12 Products Product Preview Yo-Yo DESK DUO Back-2-Back Height …" at bounding box center [890, 22] width 1355 height 44
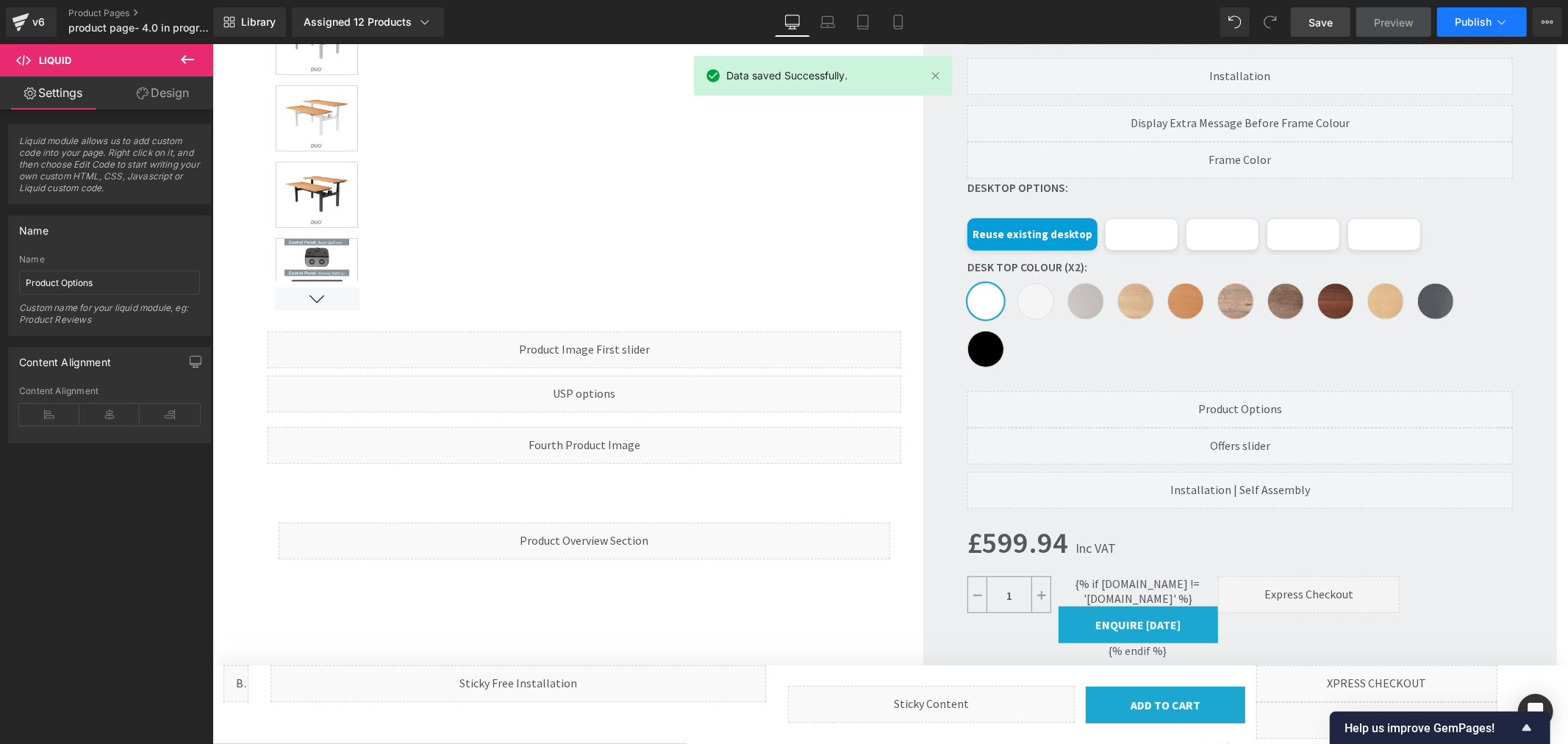
click at [1484, 27] on span "Publish" at bounding box center [1473, 22] width 37 height 12
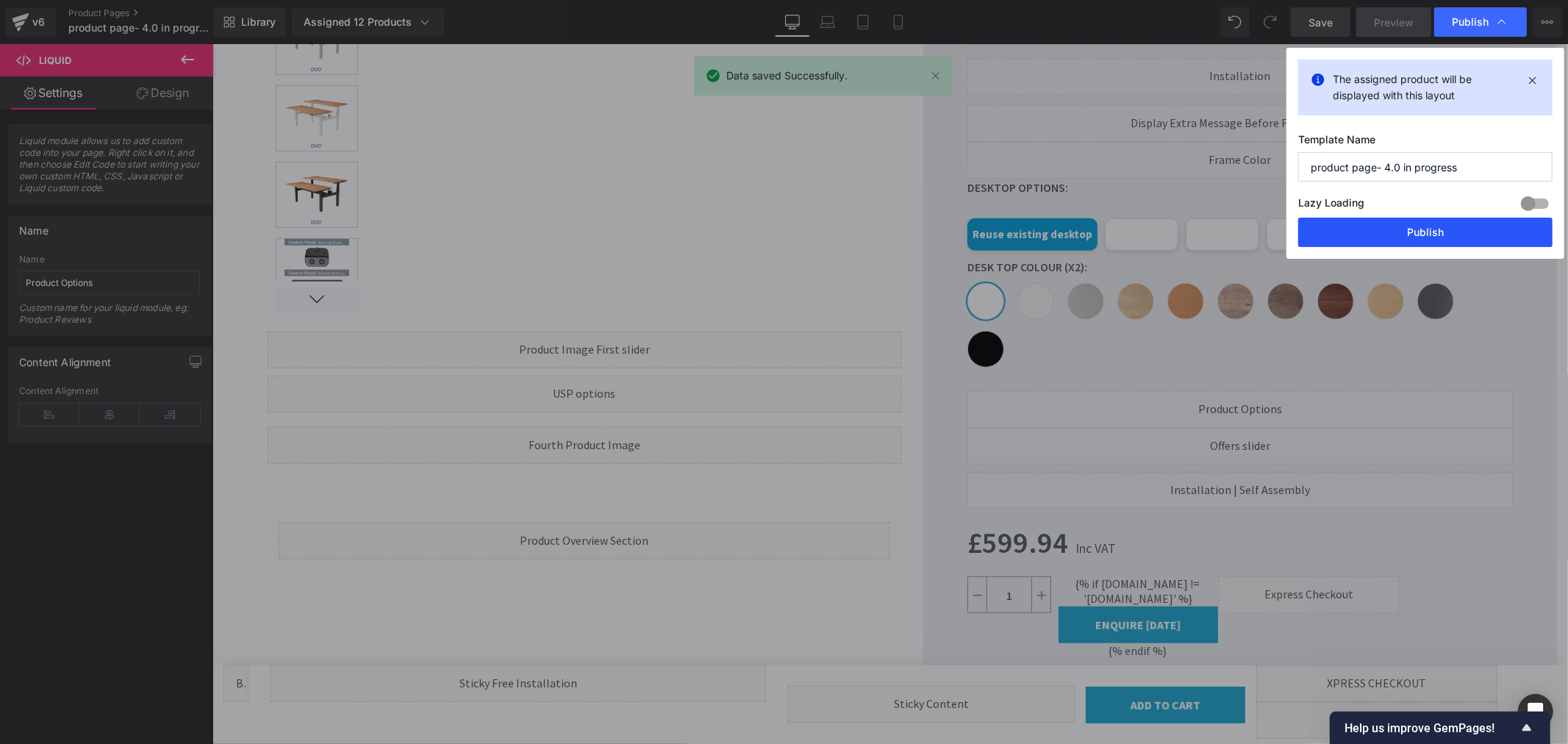
click at [1405, 236] on button "Publish" at bounding box center [1425, 232] width 254 height 30
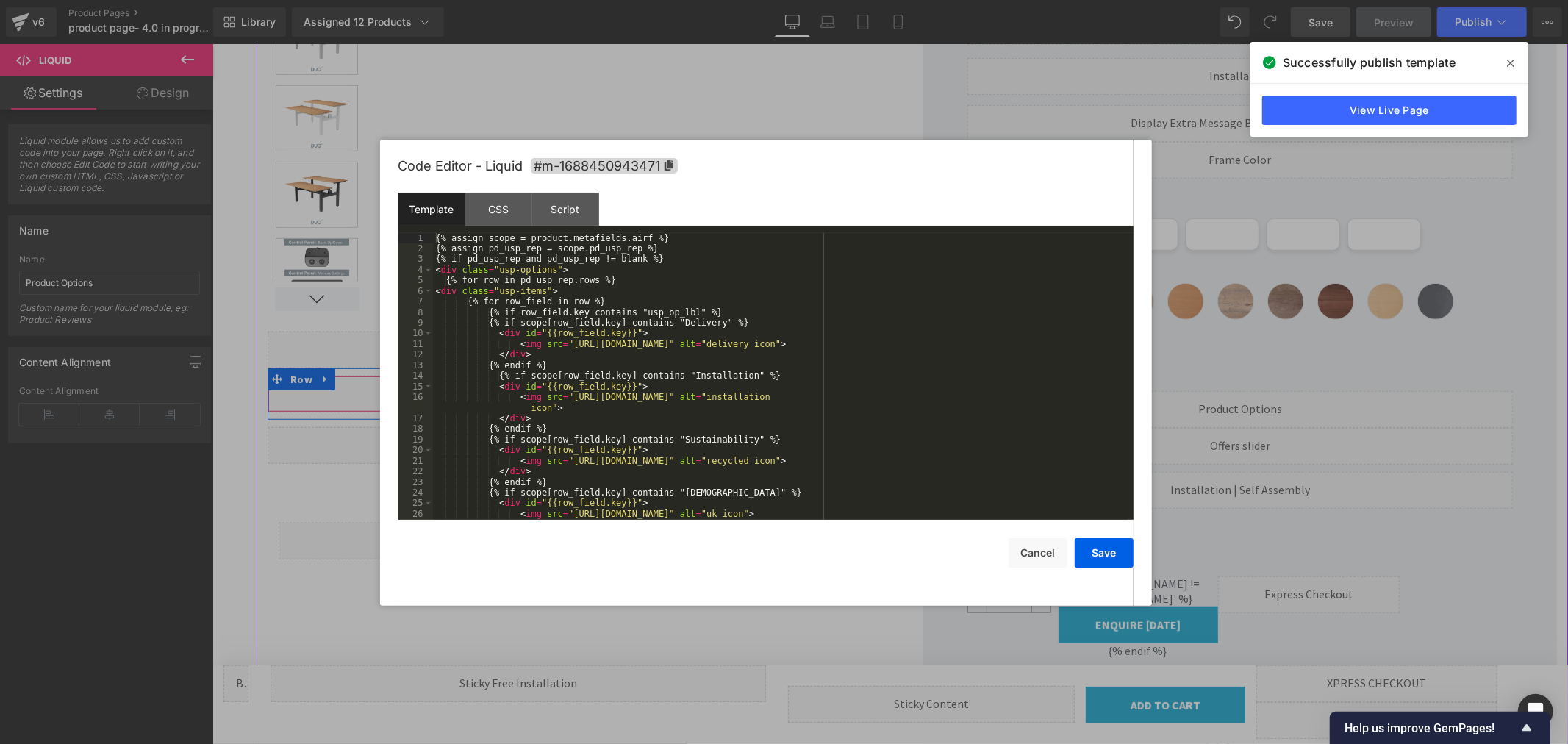
click at [601, 386] on div "Liquid" at bounding box center [583, 393] width 634 height 37
click at [792, 290] on div "{% assign scope = product.metafields.airf %} {% assign pd_usp_rep = scope.pd_us…" at bounding box center [780, 387] width 695 height 308
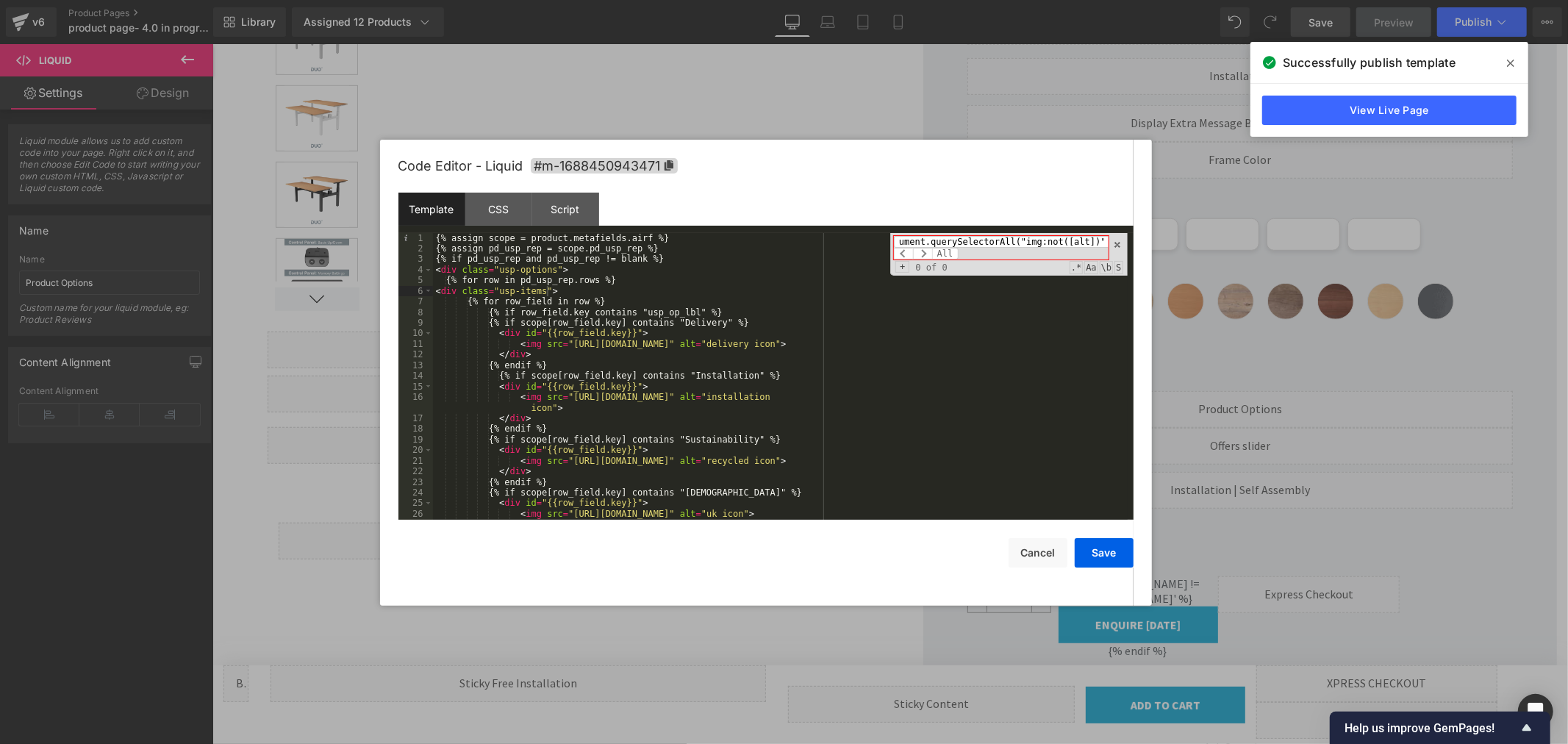
scroll to position [0, 0]
type input "d"
type input "yt-th"
click at [915, 390] on div "{% assign scope = product.metafields.airf %} {% assign pd_usp_rep = scope.pd_us…" at bounding box center [780, 387] width 695 height 308
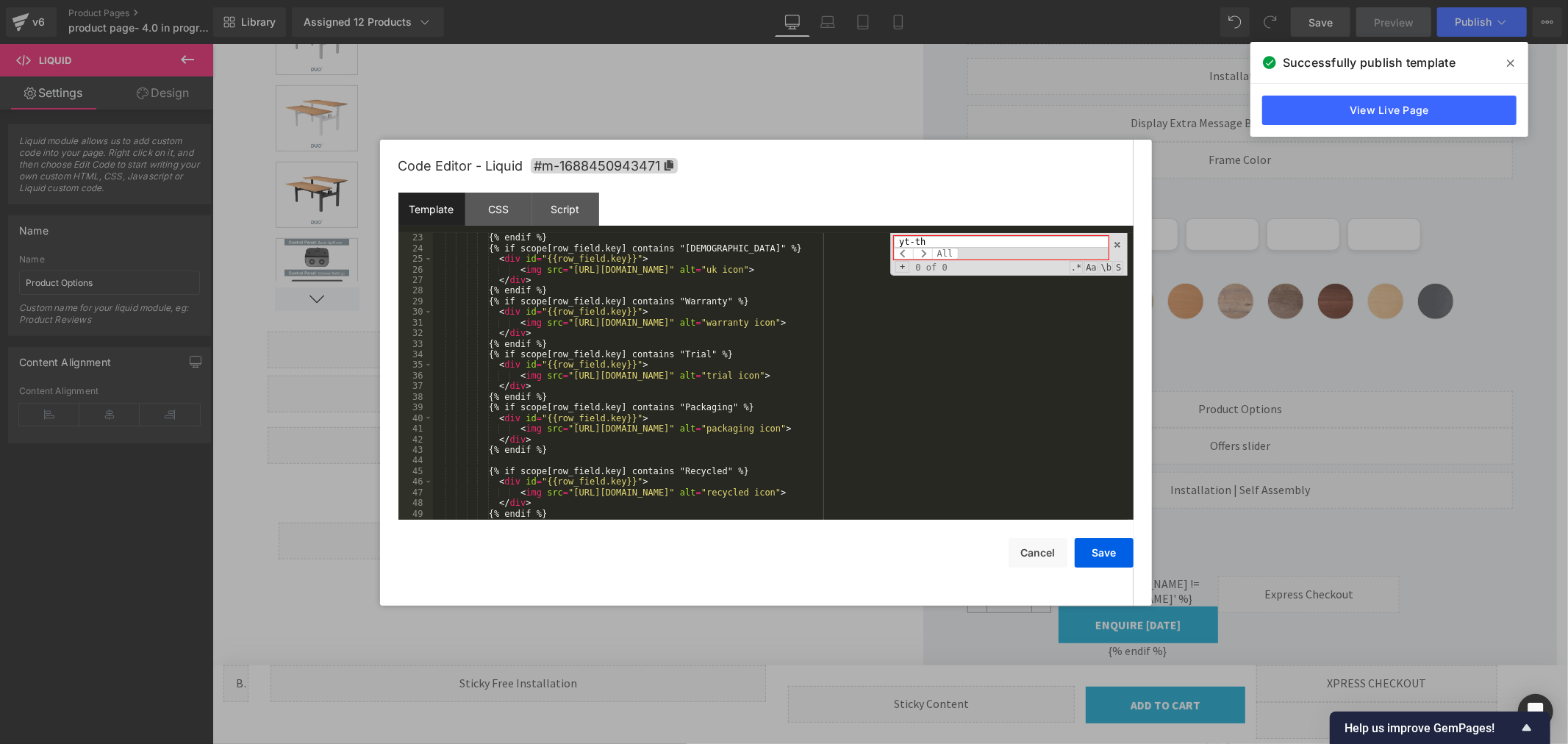
scroll to position [467, 0]
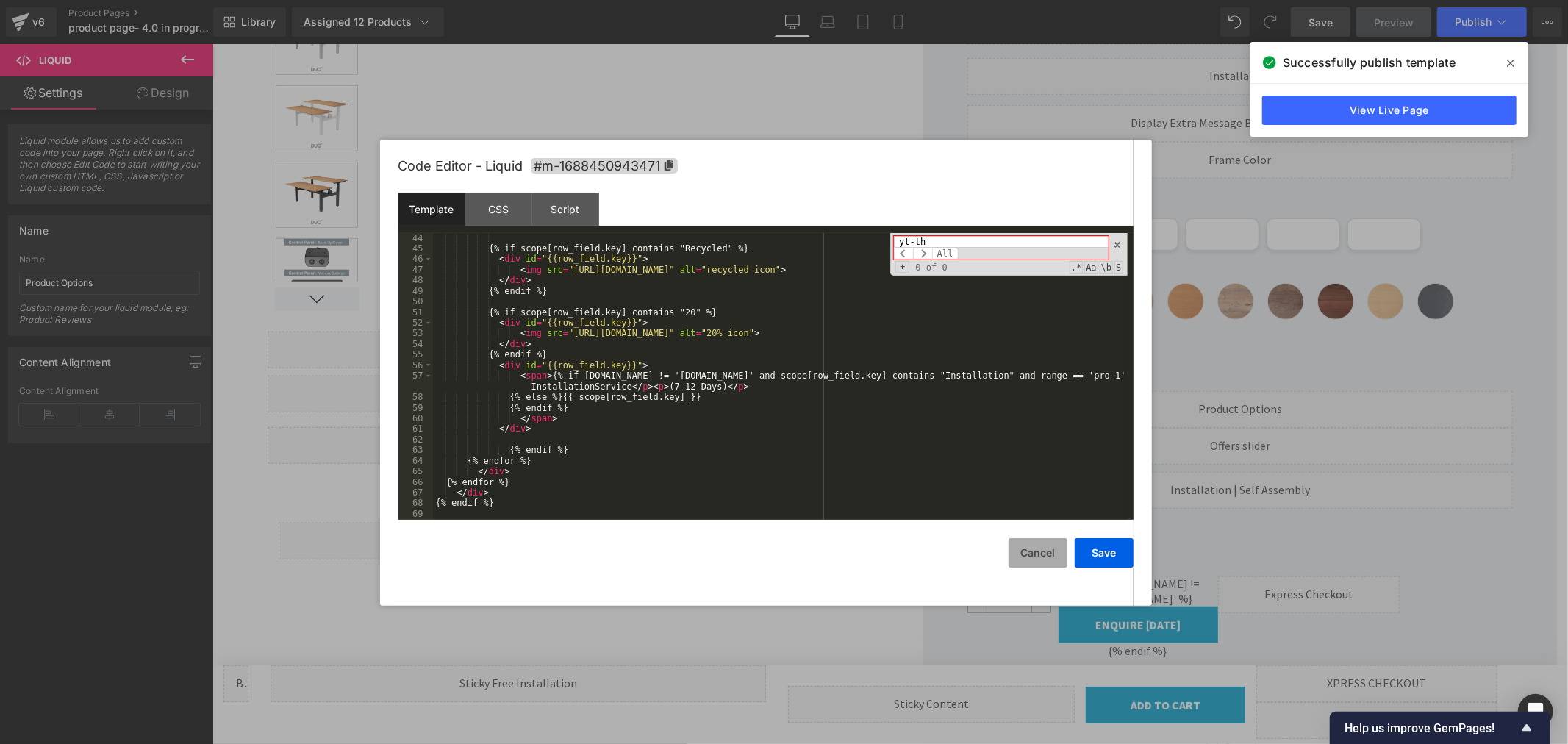
click at [1049, 551] on button "Cancel" at bounding box center [1038, 553] width 59 height 30
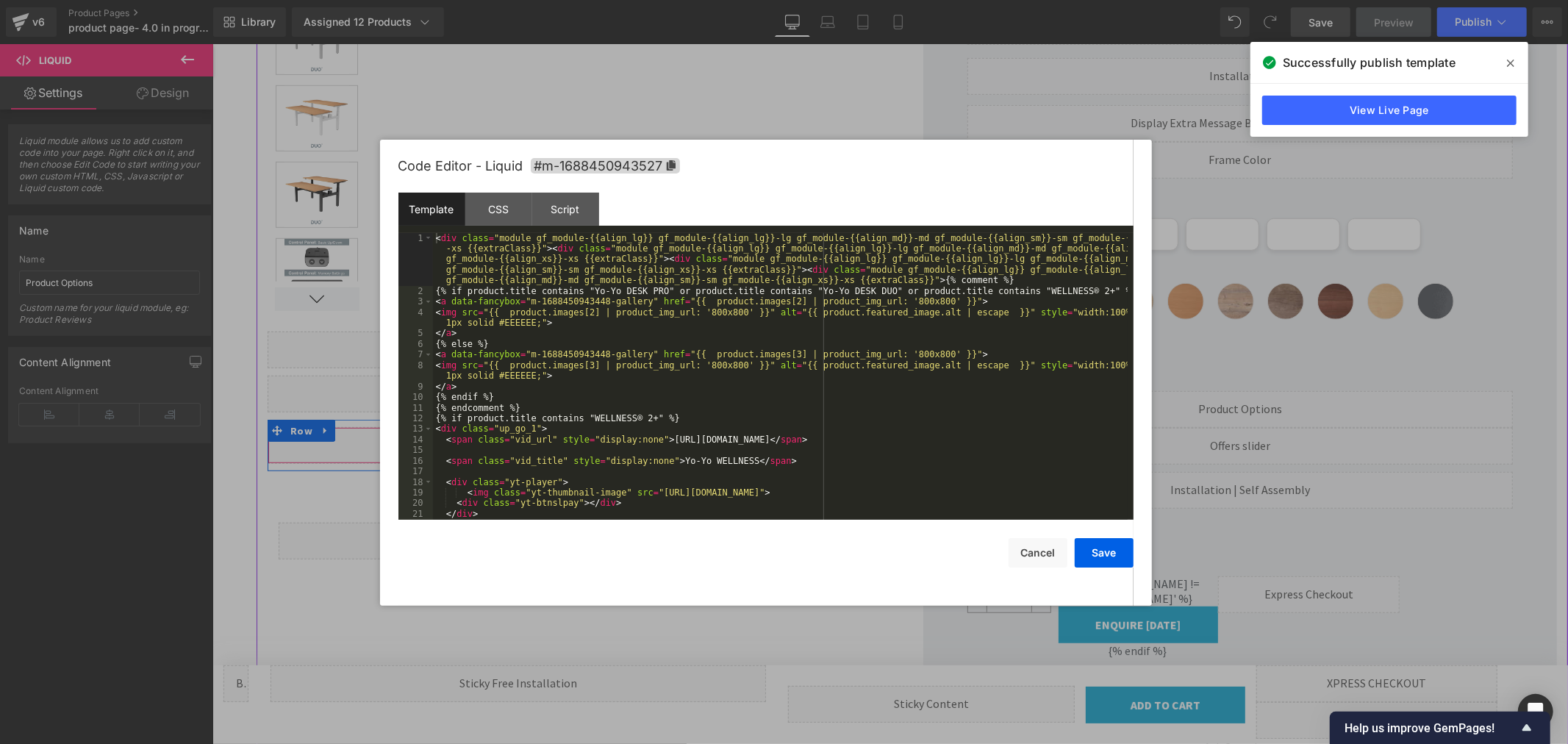
click at [601, 439] on div "Liquid" at bounding box center [583, 445] width 634 height 37
click at [891, 189] on div "Code Editor - Liquid #m-1688450943527" at bounding box center [766, 166] width 736 height 53
click at [846, 321] on div "< div class = "module gf_module-{{align_lg}} gf_module-{{align_lg}}-lg gf_modul…" at bounding box center [780, 409] width 695 height 351
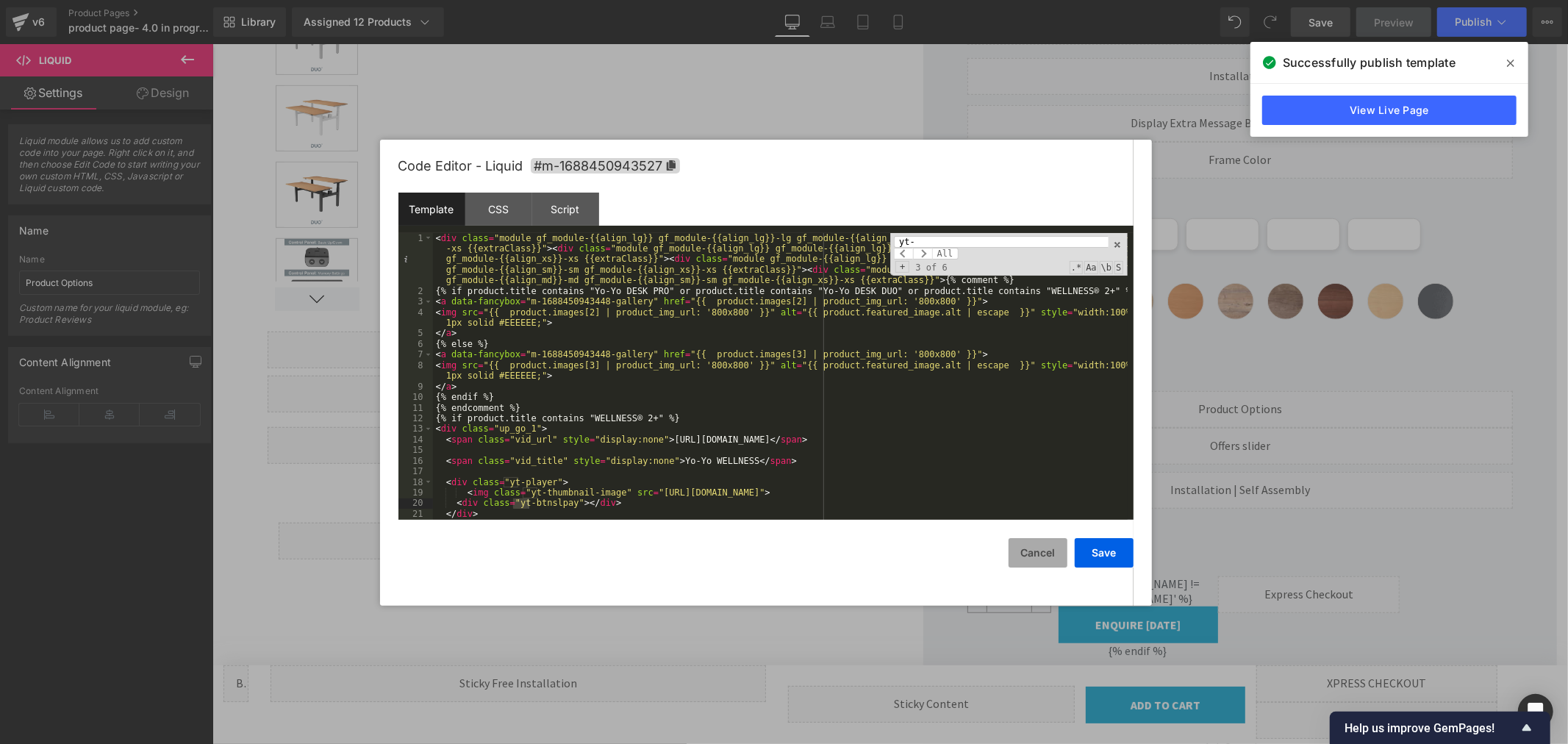
type input "yt-"
click at [1034, 554] on button "Cancel" at bounding box center [1038, 553] width 59 height 30
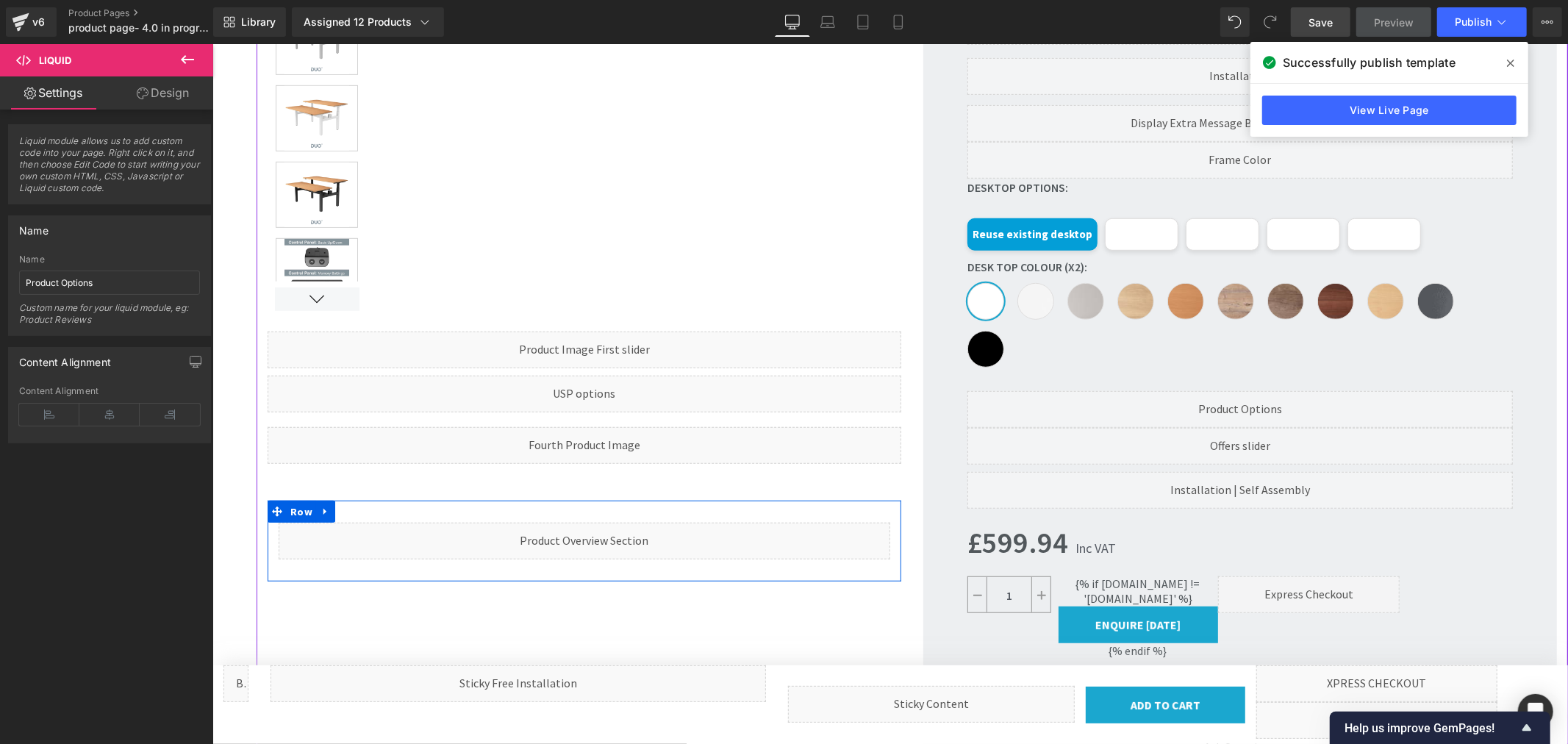
click at [606, 538] on link at bounding box center [597, 534] width 15 height 18
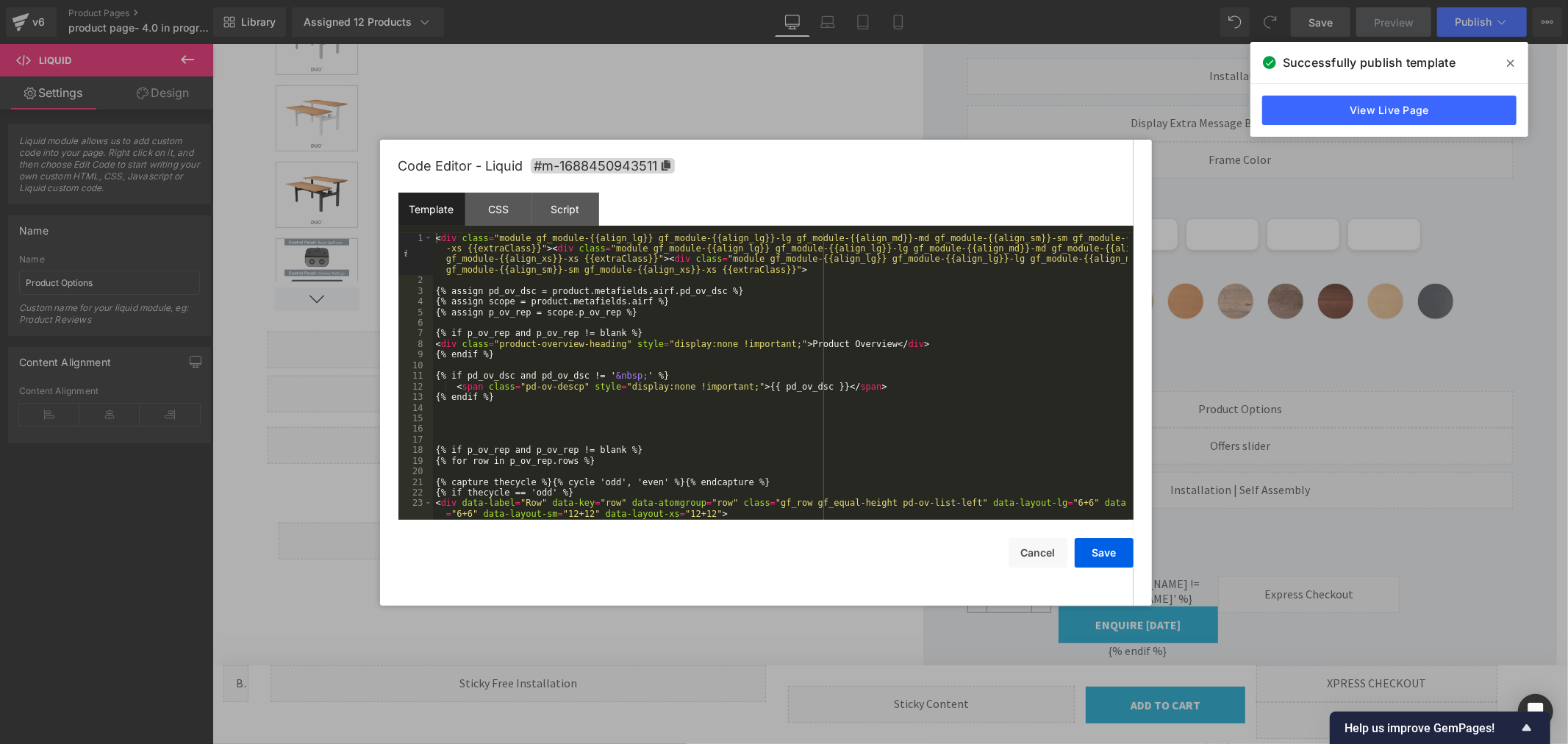
click at [823, 186] on div "Code Editor - Liquid #m-1688450943511" at bounding box center [766, 166] width 736 height 53
click at [920, 316] on div "< div class = "module gf_module-{{align_lg}} gf_module-{{align_lg}}-lg gf_modul…" at bounding box center [780, 402] width 695 height 340
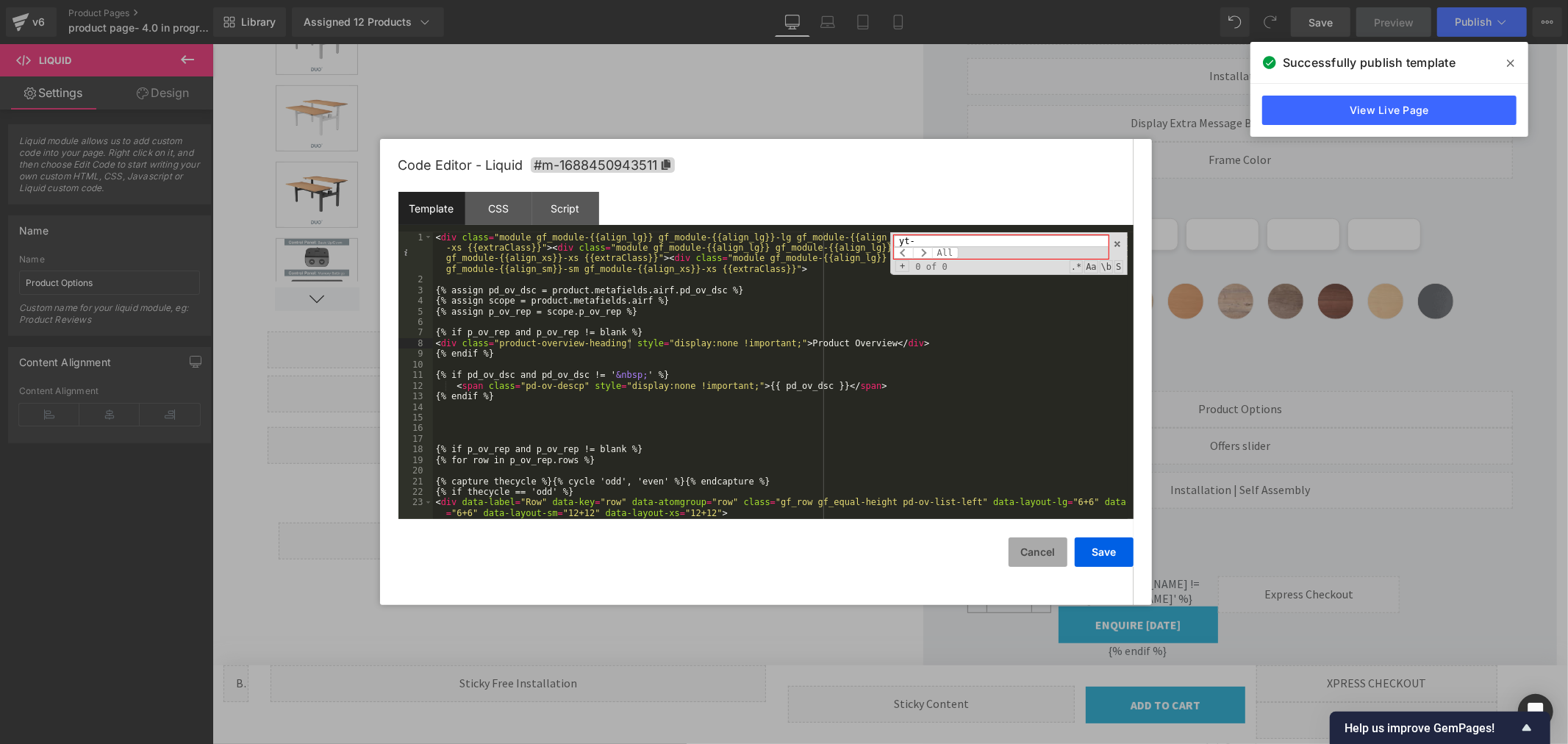
type input "yt-"
click at [1031, 551] on button "Cancel" at bounding box center [1038, 552] width 59 height 30
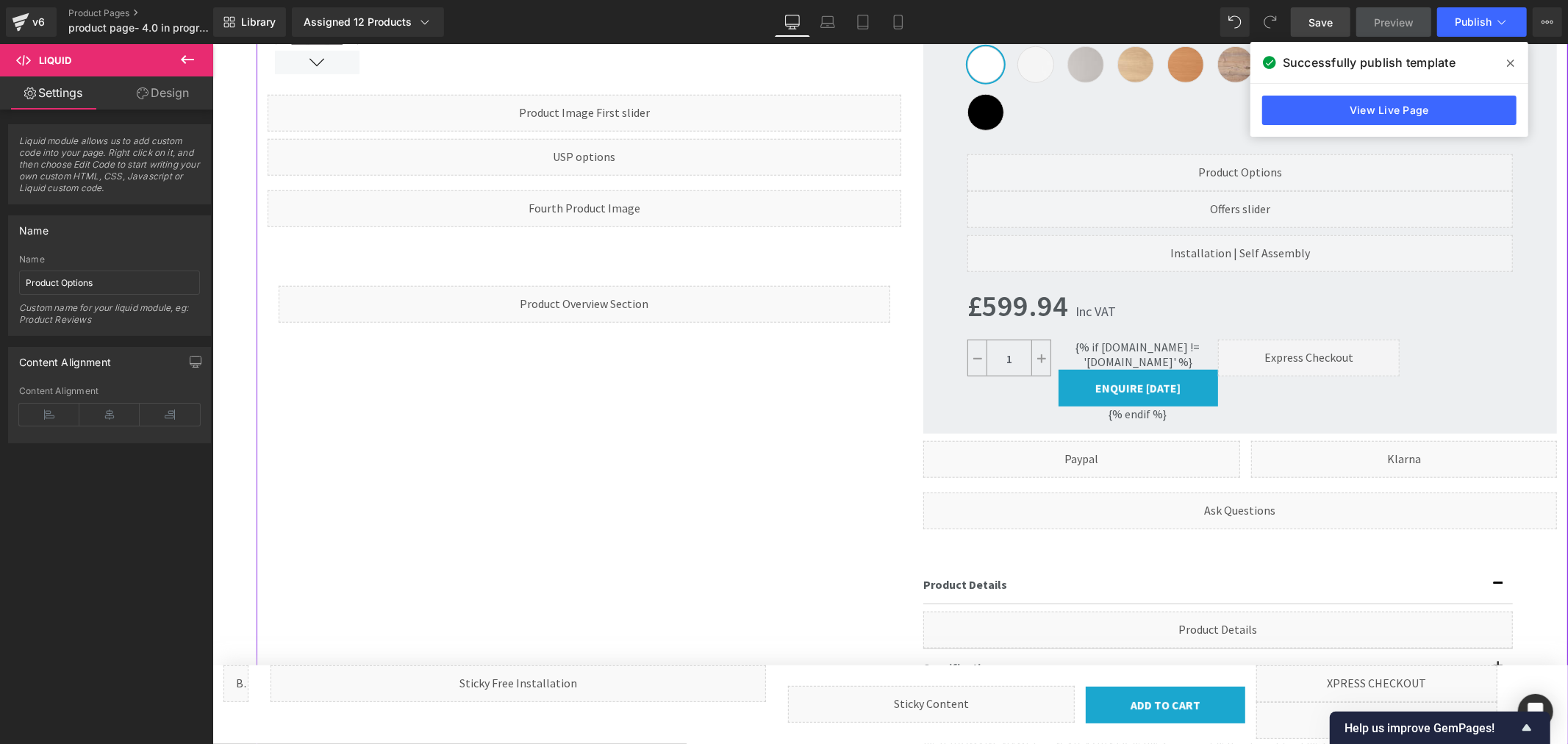
scroll to position [899, 0]
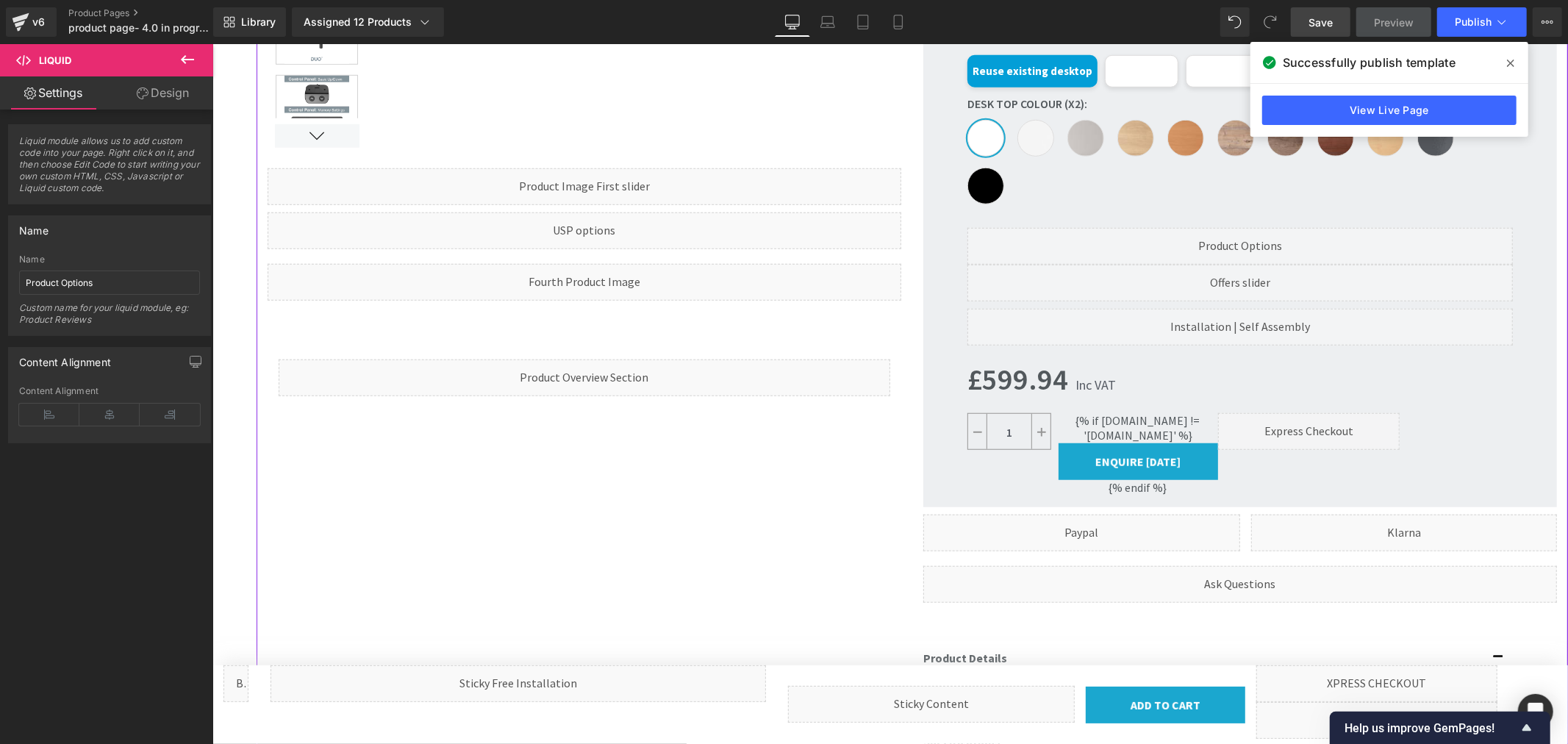
click at [211, 43] on div "Liquid" at bounding box center [211, 43] width 0 height 0
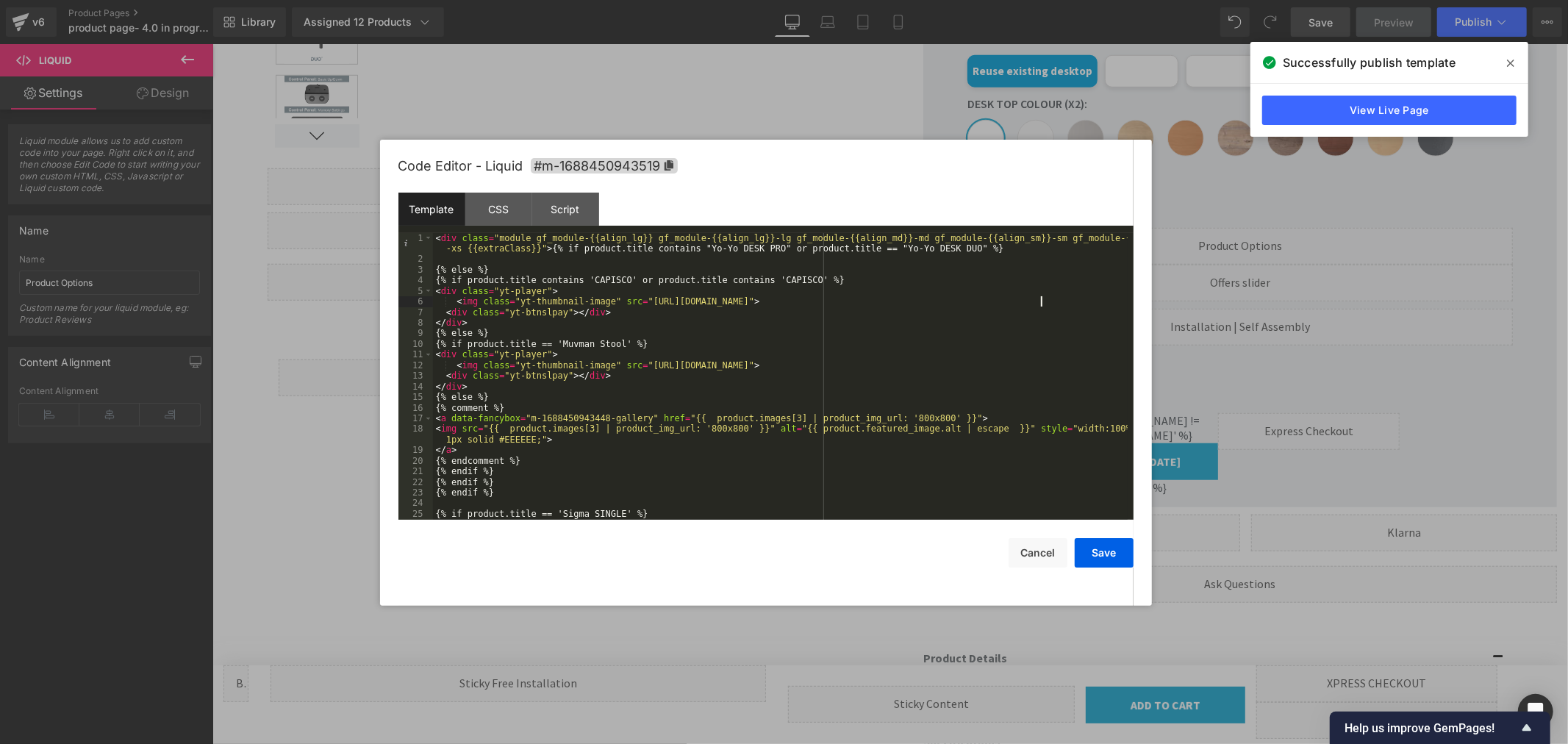
click at [1040, 302] on div "< div class = "module gf_module-{{align_lg}} gf_module-{{align_lg}}-lg gf_modul…" at bounding box center [780, 392] width 695 height 318
click at [1071, 303] on div "< div class = "module gf_module-{{align_lg}} gf_module-{{align_lg}}-lg gf_modul…" at bounding box center [780, 392] width 695 height 318
drag, startPoint x: 1047, startPoint y: 302, endPoint x: 1099, endPoint y: 302, distance: 52.0
click at [1099, 302] on div "< div class = "module gf_module-{{align_lg}} gf_module-{{align_lg}}-lg gf_modul…" at bounding box center [780, 392] width 695 height 318
click at [1047, 363] on div "< div class = "module gf_module-{{align_lg}} gf_module-{{align_lg}}-lg gf_modul…" at bounding box center [780, 392] width 695 height 318
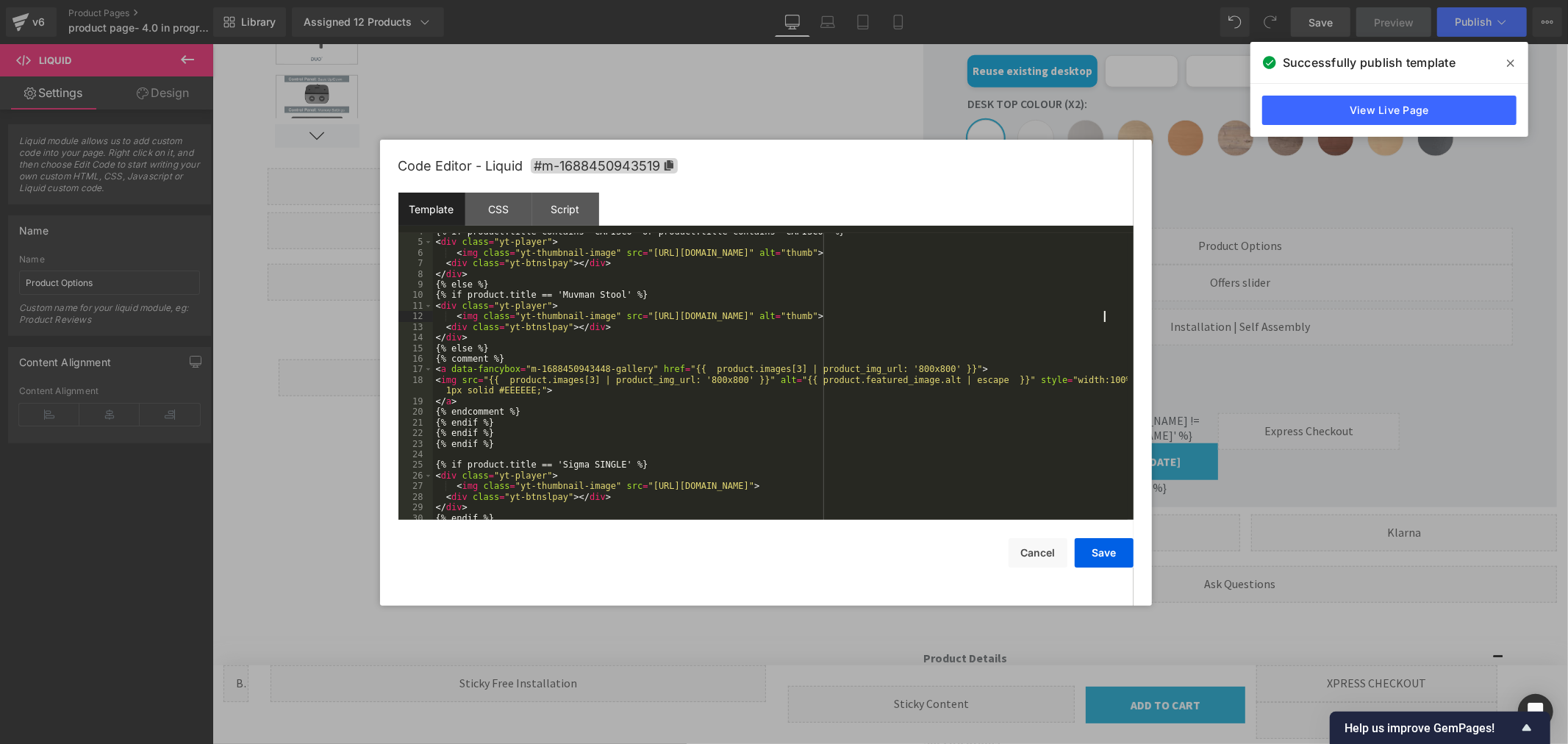
scroll to position [98, 0]
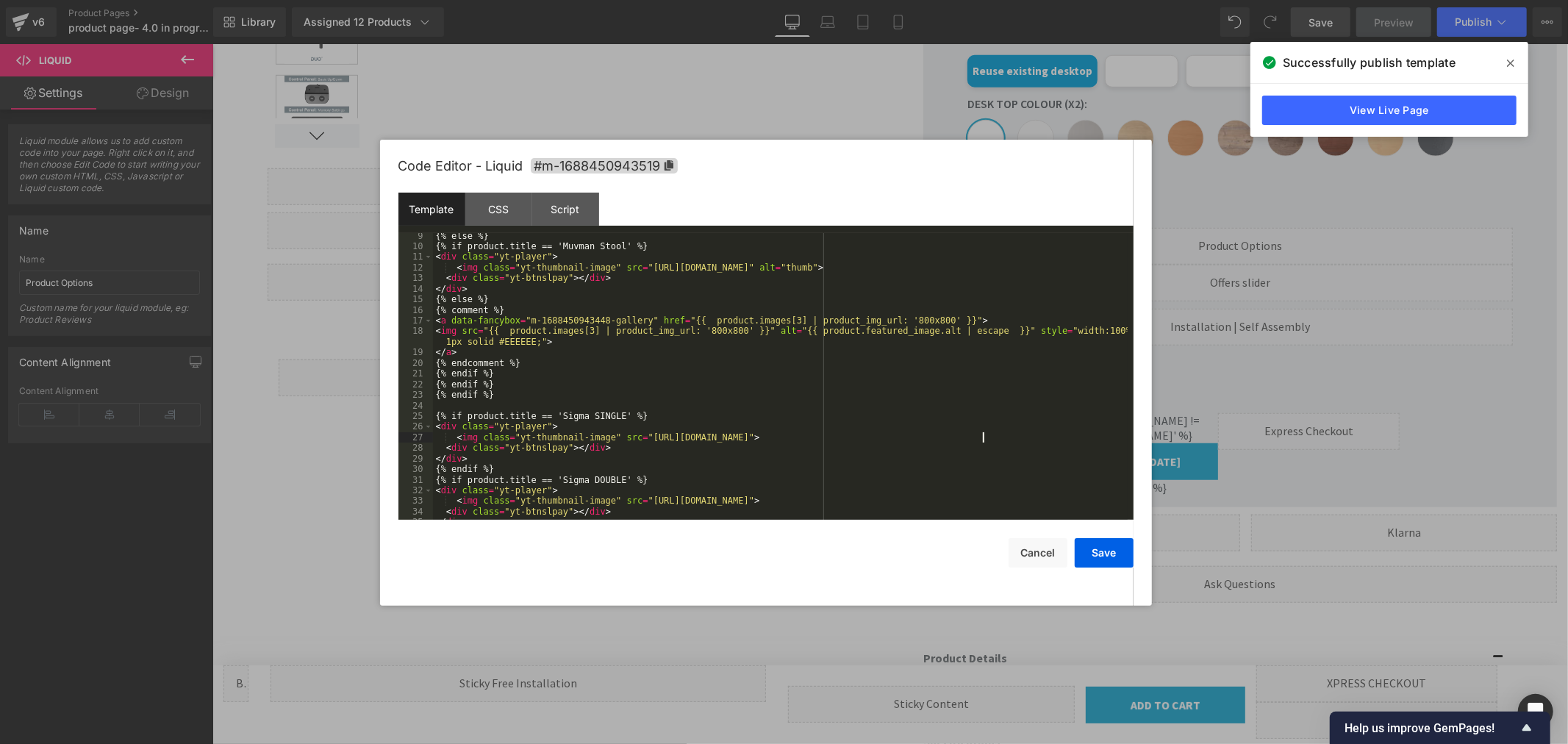
click at [982, 437] on div "{% else %} {% if product.title == 'Muvman Stool' %} < div class = "yt-player" >…" at bounding box center [780, 384] width 695 height 308
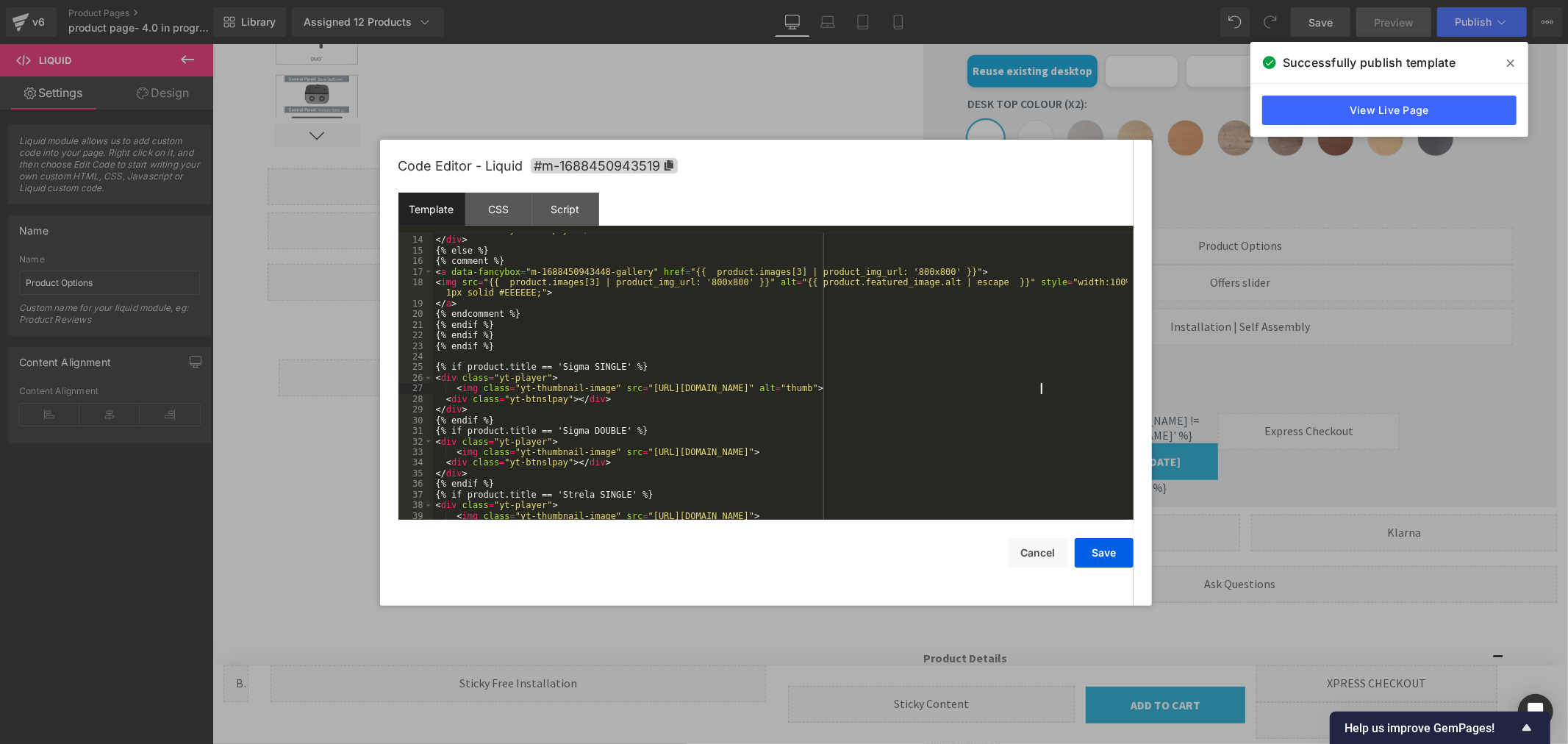
scroll to position [147, 0]
click at [985, 454] on div "< div class = "yt-btnslpay" > </ div > </ div > {% else %} {% comment %} < a da…" at bounding box center [780, 378] width 695 height 308
paste textarea
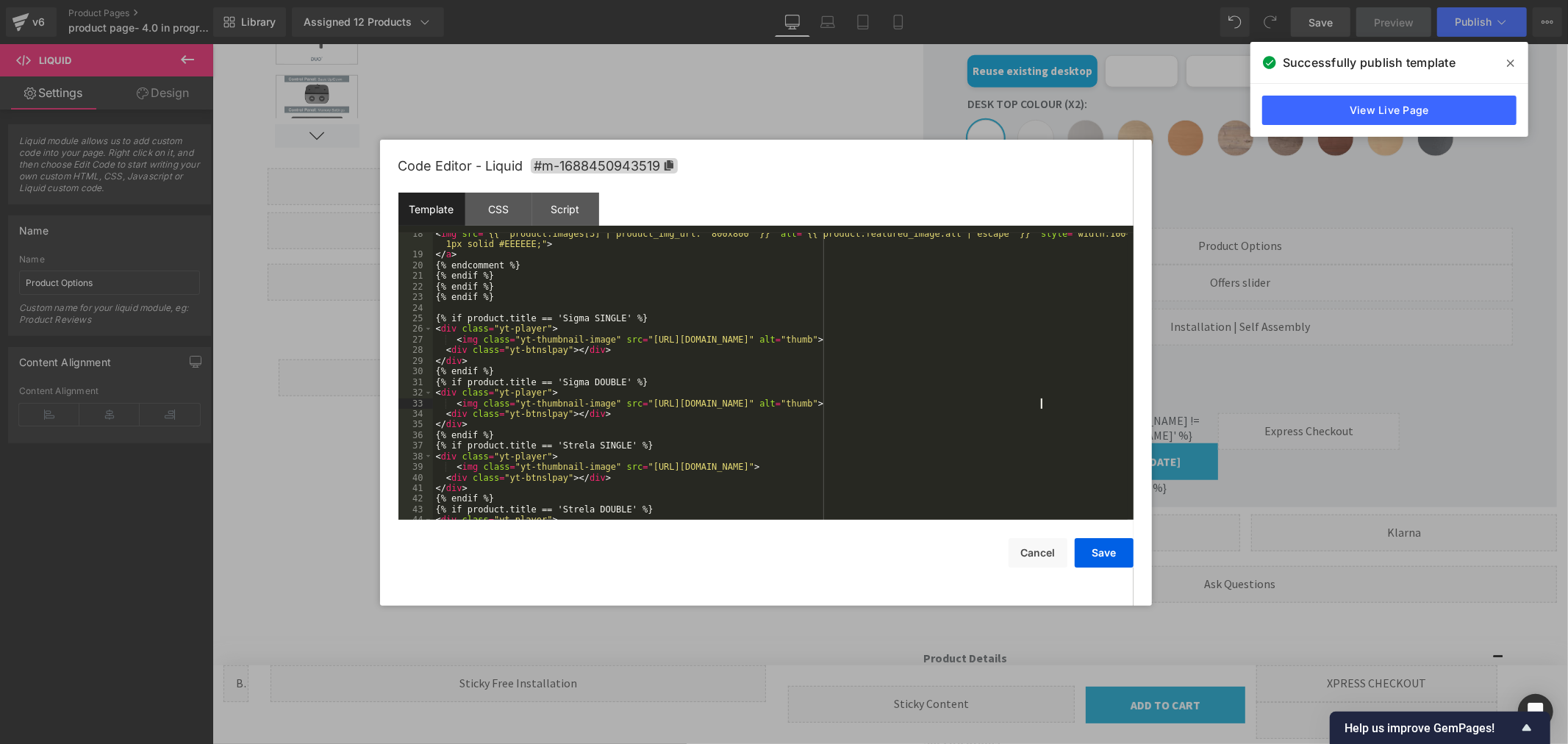
scroll to position [244, 0]
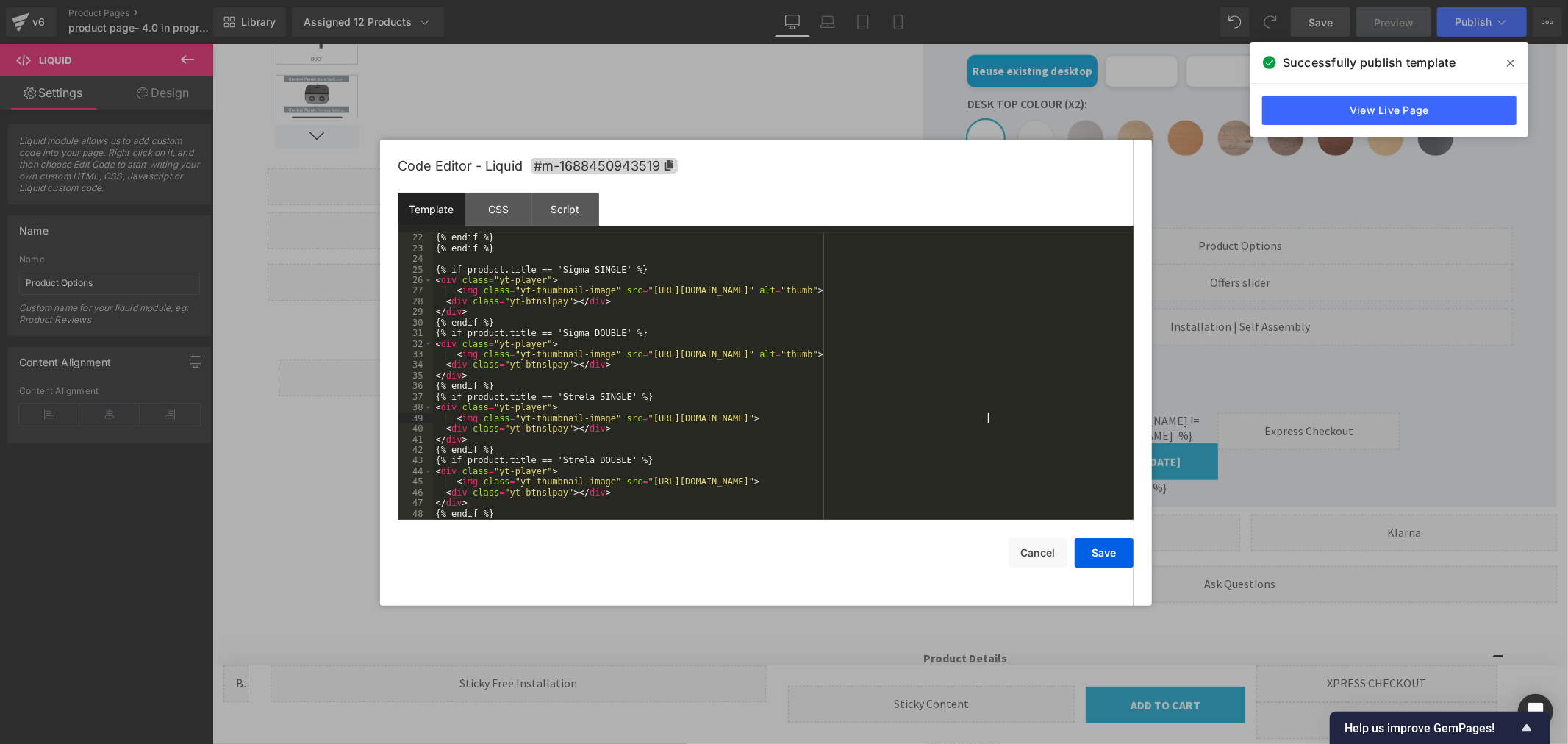
click at [988, 417] on div "{% endif %} {% endif %} {% if product.title == 'Sigma SINGLE' %} < div class = …" at bounding box center [780, 386] width 695 height 308
paste textarea
drag, startPoint x: 989, startPoint y: 482, endPoint x: 1005, endPoint y: 476, distance: 17.1
click at [990, 482] on div "{% endif %} {% endif %} {% if product.title == 'Sigma SINGLE' %} < div class = …" at bounding box center [780, 386] width 695 height 308
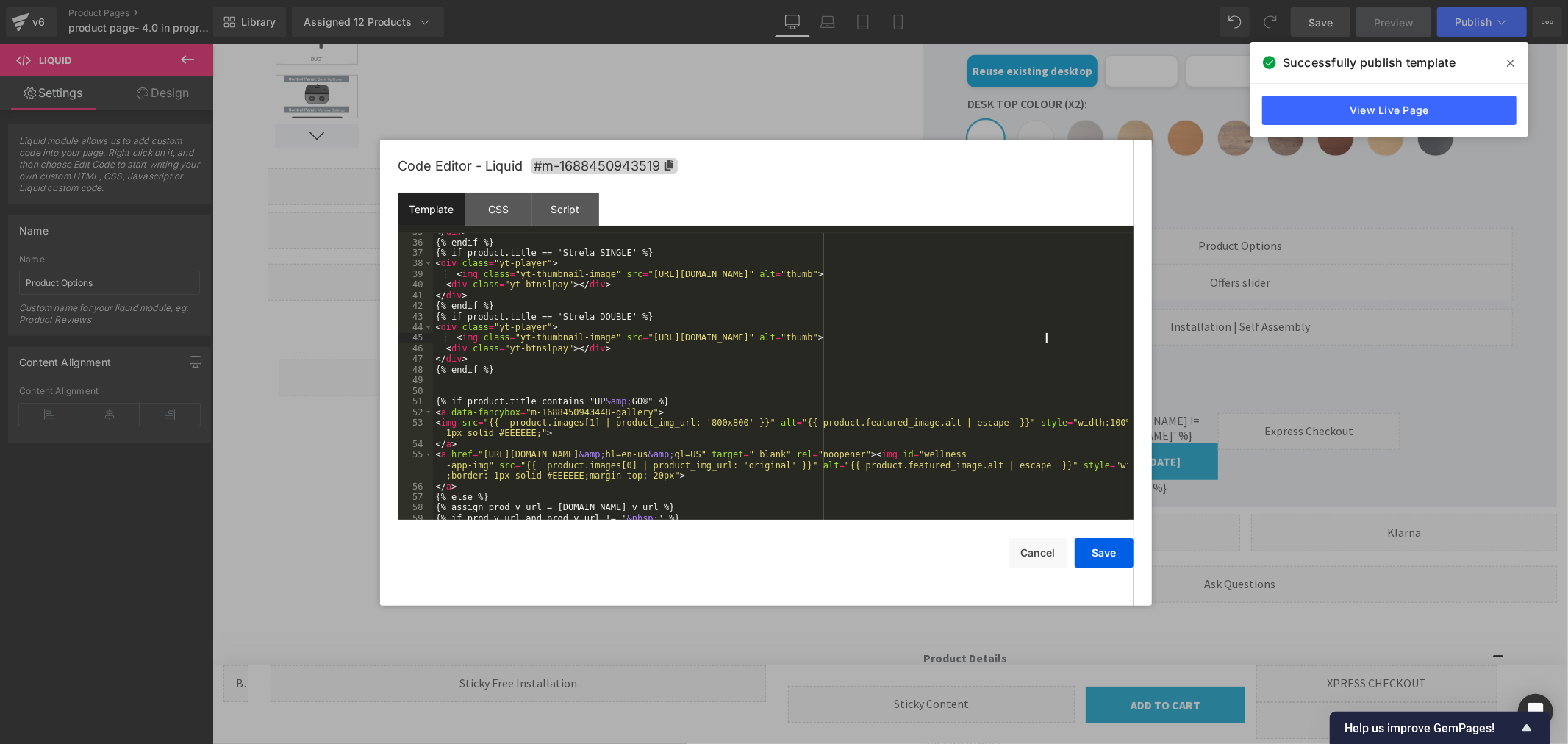
scroll to position [389, 0]
click at [1093, 550] on button "Save" at bounding box center [1103, 553] width 59 height 30
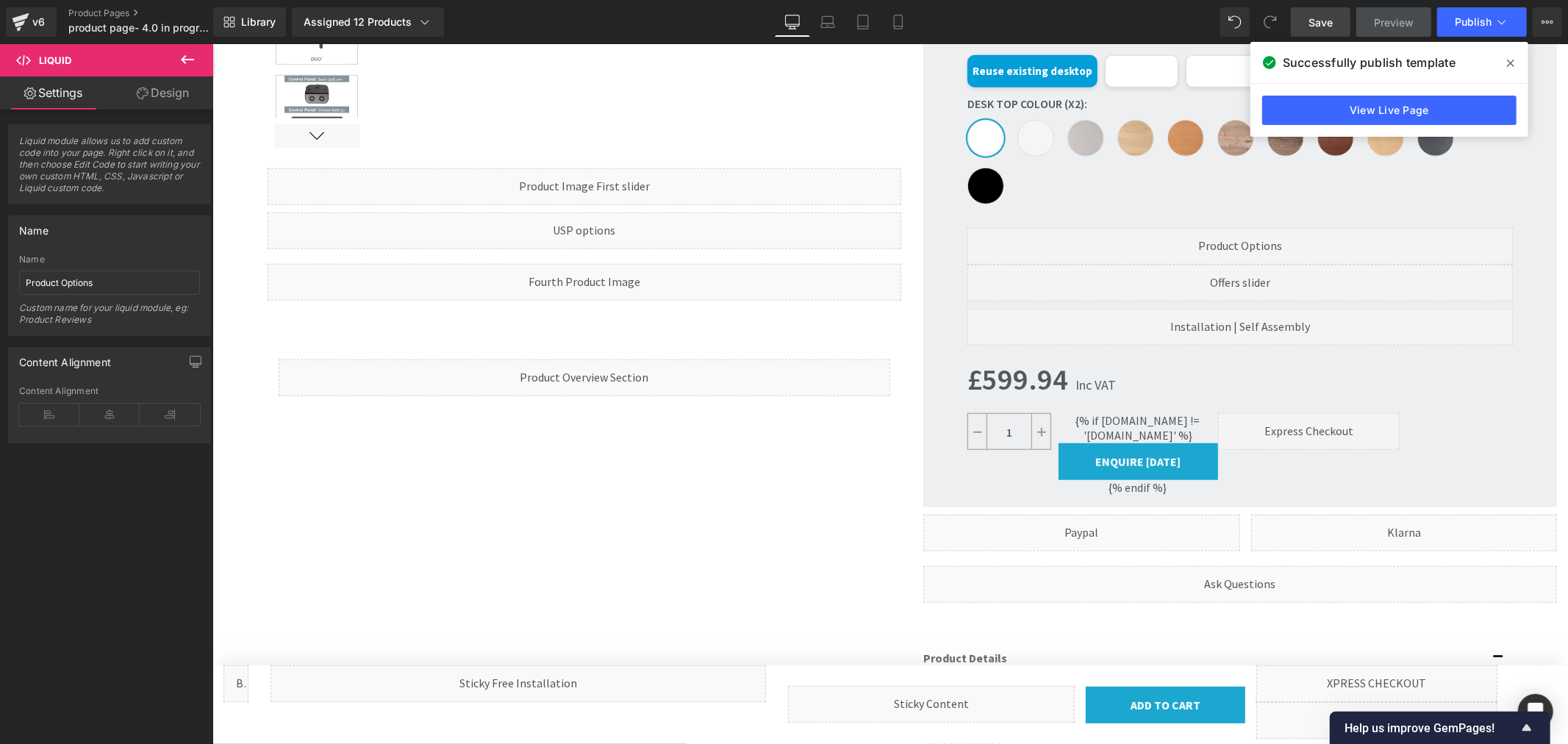
click at [1507, 61] on icon at bounding box center [1511, 62] width 7 height 12
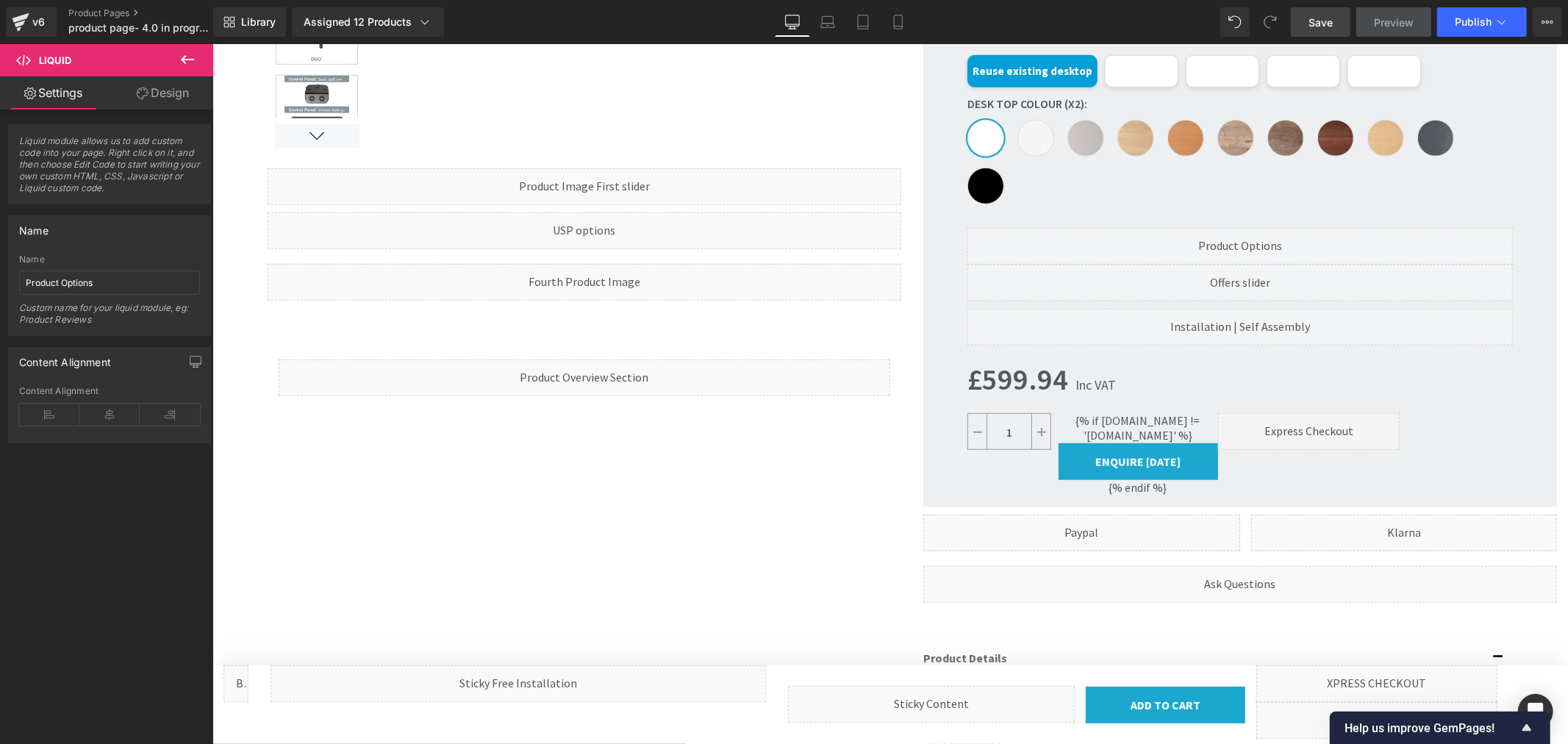
click at [1316, 24] on span "Save" at bounding box center [1320, 22] width 24 height 15
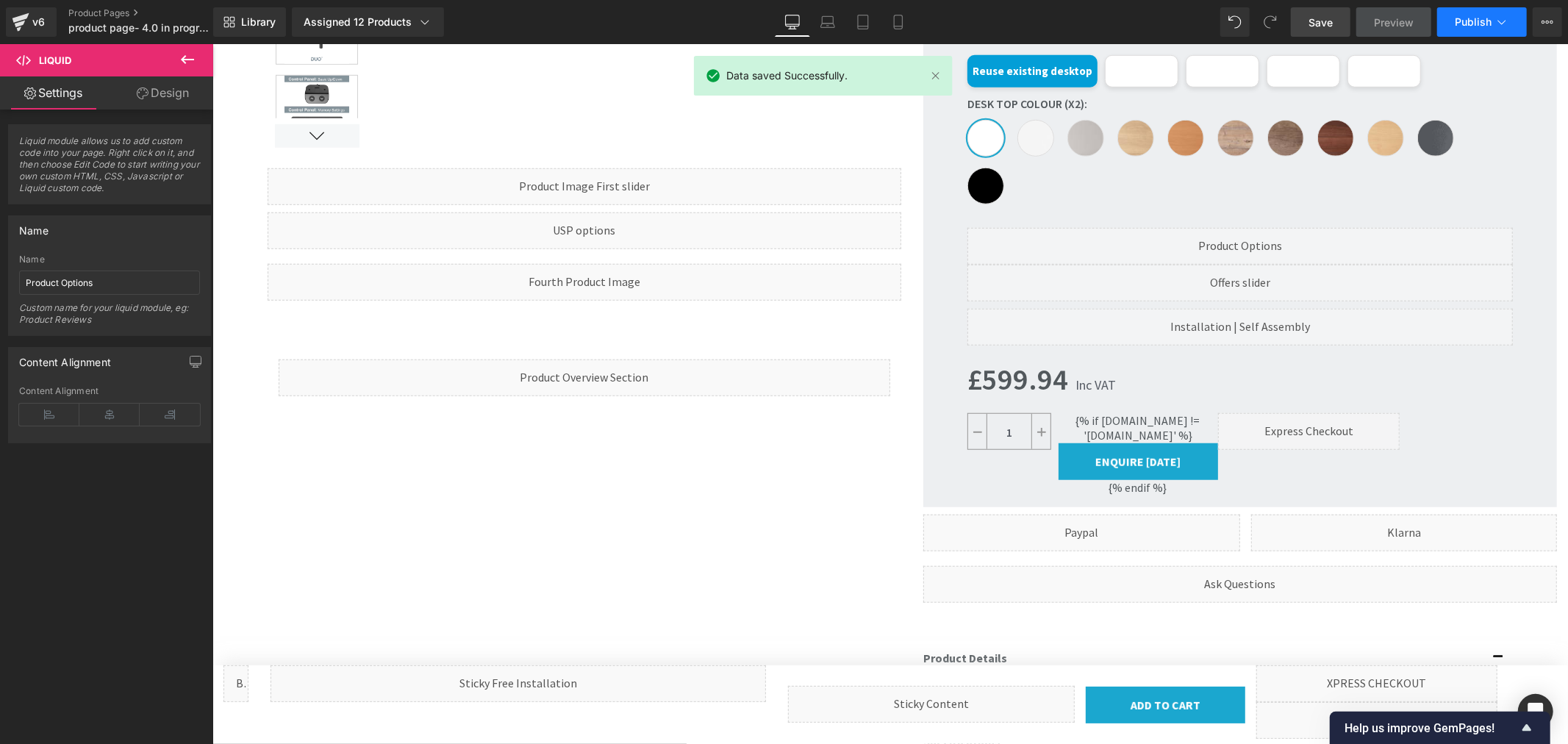
click at [1496, 16] on icon at bounding box center [1502, 22] width 14 height 14
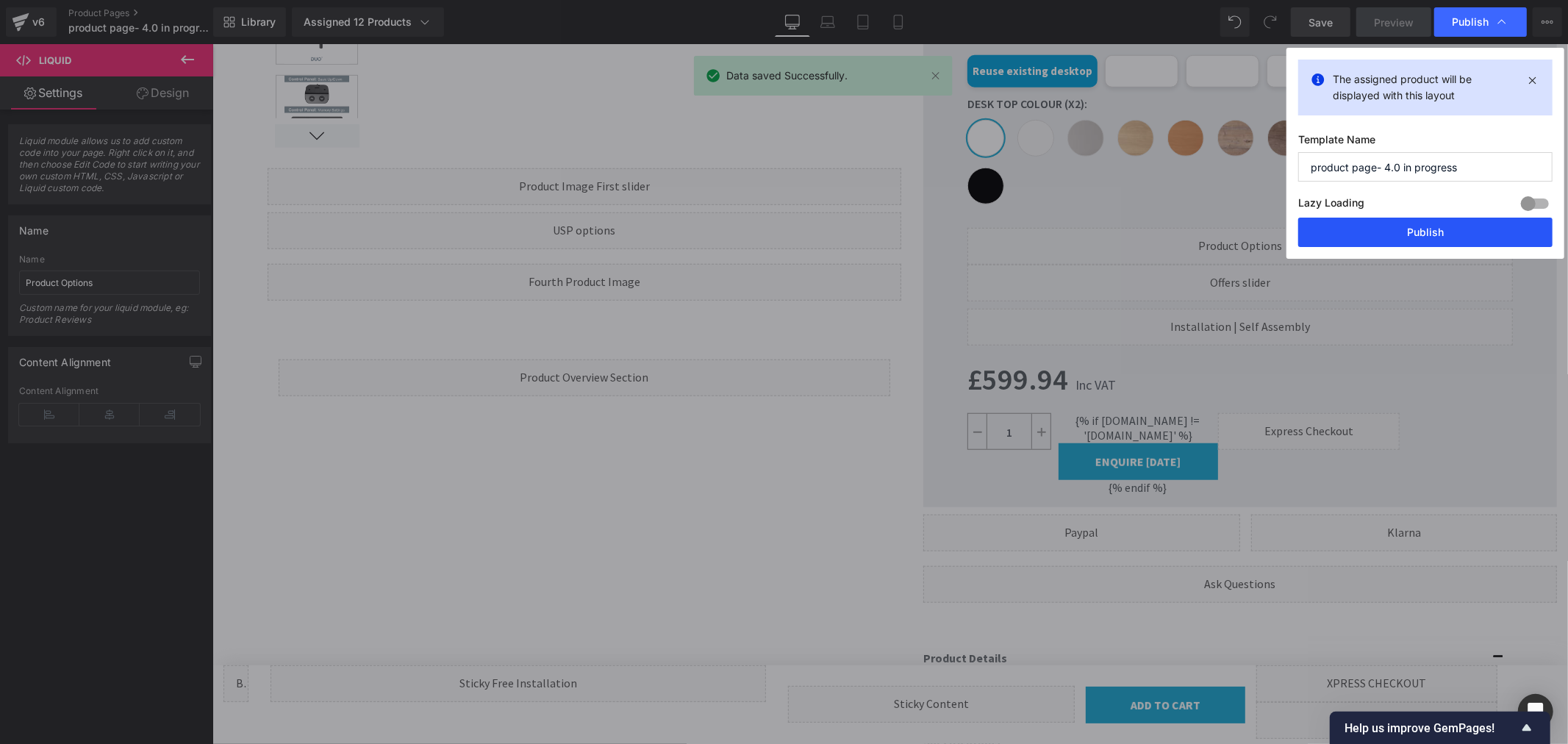
click at [1398, 225] on button "Publish" at bounding box center [1425, 232] width 254 height 30
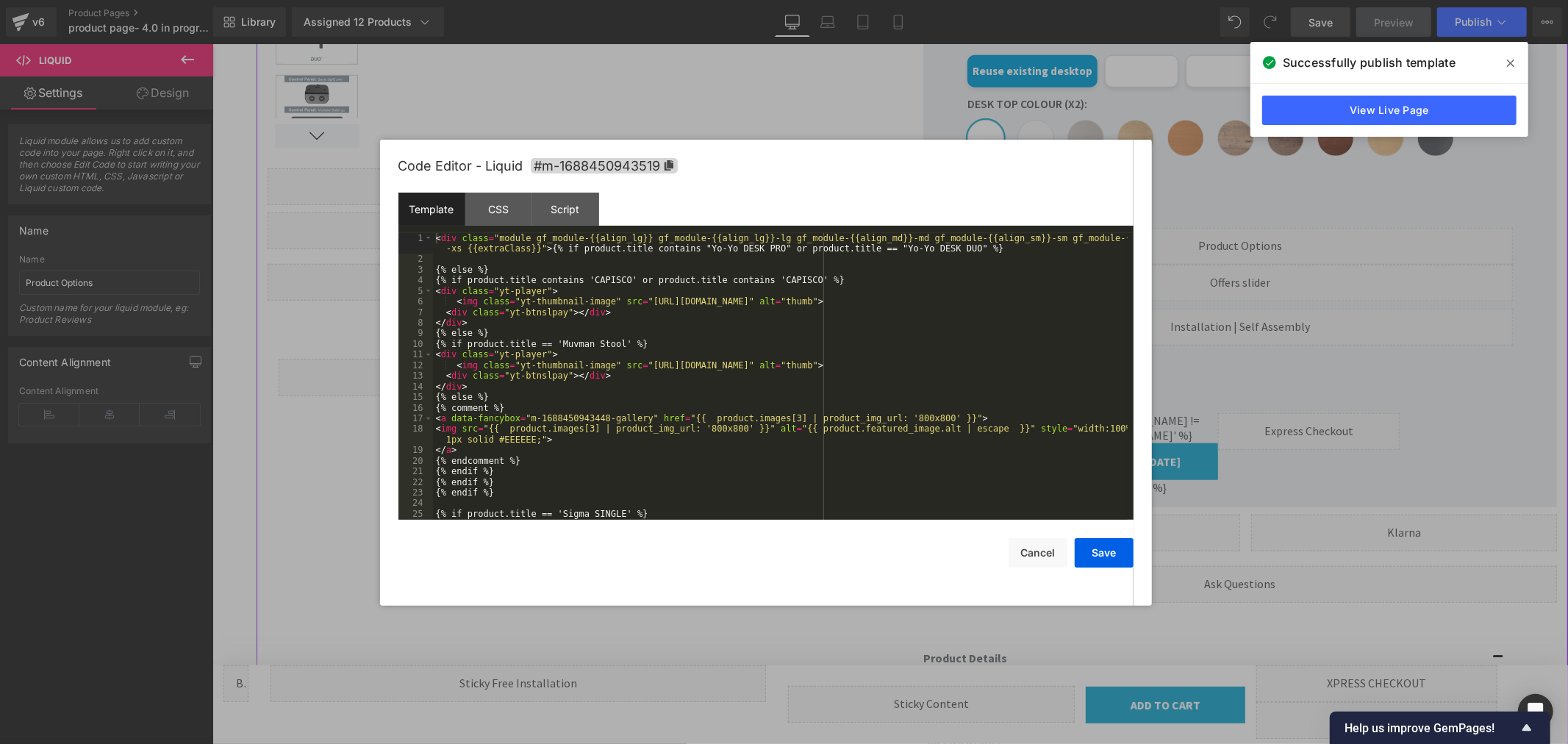
click at [211, 43] on div "Liquid" at bounding box center [211, 43] width 0 height 0
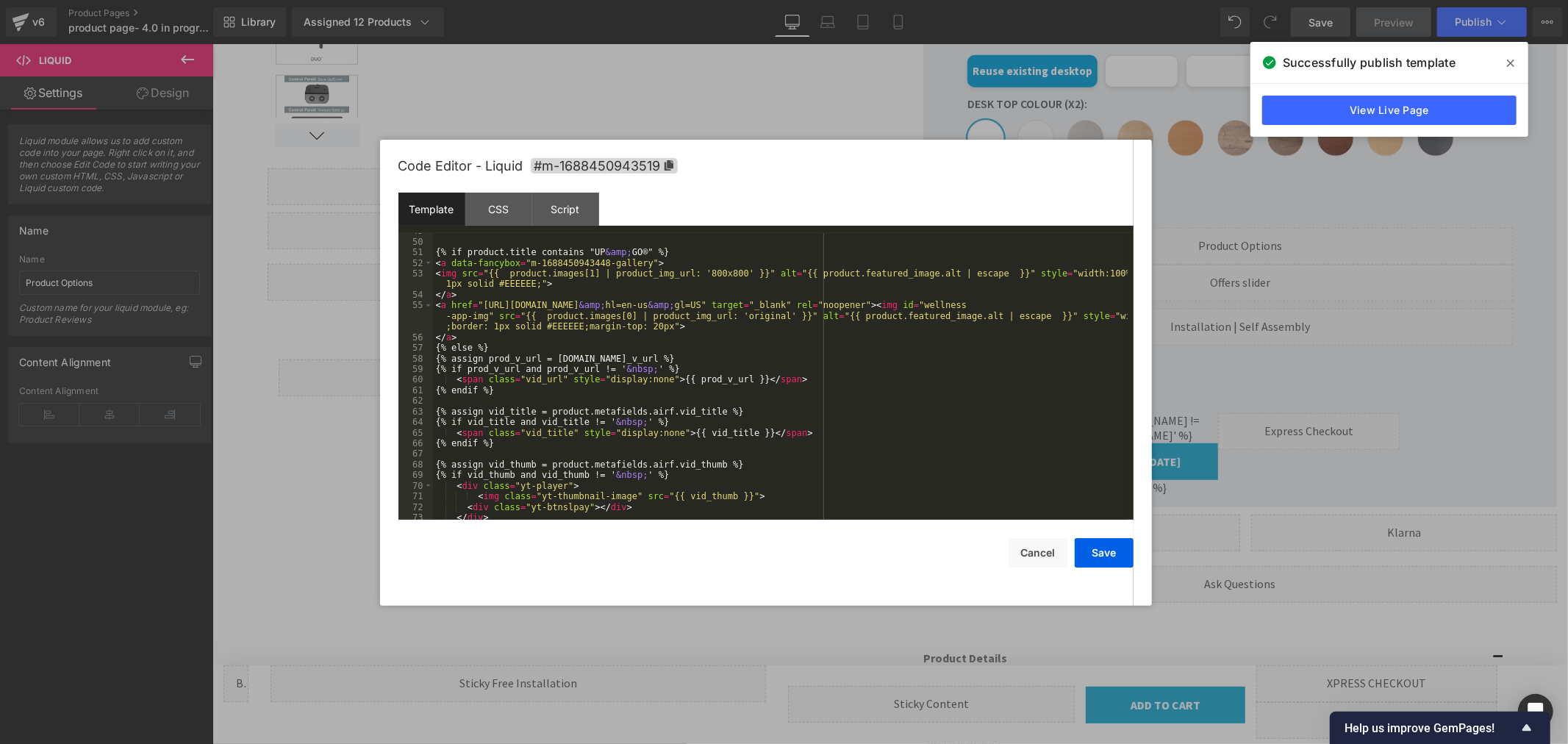
scroll to position [584, 0]
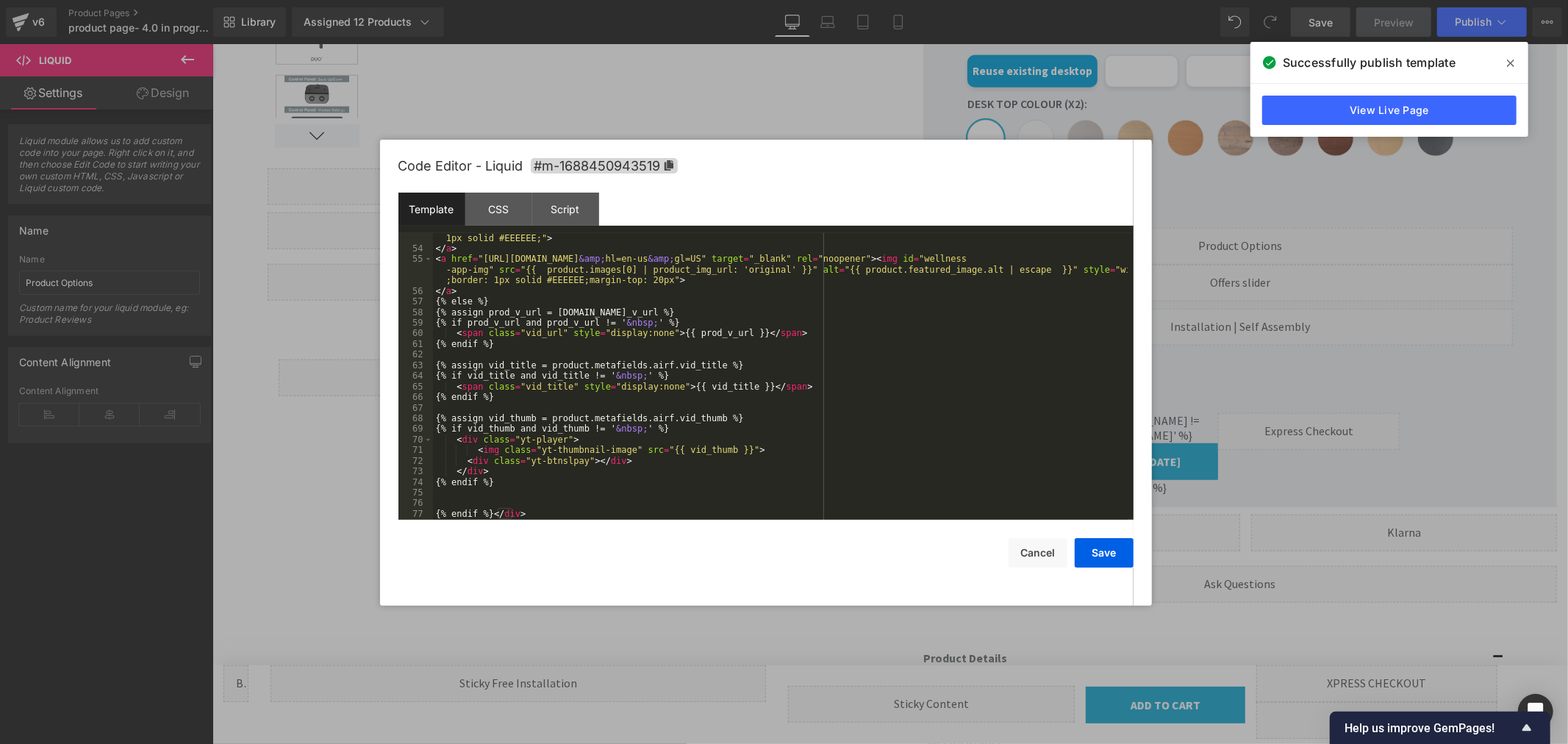
click at [731, 445] on div "< img src = "{{ product.images[1] | product_img_url: '800x800' }}" alt = "{{ pr…" at bounding box center [780, 381] width 695 height 318
click at [732, 454] on div "< img src = "{{ product.images[1] | product_img_url: '800x800' }}" alt = "{{ pr…" at bounding box center [780, 381] width 695 height 318
click at [759, 449] on div "< img src = "{{ product.images[1] | product_img_url: '800x800' }}" alt = "{{ pr…" at bounding box center [780, 381] width 695 height 318
click at [1106, 547] on button "Save" at bounding box center [1103, 553] width 59 height 30
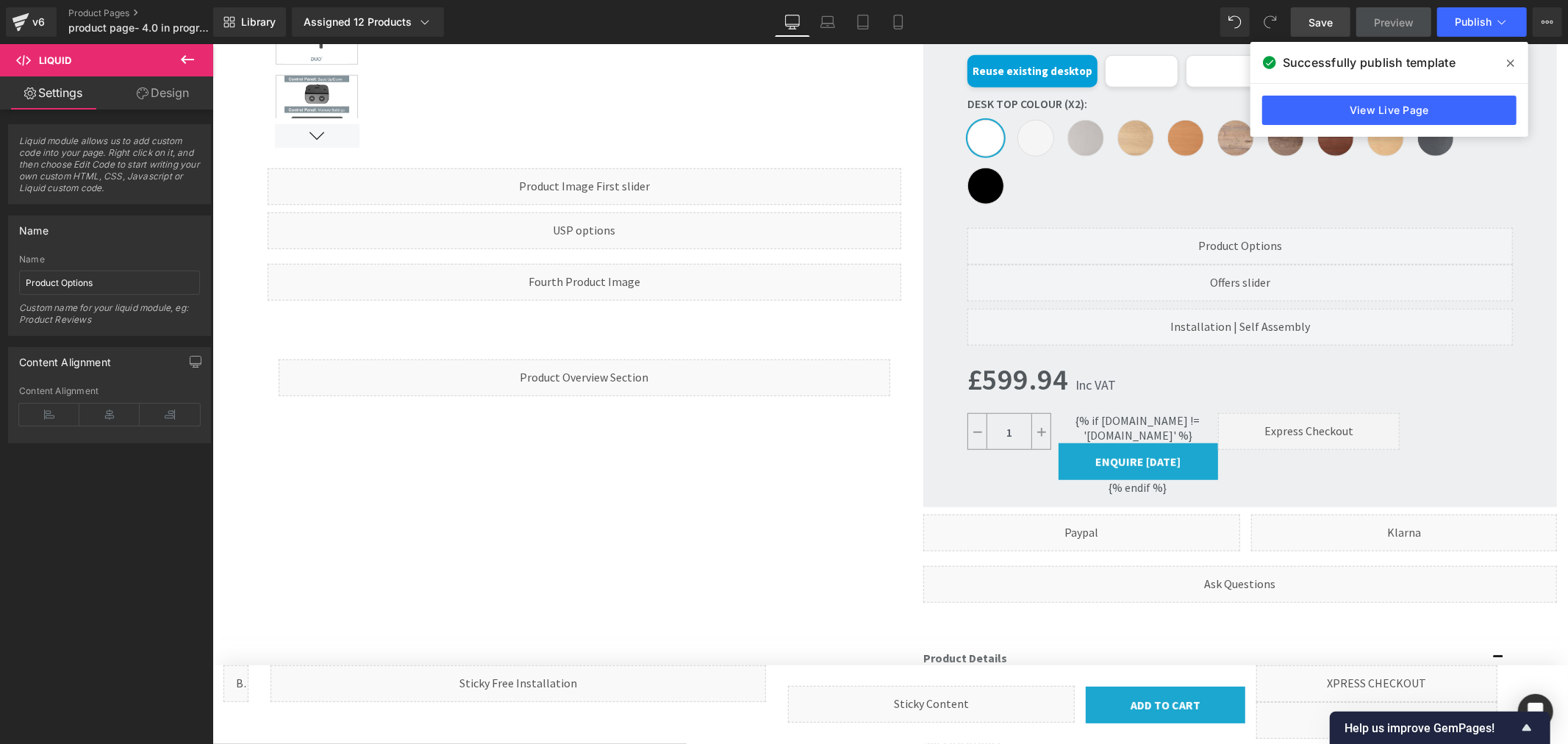
click at [1321, 30] on link "Save" at bounding box center [1321, 22] width 60 height 30
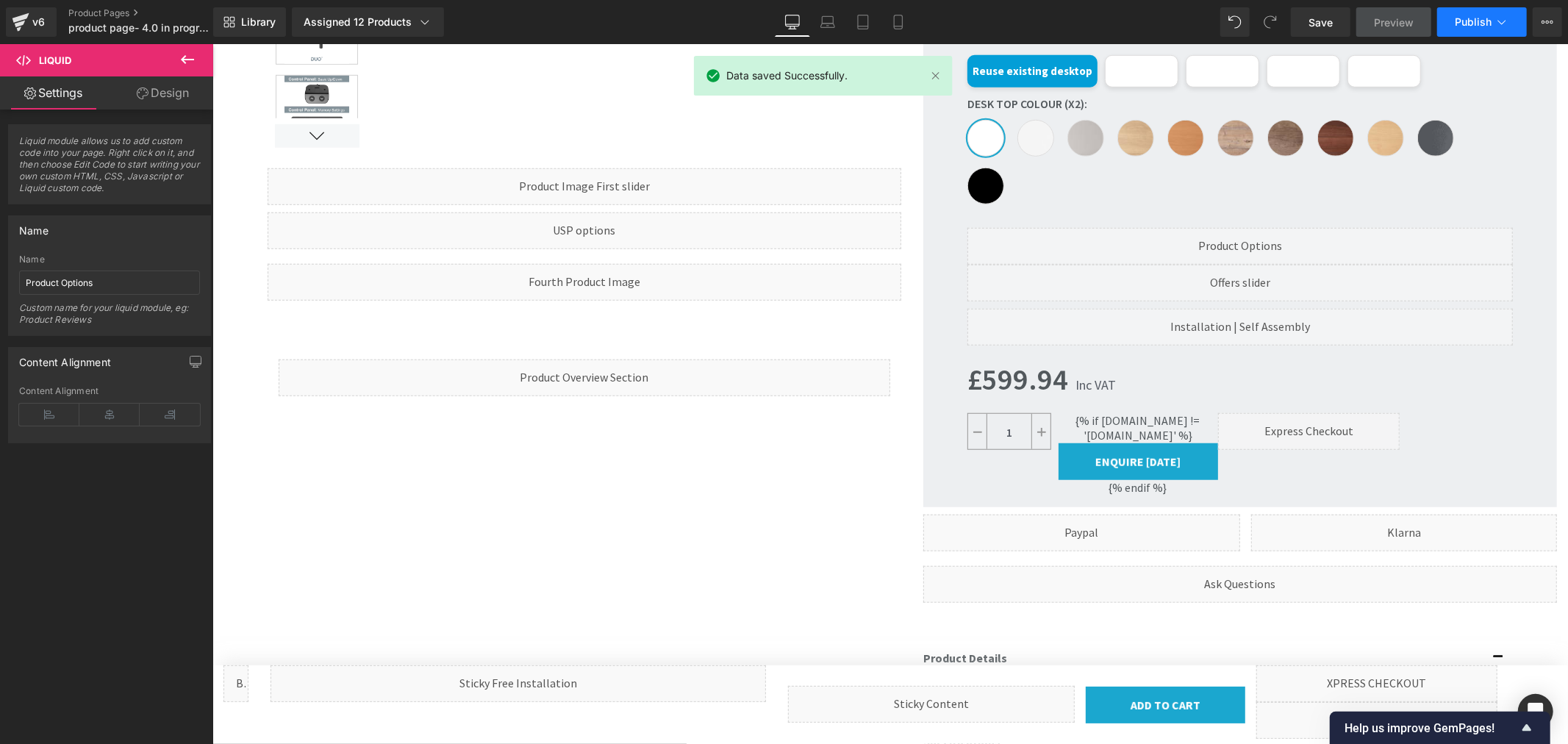
click at [1487, 13] on button "Publish" at bounding box center [1482, 22] width 89 height 30
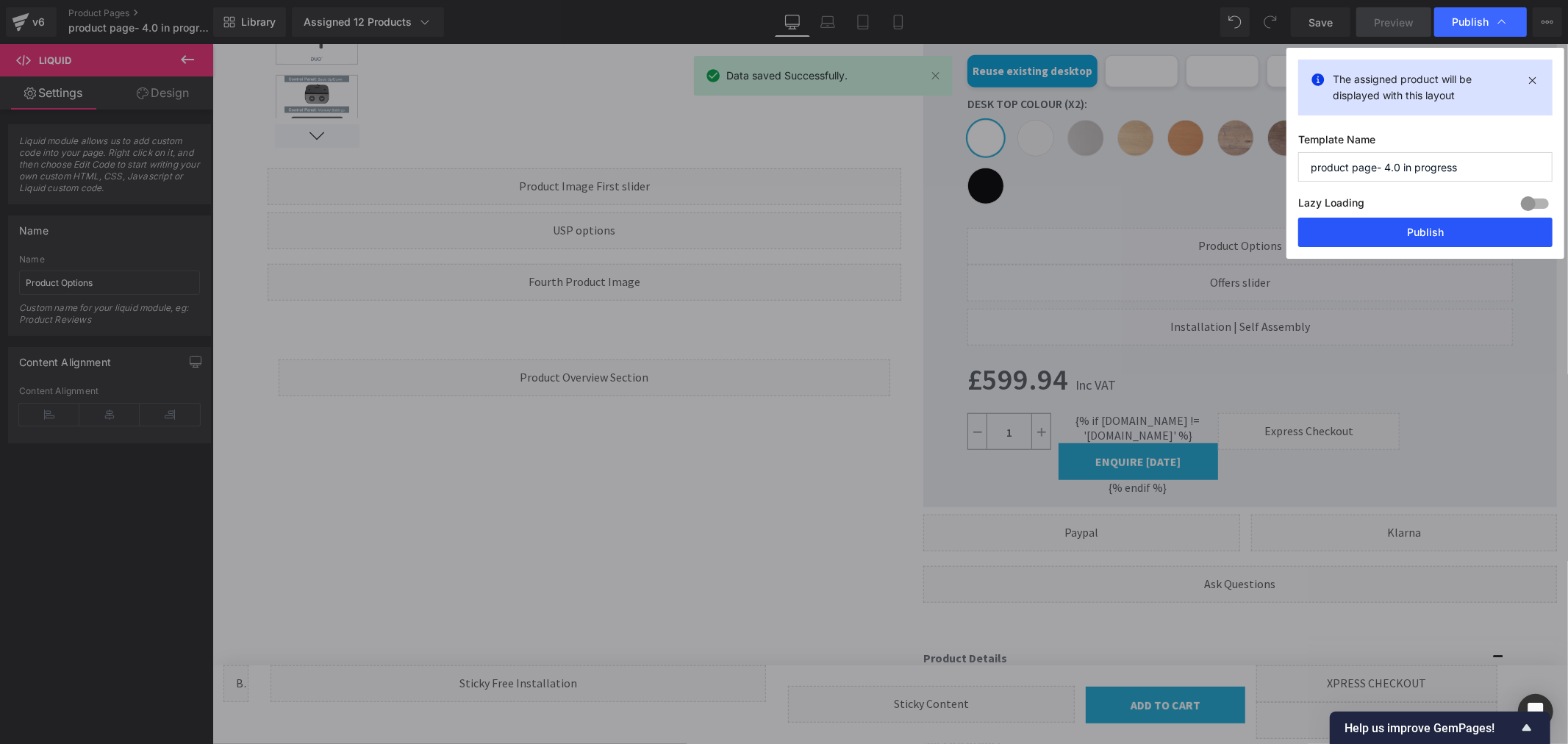
drag, startPoint x: 1397, startPoint y: 232, endPoint x: 1177, endPoint y: 180, distance: 226.1
click at [1397, 232] on button "Publish" at bounding box center [1425, 232] width 254 height 30
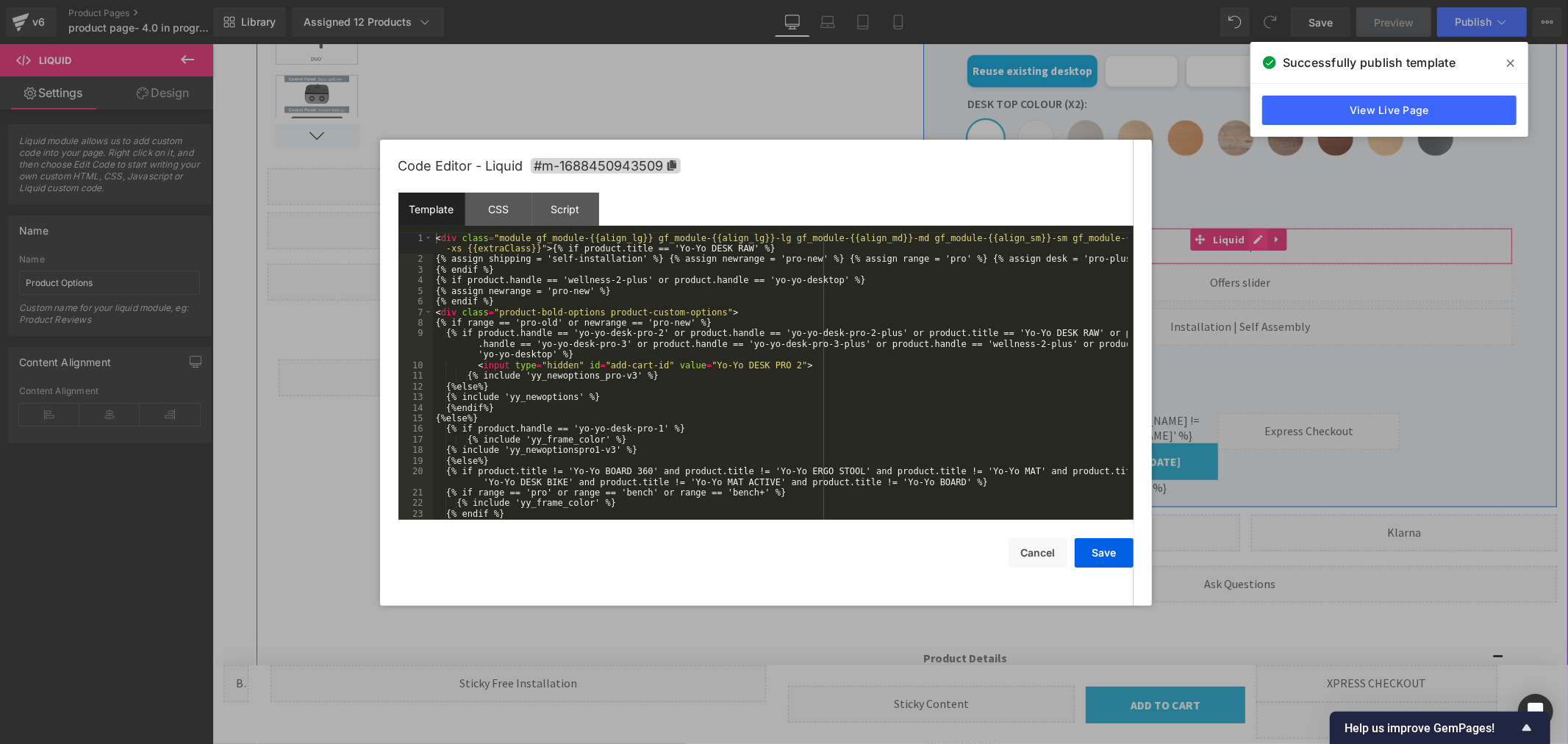
click at [1253, 242] on icon at bounding box center [1257, 240] width 9 height 9
drag, startPoint x: 557, startPoint y: 290, endPoint x: 590, endPoint y: 292, distance: 33.1
click at [590, 292] on div "< div class = "module gf_module-{{align_lg}} gf_module-{{align_lg}}-lg gf_modul…" at bounding box center [780, 392] width 695 height 318
drag, startPoint x: 533, startPoint y: 379, endPoint x: 628, endPoint y: 381, distance: 95.0
click at [628, 381] on div "< div class = "module gf_module-{{align_lg}} gf_module-{{align_lg}}-lg gf_modul…" at bounding box center [780, 392] width 695 height 318
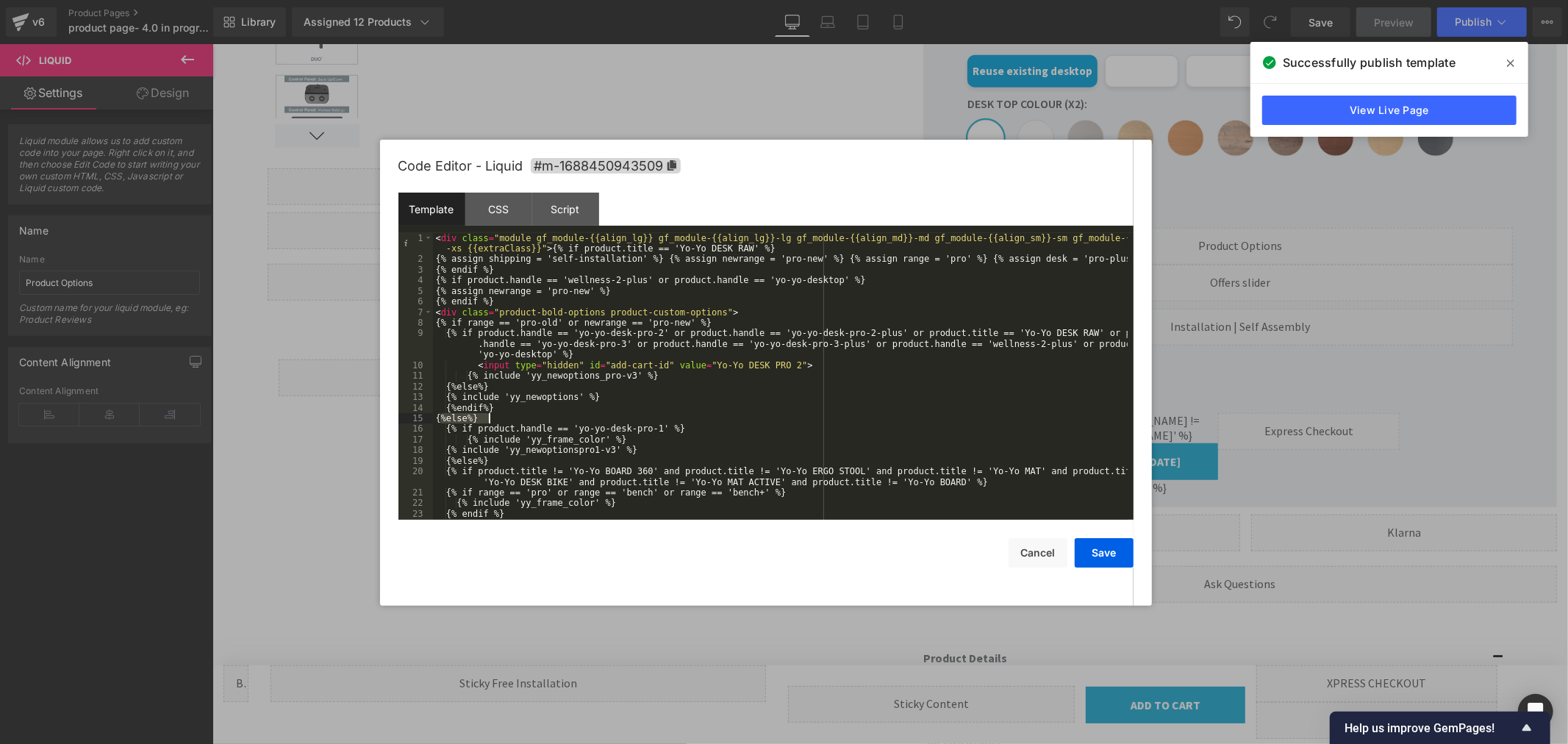
drag, startPoint x: 443, startPoint y: 416, endPoint x: 495, endPoint y: 424, distance: 52.6
click at [495, 424] on div "< div class = "module gf_module-{{align_lg}} gf_module-{{align_lg}}-lg gf_modul…" at bounding box center [780, 392] width 695 height 318
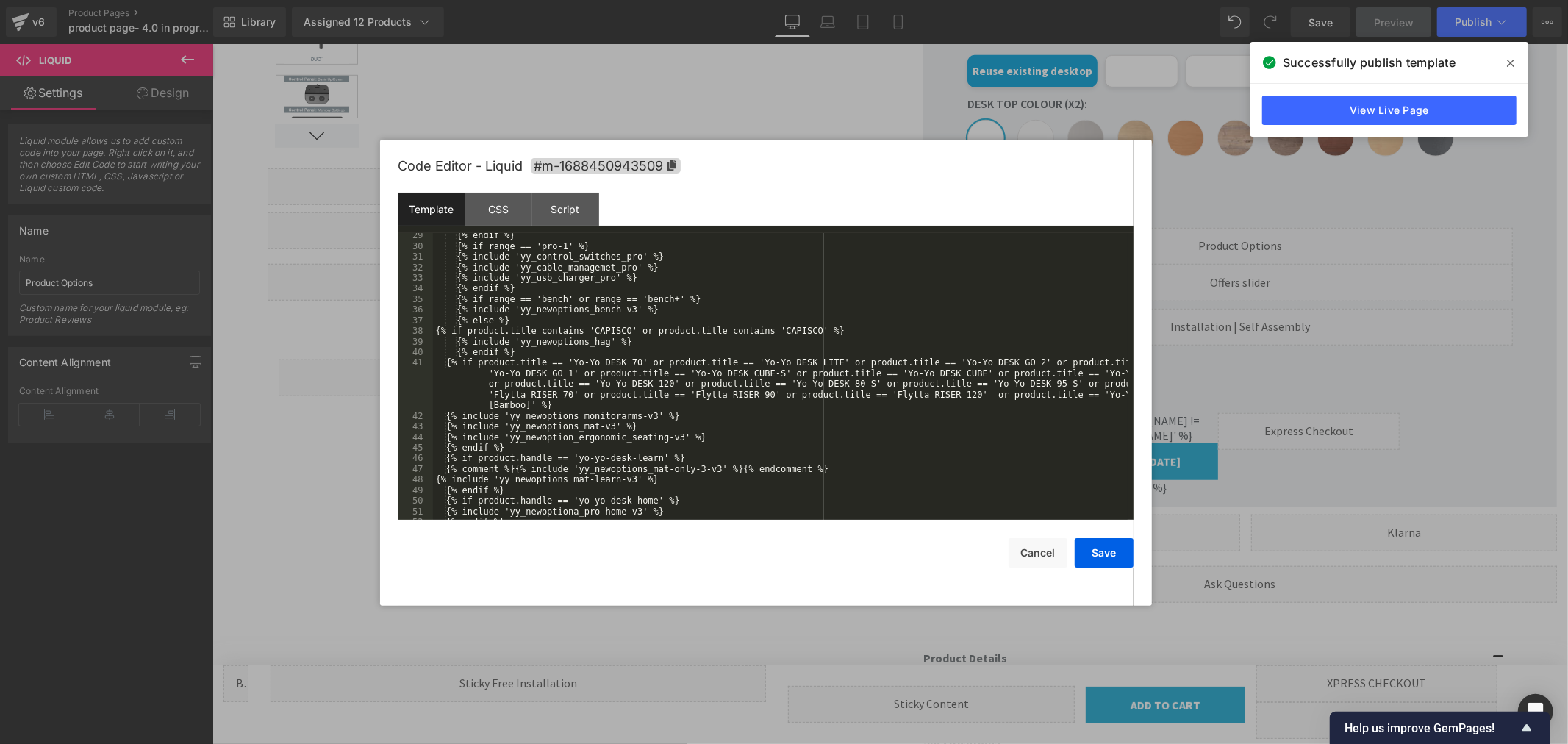
scroll to position [436, 0]
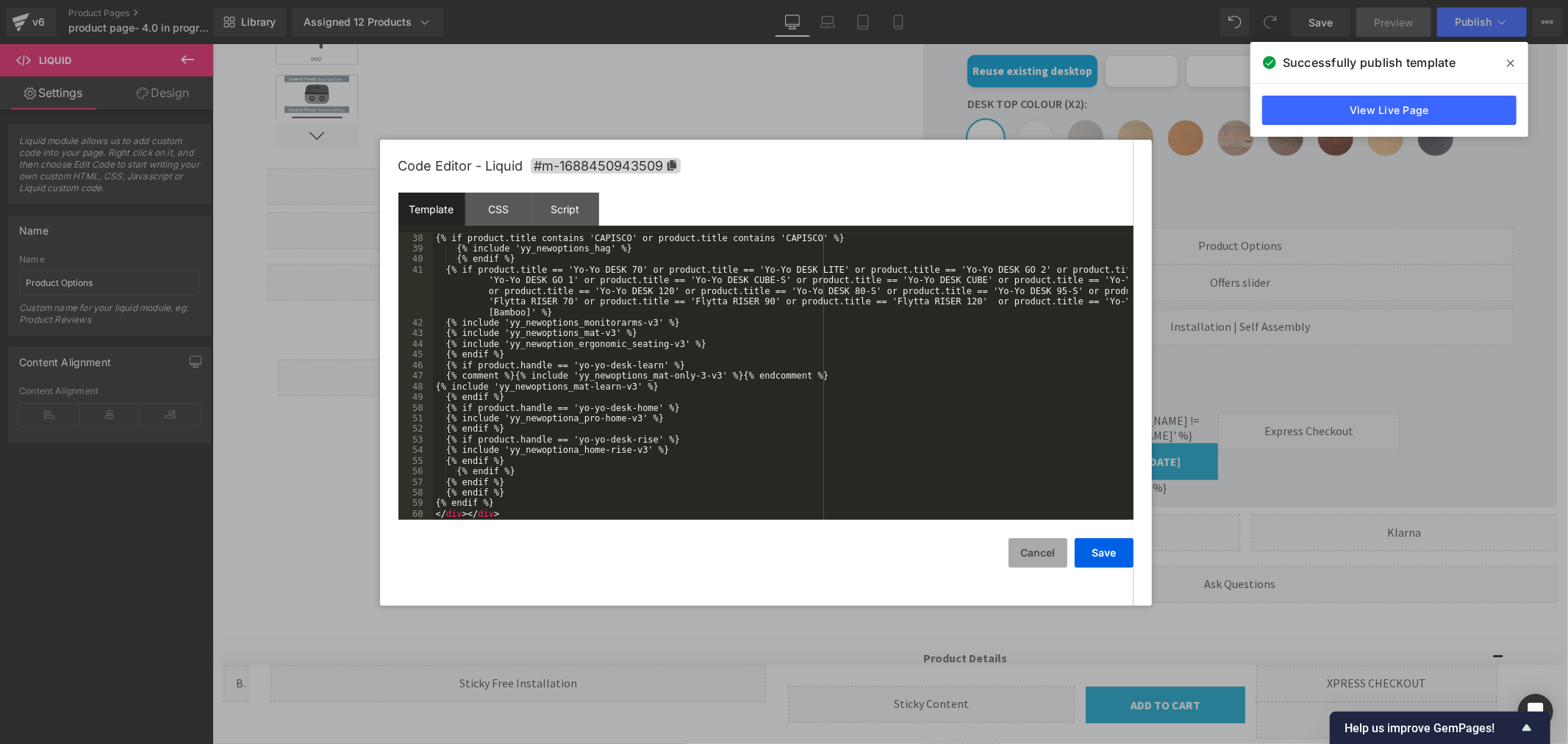
click at [1035, 549] on button "Cancel" at bounding box center [1038, 553] width 59 height 30
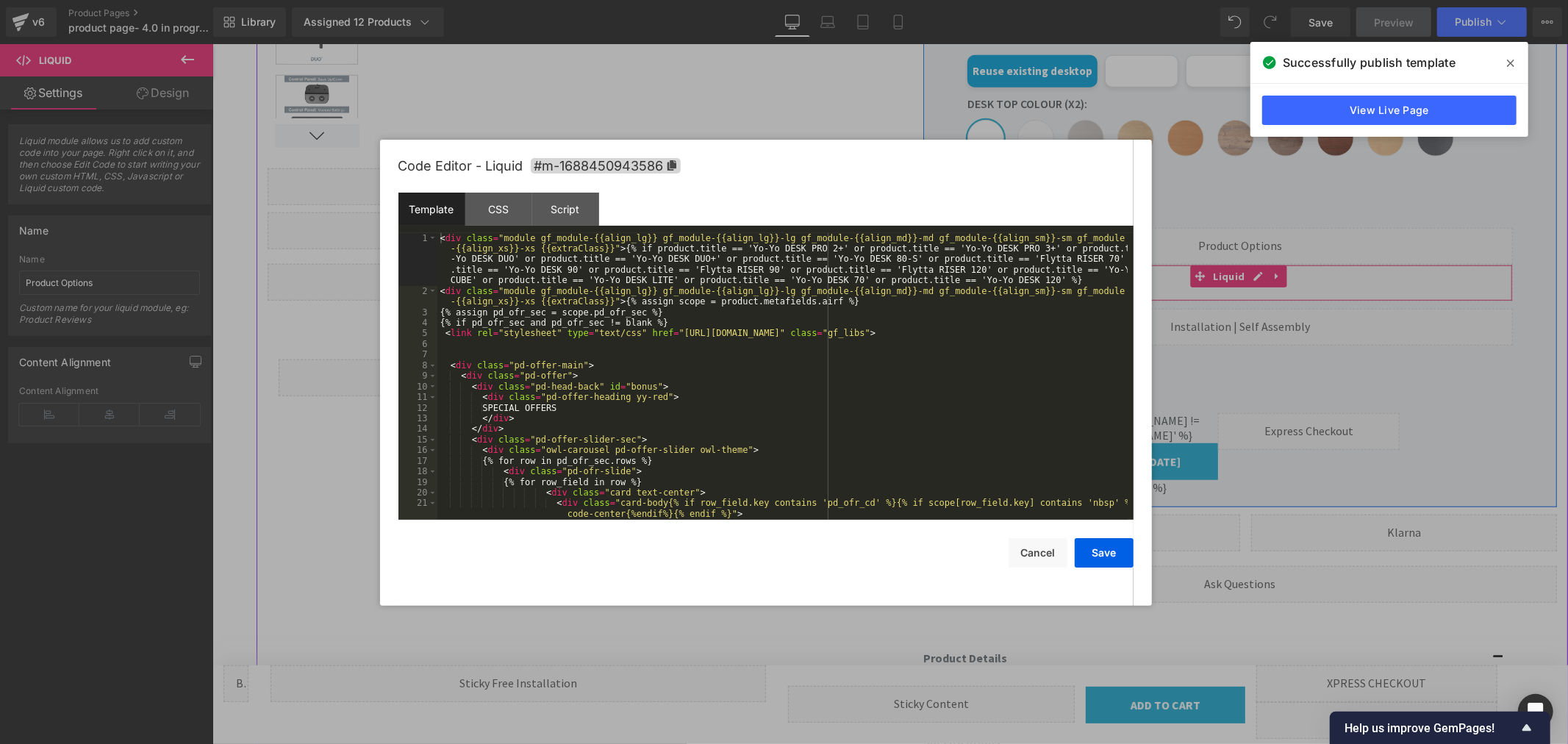
click at [1247, 281] on div "Liquid" at bounding box center [1240, 282] width 546 height 37
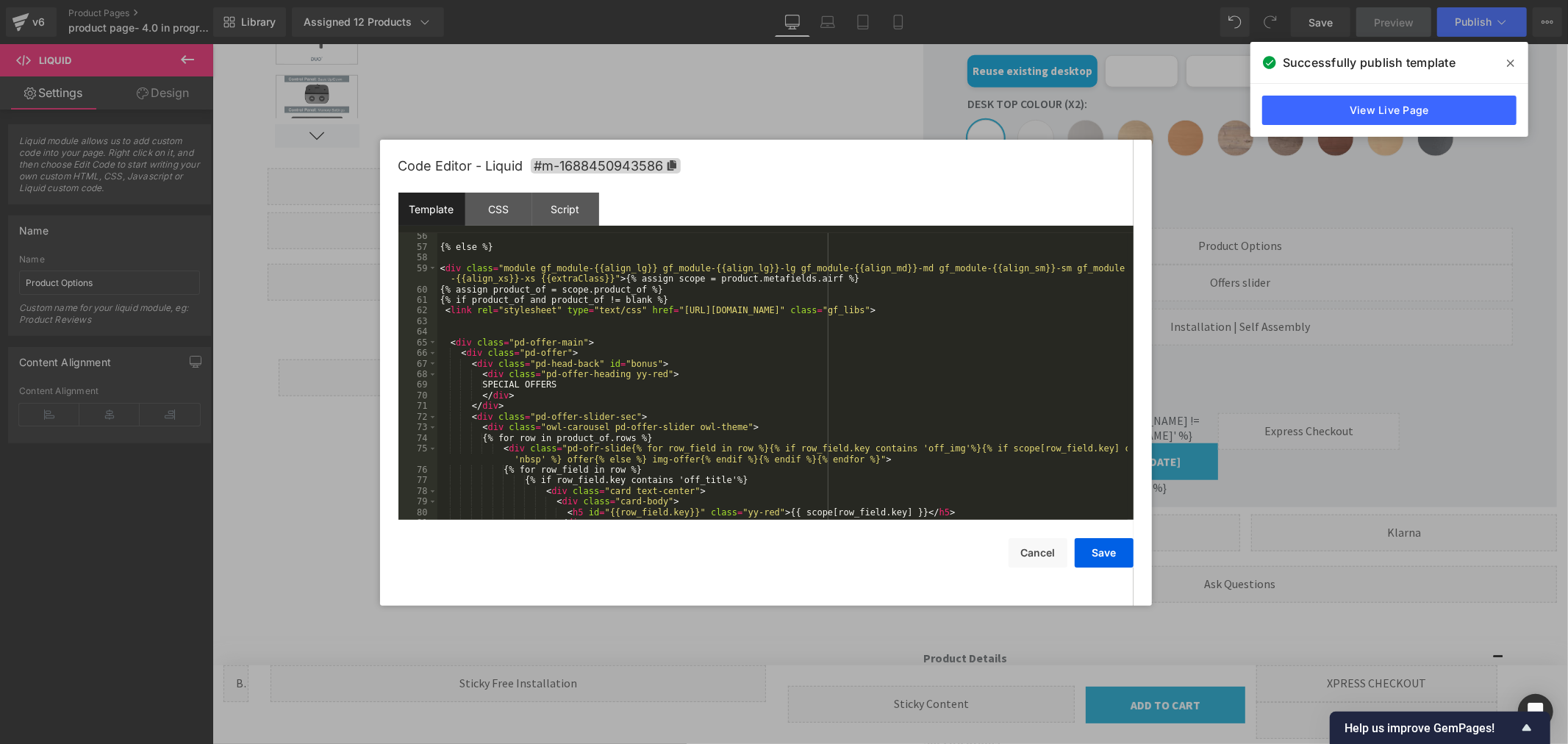
scroll to position [893, 0]
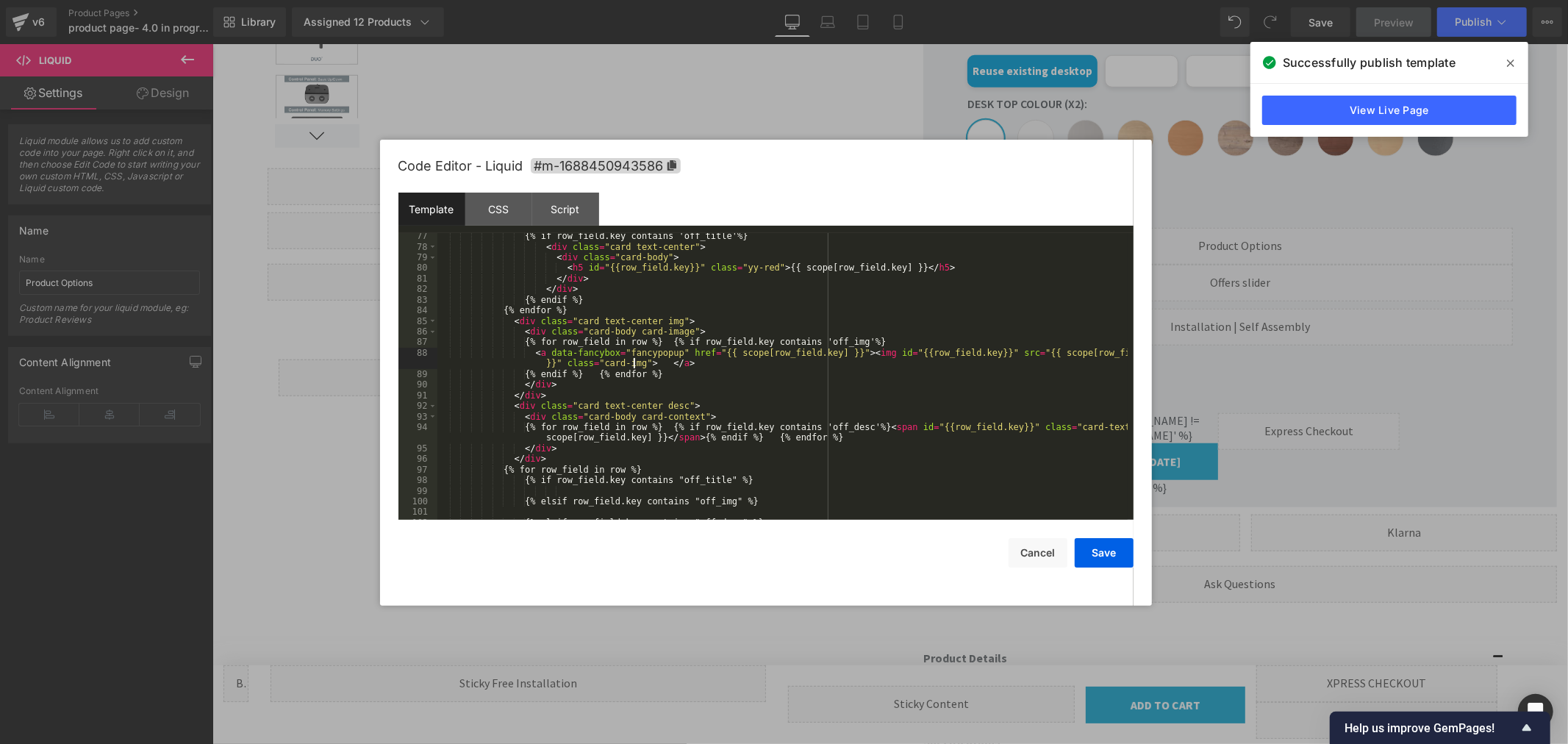
click at [635, 362] on div "{% if row_field.key contains 'off_title'%} < div class = "card text-center" > <…" at bounding box center [783, 384] width 690 height 308
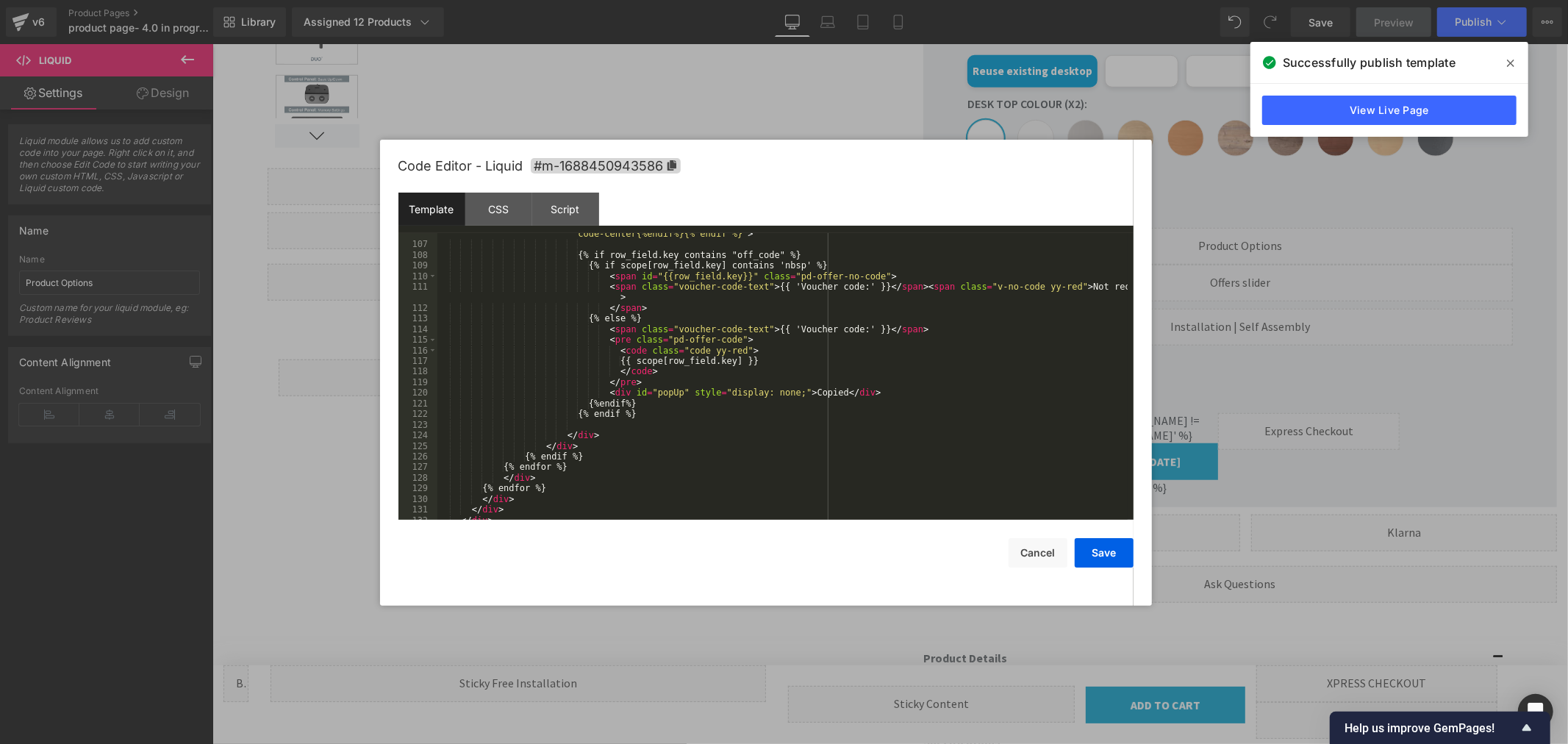
scroll to position [1285, 0]
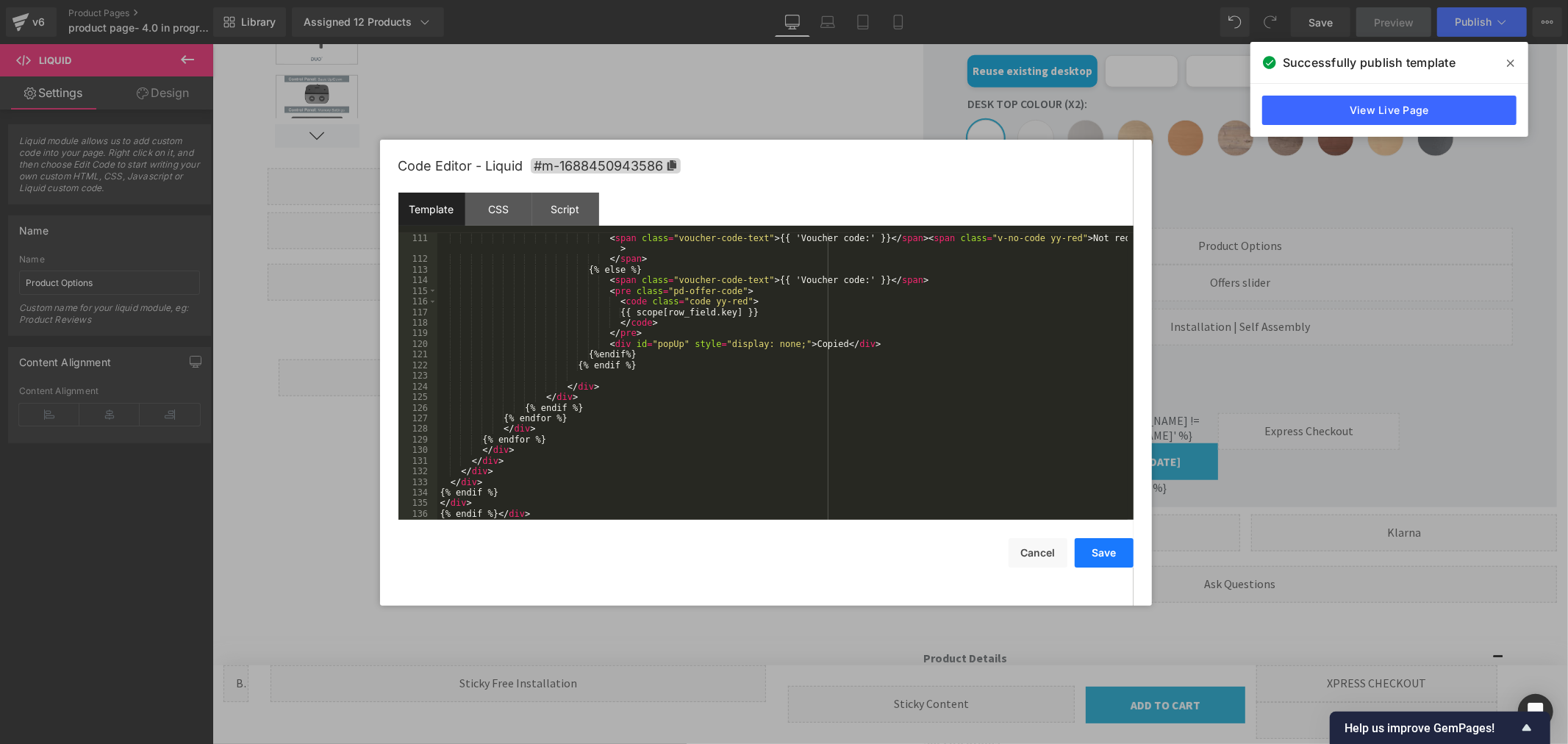
click at [1089, 547] on button "Save" at bounding box center [1103, 553] width 59 height 30
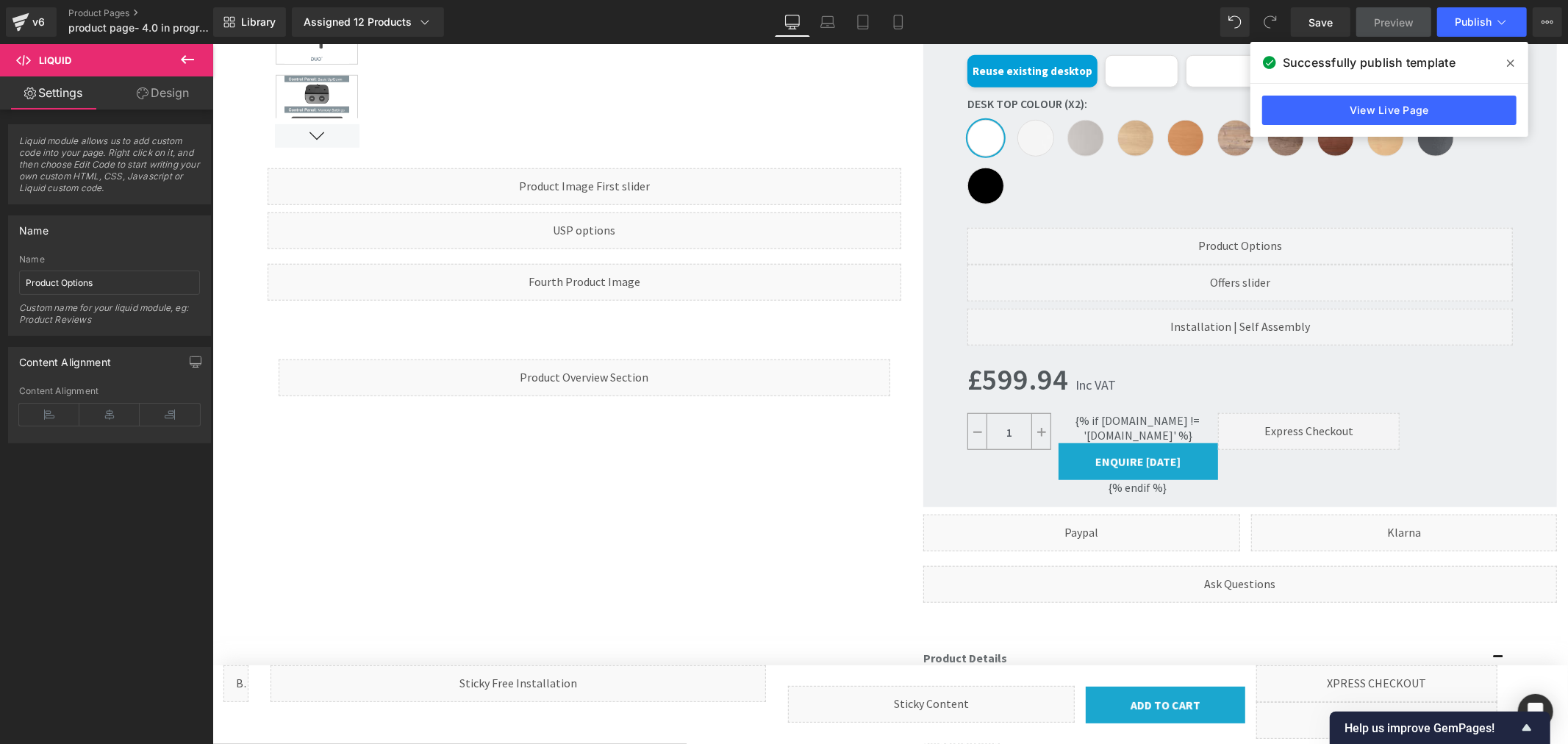
drag, startPoint x: 1515, startPoint y: 57, endPoint x: 1272, endPoint y: 6, distance: 248.3
click at [1515, 57] on span at bounding box center [1511, 63] width 23 height 24
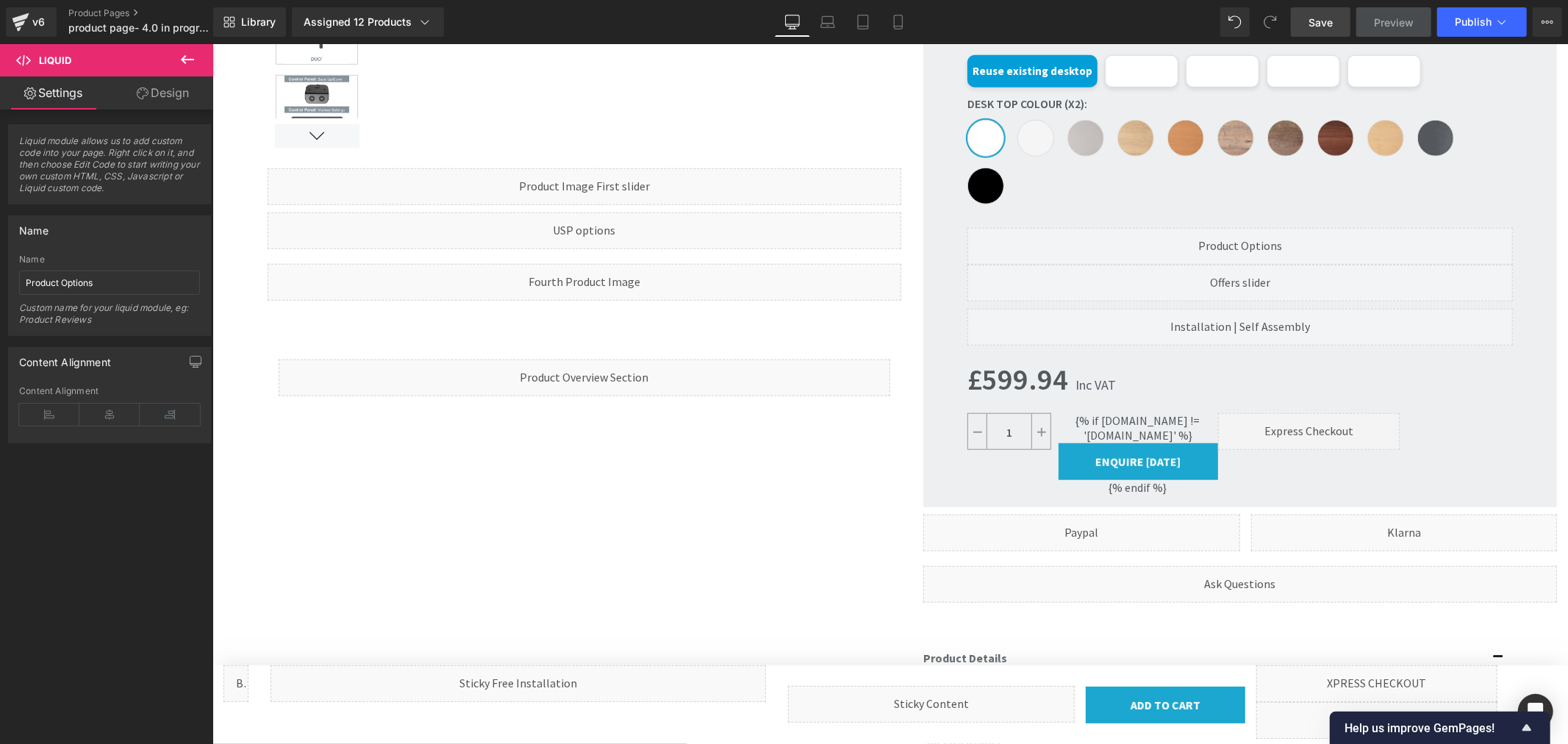
drag, startPoint x: 1320, startPoint y: 18, endPoint x: 1347, endPoint y: 30, distance: 29.5
click at [1320, 18] on span "Save" at bounding box center [1320, 22] width 24 height 15
click at [1470, 30] on button "Publish" at bounding box center [1482, 22] width 89 height 30
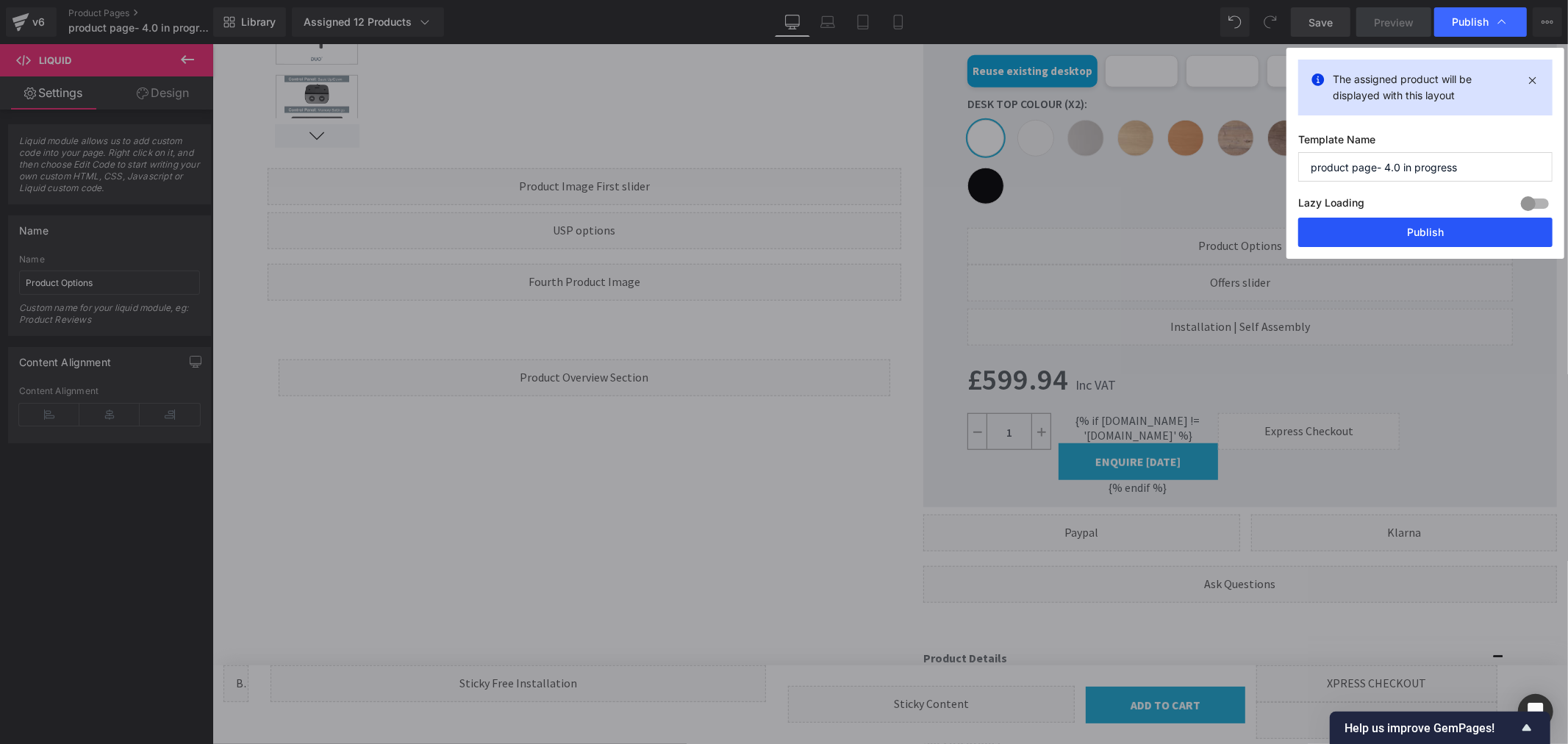
drag, startPoint x: 1417, startPoint y: 230, endPoint x: 1202, endPoint y: 186, distance: 219.5
click at [1417, 230] on button "Publish" at bounding box center [1425, 232] width 254 height 30
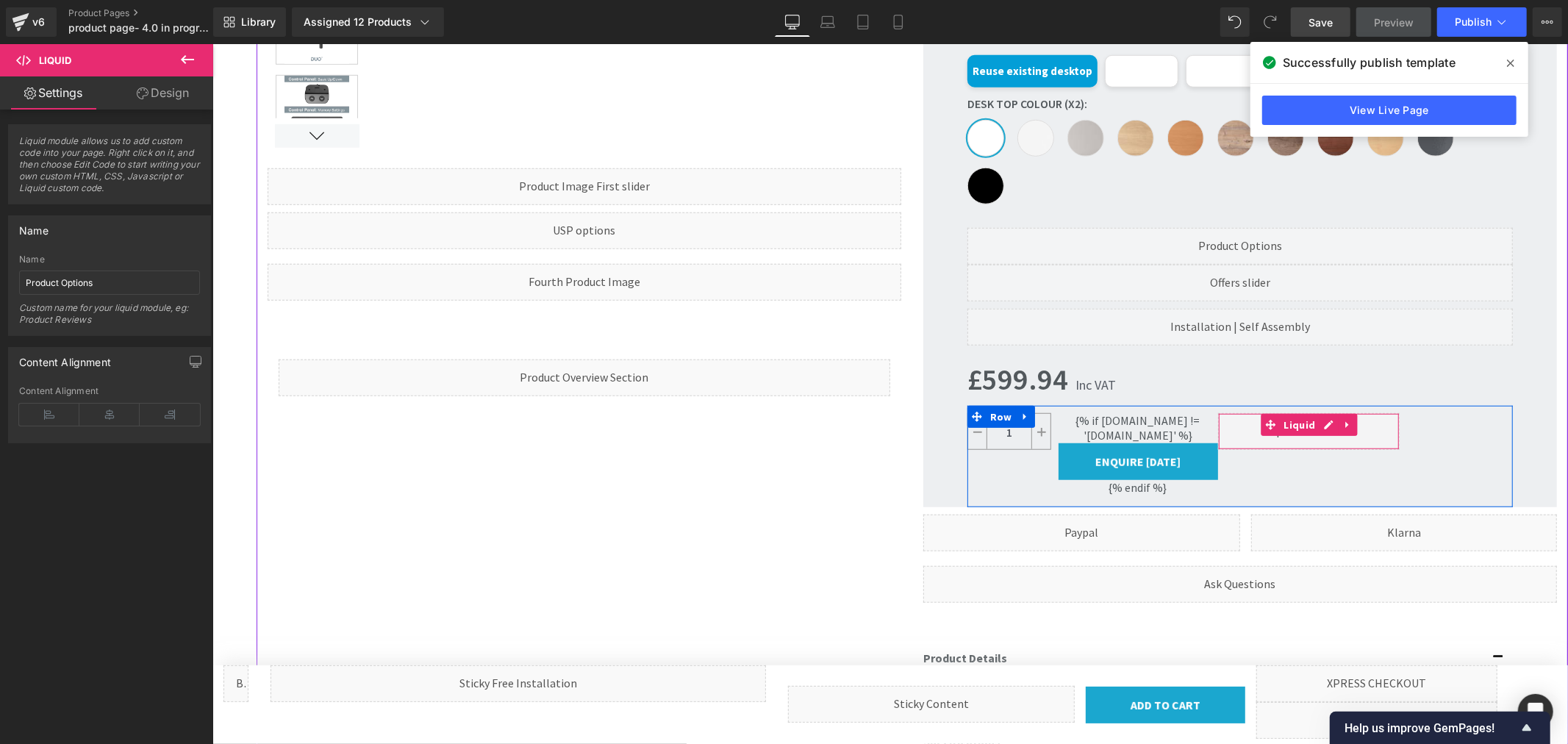
click at [1319, 423] on div "Liquid" at bounding box center [1308, 430] width 182 height 37
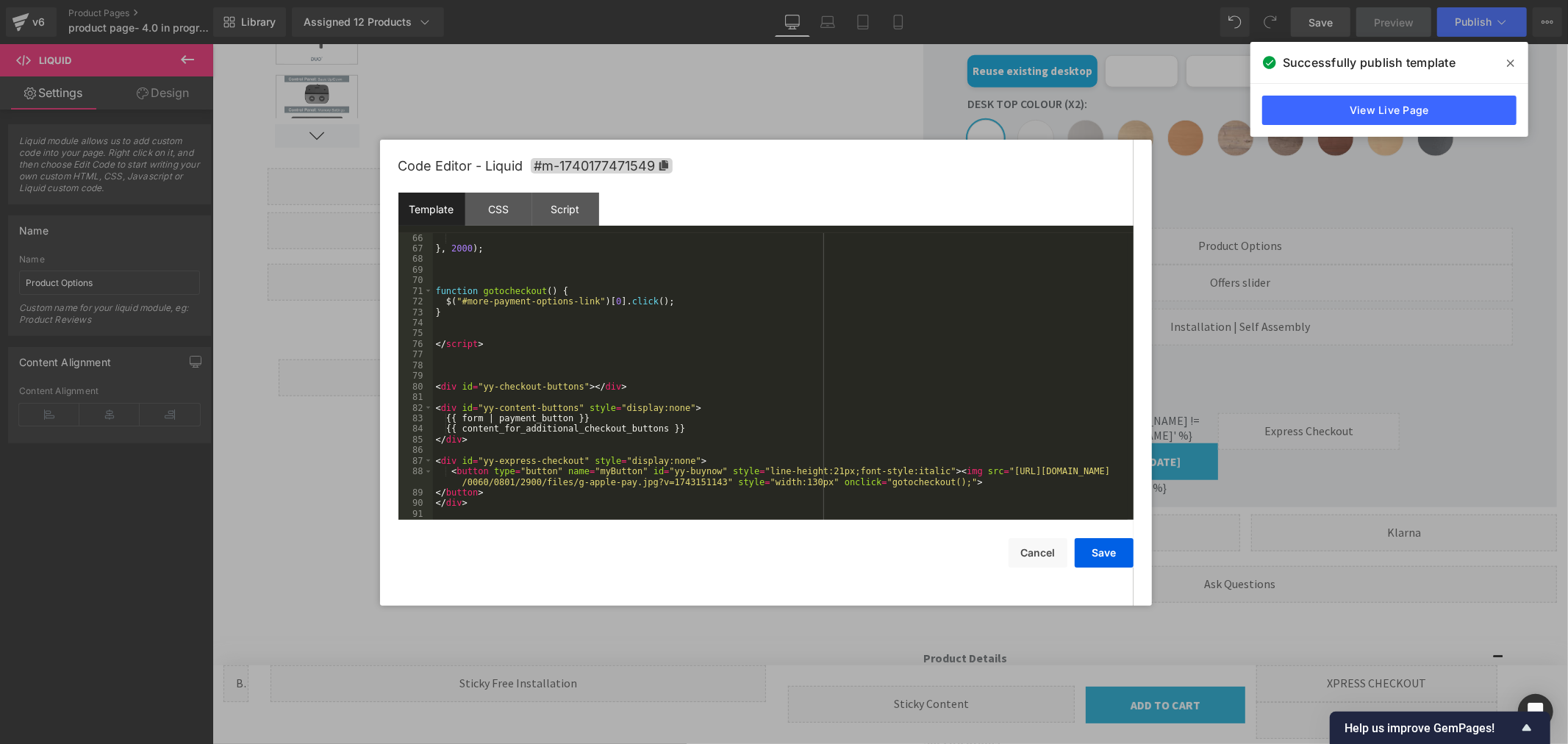
scroll to position [690, 0]
click at [929, 479] on div "} , 2000 ) ; function gotocheckout ( ) { $ ( "#more-payment-options-link" ) [ 0…" at bounding box center [780, 387] width 695 height 308
click at [1110, 562] on button "Save" at bounding box center [1103, 553] width 59 height 30
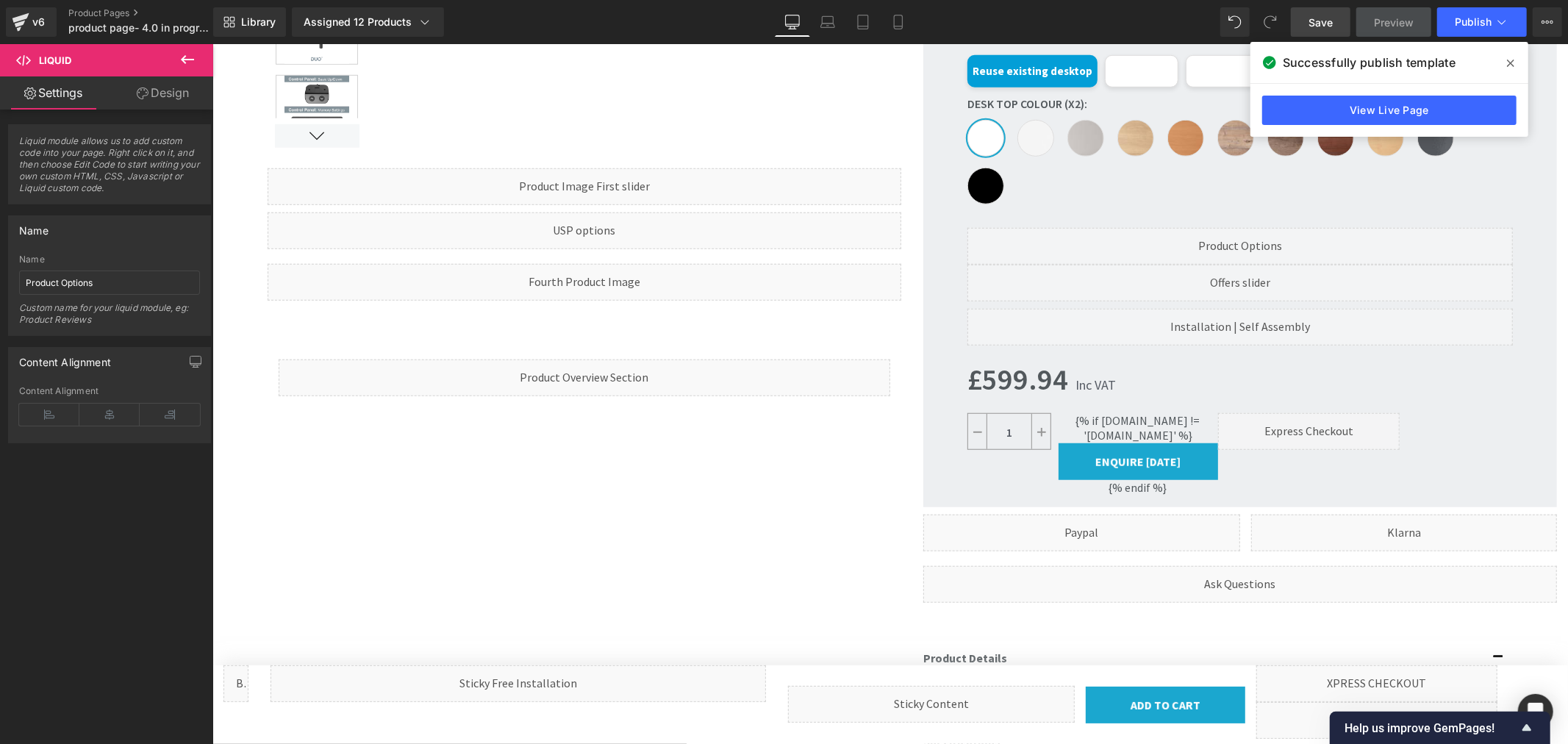
click at [1508, 65] on icon at bounding box center [1511, 63] width 7 height 7
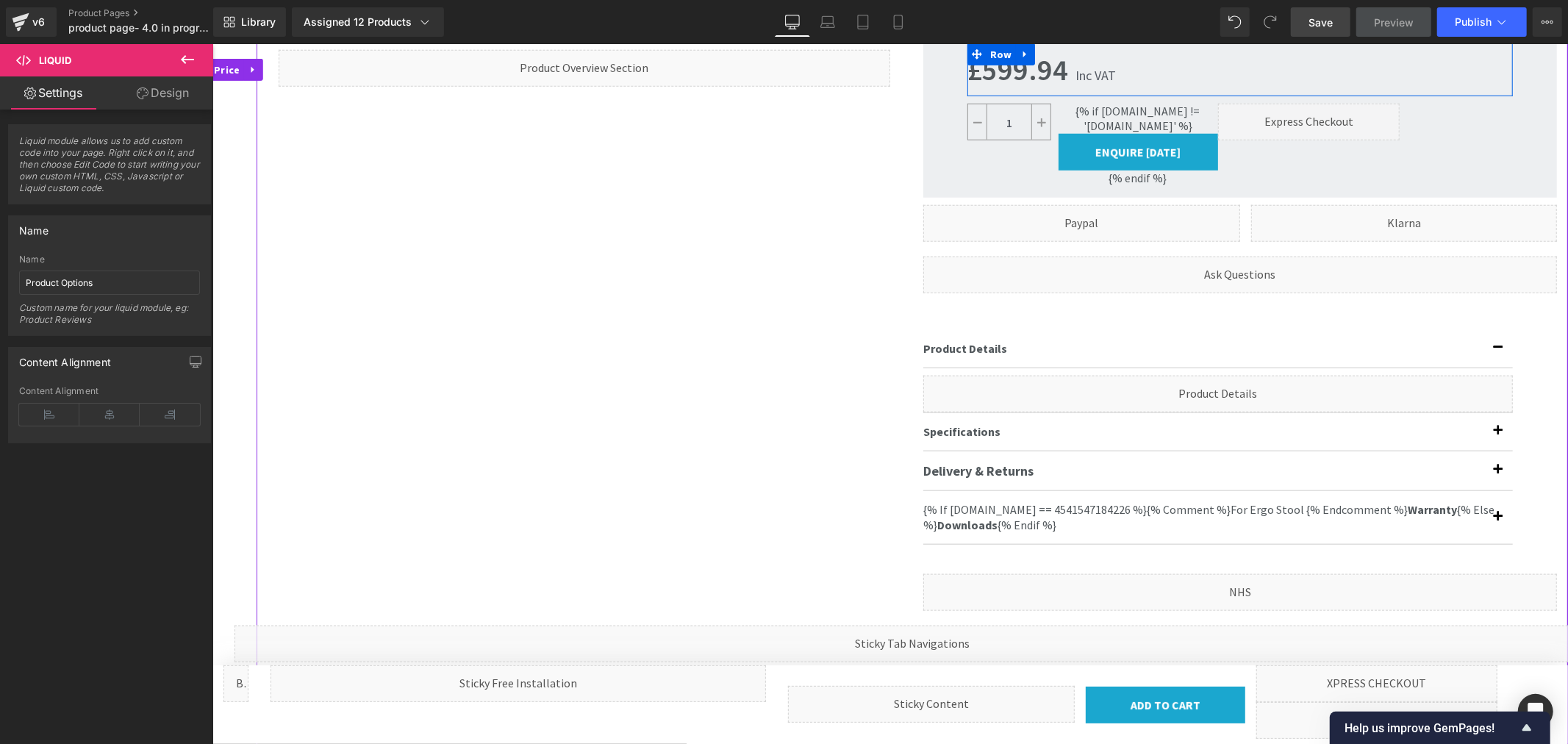
scroll to position [1225, 0]
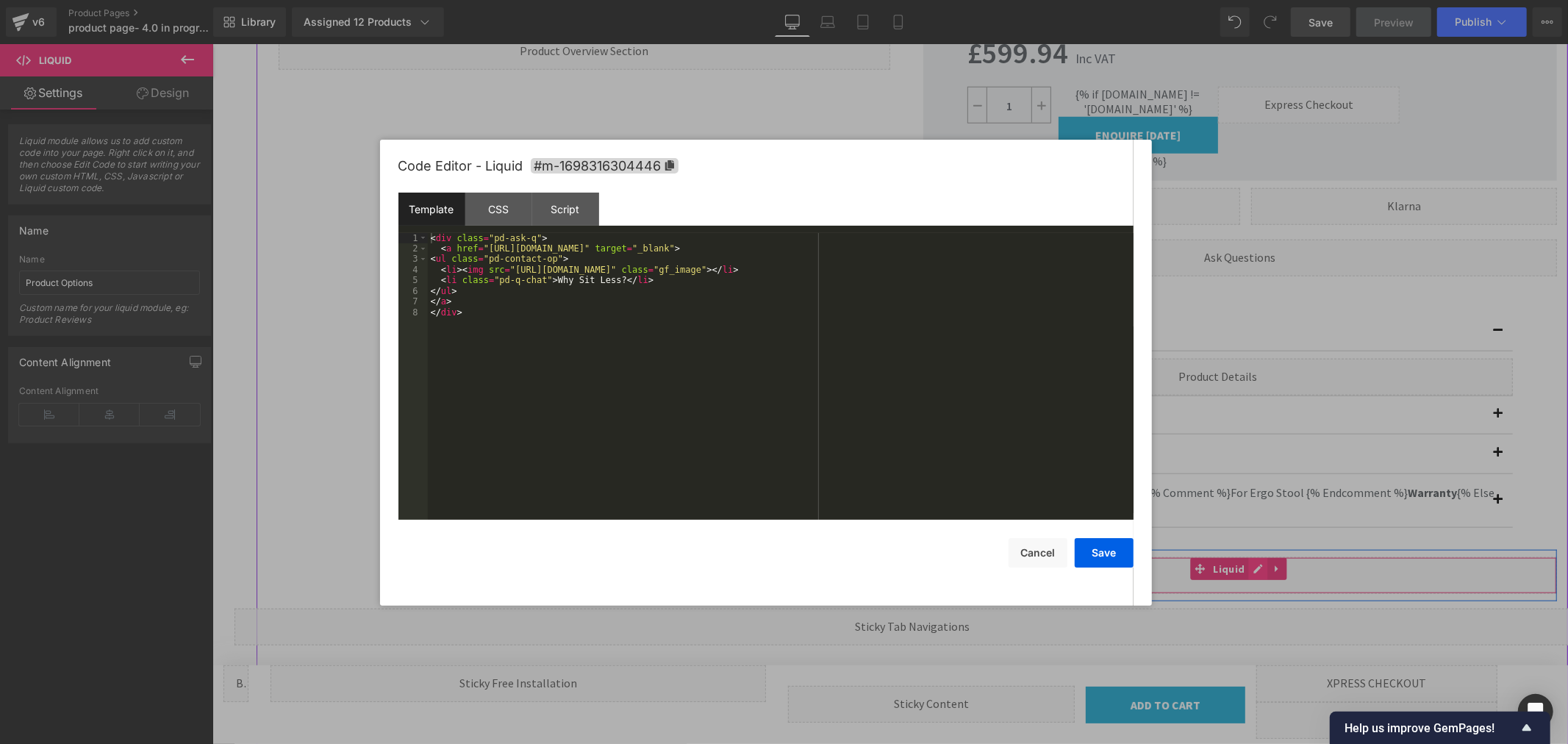
click at [1247, 573] on div "Liquid" at bounding box center [1239, 575] width 634 height 37
click at [983, 269] on div "< div class = "pd-ask-q" > < a href = "[URL][DOMAIN_NAME]" target = "_blank" > …" at bounding box center [780, 387] width 706 height 308
click at [1103, 552] on button "Save" at bounding box center [1103, 553] width 59 height 30
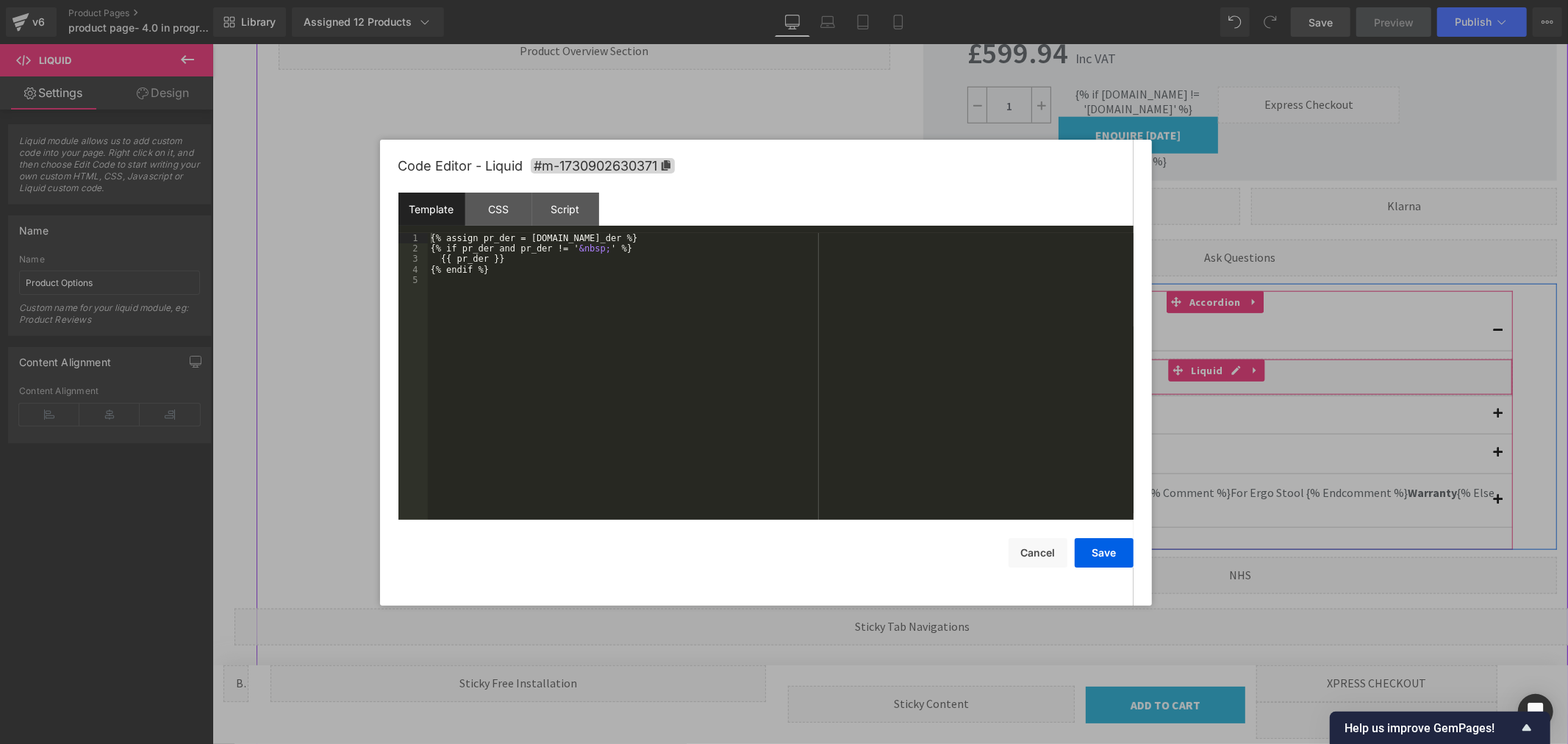
click at [1230, 369] on icon at bounding box center [1235, 370] width 10 height 11
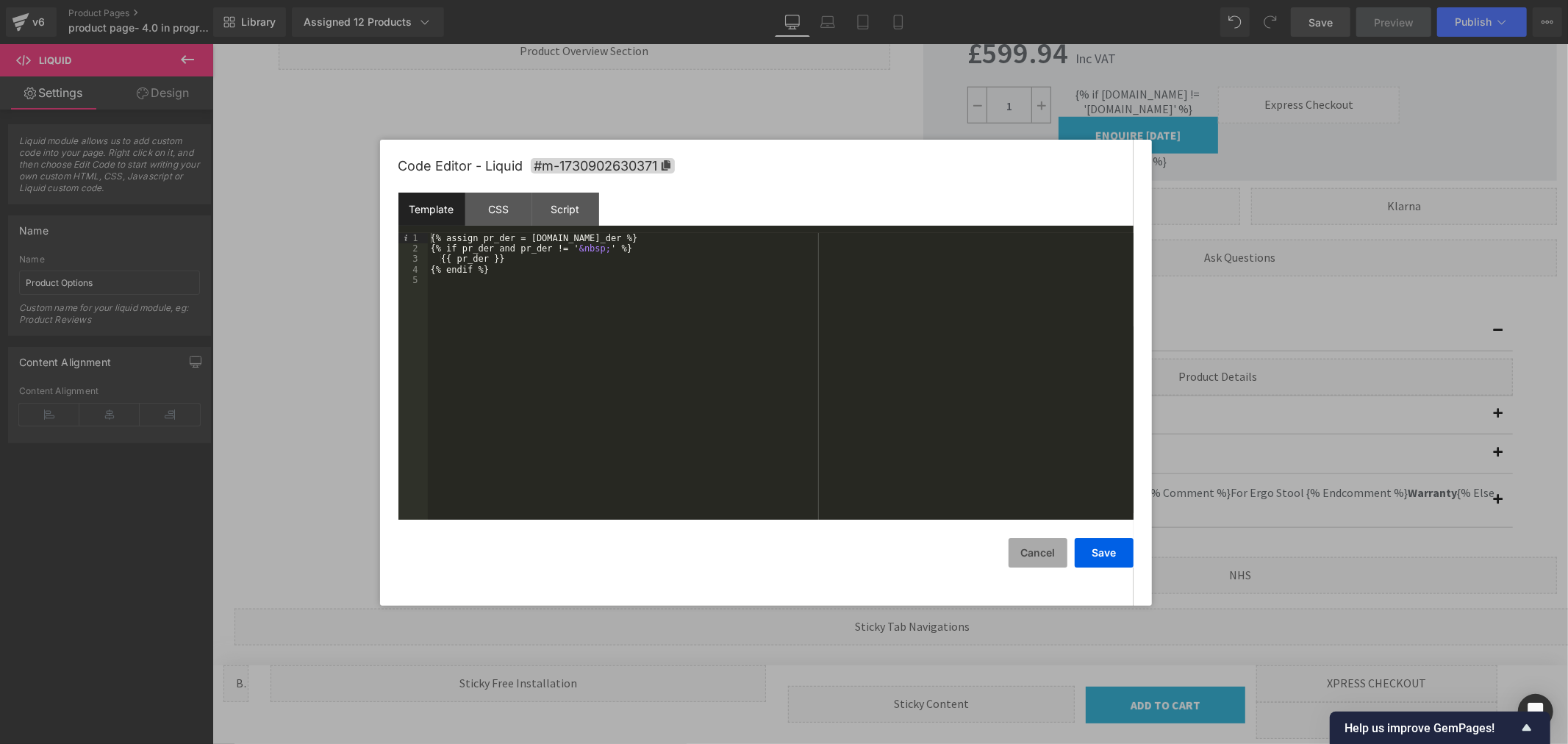
click at [1041, 558] on button "Cancel" at bounding box center [1038, 553] width 59 height 30
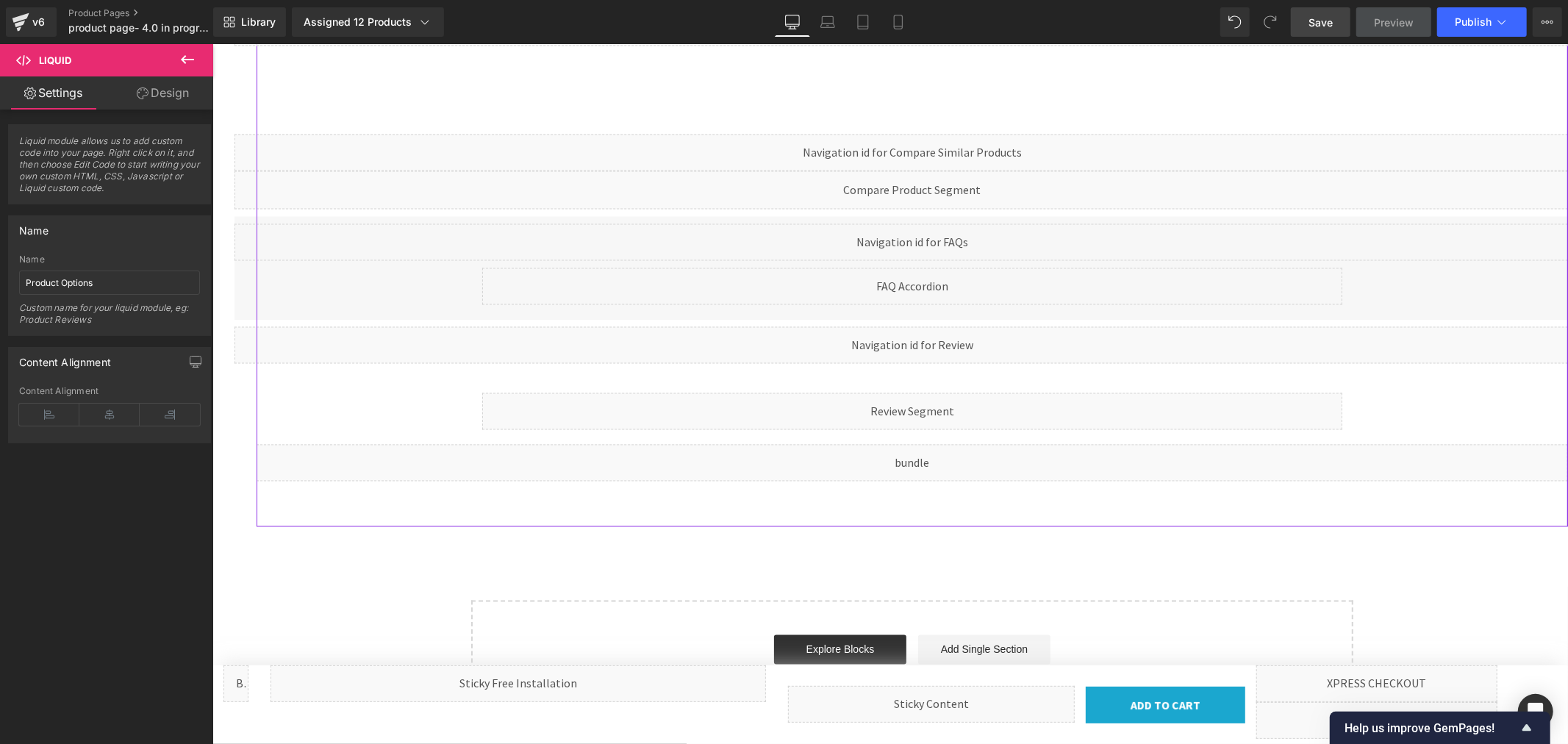
scroll to position [2288, 0]
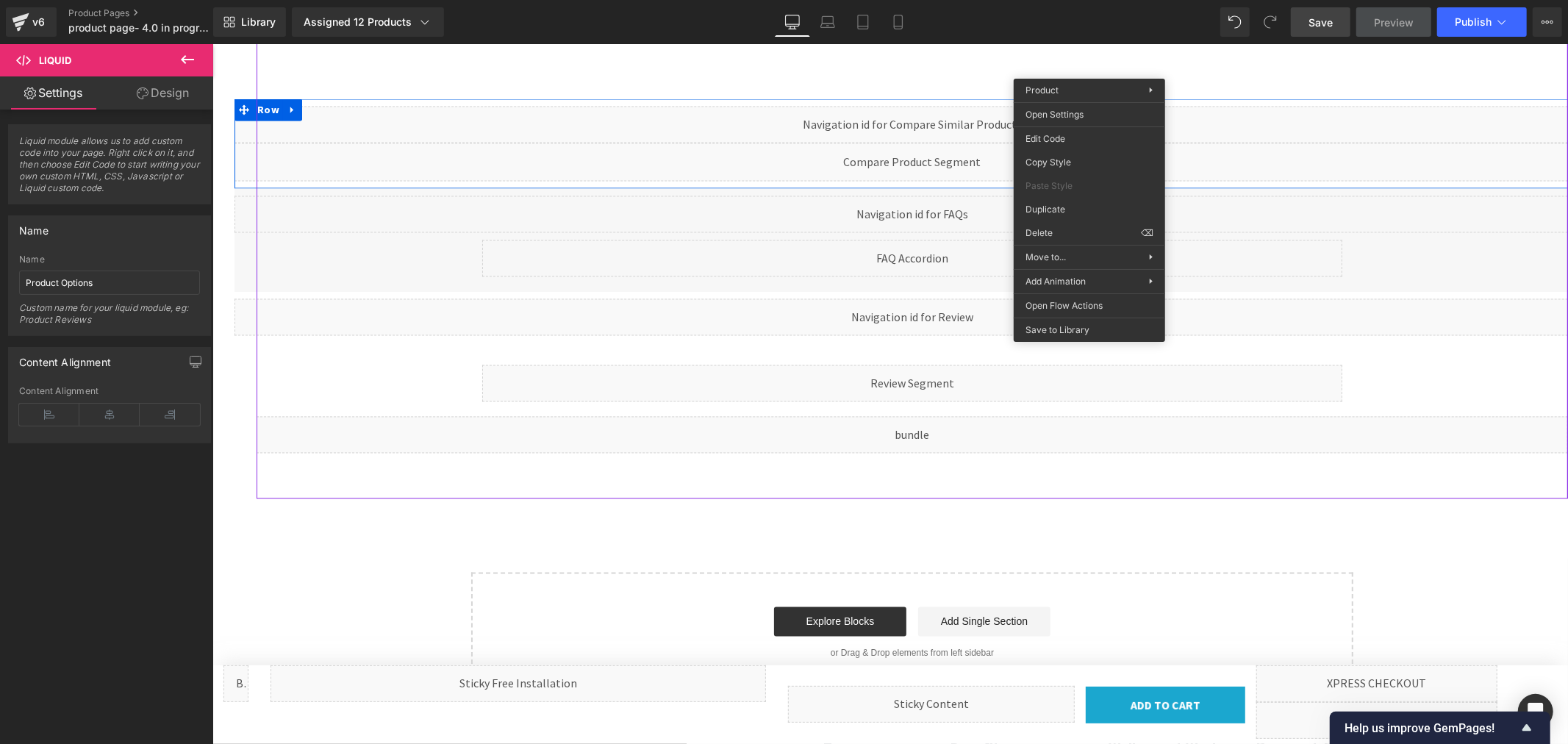
click at [211, 43] on div "Liquid" at bounding box center [211, 43] width 0 height 0
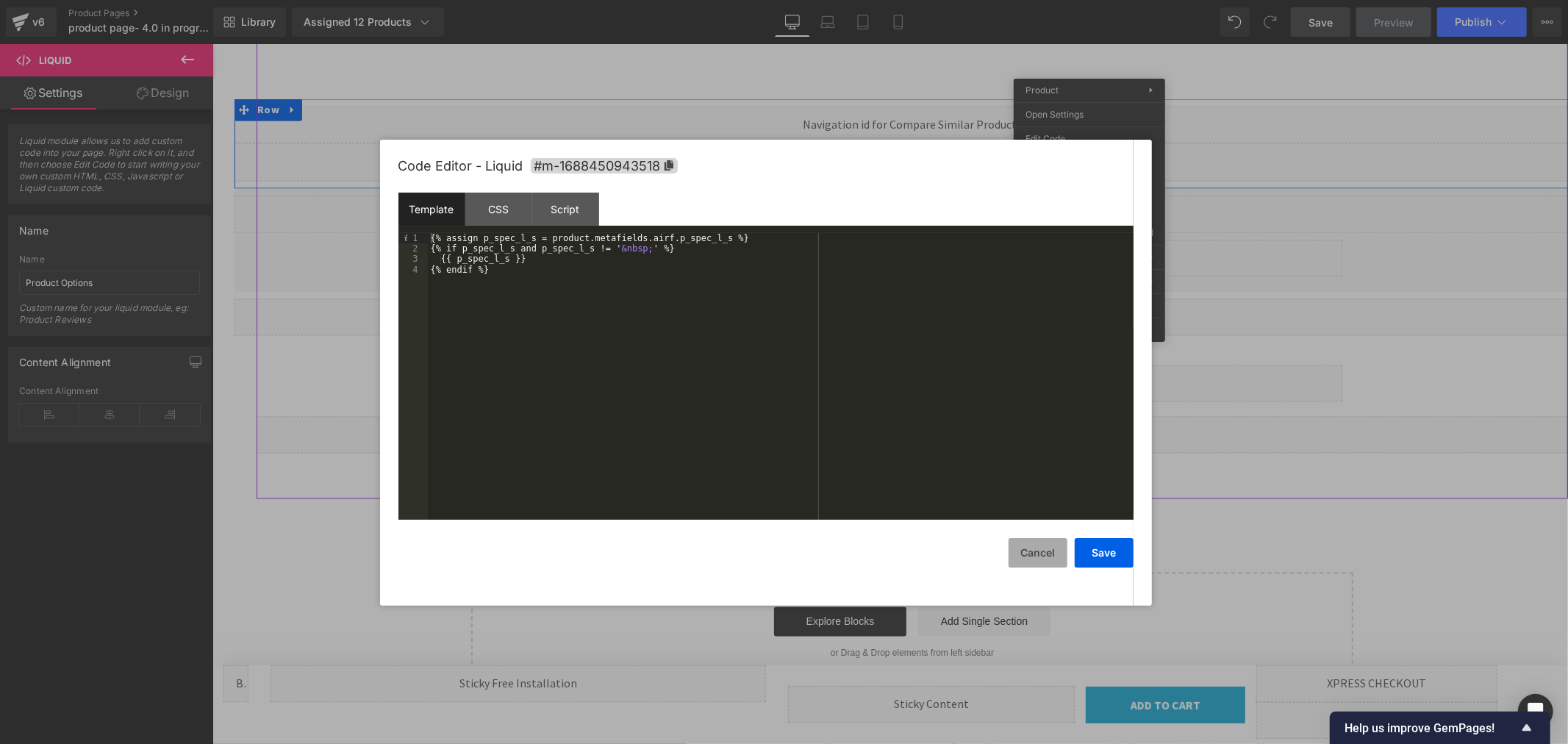
click at [1041, 554] on button "Cancel" at bounding box center [1038, 553] width 59 height 30
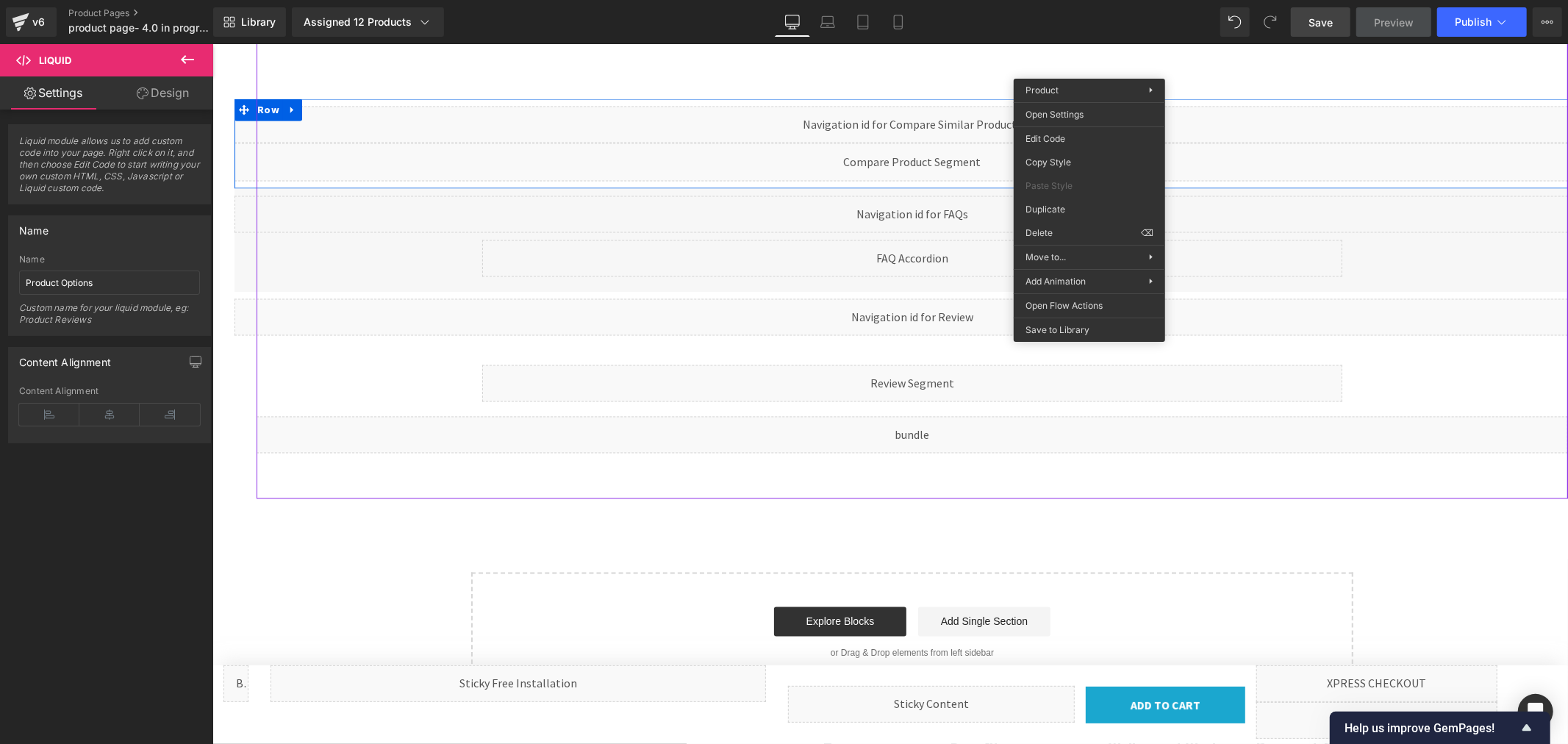
click at [211, 43] on div "Liquid" at bounding box center [211, 43] width 0 height 0
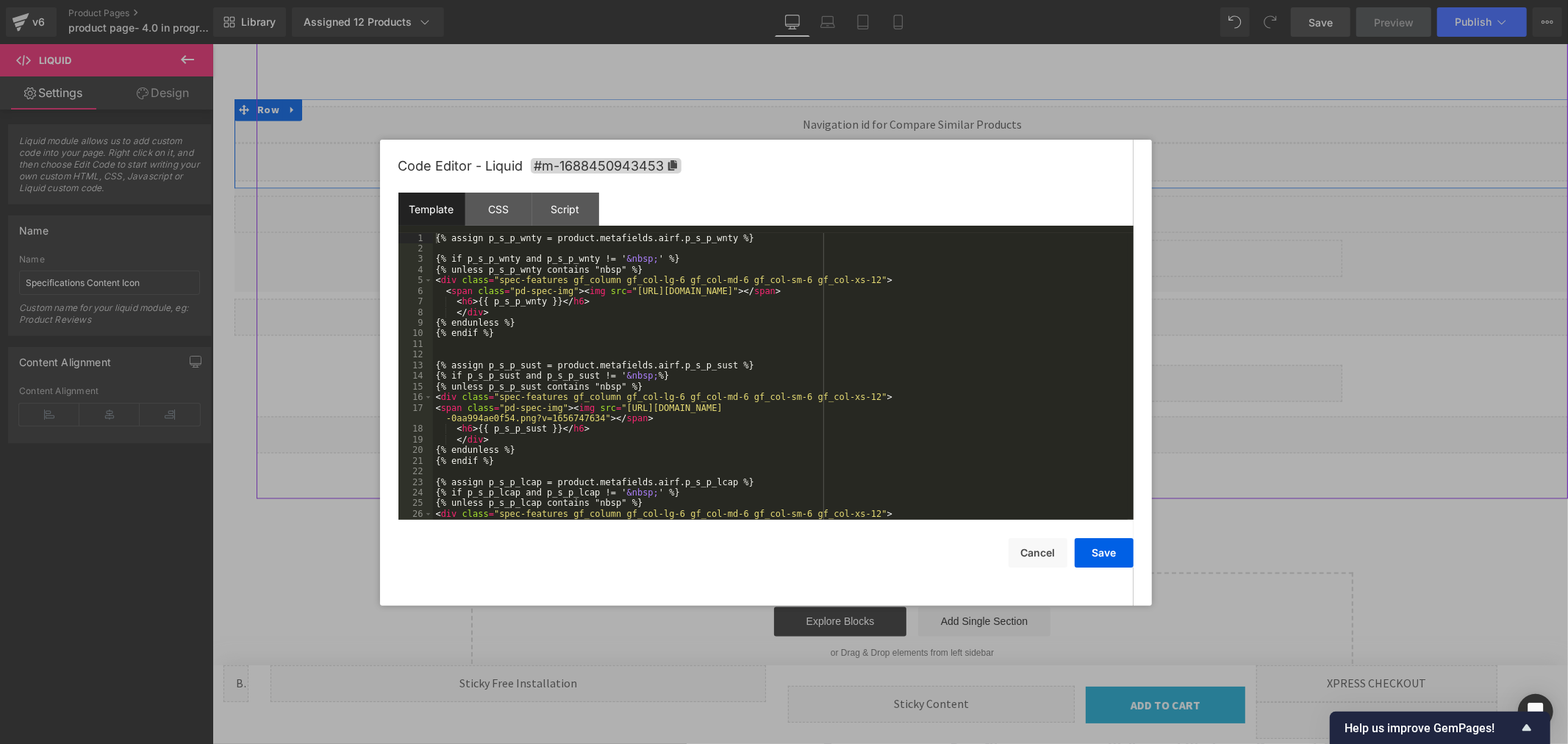
click at [211, 43] on div "Liquid" at bounding box center [211, 43] width 0 height 0
click at [1063, 290] on div "{% assign p_s_p_wnty = product.metafields.airf.p_s_p_wnty %} {% if p_s_p_wnty a…" at bounding box center [780, 387] width 695 height 308
click at [1065, 292] on div "{% assign p_s_p_wnty = product.metafields.airf.p_s_p_wnty %} {% if p_s_p_wnty a…" at bounding box center [780, 387] width 695 height 308
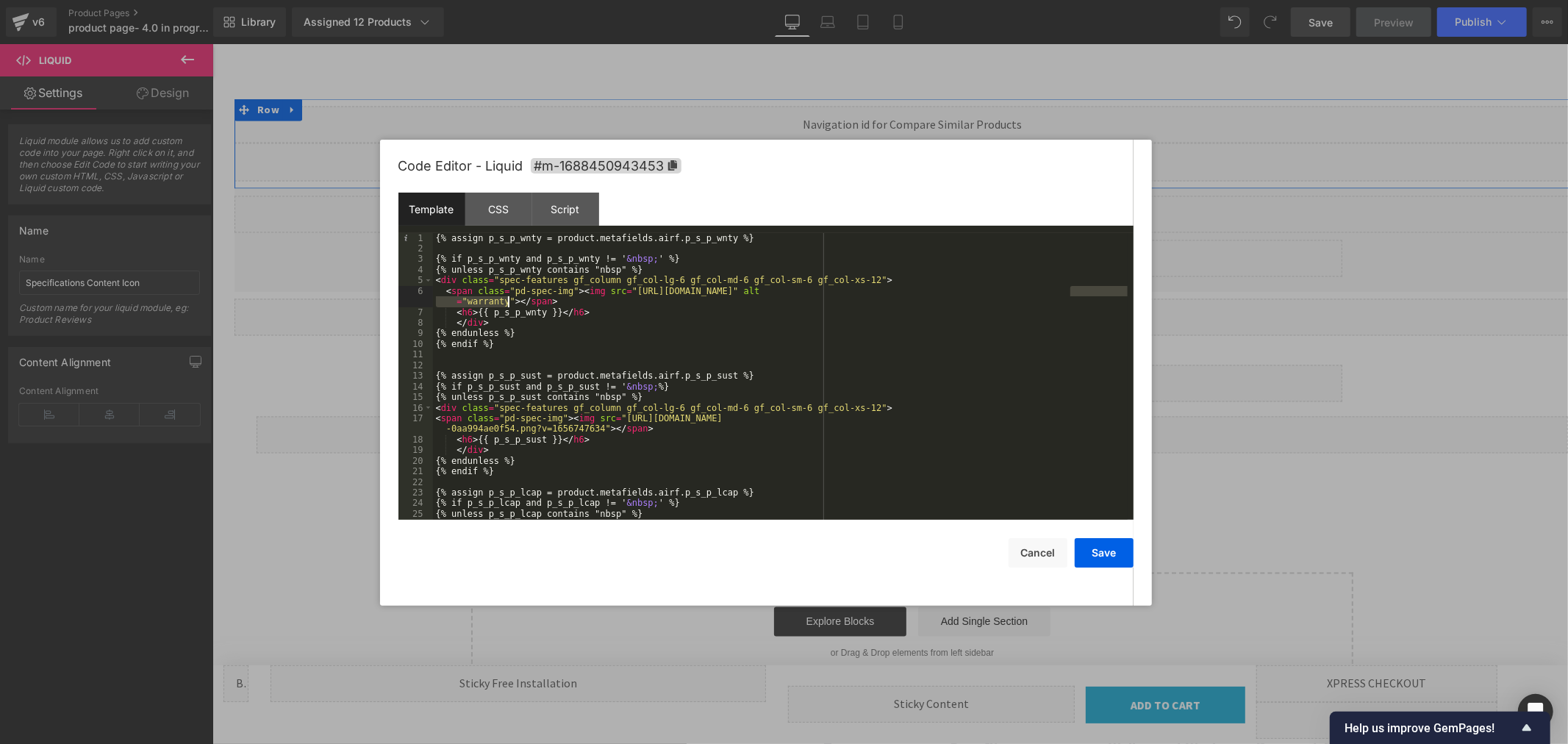
drag, startPoint x: 1071, startPoint y: 292, endPoint x: 509, endPoint y: 298, distance: 562.0
click at [509, 298] on div "{% assign p_s_p_wnty = product.metafields.airf.p_s_p_wnty %} {% if p_s_p_wnty a…" at bounding box center [780, 387] width 695 height 308
click at [596, 429] on div "{% assign p_s_p_wnty = product.metafields.airf.p_s_p_wnty %} {% if p_s_p_wnty a…" at bounding box center [780, 387] width 695 height 308
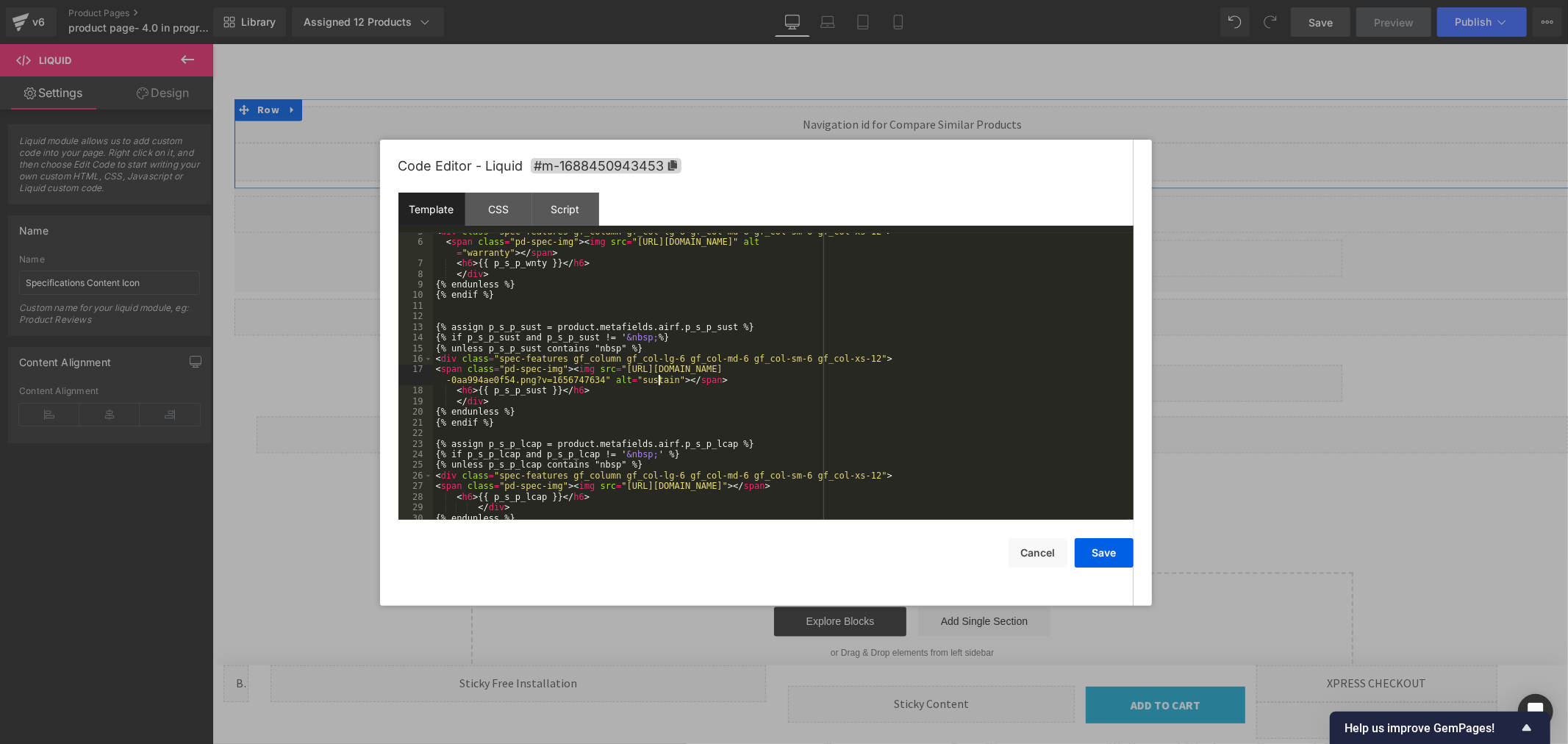
scroll to position [147, 0]
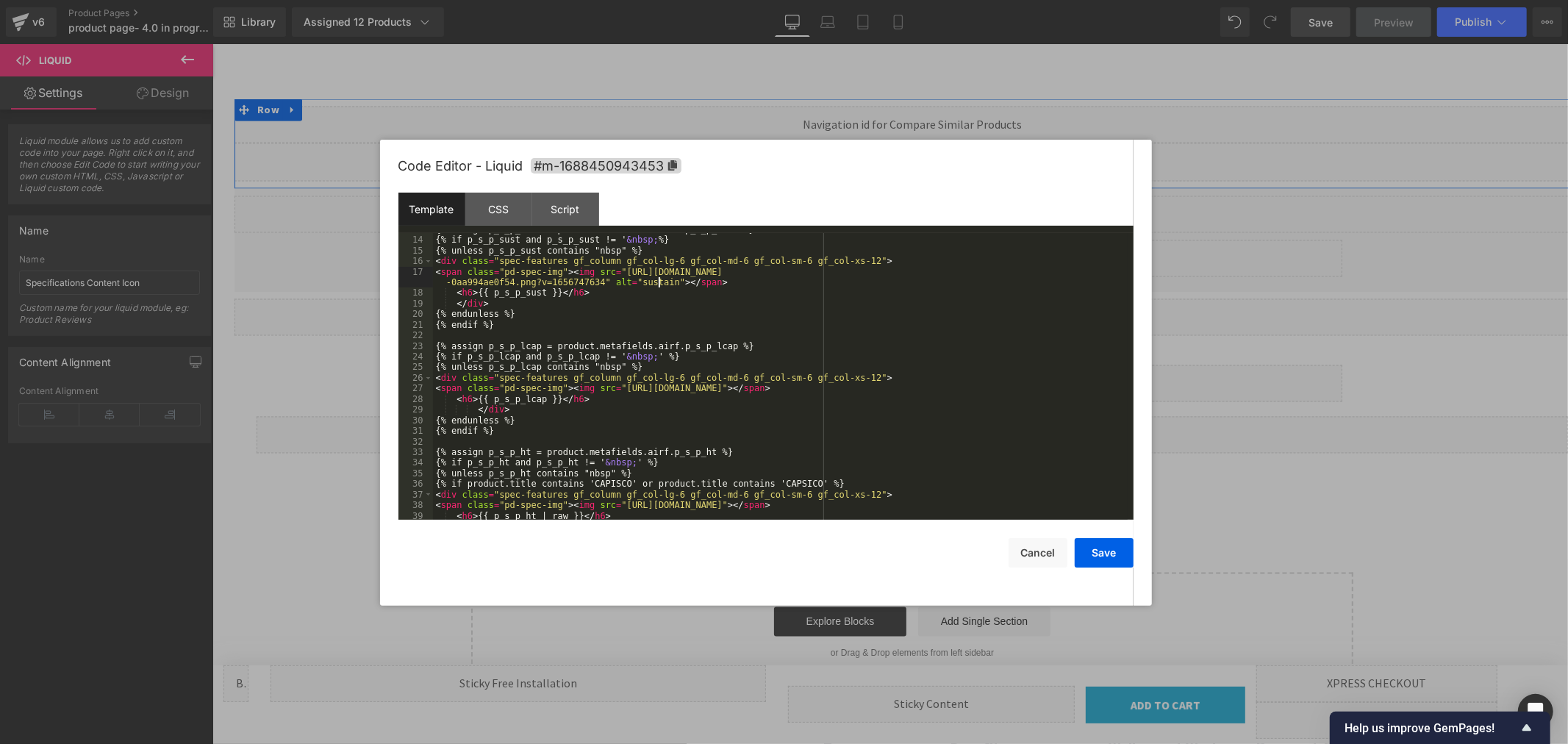
click at [1008, 389] on div "{% assign p_s_p_sust = product.metafields.airf.p_s_p_sust %} {% if p_s_p_sust a…" at bounding box center [780, 378] width 695 height 308
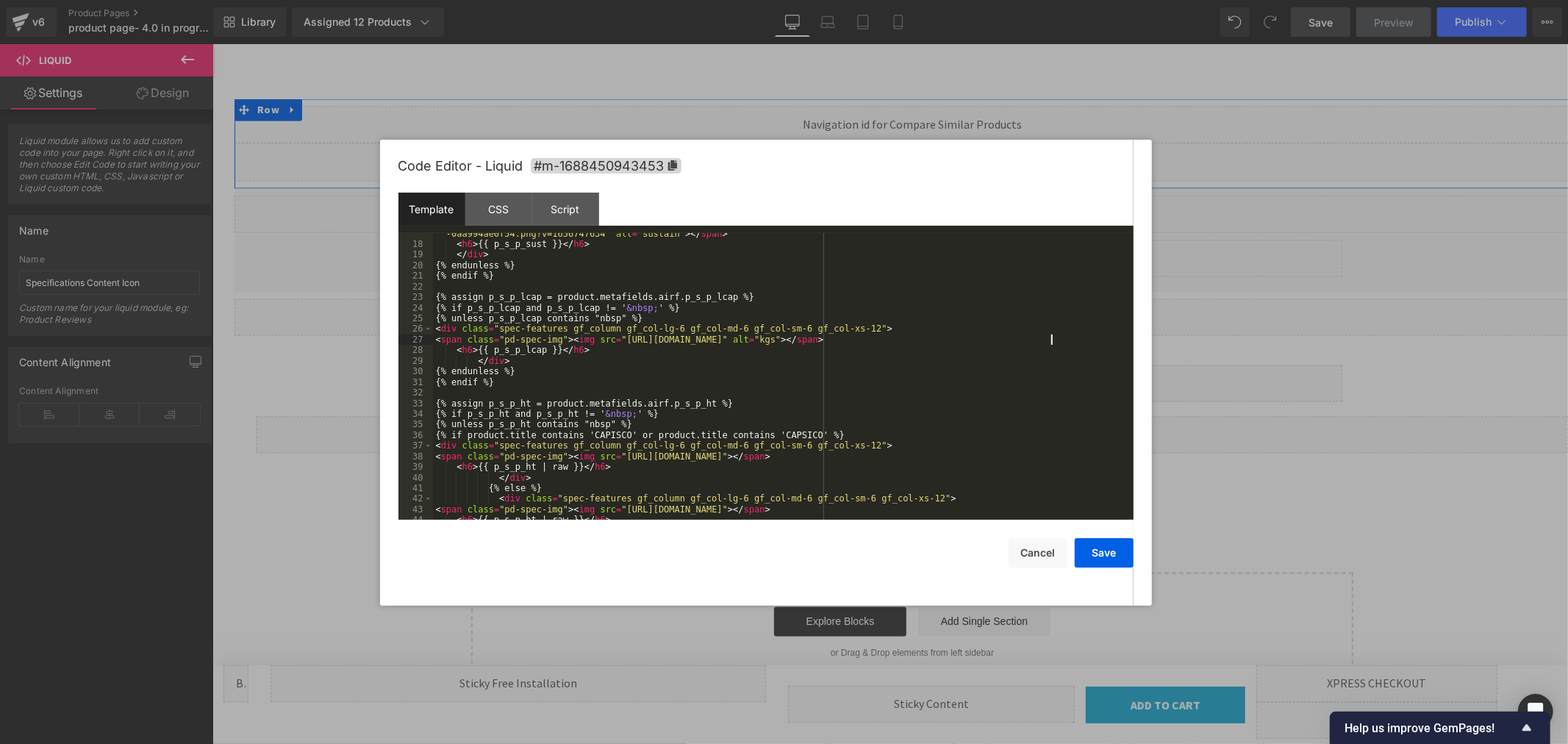
scroll to position [244, 0]
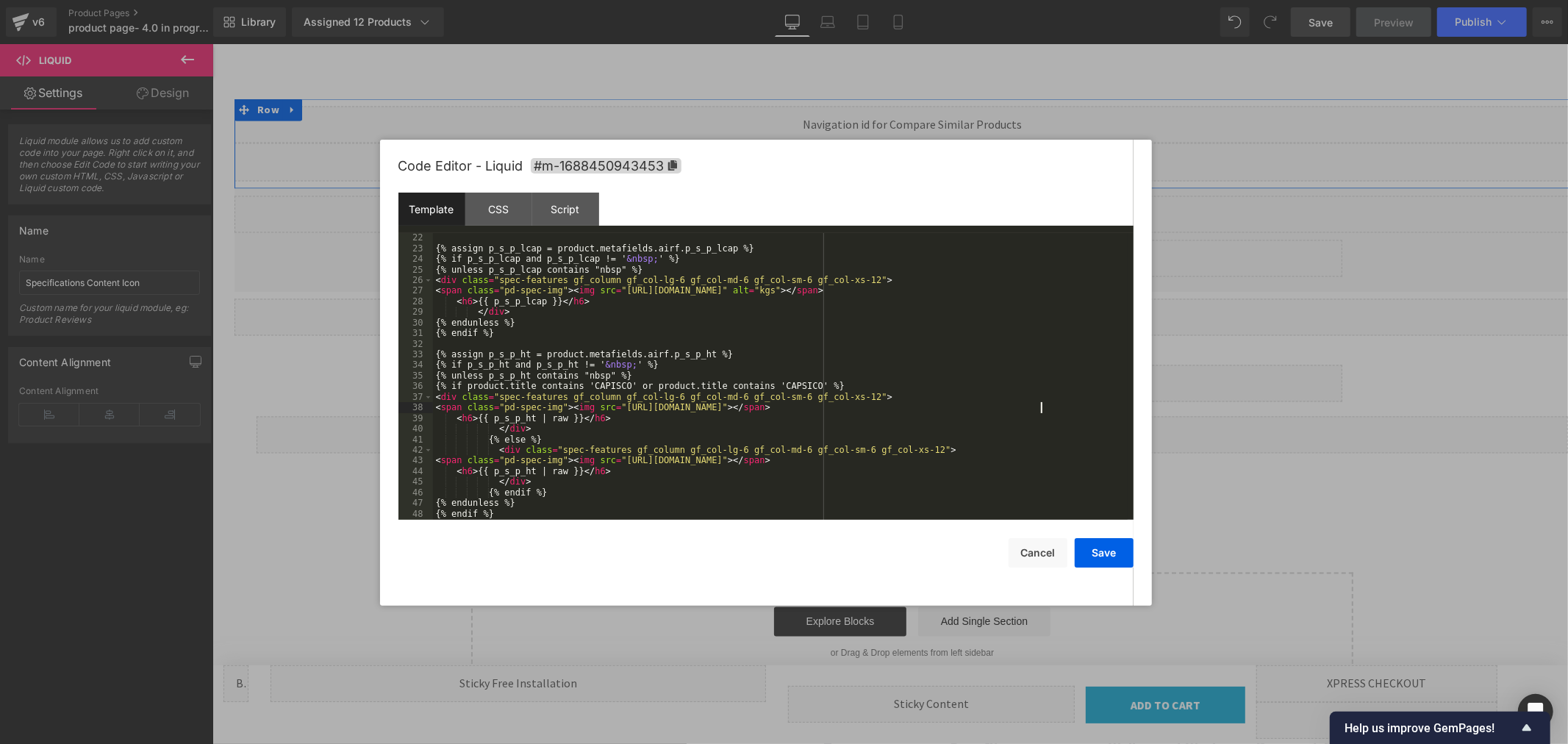
click at [1039, 408] on div "{% assign p_s_p_lcap = product.metafields.airf.p_s_p_lcap %} {% if p_s_p_lcap a…" at bounding box center [780, 386] width 695 height 308
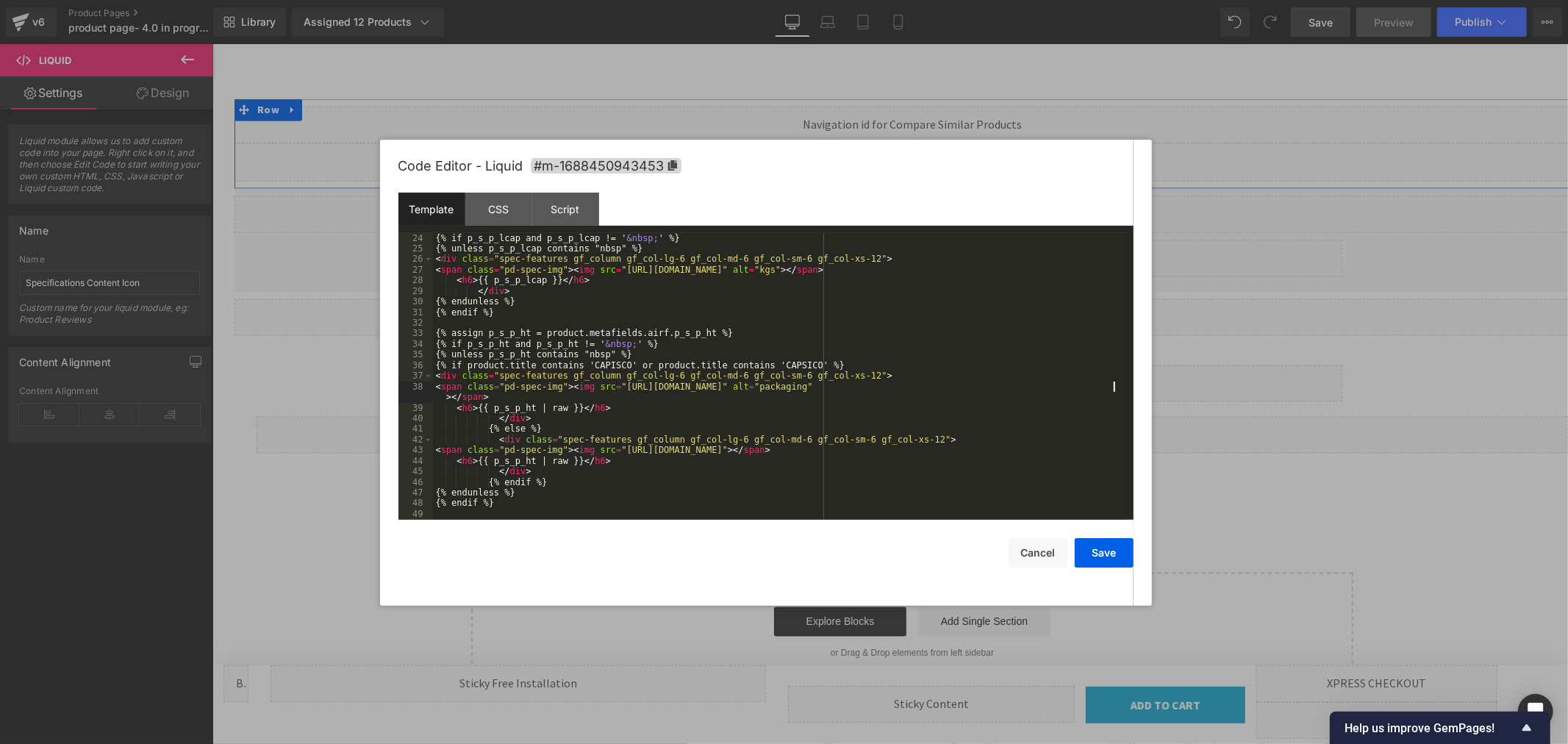
scroll to position [266, 0]
click at [1027, 446] on div "{% if p_s_p_lcap and p_s_p_lcap != ' &nbsp; ' %} {% unless p_s_p_lcap contains …" at bounding box center [780, 387] width 695 height 308
click at [1027, 452] on div "{% if p_s_p_lcap and p_s_p_lcap != ' &nbsp; ' %} {% unless p_s_p_lcap contains …" at bounding box center [780, 387] width 695 height 308
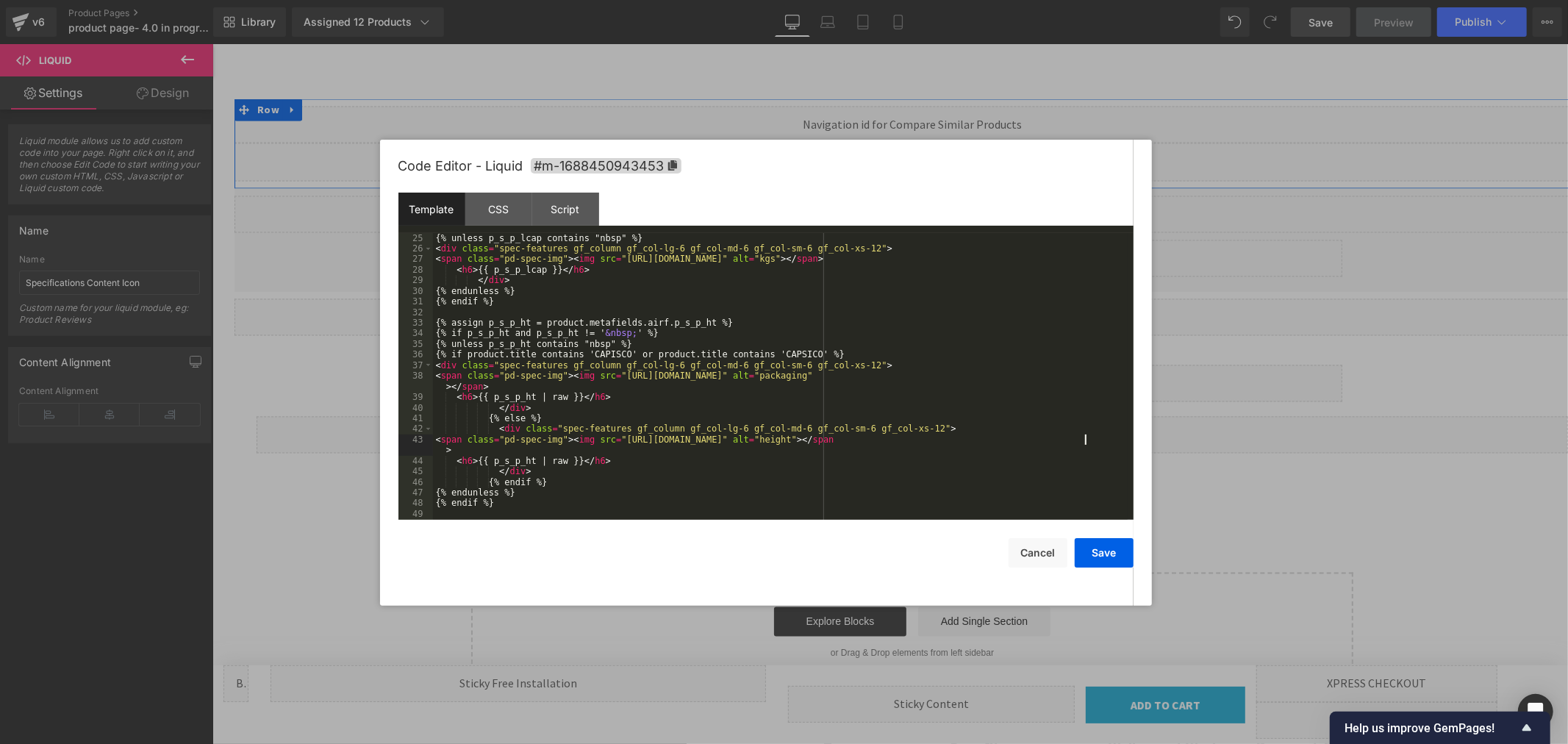
scroll to position [276, 0]
click at [1106, 553] on button "Save" at bounding box center [1103, 553] width 59 height 30
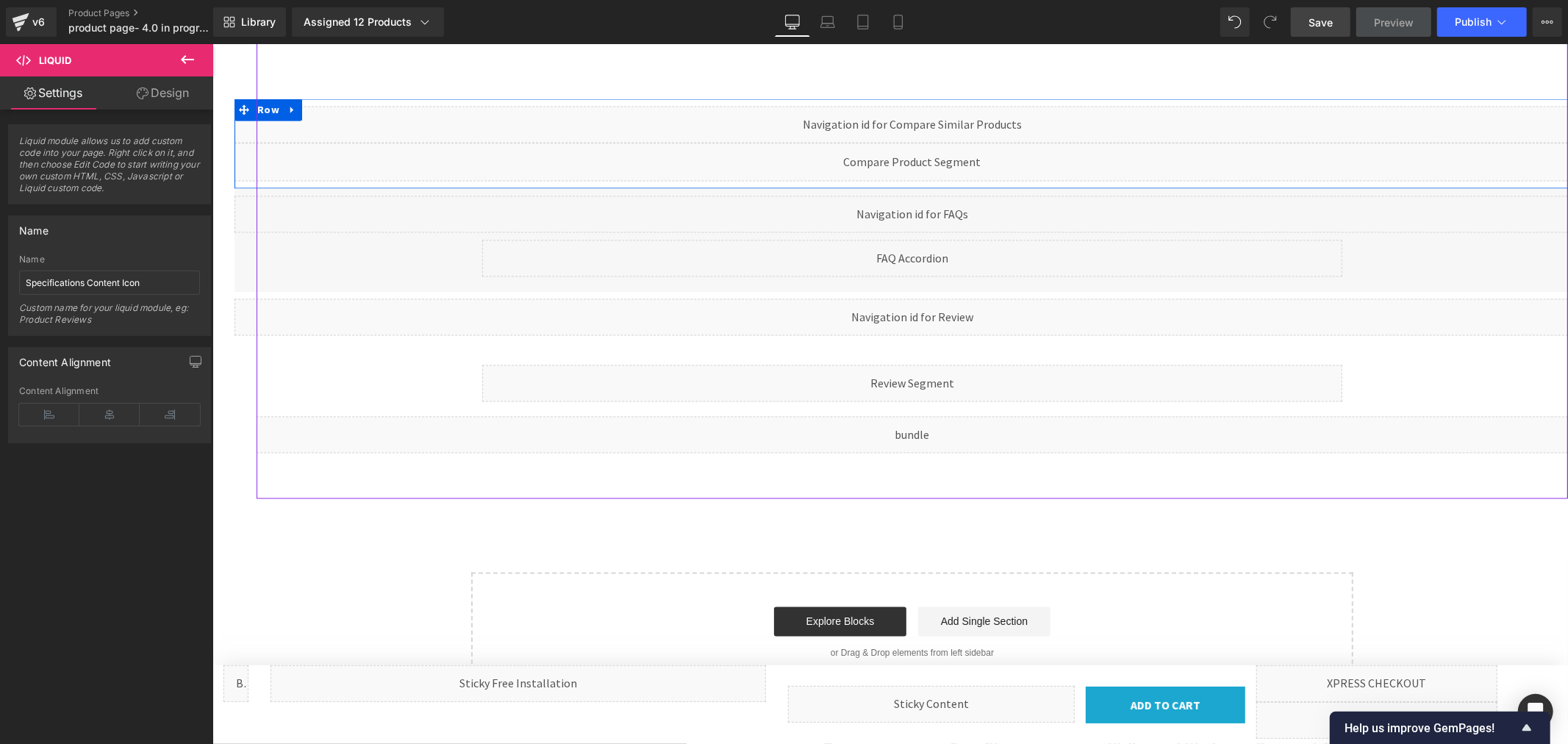
click at [211, 43] on div "Liquid" at bounding box center [211, 43] width 0 height 0
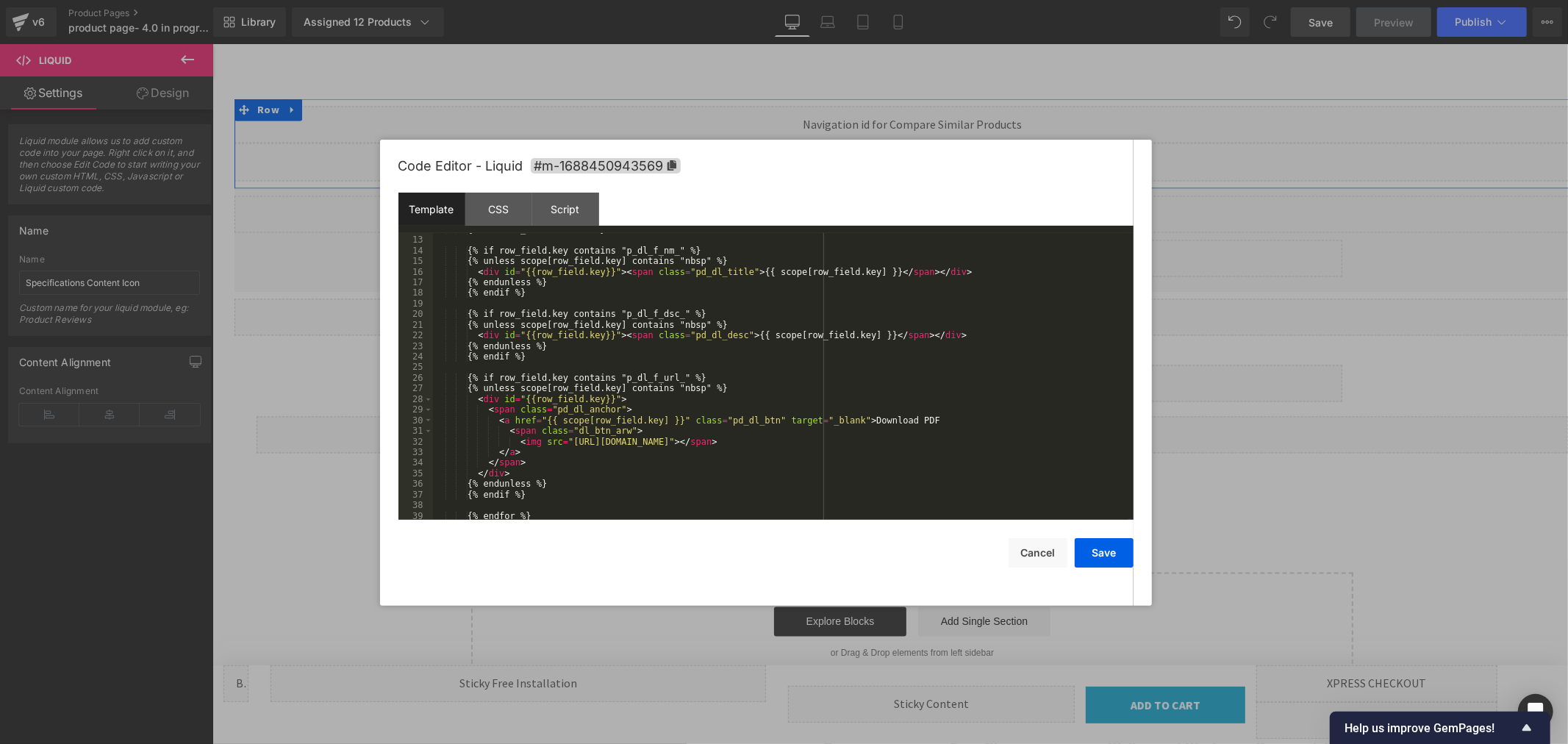
scroll to position [195, 0]
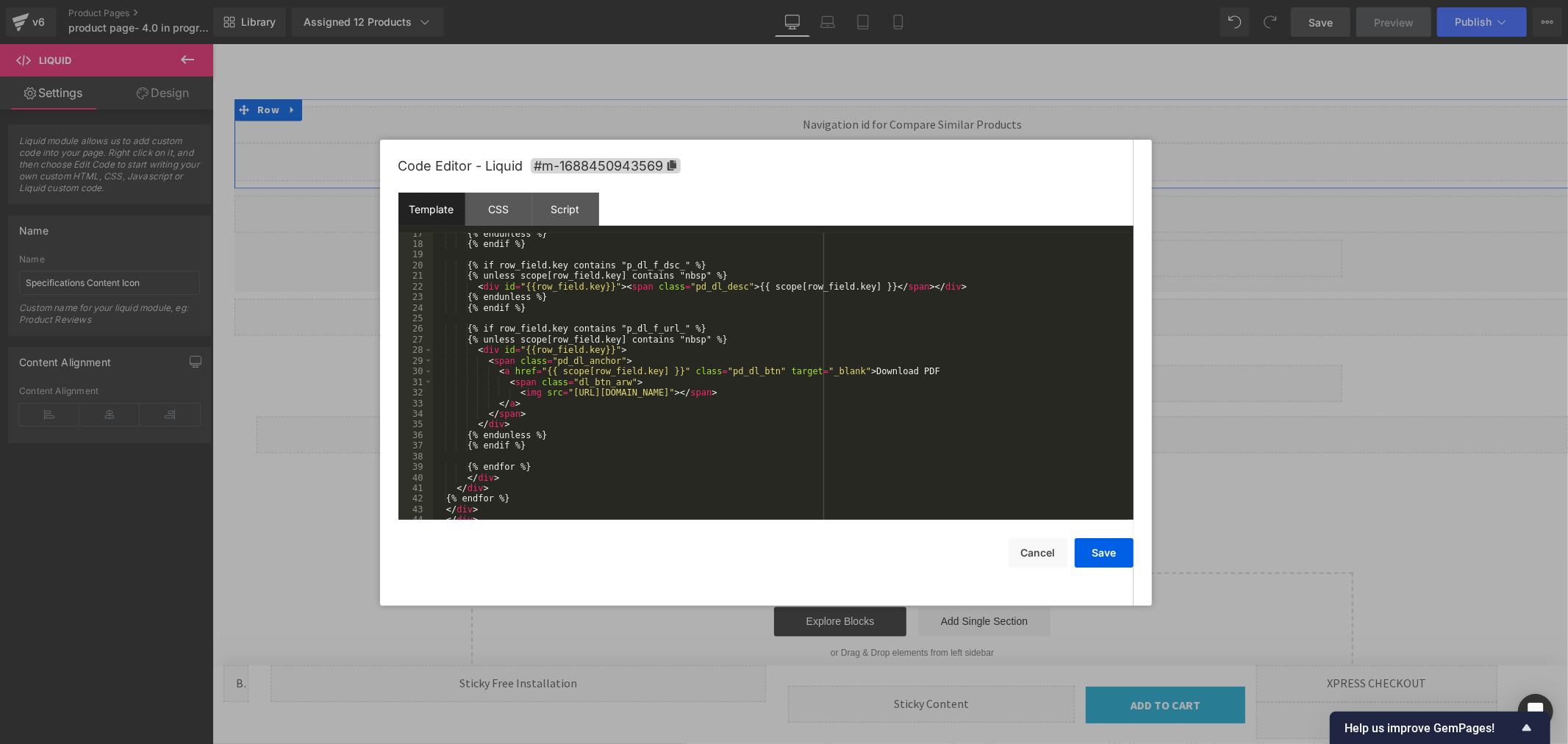
click at [953, 392] on div "{% endunless %} {% endif %} {% if row_field.key contains "p_dl_f_dsc_" %} {% un…" at bounding box center [780, 382] width 695 height 308
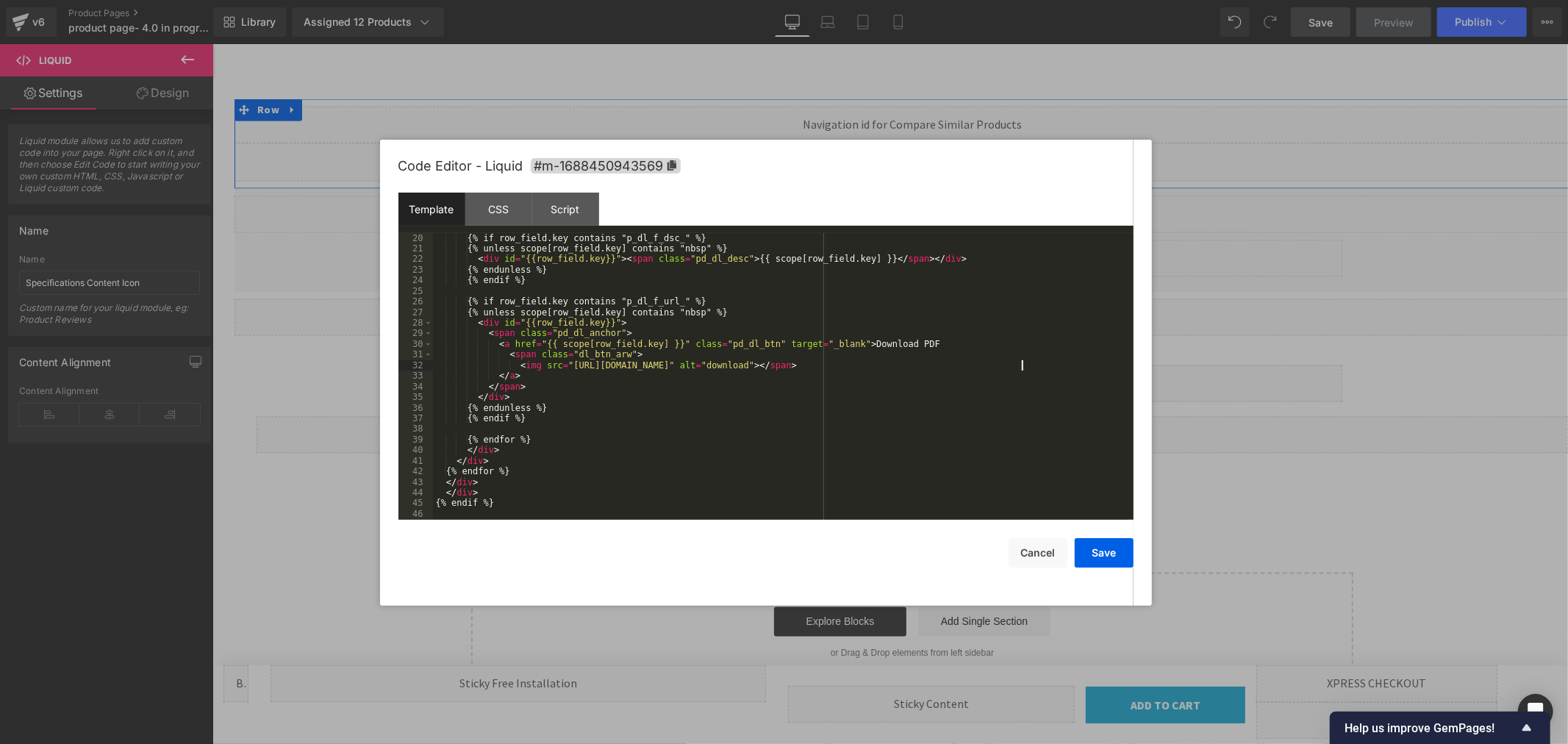
scroll to position [223, 0]
click at [1104, 549] on button "Save" at bounding box center [1103, 553] width 59 height 30
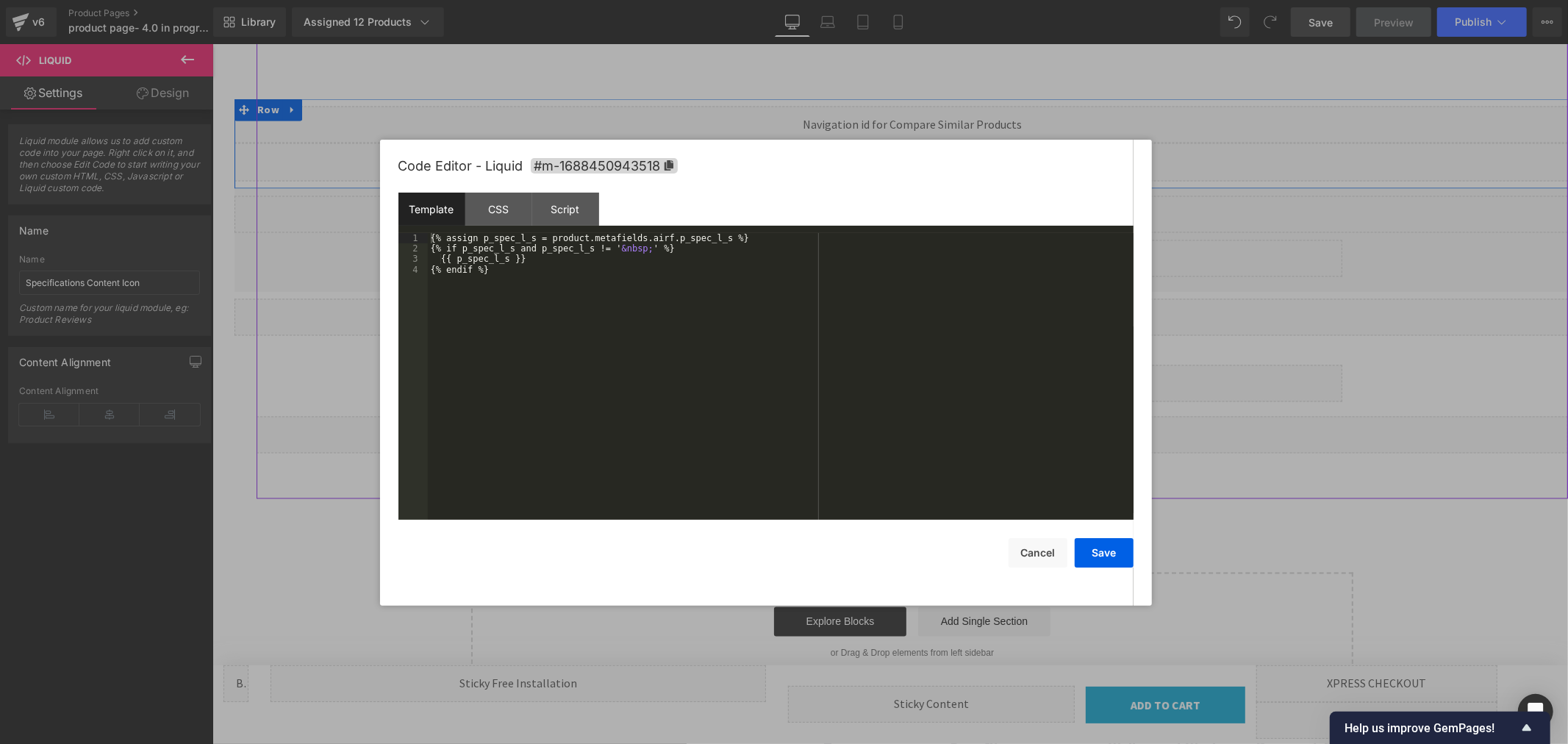
click at [211, 43] on div "Liquid" at bounding box center [211, 43] width 0 height 0
click at [1039, 546] on button "Cancel" at bounding box center [1038, 553] width 59 height 30
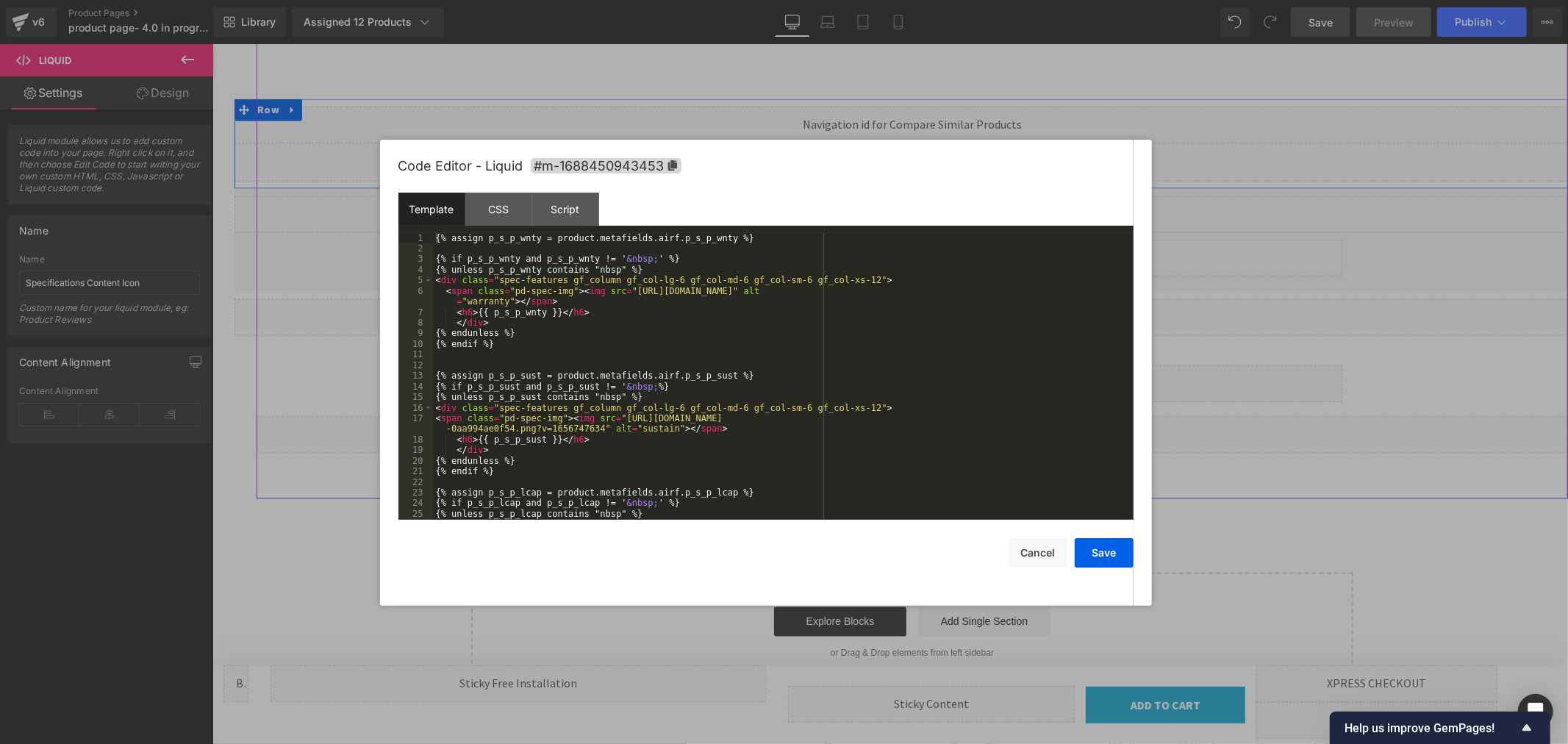
click at [211, 43] on div "Liquid" at bounding box center [211, 43] width 0 height 0
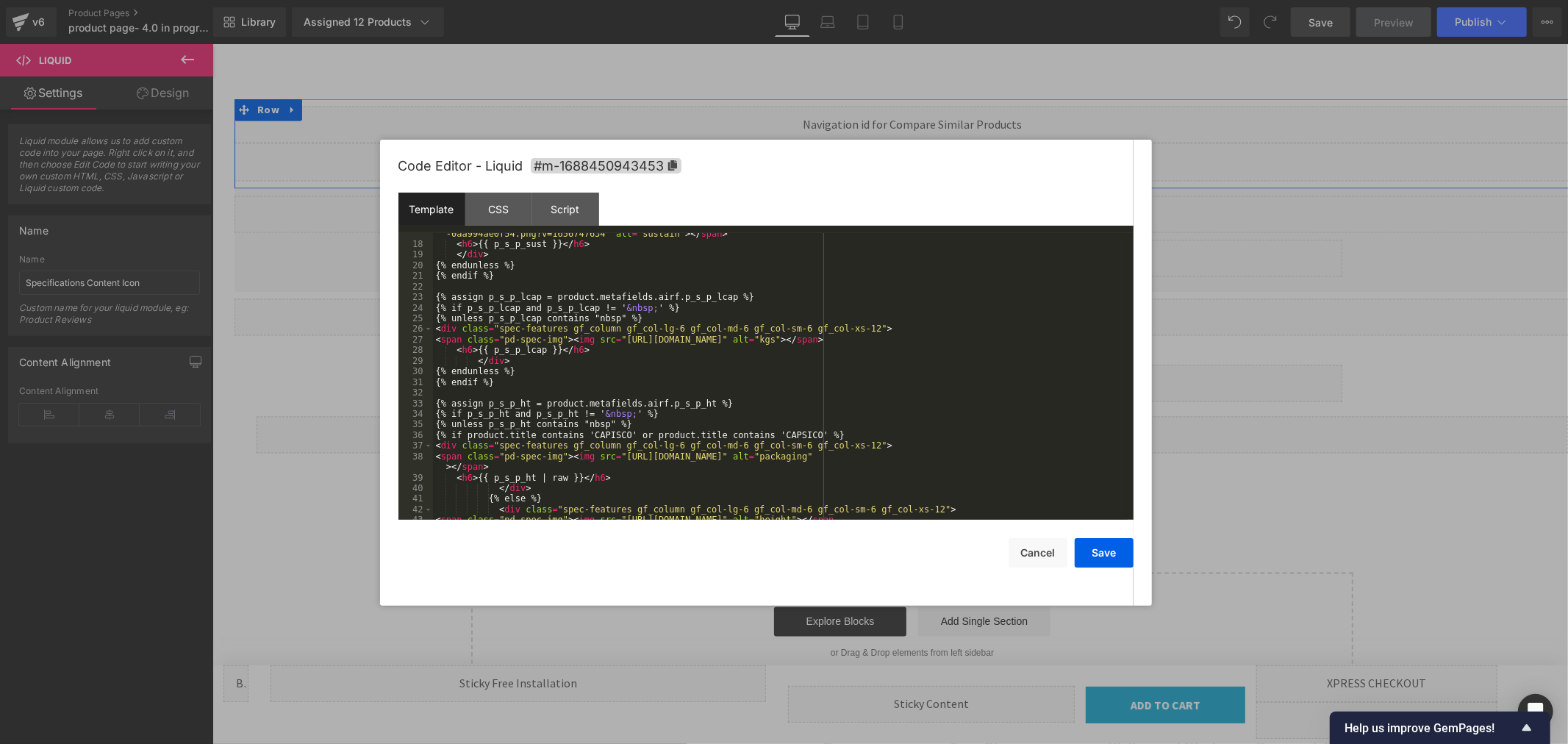
scroll to position [244, 0]
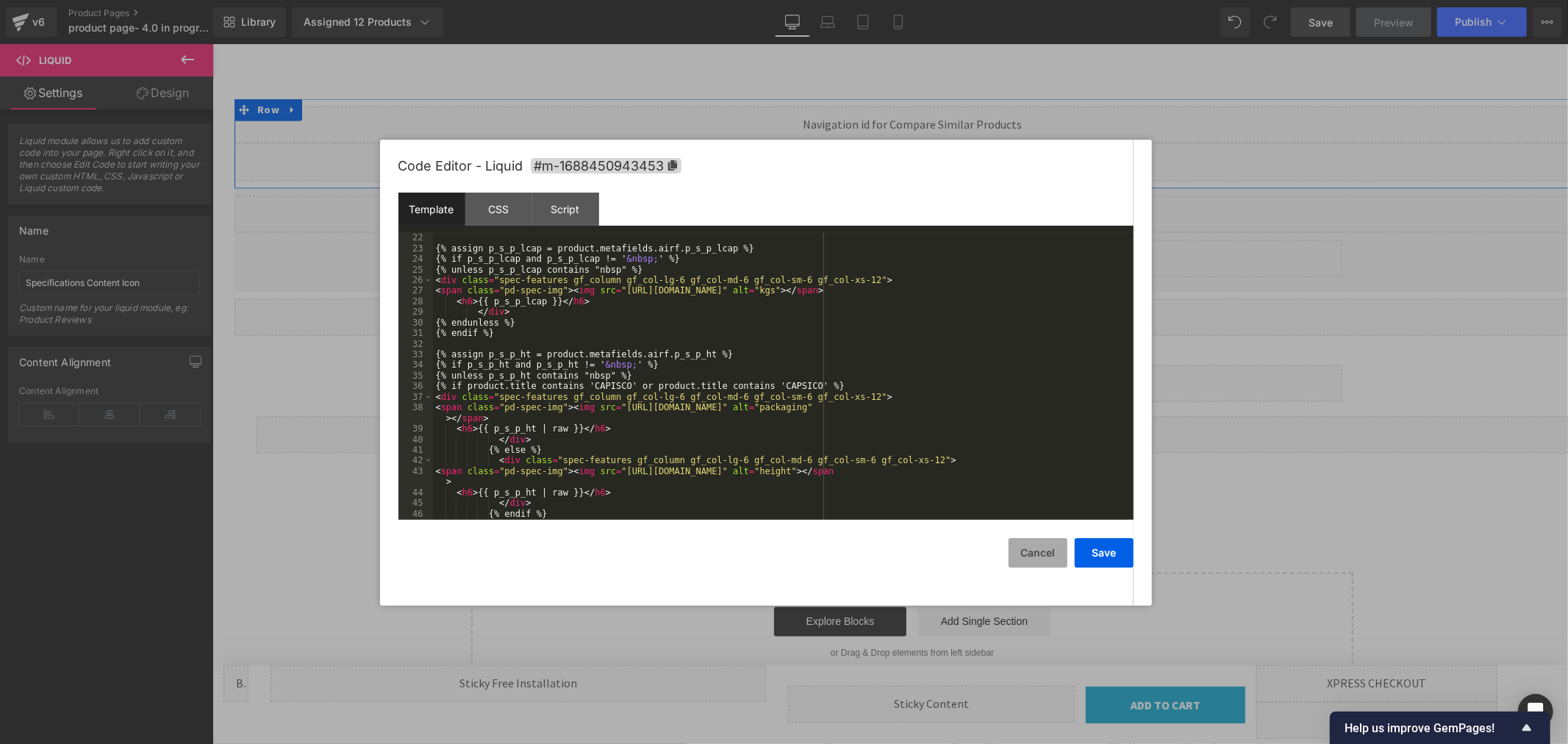
click at [1034, 549] on button "Cancel" at bounding box center [1038, 553] width 59 height 30
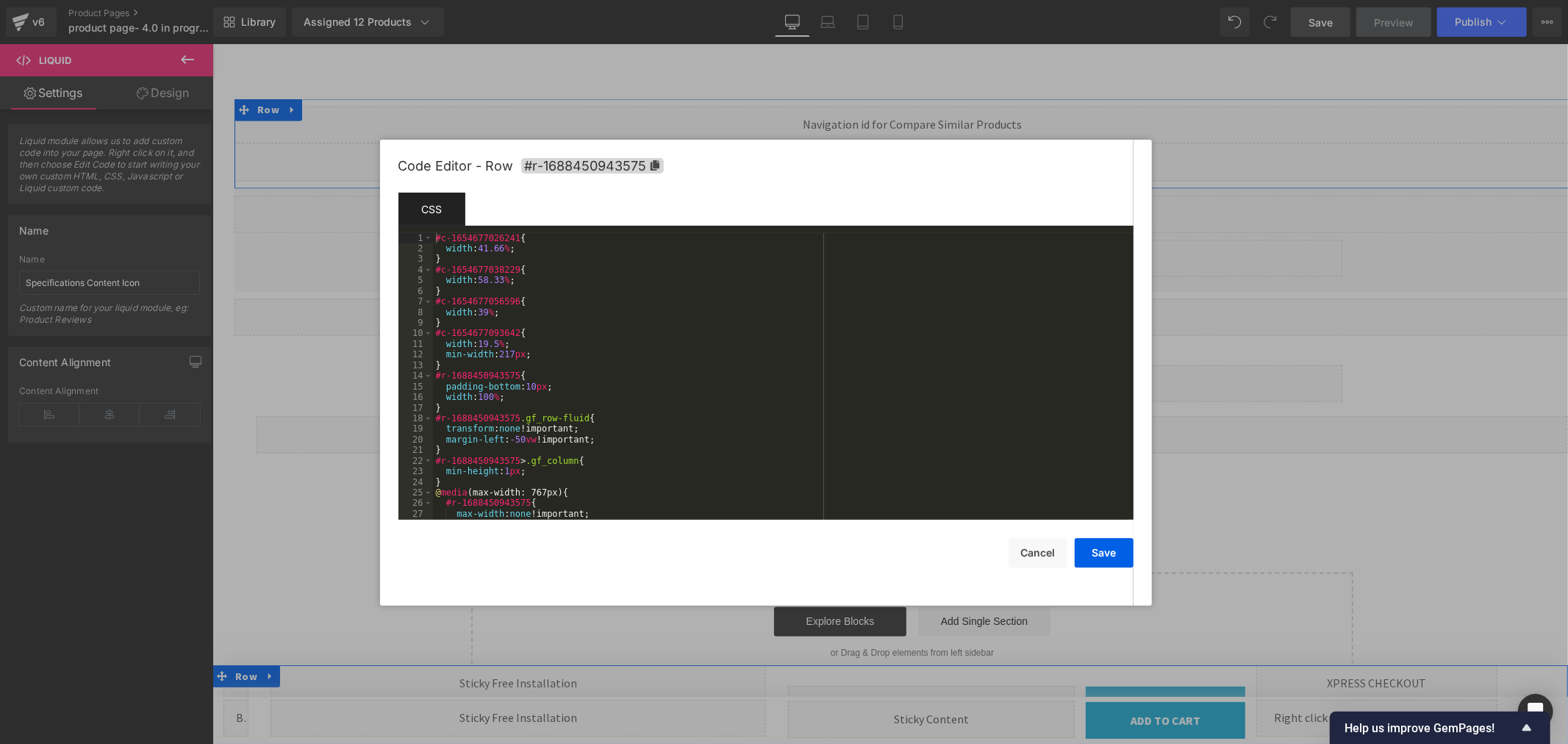
click at [246, 534] on body "You are previewing how the will restyle your page. You can not edit Elements in…" at bounding box center [784, 372] width 1568 height 744
click at [1045, 542] on button "Cancel" at bounding box center [1038, 553] width 59 height 30
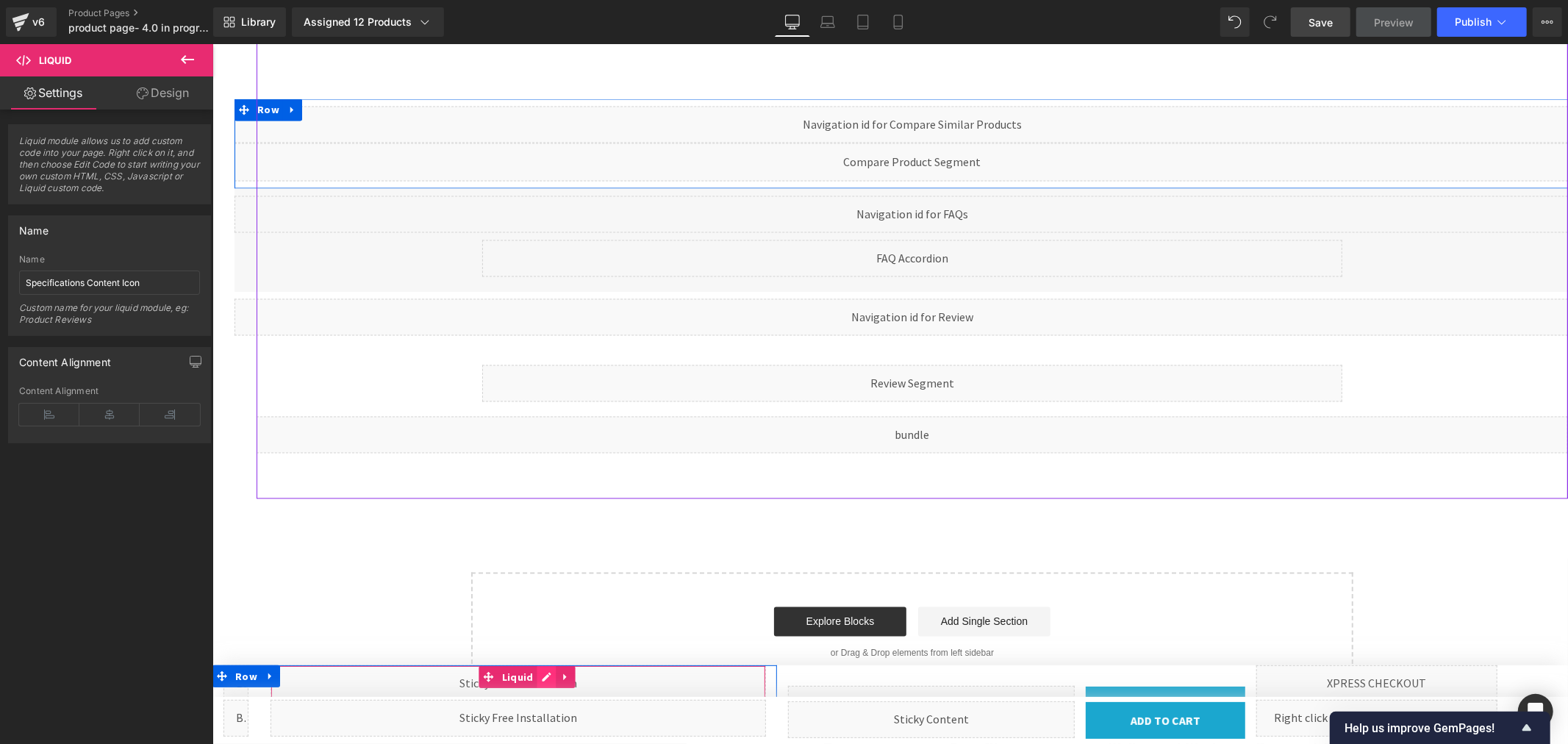
click at [535, 676] on div "Liquid" at bounding box center [518, 683] width 495 height 37
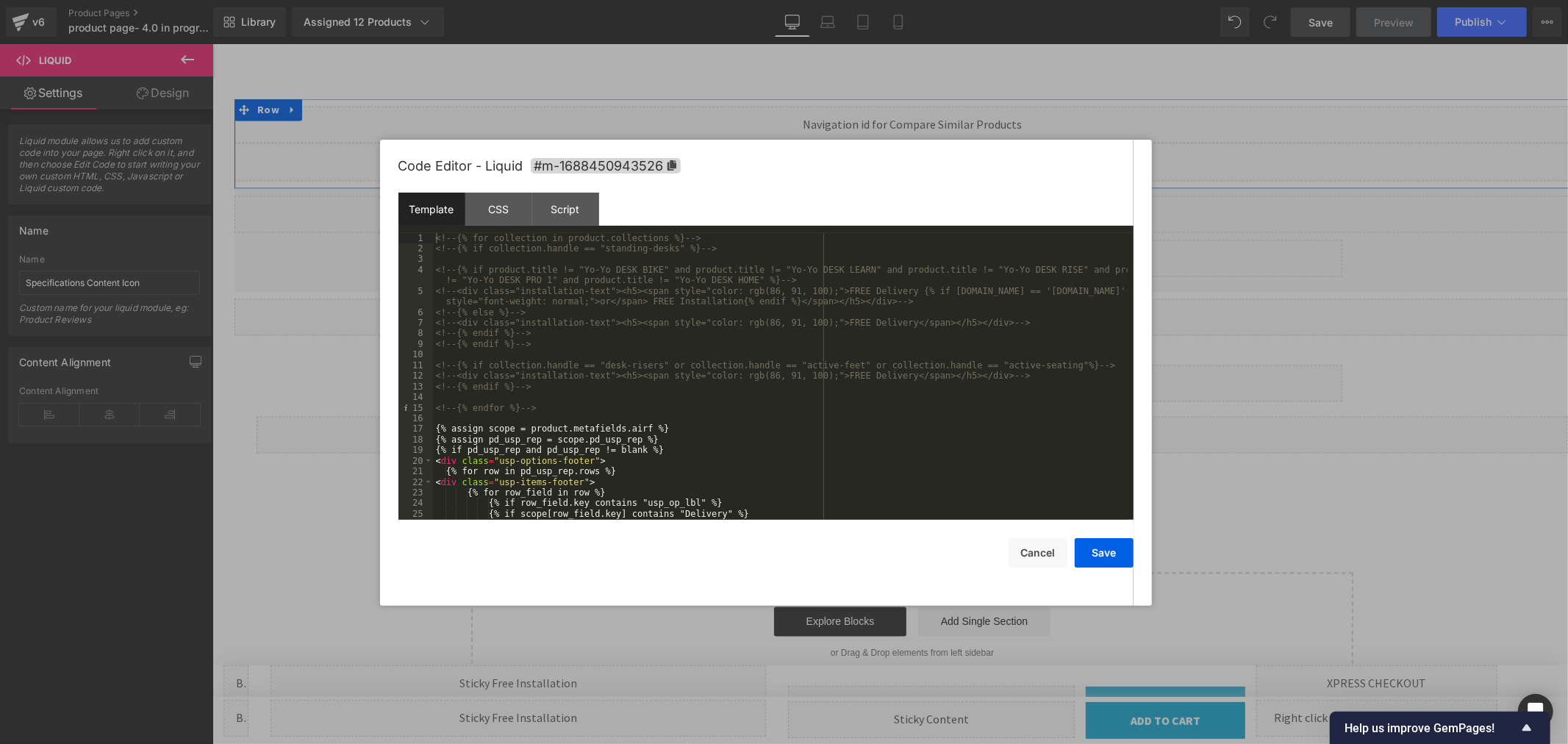
scroll to position [147, 0]
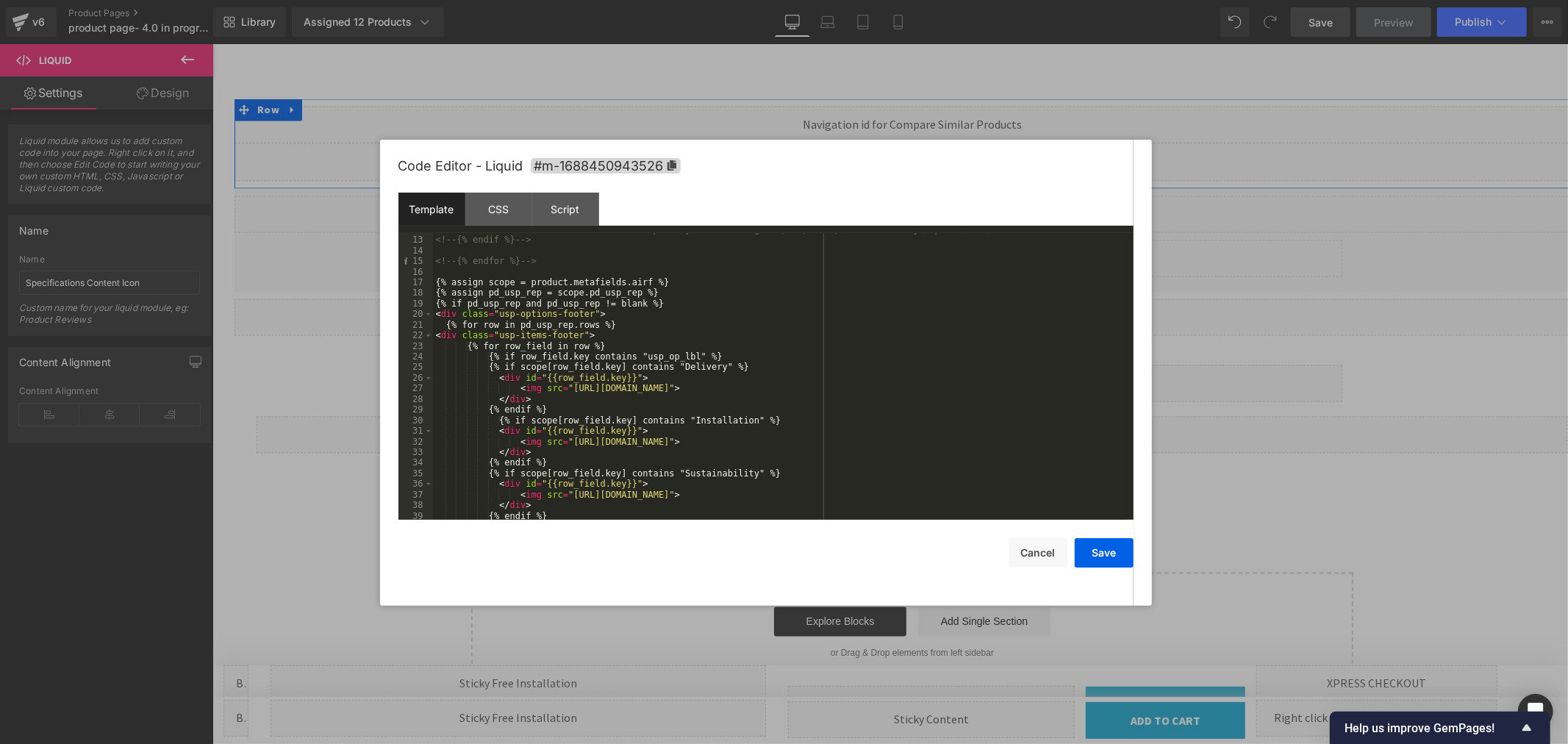
click at [1017, 387] on div "<!-- <div class="installation-text"><h5><span style="color: rgb(86, 91, 100);">…" at bounding box center [780, 378] width 695 height 308
drag, startPoint x: 1019, startPoint y: 391, endPoint x: 1070, endPoint y: 385, distance: 51.4
click at [1070, 385] on div "<!-- <div class="installation-text"><h5><span style="color: rgb(86, 91, 100);">…" at bounding box center [780, 378] width 695 height 308
click at [1037, 442] on div "<!-- <div class="installation-text"><h5><span style="color: rgb(86, 91, 100);">…" at bounding box center [780, 378] width 695 height 308
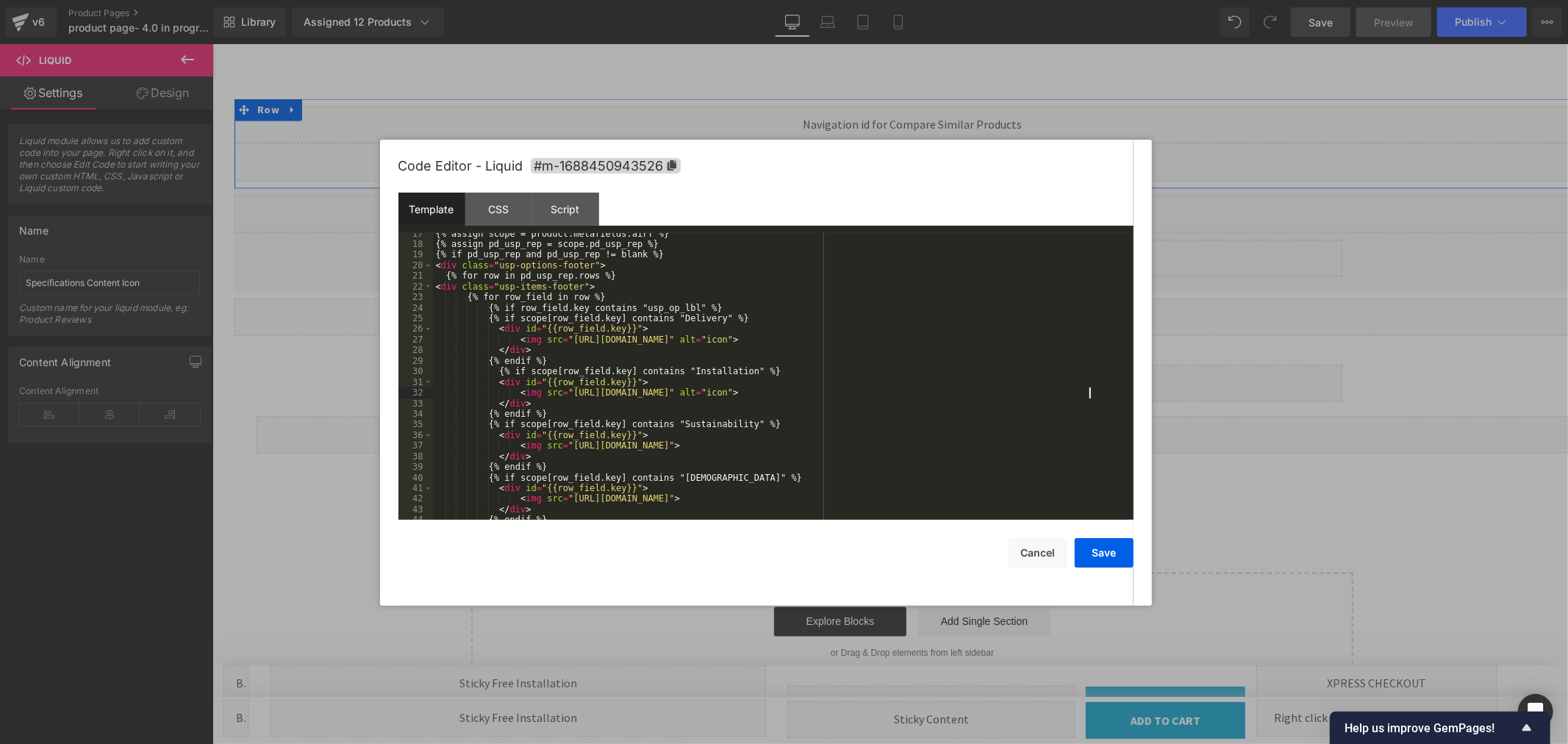
scroll to position [195, 0]
drag, startPoint x: 1042, startPoint y: 447, endPoint x: 1050, endPoint y: 447, distance: 8.0
click at [1043, 447] on div "{% assign scope = product.metafields.airf %} {% assign pd_usp_rep = scope.pd_us…" at bounding box center [780, 382] width 695 height 308
paste textarea
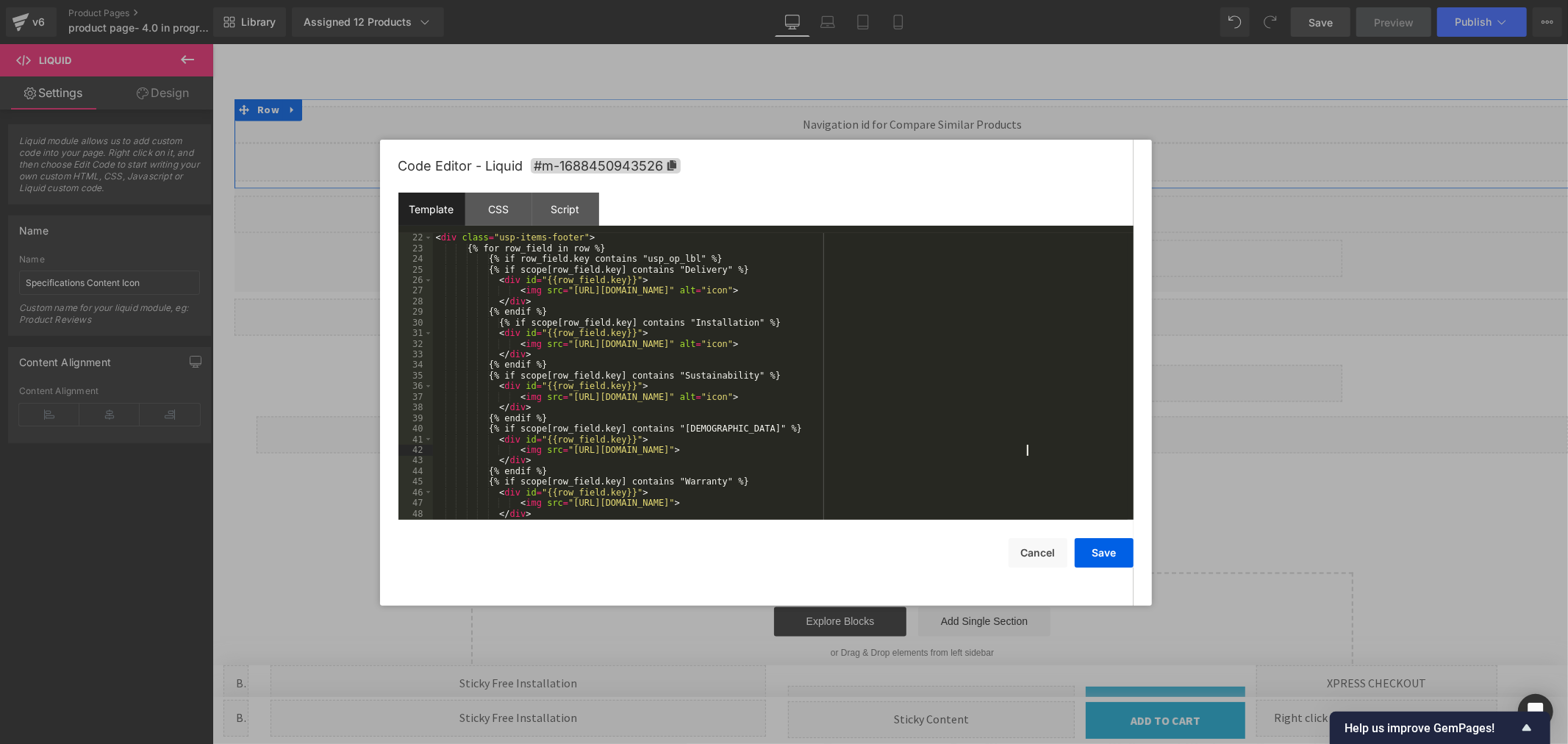
click at [1026, 453] on div "< div class = "usp-items-footer" > {% for row_field in row %} {% if row_field.k…" at bounding box center [780, 386] width 695 height 308
paste textarea
click at [993, 455] on div "< div id = "{{row_field.key}}" > < img src = "https://cdn.shopify.com/s/files/1…" at bounding box center [780, 381] width 695 height 308
paste textarea
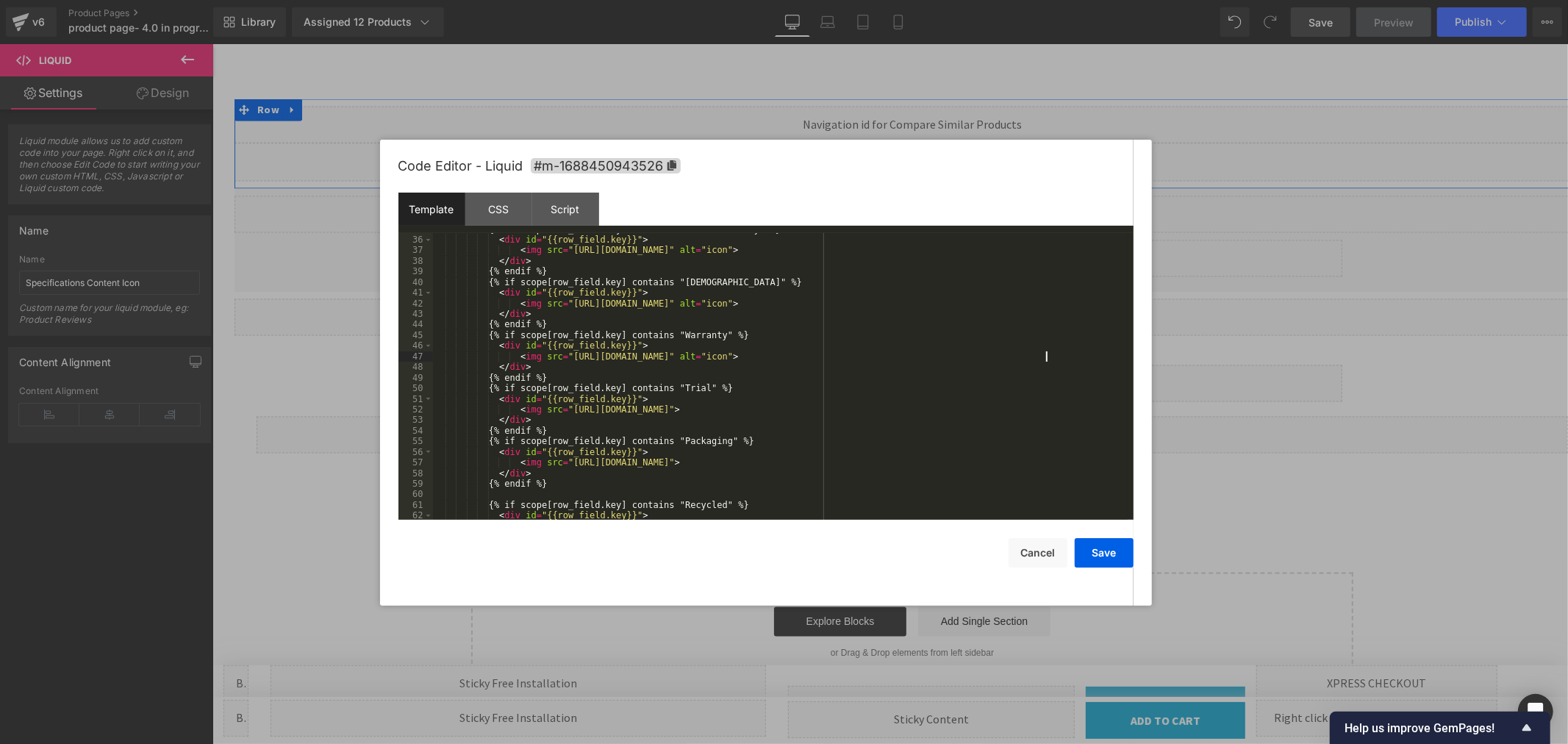
scroll to position [391, 0]
click at [1004, 406] on div "{% if scope[row_field.key] contains "Sustainability" %} < div id = "{{row_field…" at bounding box center [780, 378] width 695 height 308
drag, startPoint x: 979, startPoint y: 459, endPoint x: 997, endPoint y: 453, distance: 19.0
click at [980, 459] on div "{% if scope[row_field.key] contains "Sustainability" %} < div id = "{{row_field…" at bounding box center [780, 378] width 695 height 308
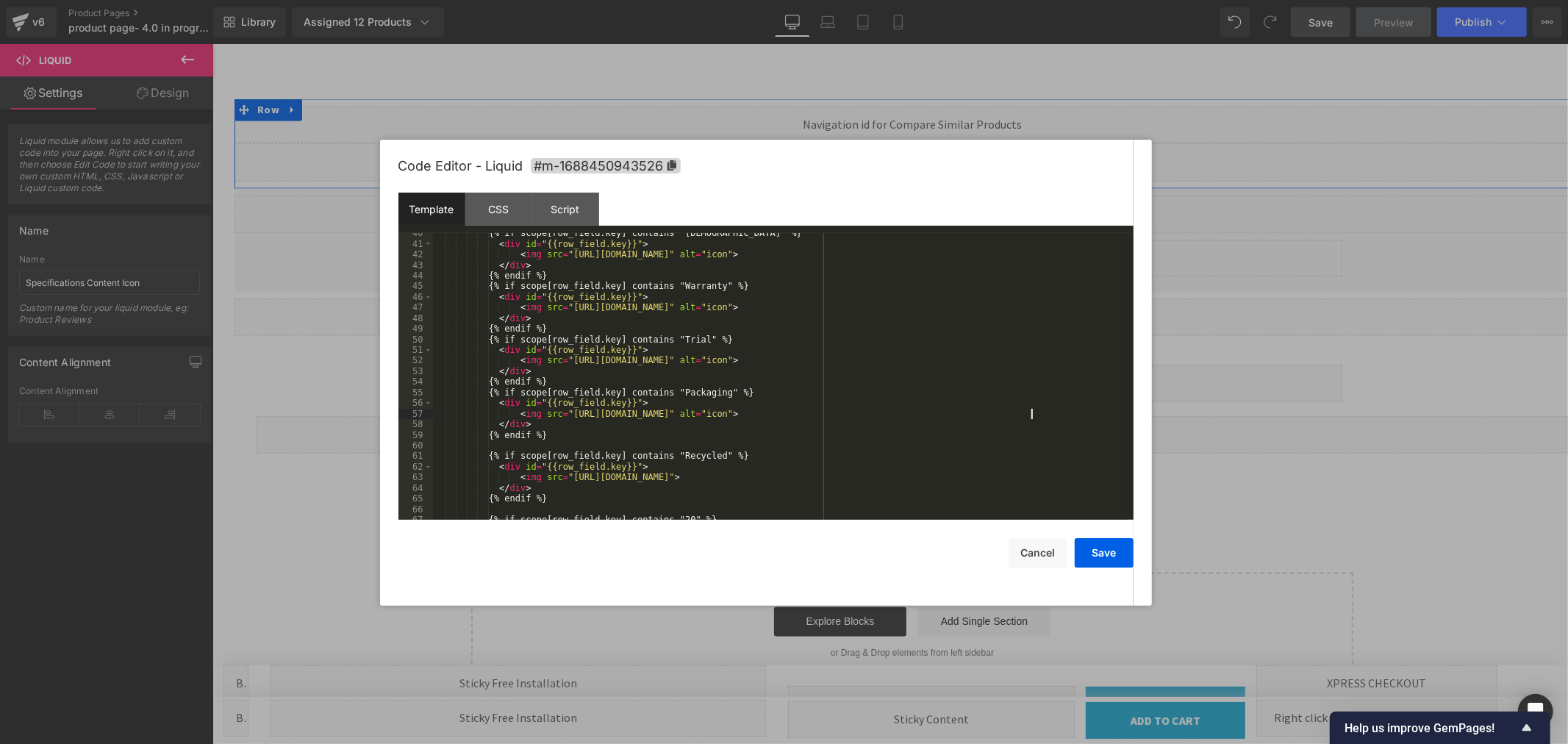
scroll to position [489, 0]
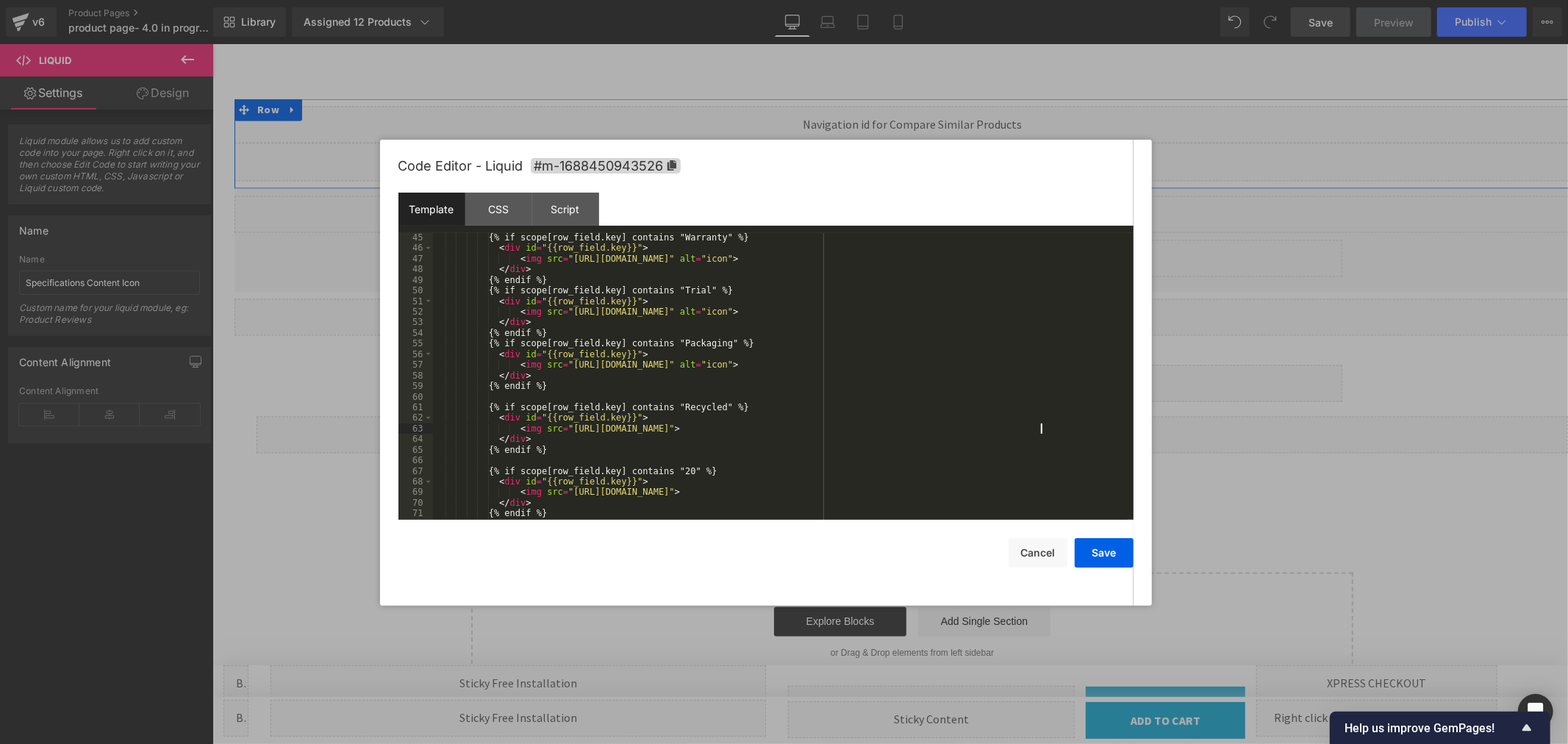
click at [1043, 425] on div "{% if scope[row_field.key] contains "Warranty" %} < div id = "{{row_field.key}}…" at bounding box center [780, 386] width 695 height 308
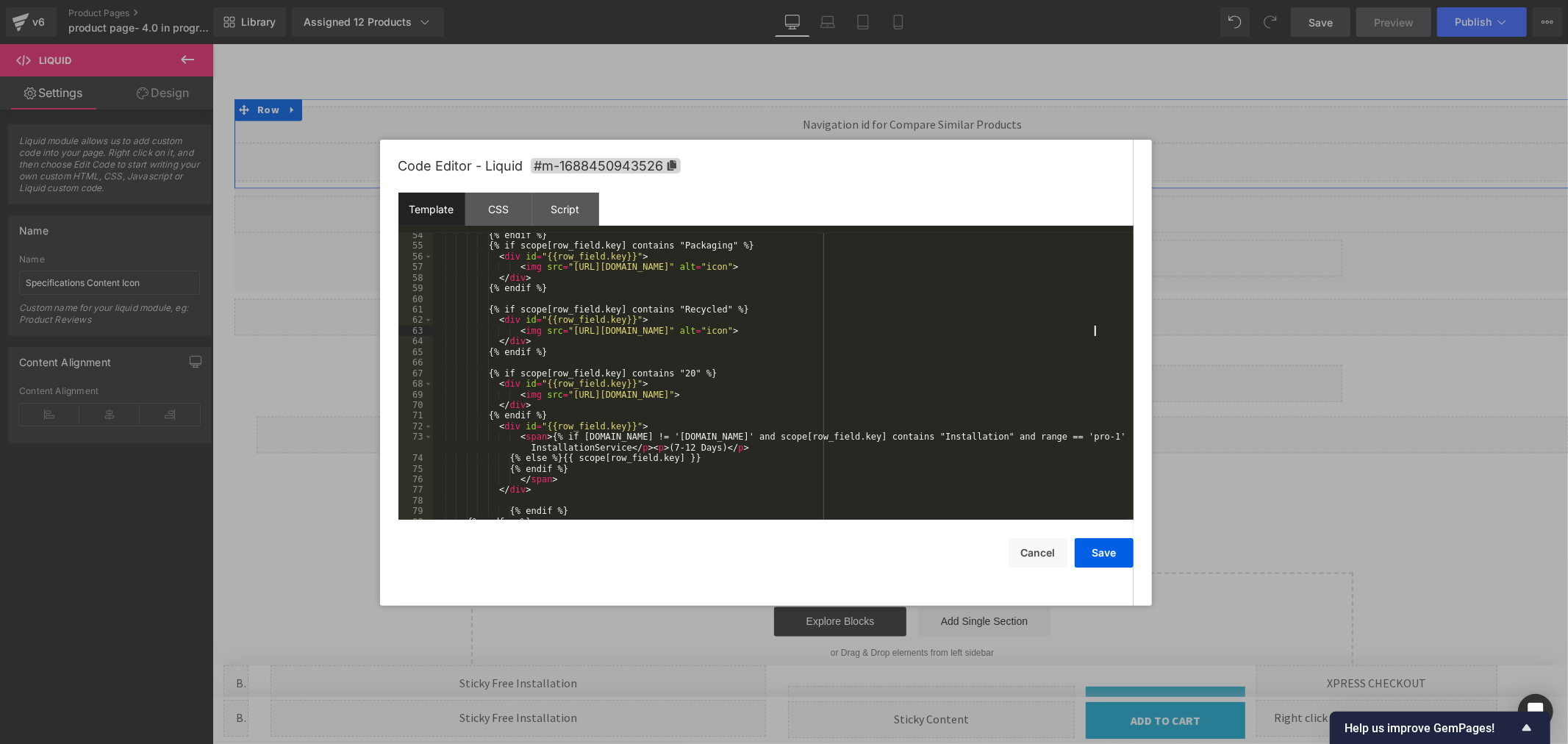
scroll to position [586, 0]
drag, startPoint x: 958, startPoint y: 396, endPoint x: 982, endPoint y: 388, distance: 25.3
click at [959, 396] on div "{% endif %} {% if scope[row_field.key] contains "Packaging" %} < div id = "{{ro…" at bounding box center [780, 384] width 695 height 308
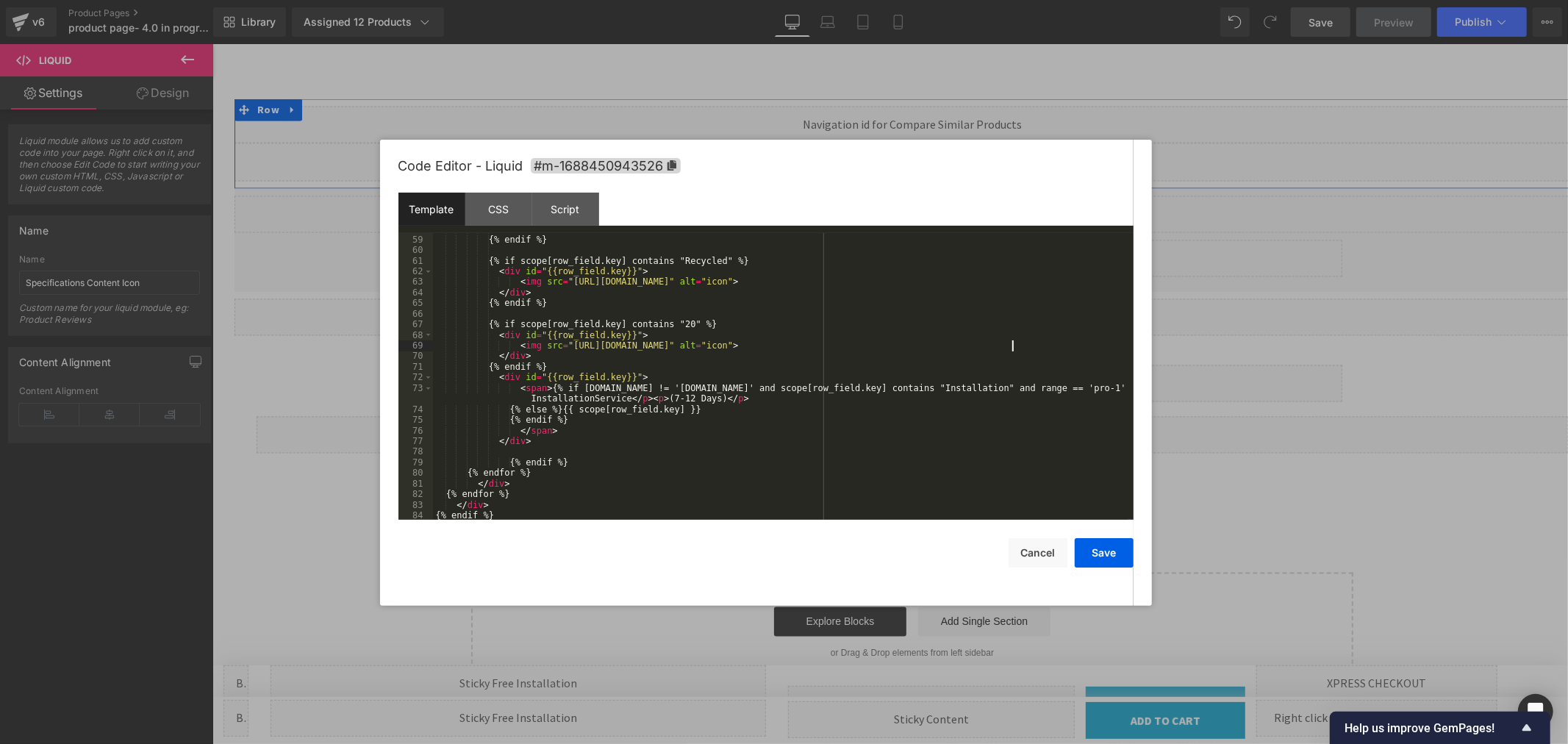
scroll to position [637, 0]
click at [1094, 550] on button "Save" at bounding box center [1103, 553] width 59 height 30
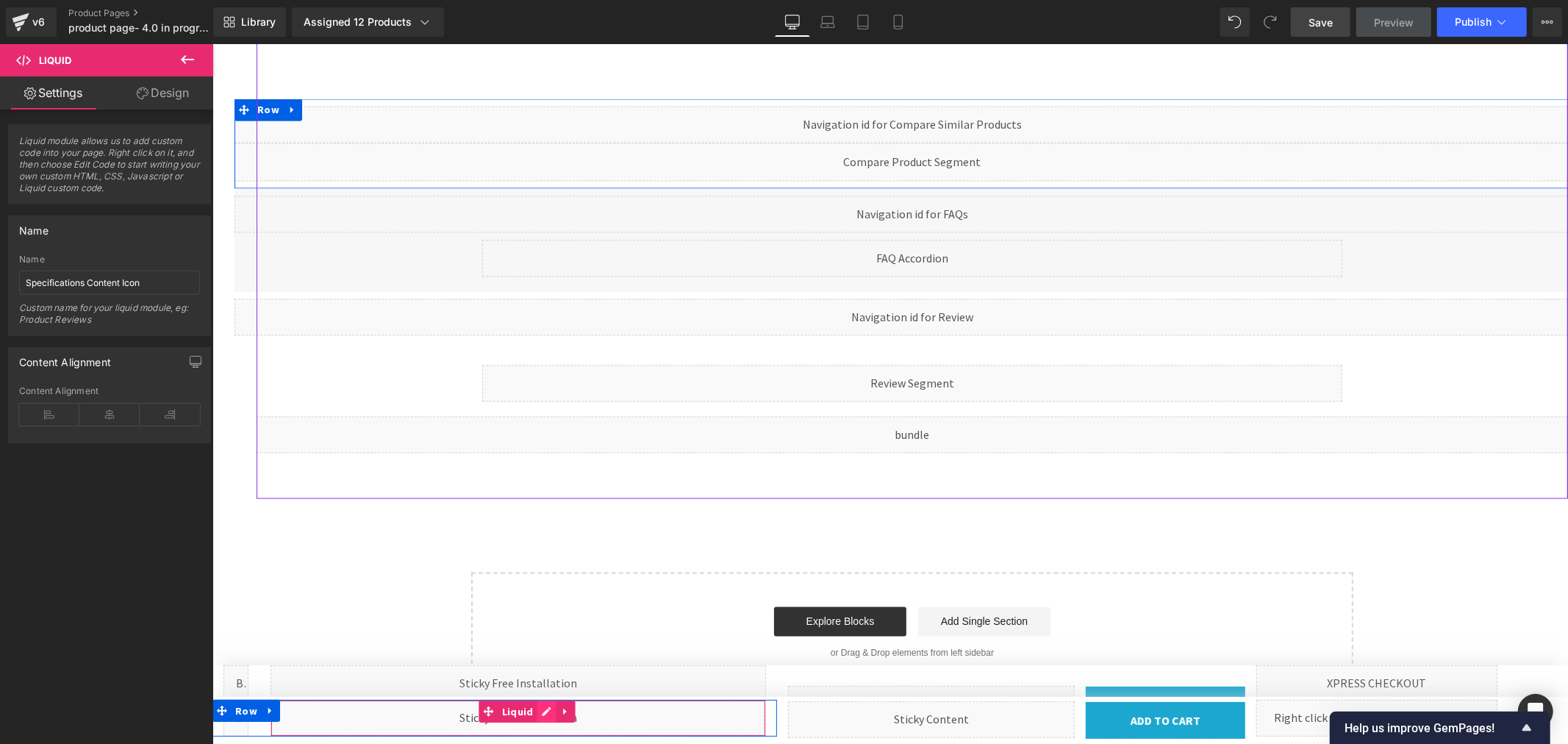
click at [539, 713] on div "Liquid" at bounding box center [518, 718] width 495 height 37
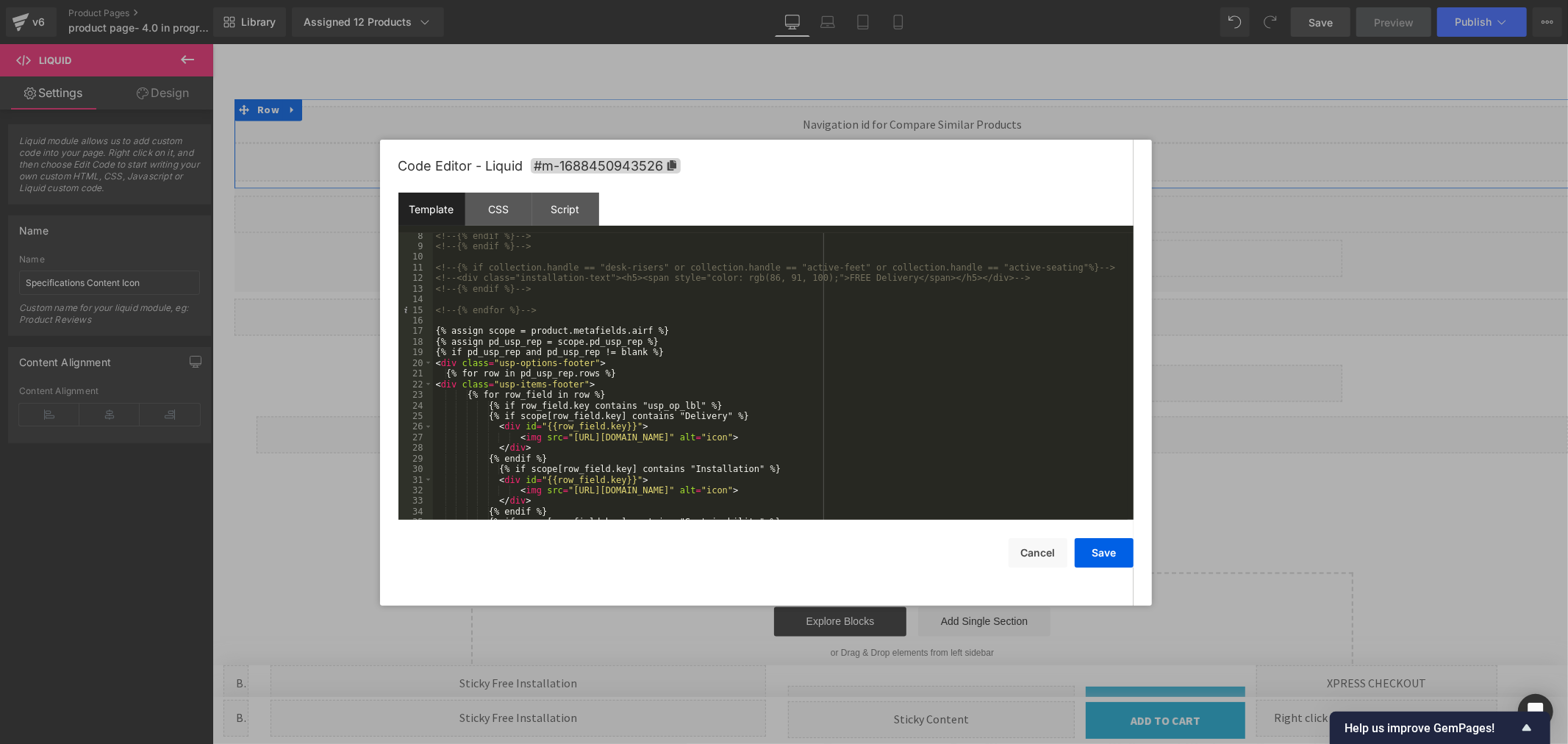
scroll to position [195, 0]
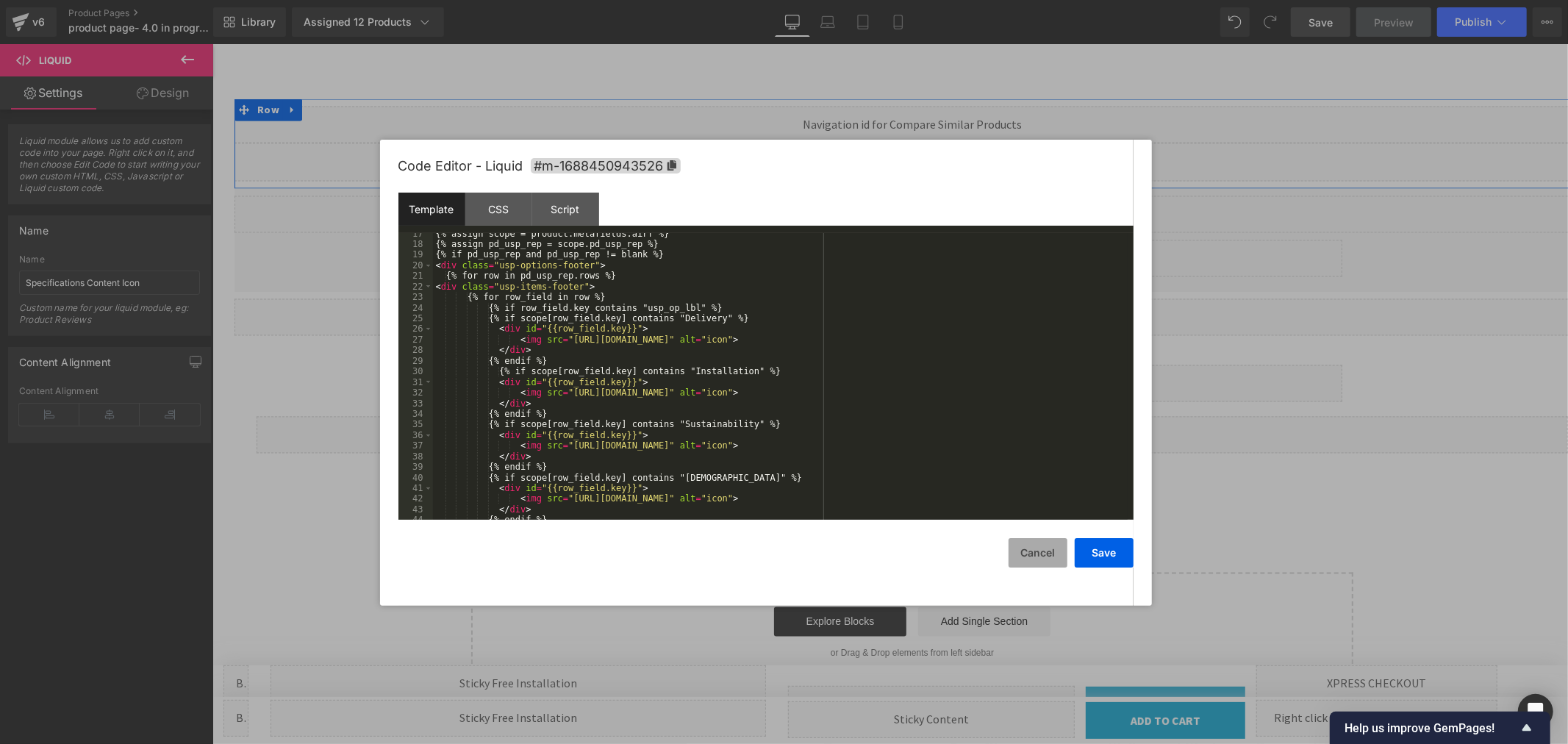
click at [1032, 547] on button "Cancel" at bounding box center [1038, 553] width 59 height 30
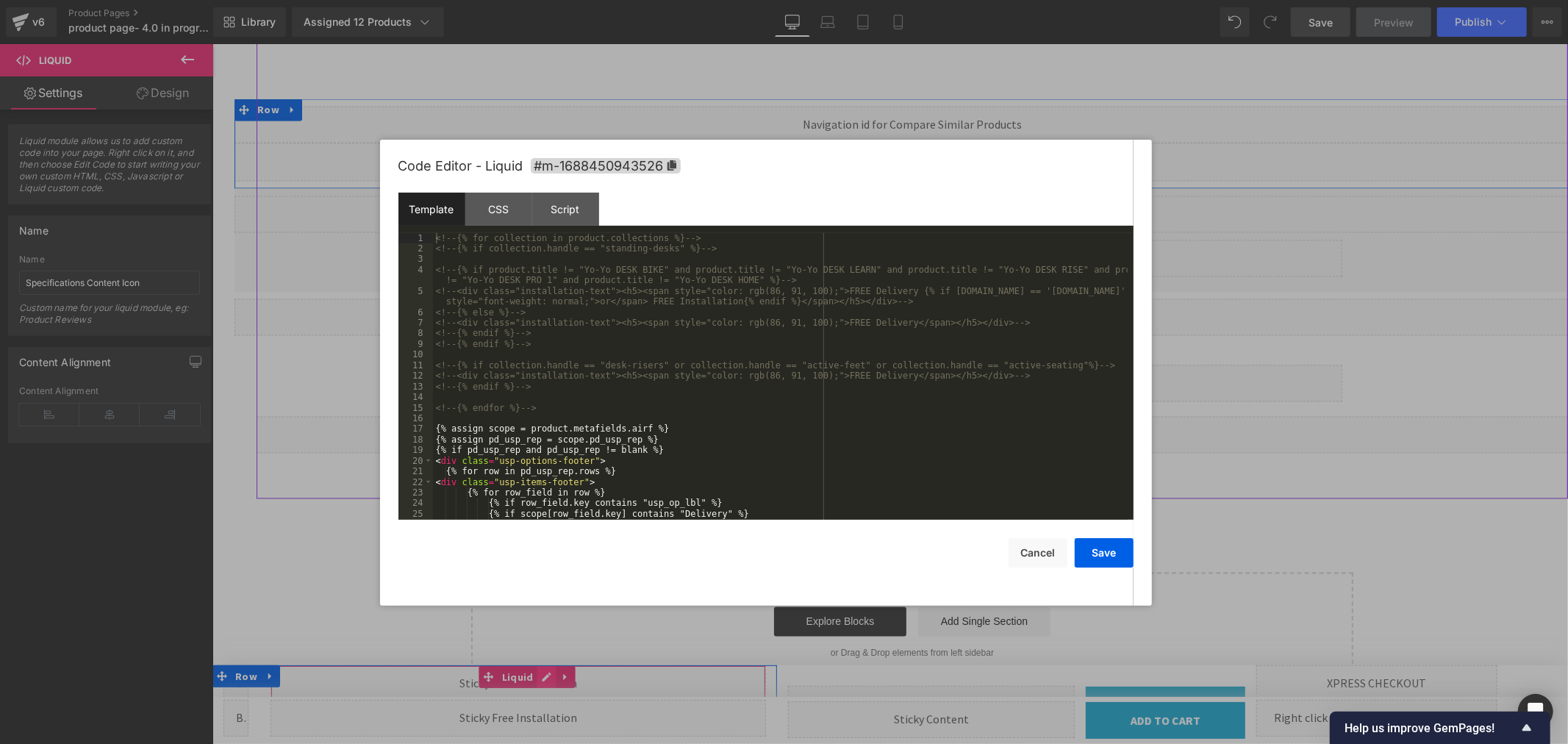
click at [536, 677] on div "Liquid" at bounding box center [518, 683] width 495 height 37
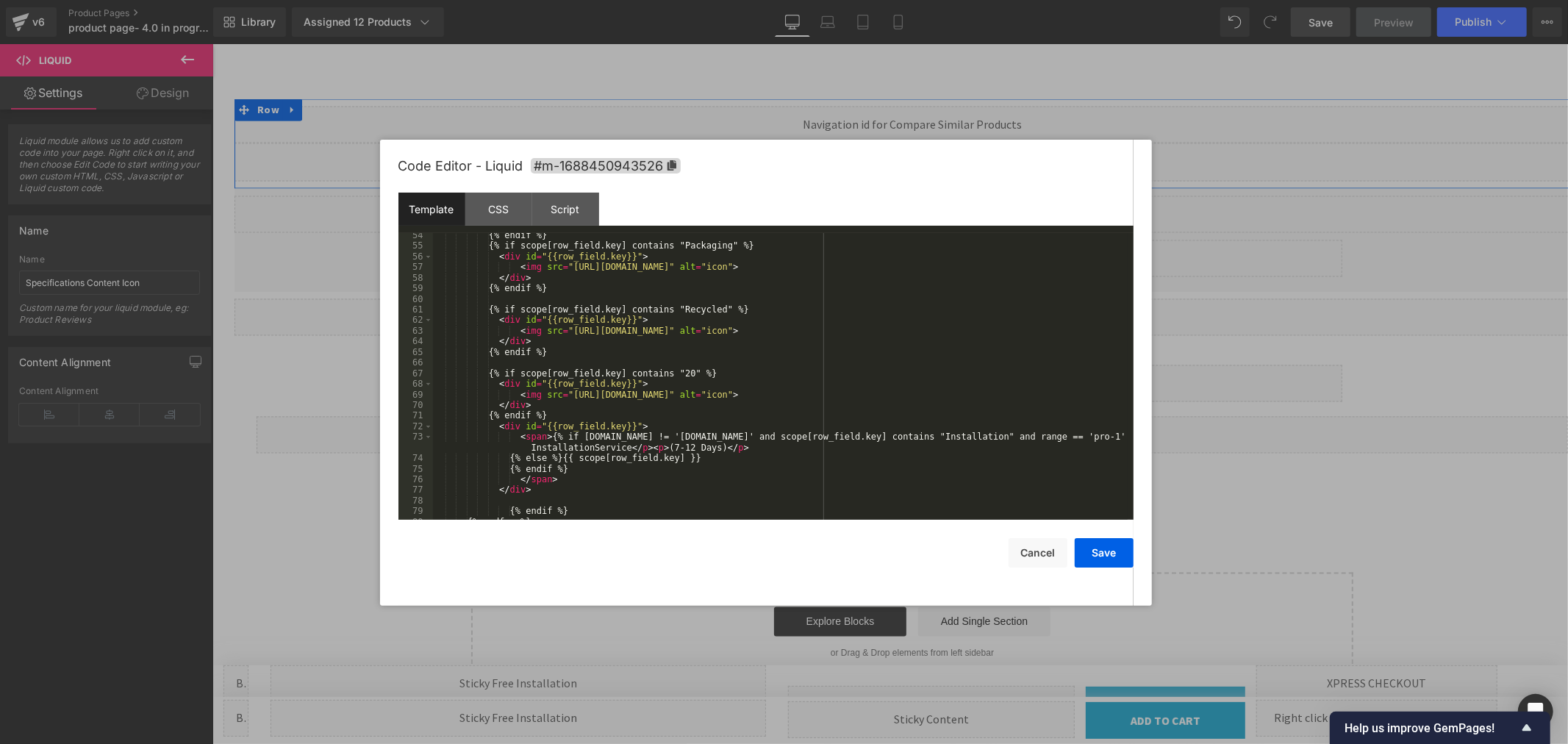
scroll to position [637, 0]
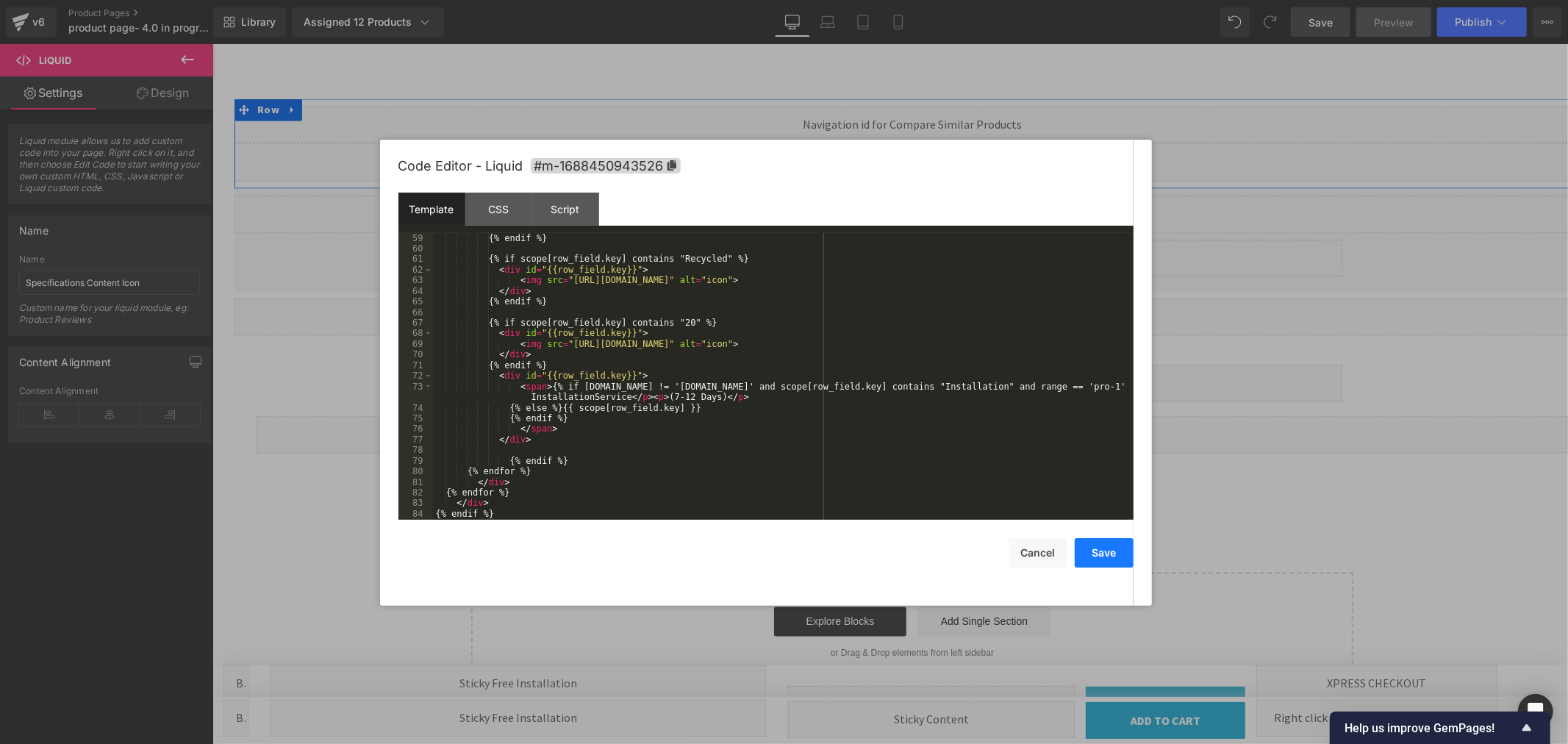
click at [1094, 554] on button "Save" at bounding box center [1103, 553] width 59 height 30
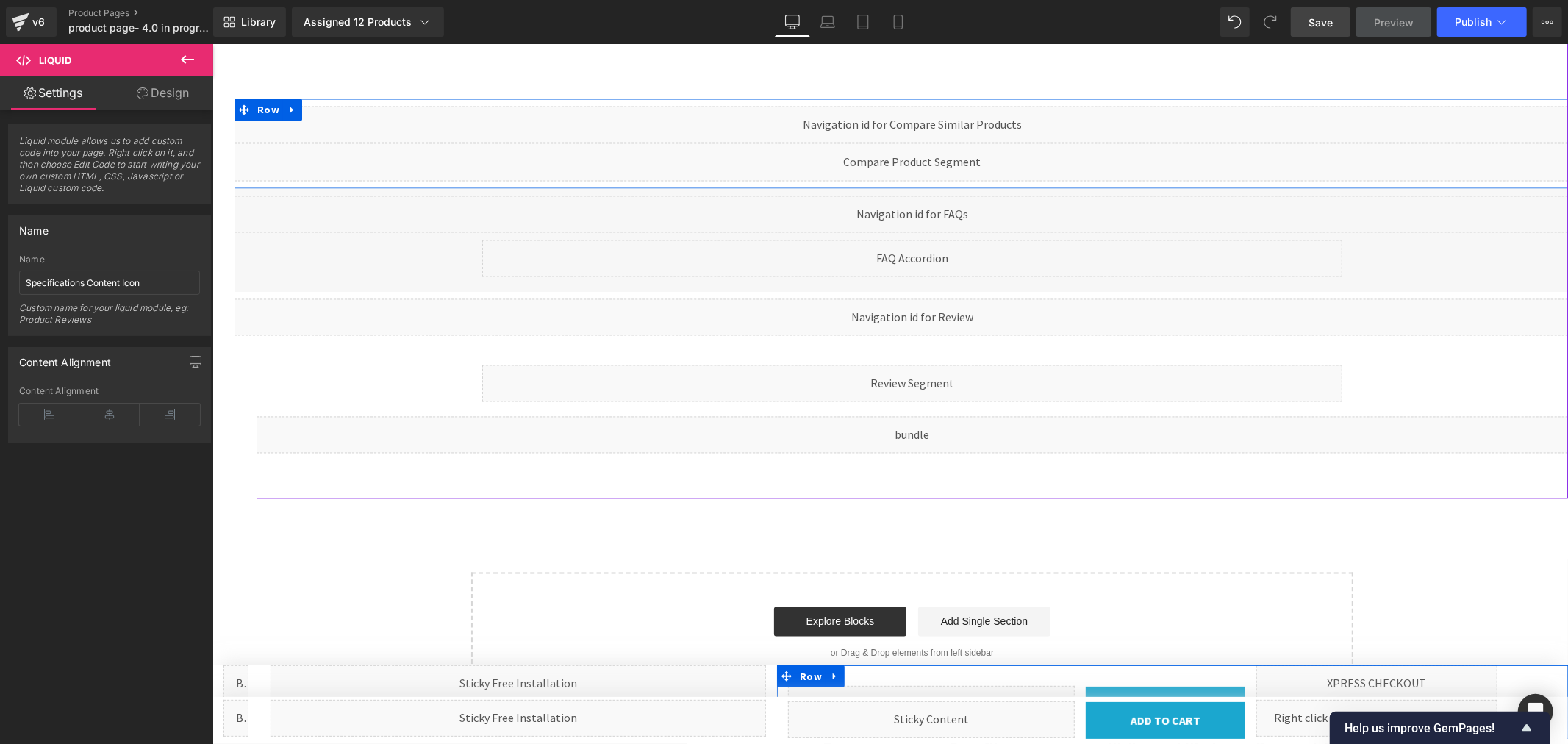
click at [944, 687] on div "Liquid" at bounding box center [930, 703] width 286 height 37
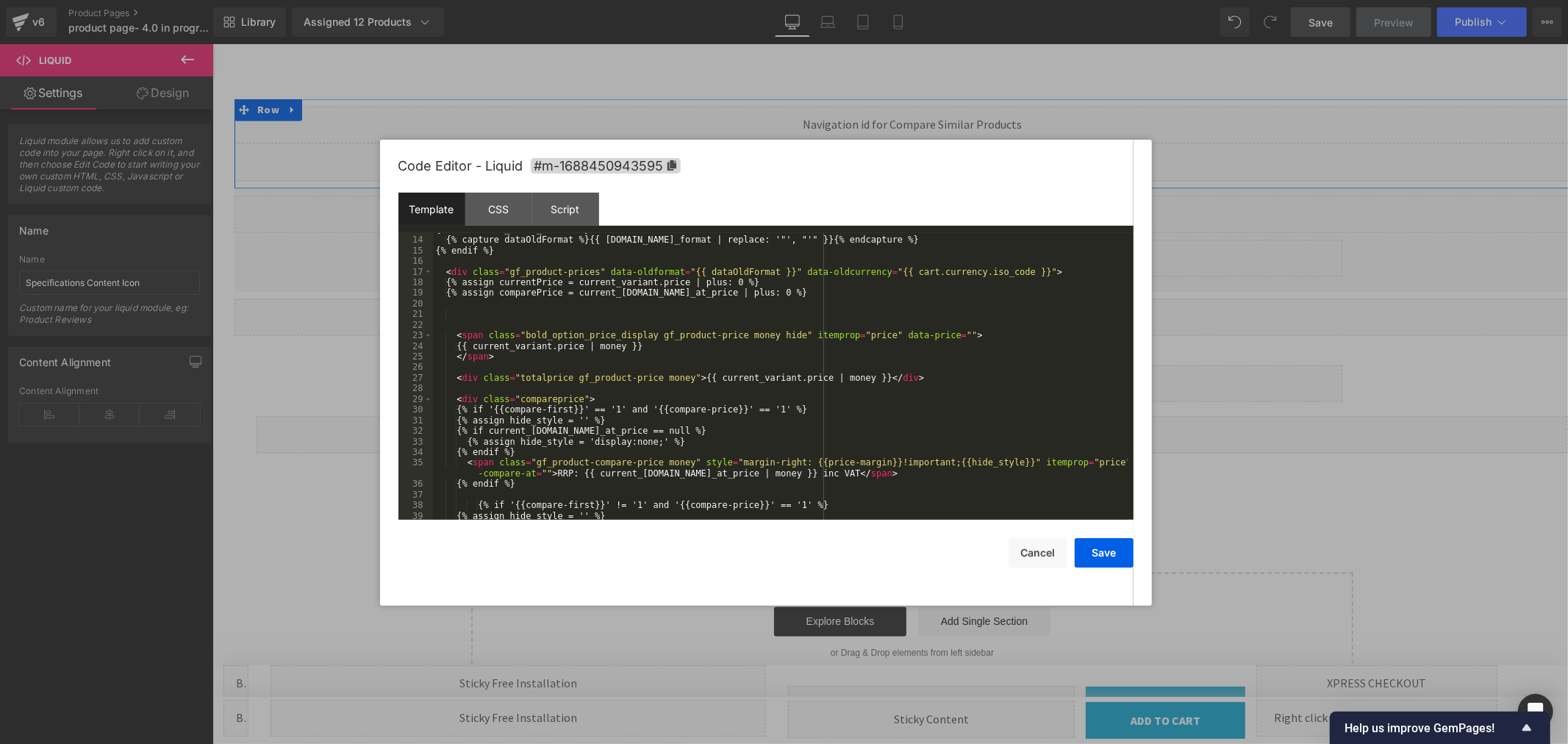
scroll to position [195, 0]
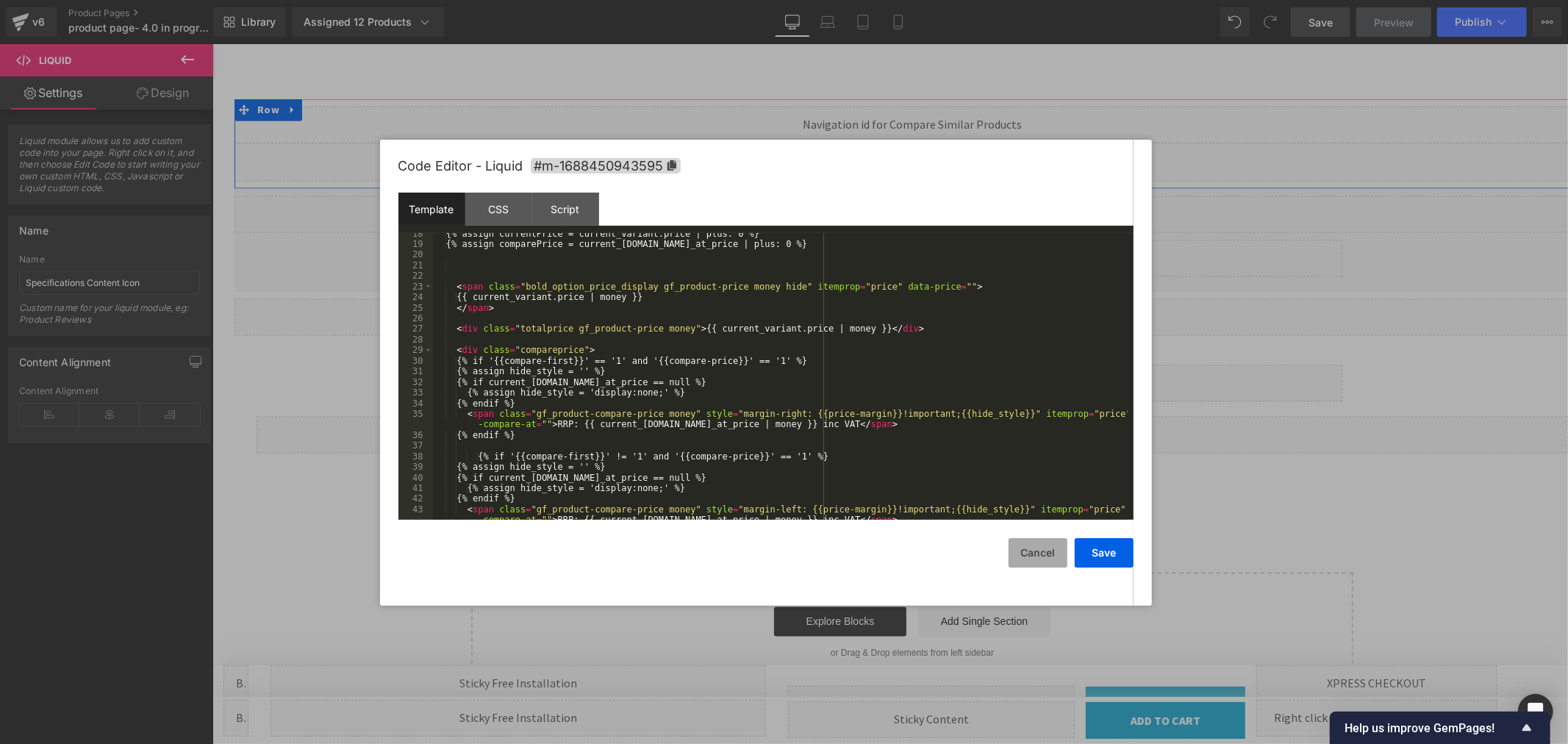
click at [1024, 542] on button "Cancel" at bounding box center [1038, 553] width 59 height 30
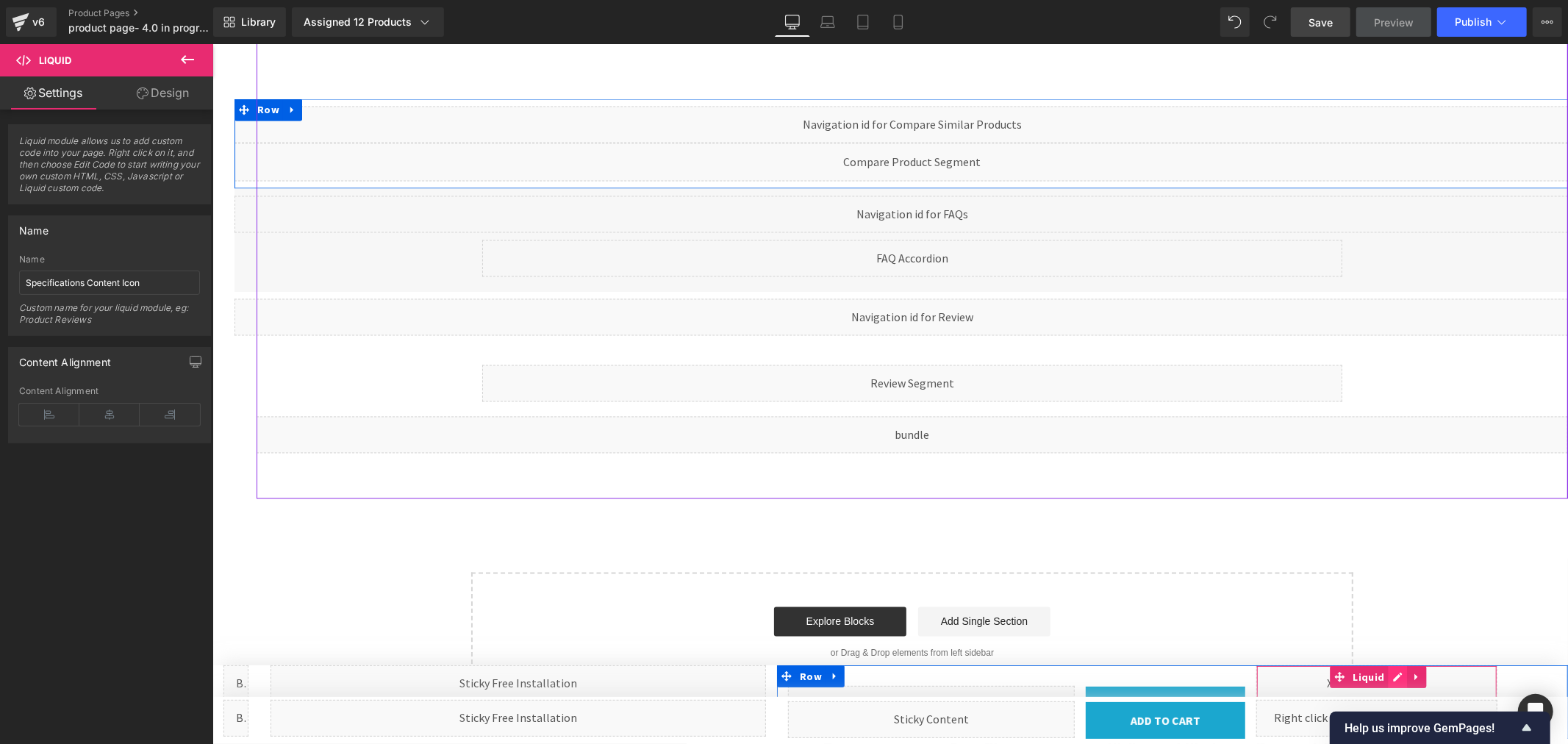
click at [1392, 676] on icon at bounding box center [1396, 677] width 10 height 11
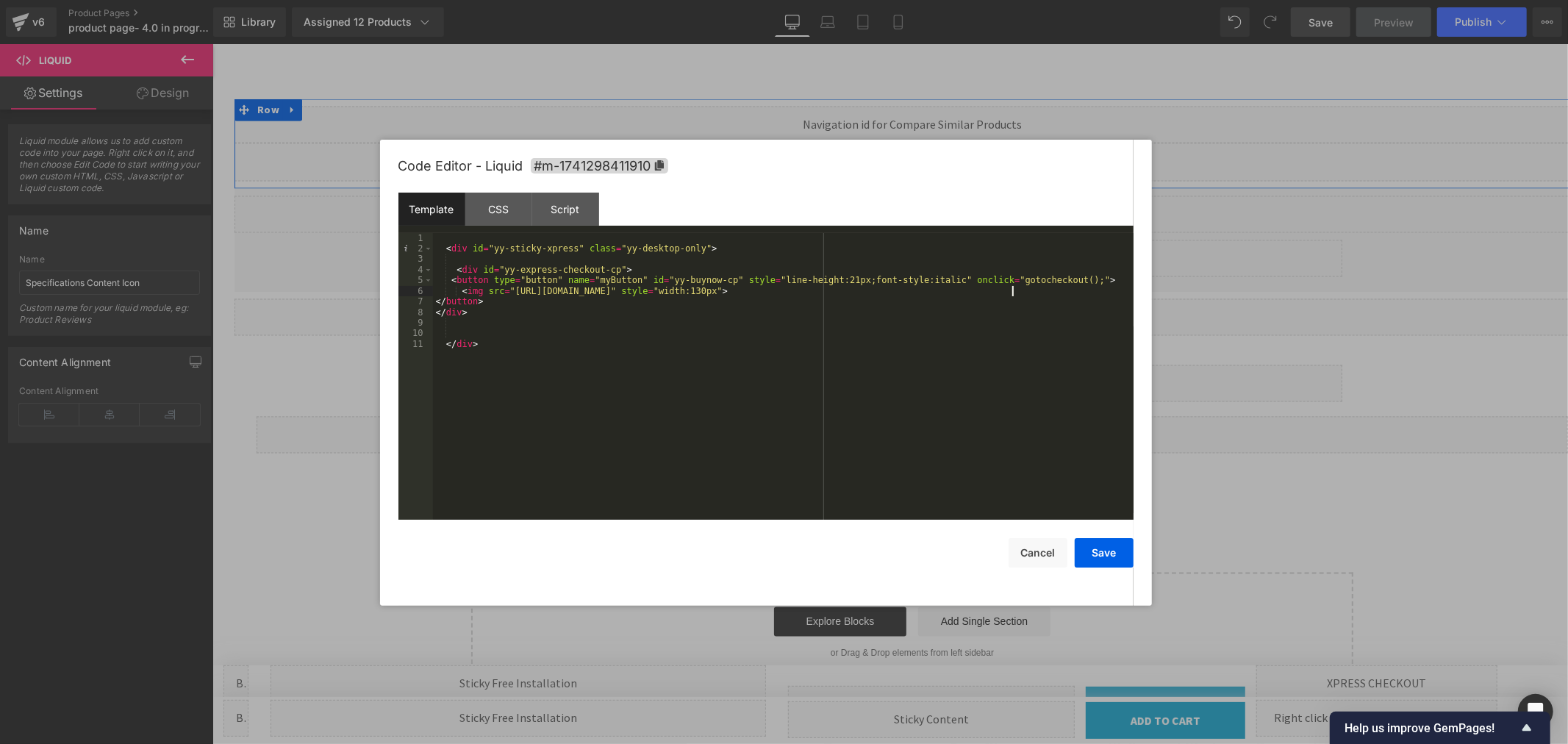
click at [1011, 289] on div "< div id = "yy-sticky-xpress" class = "yy-desktop-only" > < div id = "yy-expres…" at bounding box center [783, 387] width 700 height 308
click at [1094, 556] on button "Save" at bounding box center [1103, 553] width 59 height 30
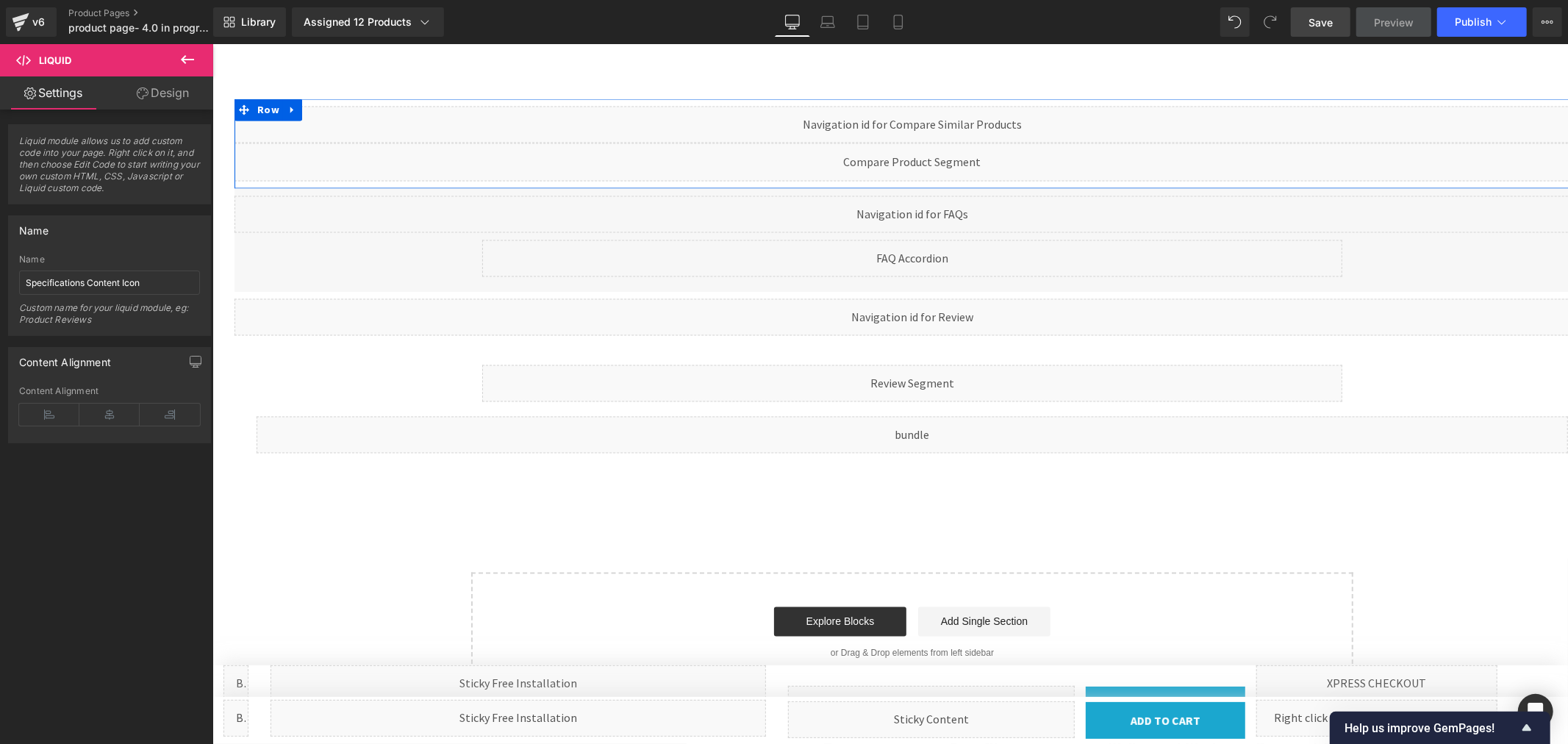
click at [1319, 26] on span "Save" at bounding box center [1320, 22] width 24 height 15
click at [1482, 17] on span "Publish" at bounding box center [1473, 22] width 37 height 12
click at [1484, 24] on span "Publish" at bounding box center [1473, 22] width 37 height 12
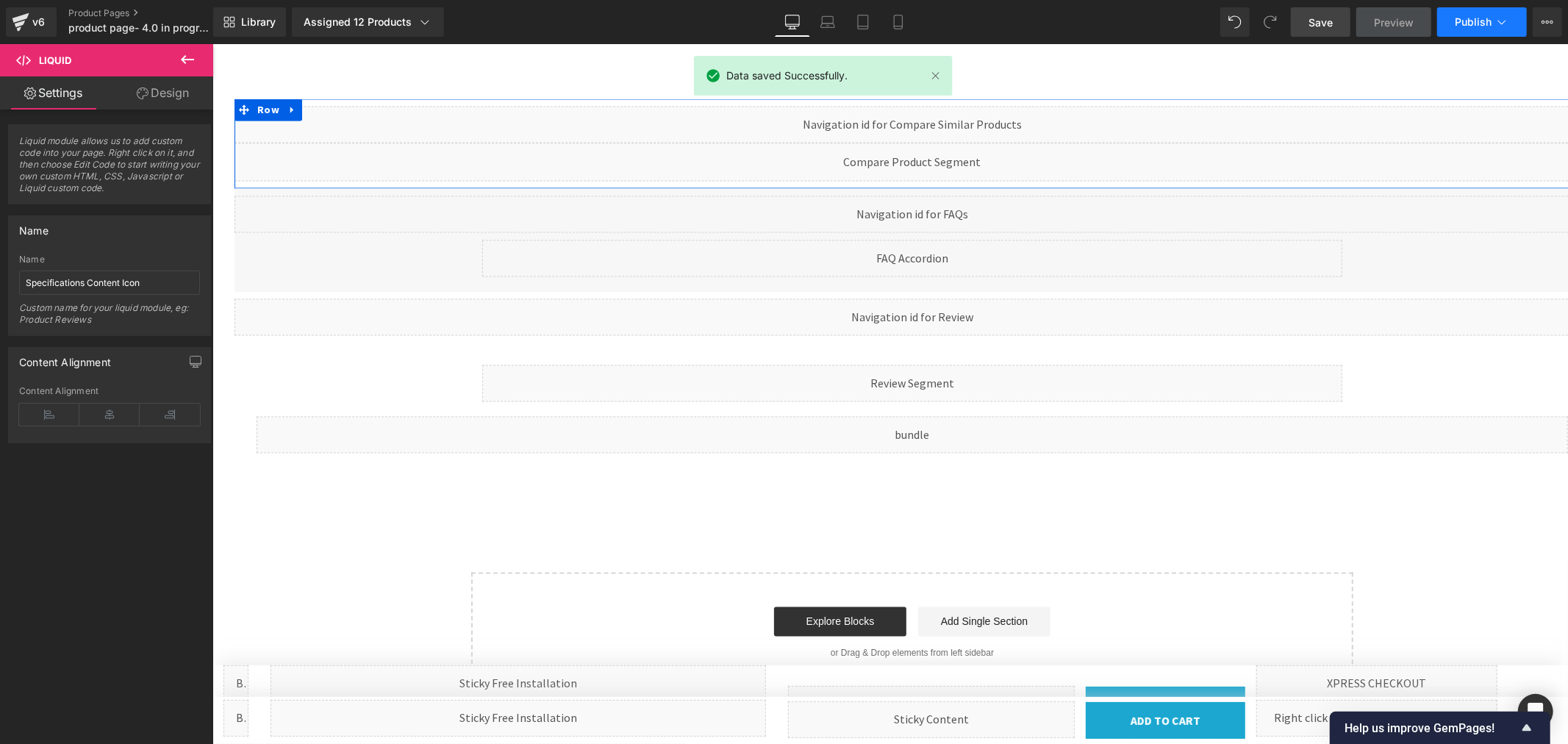
click at [1469, 20] on span "Publish" at bounding box center [1473, 22] width 37 height 12
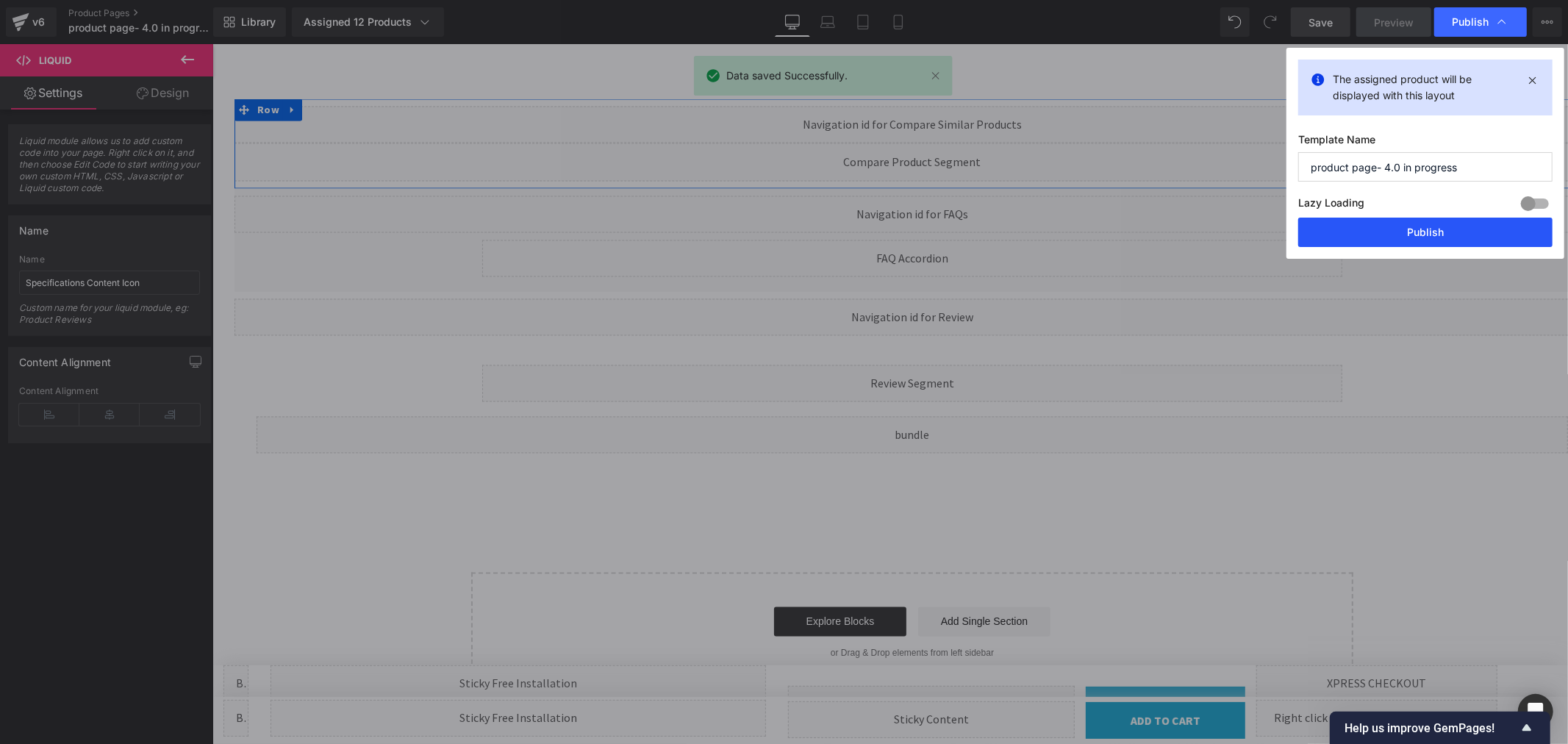
click at [1399, 238] on button "Publish" at bounding box center [1425, 232] width 254 height 30
